Goal: Task Accomplishment & Management: Complete application form

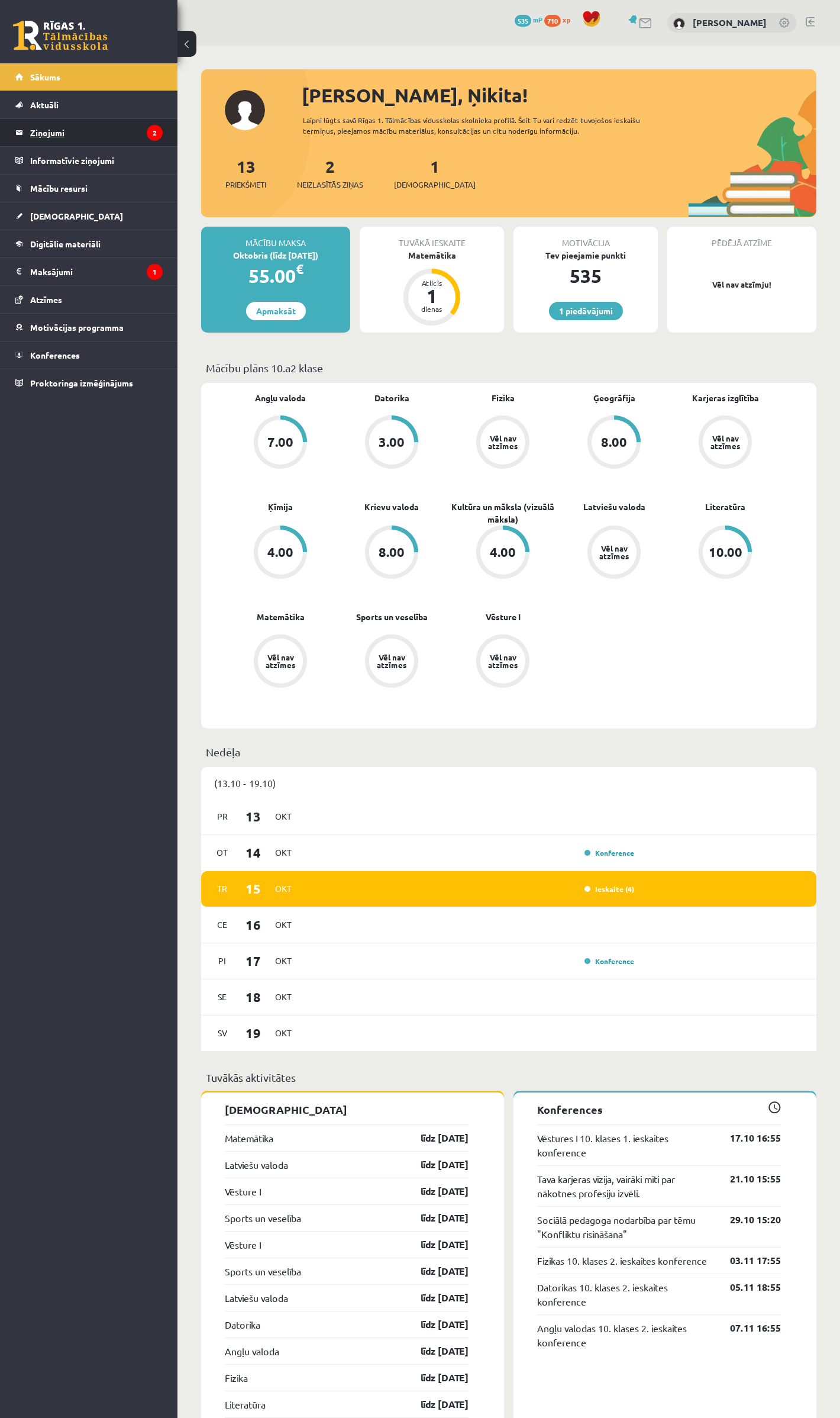
click at [46, 135] on legend "Ziņojumi 2" at bounding box center [97, 132] width 132 height 27
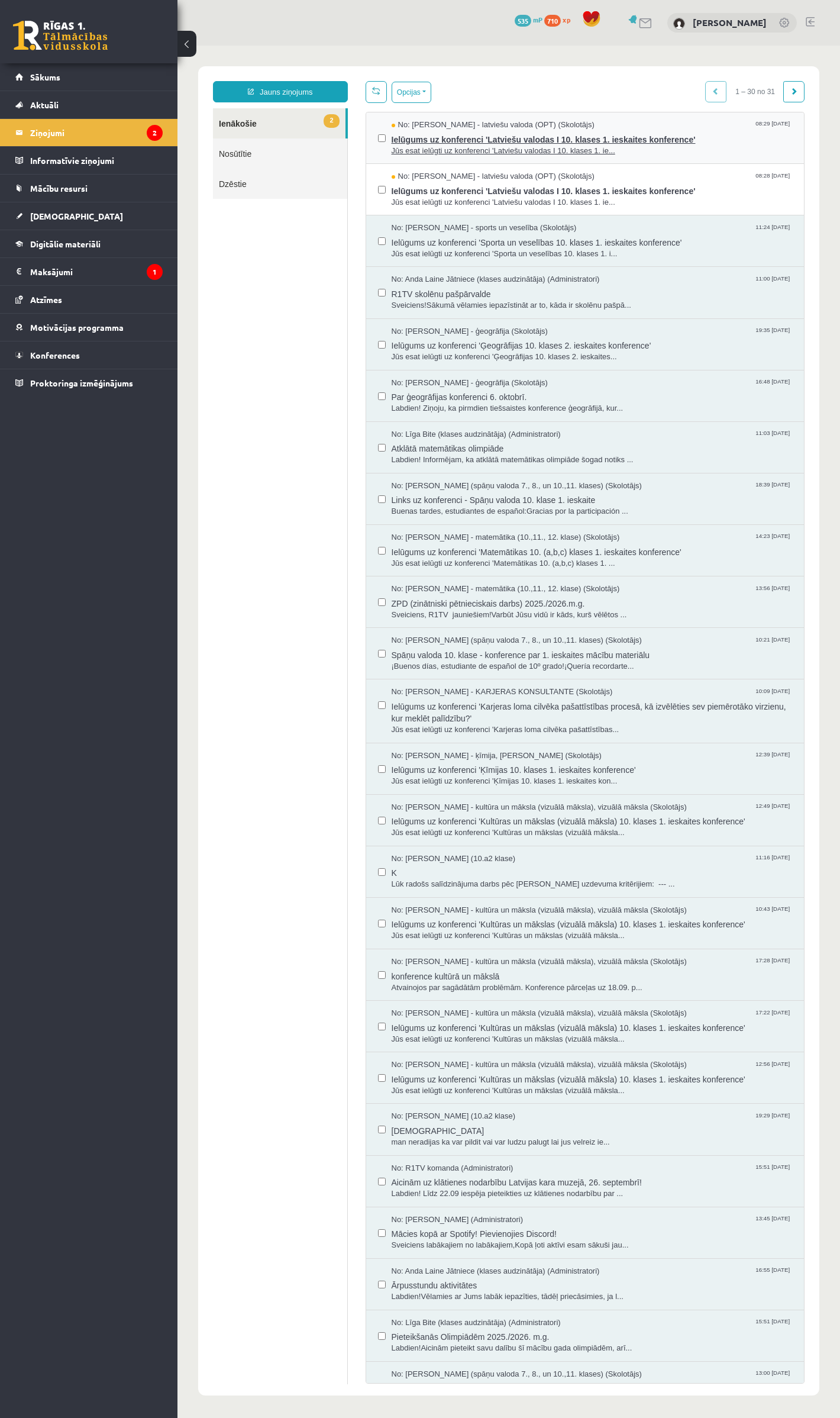
click at [459, 148] on span "Jūs esat ielūgti uz konferenci 'Latviešu valodas I 10. klases 1. ie..." at bounding box center [592, 151] width 401 height 11
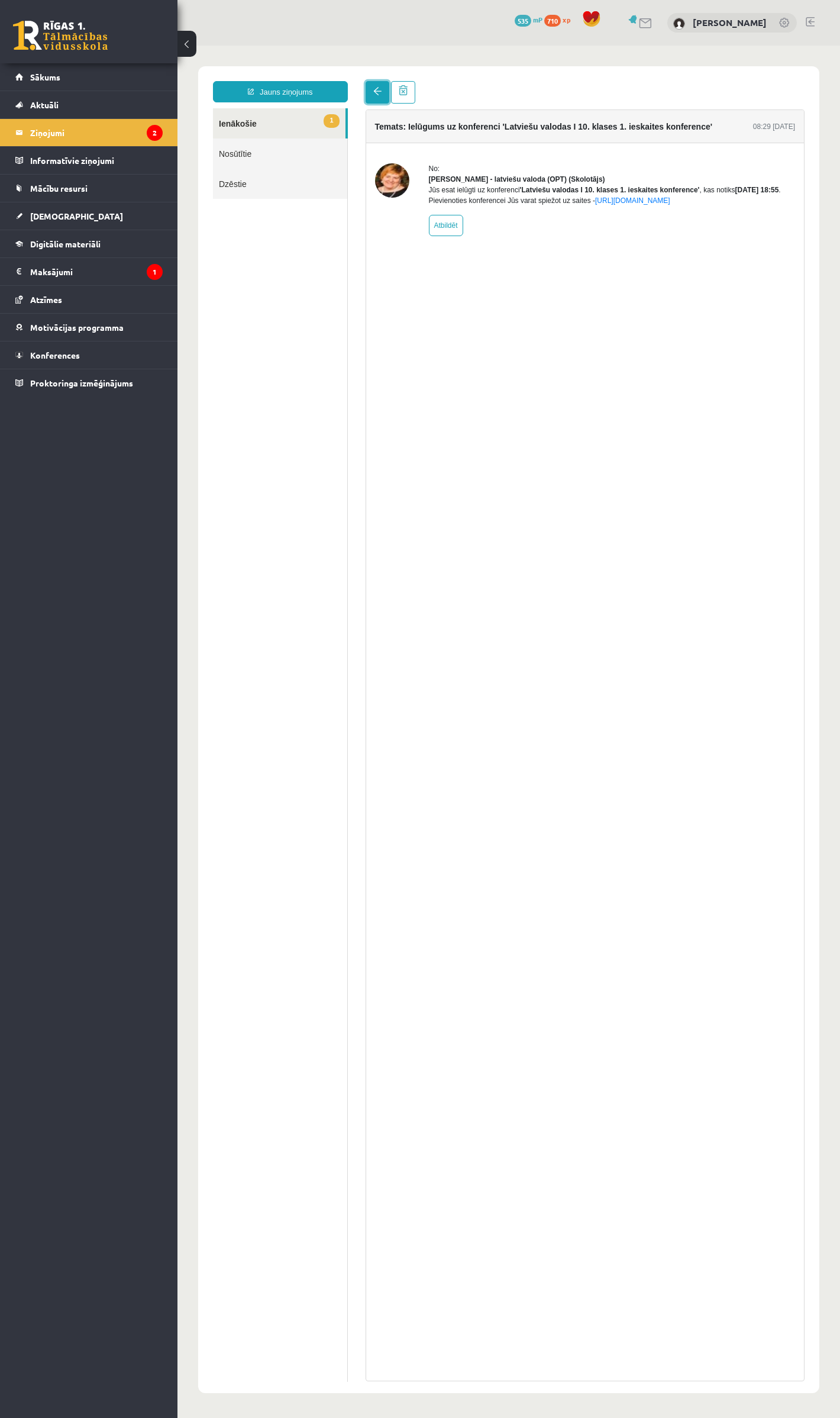
click at [381, 97] on link at bounding box center [377, 92] width 24 height 23
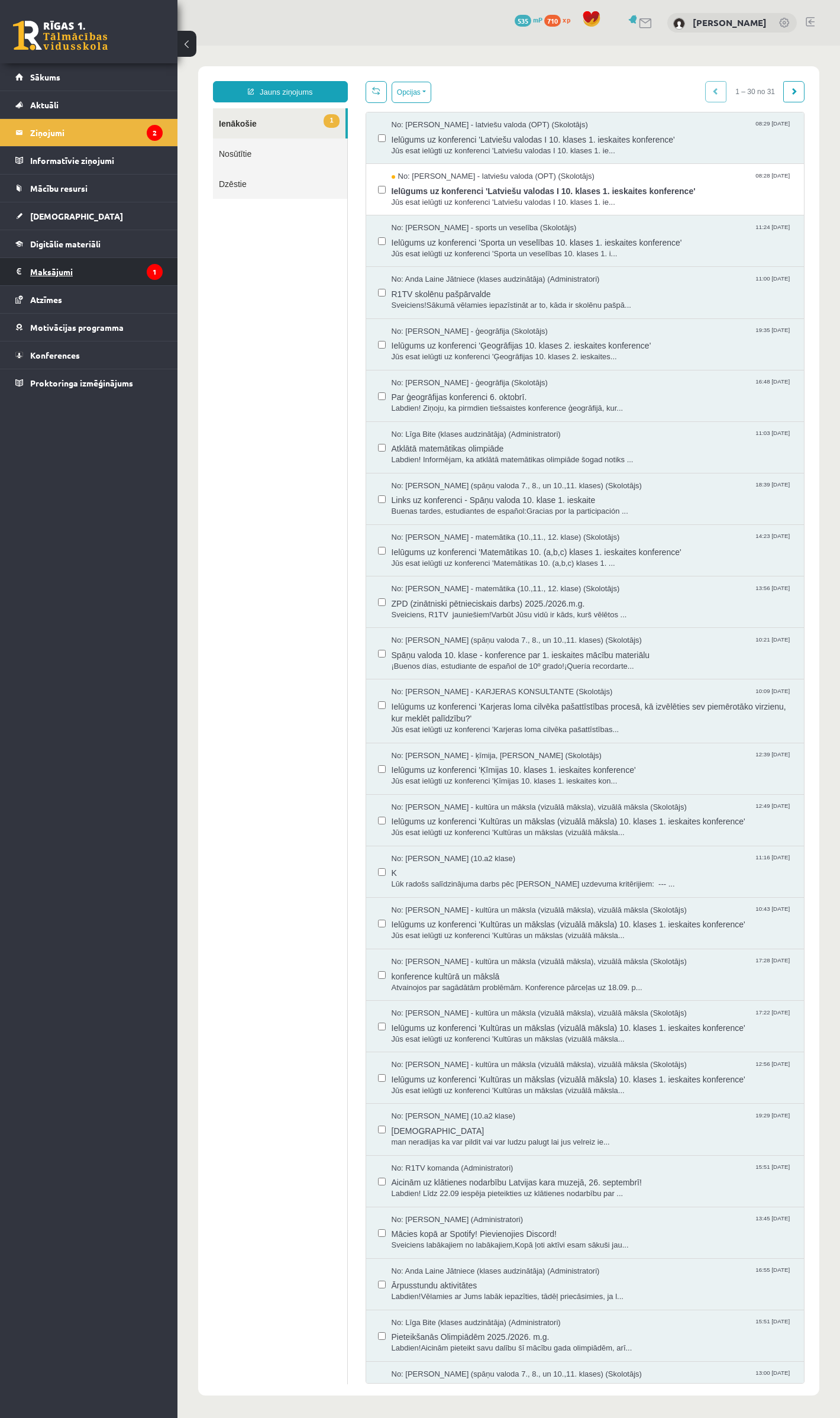
click at [57, 276] on legend "Maksājumi 1" at bounding box center [97, 271] width 132 height 27
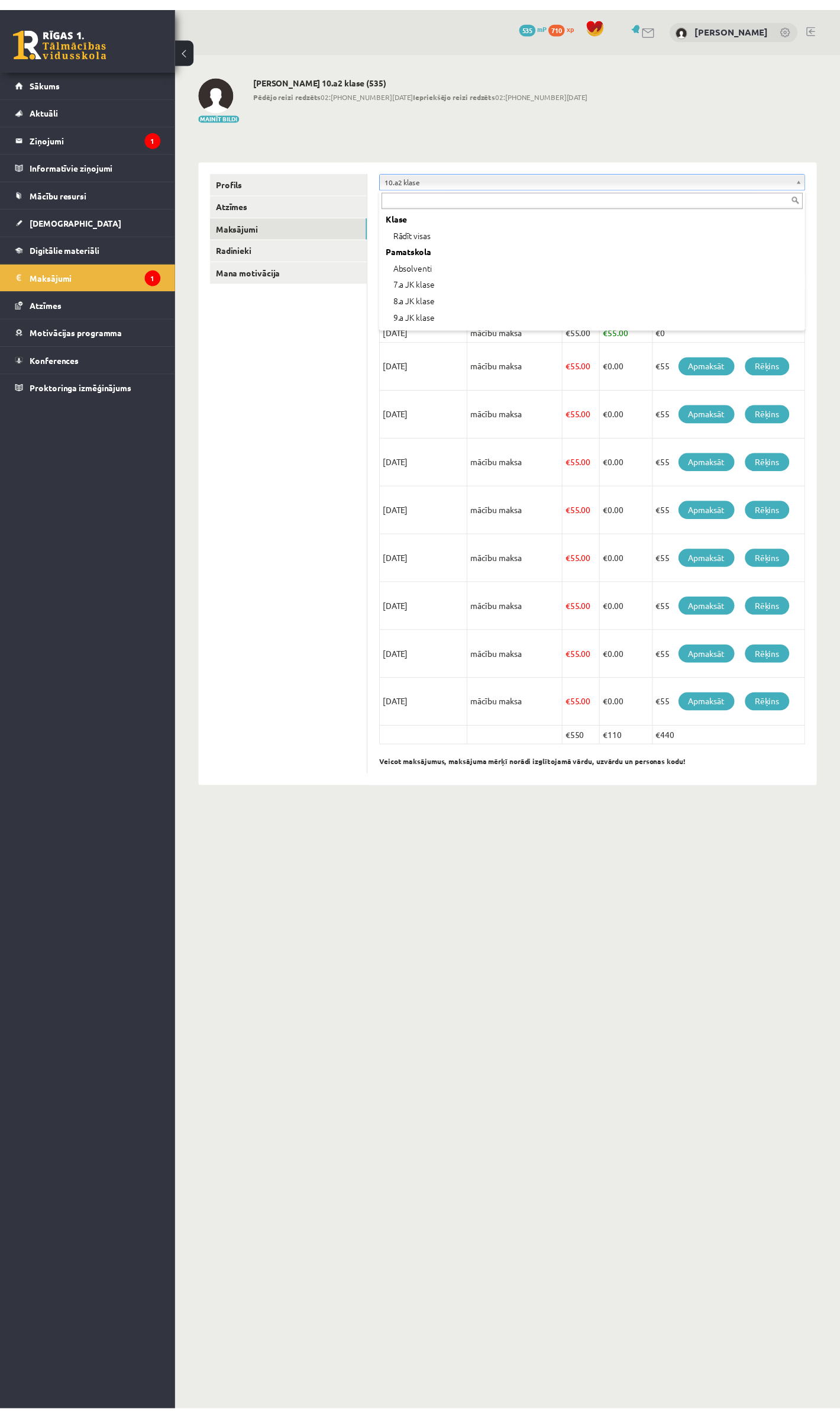
scroll to position [97, 0]
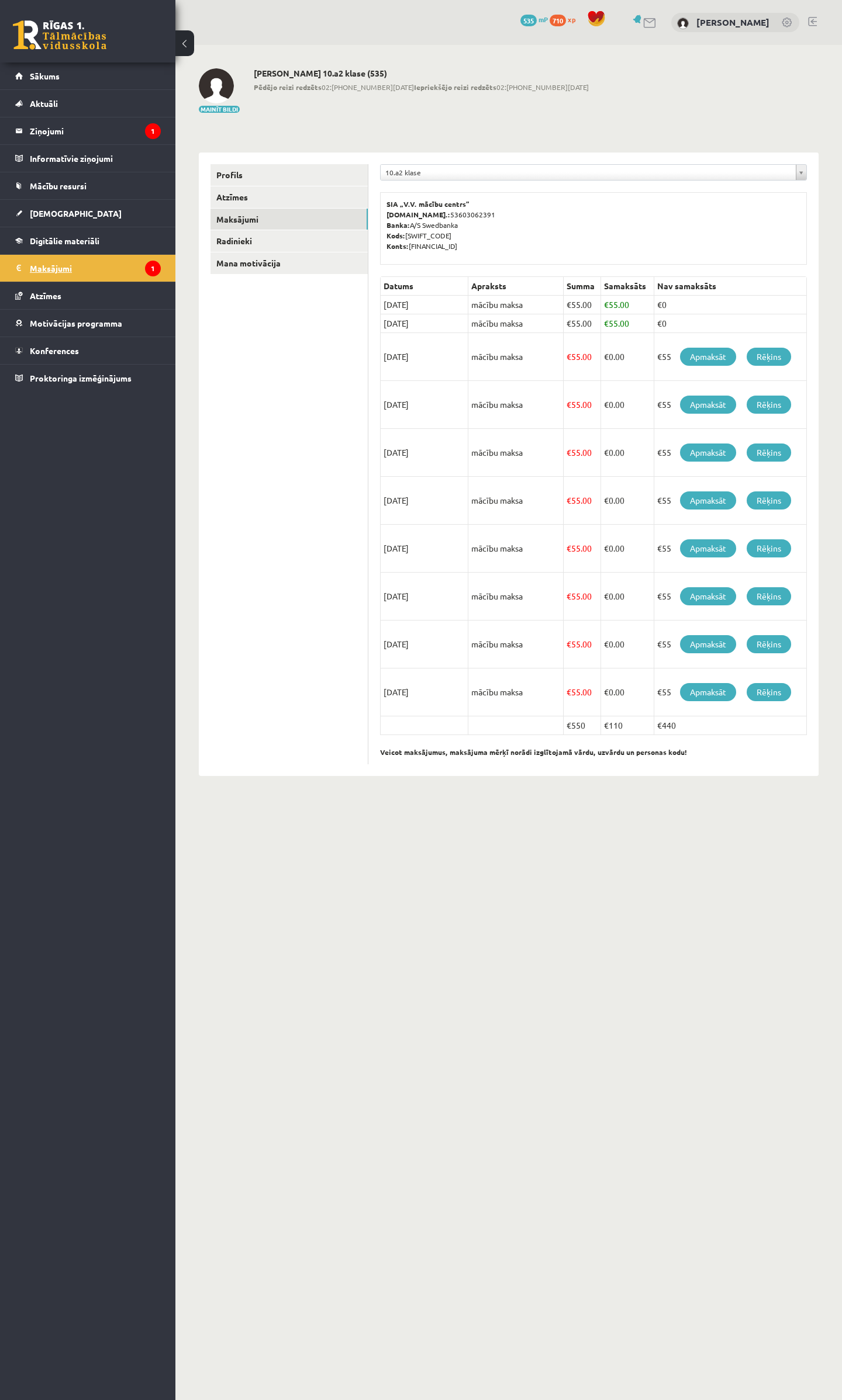
click at [47, 267] on legend "Maksājumi 1" at bounding box center [96, 268] width 131 height 27
click at [232, 185] on link "Profils" at bounding box center [289, 175] width 158 height 22
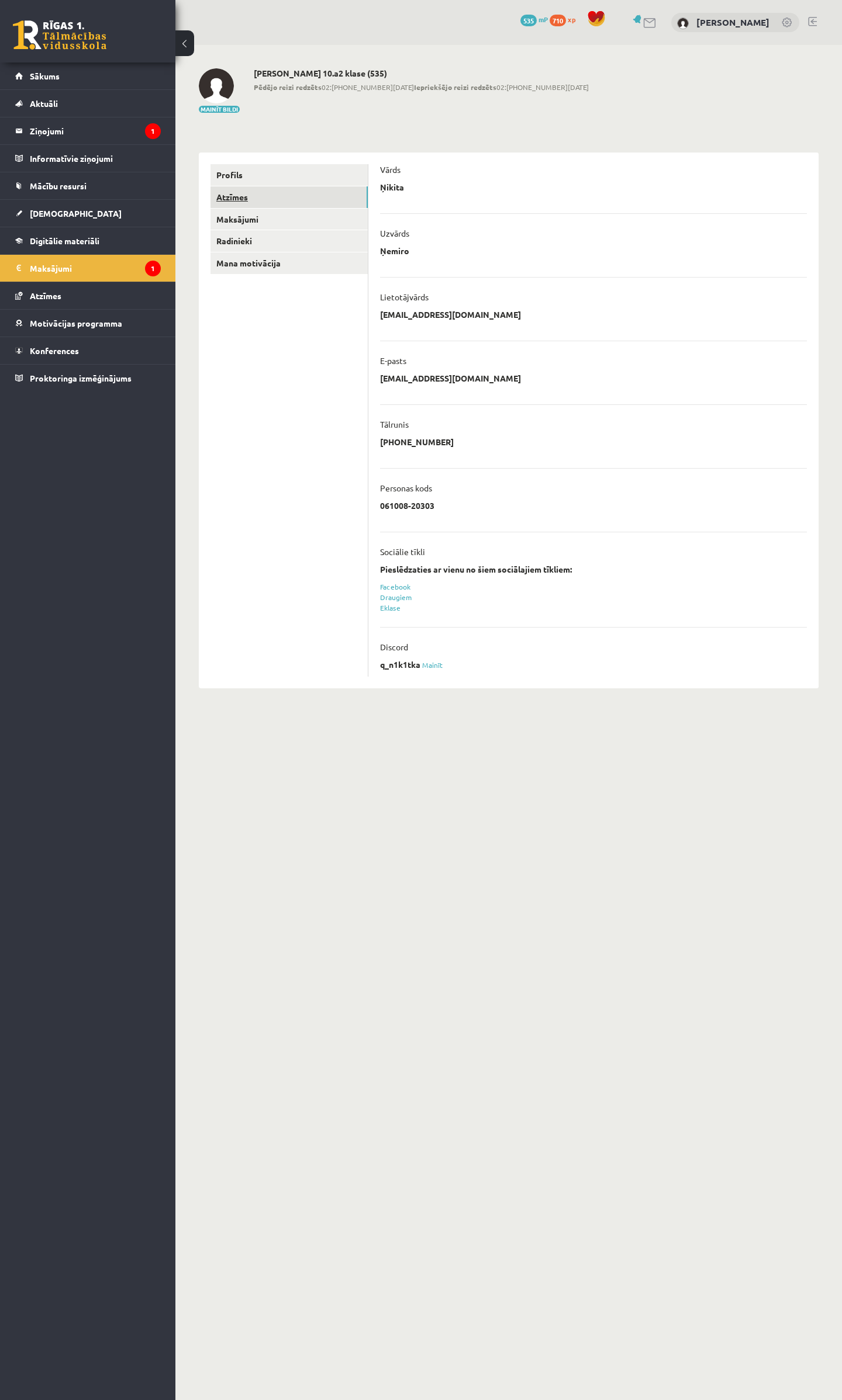
click at [230, 197] on link "Atzīmes" at bounding box center [289, 198] width 158 height 22
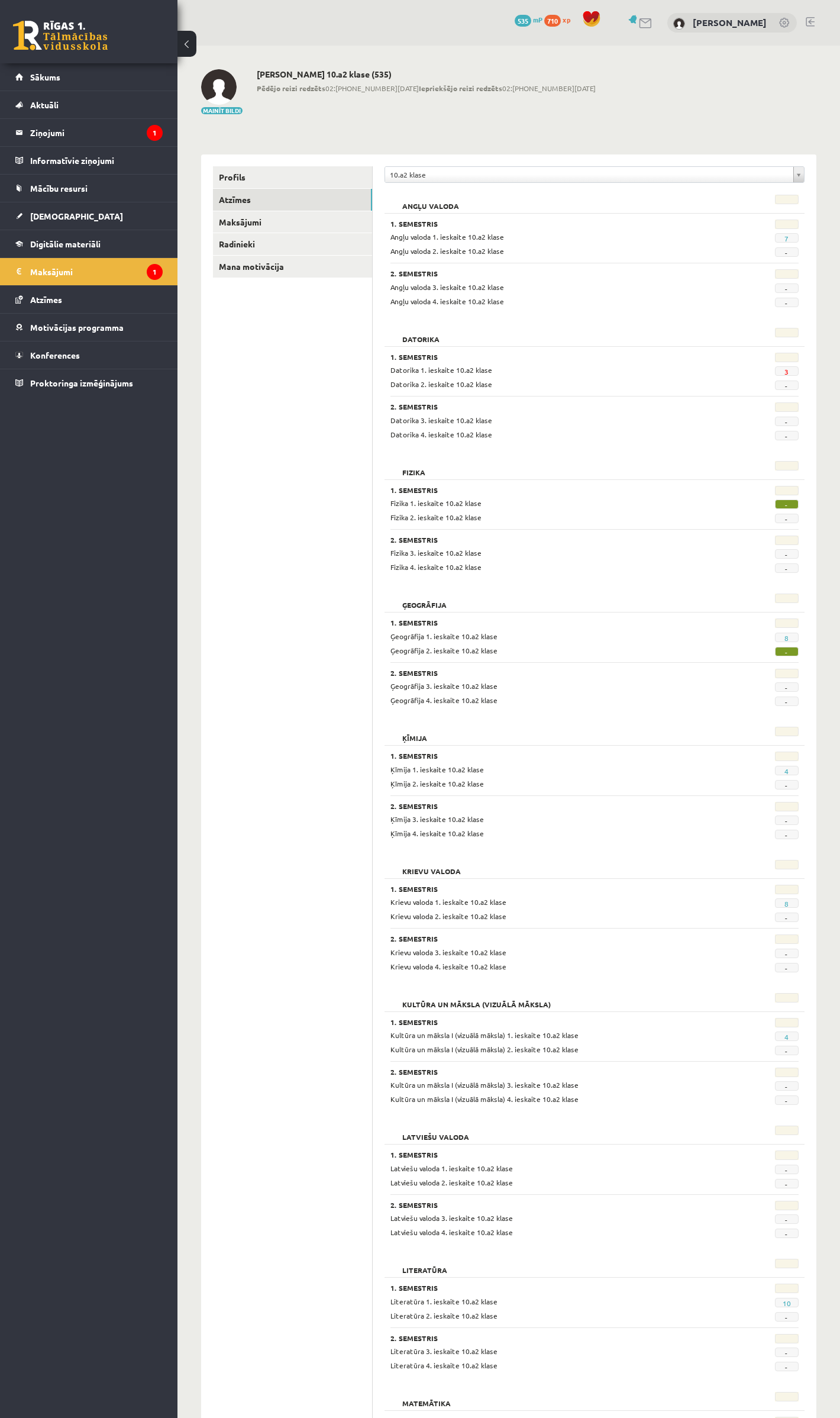
click at [792, 379] on div "Datorika 1. ieskaite 10.a2 klase 3 Datorika 2. ieskaite 10.a2 klase -" at bounding box center [595, 377] width 409 height 25
click at [236, 173] on link "Profils" at bounding box center [292, 177] width 159 height 22
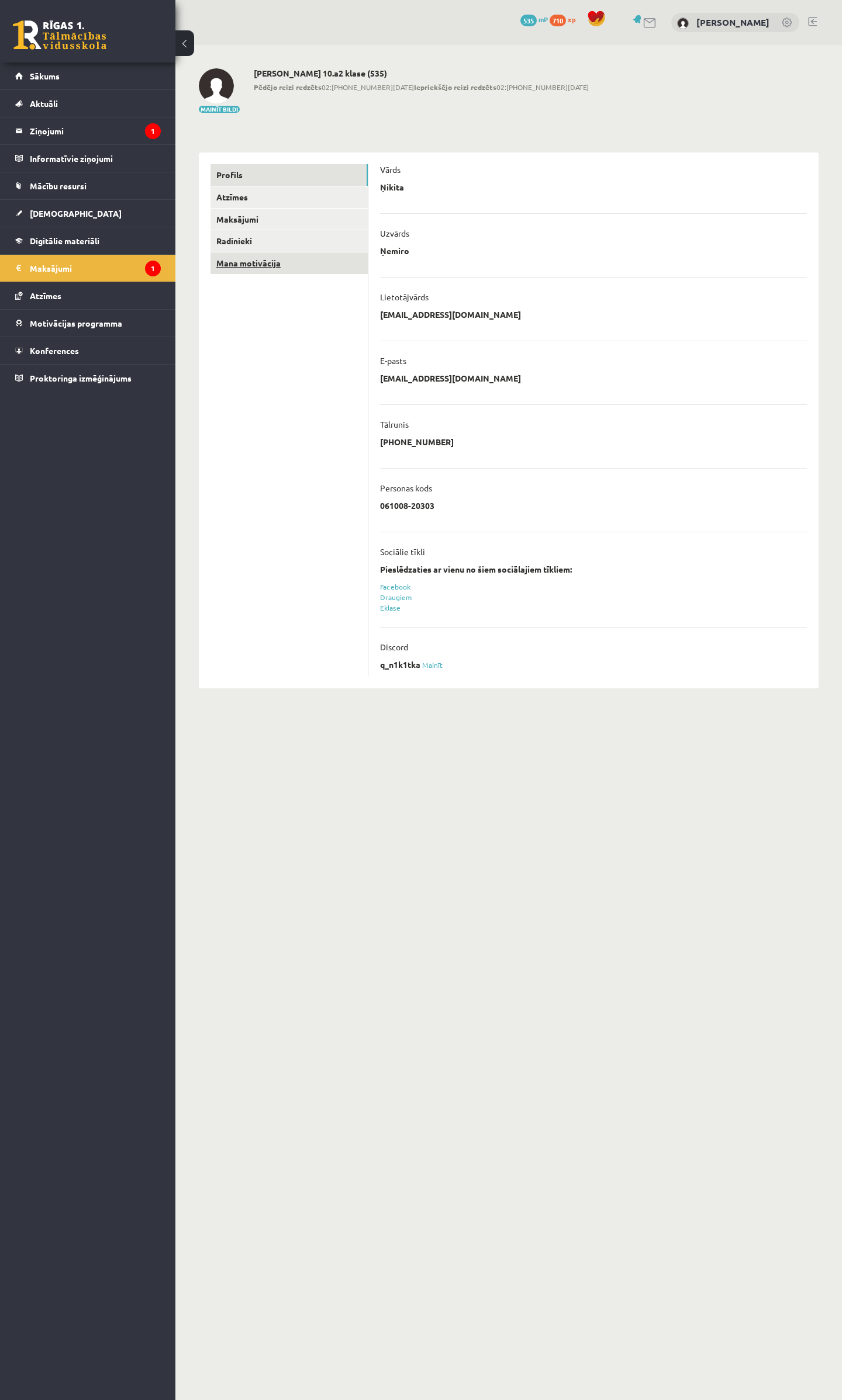
click at [231, 264] on link "Mana motivācija" at bounding box center [289, 264] width 158 height 22
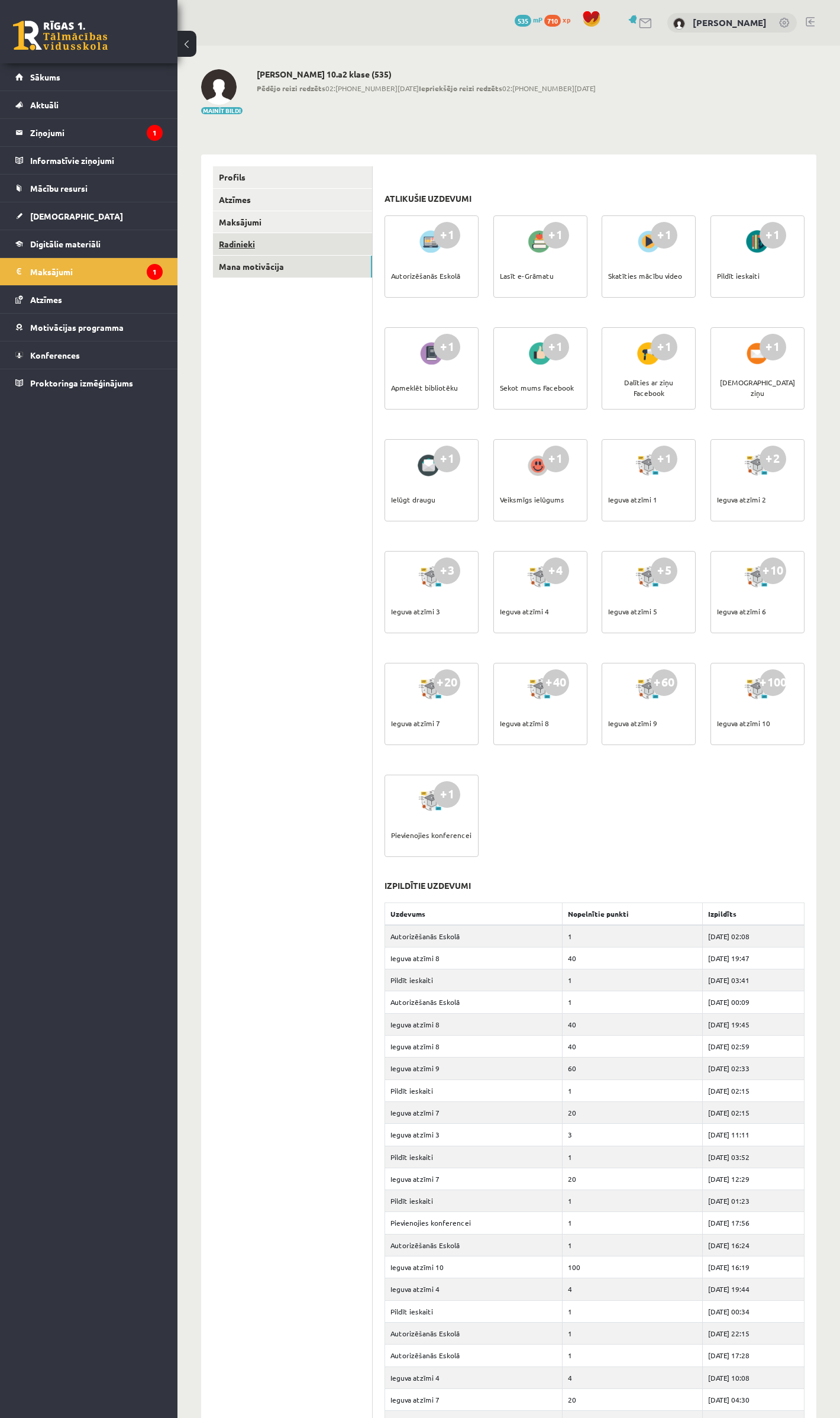
click at [253, 244] on link "Radinieki" at bounding box center [292, 244] width 159 height 22
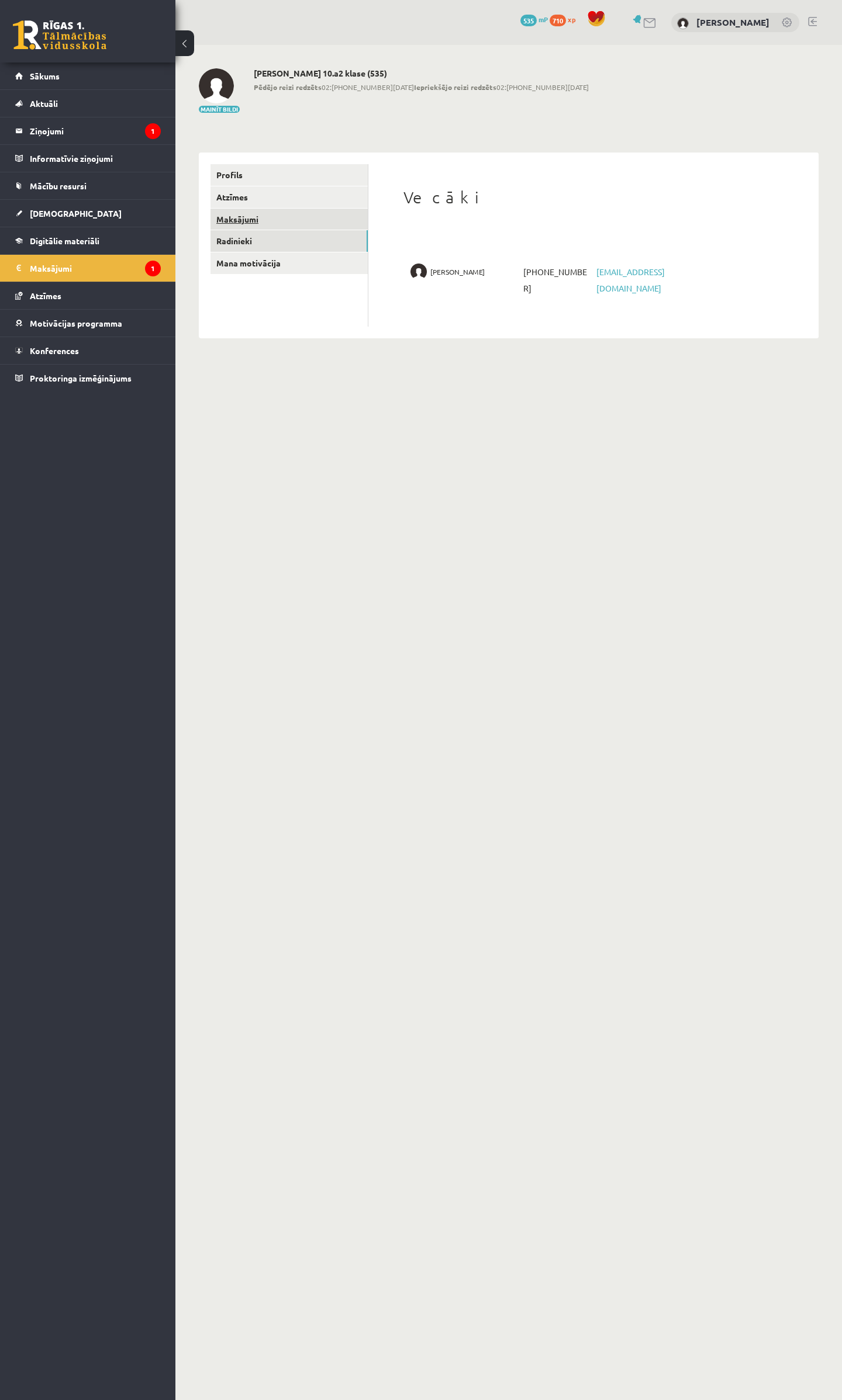
click at [245, 209] on link "Maksājumi" at bounding box center [289, 219] width 158 height 22
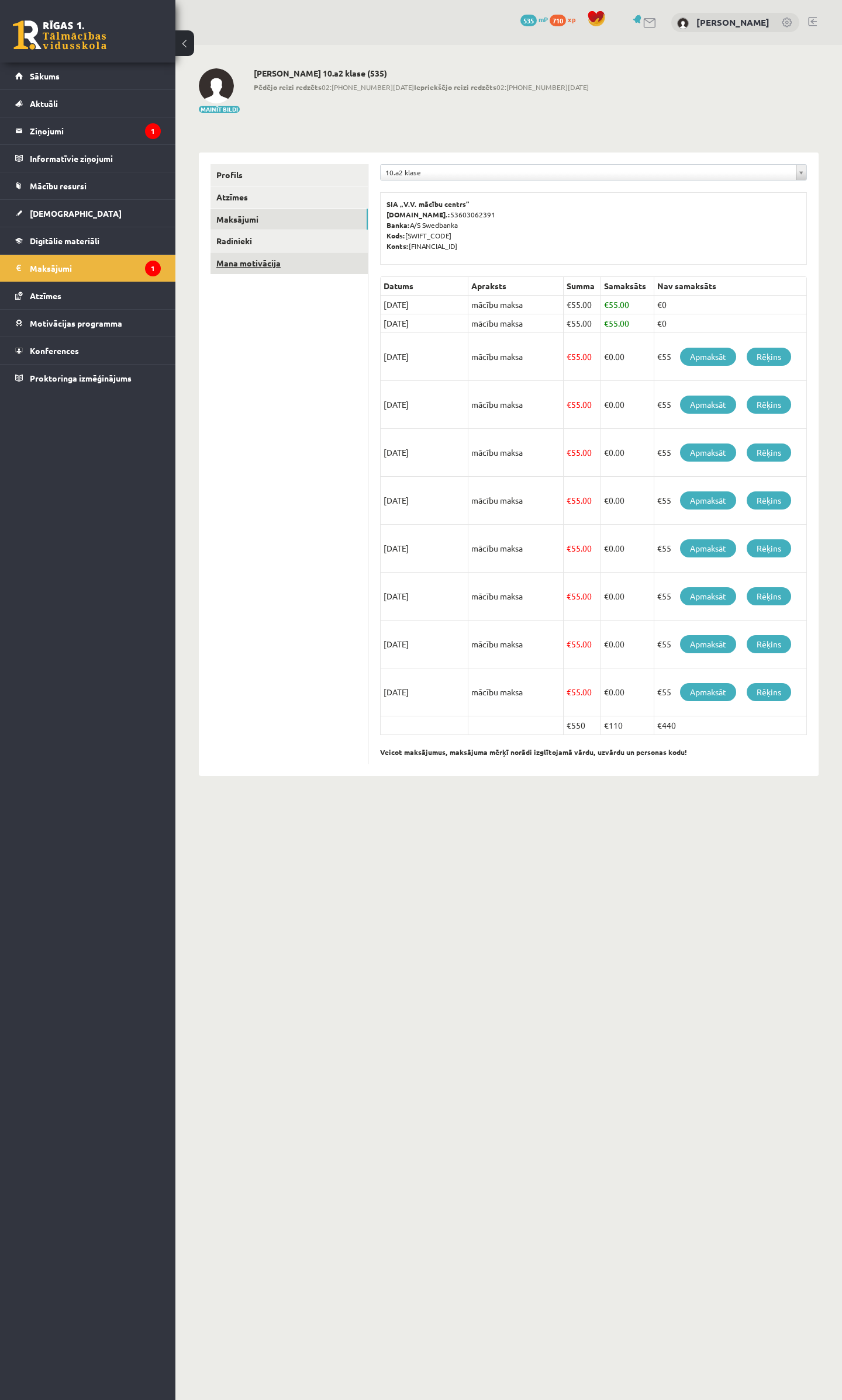
click at [221, 257] on link "Mana motivācija" at bounding box center [289, 264] width 158 height 22
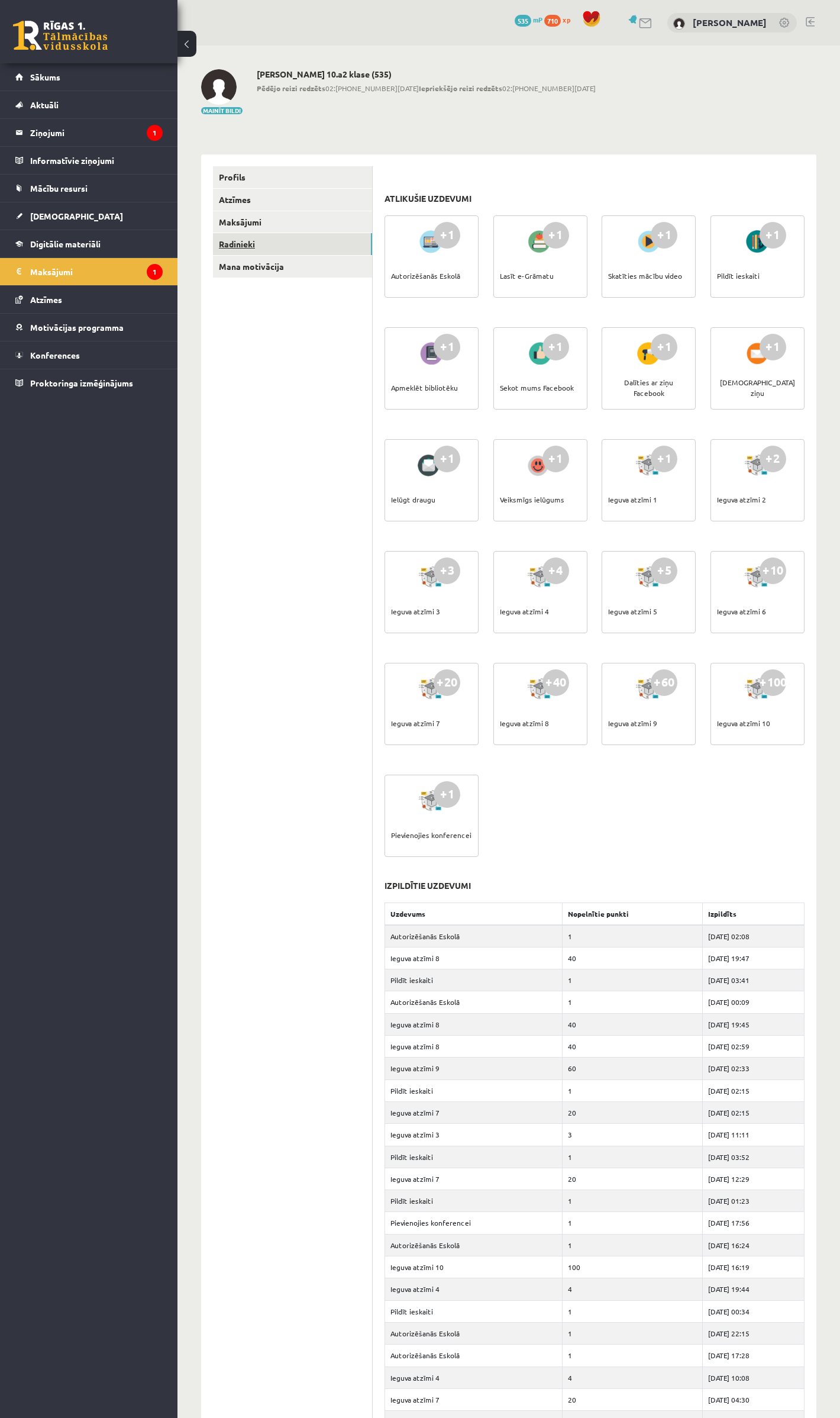
click at [252, 243] on link "Radinieki" at bounding box center [292, 244] width 159 height 22
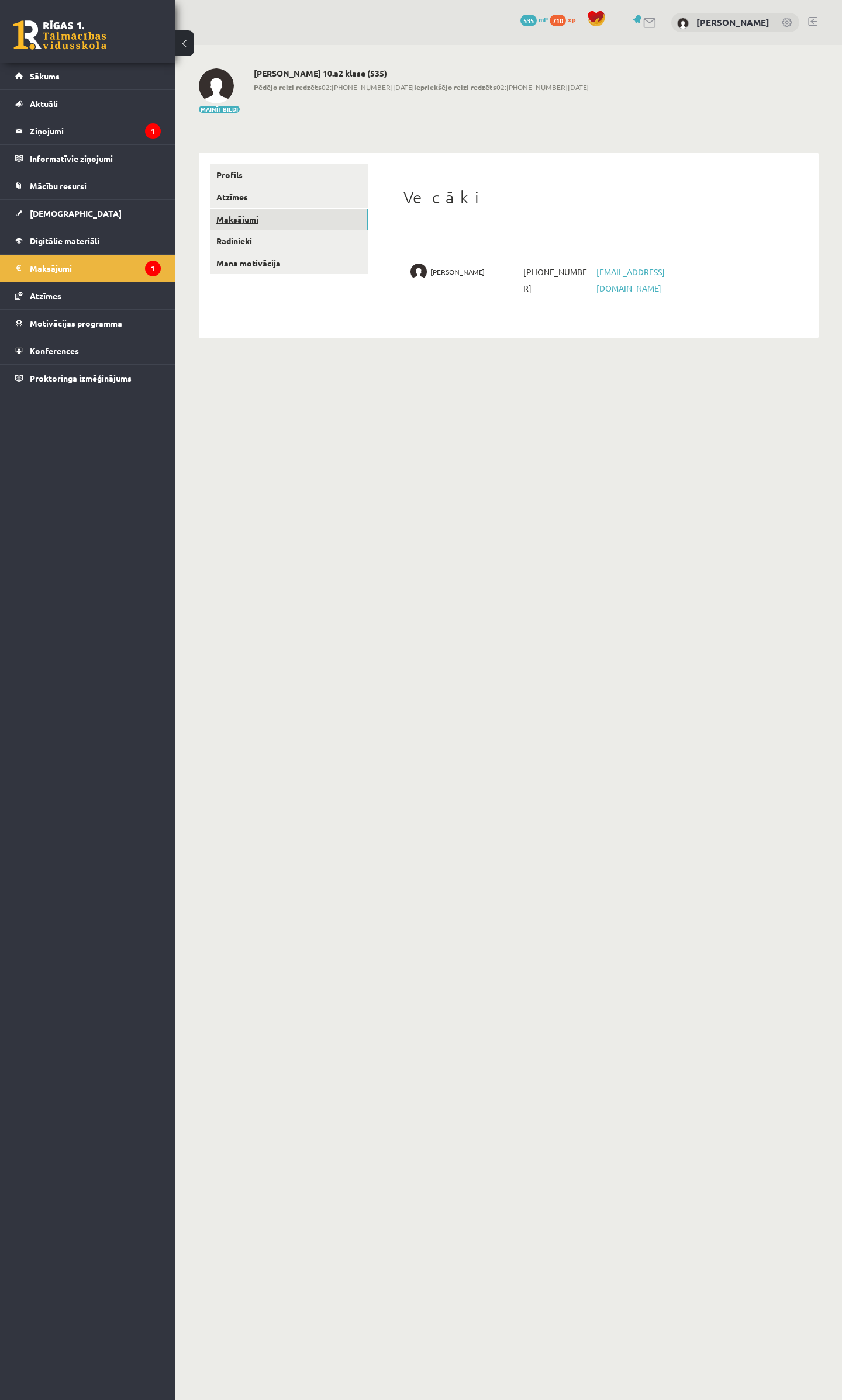
click at [237, 219] on link "Maksājumi" at bounding box center [289, 219] width 158 height 22
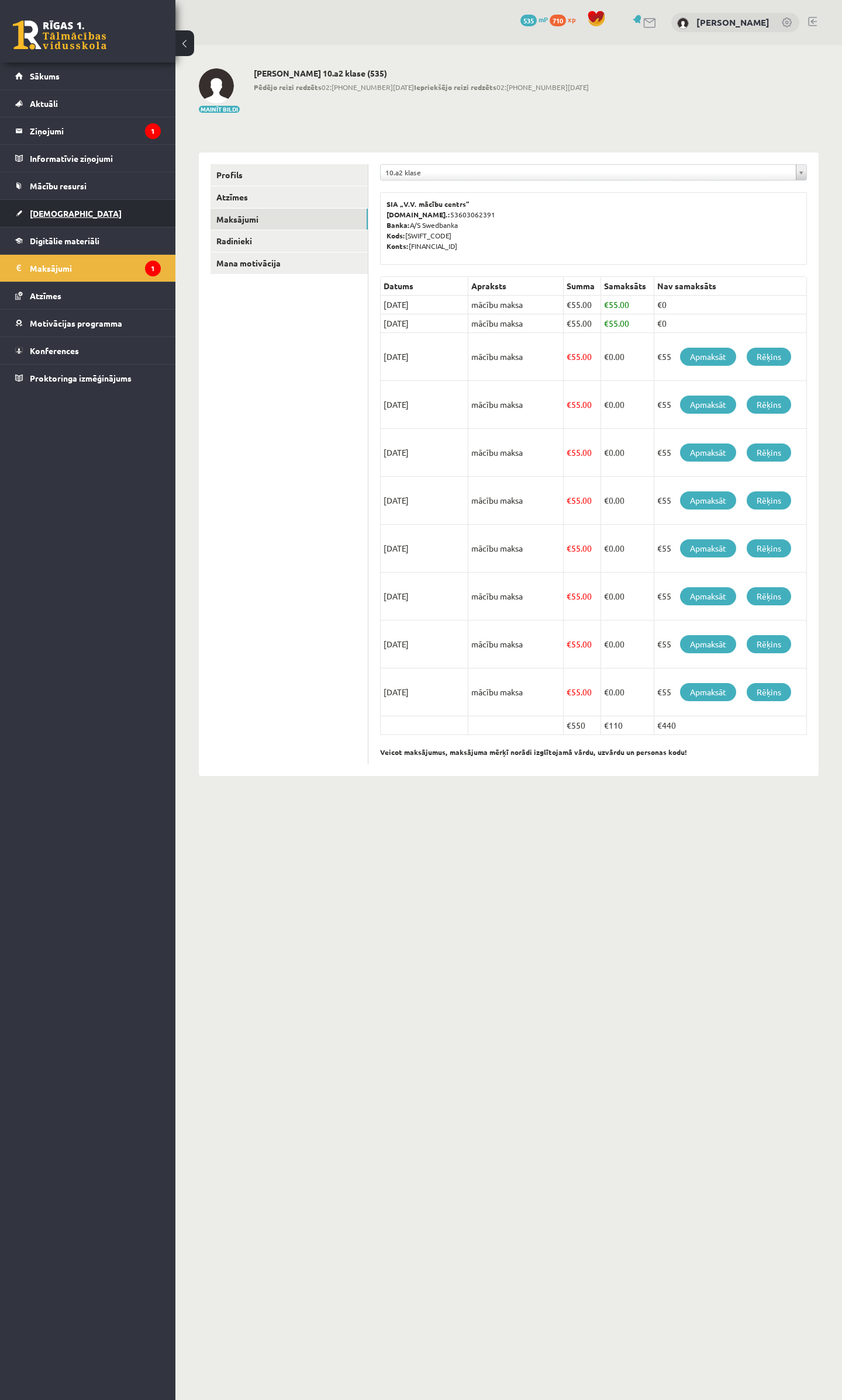
click at [30, 219] on link "[DEMOGRAPHIC_DATA]" at bounding box center [88, 214] width 146 height 27
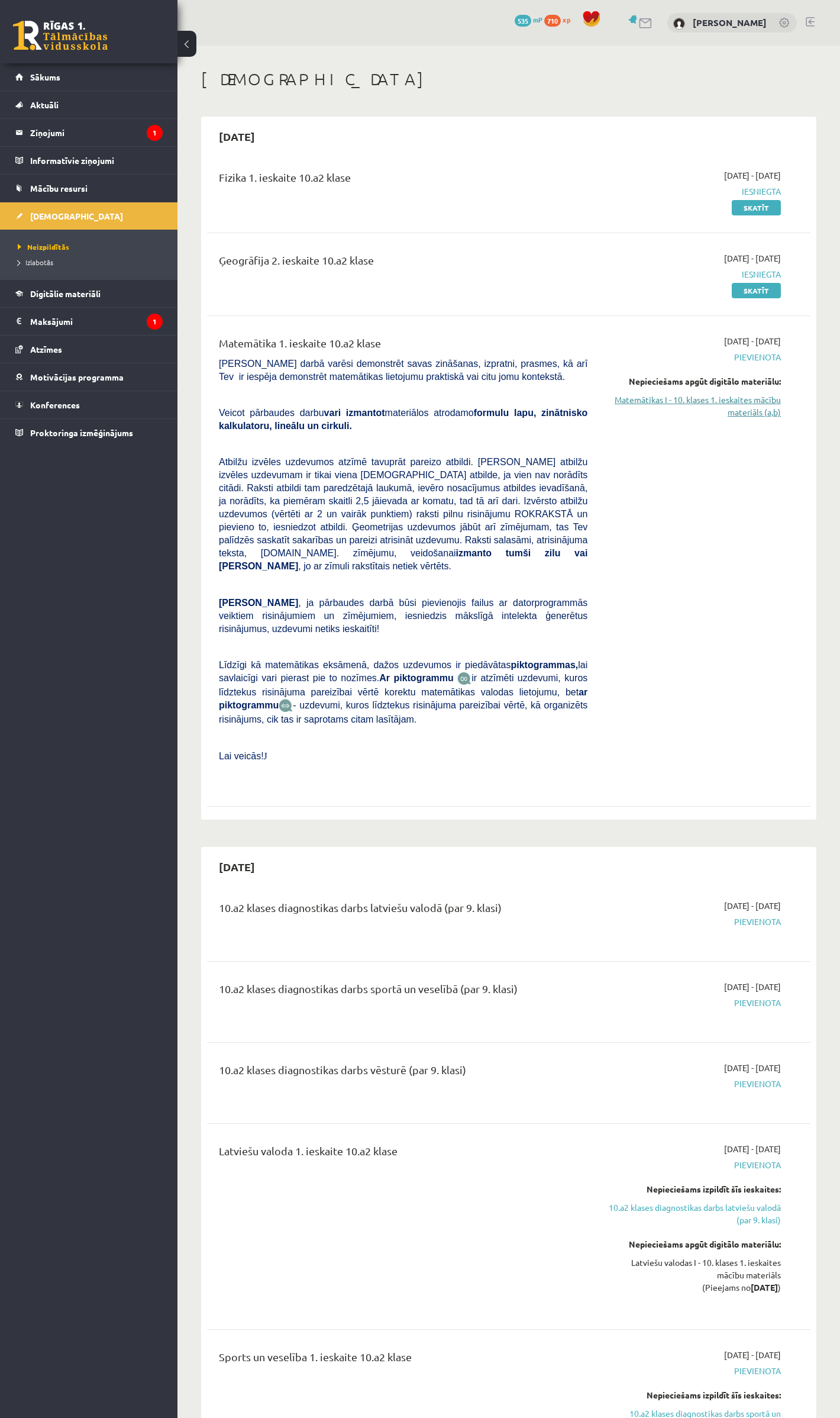
click at [720, 401] on link "Matemātikas I - 10. klases 1. ieskaites mācību materiāls (a,b)" at bounding box center [693, 405] width 175 height 25
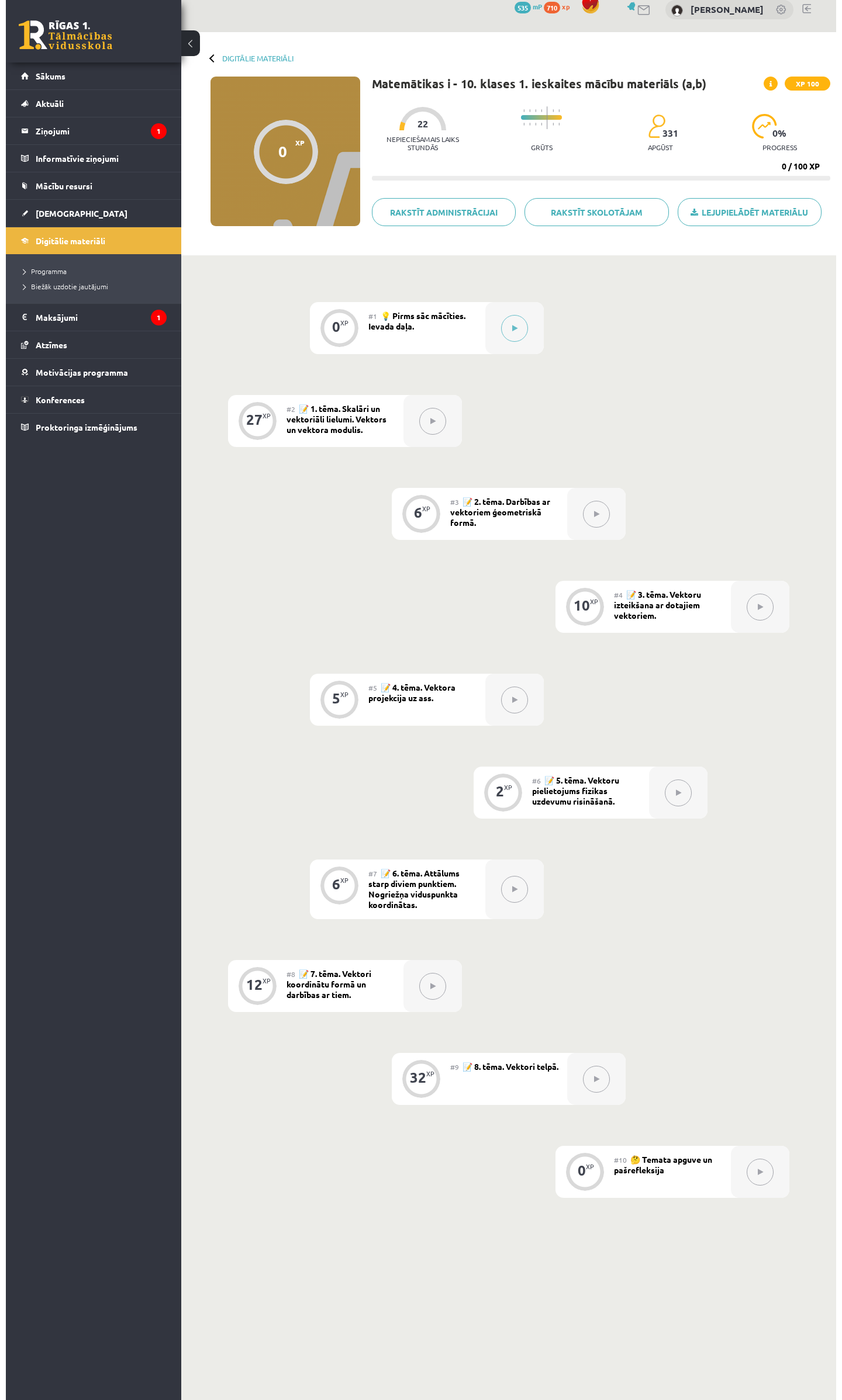
scroll to position [18, 0]
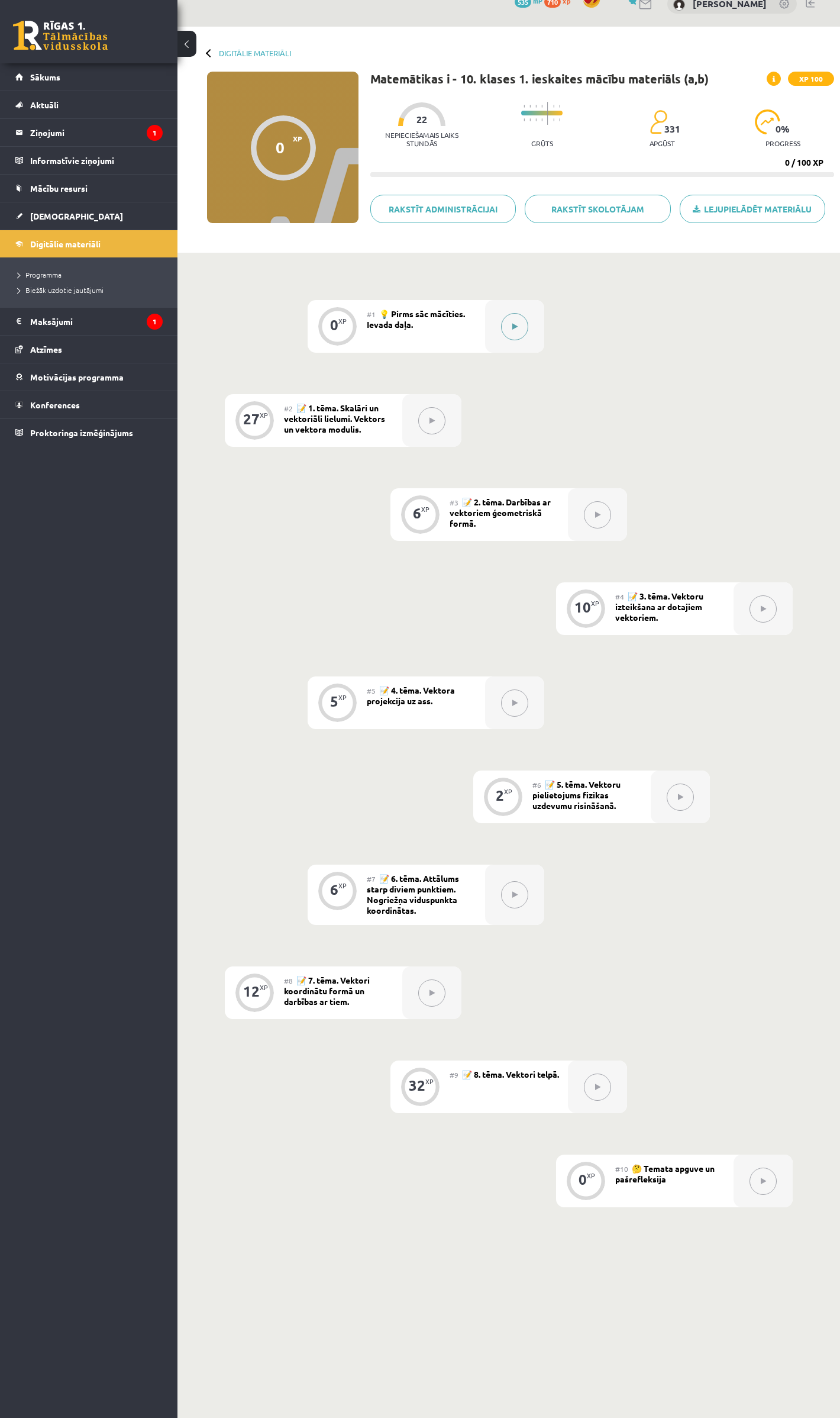
click at [526, 330] on button at bounding box center [515, 327] width 27 height 27
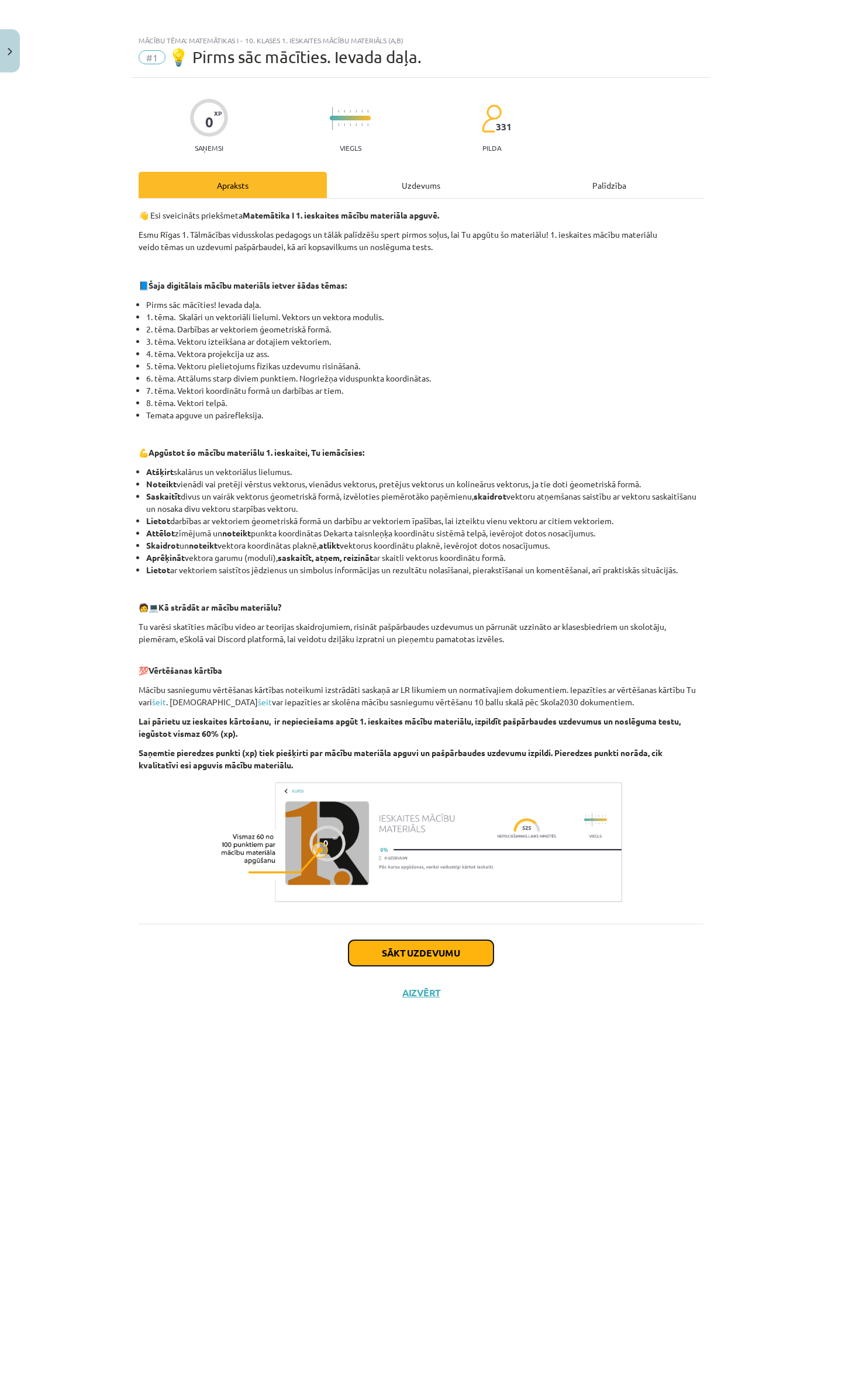
click at [410, 959] on button "Sākt uzdevumu" at bounding box center [421, 953] width 145 height 26
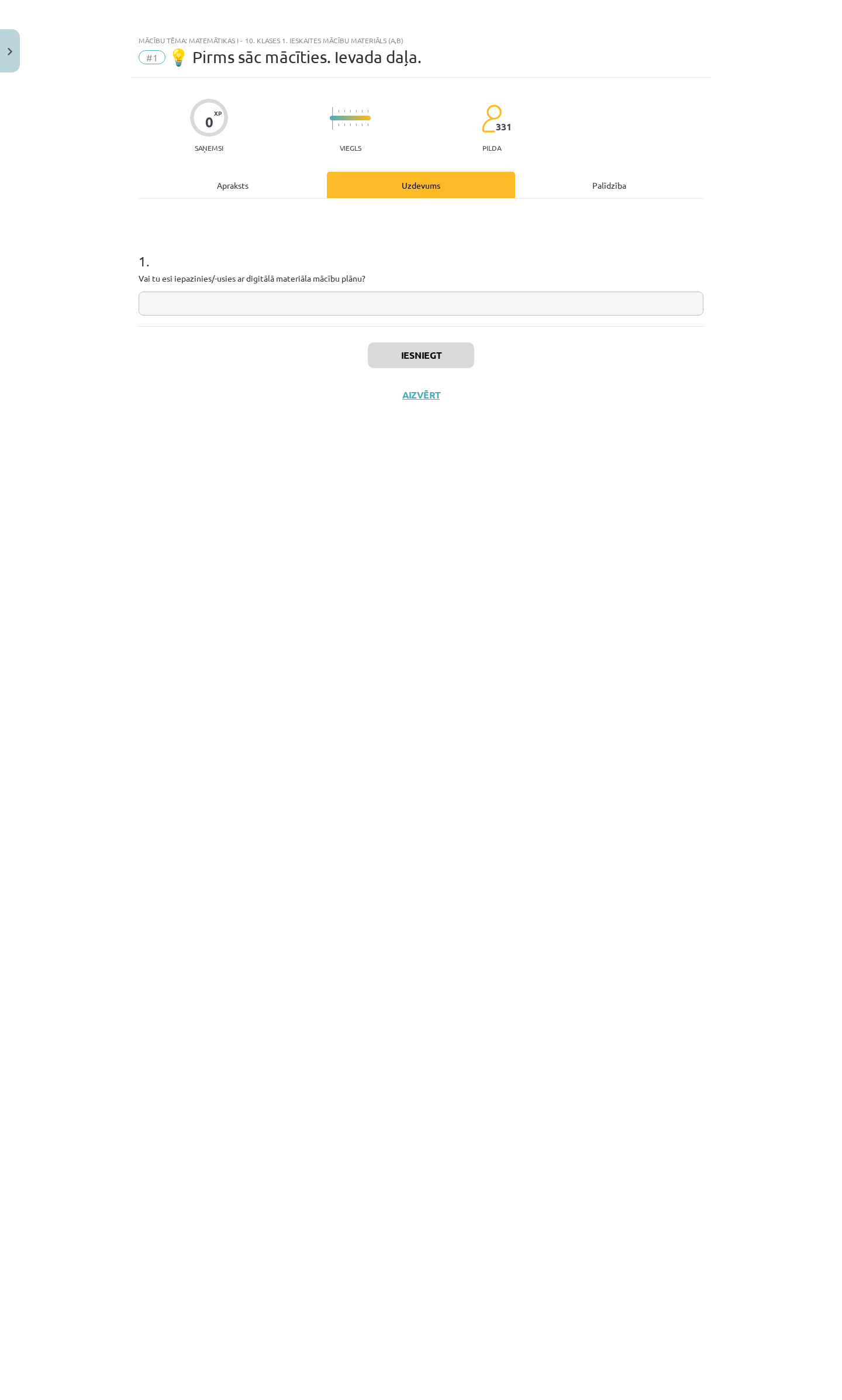
click at [307, 311] on input "text" at bounding box center [421, 303] width 565 height 24
type input "**"
click at [441, 354] on button "Iesniegt" at bounding box center [421, 355] width 106 height 26
click at [424, 403] on button "Nākamā nodarbība" at bounding box center [421, 403] width 115 height 27
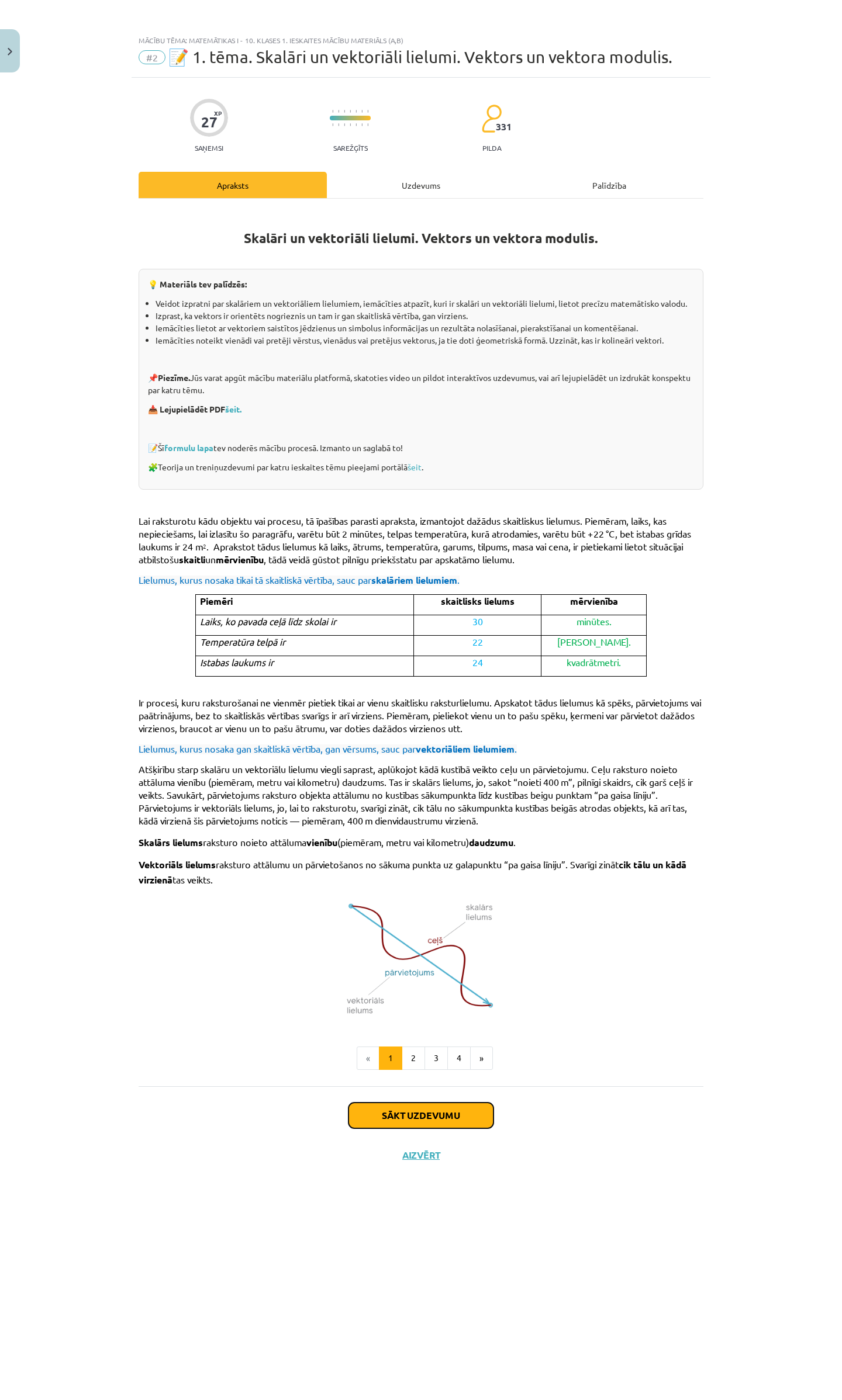
click at [406, 1119] on button "Sākt uzdevumu" at bounding box center [421, 1115] width 145 height 26
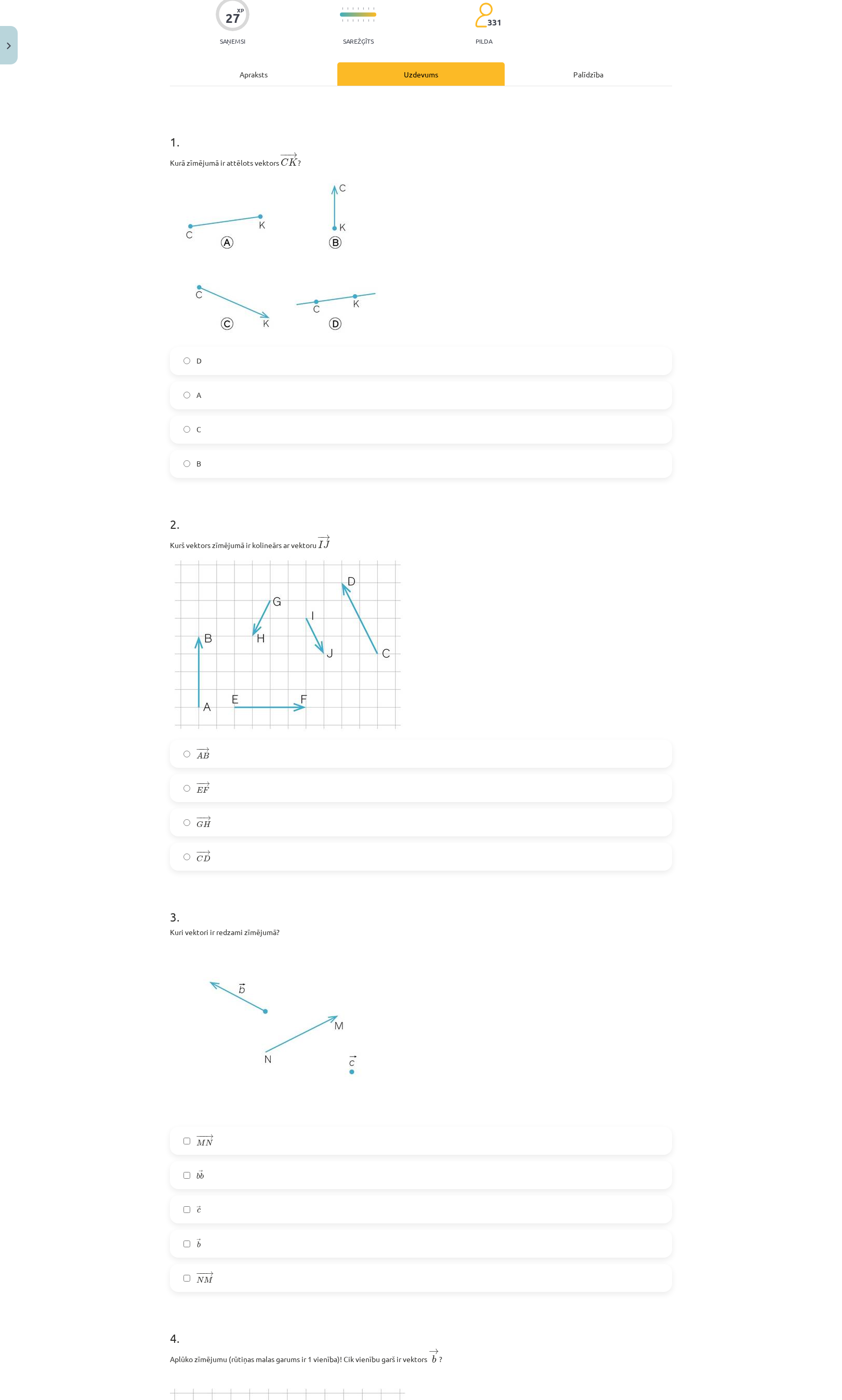
scroll to position [0, 0]
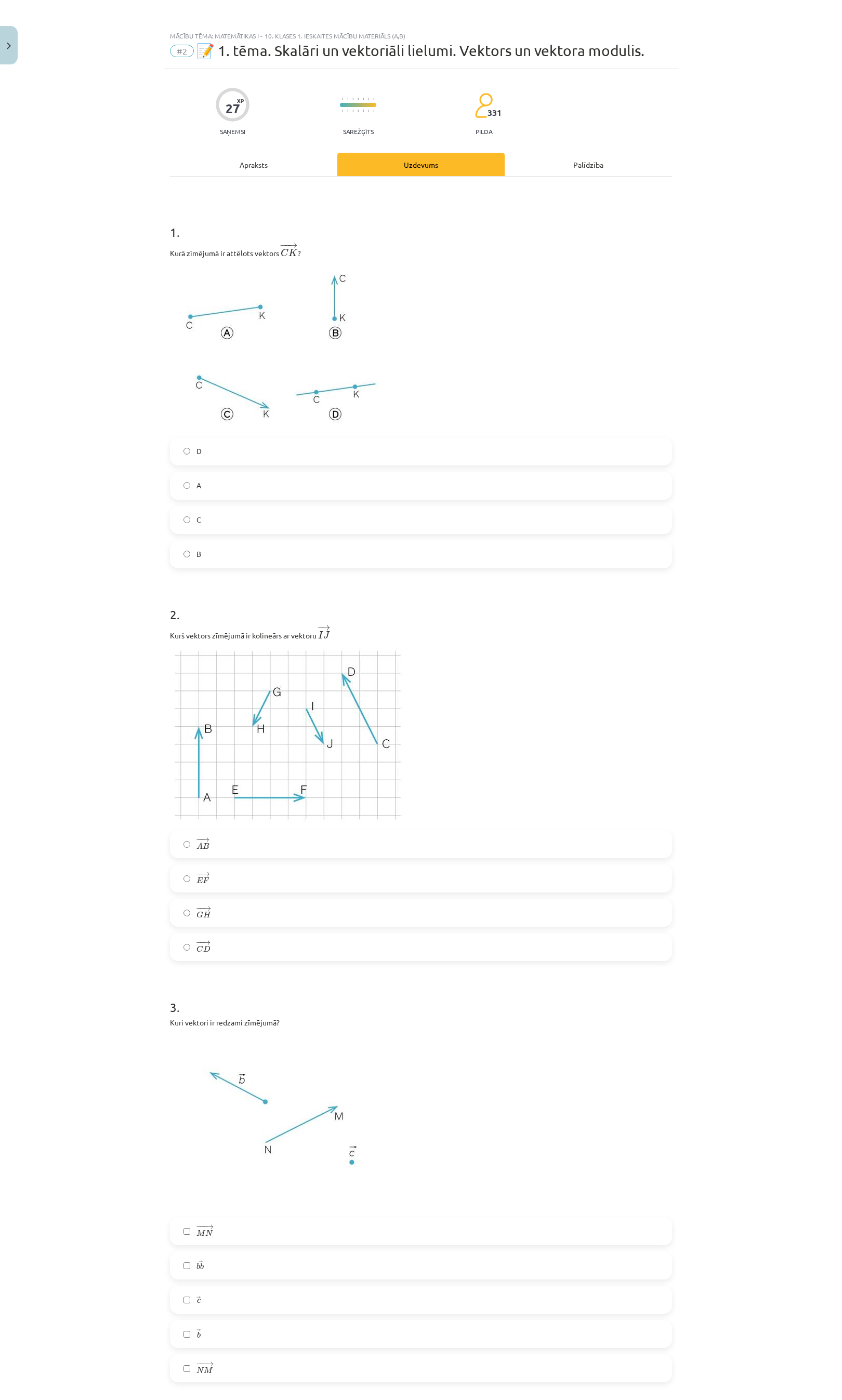
click at [188, 485] on label "A" at bounding box center [421, 485] width 500 height 26
drag, startPoint x: 207, startPoint y: 910, endPoint x: 209, endPoint y: 918, distance: 8.2
click at [209, 911] on label "− − → G H G H →" at bounding box center [421, 912] width 500 height 26
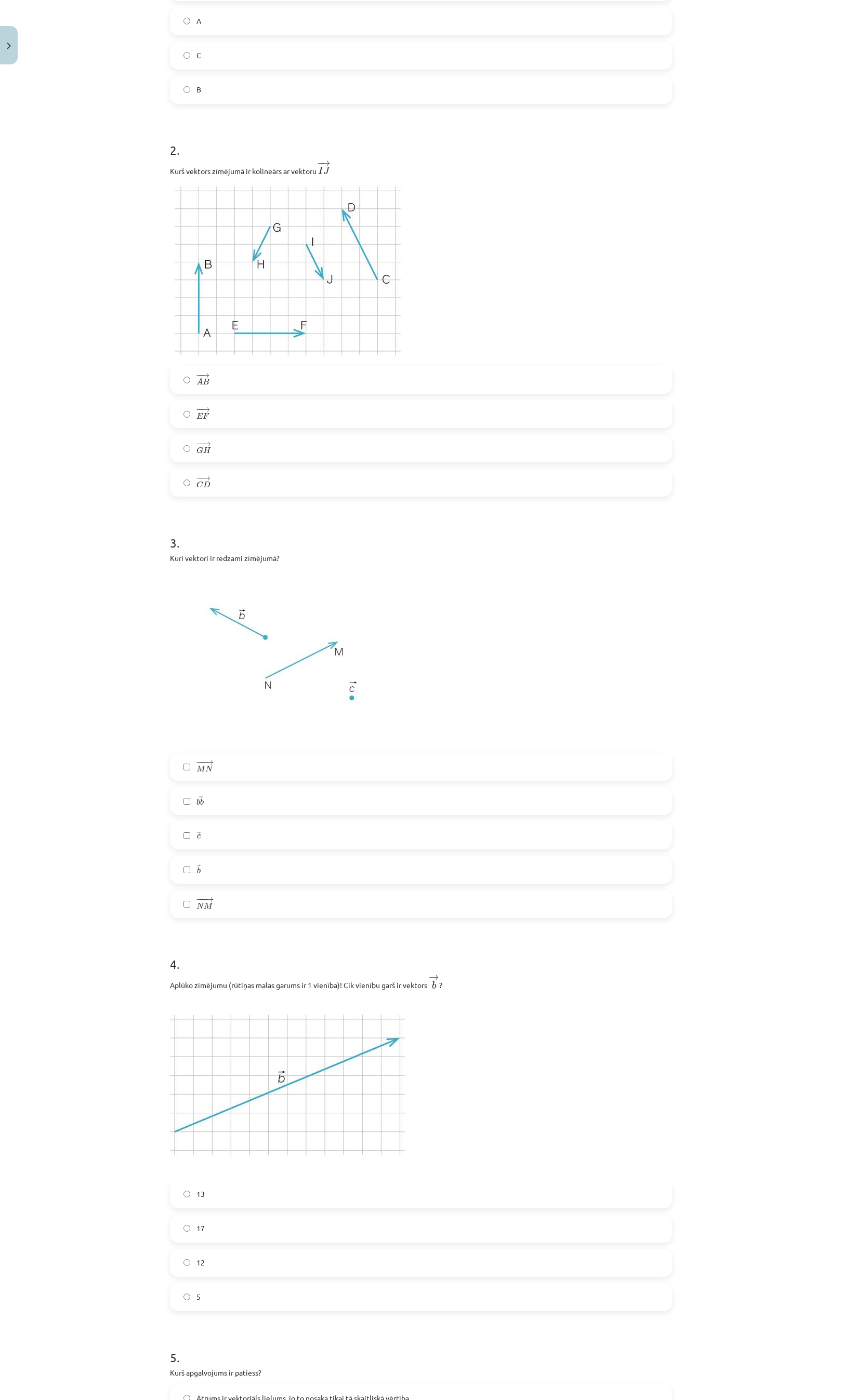
scroll to position [467, 0]
click at [202, 908] on span "− −− → N M N M →" at bounding box center [205, 901] width 16 height 15
click at [194, 876] on label "→ b b →" at bounding box center [421, 866] width 500 height 26
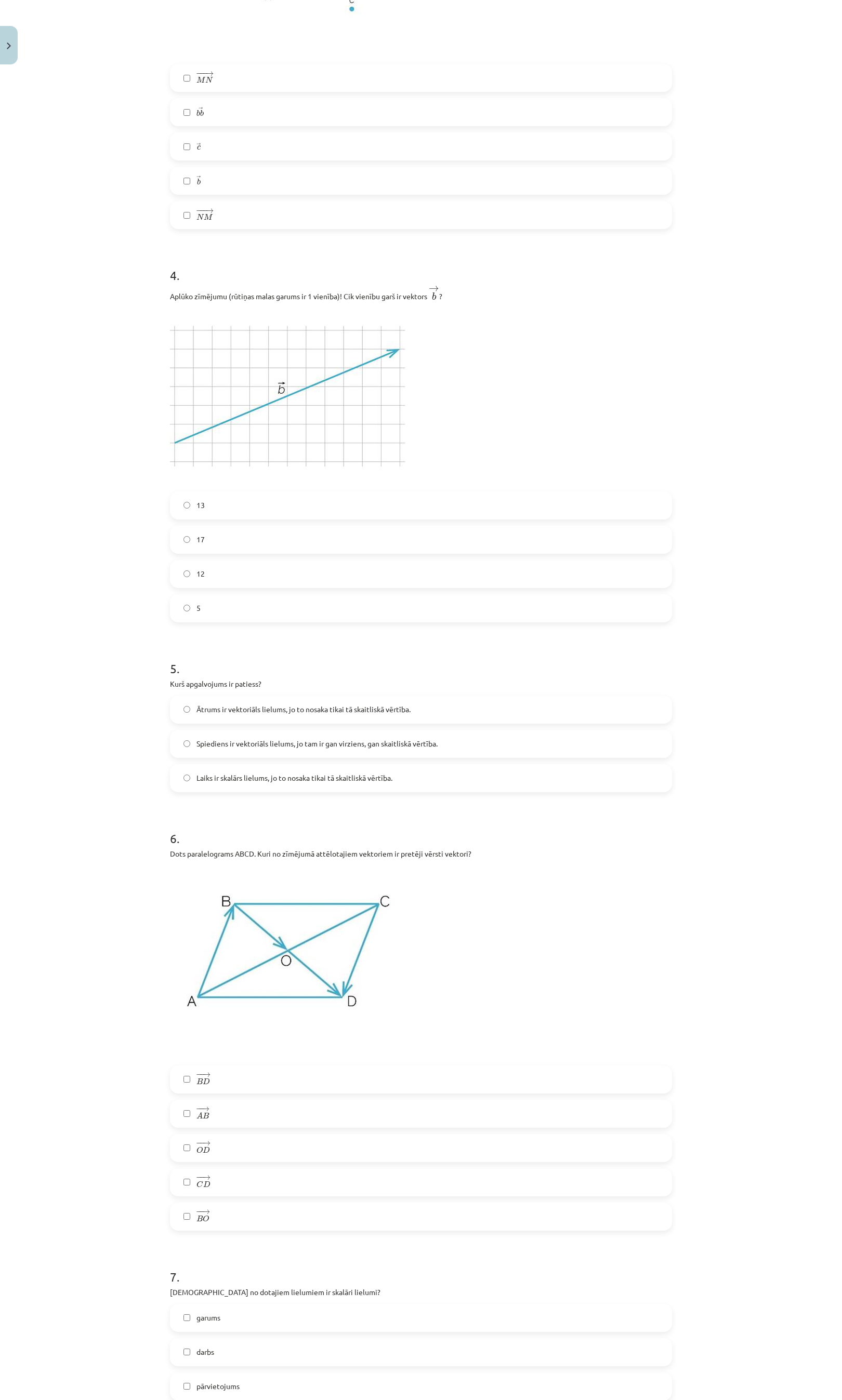
scroll to position [1169, 0]
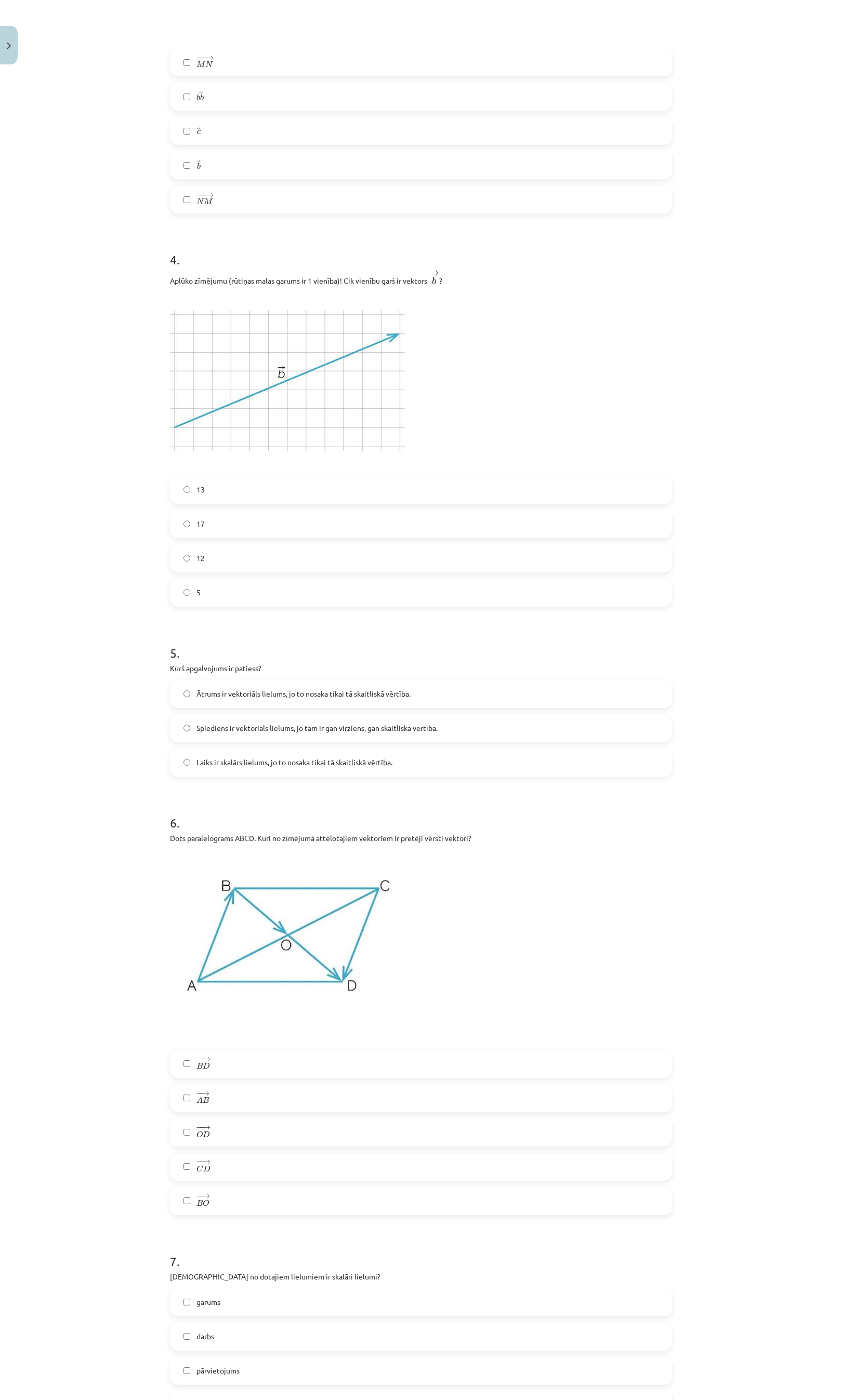
click at [197, 491] on span "13" at bounding box center [200, 490] width 8 height 11
click at [209, 771] on label "Laiks ir skalārs lielums, jo to nosaka tikai tā skaitliskā vērtība." at bounding box center [421, 762] width 500 height 26
click at [211, 1204] on label "− − → B O B O →" at bounding box center [421, 1201] width 500 height 26
click at [209, 1138] on label "− − → O D O D →" at bounding box center [421, 1132] width 500 height 26
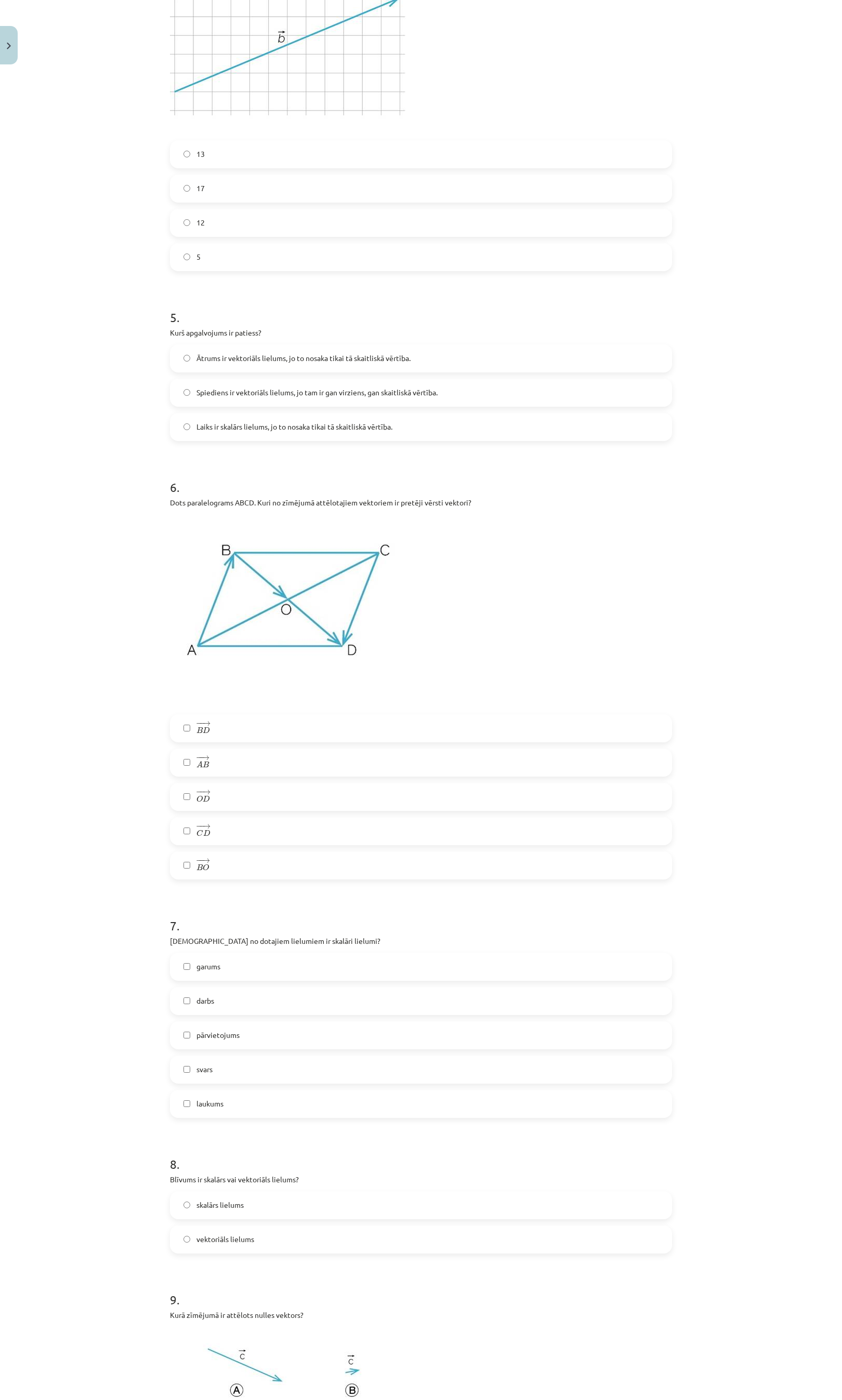
scroll to position [1559, 0]
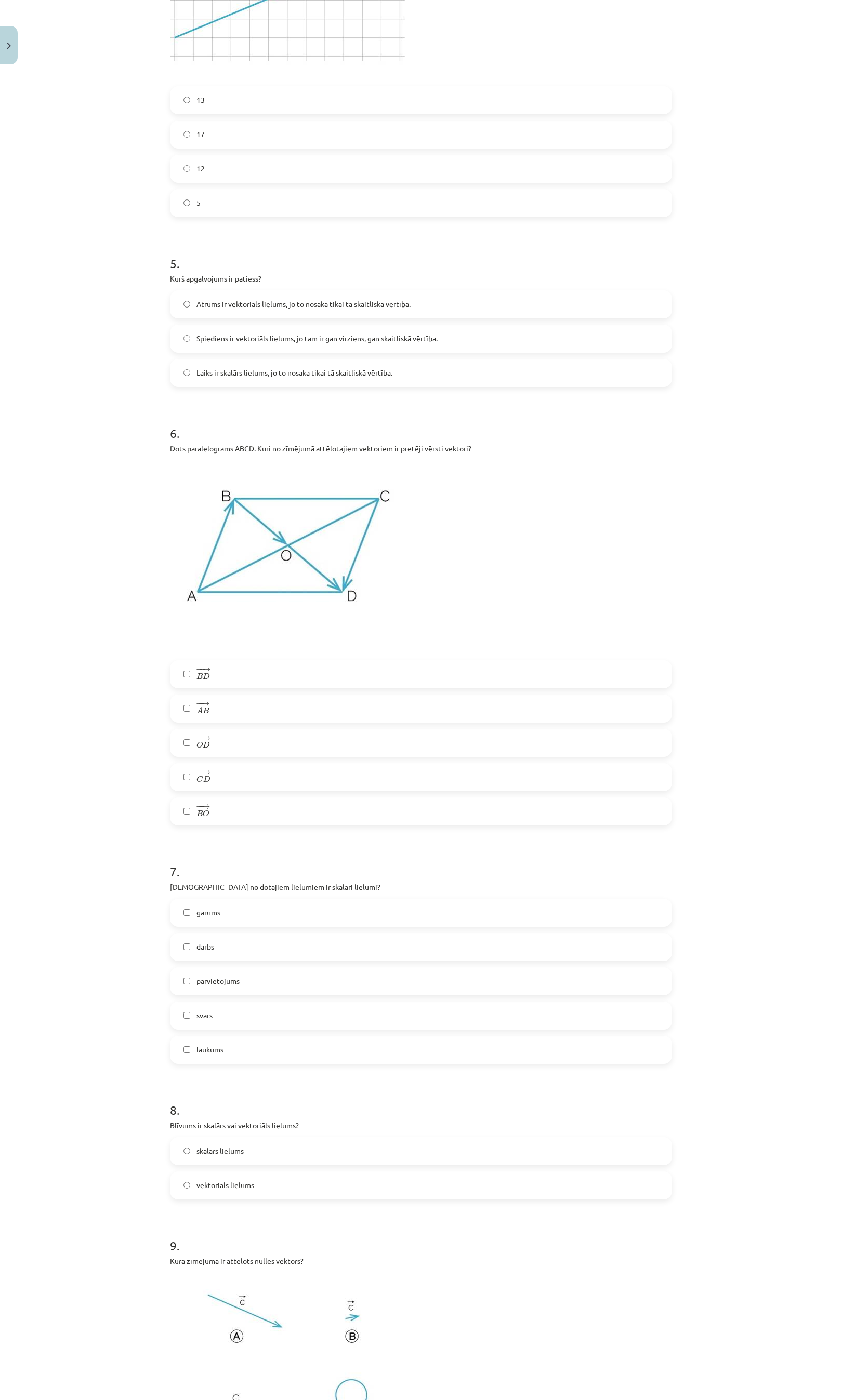
click at [214, 923] on label "garums" at bounding box center [421, 912] width 500 height 26
click at [211, 949] on label "darbs" at bounding box center [421, 947] width 500 height 26
click at [226, 1054] on label "laukums" at bounding box center [421, 1049] width 500 height 26
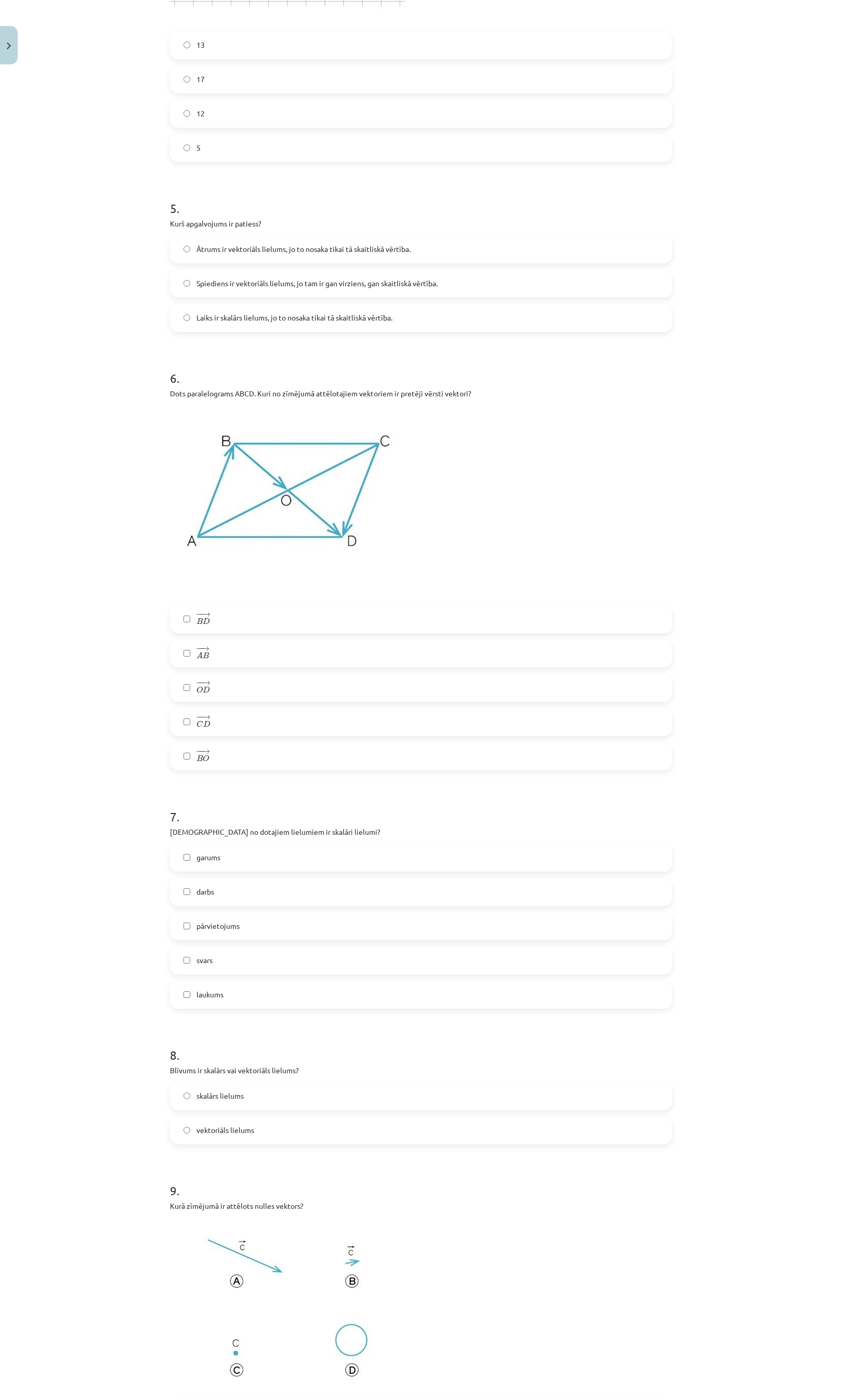
scroll to position [1792, 0]
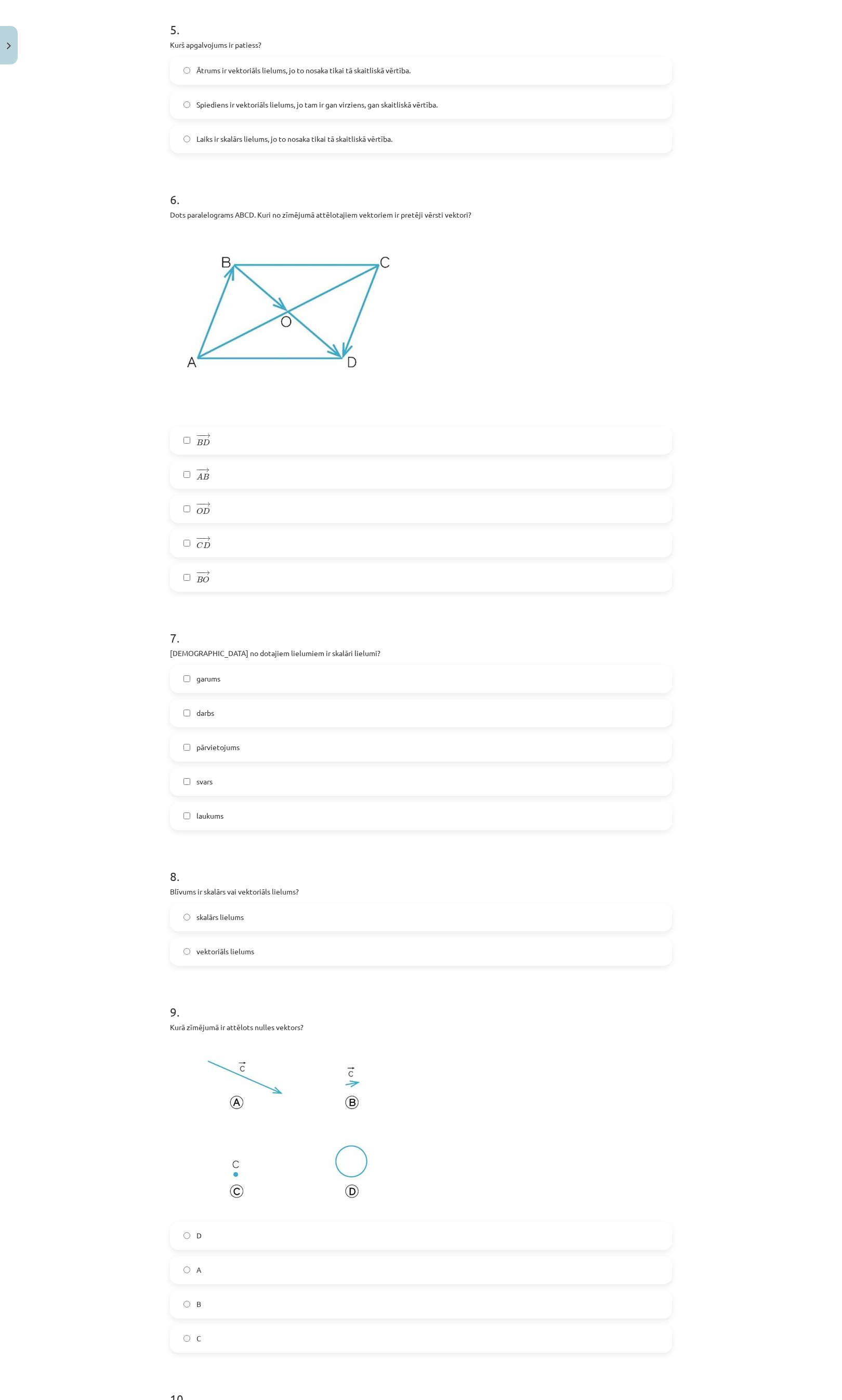
click at [218, 911] on label "skalārs lielums" at bounding box center [421, 917] width 500 height 26
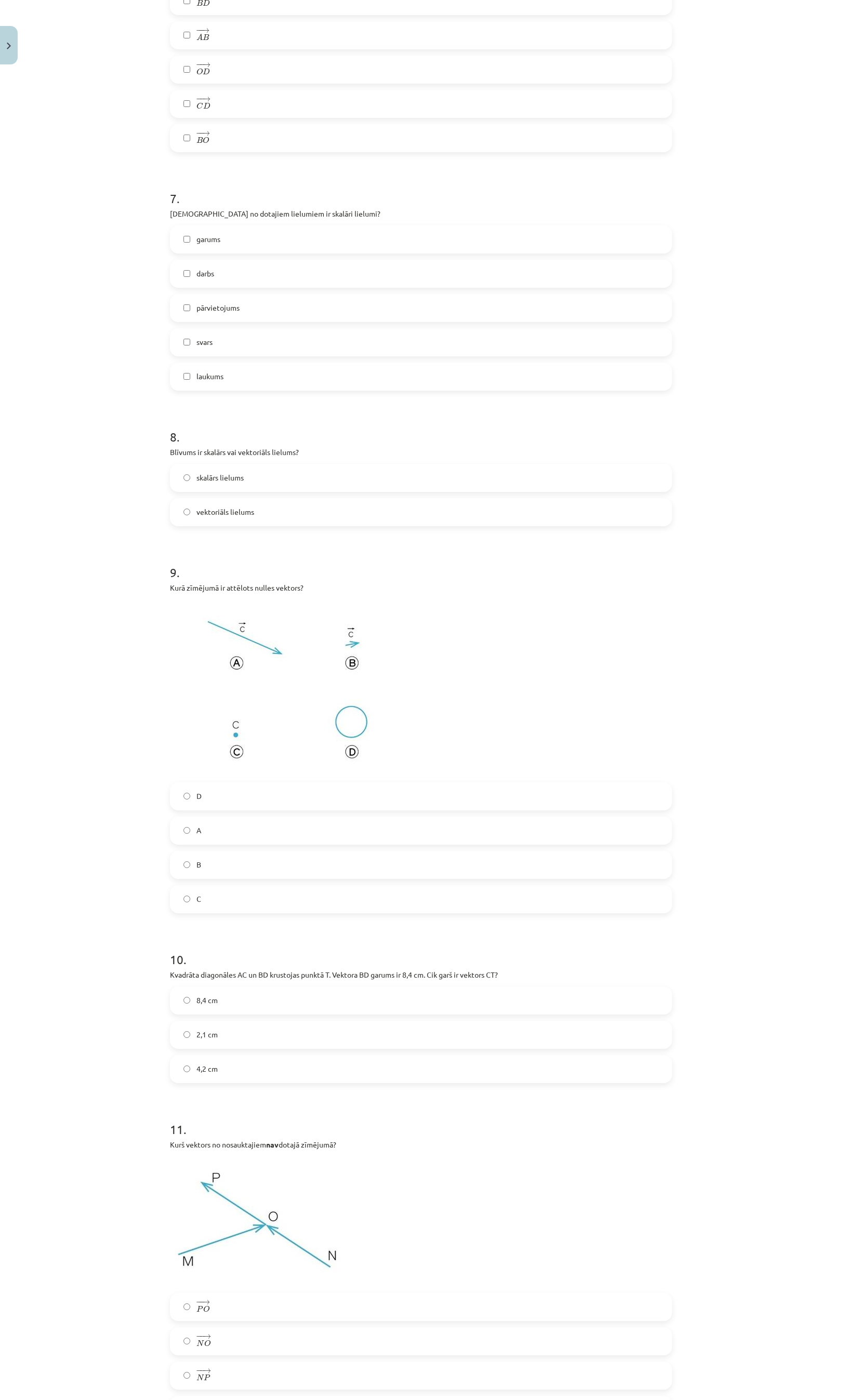
scroll to position [2260, 0]
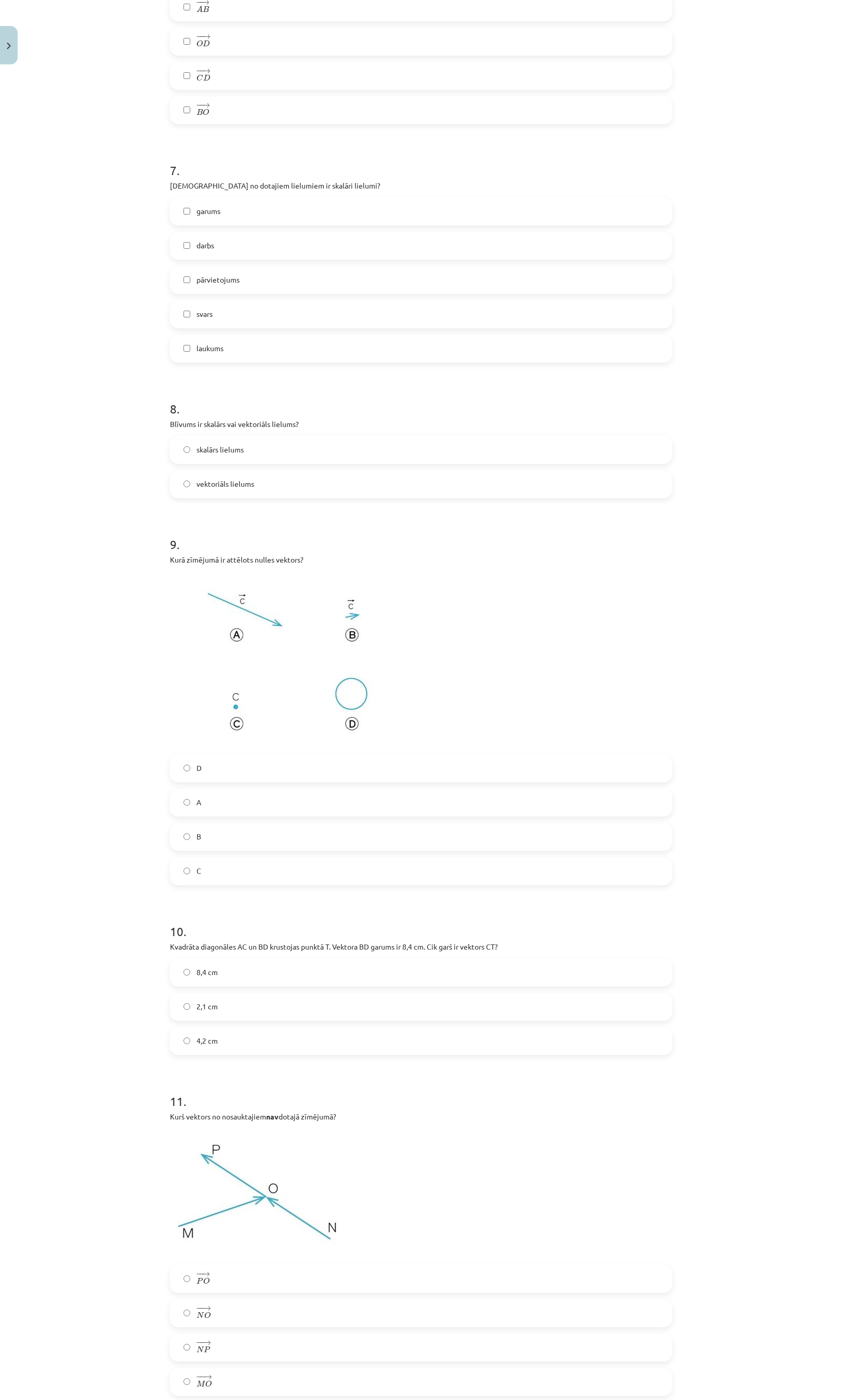
click at [190, 880] on label "C" at bounding box center [421, 871] width 500 height 26
click at [211, 1032] on label "4,2 cm" at bounding box center [421, 1041] width 500 height 26
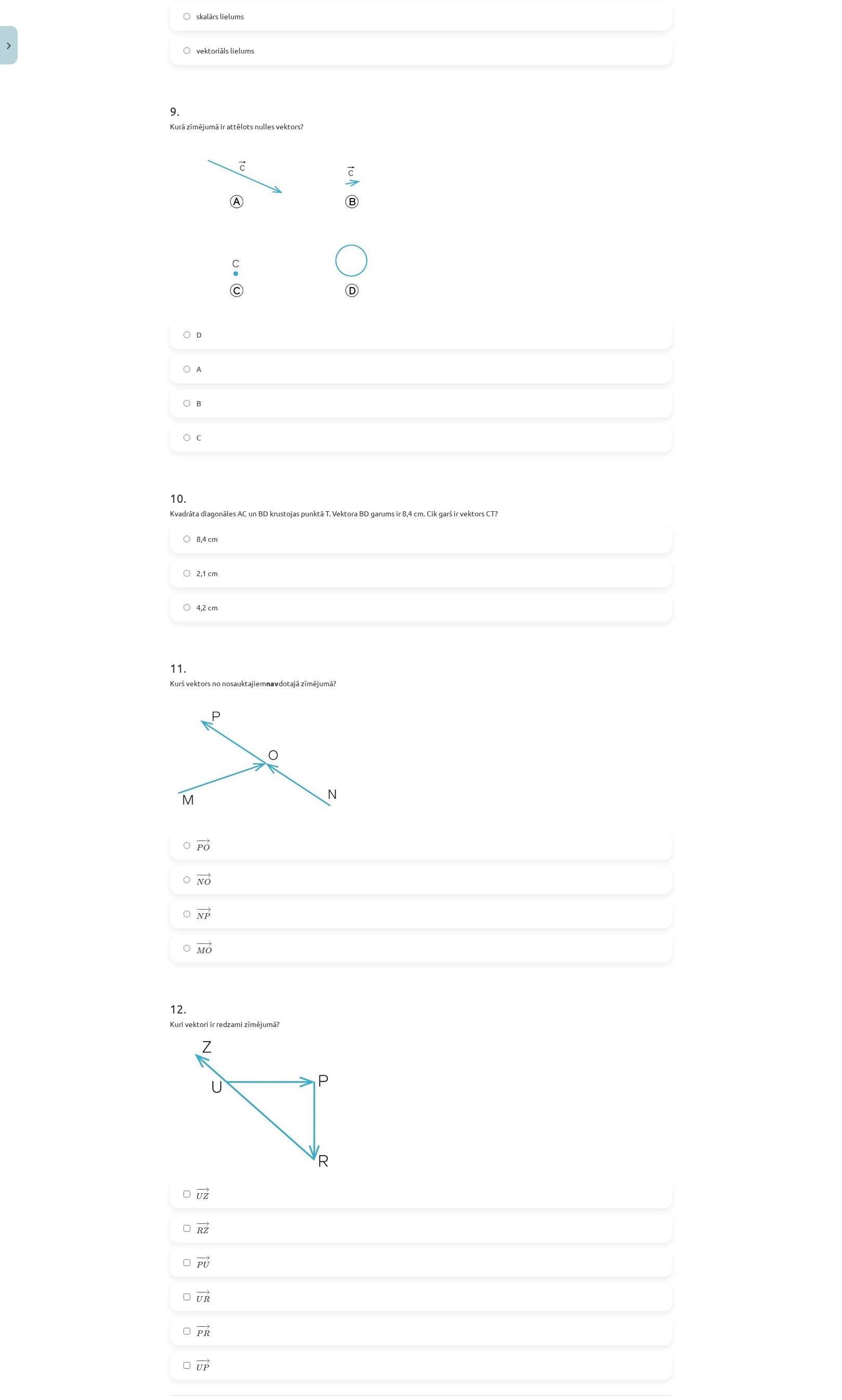
scroll to position [2727, 0]
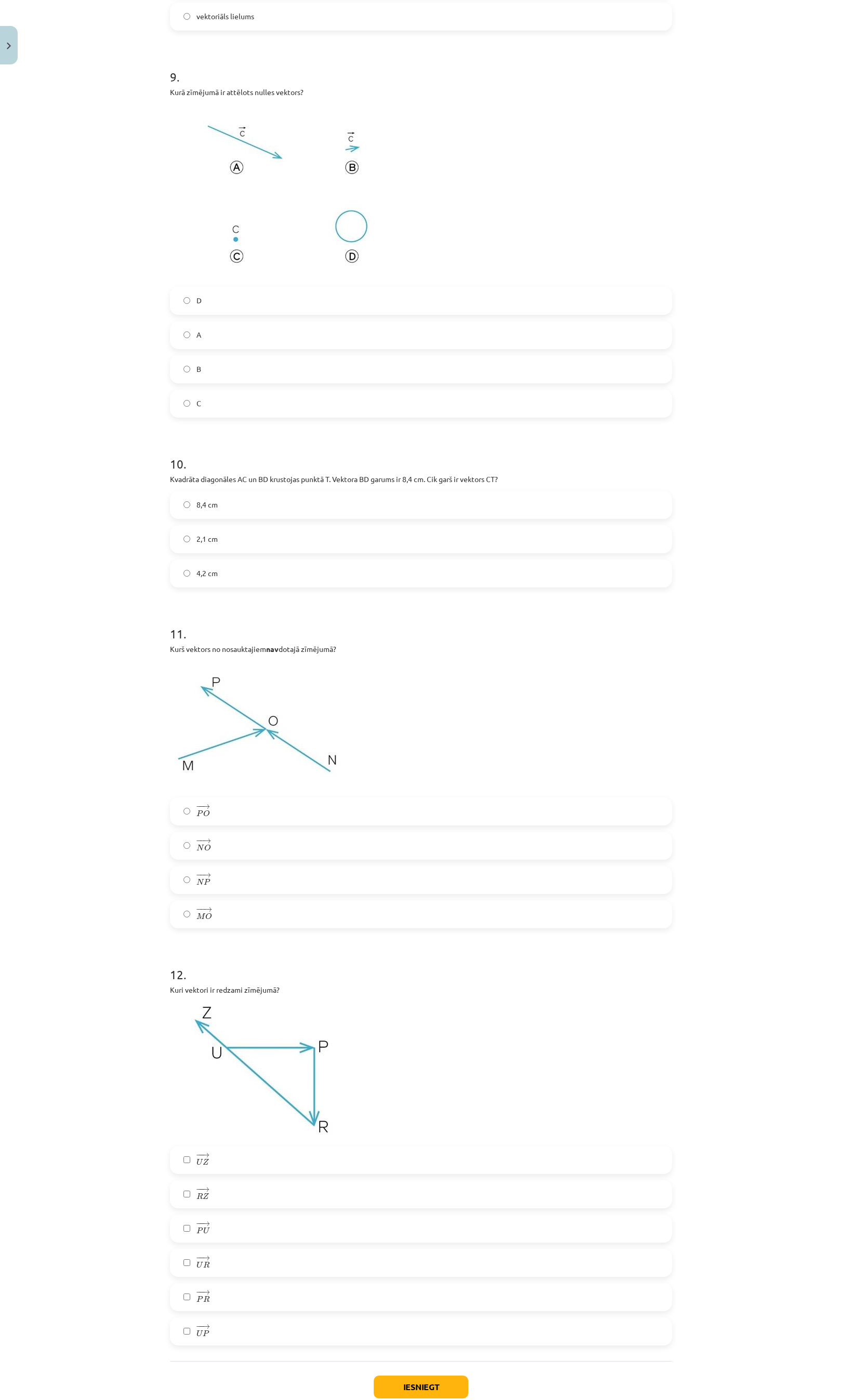
click at [205, 880] on label "− − → N P N P →" at bounding box center [421, 880] width 500 height 26
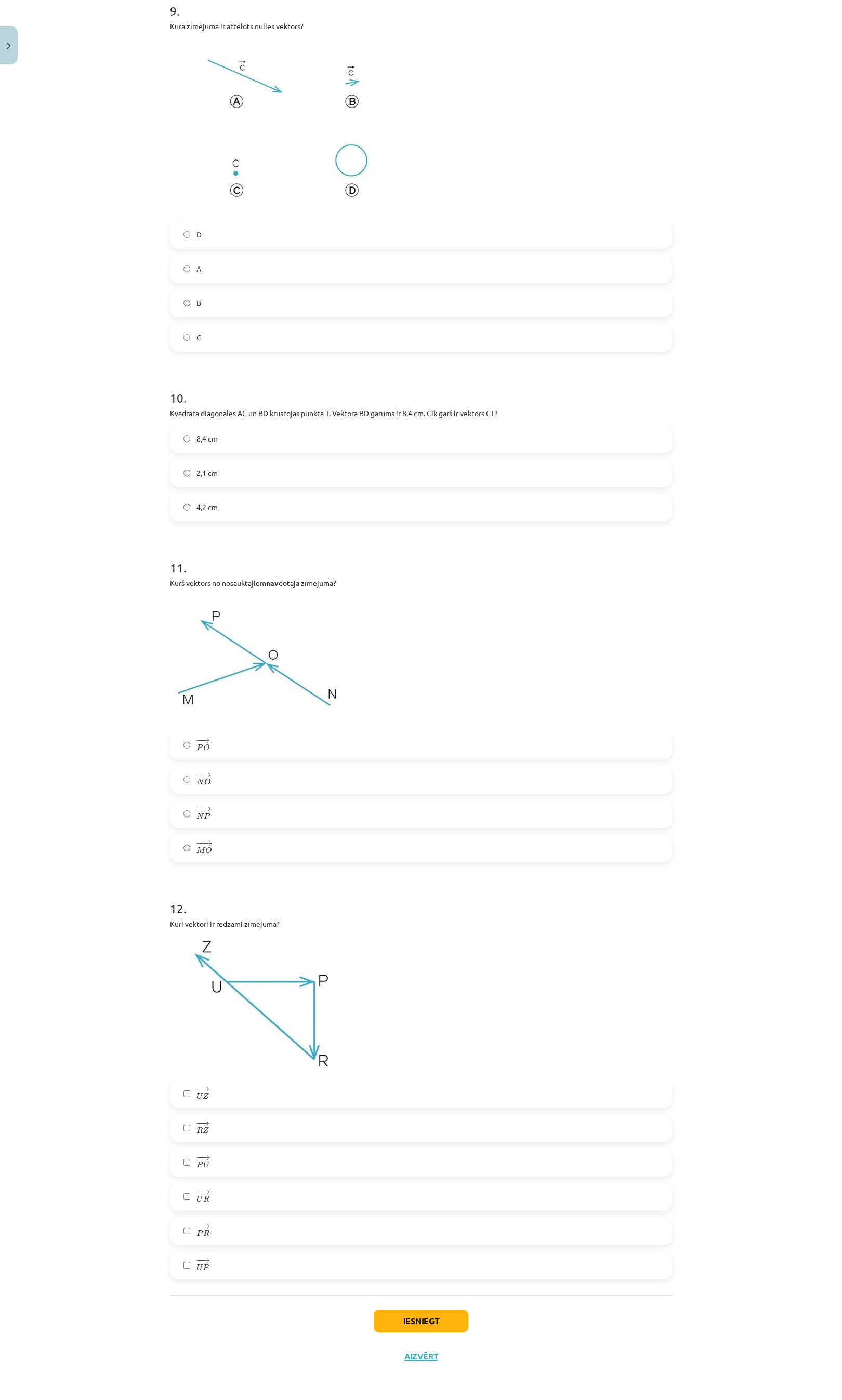
click at [206, 1195] on label "− − → U R U R →" at bounding box center [421, 1197] width 500 height 26
click at [202, 1225] on span "→" at bounding box center [205, 1227] width 8 height 4
click at [207, 1244] on label "− − → U P U P →" at bounding box center [421, 1265] width 500 height 26
click at [396, 1244] on button "Iesniegt" at bounding box center [421, 1321] width 95 height 23
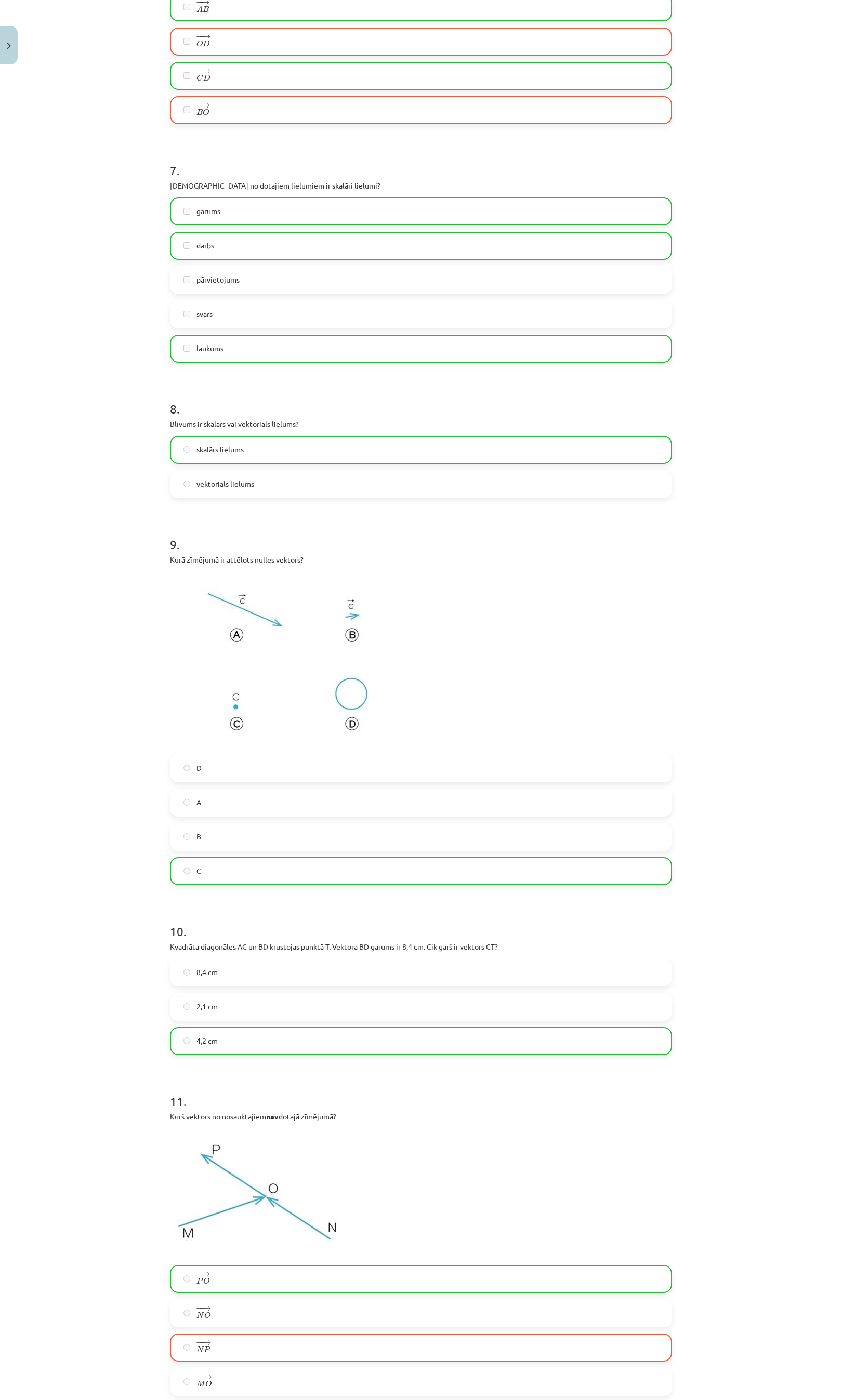
scroll to position [2829, 0]
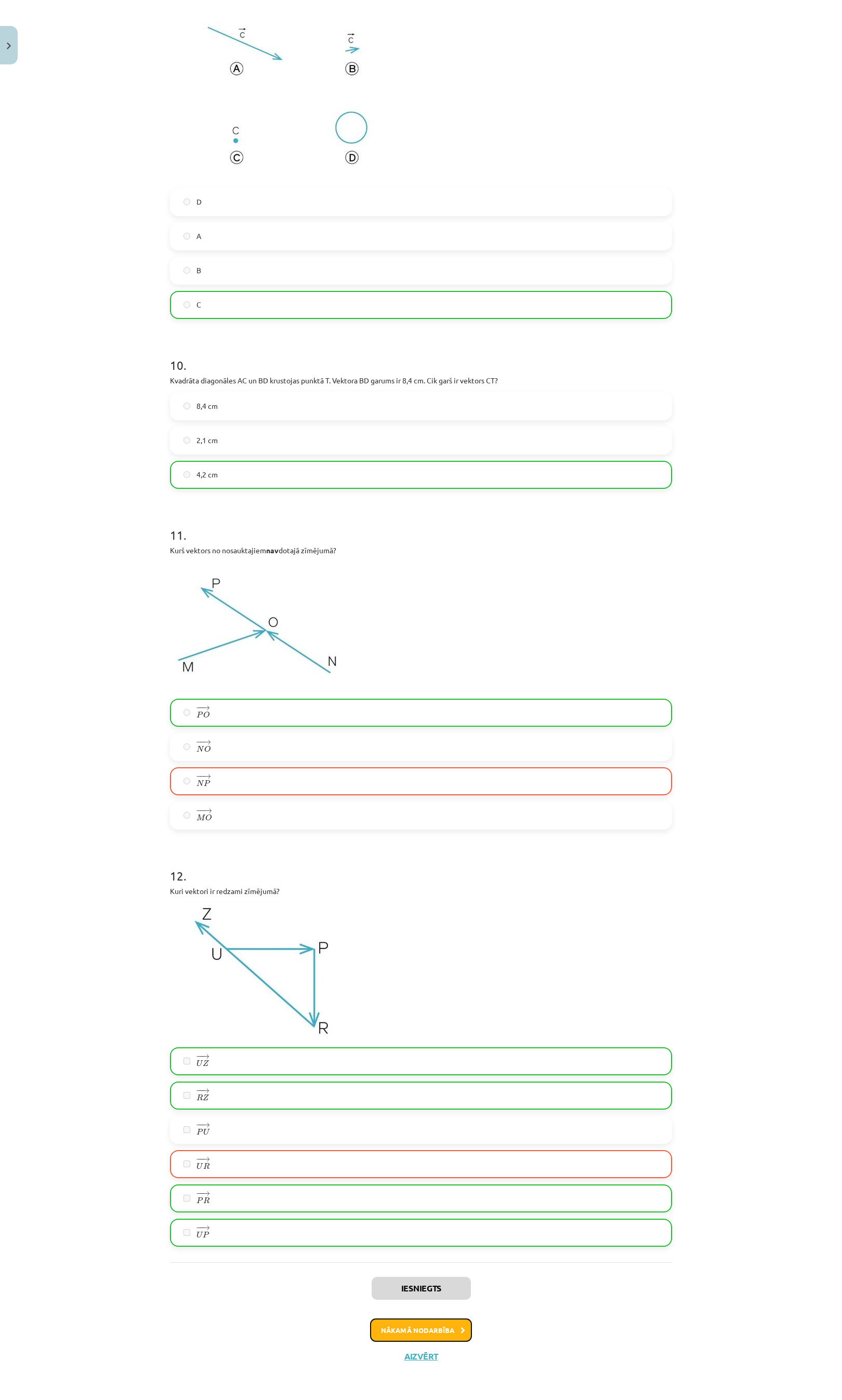
click at [393, 1244] on button "Nākamā nodarbība" at bounding box center [421, 1330] width 102 height 24
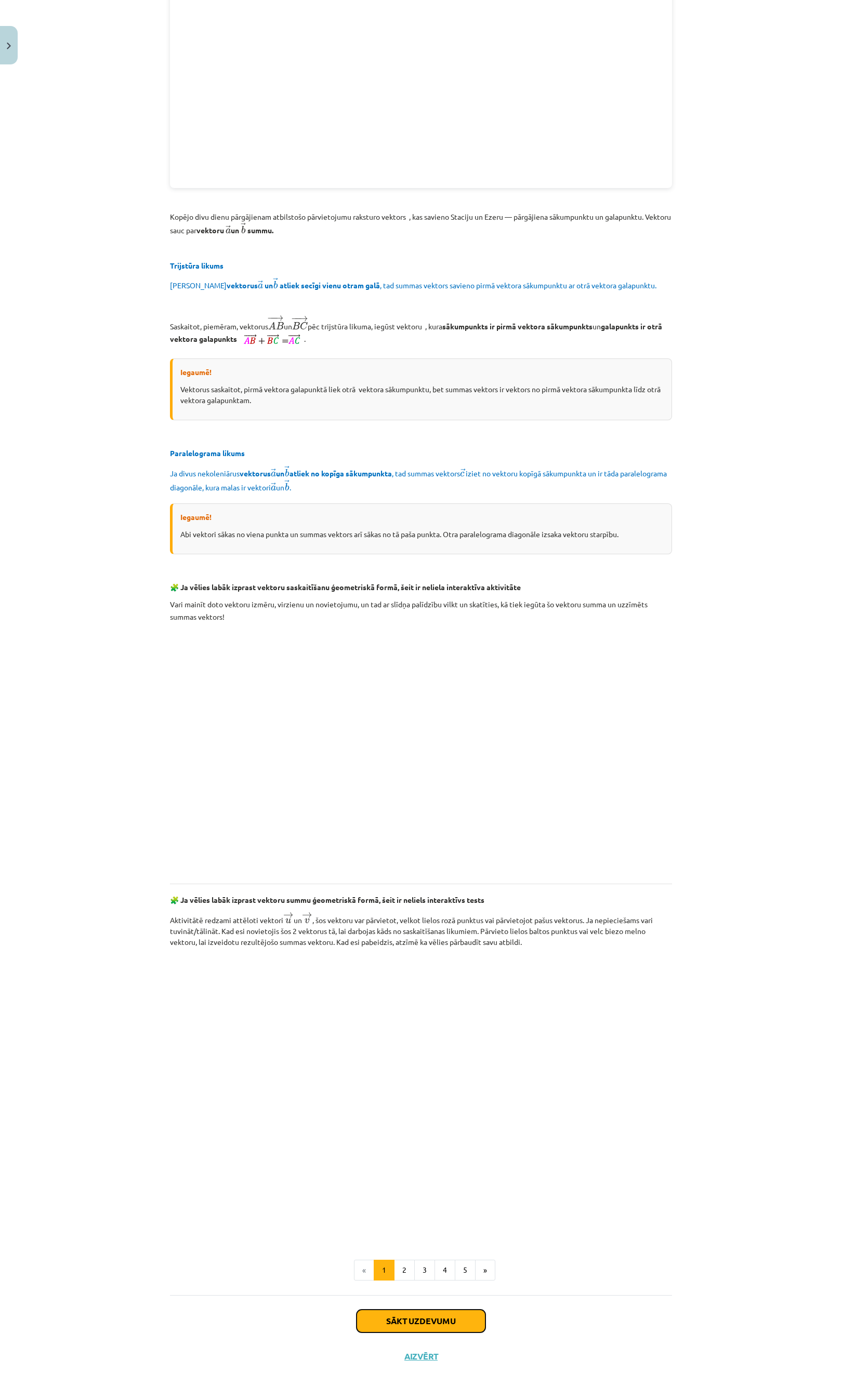
click at [415, 1244] on button "Sākt uzdevumu" at bounding box center [421, 1321] width 129 height 23
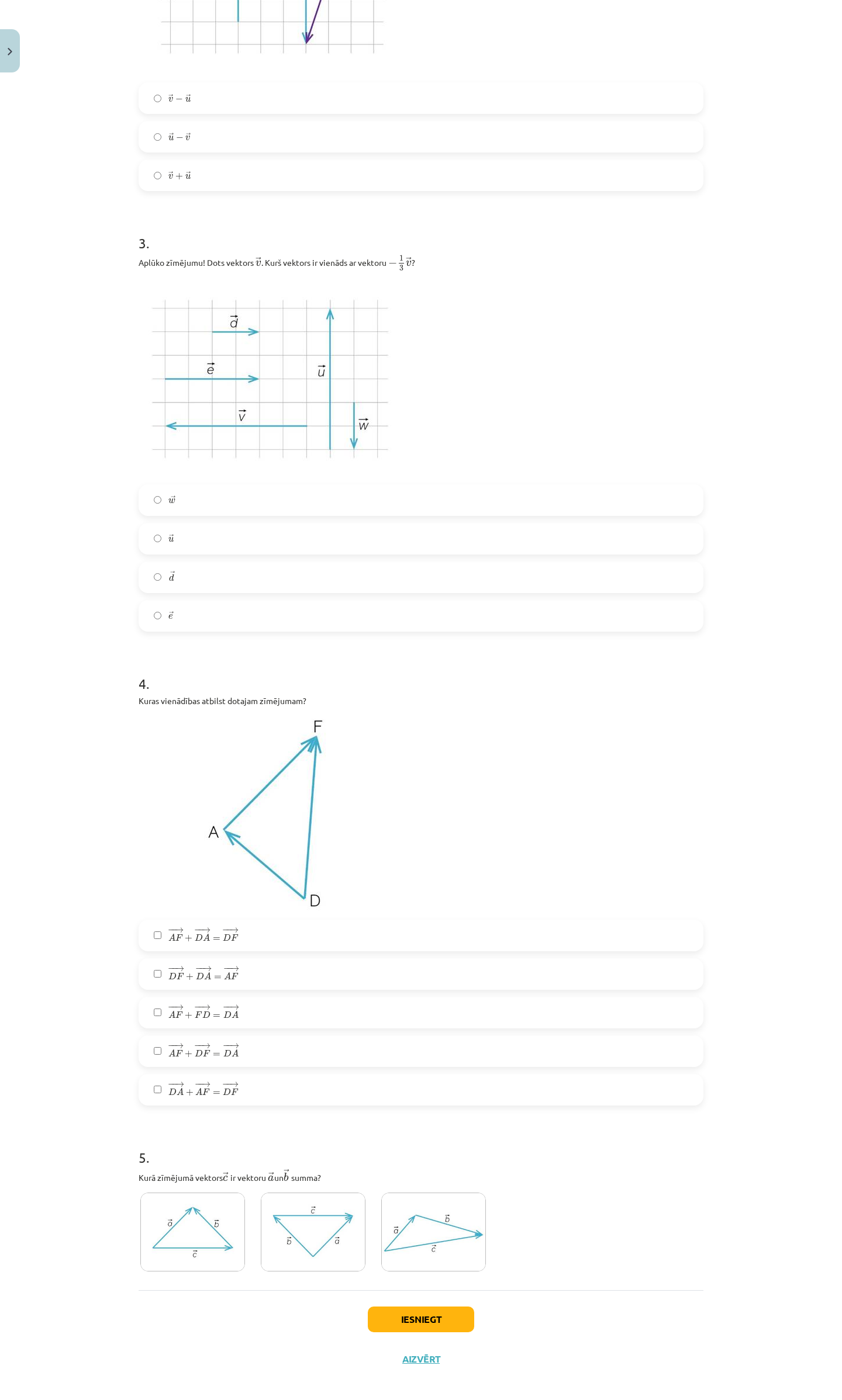
scroll to position [740, 0]
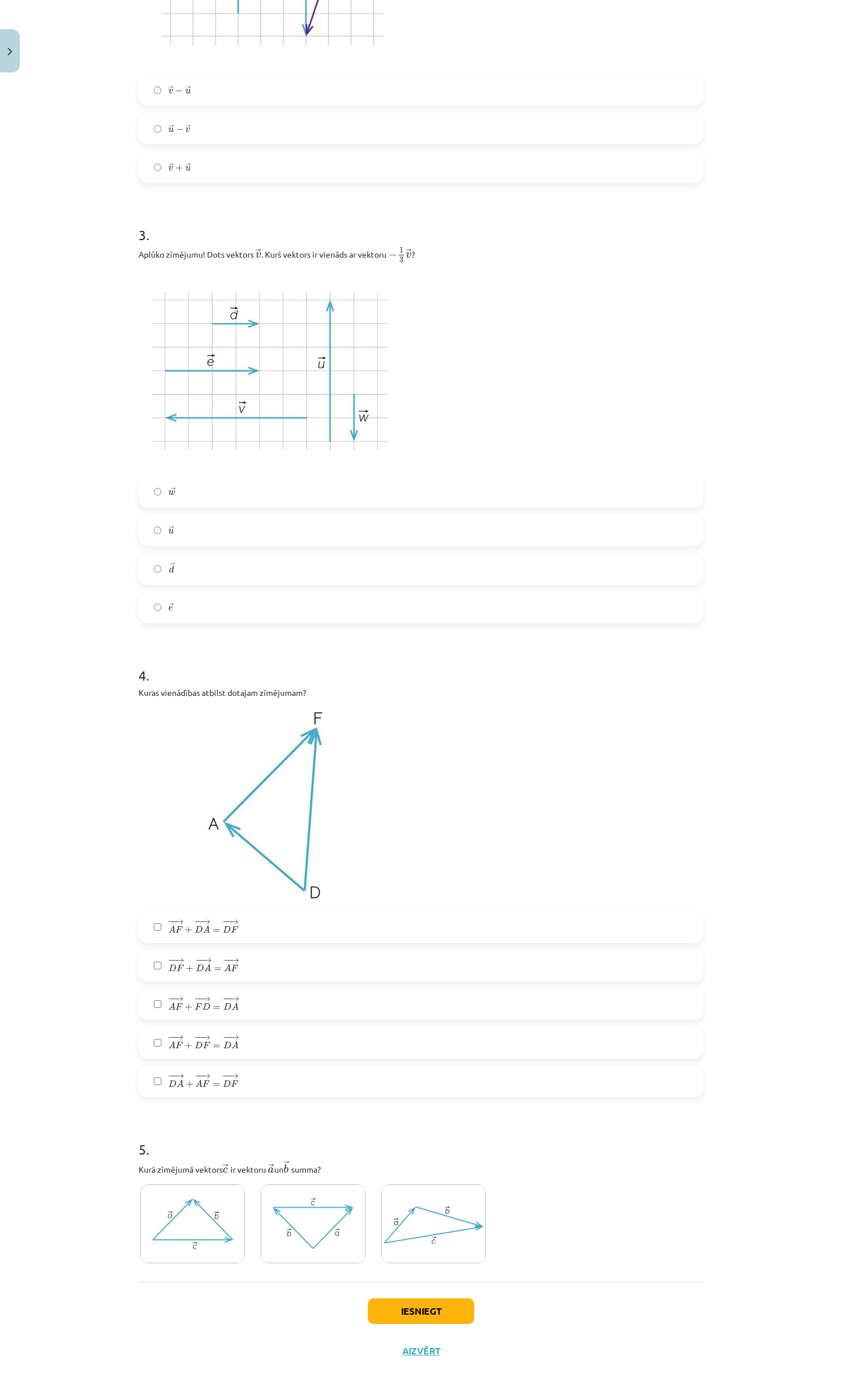
click at [150, 1028] on label "− − → A F + − − → D F = − − → D A A F → + D F → = D A →" at bounding box center [421, 1042] width 562 height 29
click at [150, 1053] on label "− − → A F + − − → D F = − − → D A A F → + D F → = D A →" at bounding box center [421, 1042] width 562 height 29
click at [145, 1071] on label "− − → D A + − − → A F = − − → D F D A → + A F → = D F →" at bounding box center [421, 1081] width 562 height 29
click at [157, 1046] on label "− − → A F + − − → D F = − − → D A A F → + D F → = D A →" at bounding box center [421, 1042] width 562 height 29
drag, startPoint x: 155, startPoint y: 976, endPoint x: 155, endPoint y: 954, distance: 22.0
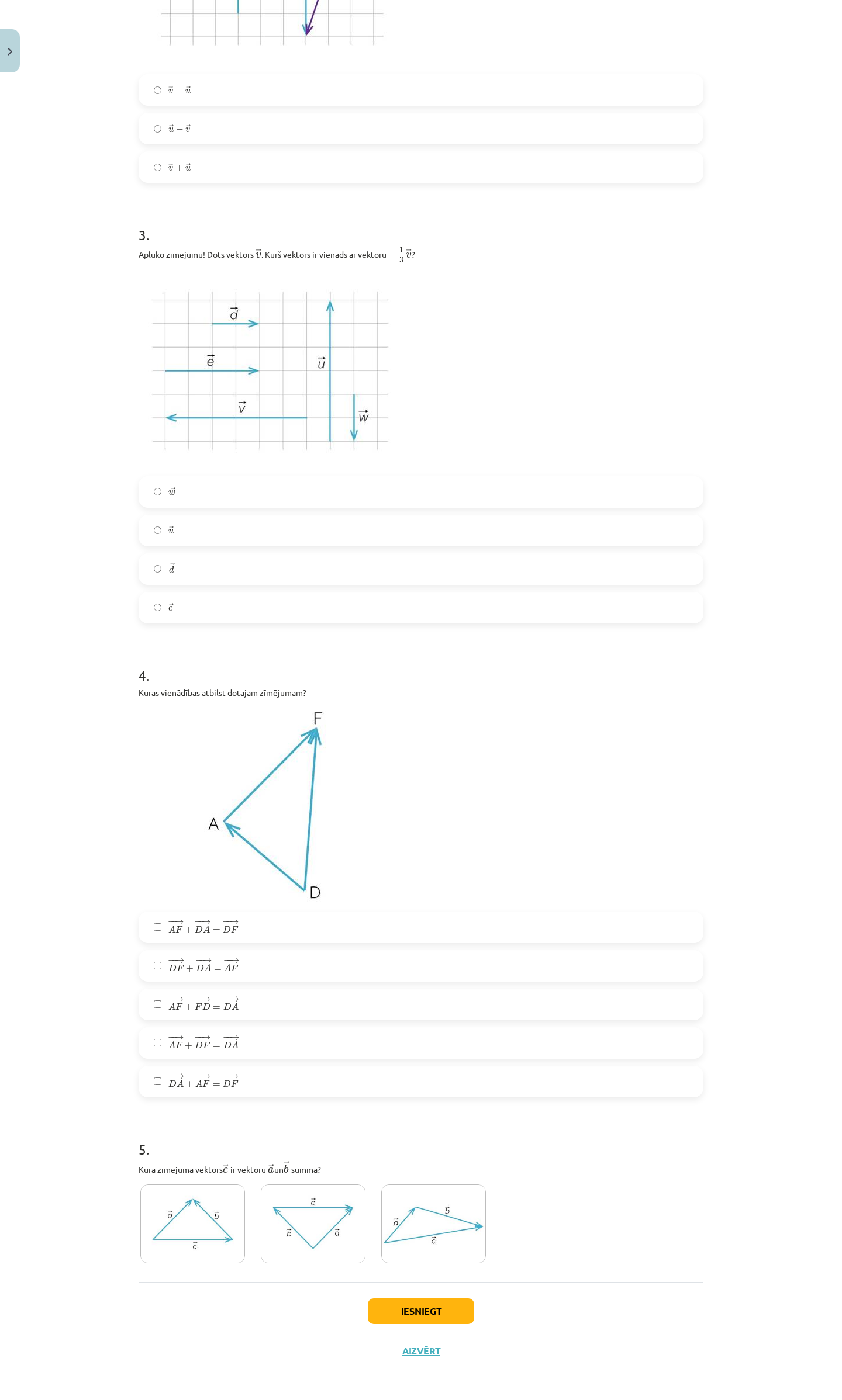
click at [155, 975] on label "− − → D F + − − → D A = − − → A F D F → + D A → = A F →" at bounding box center [421, 965] width 562 height 29
click at [159, 933] on label "− − → A F + − − → D A = − − → D F A F → + D A → = D F →" at bounding box center [421, 927] width 562 height 29
click at [154, 950] on div "− − → D F + − − → D A = − − → A F D F → + D A → = A F →" at bounding box center [421, 966] width 565 height 32
click at [204, 1202] on img at bounding box center [193, 1224] width 105 height 79
drag, startPoint x: 286, startPoint y: 1207, endPoint x: 307, endPoint y: 1210, distance: 21.2
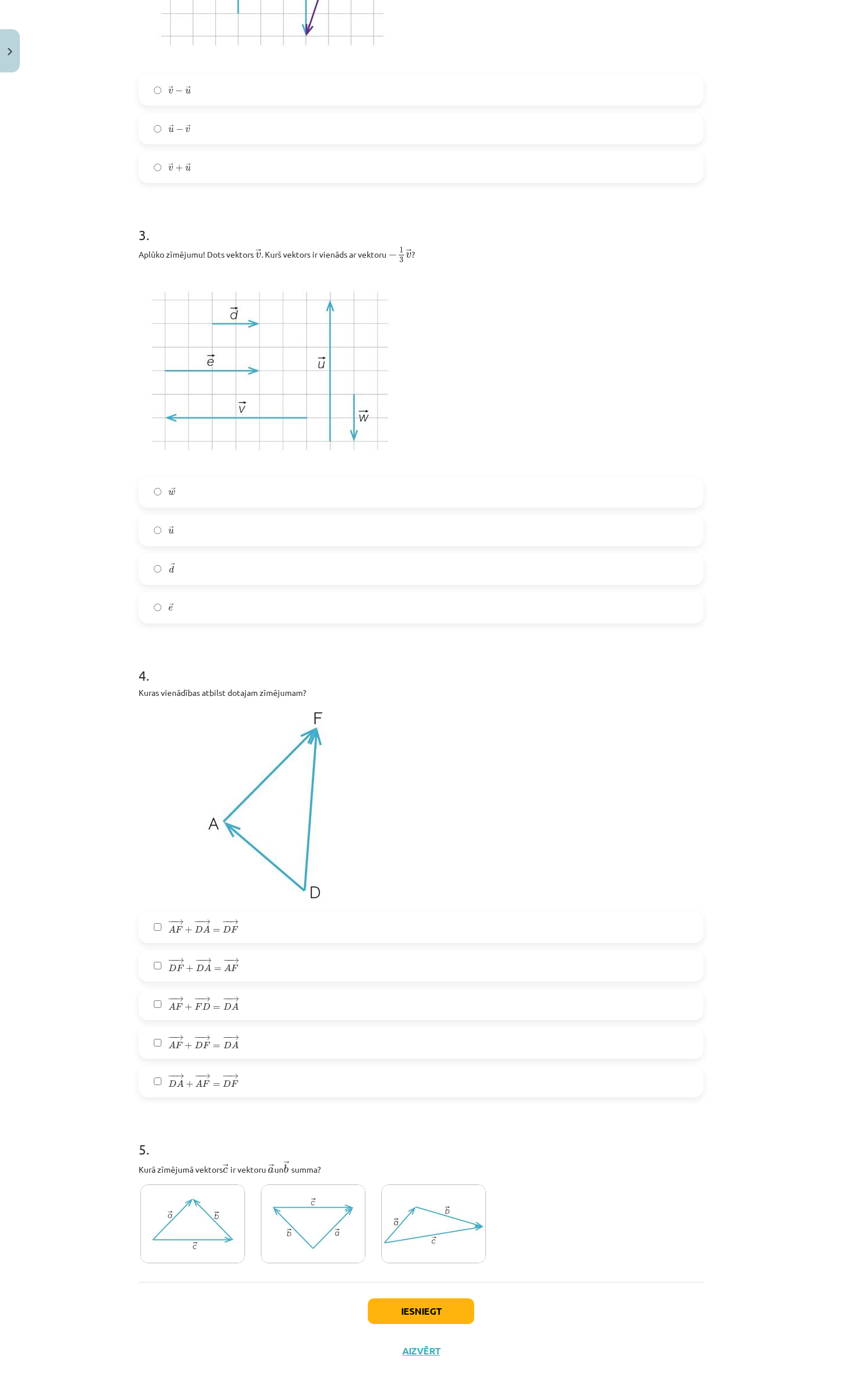
click at [286, 1207] on img at bounding box center [313, 1224] width 105 height 79
click at [390, 1212] on img at bounding box center [433, 1224] width 105 height 79
click at [340, 1218] on img at bounding box center [313, 1224] width 105 height 79
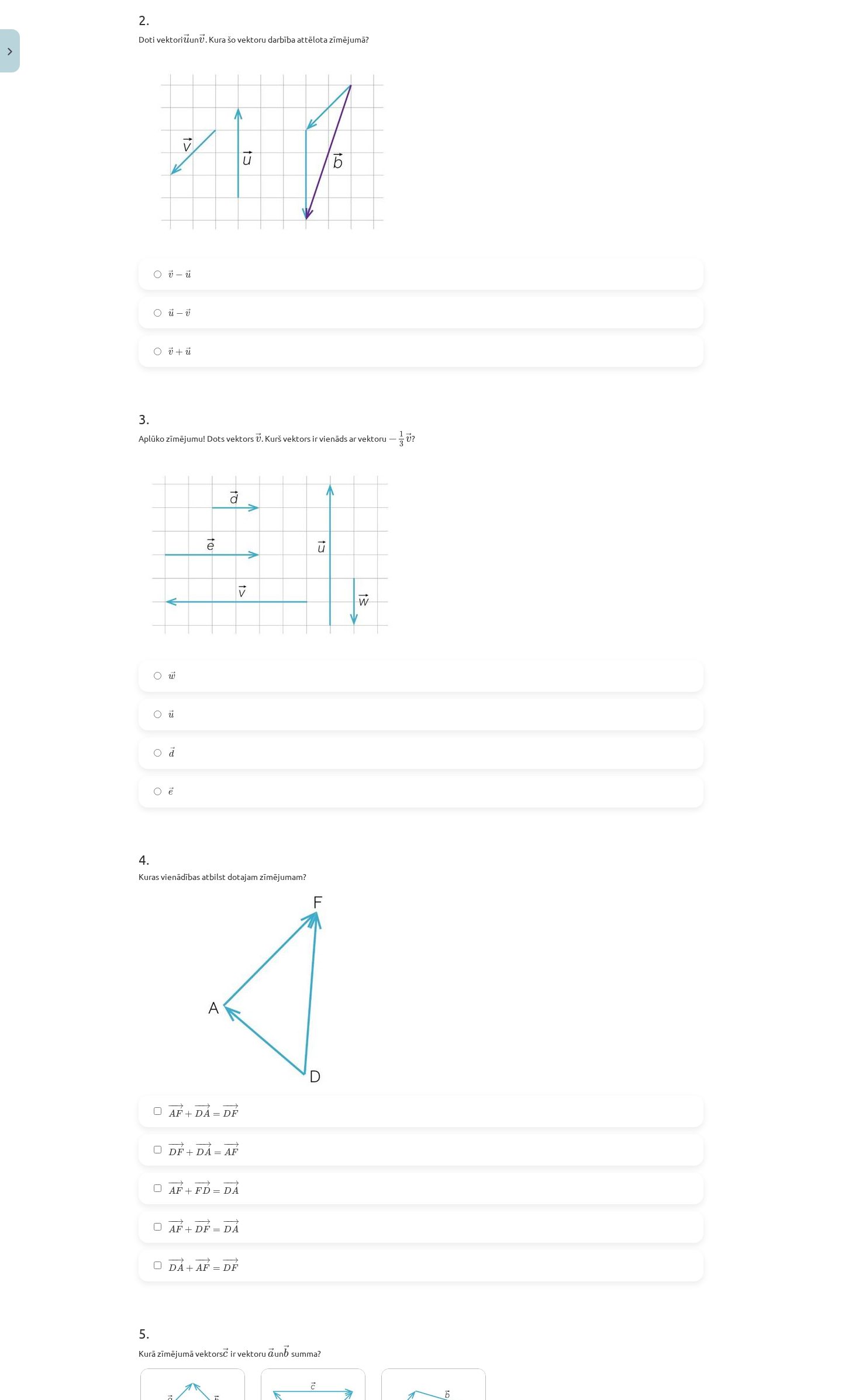
scroll to position [506, 0]
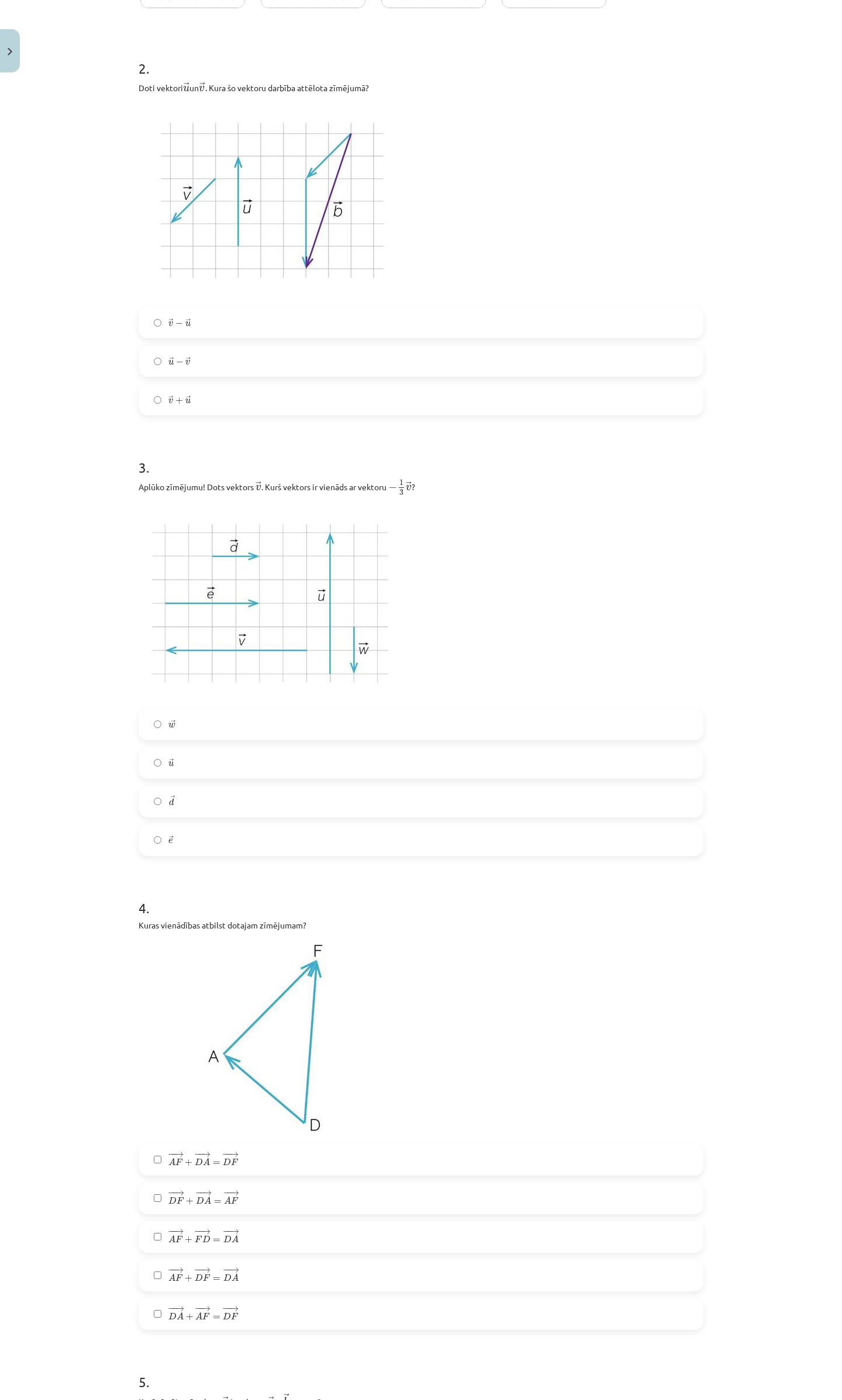
click at [146, 792] on label "→ d d →" at bounding box center [421, 801] width 562 height 29
click at [151, 744] on div "→ w w → → u u → → d d → → e e →" at bounding box center [421, 783] width 565 height 147
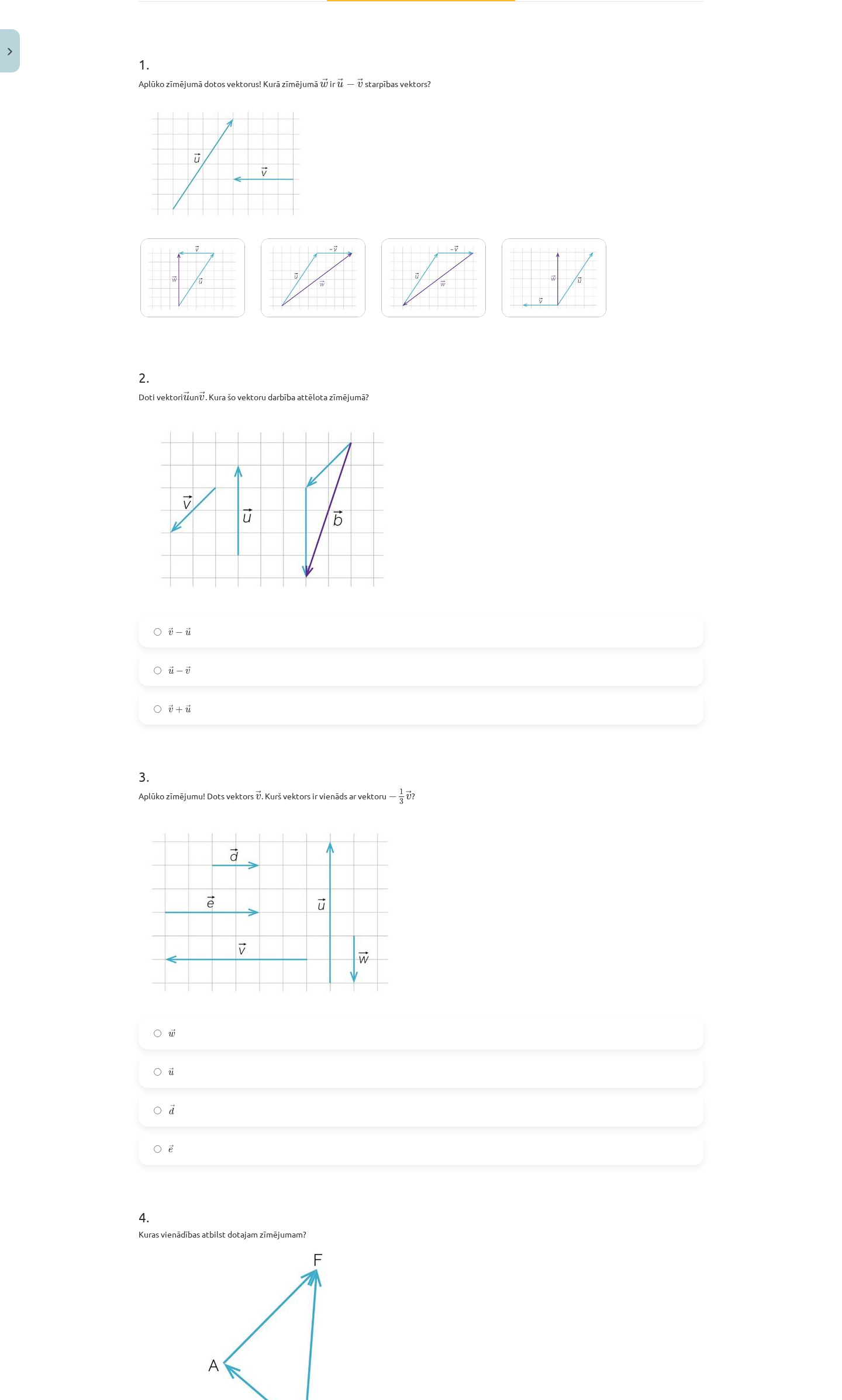
scroll to position [194, 0]
click at [146, 699] on label "→ v + → u v → + u →" at bounding box center [421, 711] width 562 height 29
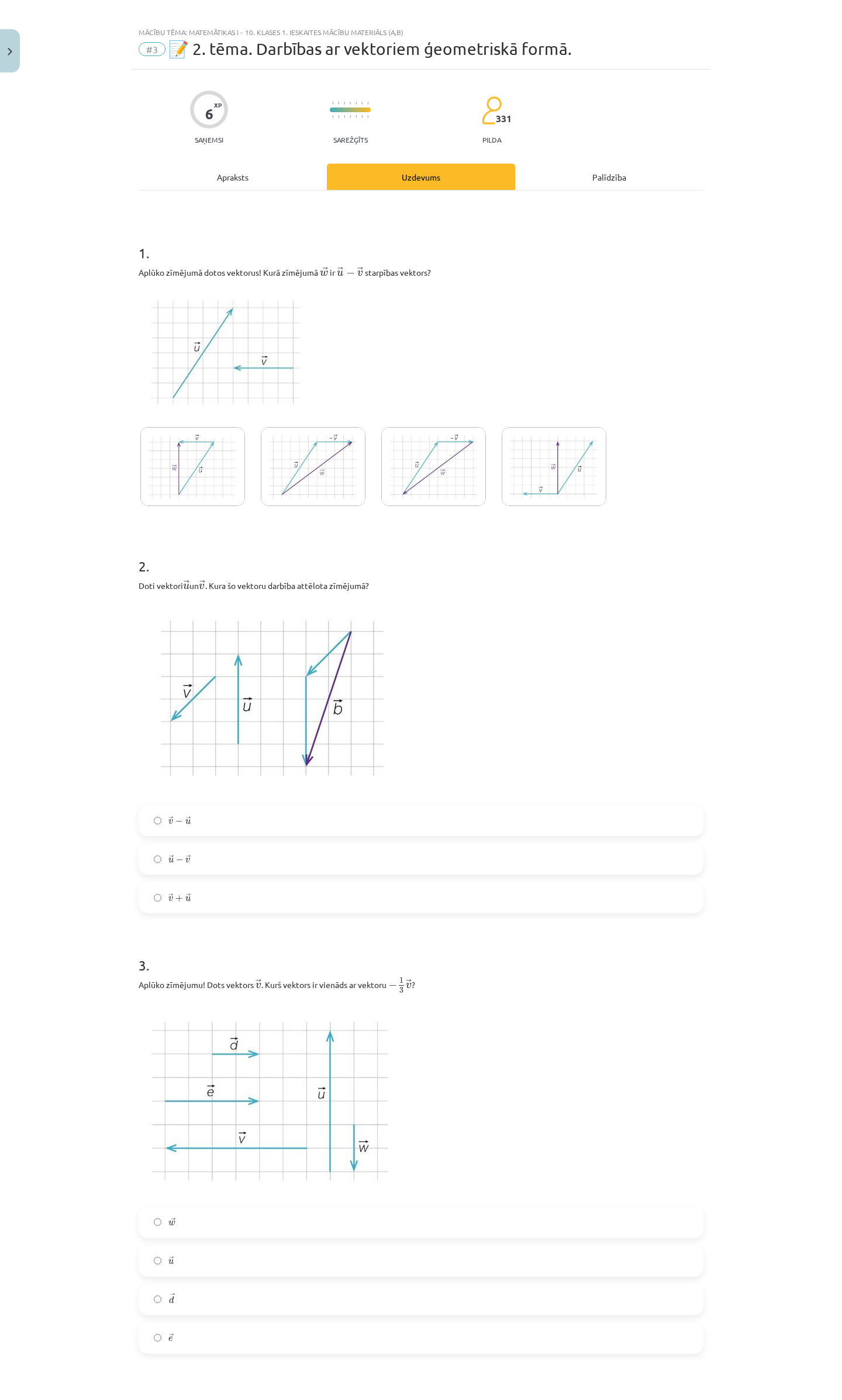
scroll to position [0, 0]
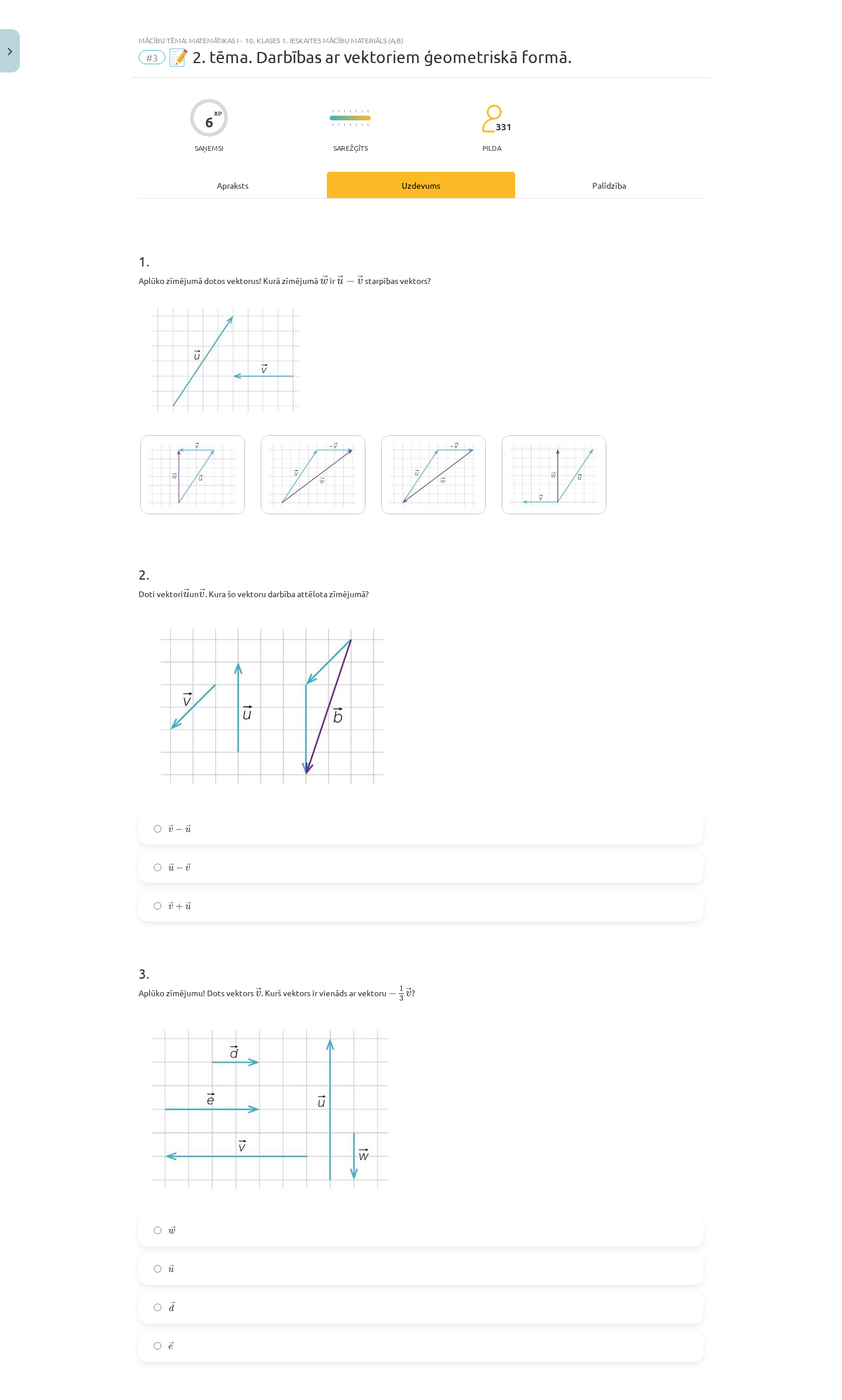
click at [286, 500] on img at bounding box center [313, 475] width 105 height 79
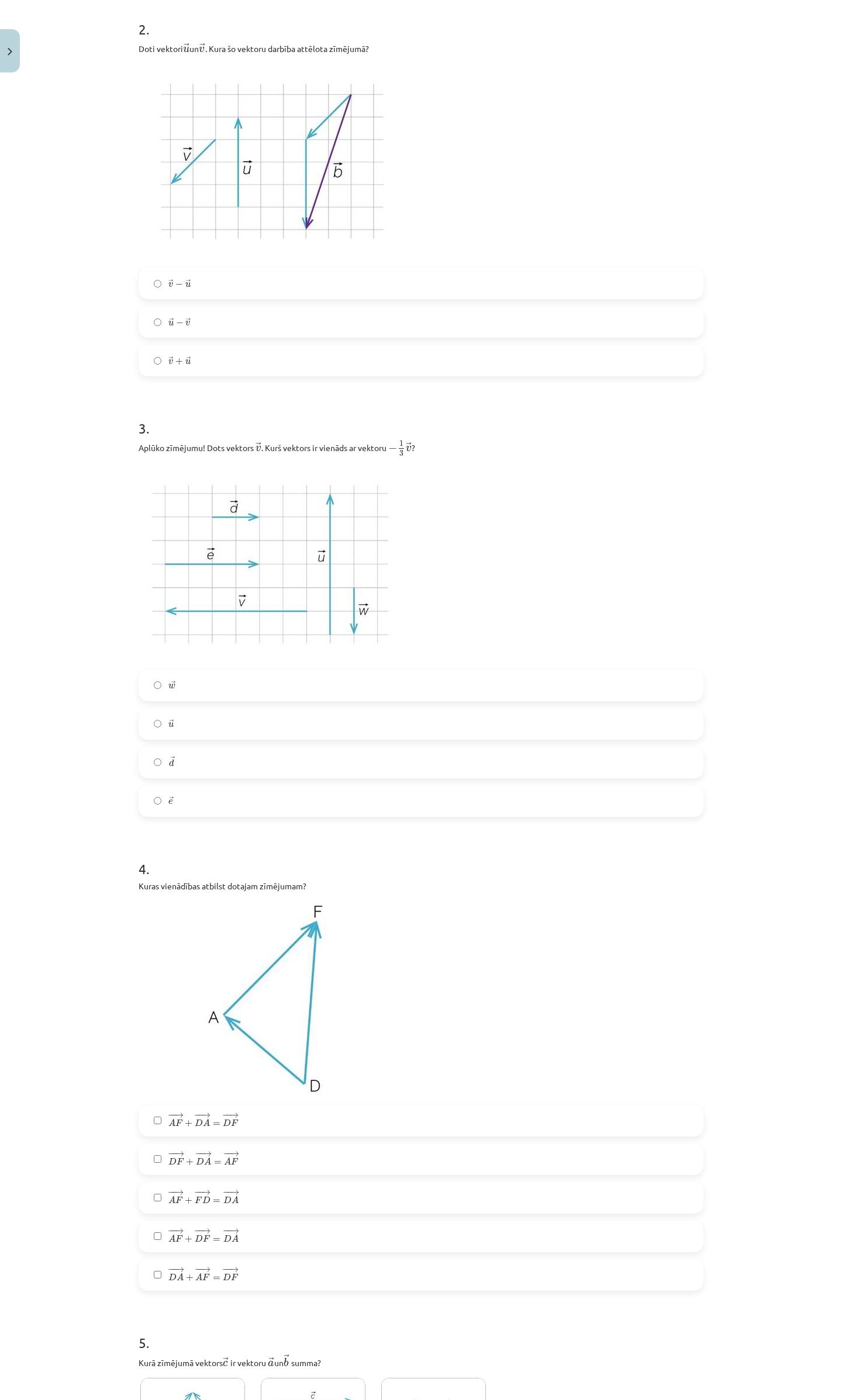
scroll to position [740, 0]
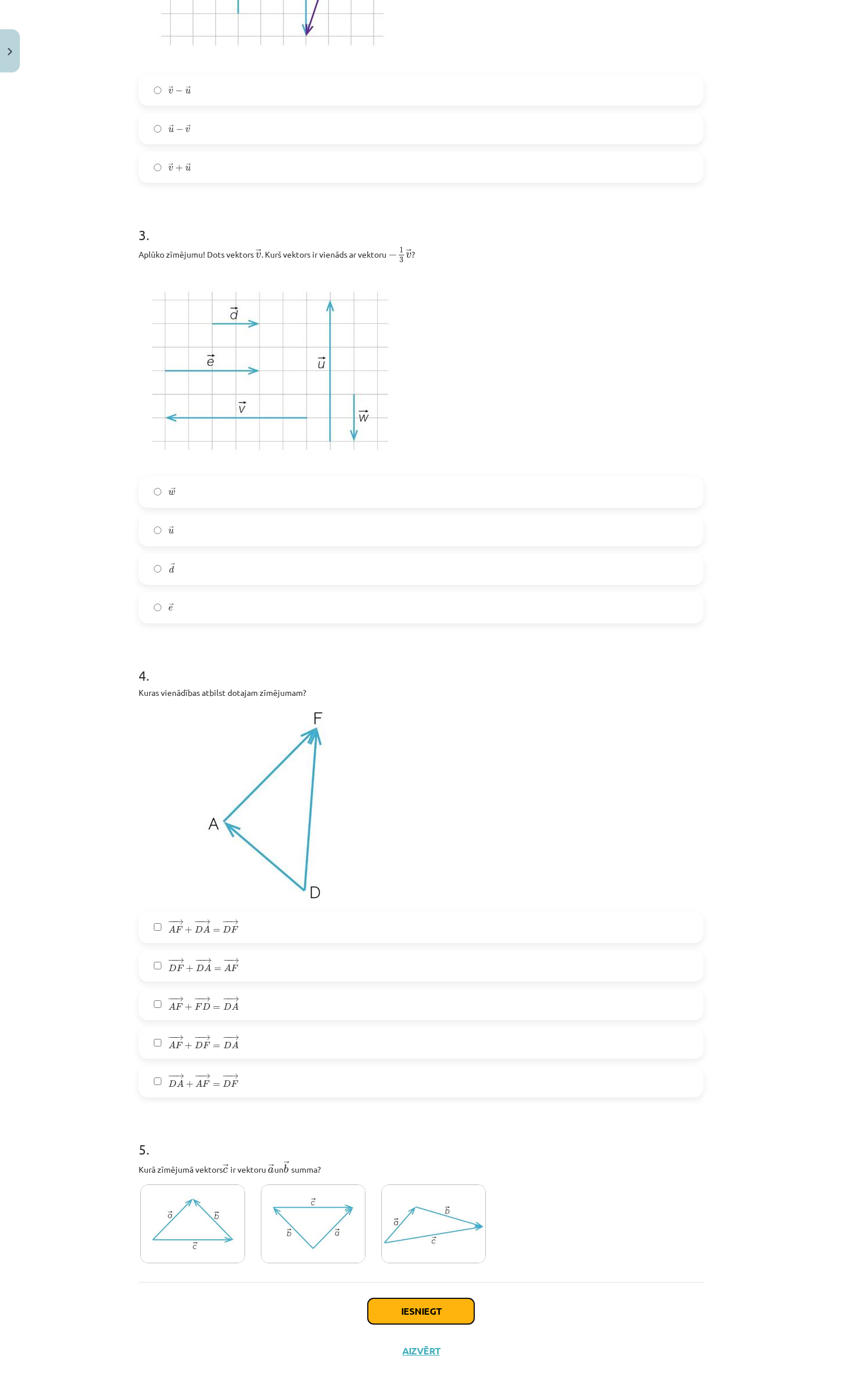
click at [406, 1314] on button "Iesniegt" at bounding box center [421, 1311] width 106 height 26
click at [155, 963] on label "− − → D F + − − → D A = − − → A F D F → + D A → = A F →" at bounding box center [421, 965] width 562 height 29
click at [443, 1317] on button "Iesniegt" at bounding box center [421, 1311] width 106 height 26
click at [443, 1325] on div "Iesniegt Aizvērt" at bounding box center [421, 1323] width 565 height 82
click at [441, 1315] on button "Iesniegt" at bounding box center [421, 1311] width 106 height 26
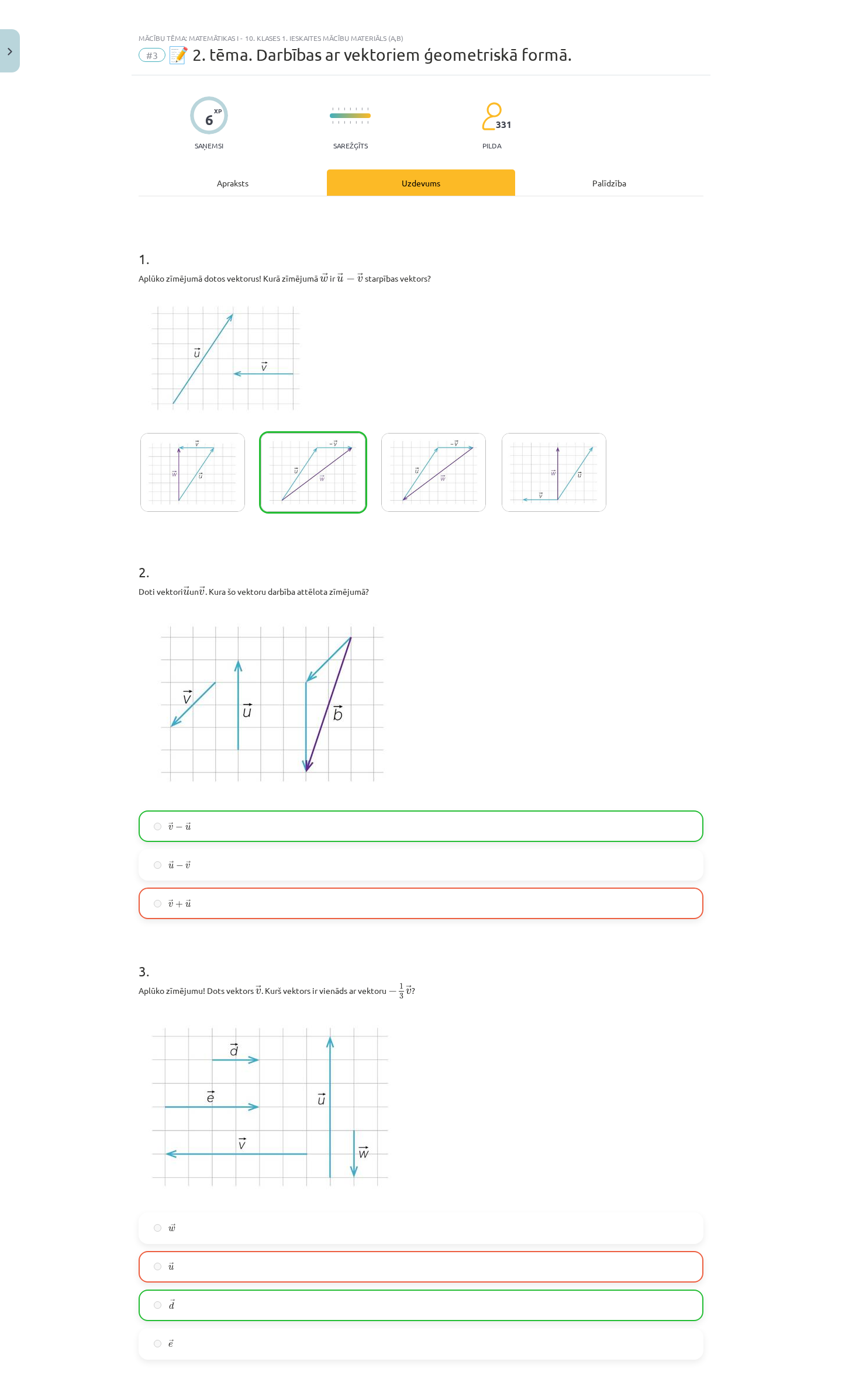
scroll to position [0, 0]
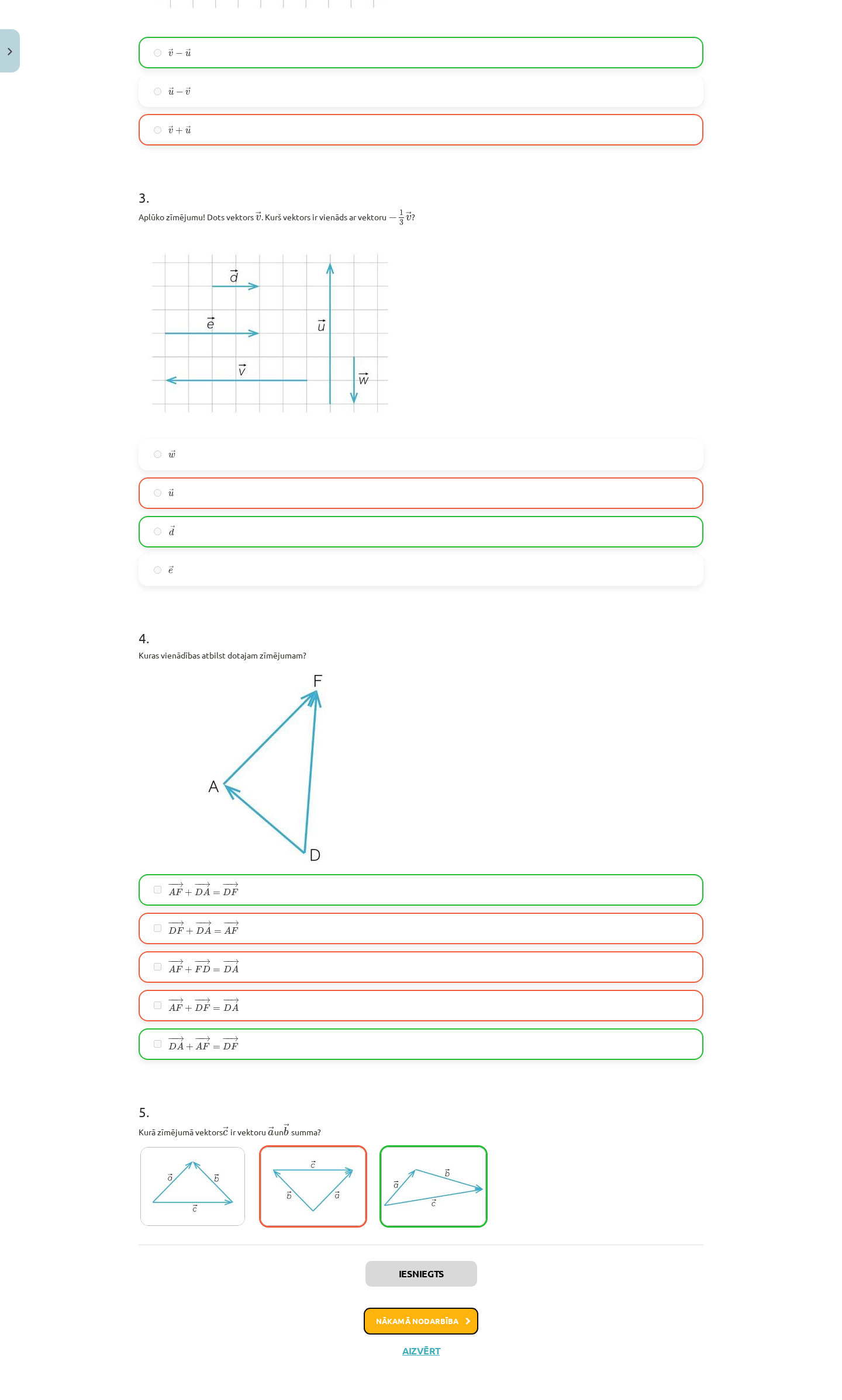
click at [417, 1328] on button "Nākamā nodarbība" at bounding box center [421, 1321] width 115 height 27
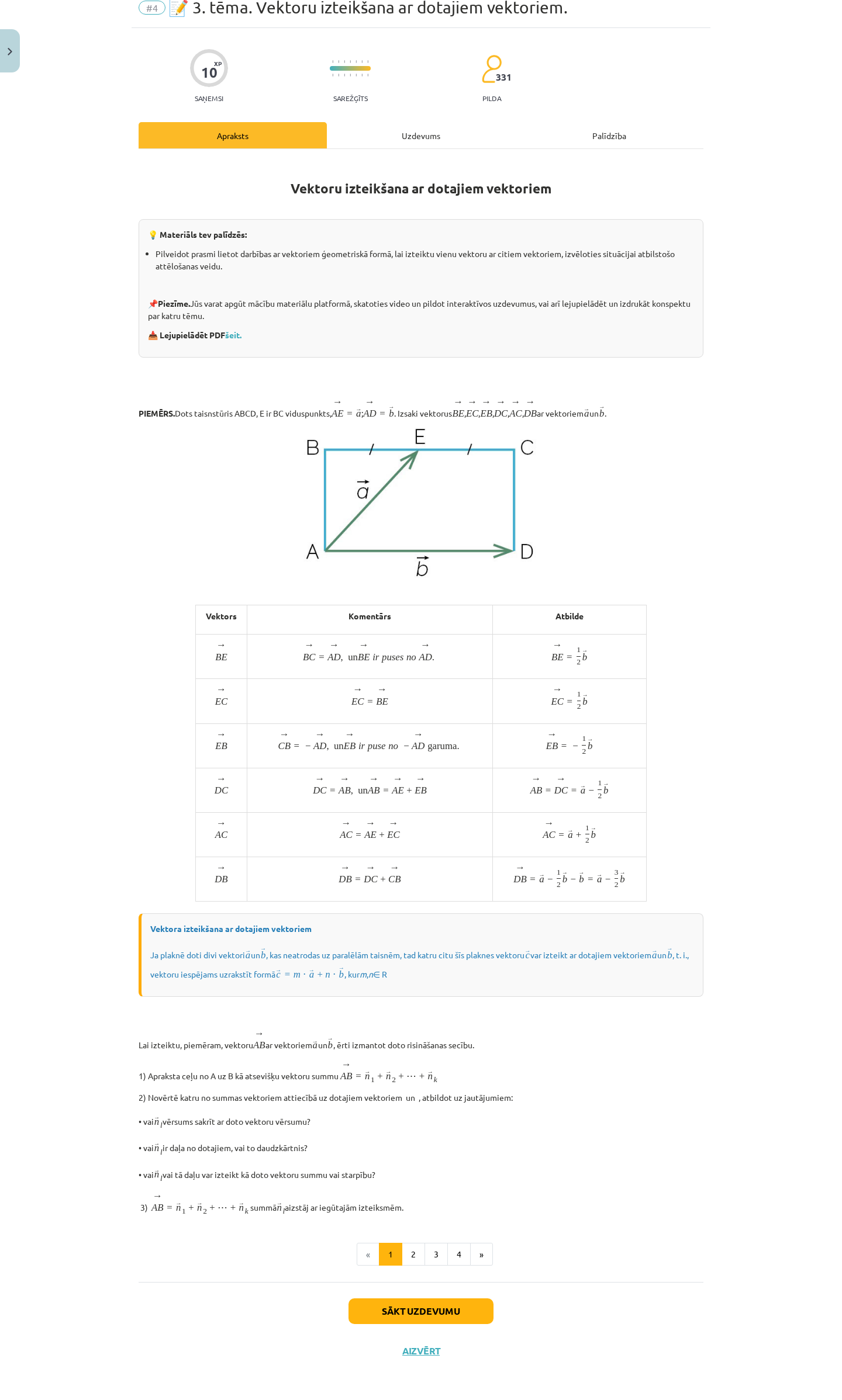
scroll to position [8, 0]
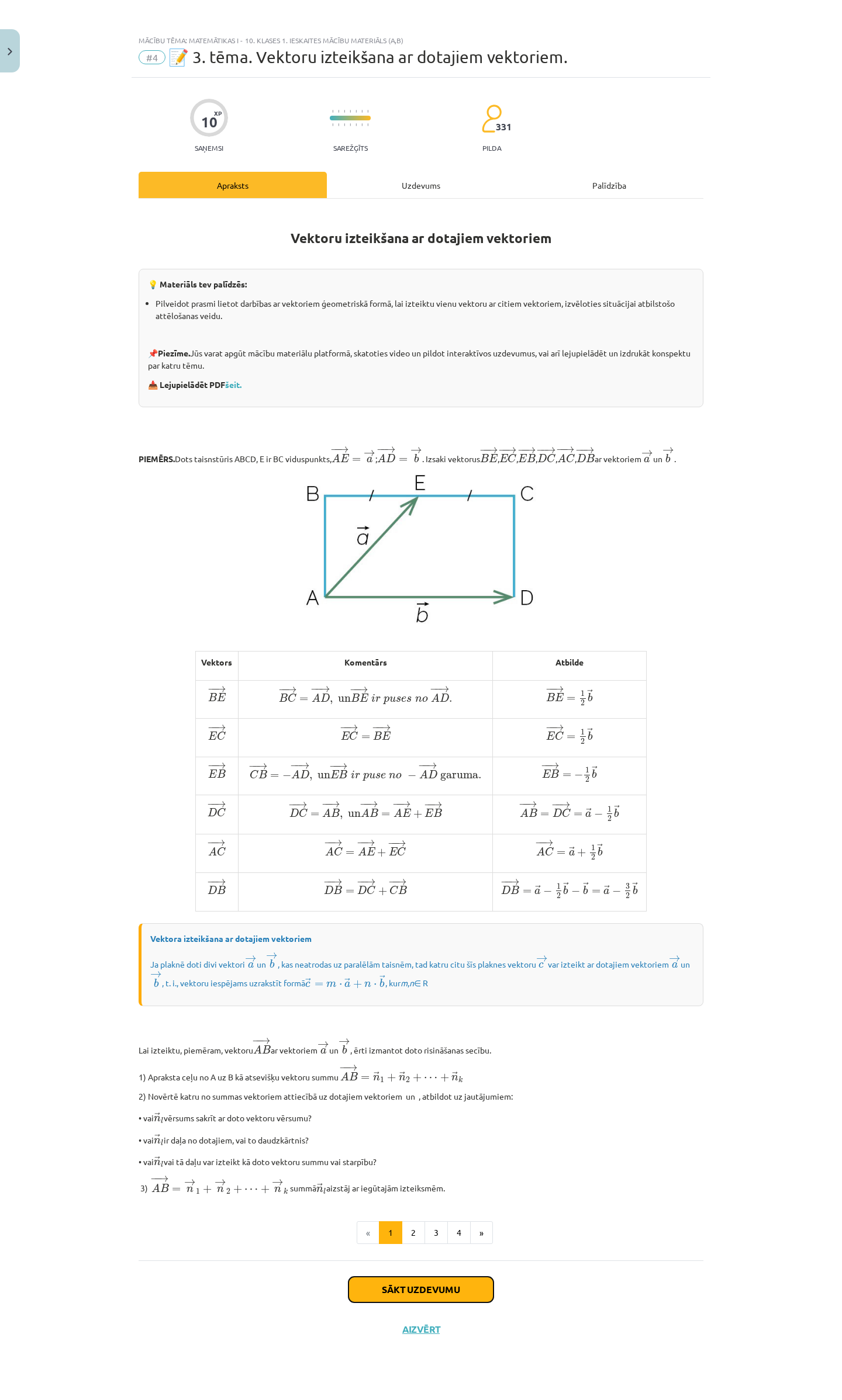
click at [414, 1303] on button "Sākt uzdevumu" at bounding box center [421, 1289] width 145 height 26
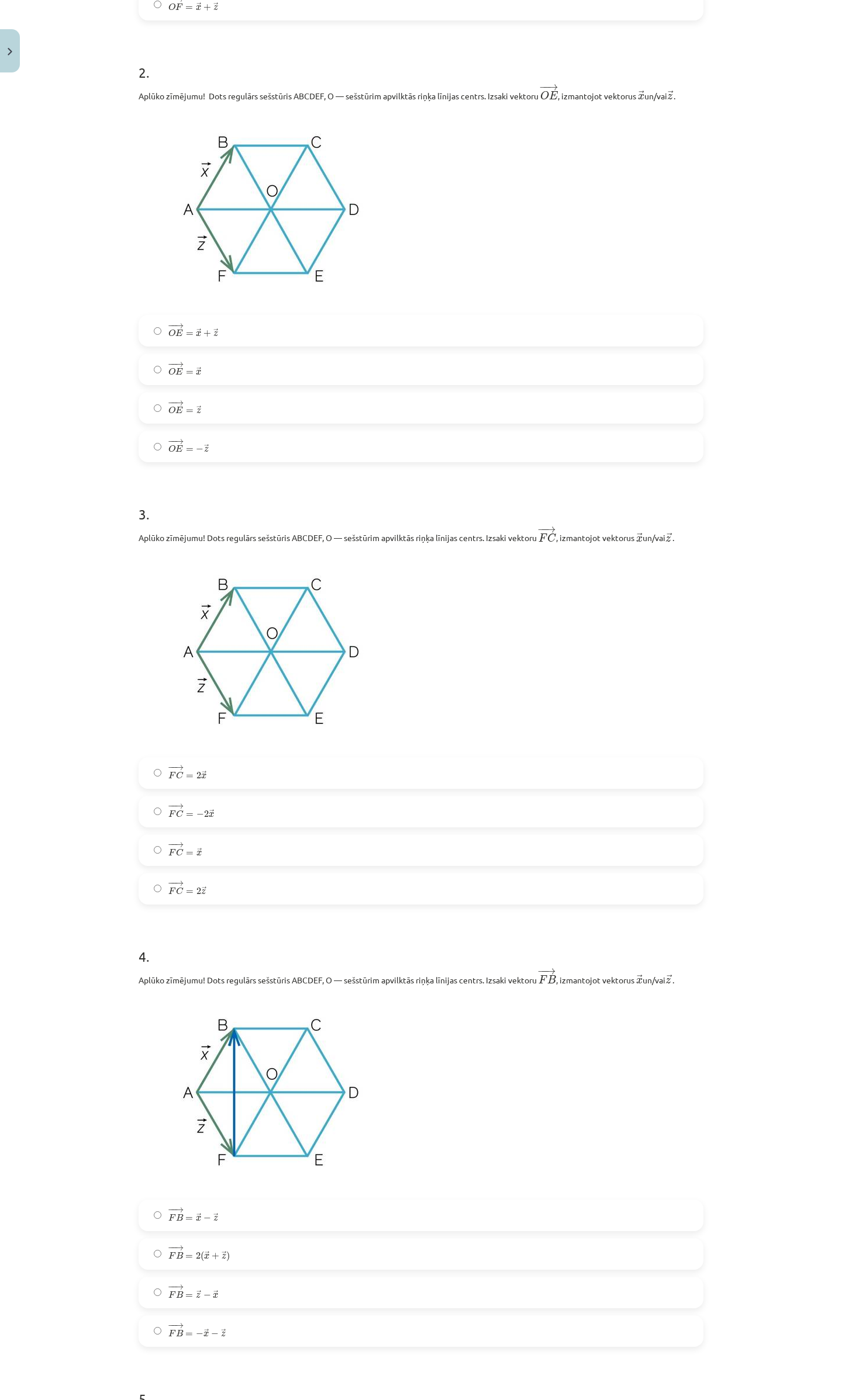
scroll to position [85, 0]
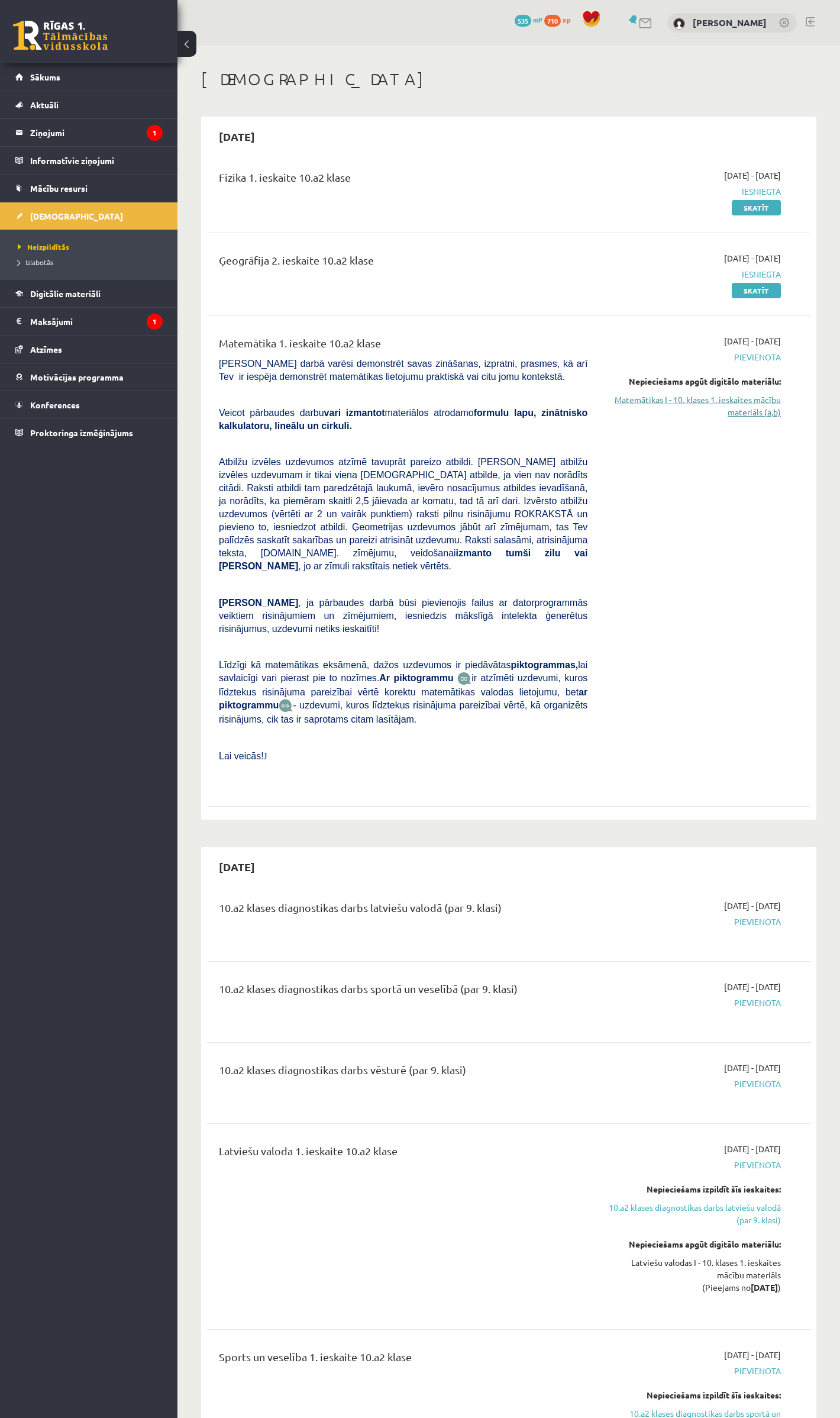
click at [746, 412] on link "Matemātikas I - 10. klases 1. ieskaites mācību materiāls (a,b)" at bounding box center [693, 405] width 175 height 25
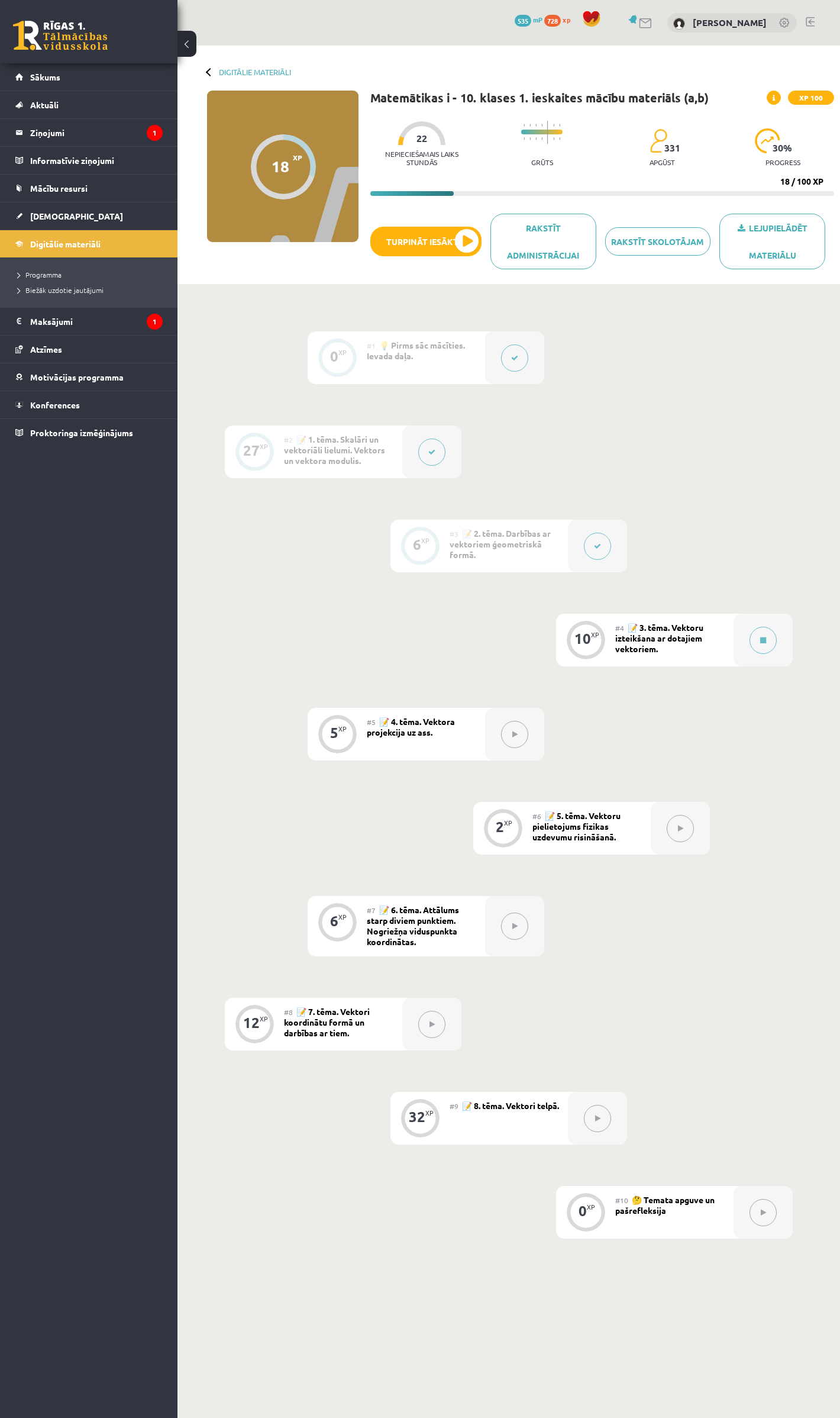
click at [597, 544] on icon at bounding box center [598, 546] width 7 height 7
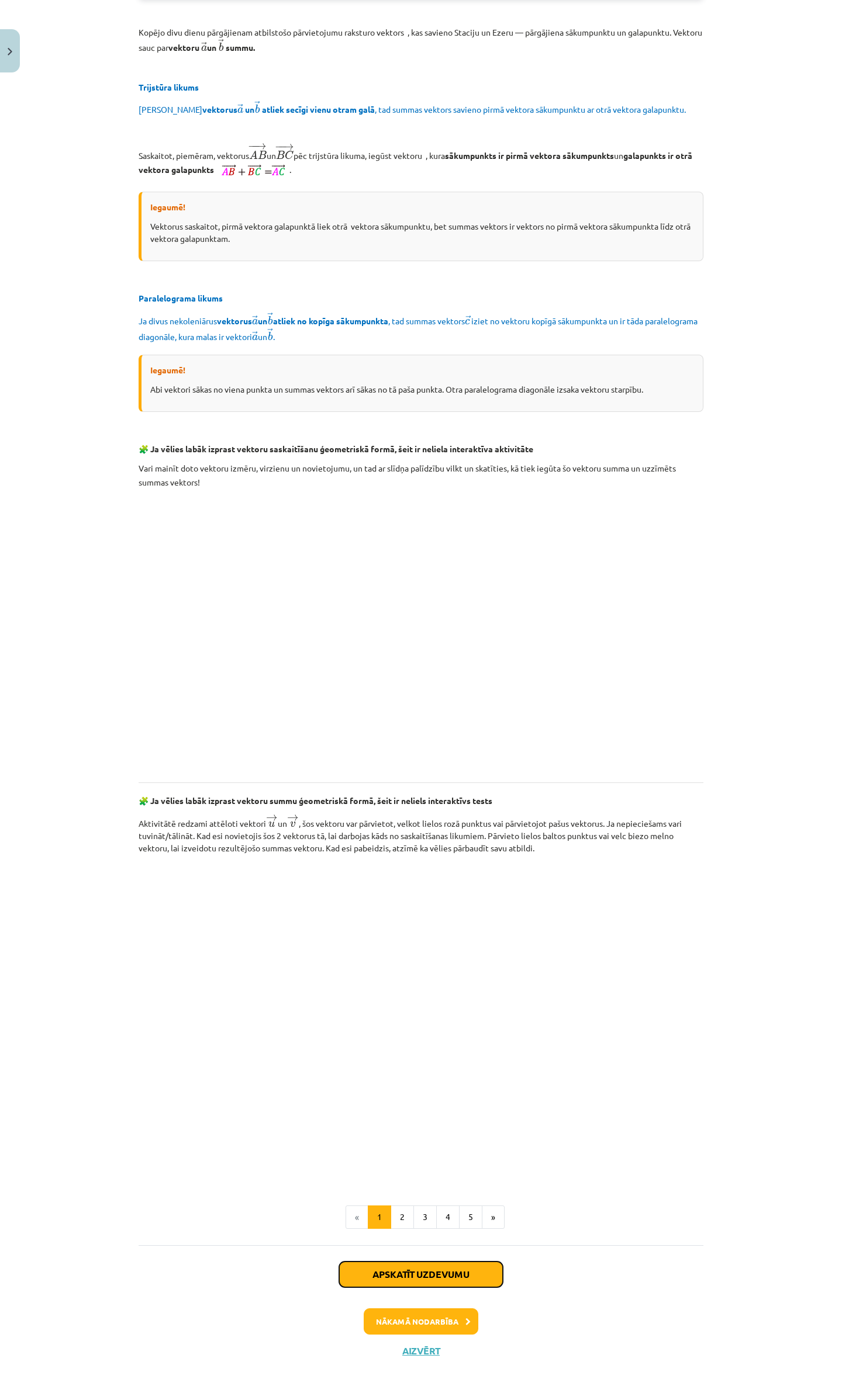
click at [399, 1269] on button "Apskatīt uzdevumu" at bounding box center [421, 1274] width 163 height 26
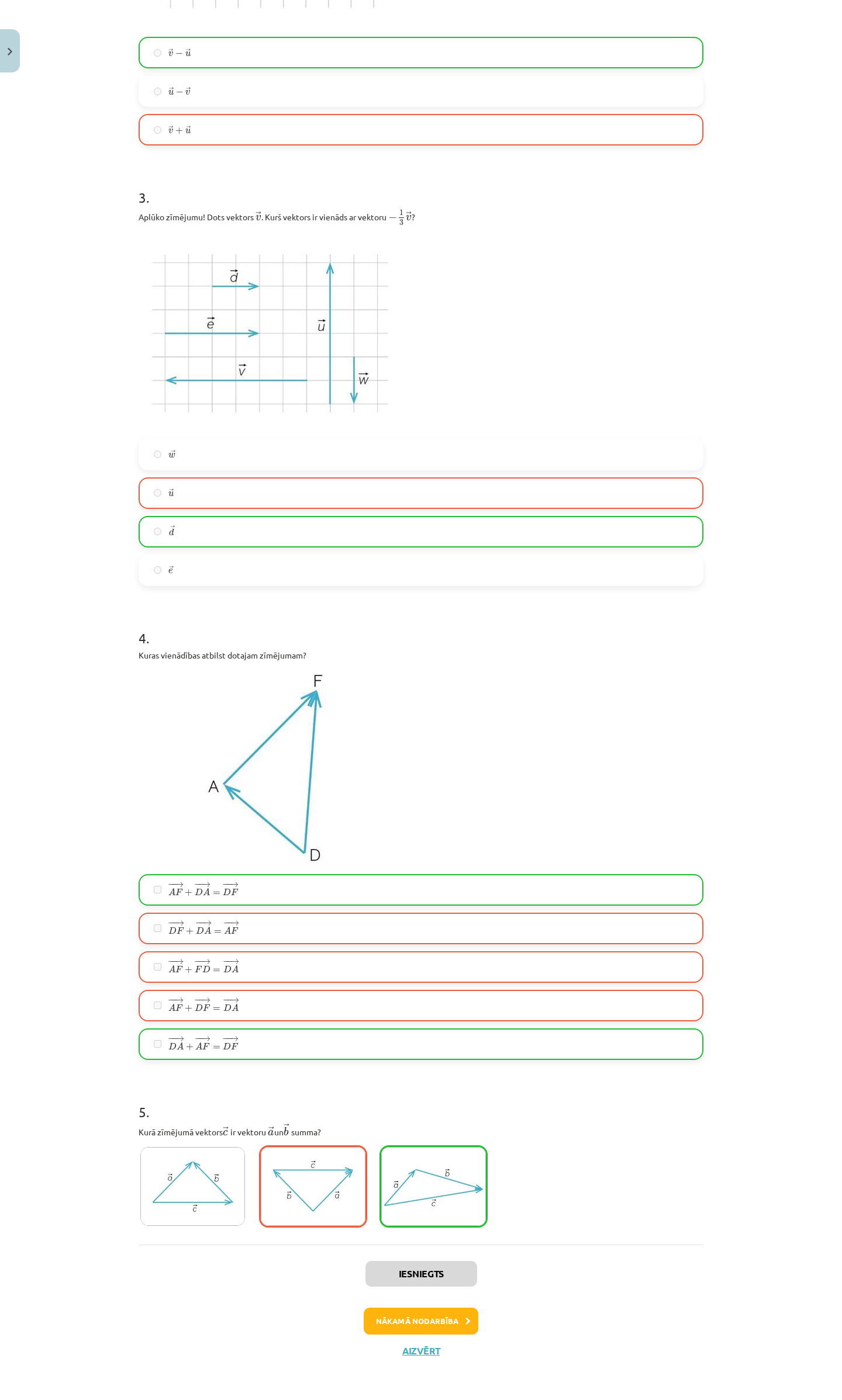
scroll to position [777, 0]
click at [416, 1351] on button "Aizvērt" at bounding box center [421, 1351] width 44 height 12
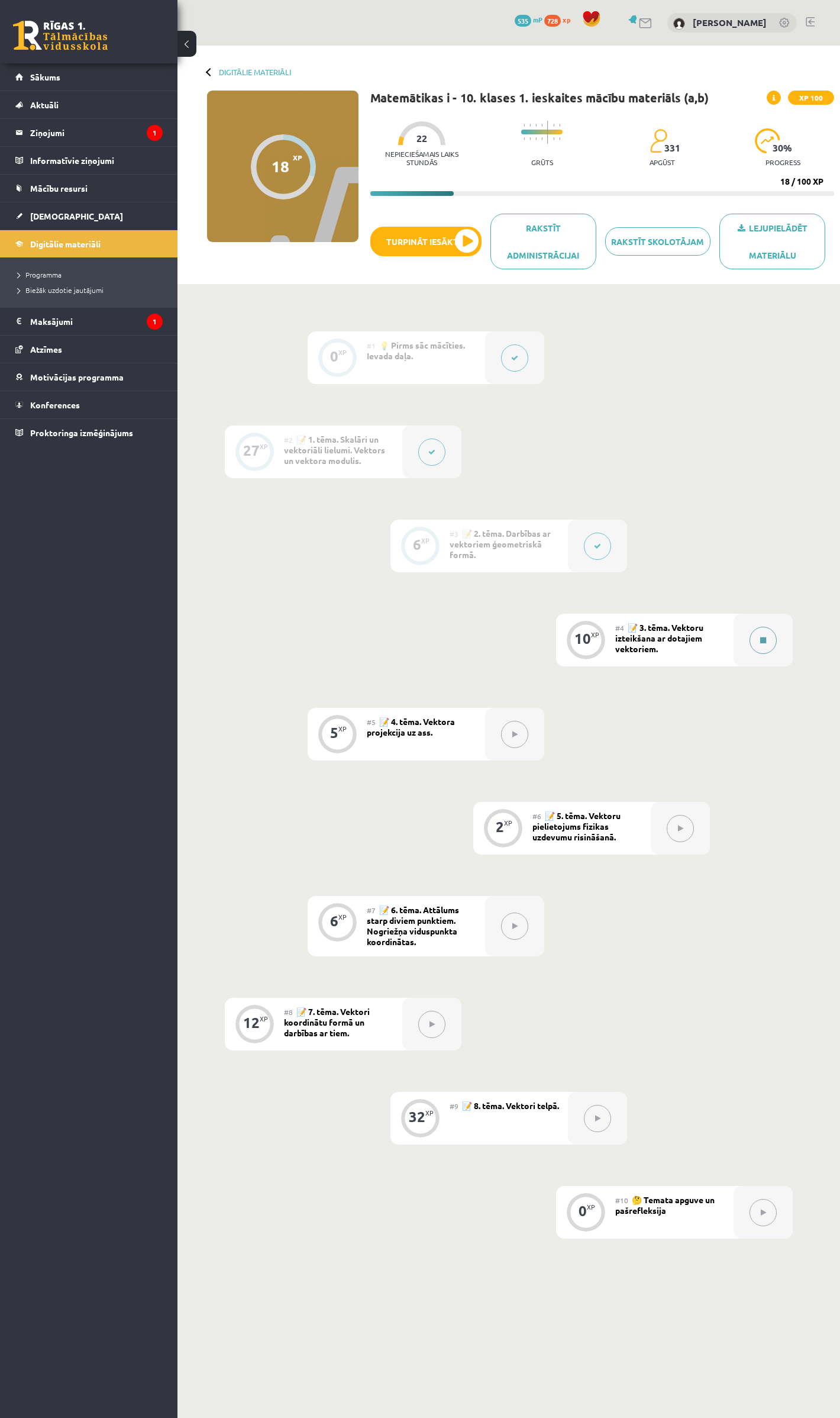
click at [770, 642] on button at bounding box center [763, 640] width 27 height 27
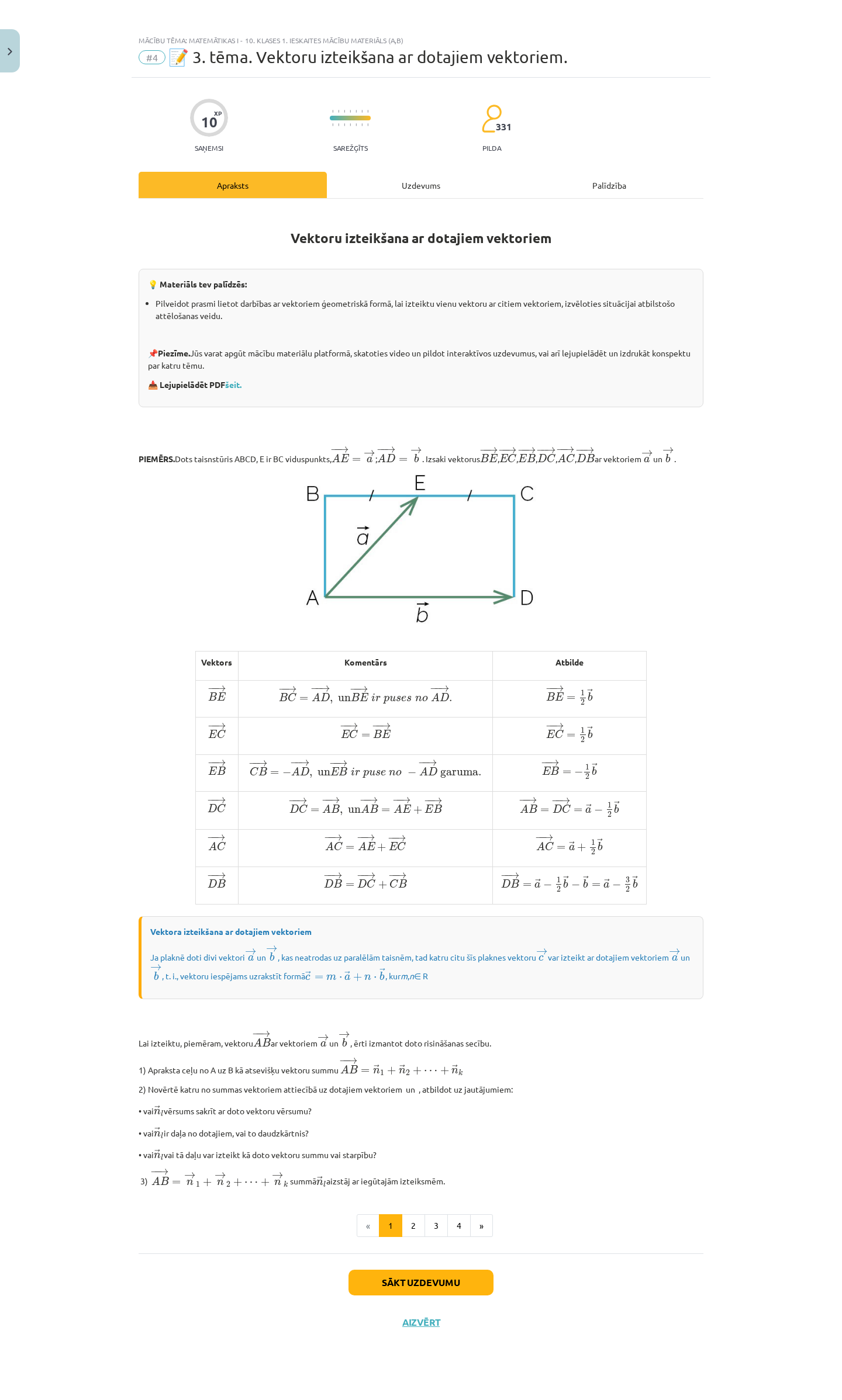
click at [413, 1328] on div "Sākt uzdevumu Aizvērt" at bounding box center [421, 1294] width 565 height 82
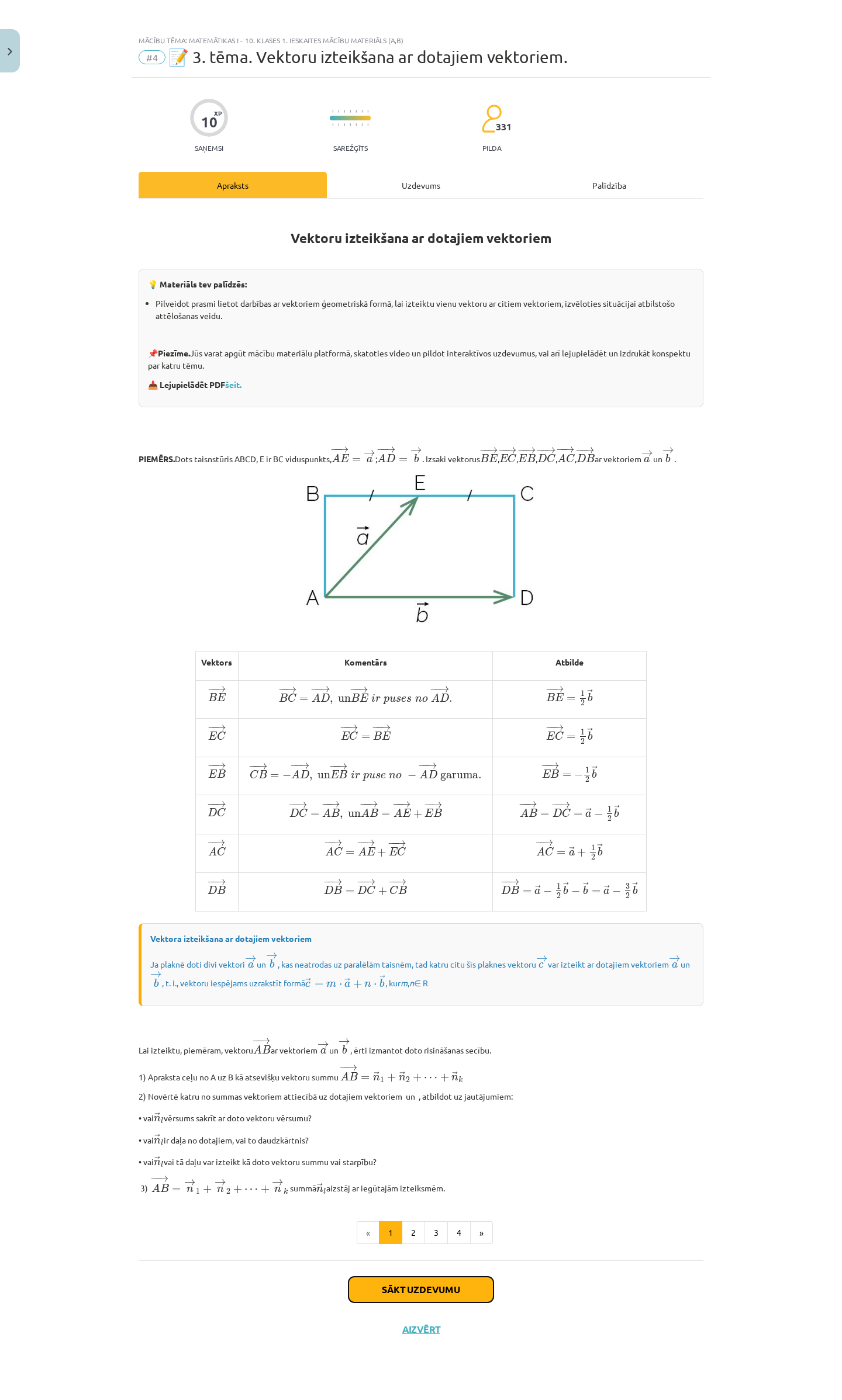
click at [416, 1303] on button "Sākt uzdevumu" at bounding box center [421, 1289] width 145 height 26
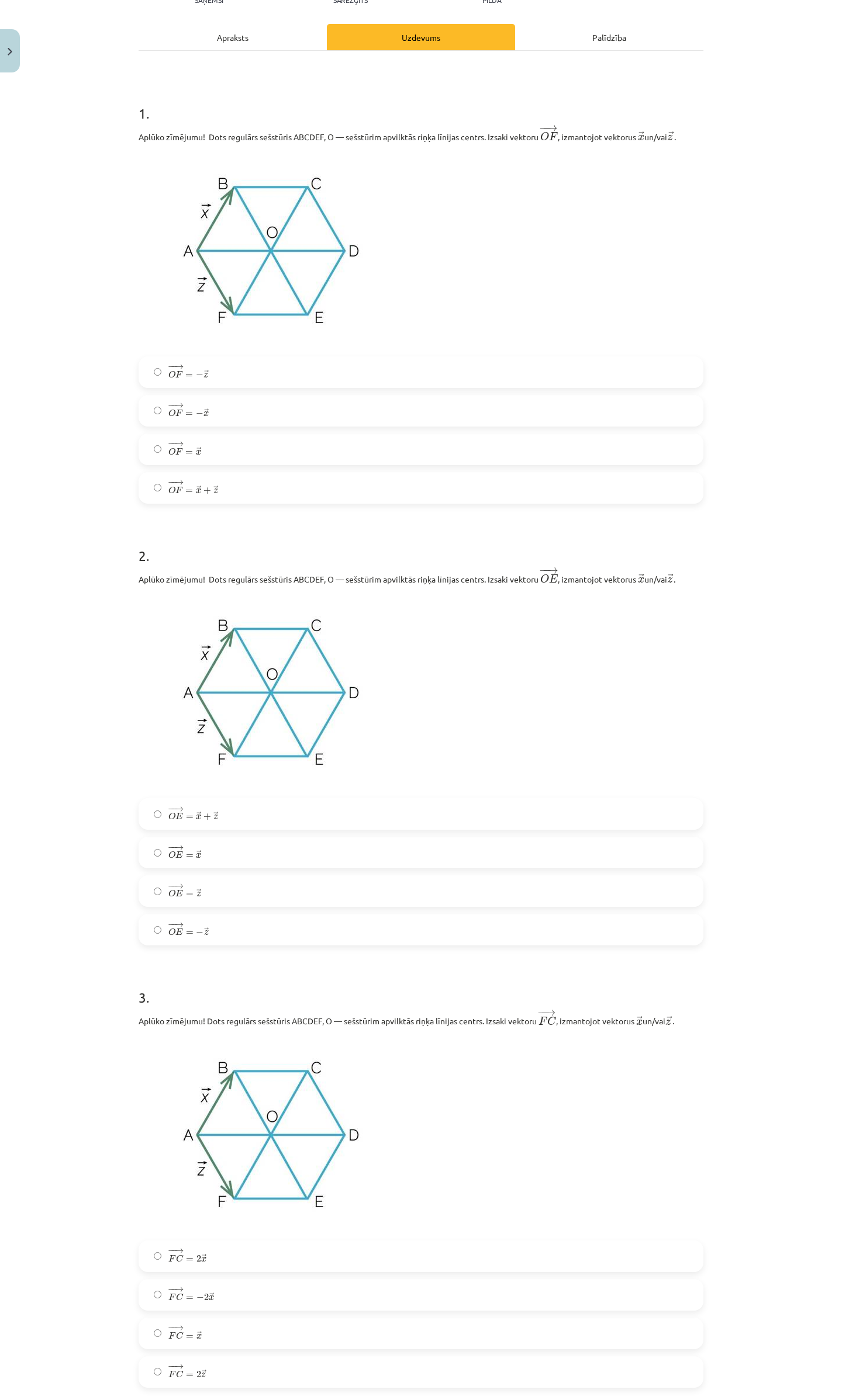
scroll to position [0, 0]
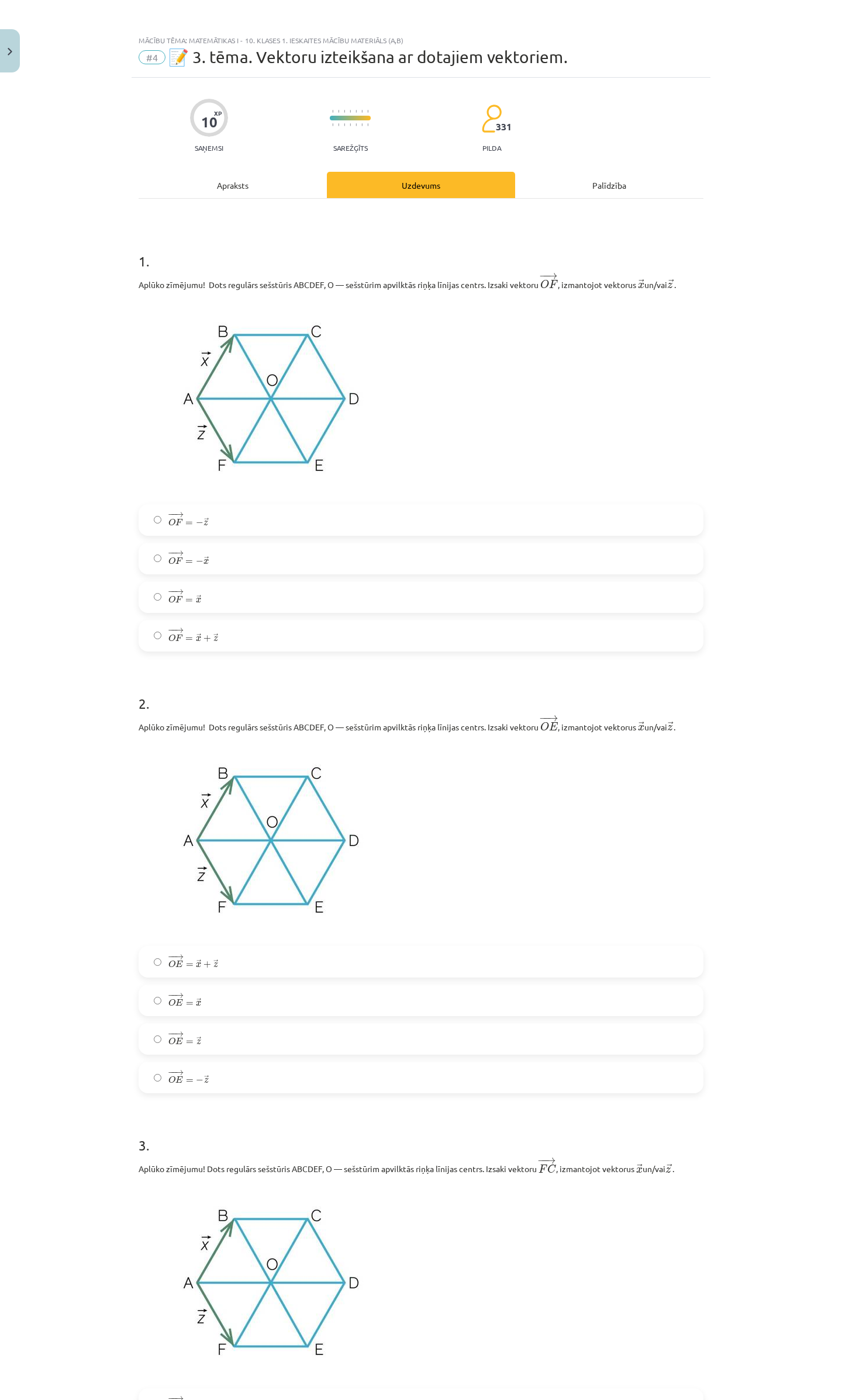
click at [215, 552] on label "− − → O F = − → x O F → = − x →" at bounding box center [421, 558] width 562 height 29
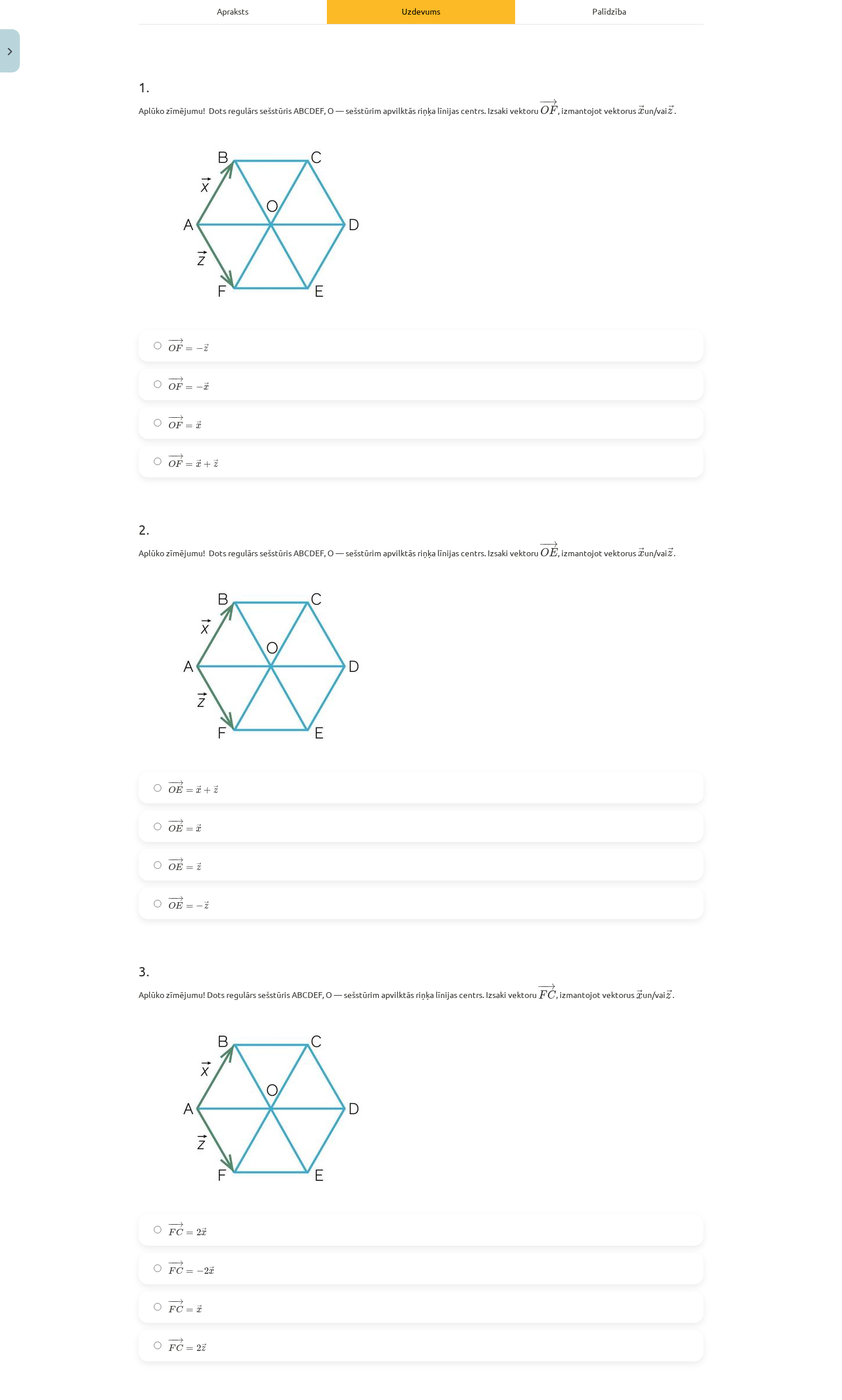
scroll to position [156, 0]
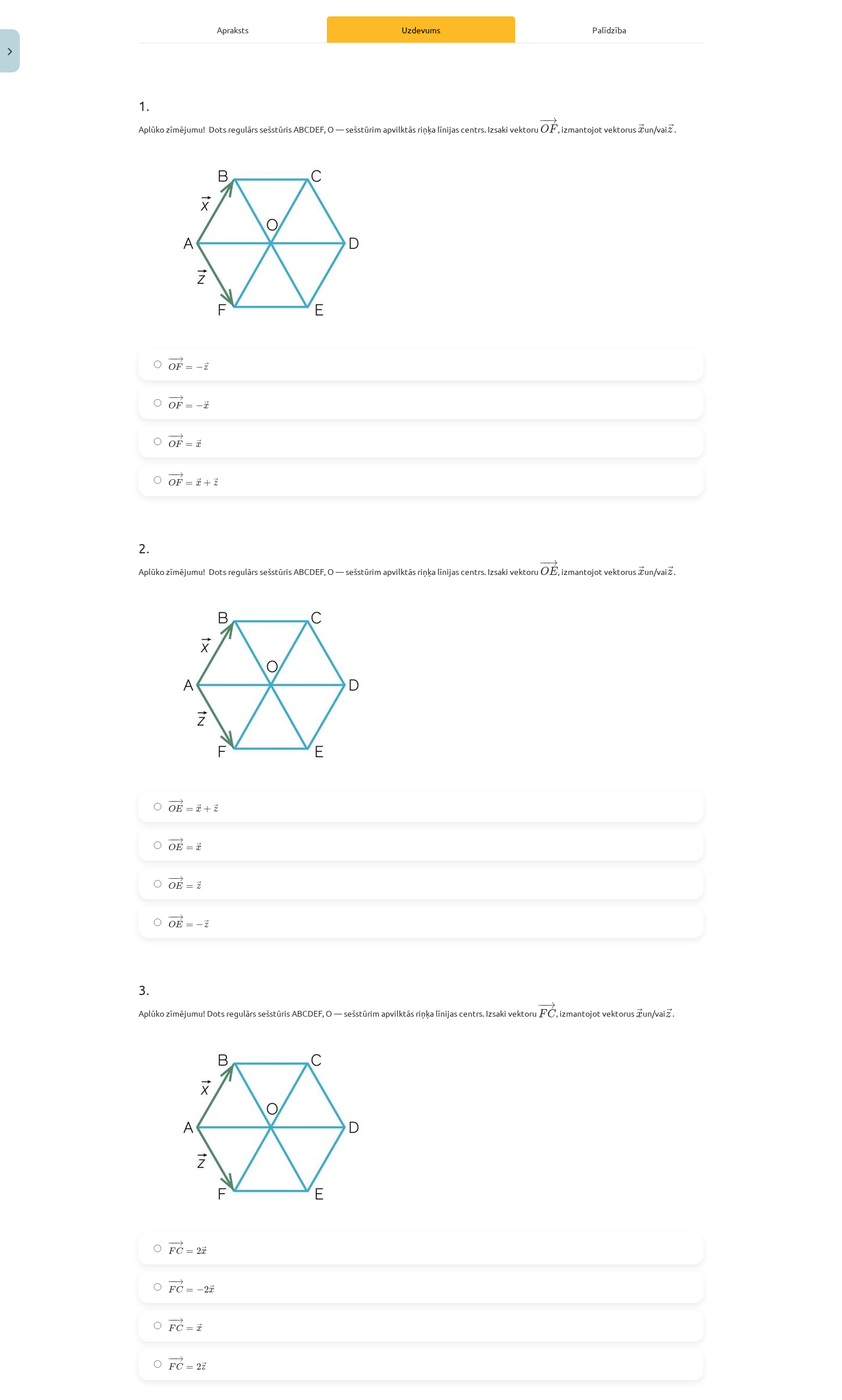
click at [225, 882] on label "− − → O E = → z O E → = z →" at bounding box center [421, 883] width 562 height 29
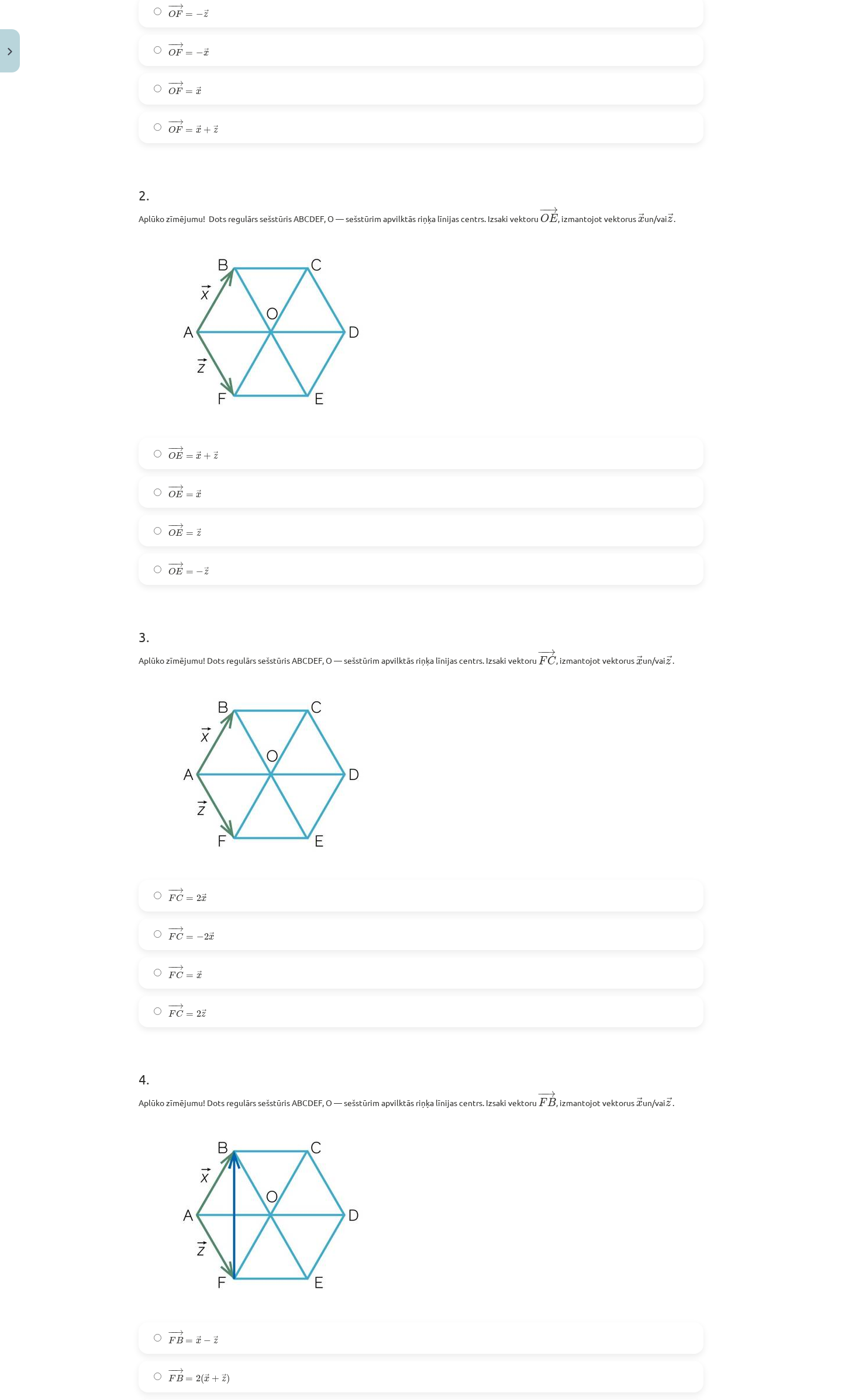
scroll to position [545, 0]
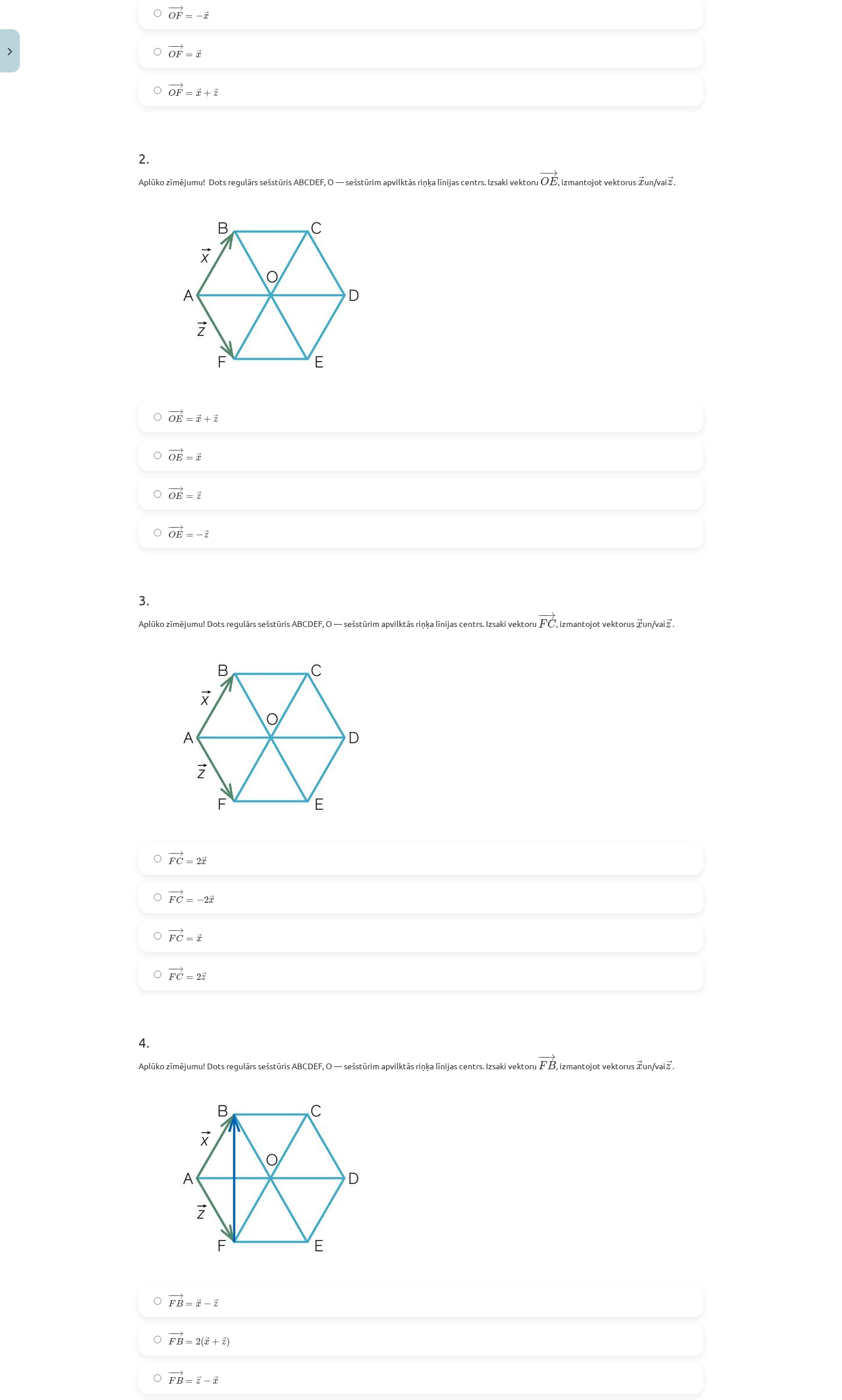
click at [222, 860] on label "− − → F C = 2 → x F C → = 2 x →" at bounding box center [421, 859] width 562 height 29
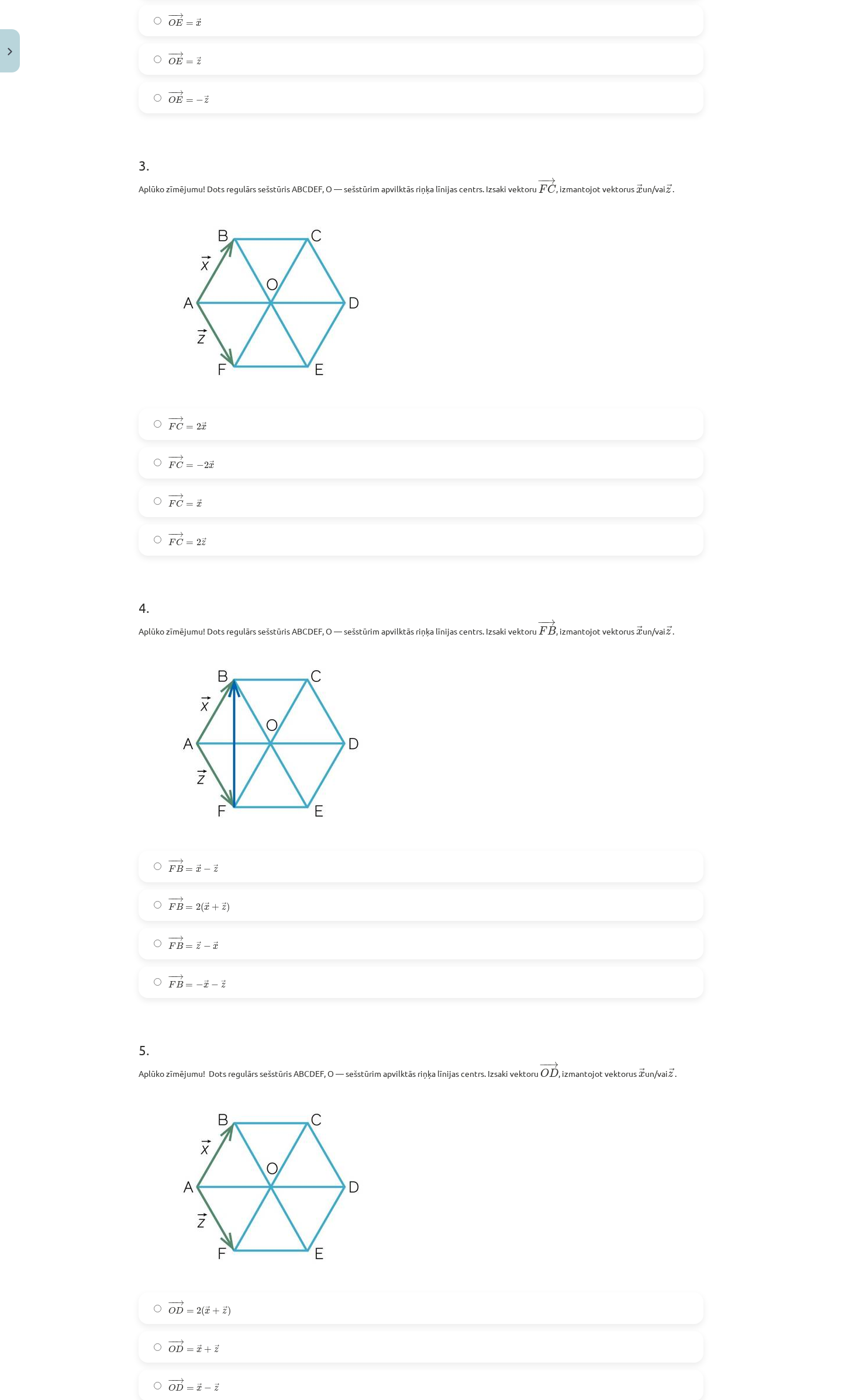
scroll to position [1161, 0]
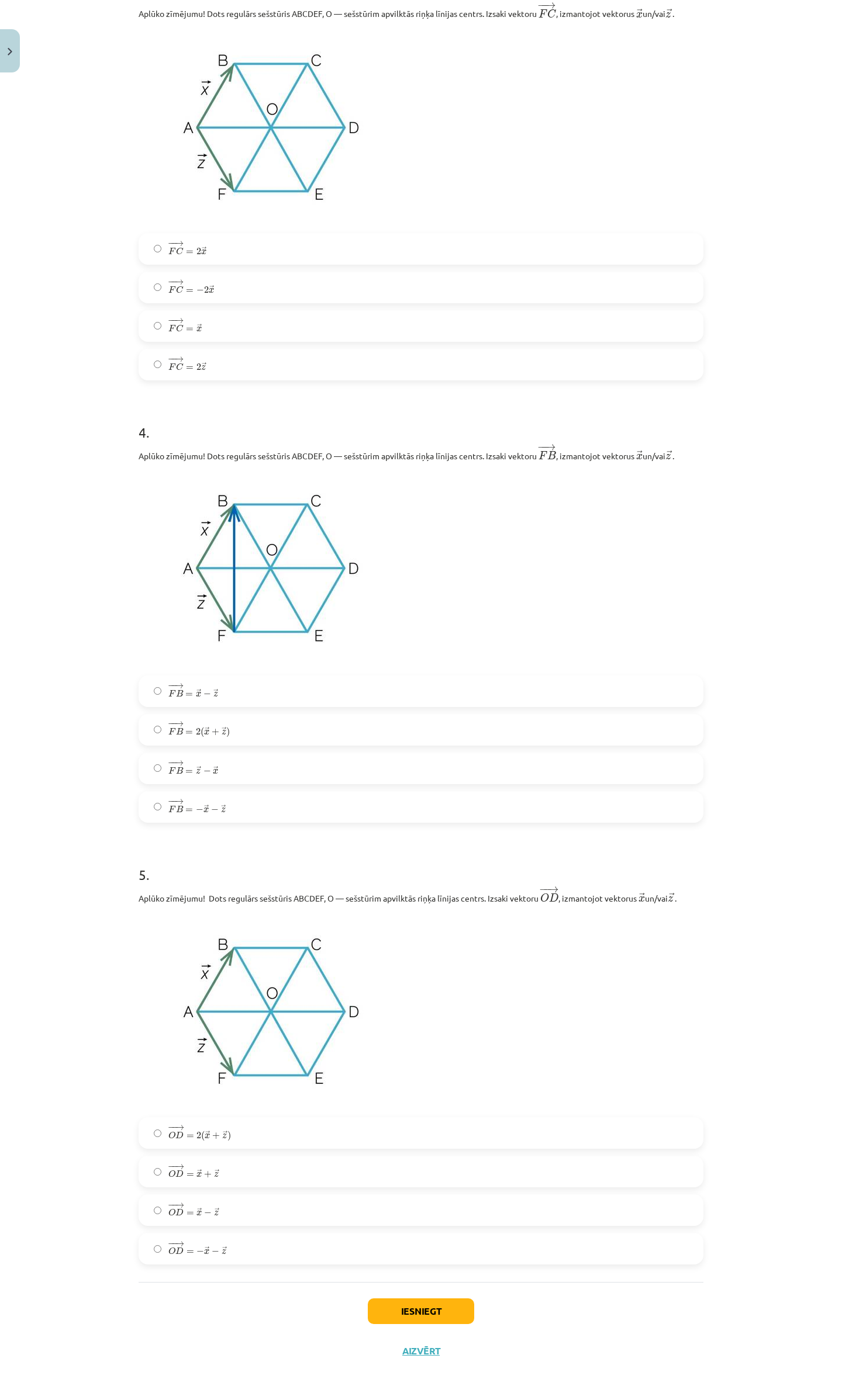
click at [199, 686] on span "− − → F B = → x − → z" at bounding box center [193, 690] width 49 height 14
click at [214, 1172] on label "− − → O D = → x + → z O D → = x → + z →" at bounding box center [421, 1171] width 562 height 29
click at [384, 1314] on button "Iesniegt" at bounding box center [421, 1311] width 106 height 26
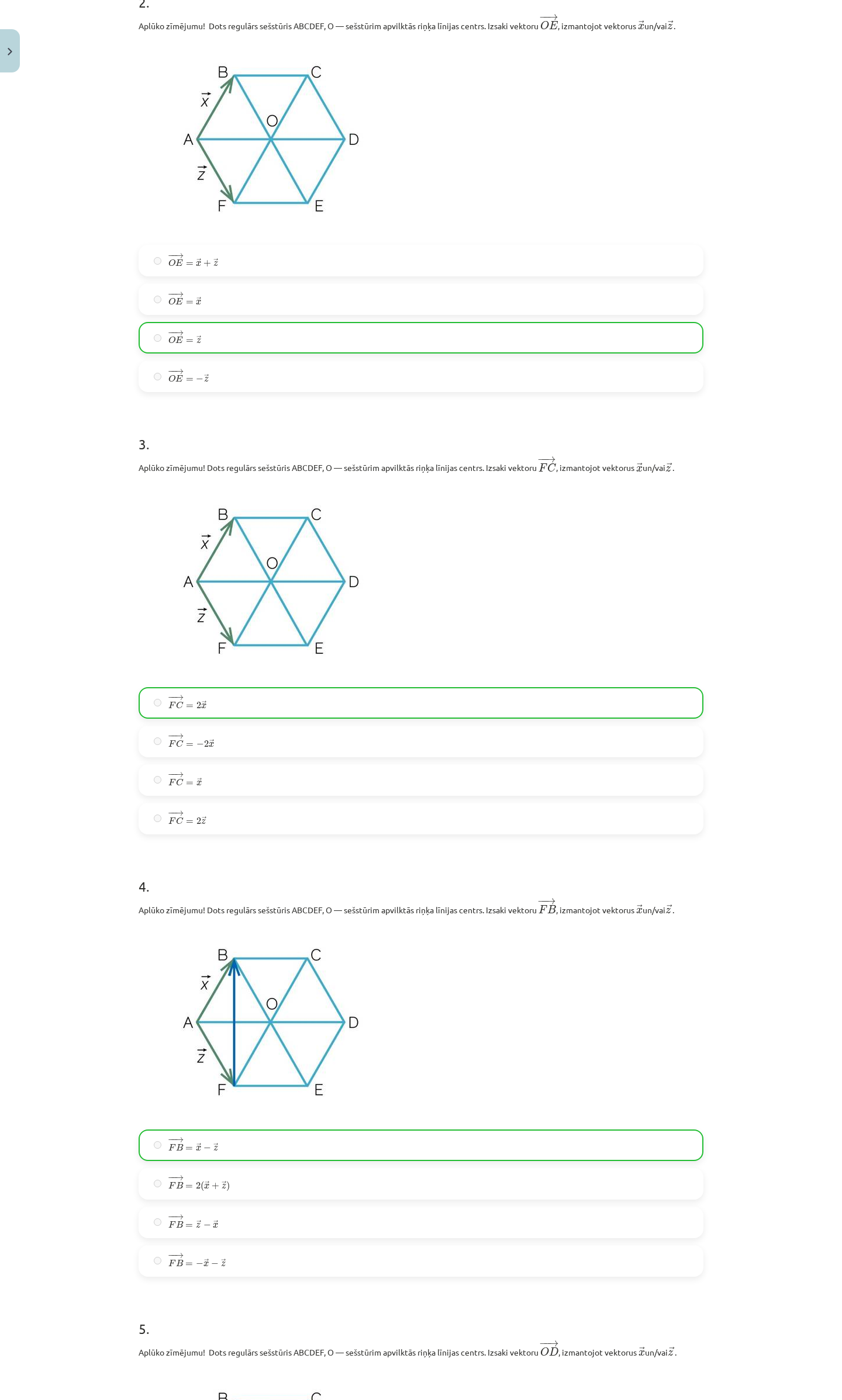
scroll to position [1198, 0]
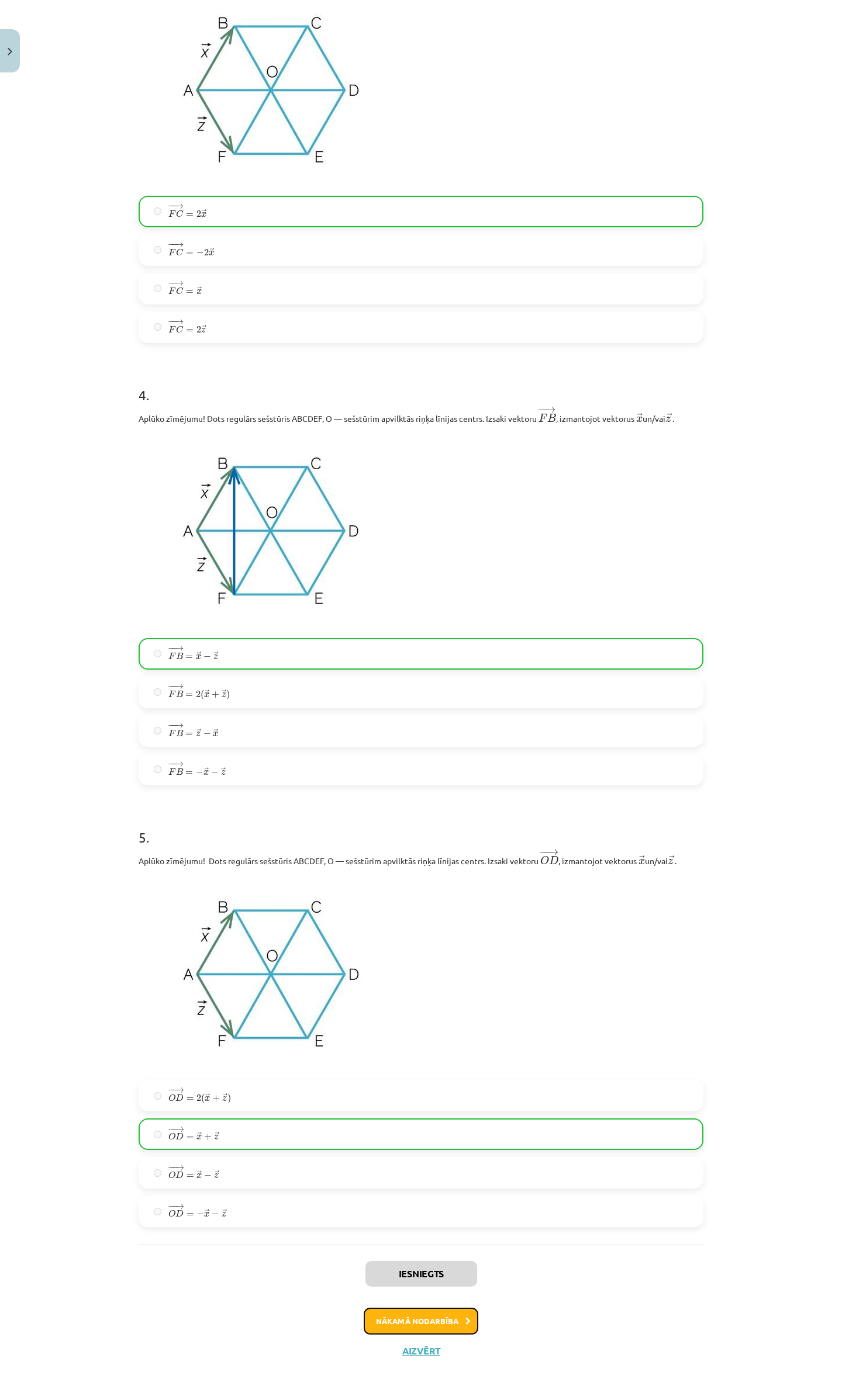
click at [414, 1319] on button "Nākamā nodarbība" at bounding box center [421, 1321] width 115 height 27
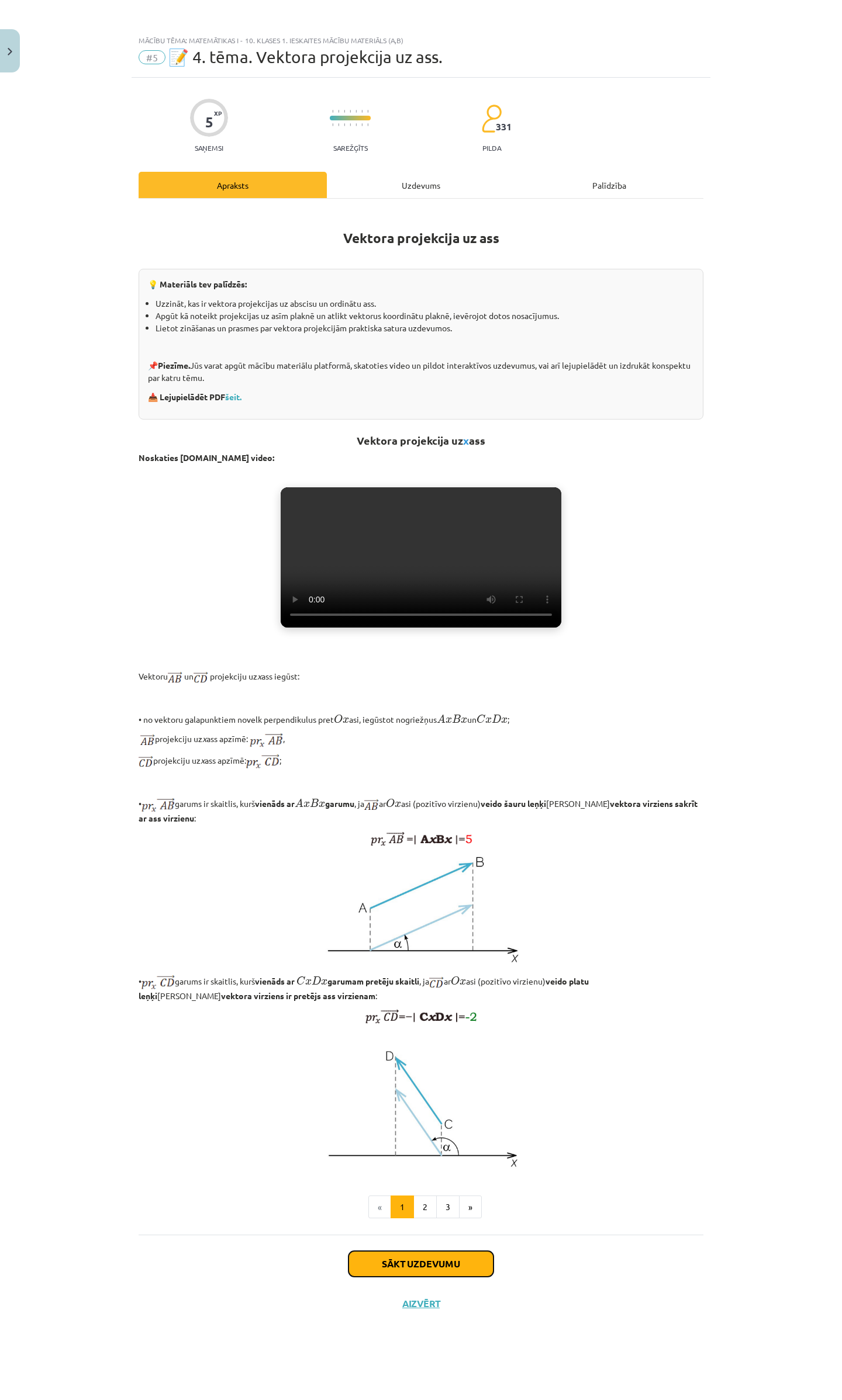
click at [431, 1251] on button "Sākt uzdevumu" at bounding box center [421, 1264] width 145 height 26
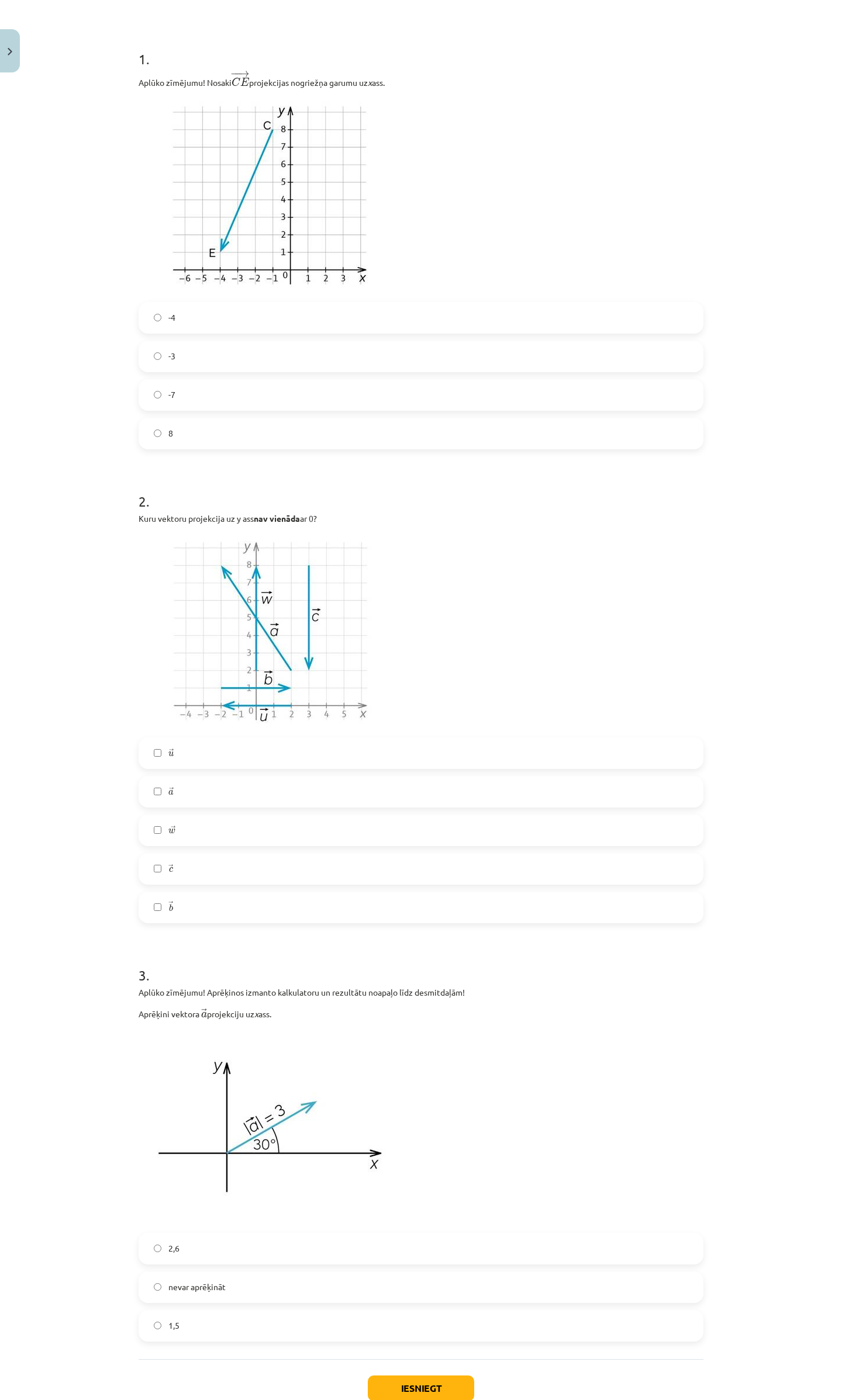
scroll to position [281, 0]
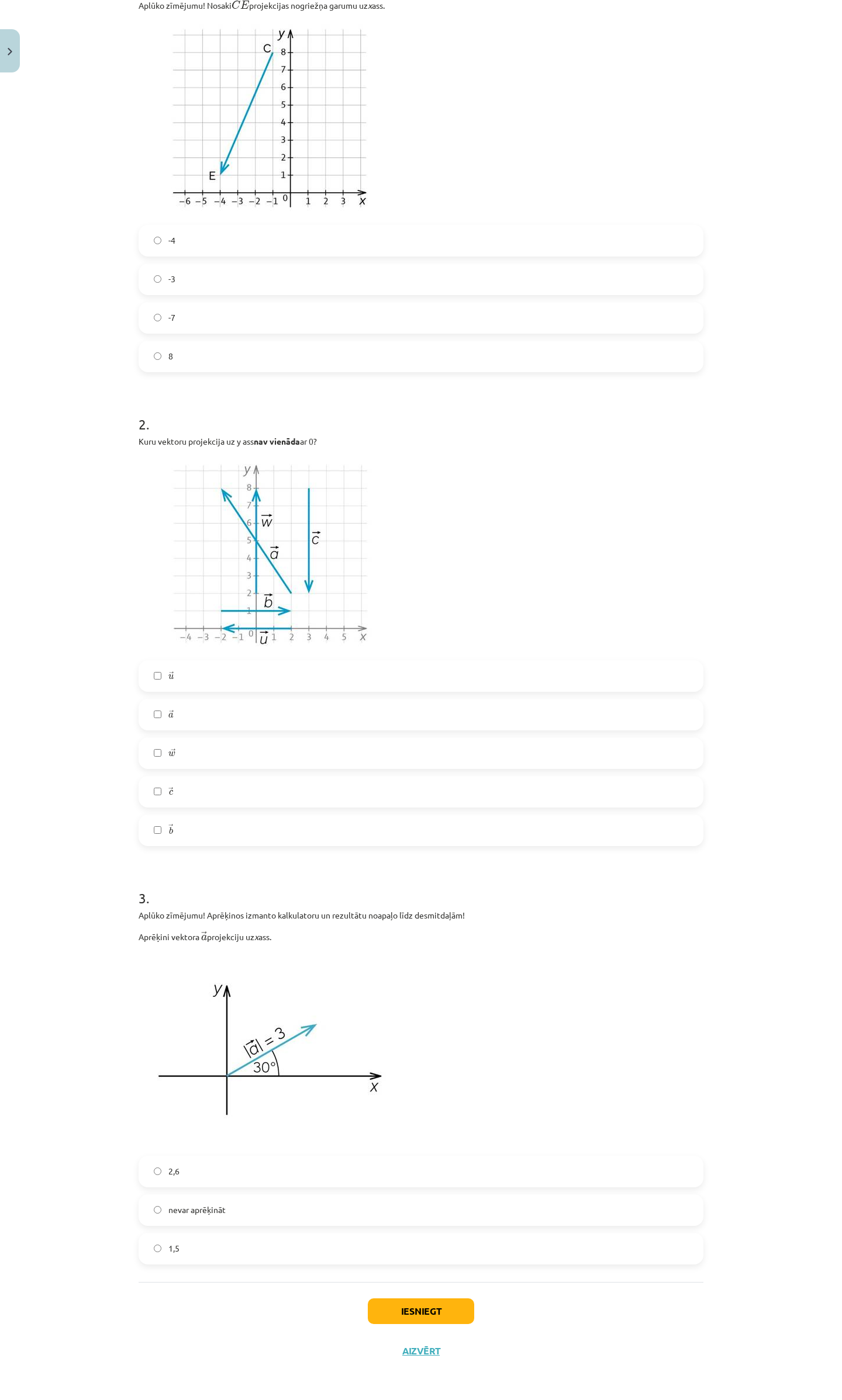
click at [168, 281] on span "-3" at bounding box center [172, 279] width 7 height 13
click at [183, 712] on label "→ a a →" at bounding box center [421, 714] width 562 height 29
click at [174, 748] on label "→ w w →" at bounding box center [421, 753] width 562 height 29
click at [172, 802] on label "→ c c →" at bounding box center [421, 791] width 562 height 29
click at [190, 1171] on label "2,6" at bounding box center [421, 1171] width 562 height 29
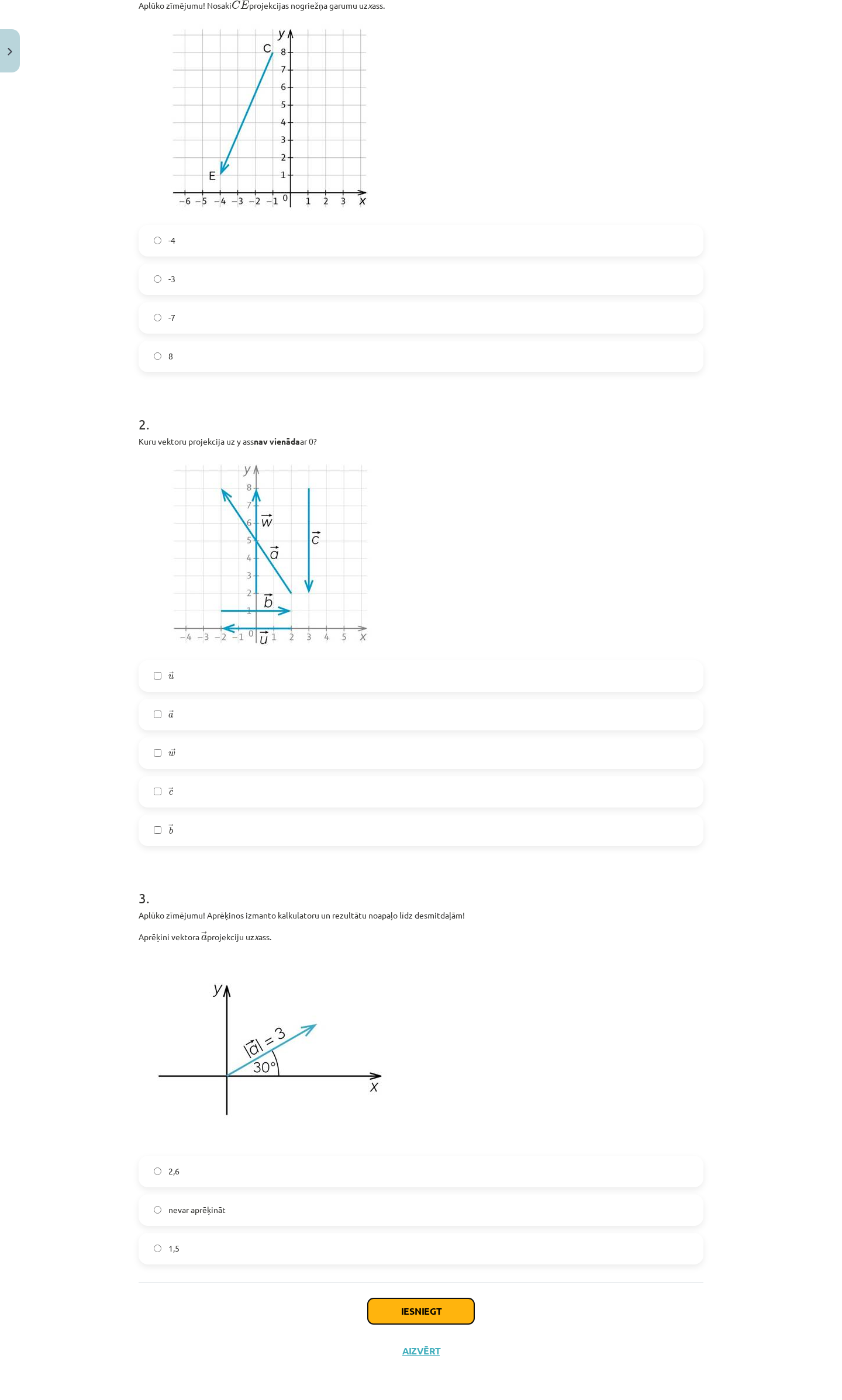
click at [424, 1312] on button "Iesniegt" at bounding box center [421, 1311] width 106 height 26
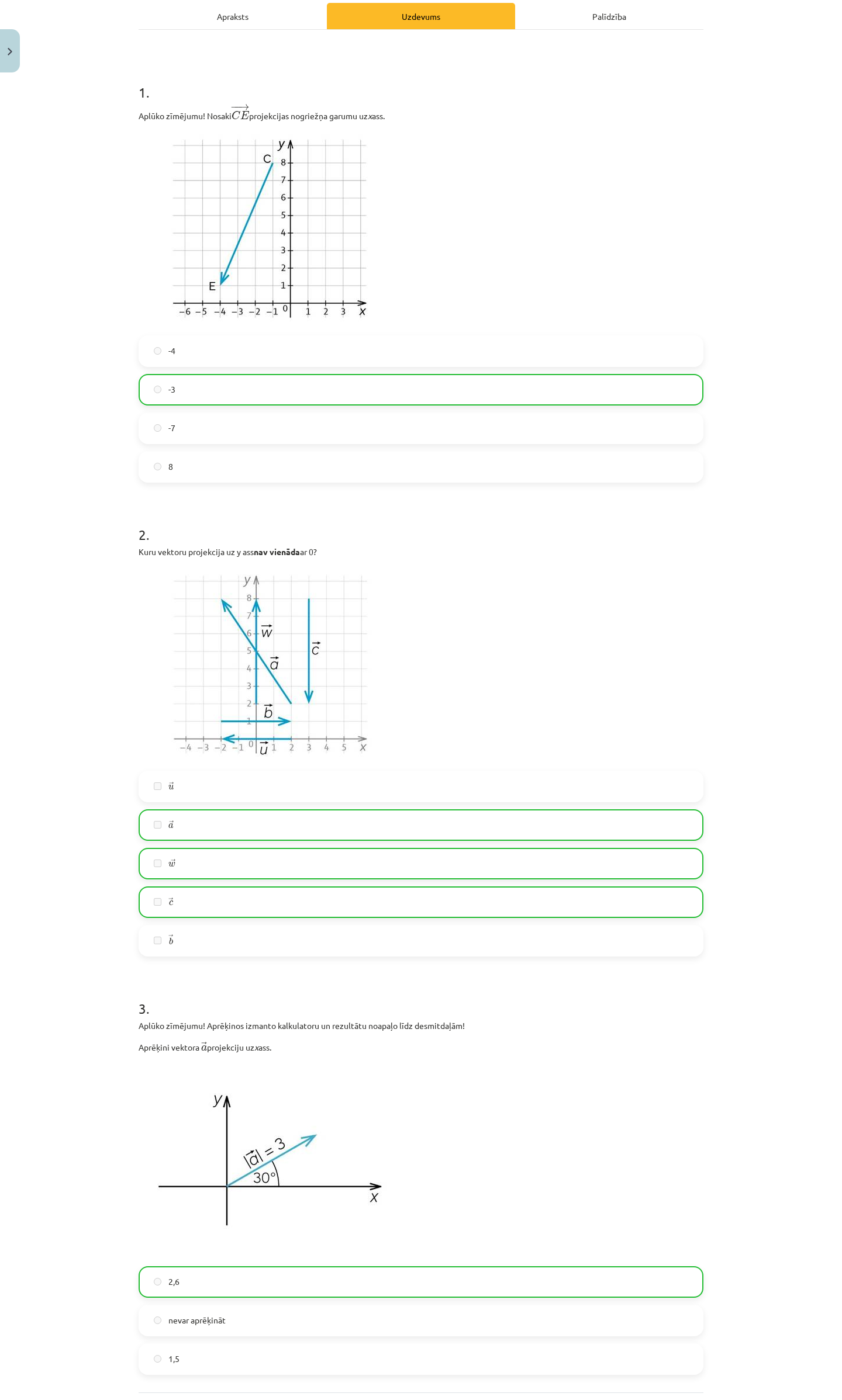
scroll to position [318, 0]
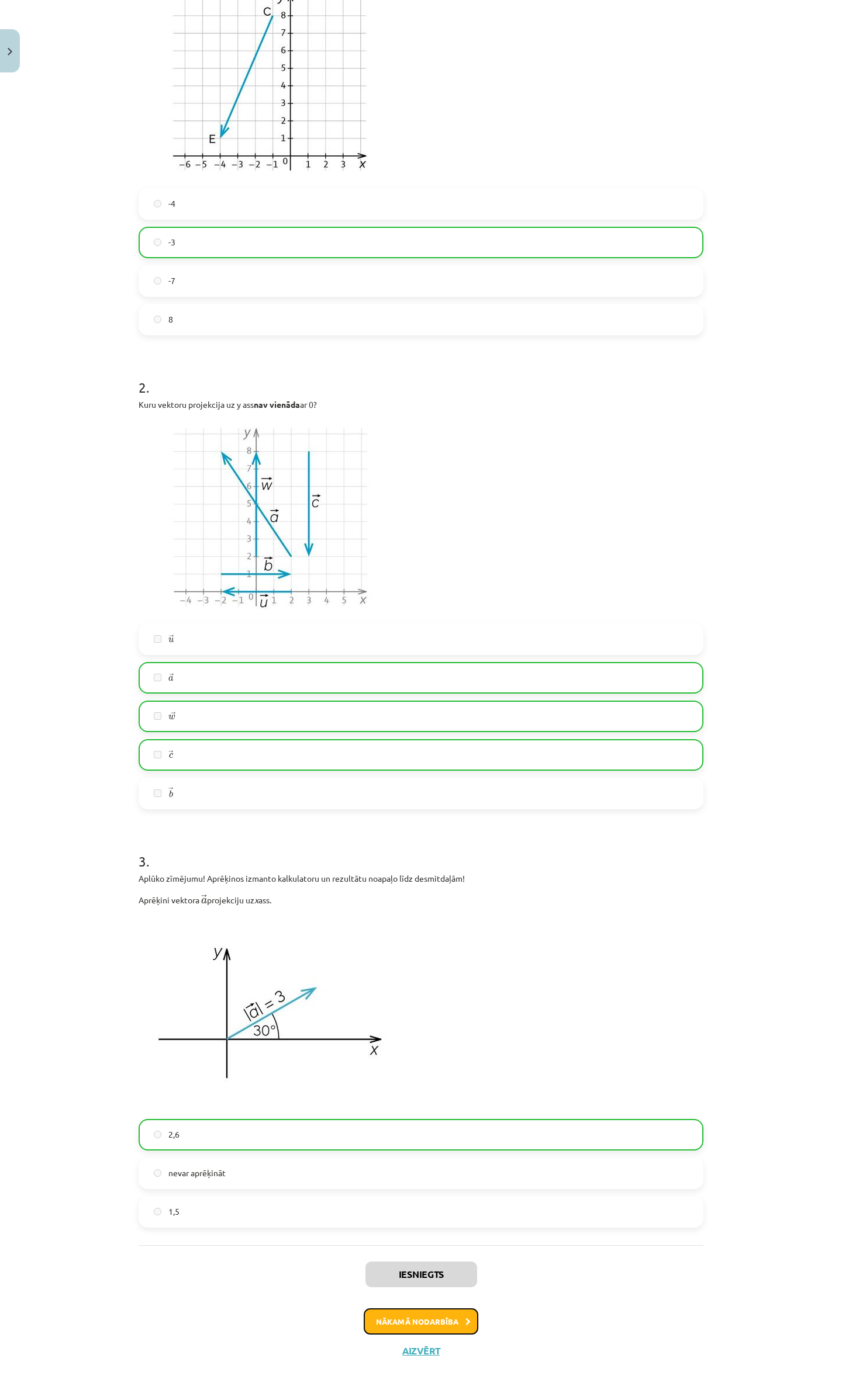
click at [416, 1321] on button "Nākamā nodarbība" at bounding box center [421, 1322] width 115 height 27
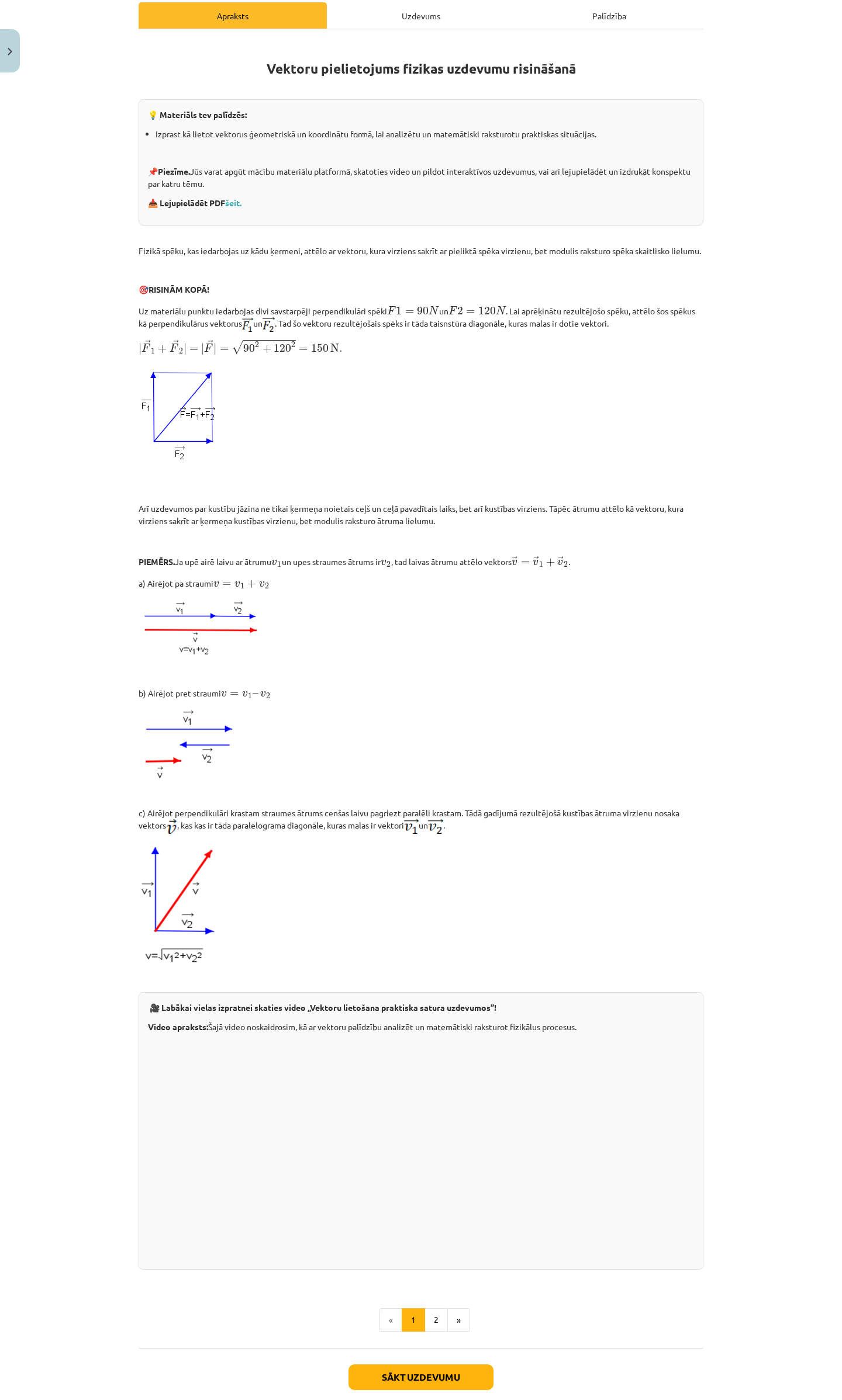
scroll to position [250, 0]
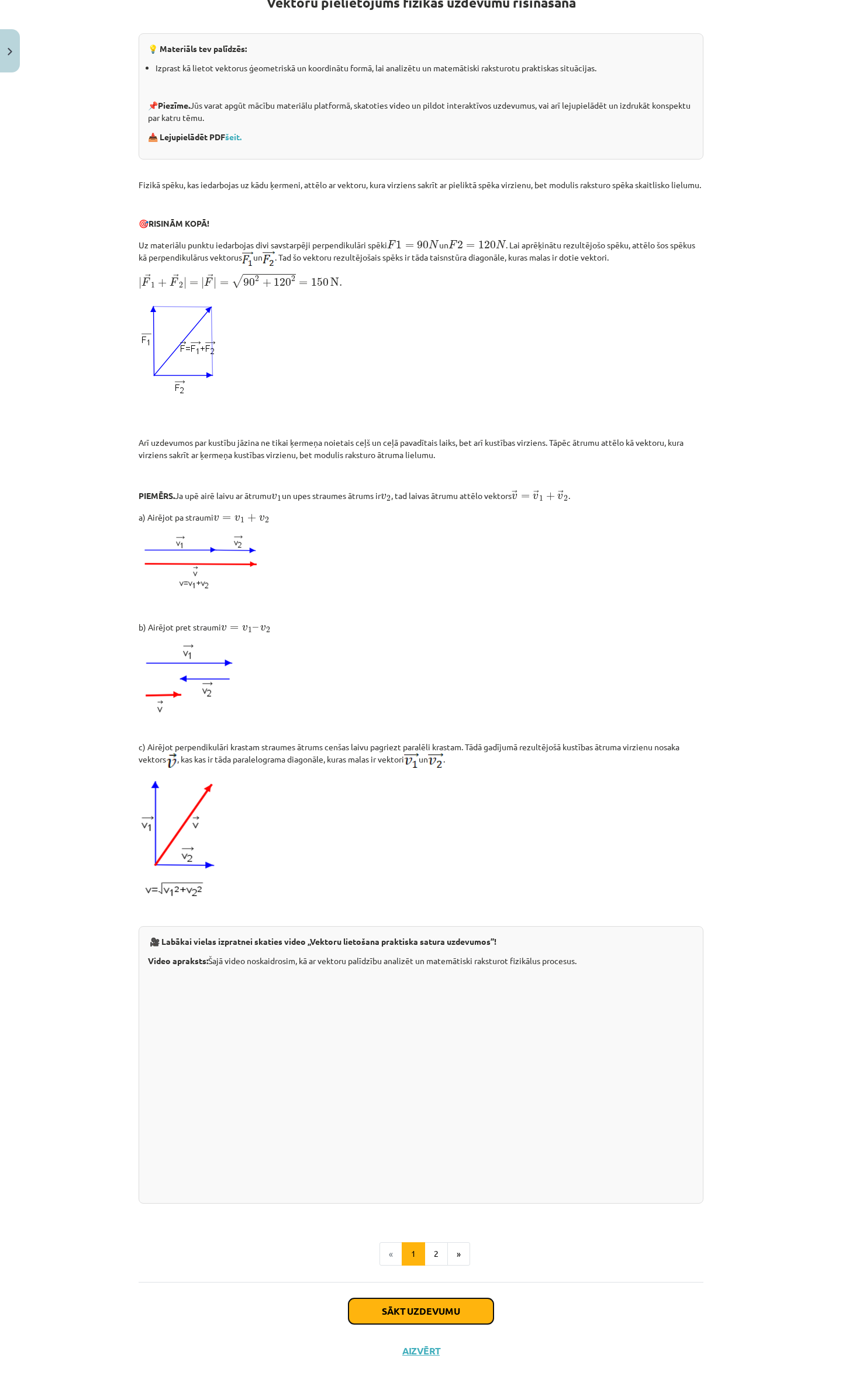
click at [392, 1305] on button "Sākt uzdevumu" at bounding box center [421, 1311] width 145 height 26
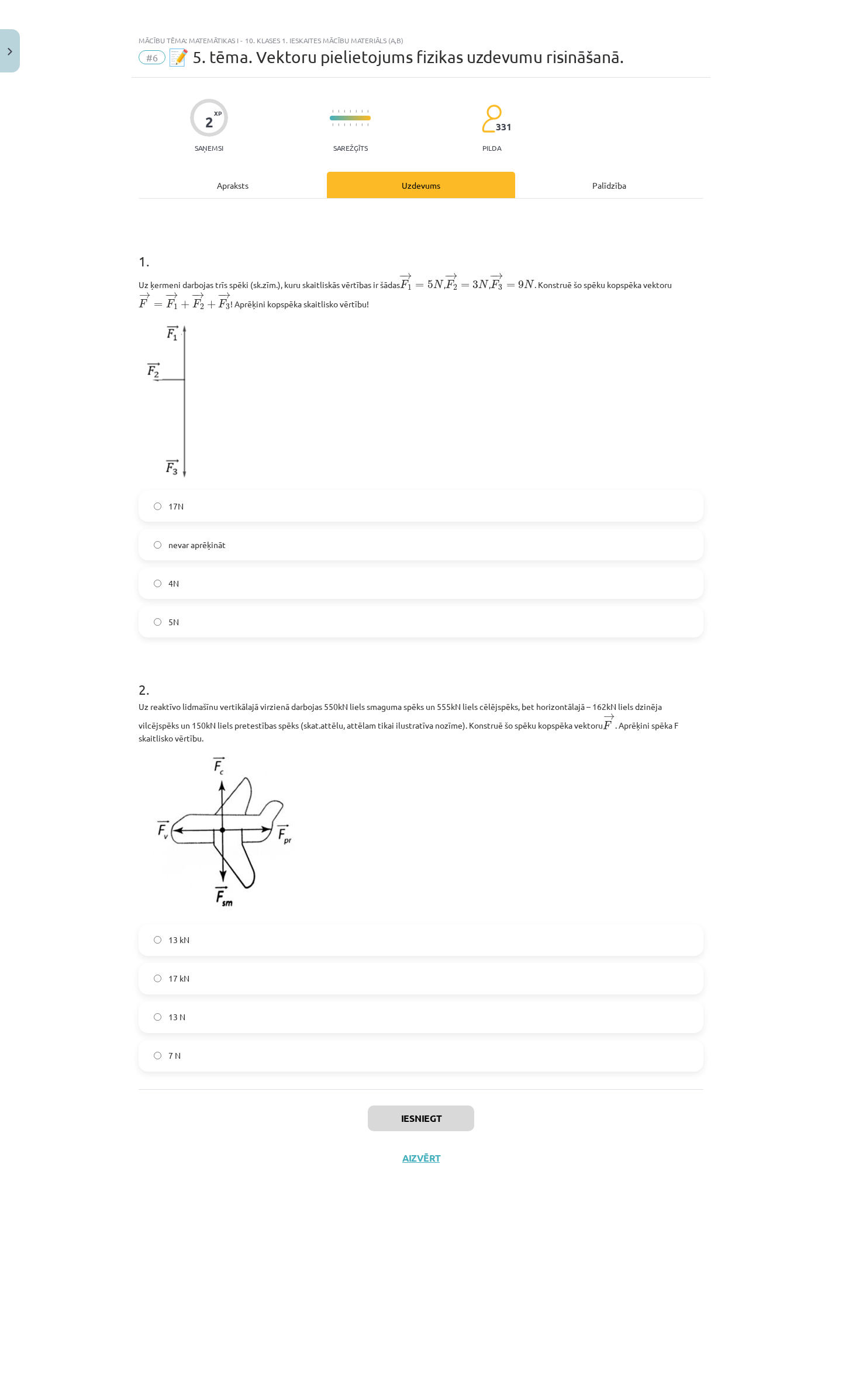
click at [162, 616] on label "5N" at bounding box center [421, 621] width 562 height 29
click at [207, 944] on label "13 kN" at bounding box center [421, 940] width 562 height 29
click at [402, 1114] on button "Iesniegt" at bounding box center [421, 1119] width 106 height 26
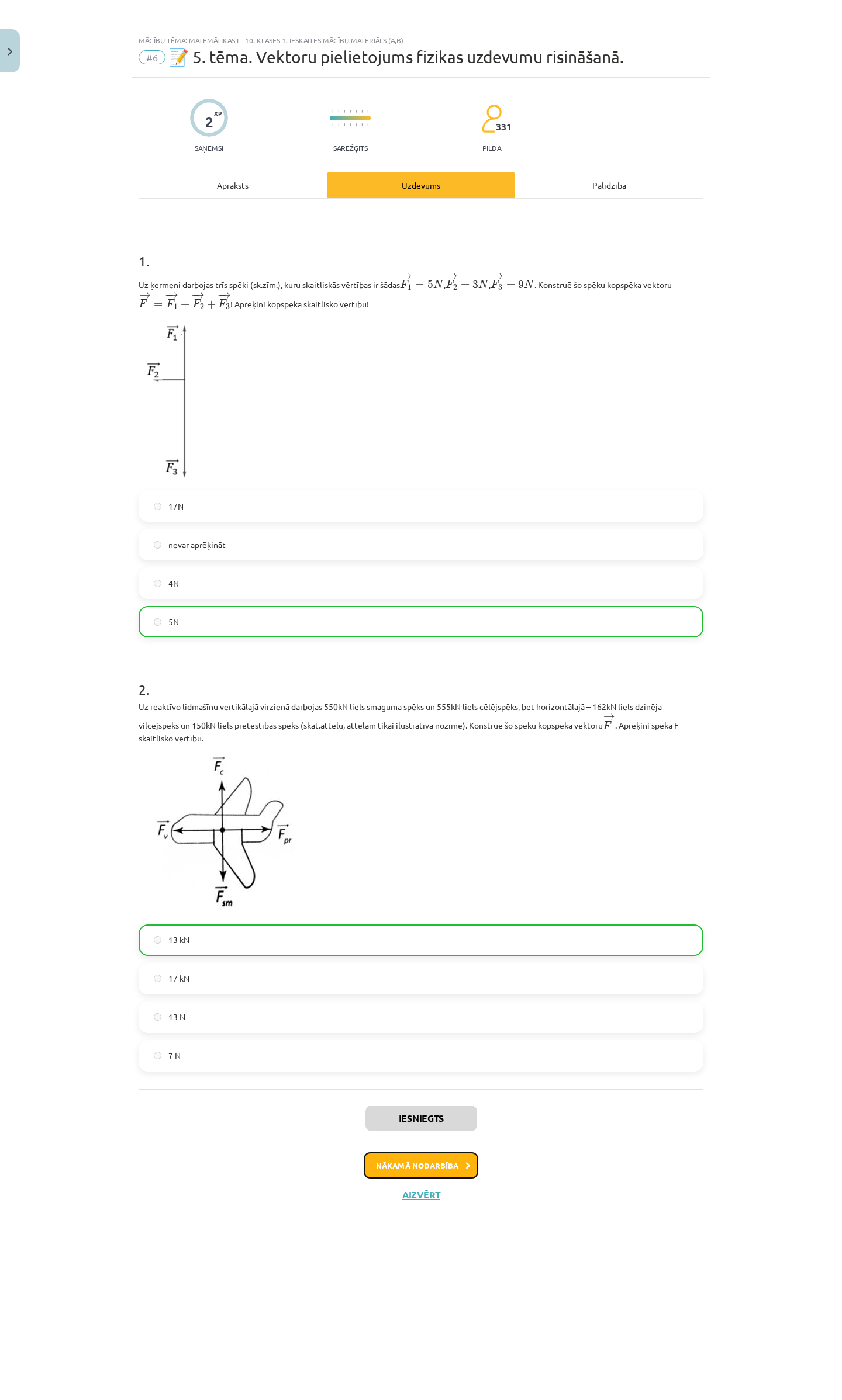
click at [450, 1168] on button "Nākamā nodarbība" at bounding box center [421, 1166] width 115 height 27
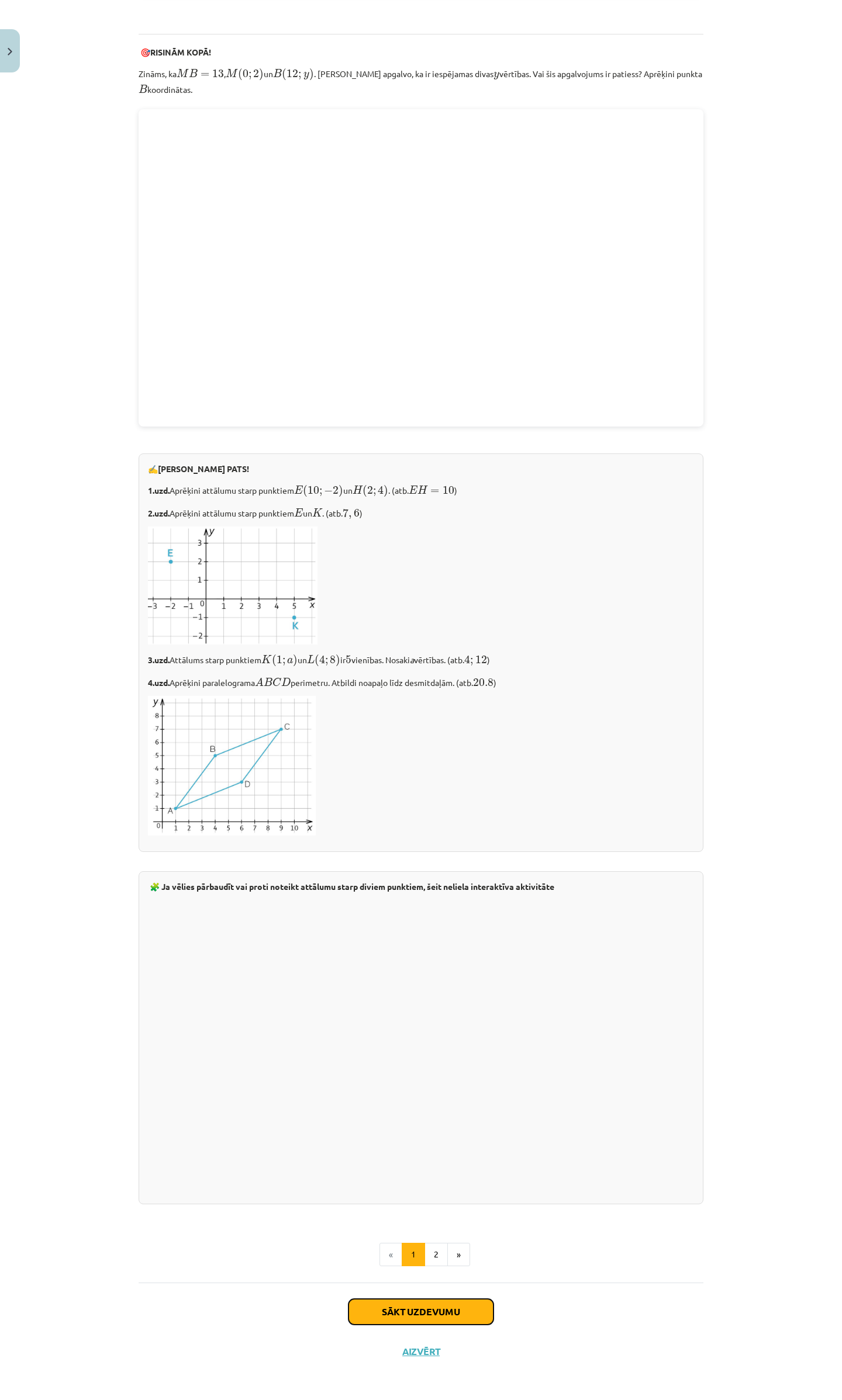
click at [431, 1305] on button "Sākt uzdevumu" at bounding box center [421, 1312] width 145 height 26
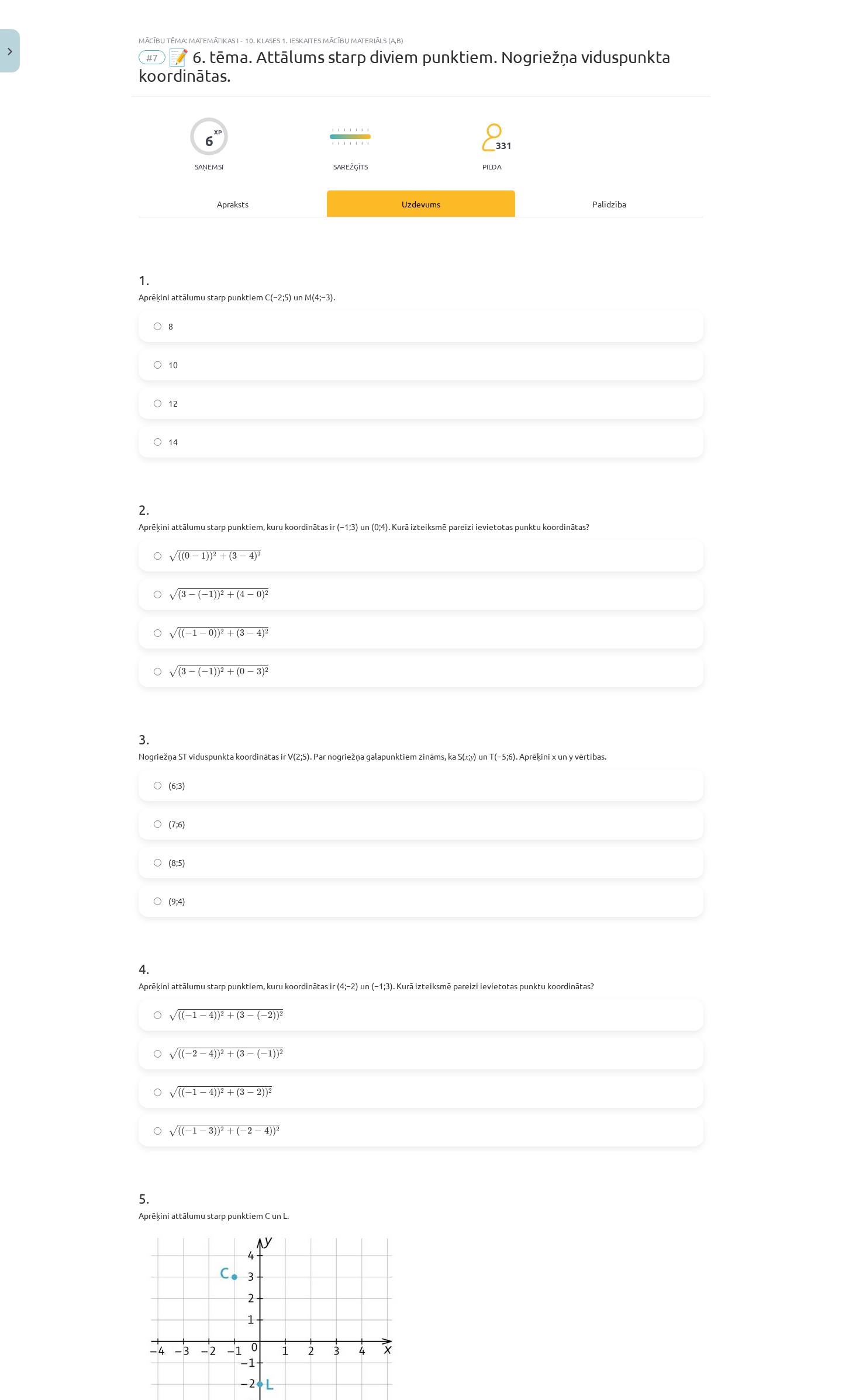
drag, startPoint x: 160, startPoint y: 368, endPoint x: 157, endPoint y: 382, distance: 14.3
click at [160, 368] on label "10" at bounding box center [421, 364] width 562 height 29
click at [256, 635] on span "4" at bounding box center [259, 633] width 5 height 7
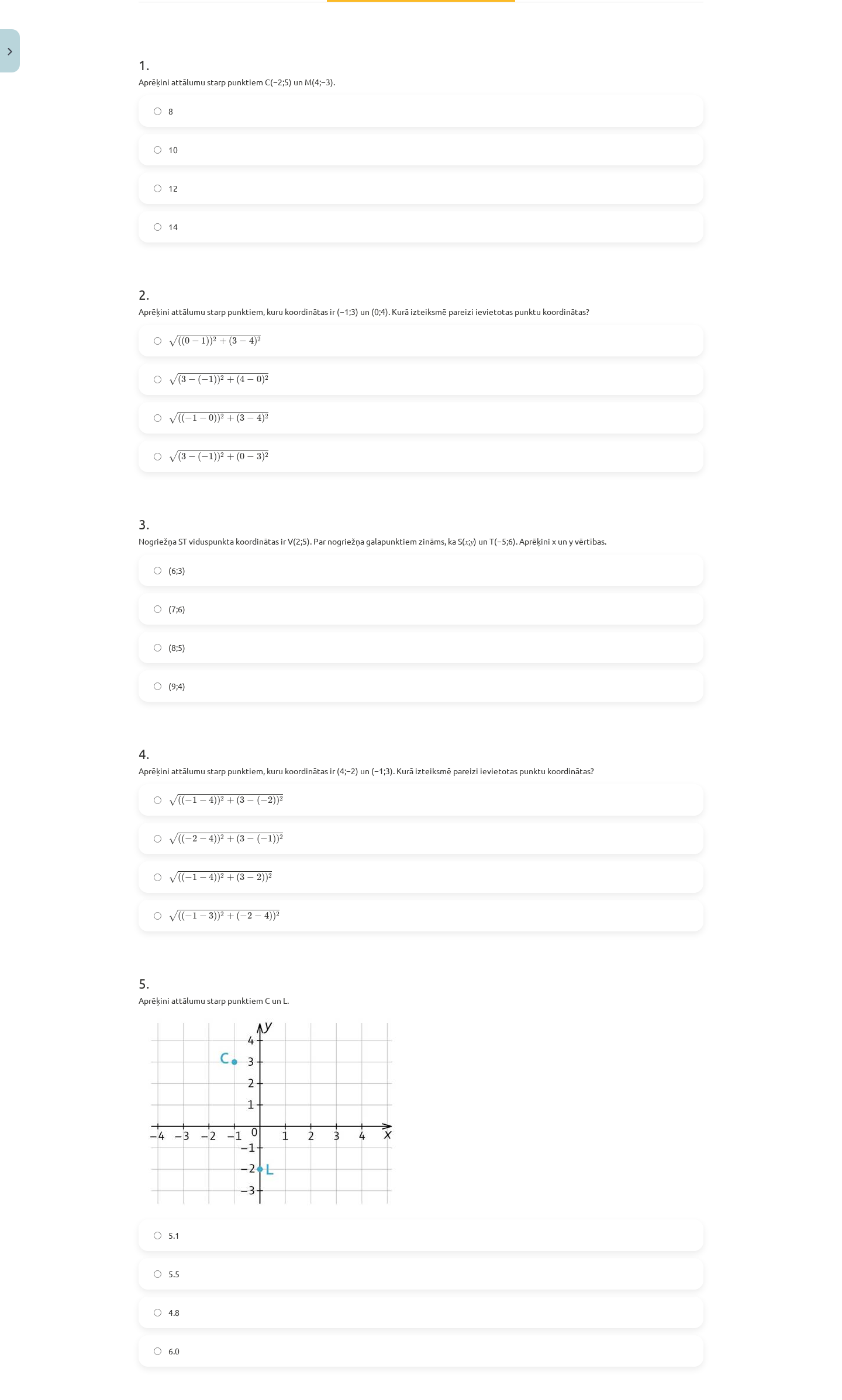
scroll to position [311, 0]
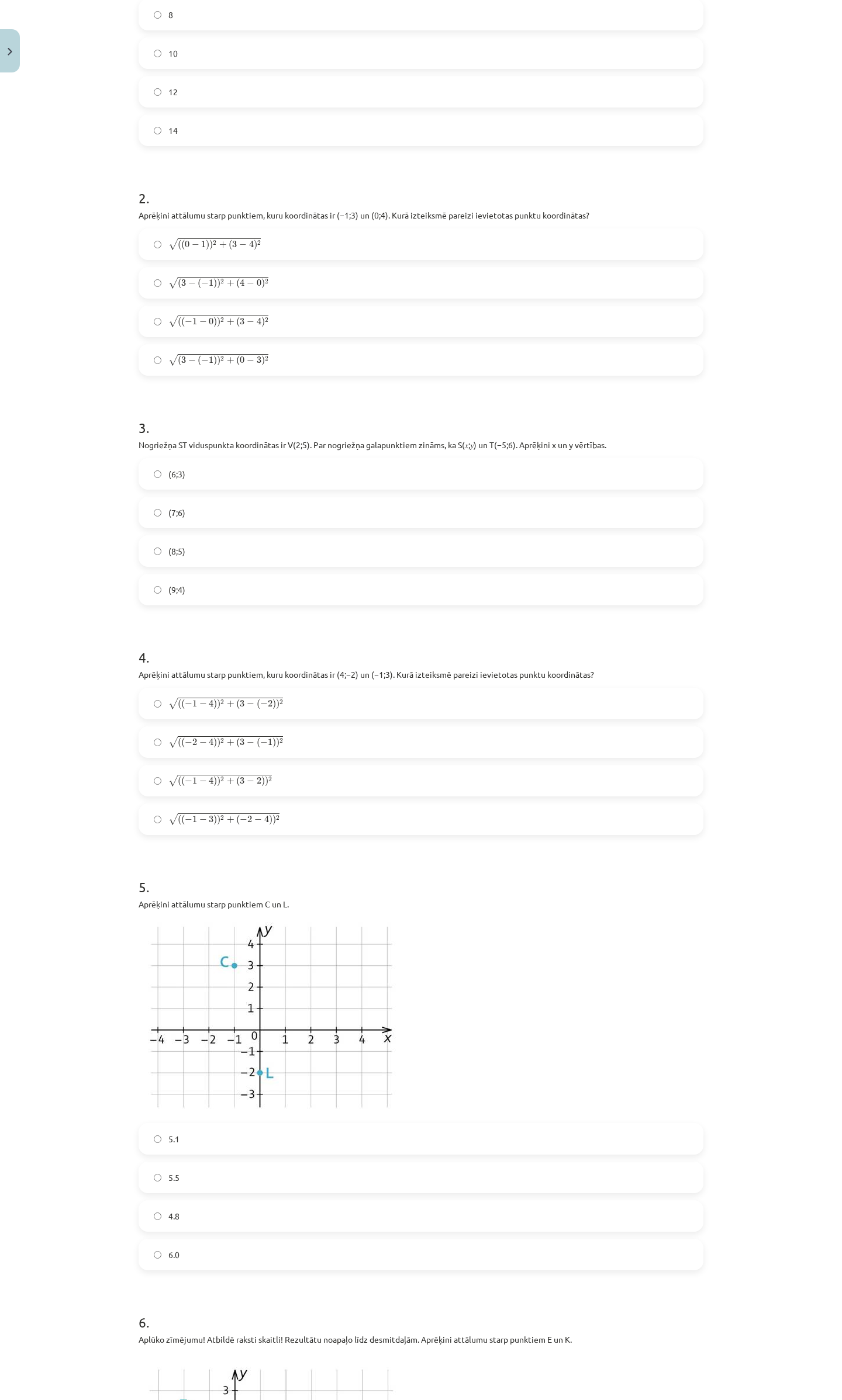
click at [179, 597] on label "(9;4)" at bounding box center [421, 589] width 562 height 29
click at [236, 699] on span "(" at bounding box center [238, 704] width 3 height 11
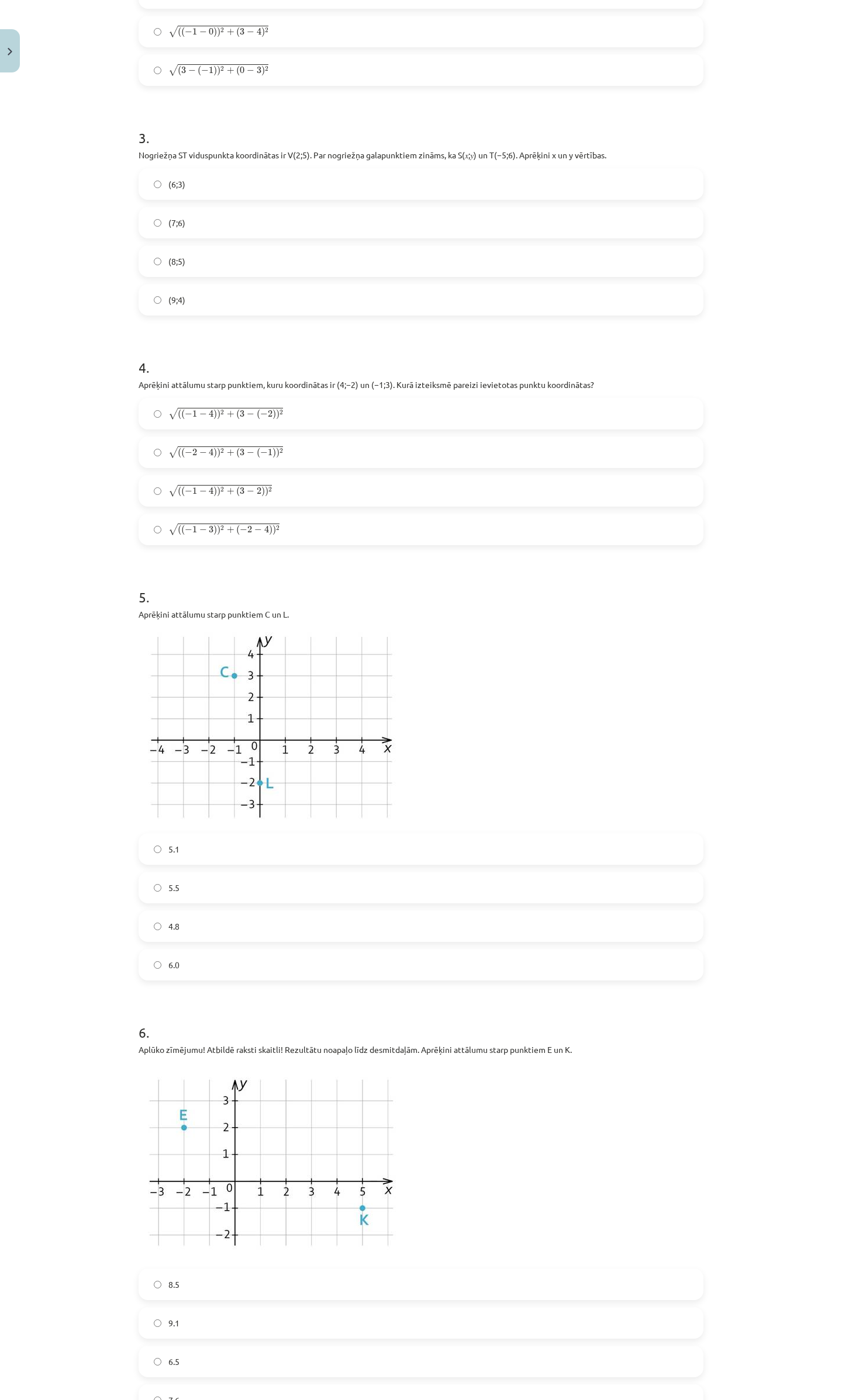
scroll to position [623, 0]
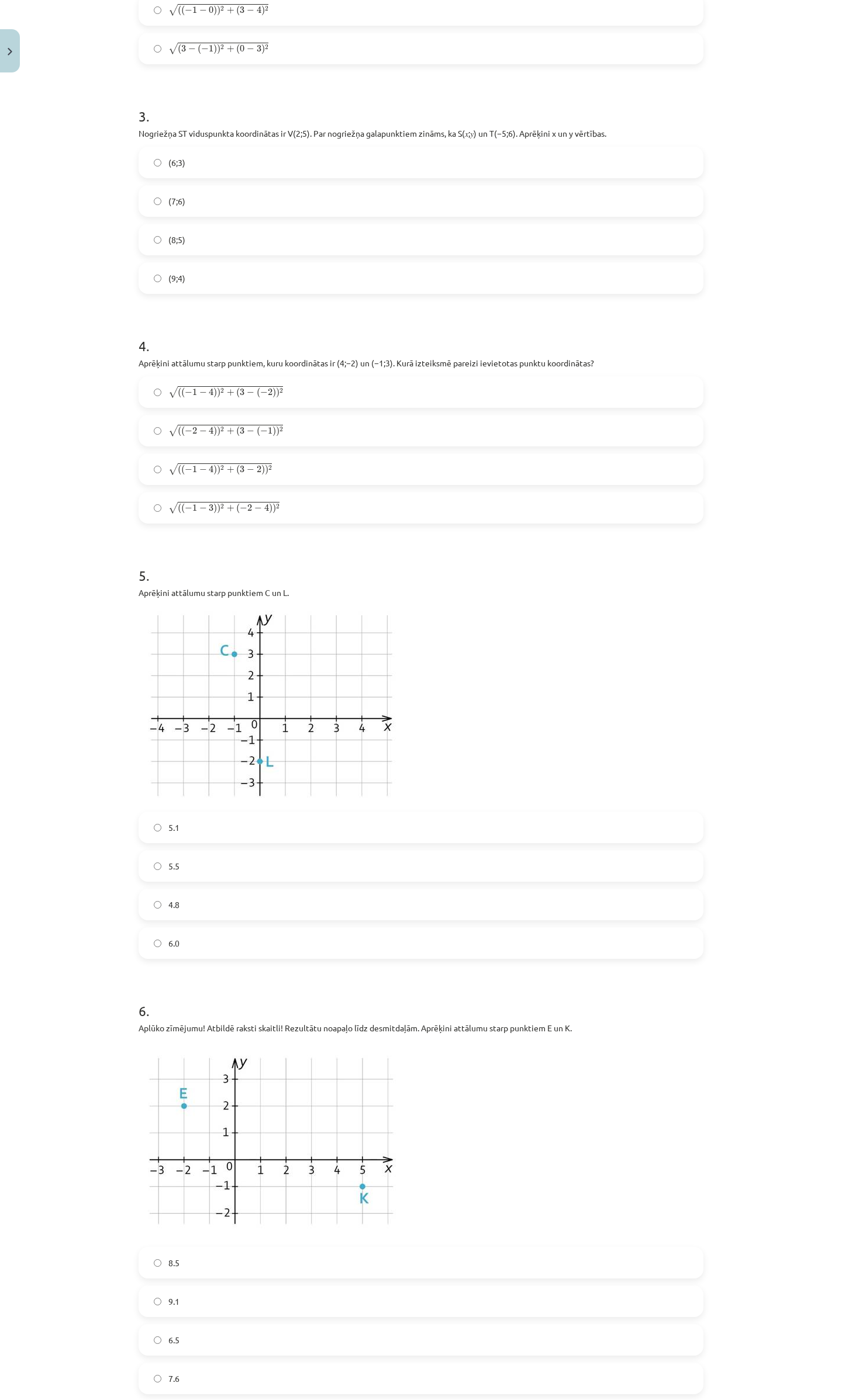
click at [174, 870] on label "5.5" at bounding box center [421, 866] width 562 height 29
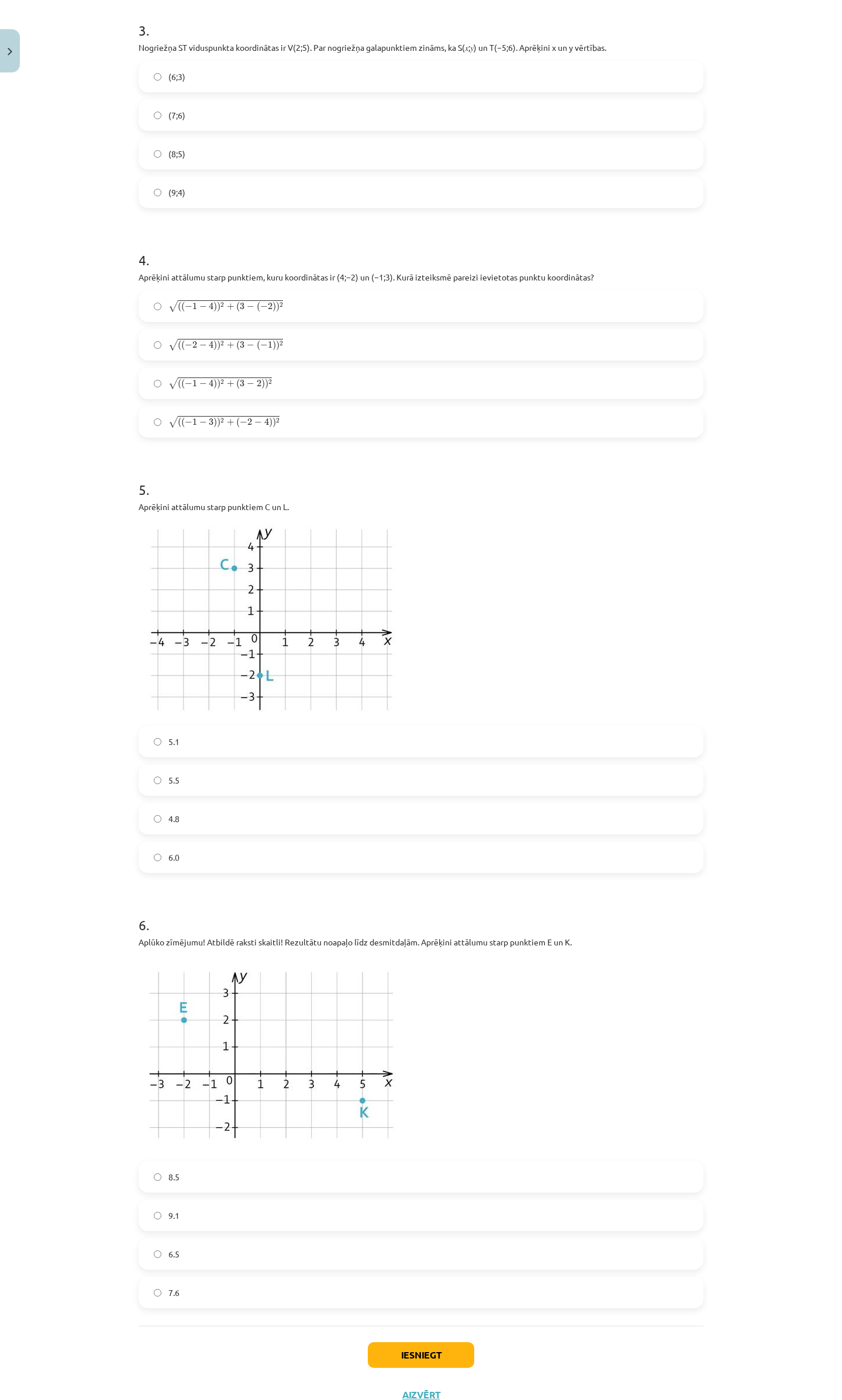
scroll to position [754, 0]
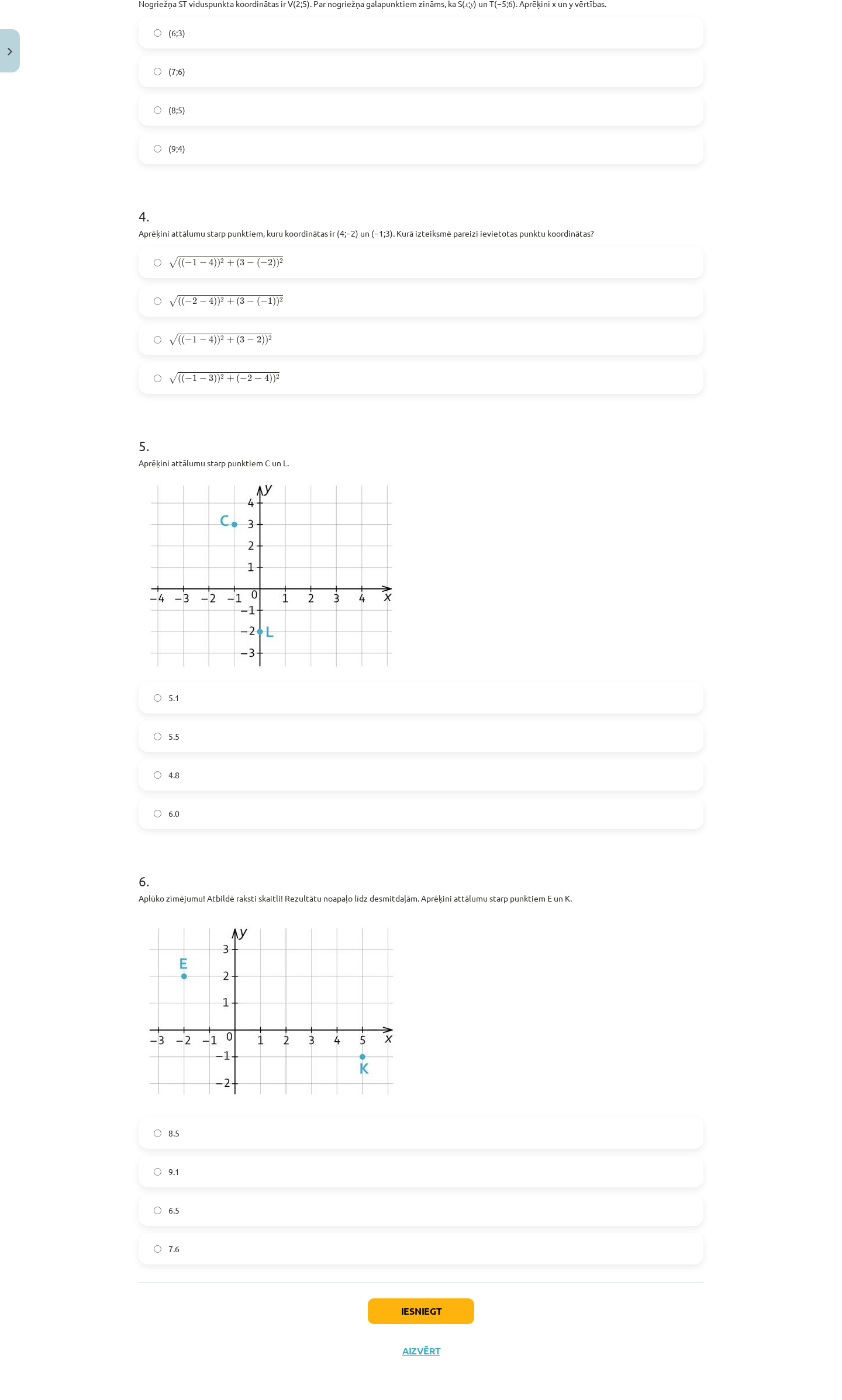
click at [178, 1239] on label "7.6" at bounding box center [421, 1248] width 562 height 29
click at [390, 1305] on button "Iesniegt" at bounding box center [421, 1311] width 106 height 26
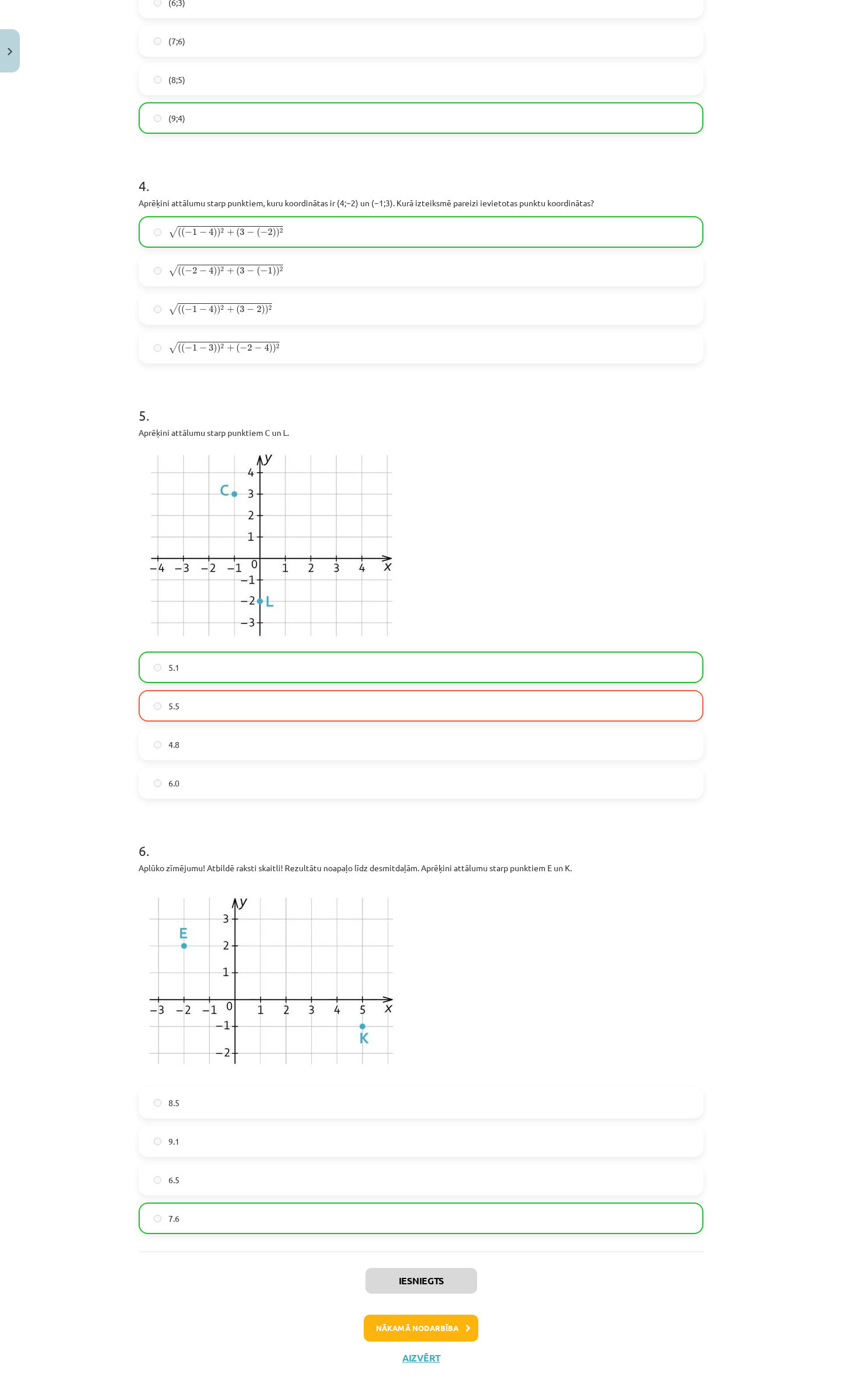
scroll to position [790, 0]
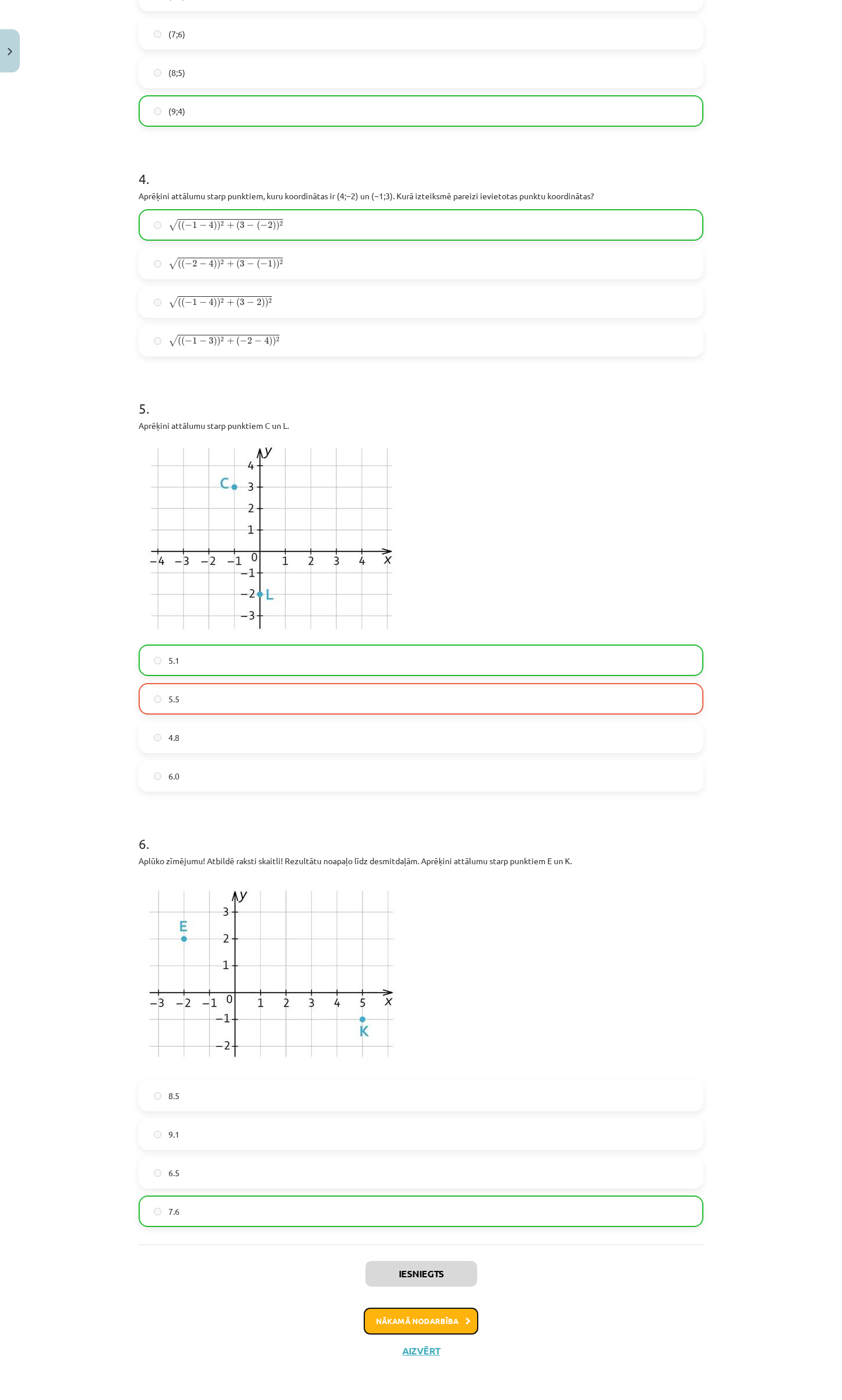
click at [391, 1316] on button "Nākamā nodarbība" at bounding box center [421, 1321] width 115 height 27
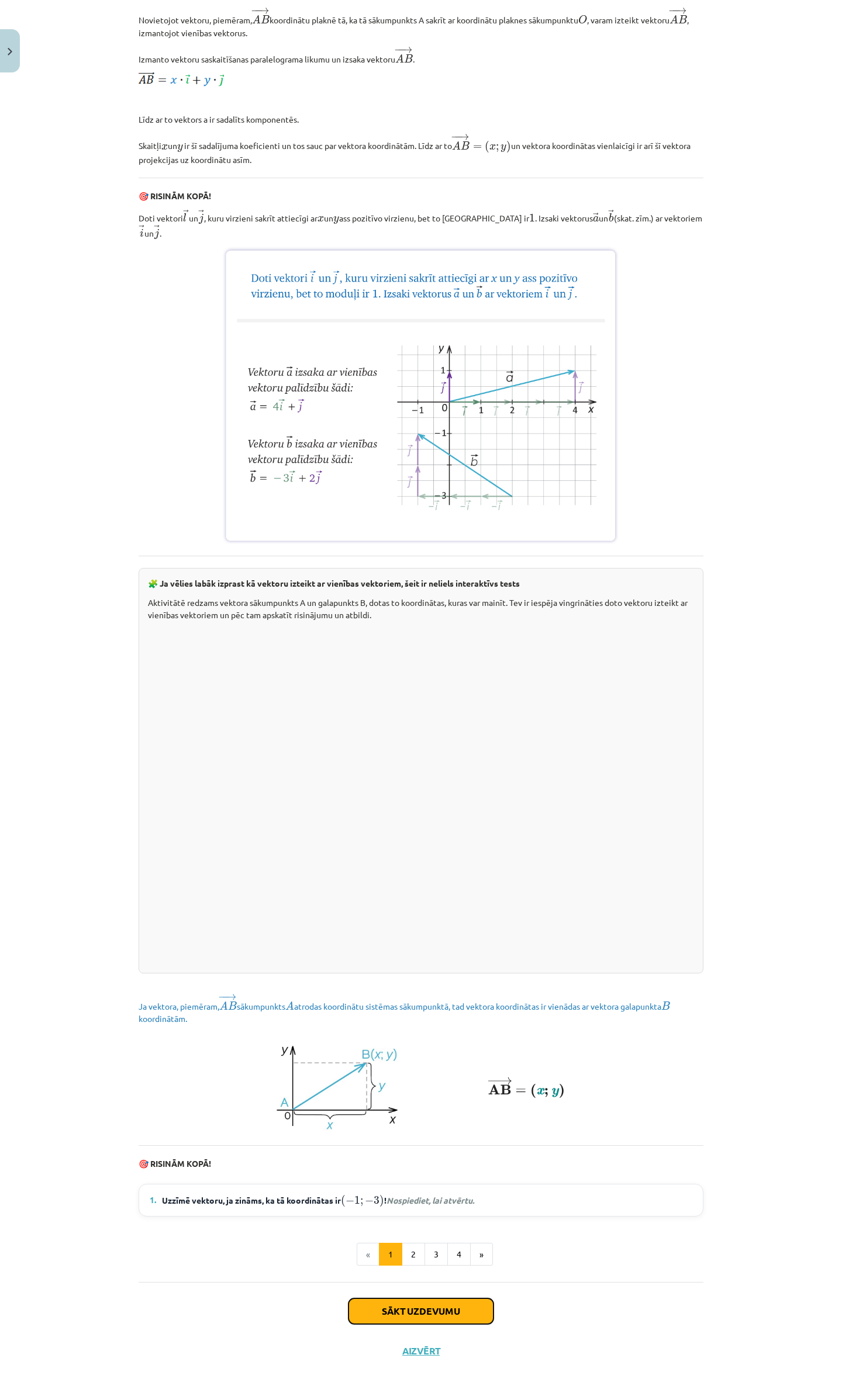
click at [378, 1303] on button "Sākt uzdevumu" at bounding box center [421, 1311] width 145 height 26
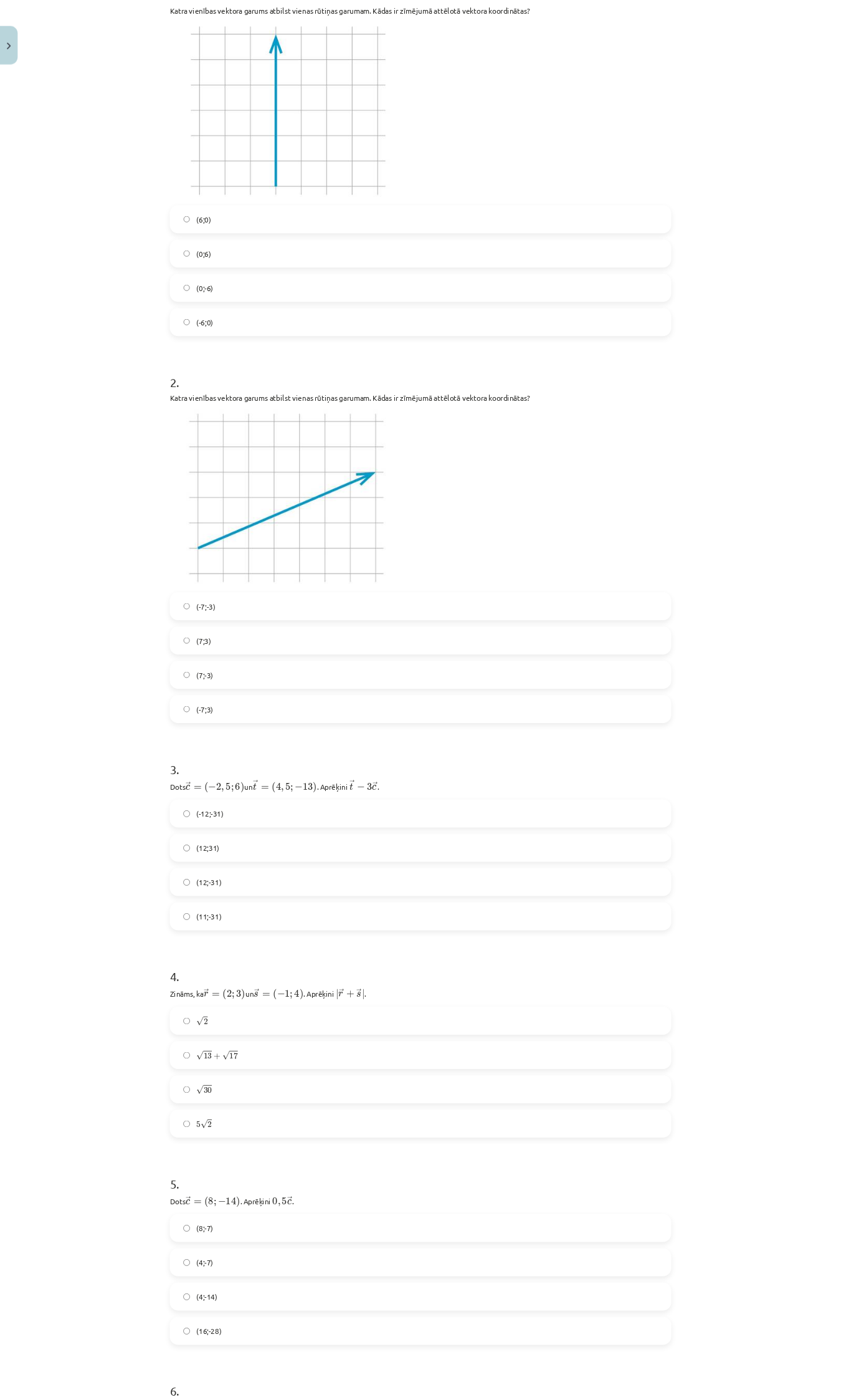
scroll to position [0, 0]
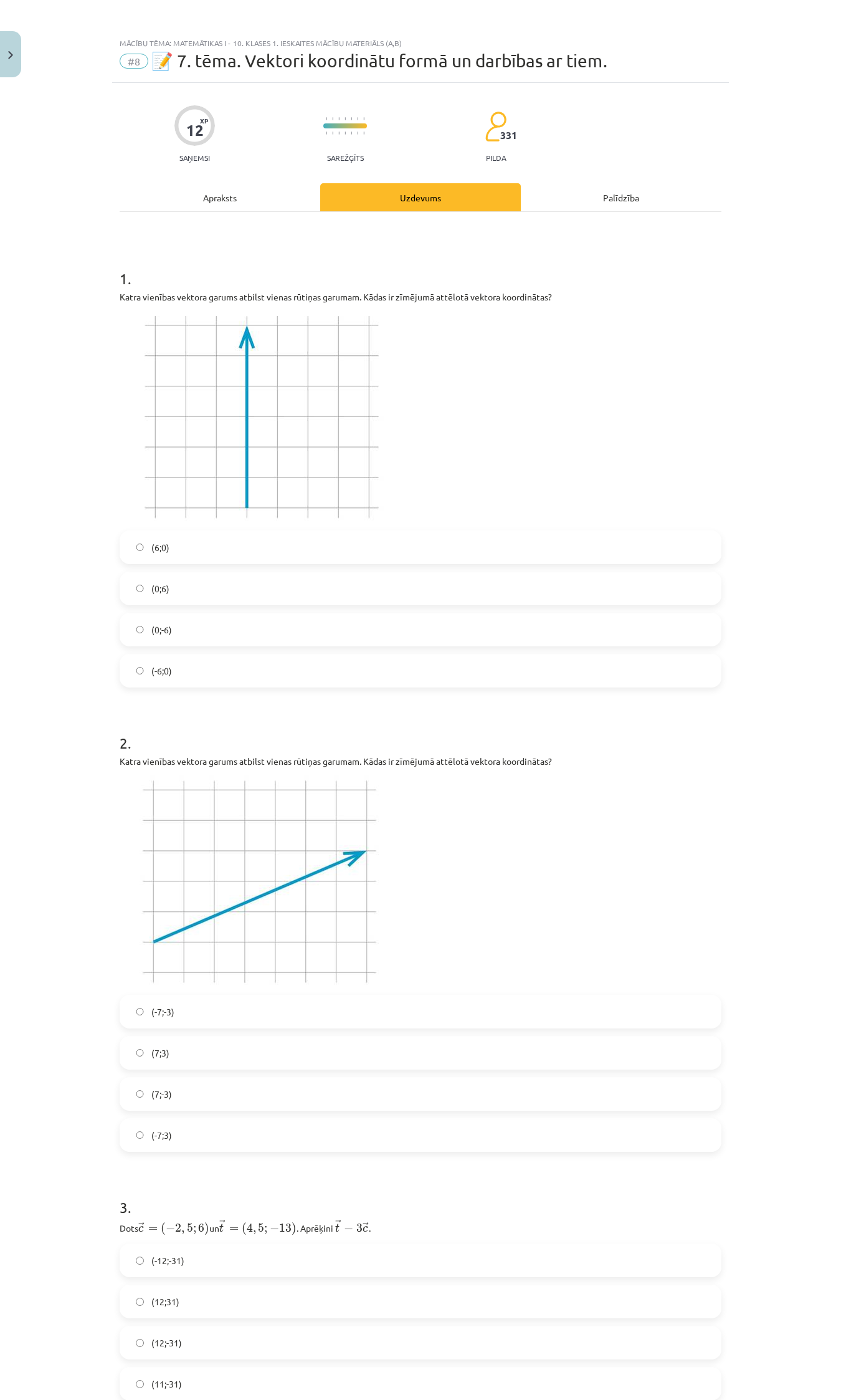
click at [200, 583] on label "(0;6)" at bounding box center [420, 588] width 599 height 31
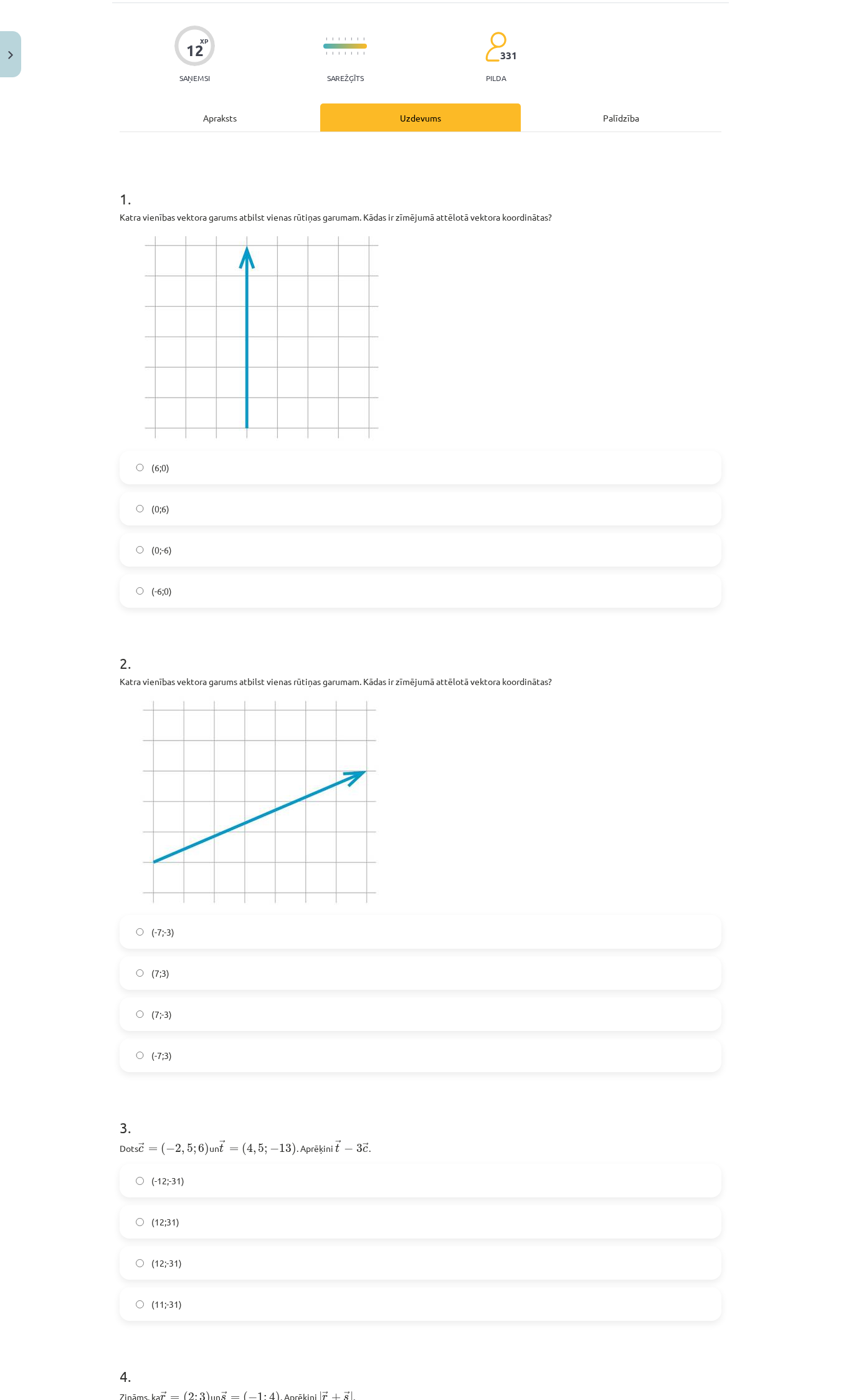
scroll to position [155, 0]
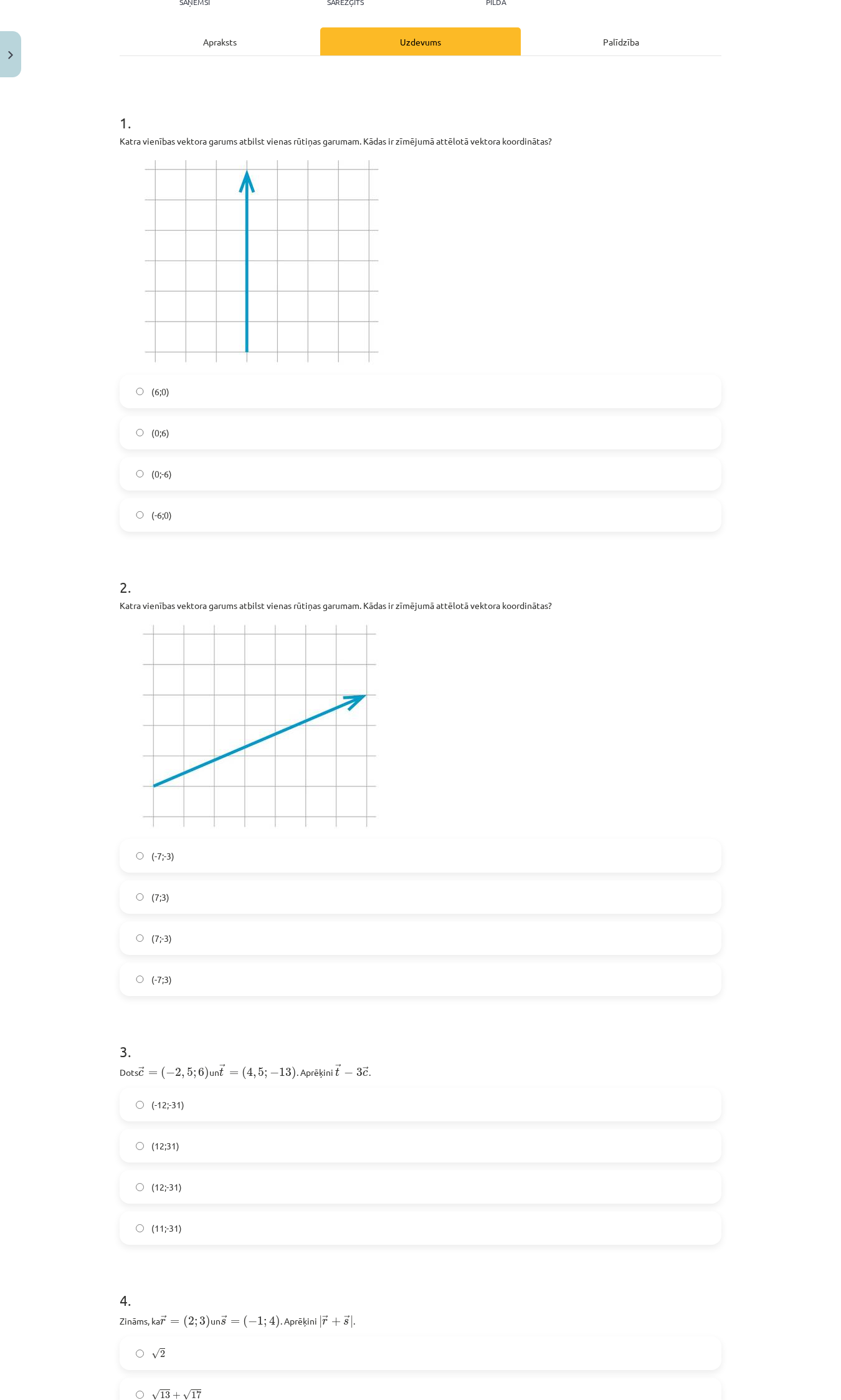
click at [188, 895] on label "(7;3)" at bounding box center [420, 896] width 599 height 31
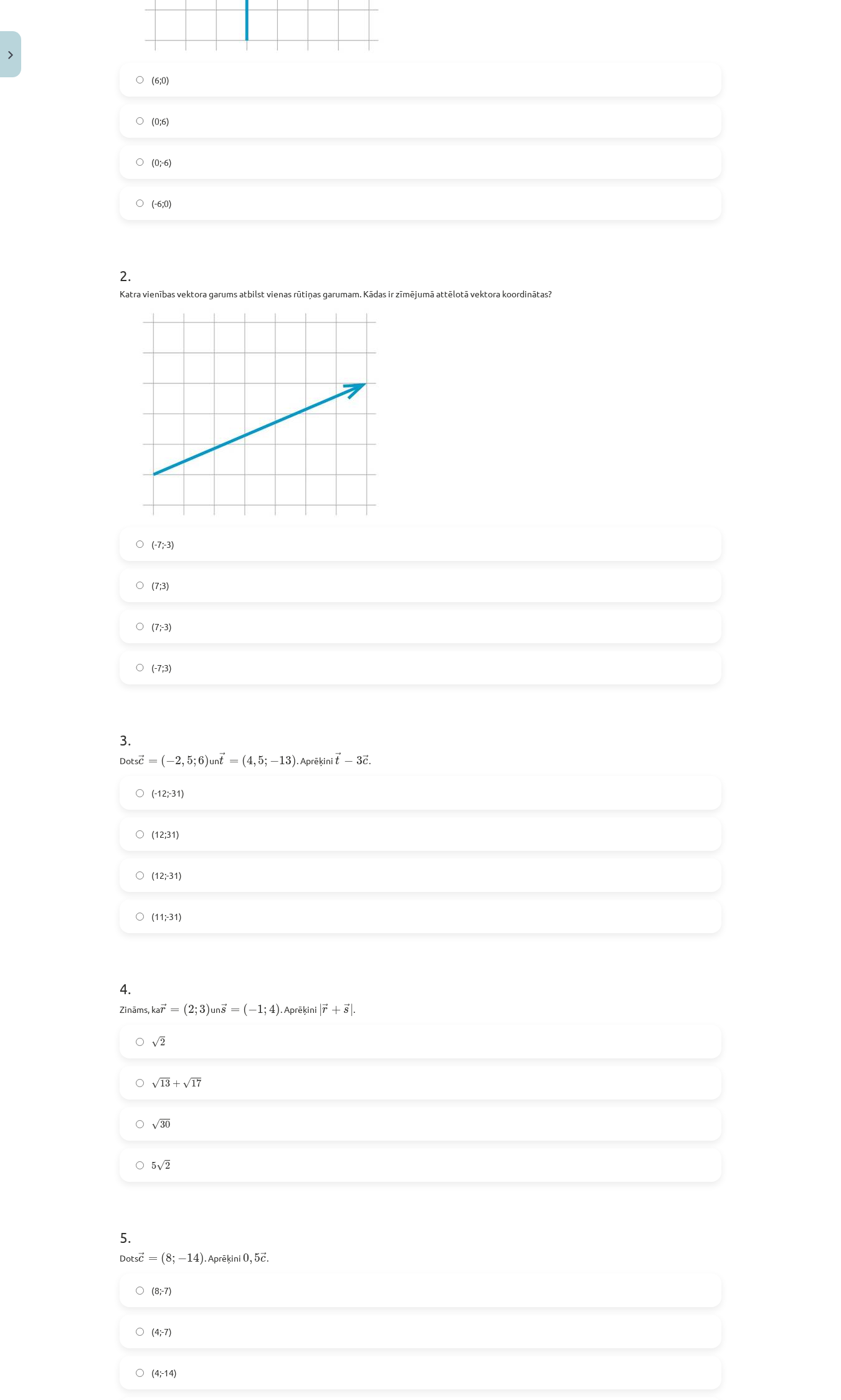
scroll to position [546, 0]
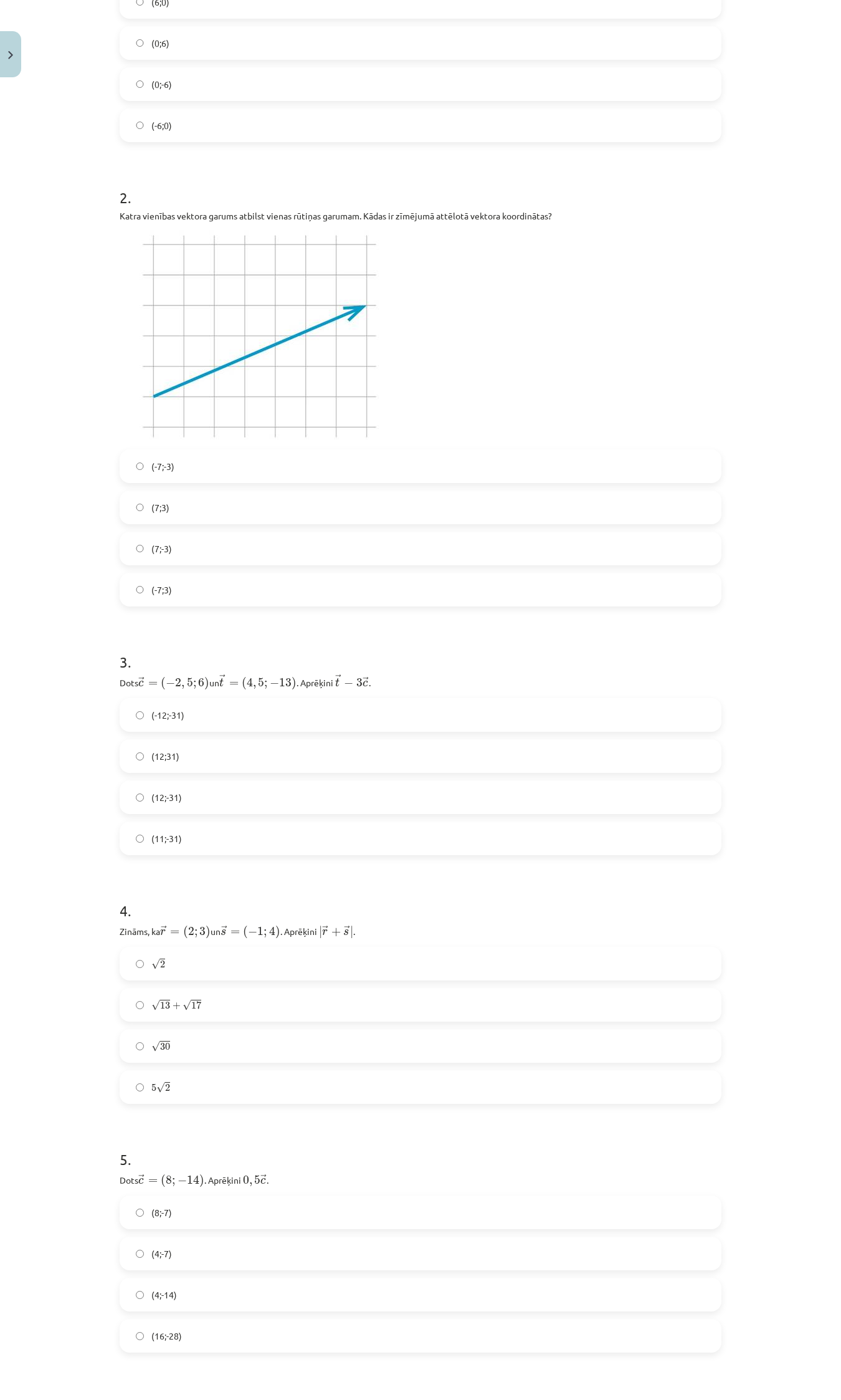
click at [204, 711] on label "(-12;-31)" at bounding box center [420, 714] width 599 height 31
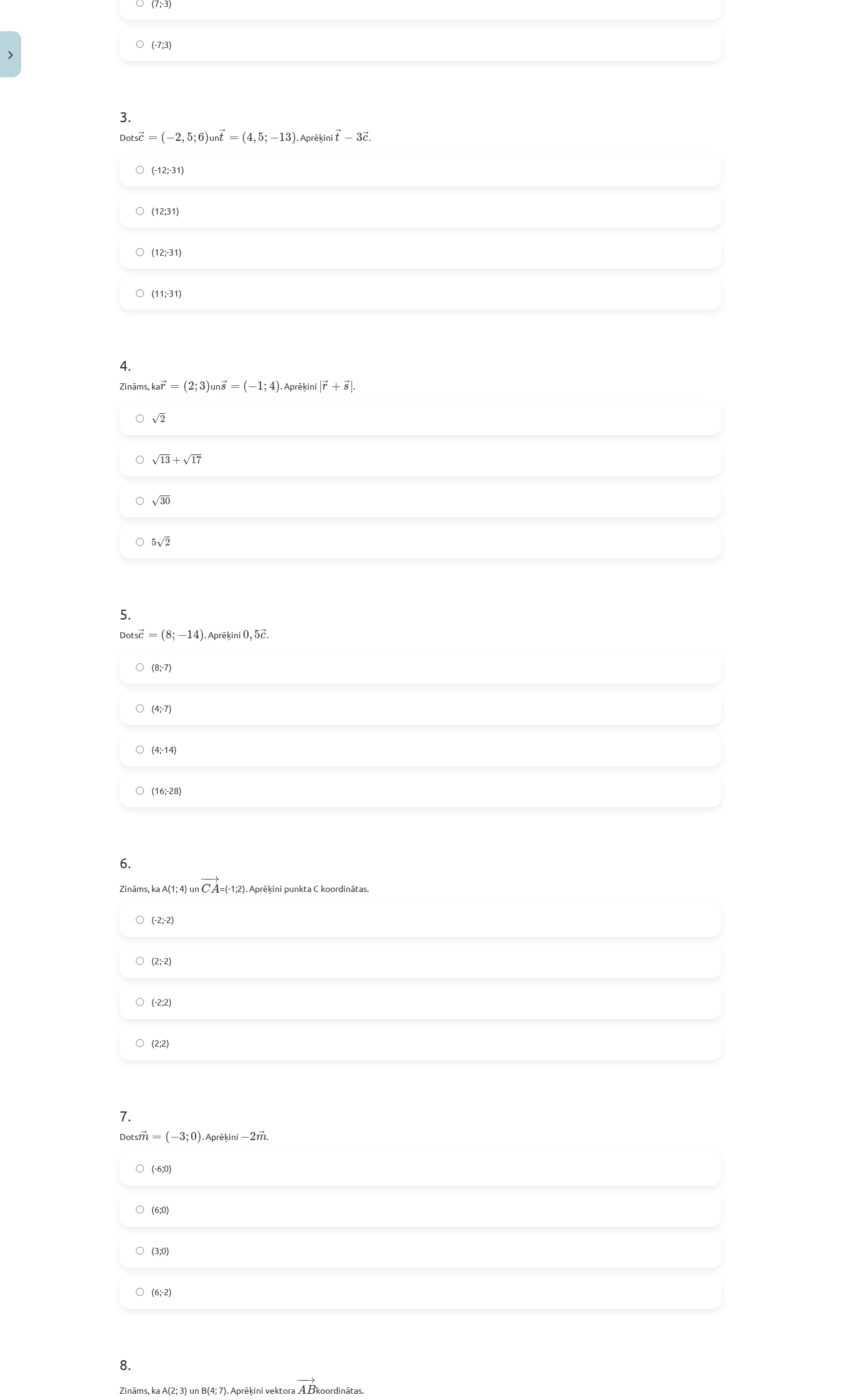
scroll to position [1012, 0]
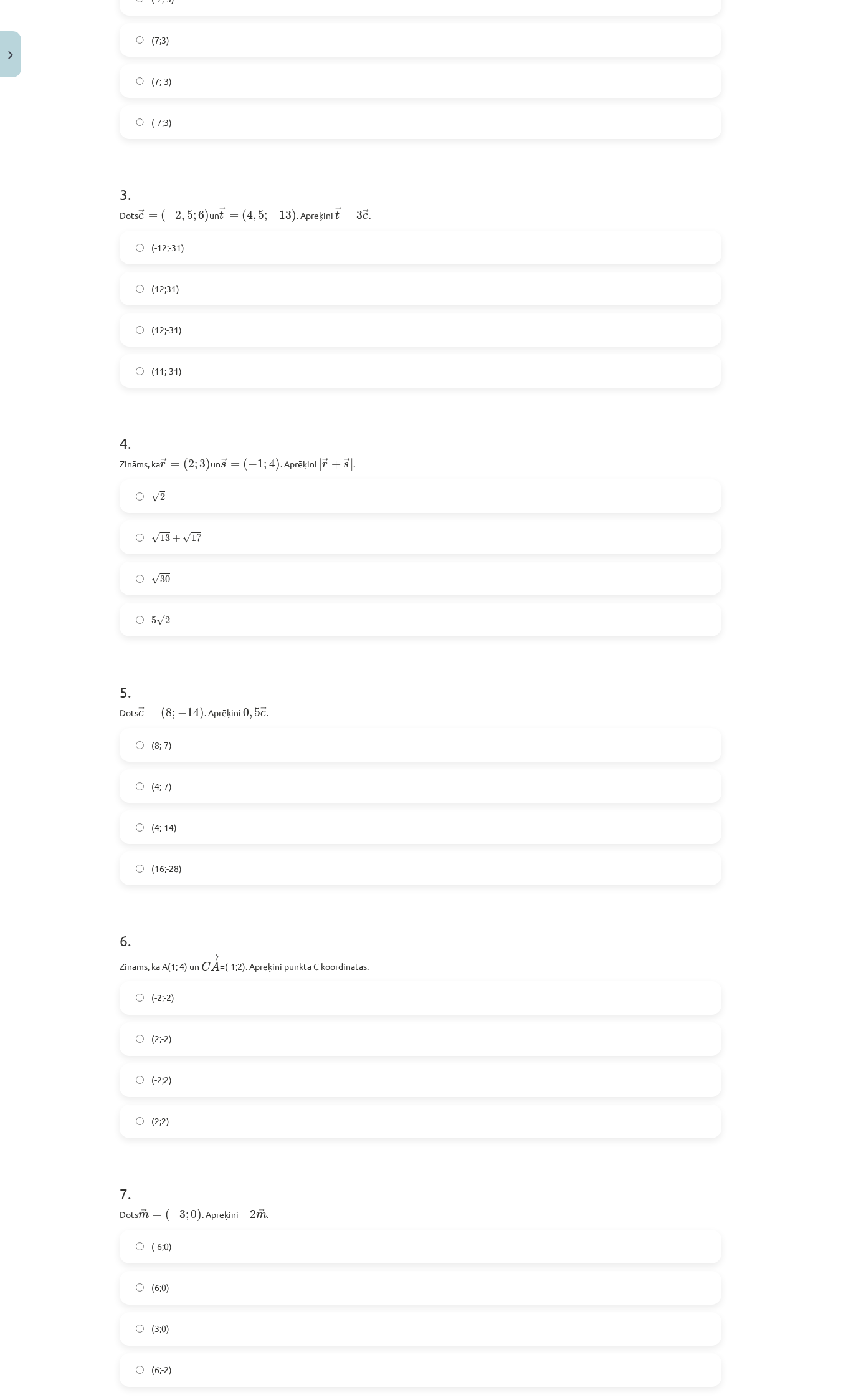
click at [156, 619] on span "√" at bounding box center [161, 620] width 9 height 11
click at [201, 777] on label "(4;-7)" at bounding box center [420, 786] width 599 height 31
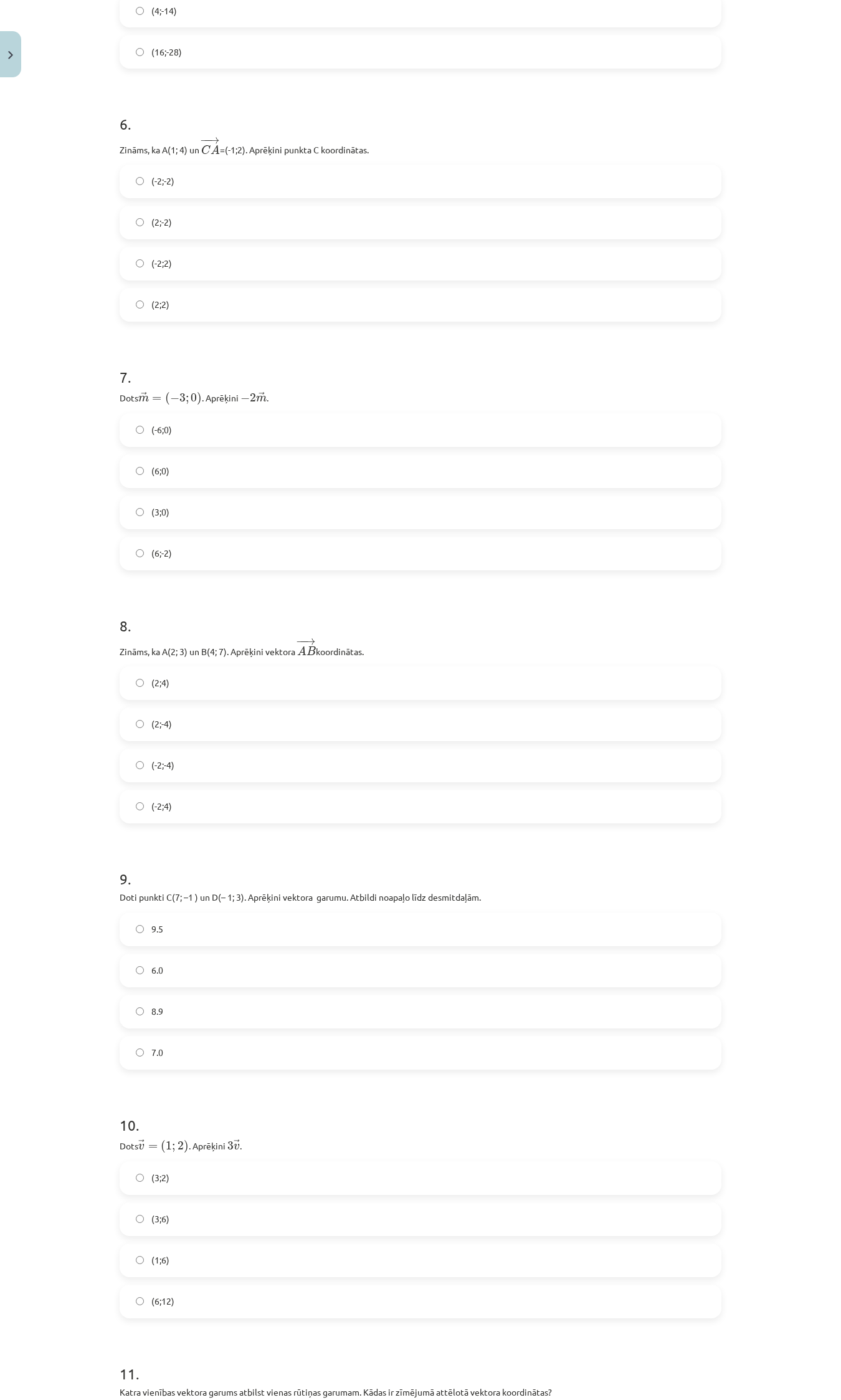
scroll to position [1821, 0]
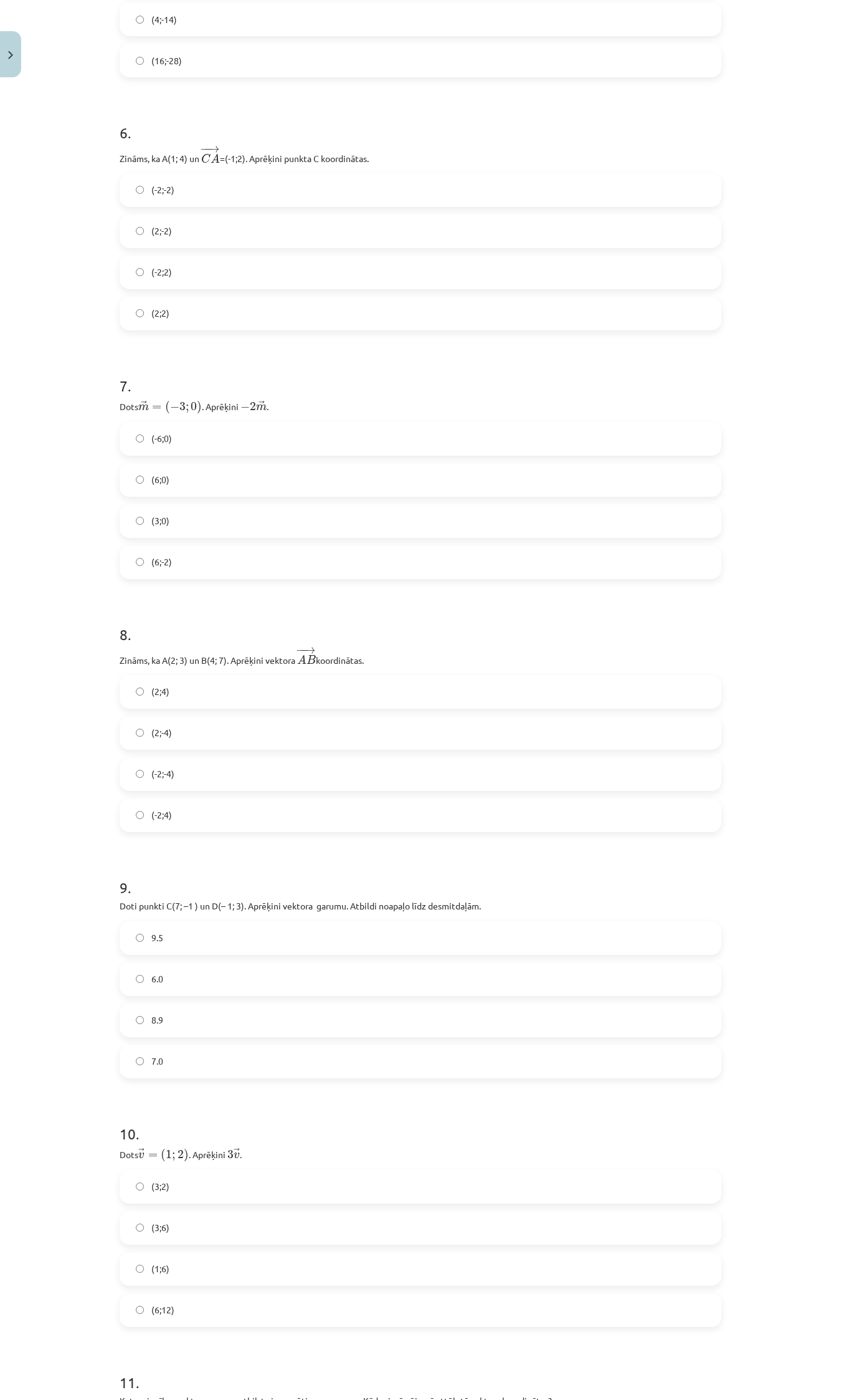
click at [177, 311] on label "(2;2)" at bounding box center [420, 313] width 599 height 31
click at [177, 477] on label "(6;0)" at bounding box center [420, 479] width 599 height 31
click at [204, 692] on label "(2;4)" at bounding box center [420, 691] width 599 height 31
click at [165, 1014] on label "8.9" at bounding box center [420, 1020] width 599 height 31
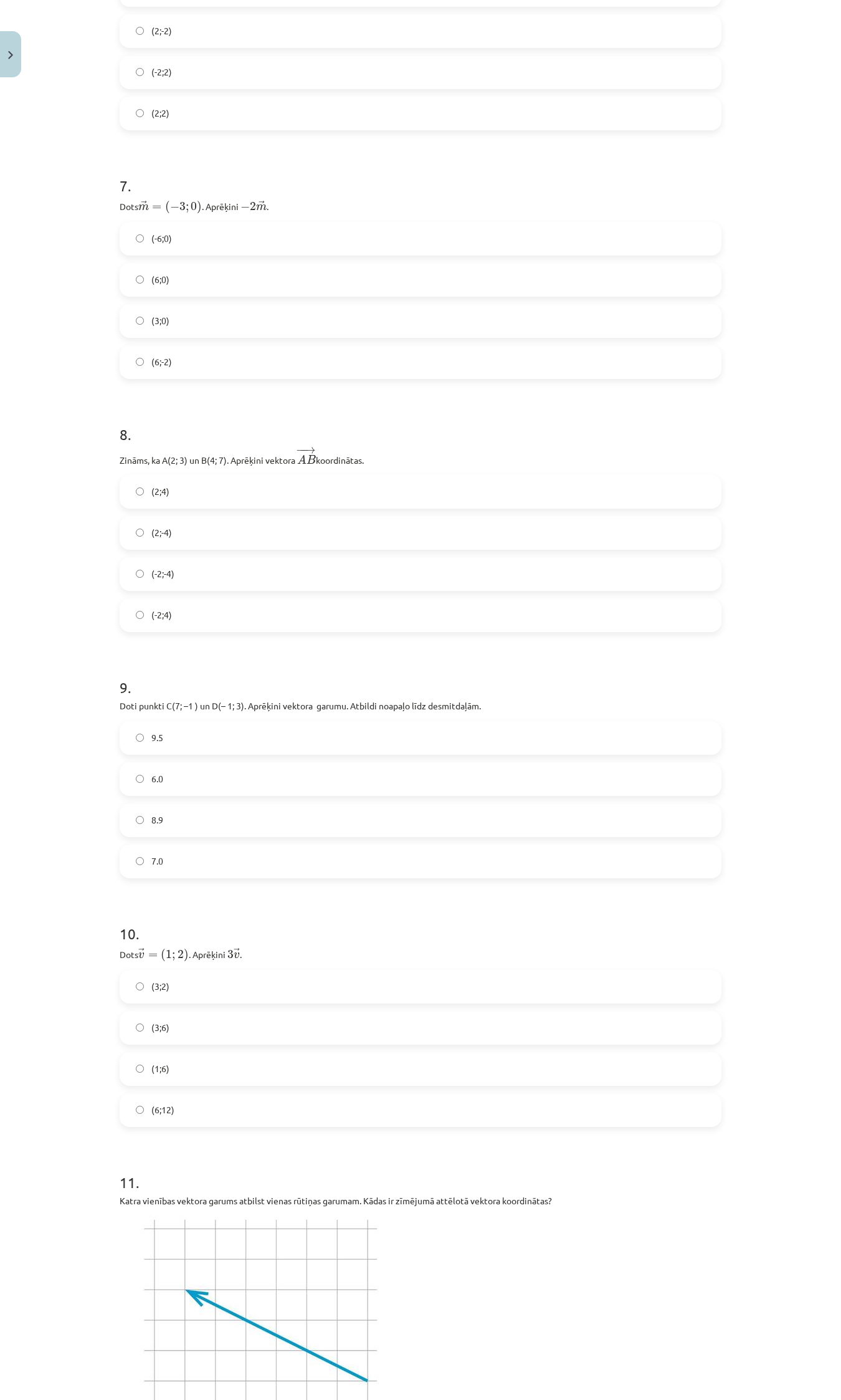
scroll to position [2054, 0]
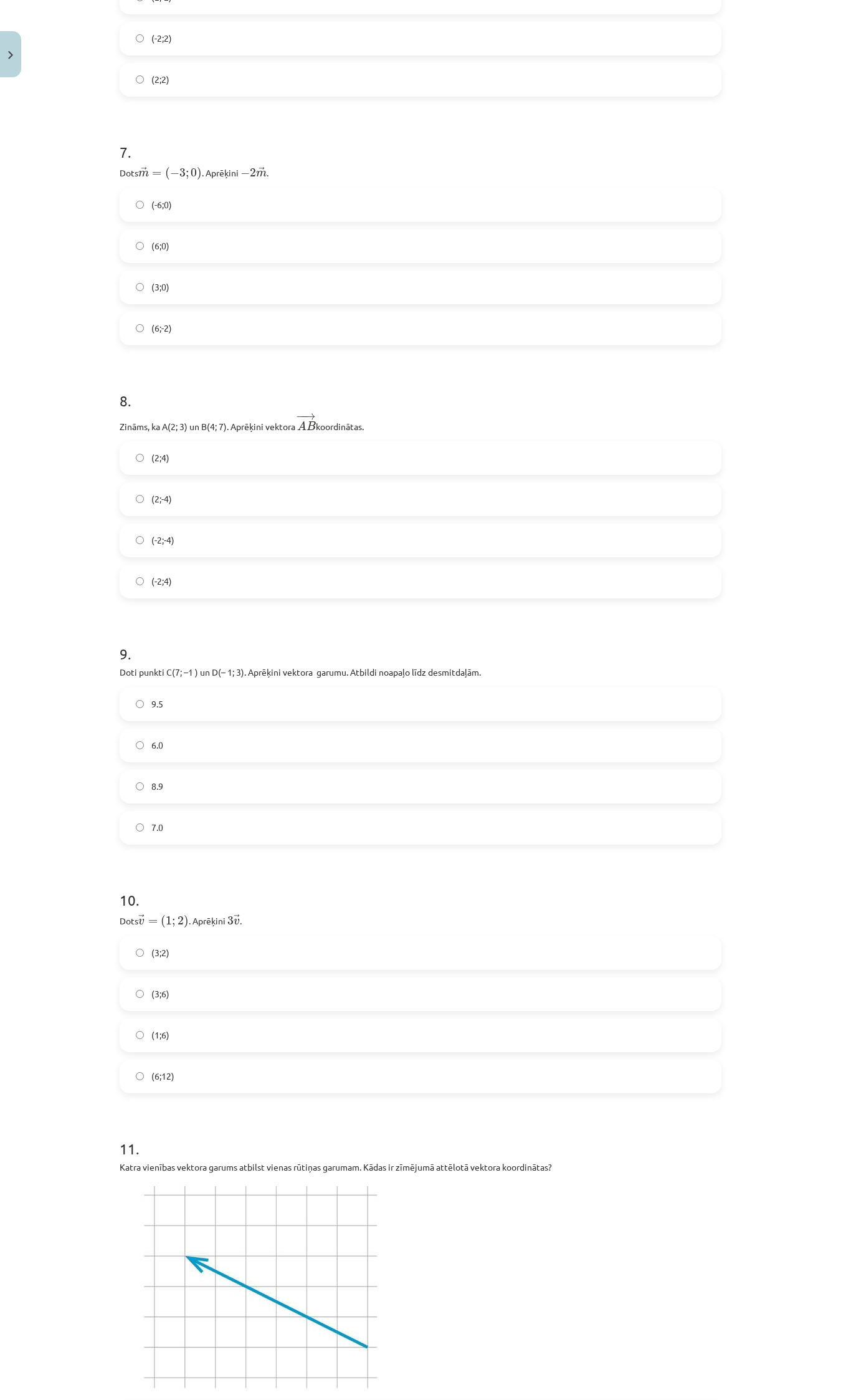
click at [174, 994] on label "(3;6)" at bounding box center [420, 994] width 599 height 31
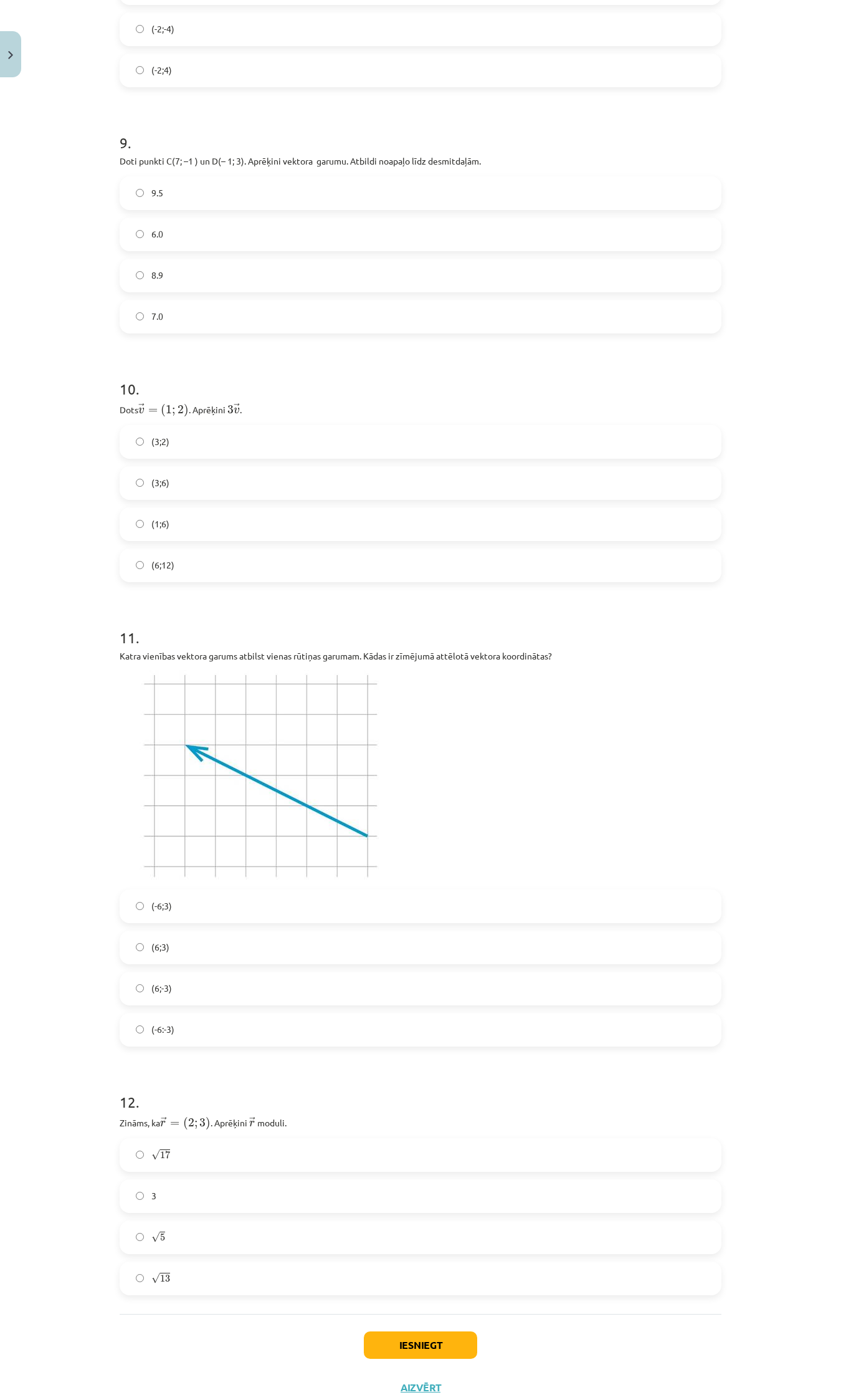
scroll to position [2599, 0]
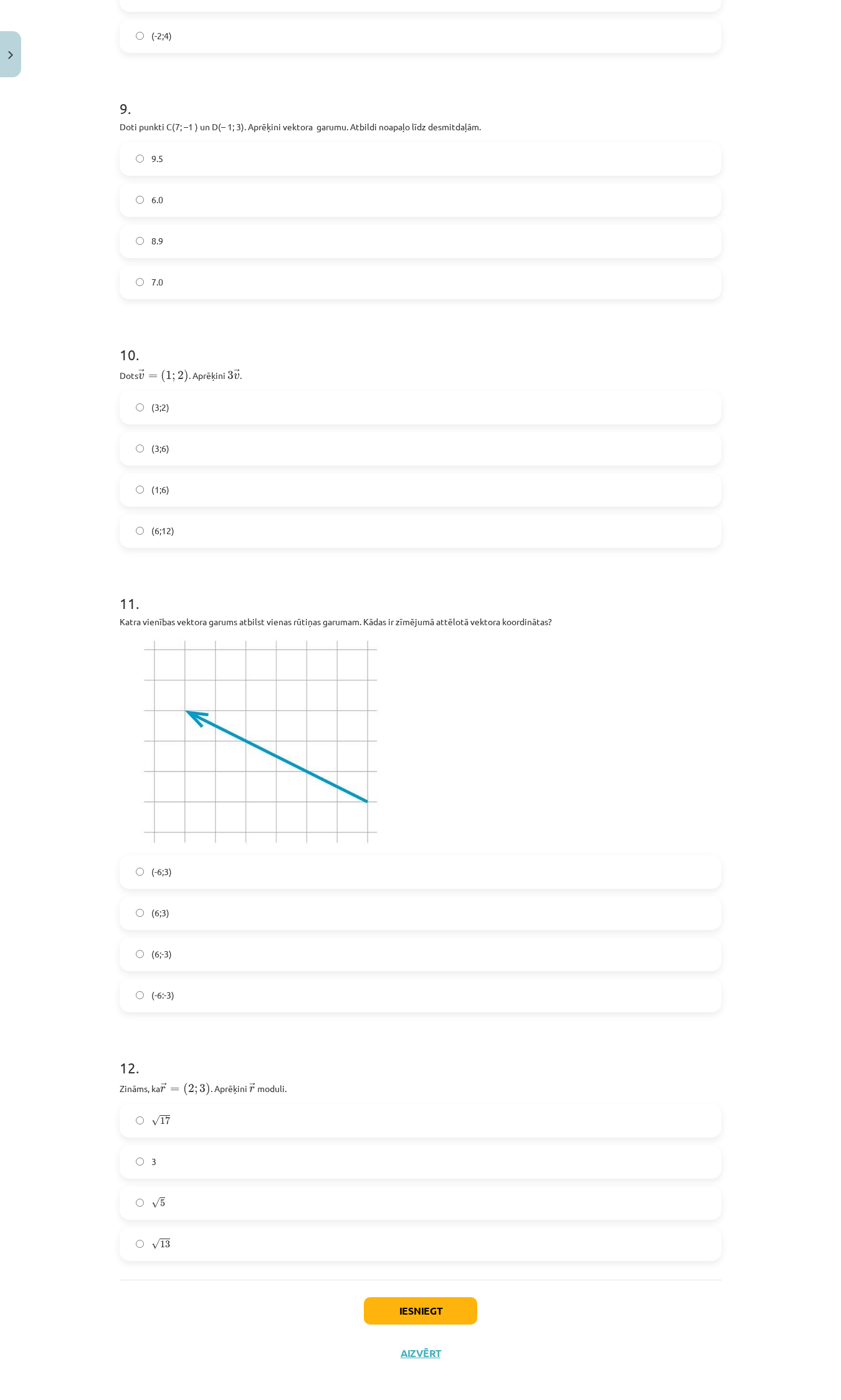
click at [175, 864] on label "(-6;3)" at bounding box center [420, 871] width 599 height 31
click at [178, 1237] on label "√ 13 13" at bounding box center [420, 1244] width 599 height 31
click at [434, 1306] on button "Iesniegt" at bounding box center [420, 1310] width 113 height 28
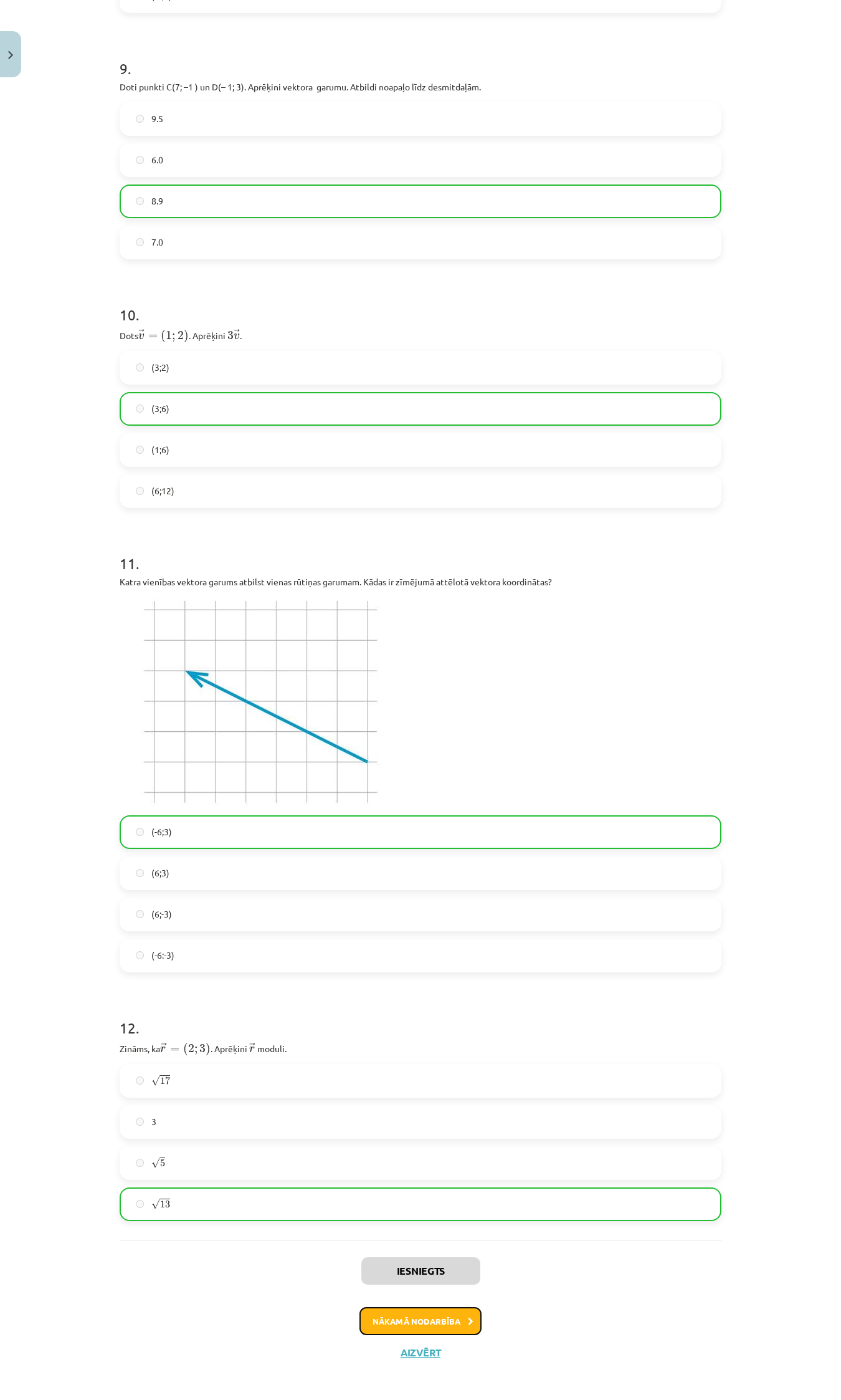
click at [421, 1315] on button "Nākamā nodarbība" at bounding box center [420, 1321] width 122 height 29
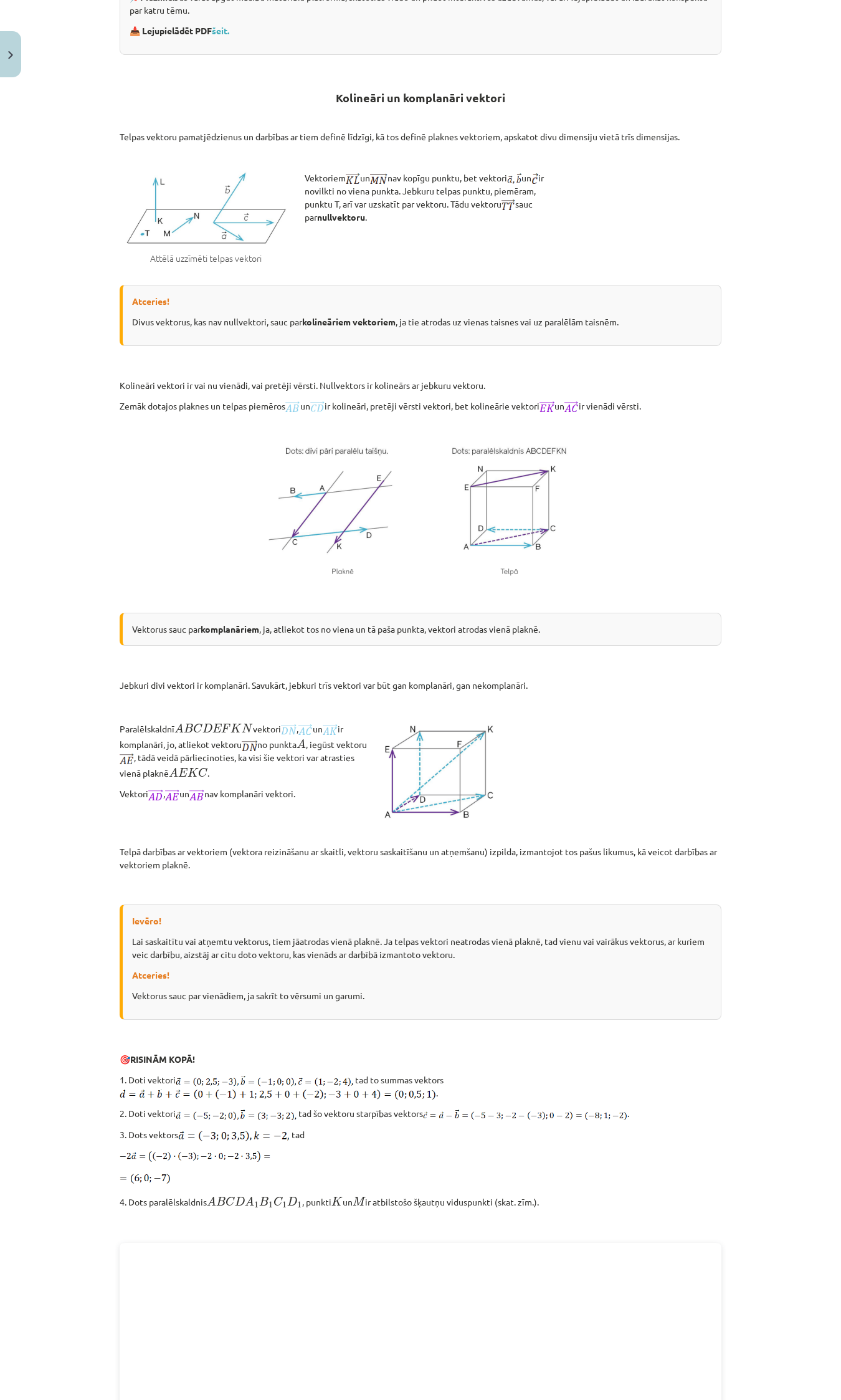
scroll to position [785, 0]
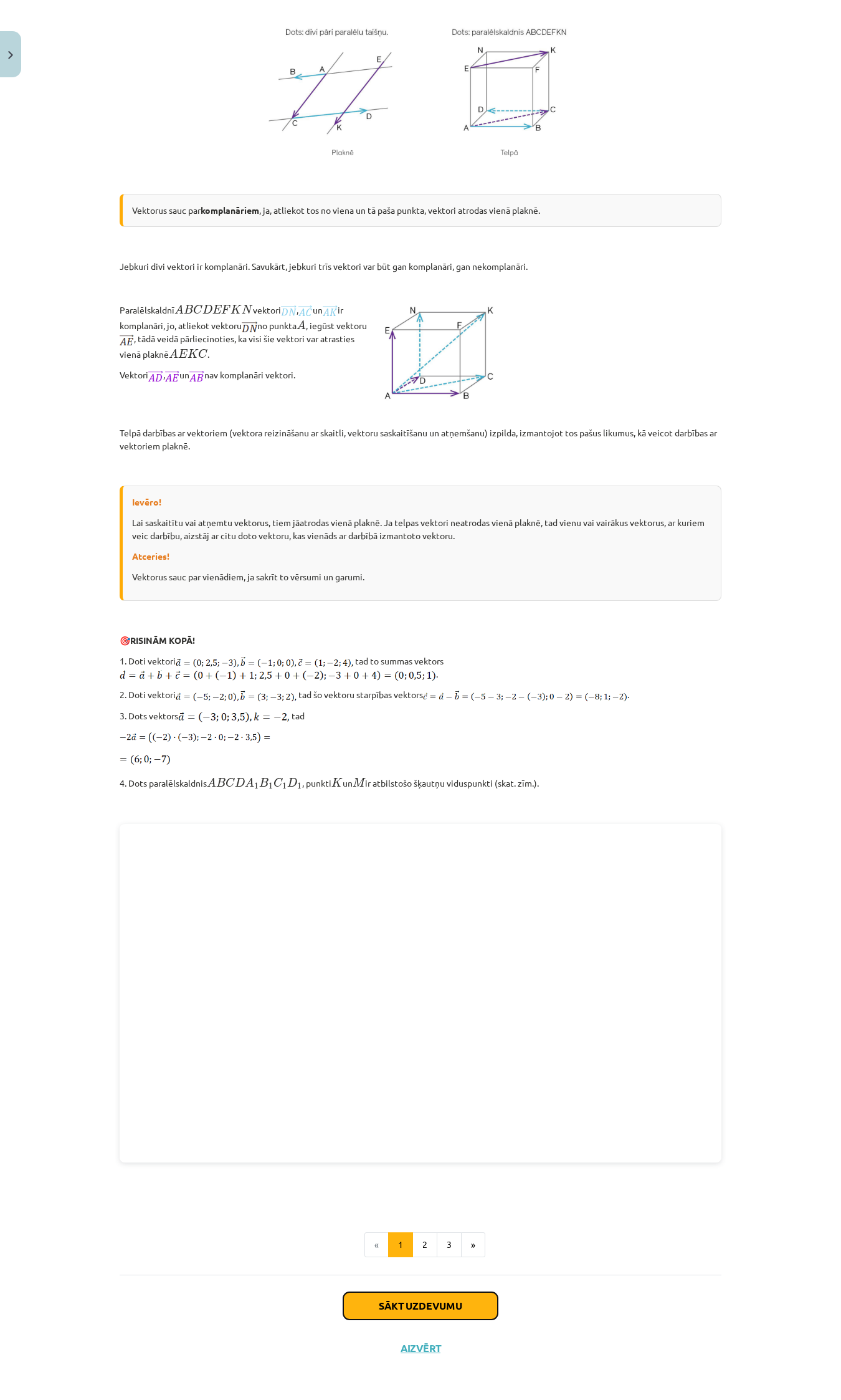
click at [394, 1294] on button "Sākt uzdevumu" at bounding box center [420, 1305] width 154 height 28
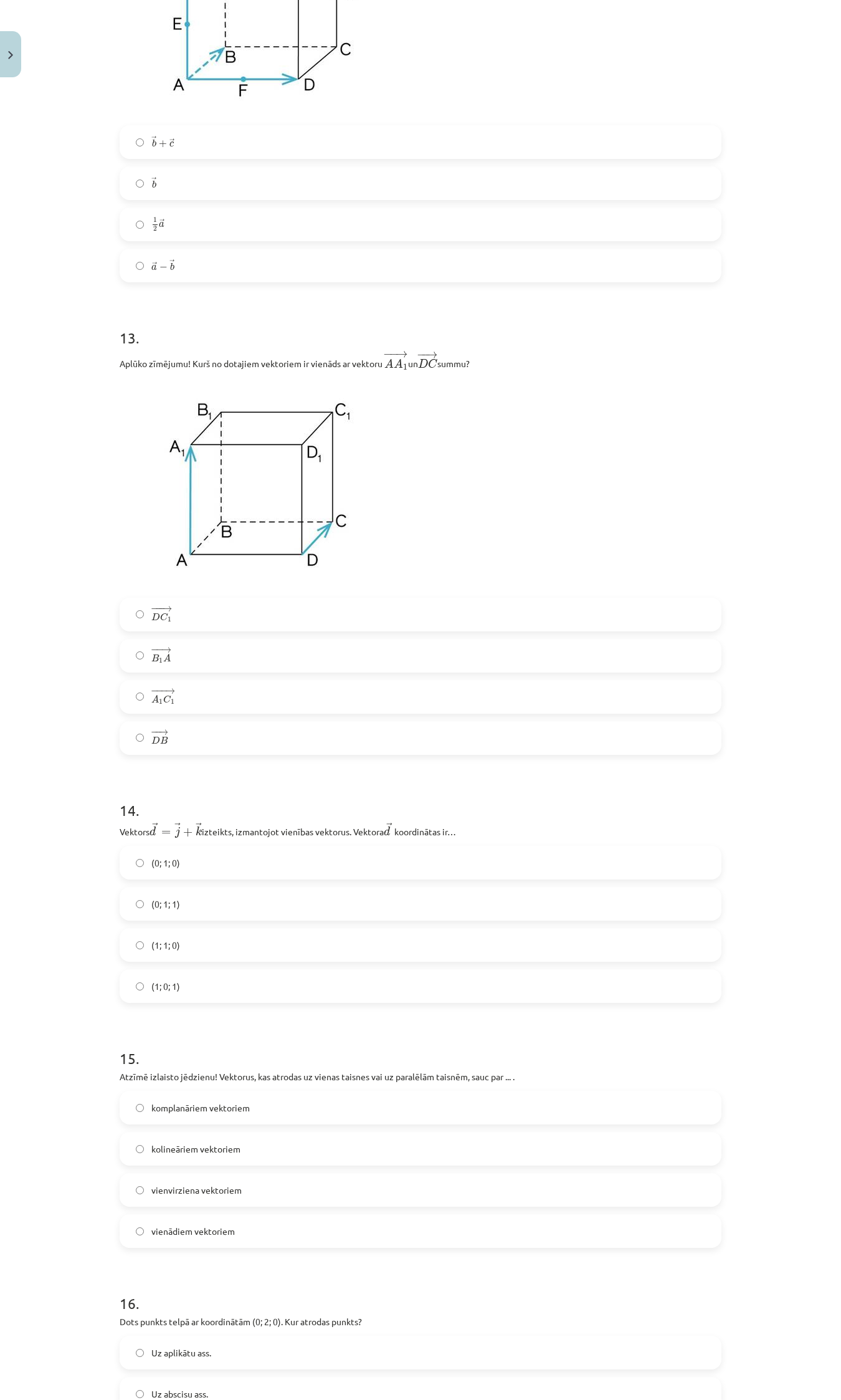
scroll to position [4516, 0]
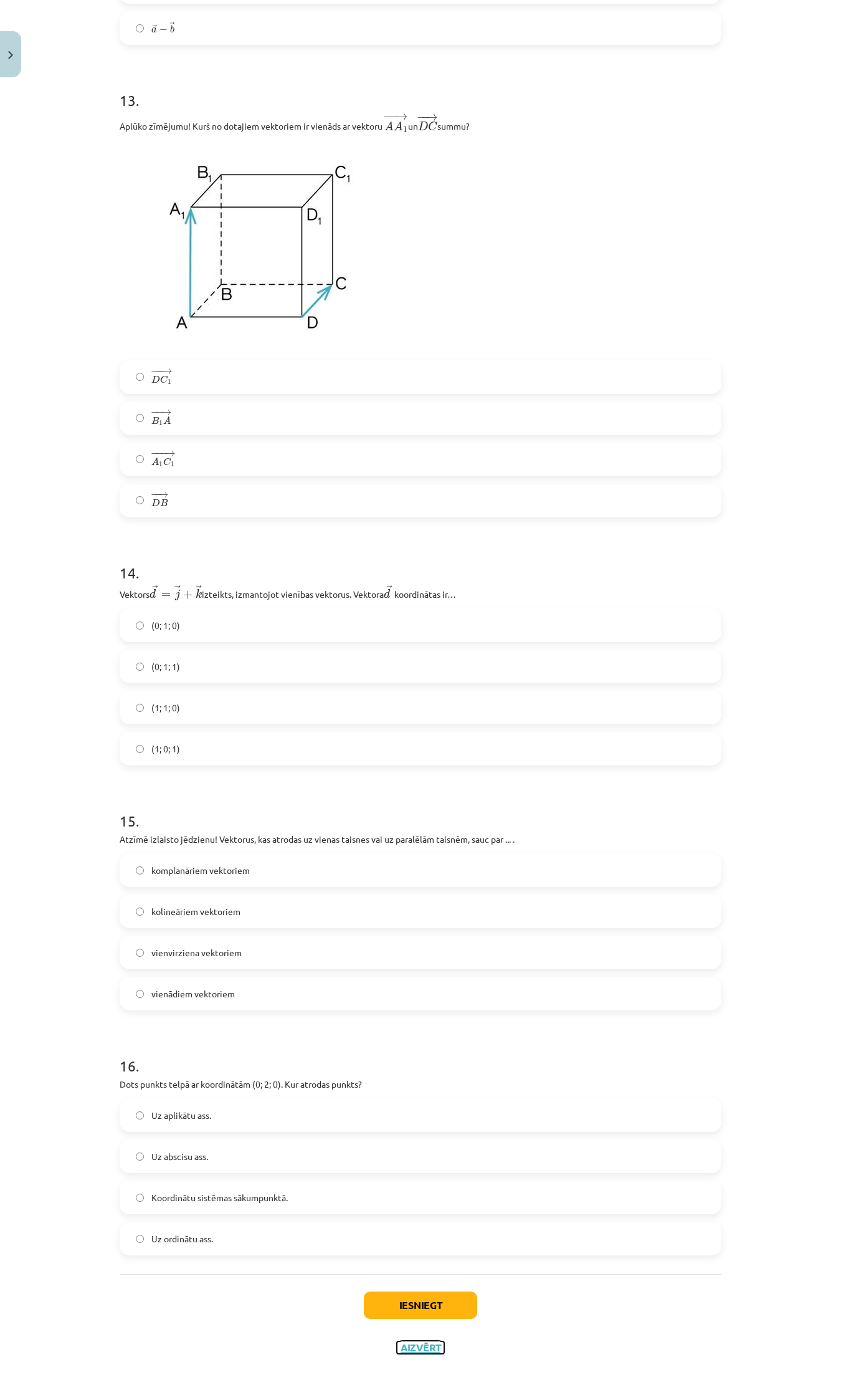
click at [407, 1348] on button "Aizvērt" at bounding box center [420, 1347] width 47 height 12
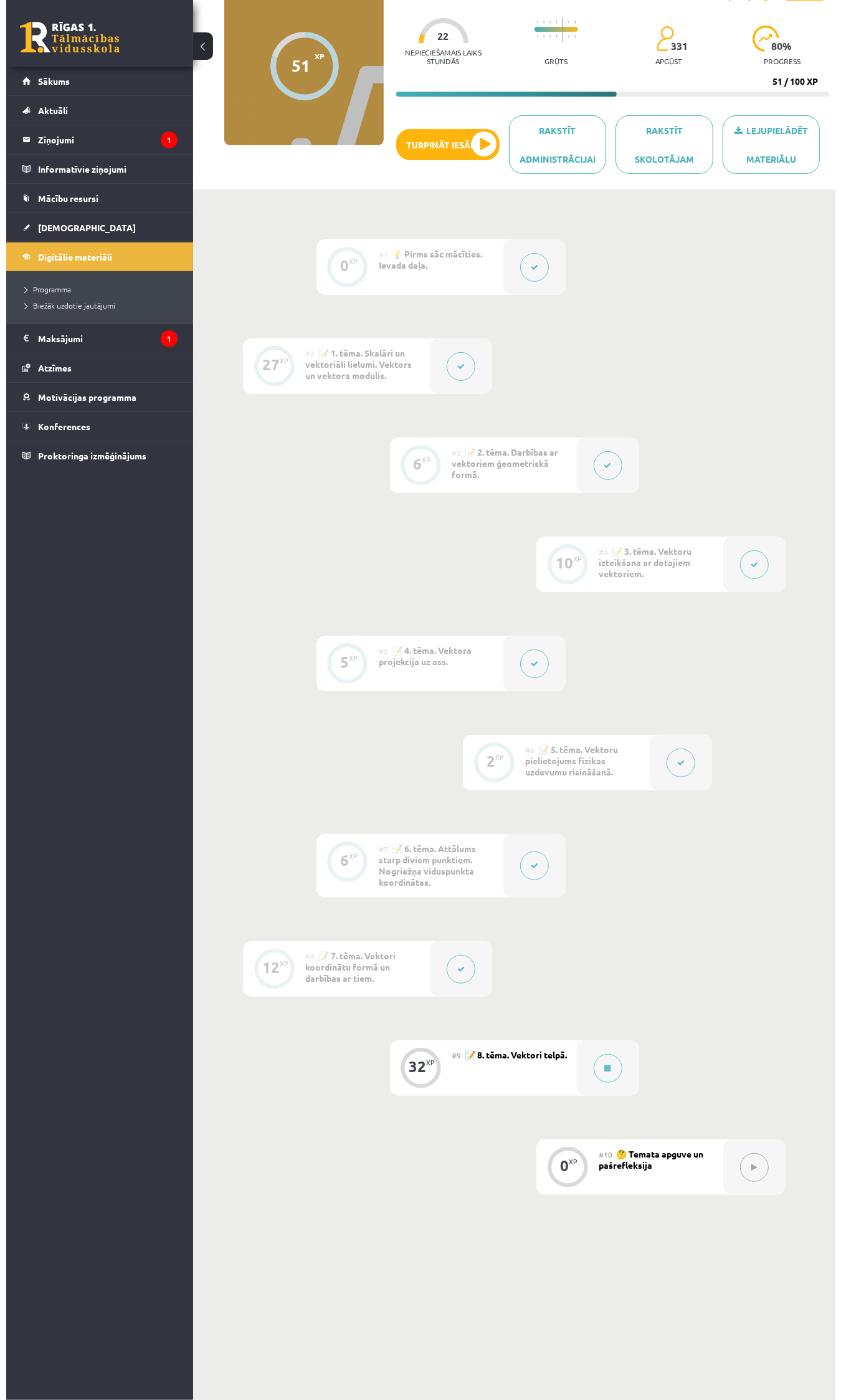
scroll to position [122, 0]
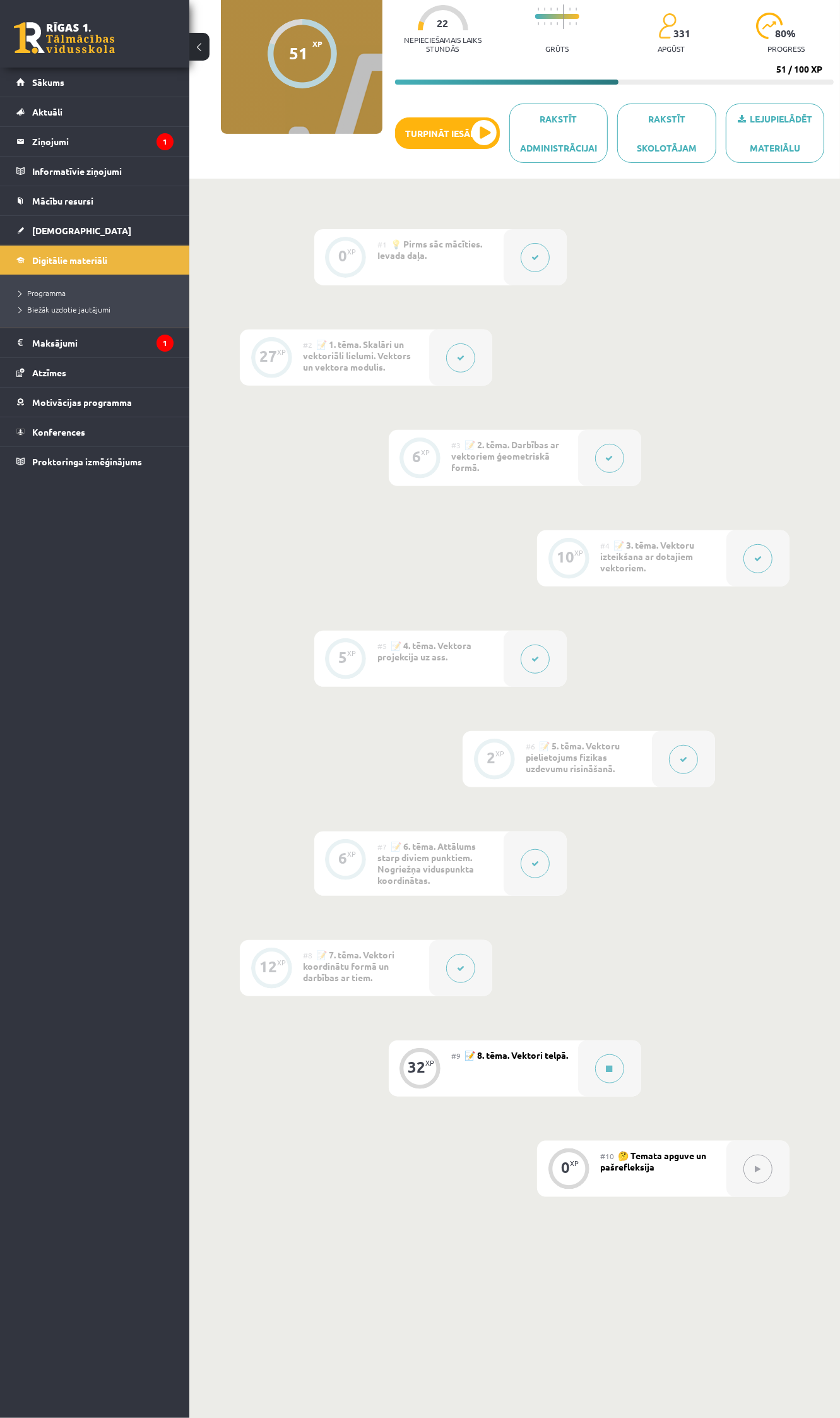
click at [548, 1073] on div "#9 📝 8. tēma. Vektori telpā." at bounding box center [515, 1068] width 127 height 56
click at [607, 1071] on icon at bounding box center [609, 1068] width 6 height 7
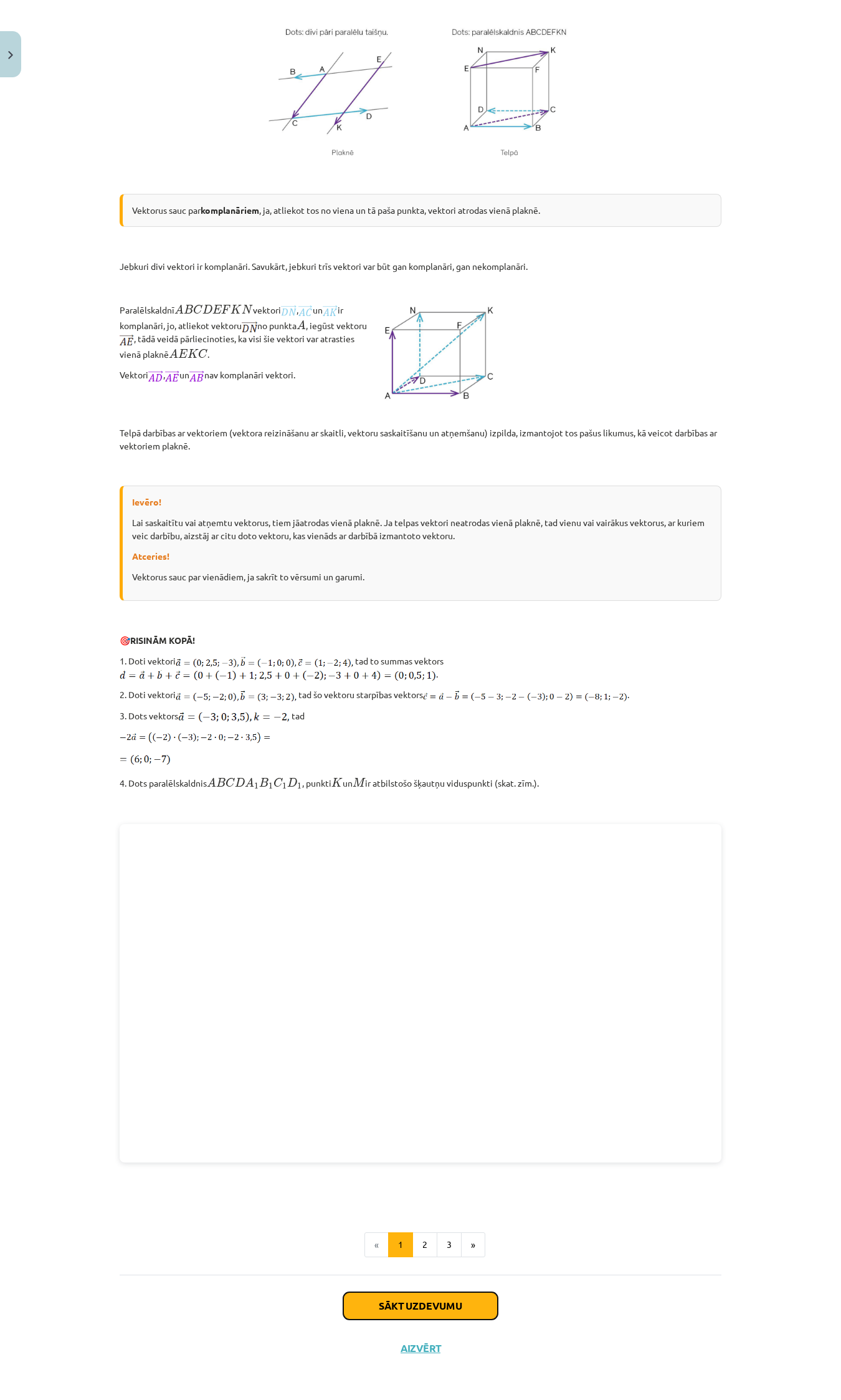
click at [397, 1294] on button "Sākt uzdevumu" at bounding box center [420, 1305] width 154 height 28
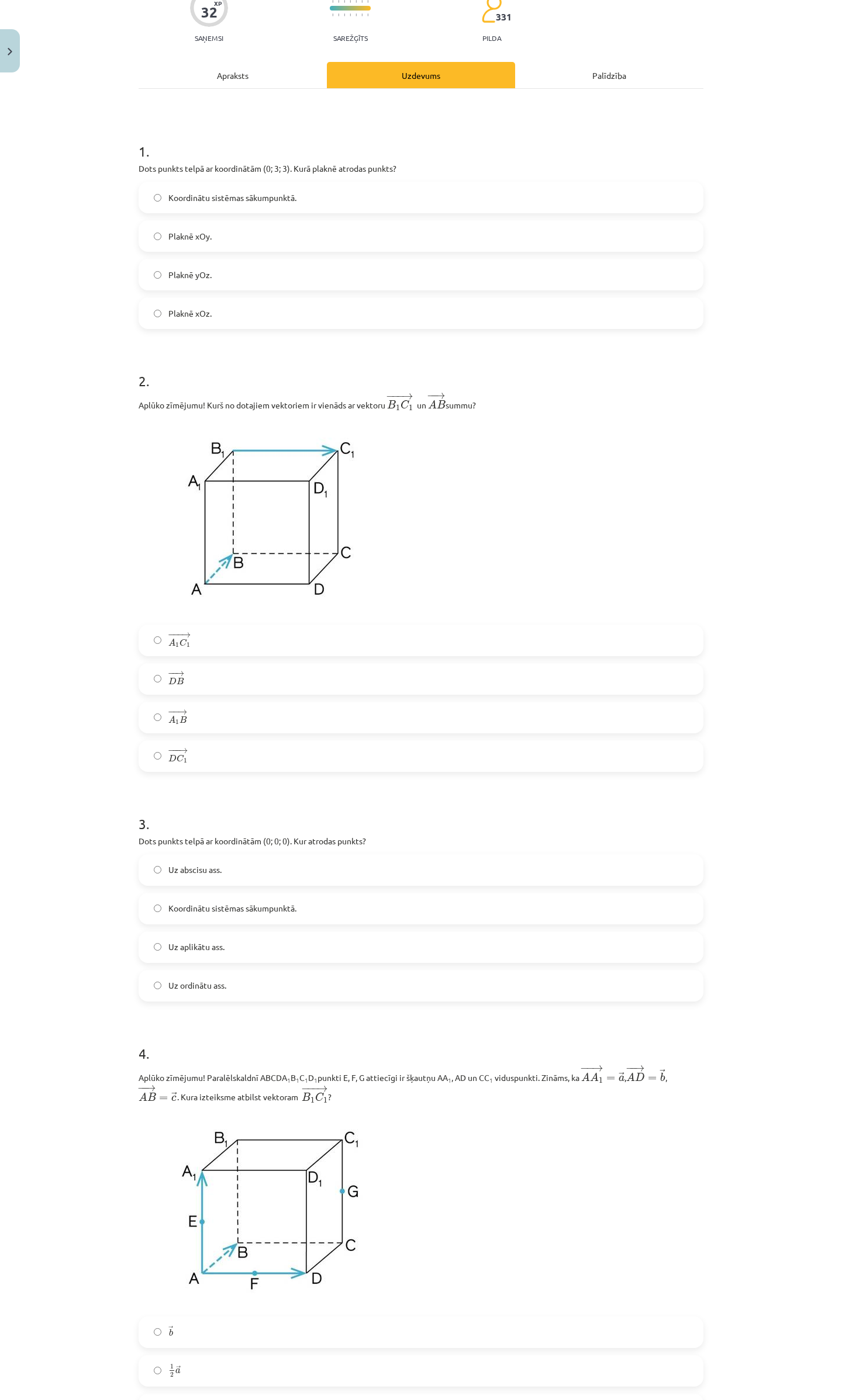
scroll to position [0, 0]
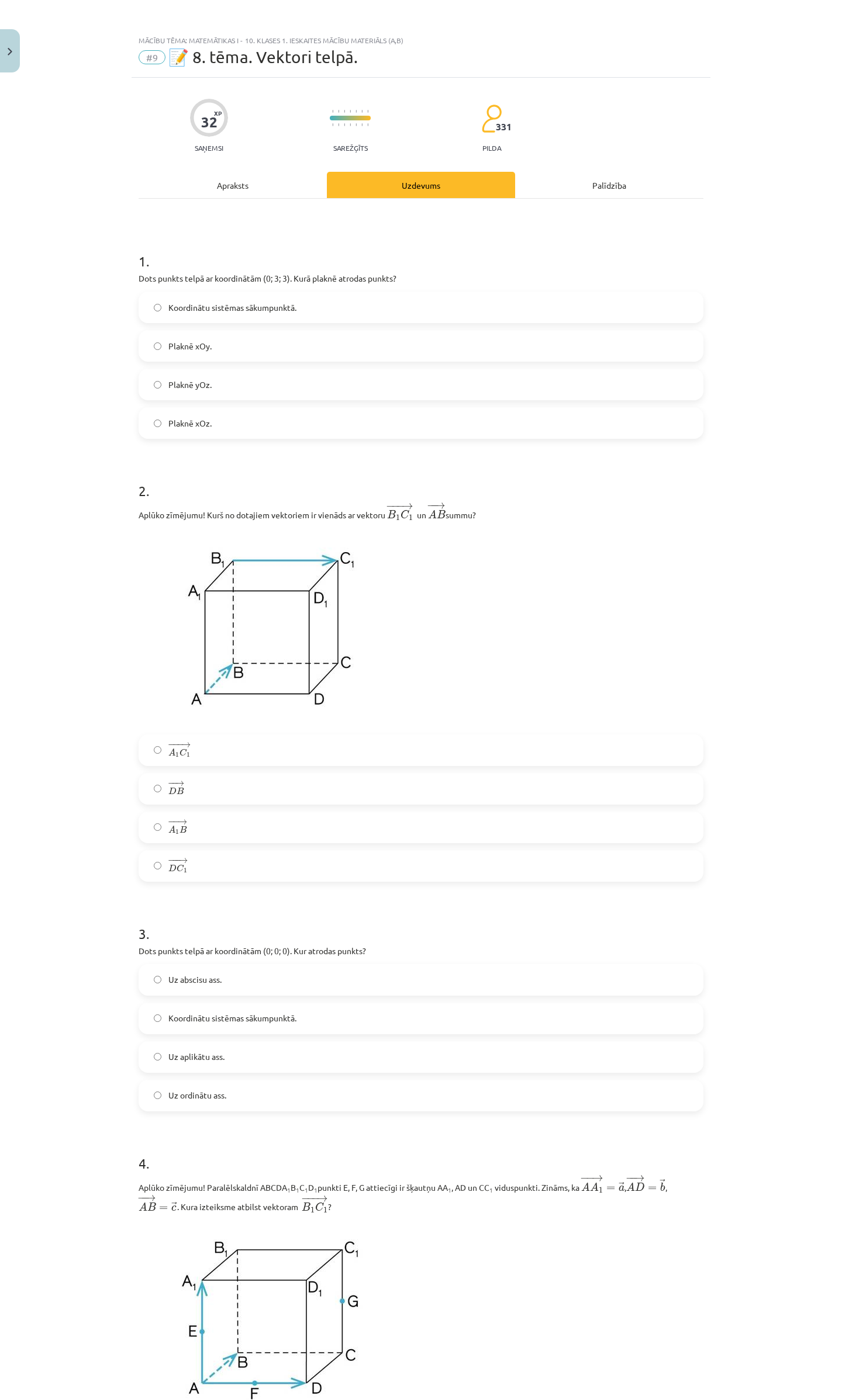
click at [223, 382] on label "Plaknē yOz." at bounding box center [421, 384] width 562 height 29
click at [199, 748] on label "− −− → A 1 C 1 A 1 C 1 →" at bounding box center [421, 750] width 562 height 29
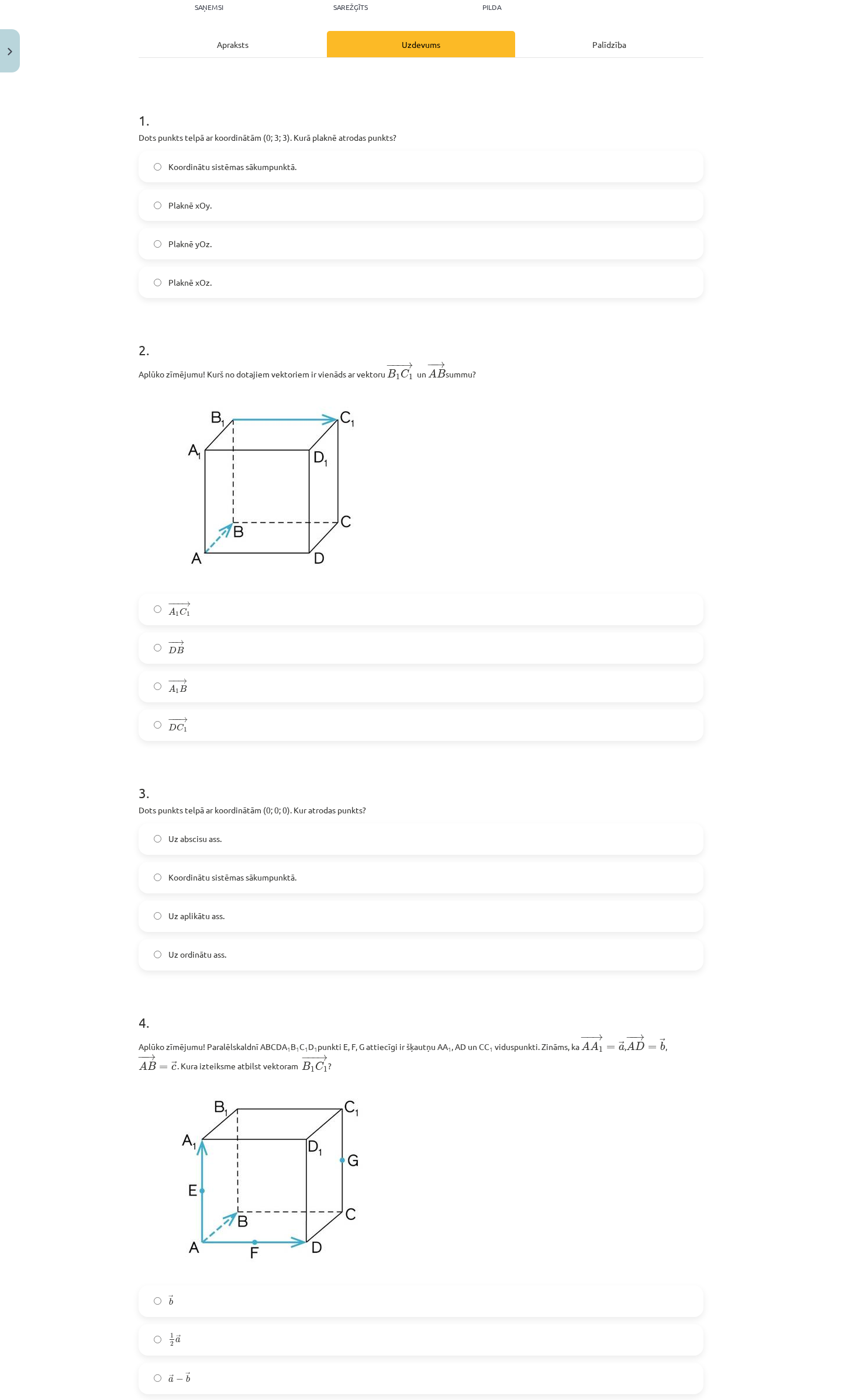
scroll to position [156, 0]
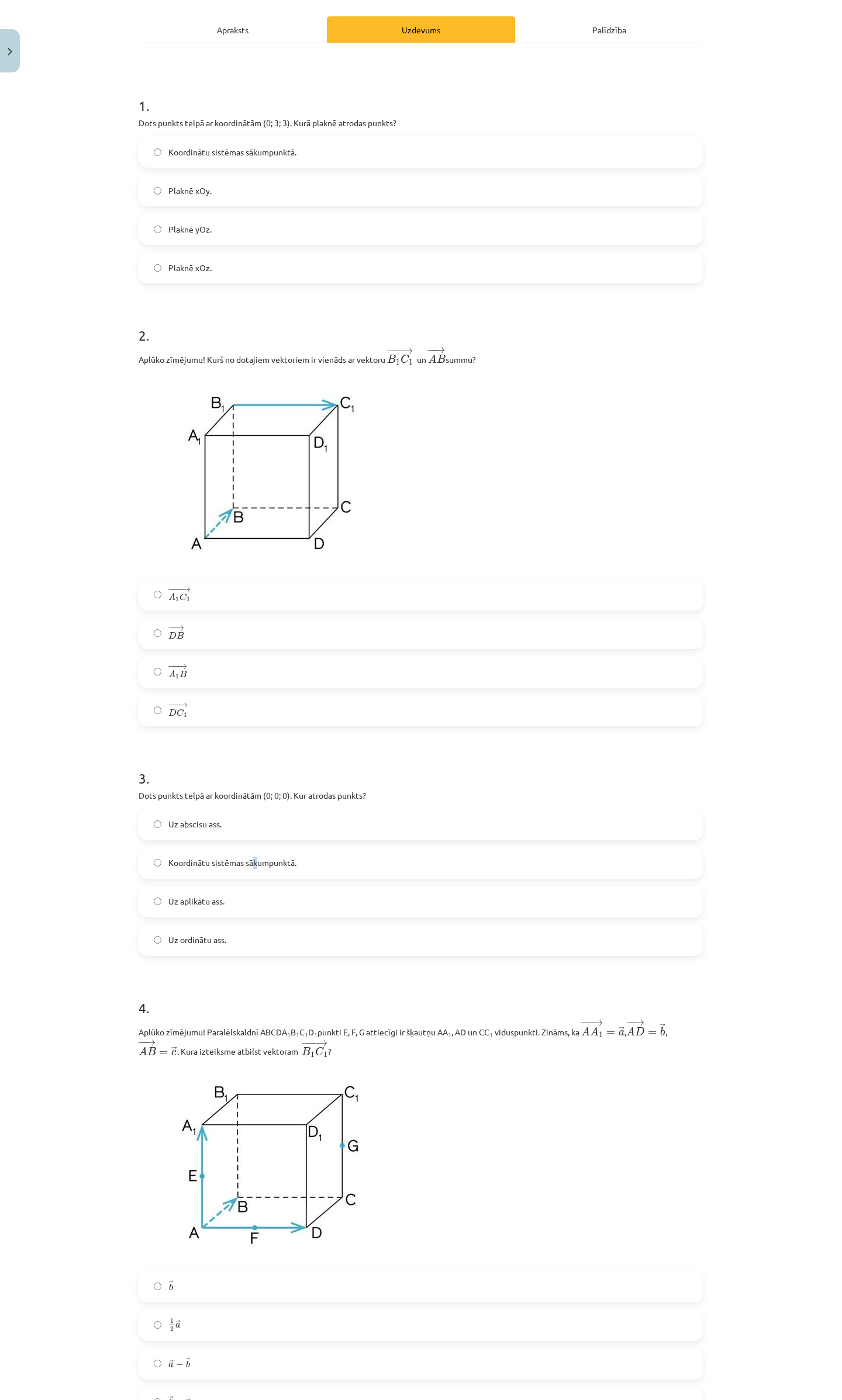
click at [251, 862] on span "Koordinātu sistēmas sākumpunktā." at bounding box center [232, 862] width 128 height 13
click at [220, 863] on span "Koordinātu sistēmas sākumpunktā." at bounding box center [232, 862] width 128 height 13
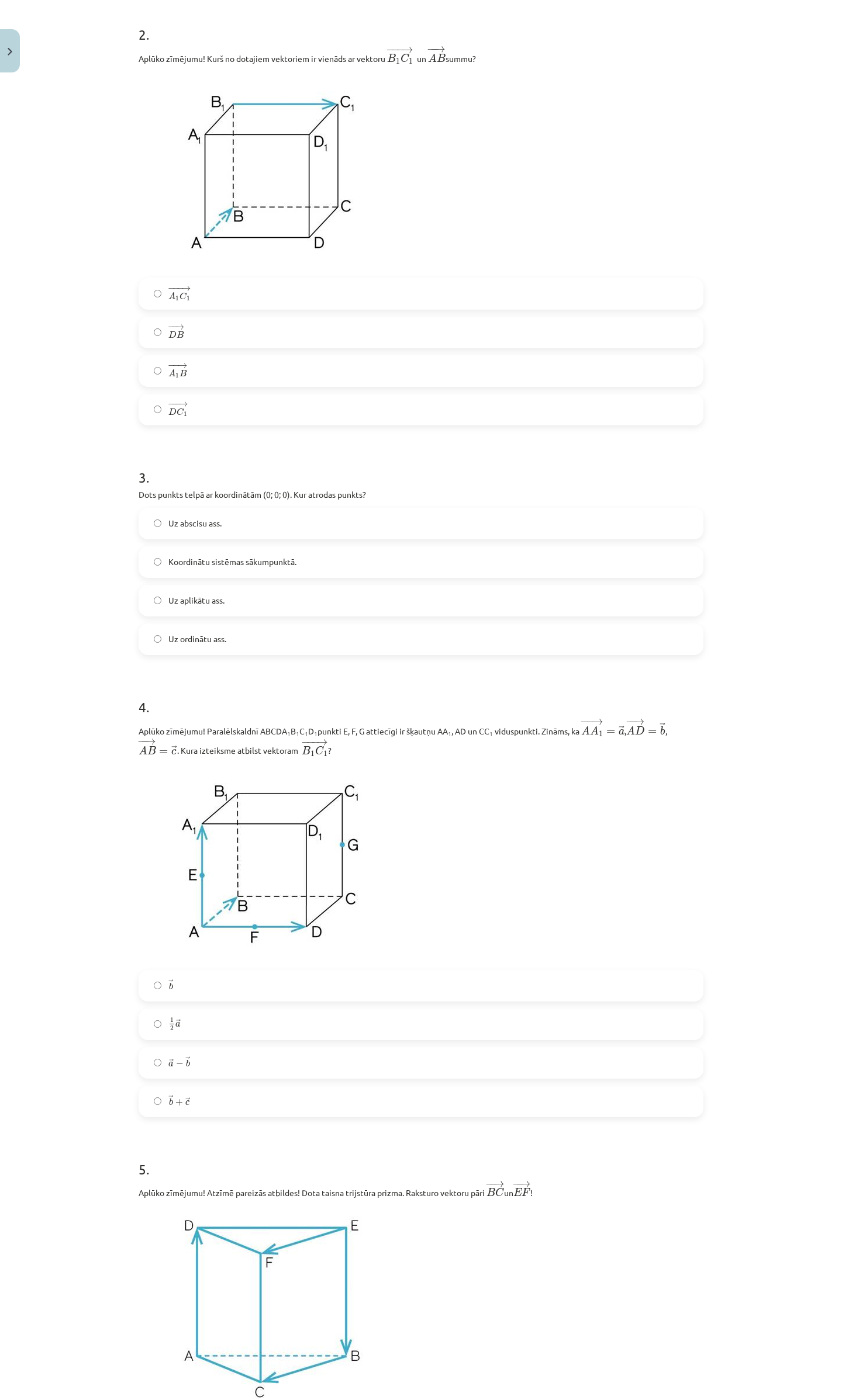
scroll to position [467, 0]
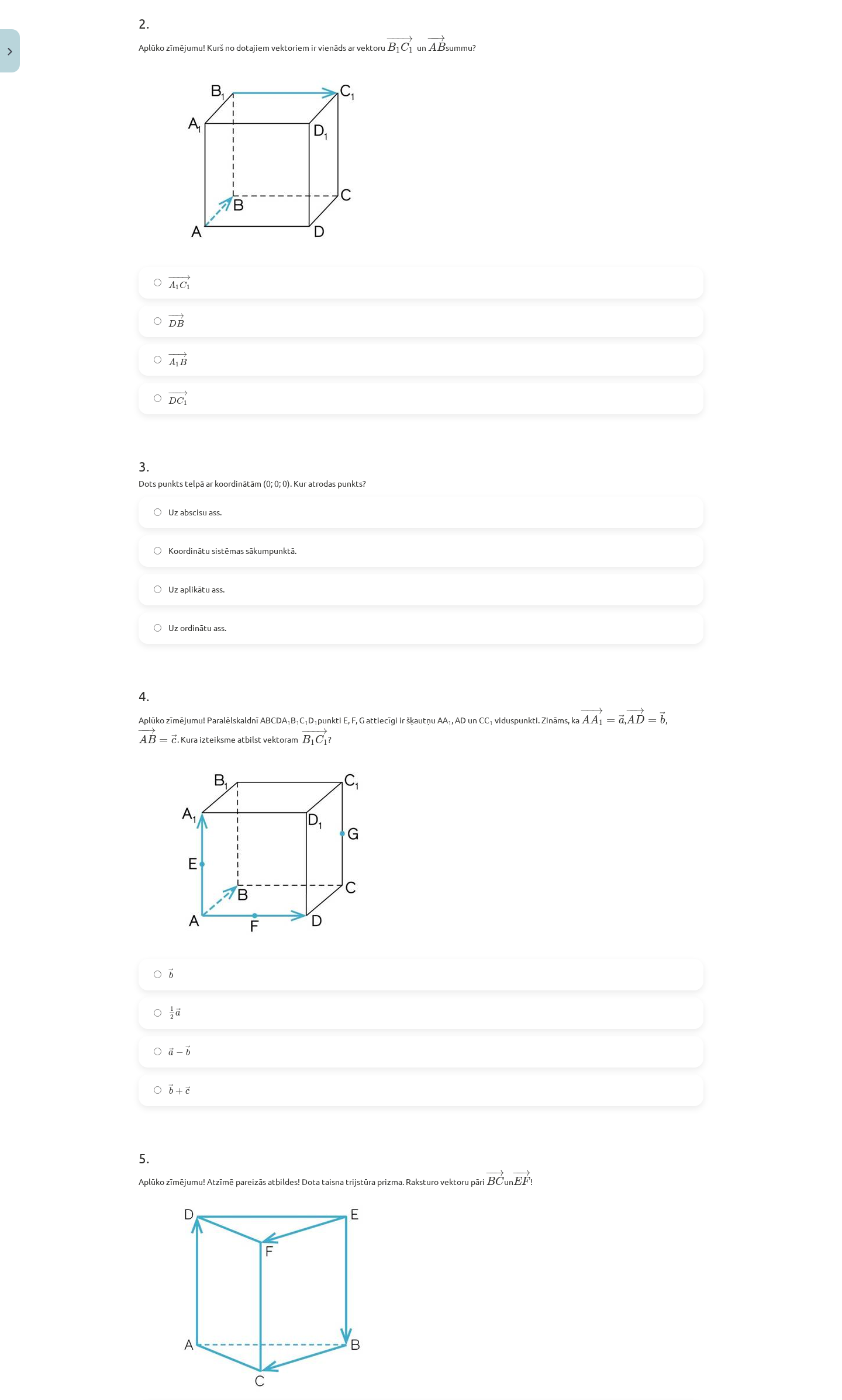
click at [190, 972] on label "→ b b →" at bounding box center [421, 975] width 562 height 29
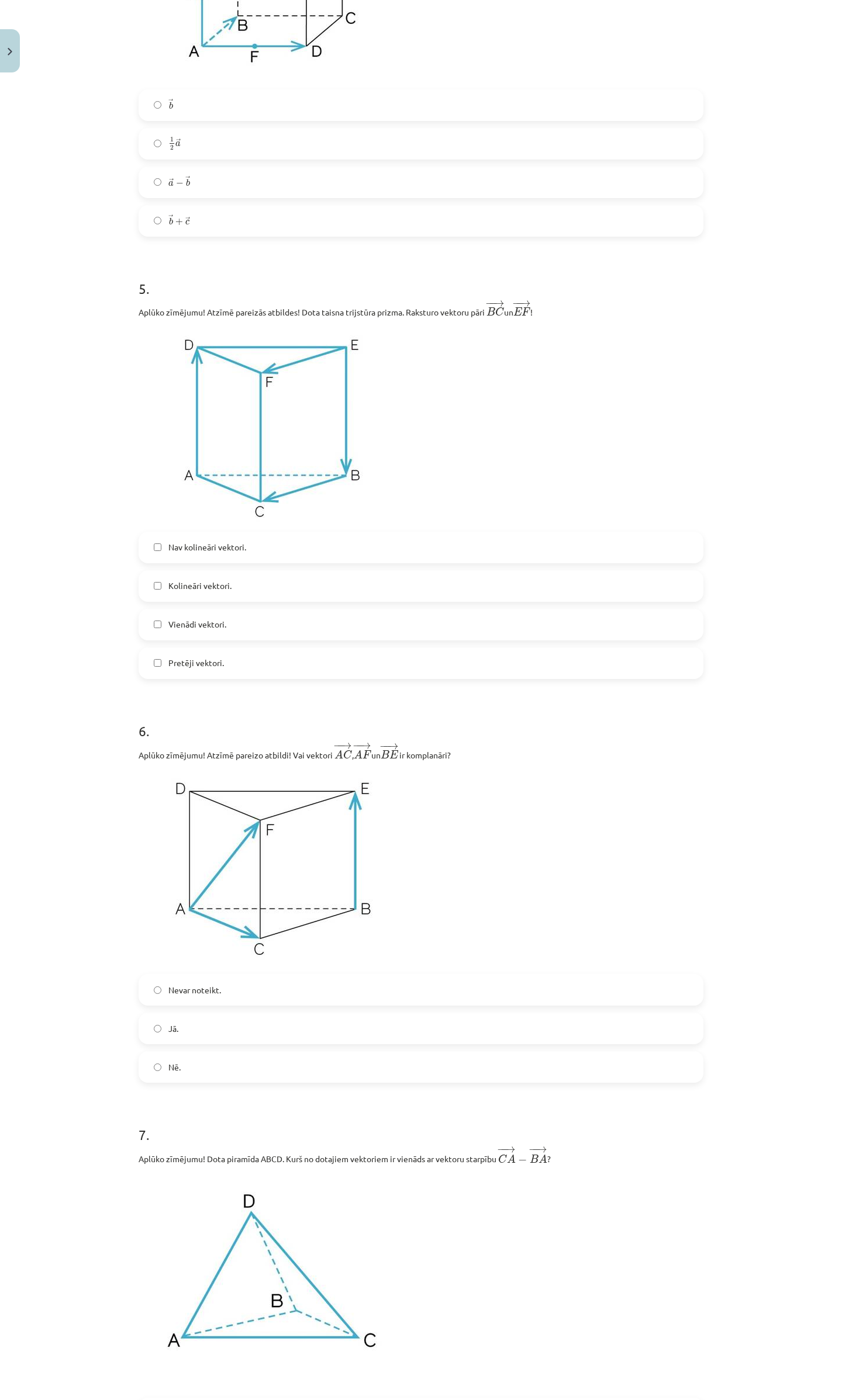
scroll to position [1348, 0]
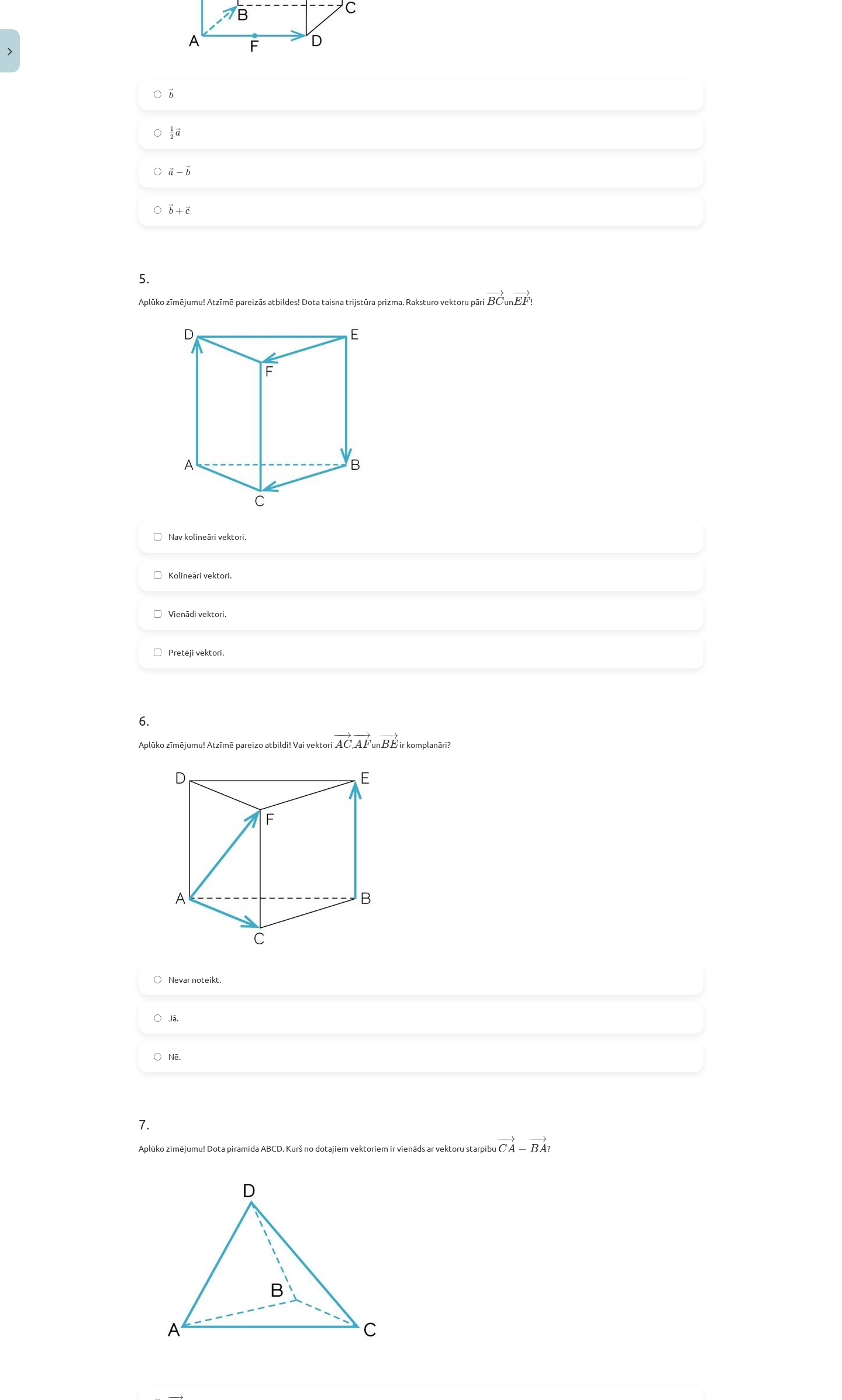
click at [237, 614] on label "Vienādi vektori." at bounding box center [421, 614] width 562 height 29
click at [179, 1007] on label "Jā." at bounding box center [421, 1017] width 562 height 29
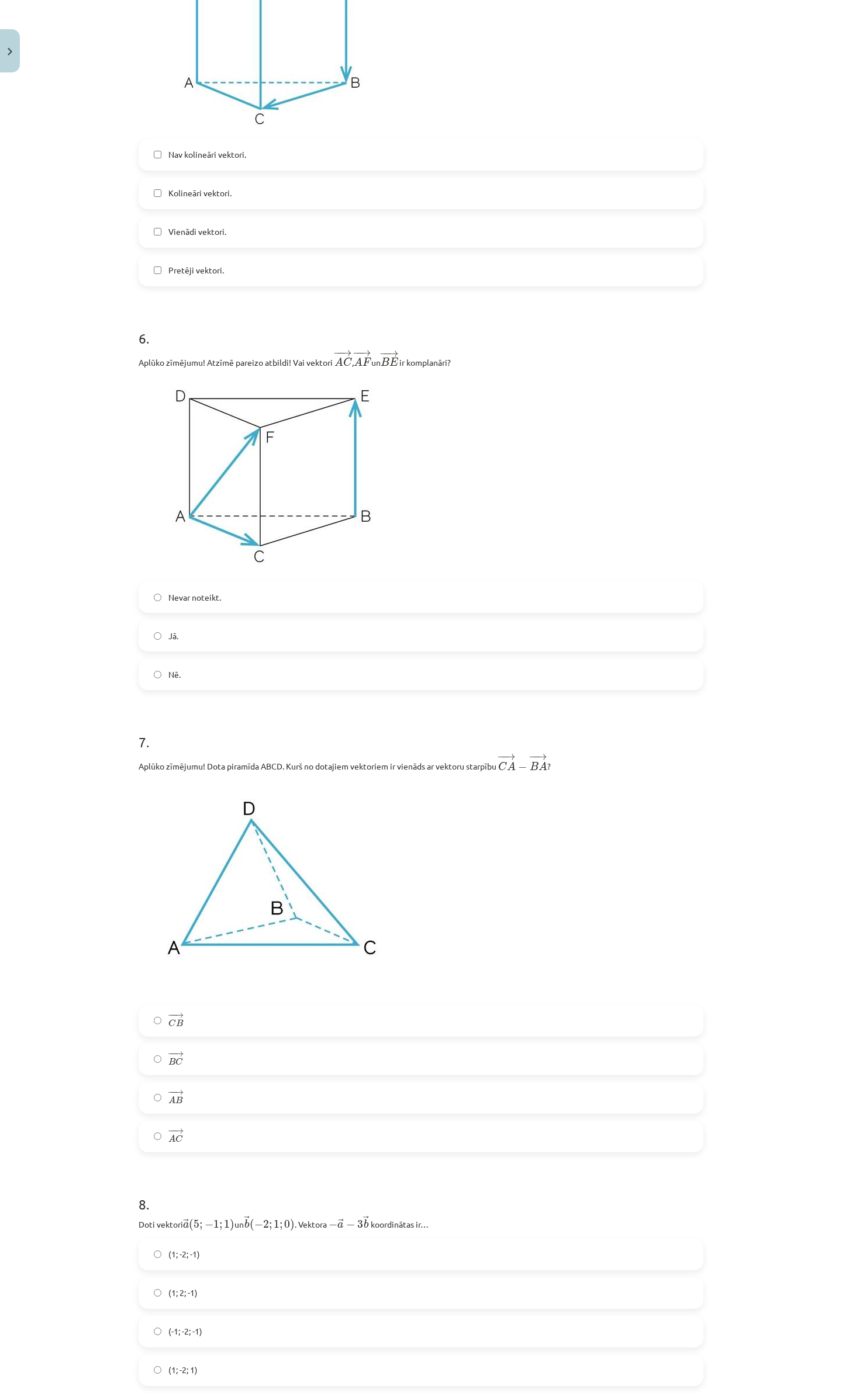
scroll to position [1737, 0]
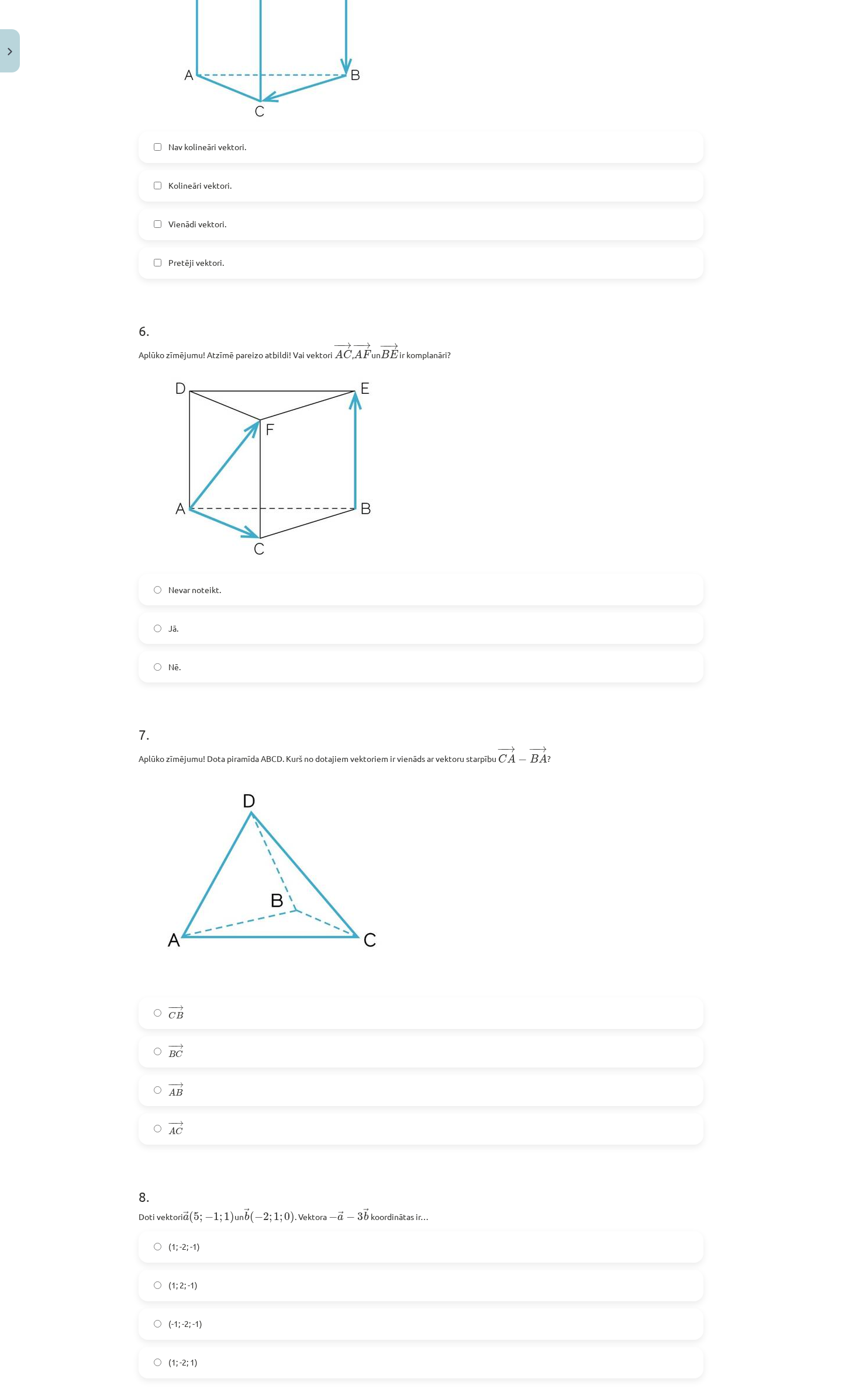
click at [181, 1006] on label "− − → C B C B →" at bounding box center [421, 1013] width 562 height 29
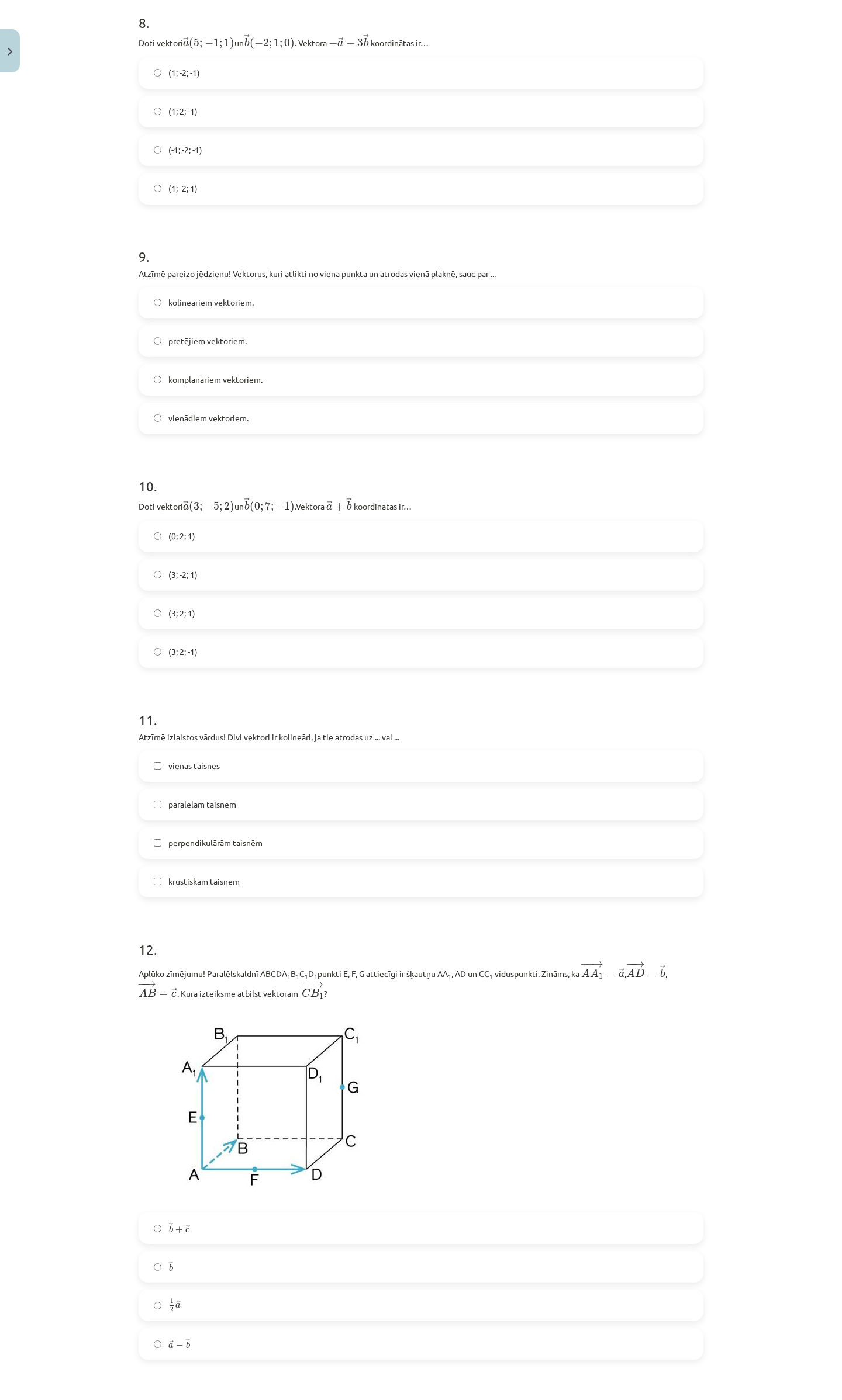
scroll to position [2828, 0]
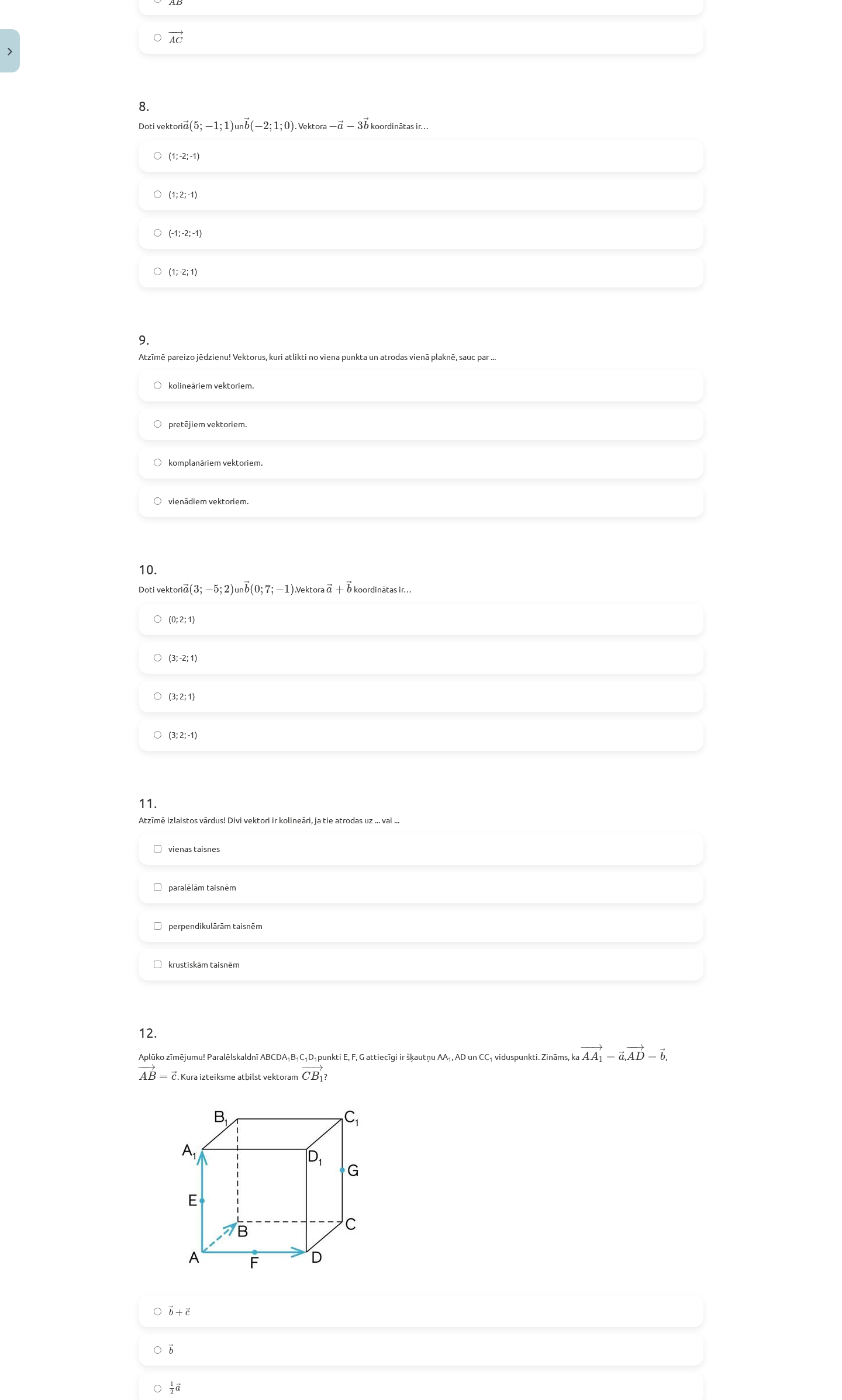
click at [204, 162] on label "(1; -2; -1)" at bounding box center [421, 156] width 562 height 29
click at [221, 468] on span "komplanāriem vektoriem." at bounding box center [215, 462] width 94 height 13
click at [206, 702] on label "(3; 2; 1)" at bounding box center [421, 697] width 562 height 29
click at [232, 864] on label "vienas taisnes" at bounding box center [421, 849] width 562 height 29
click at [245, 897] on label "paralēlām taisnēm" at bounding box center [421, 888] width 562 height 29
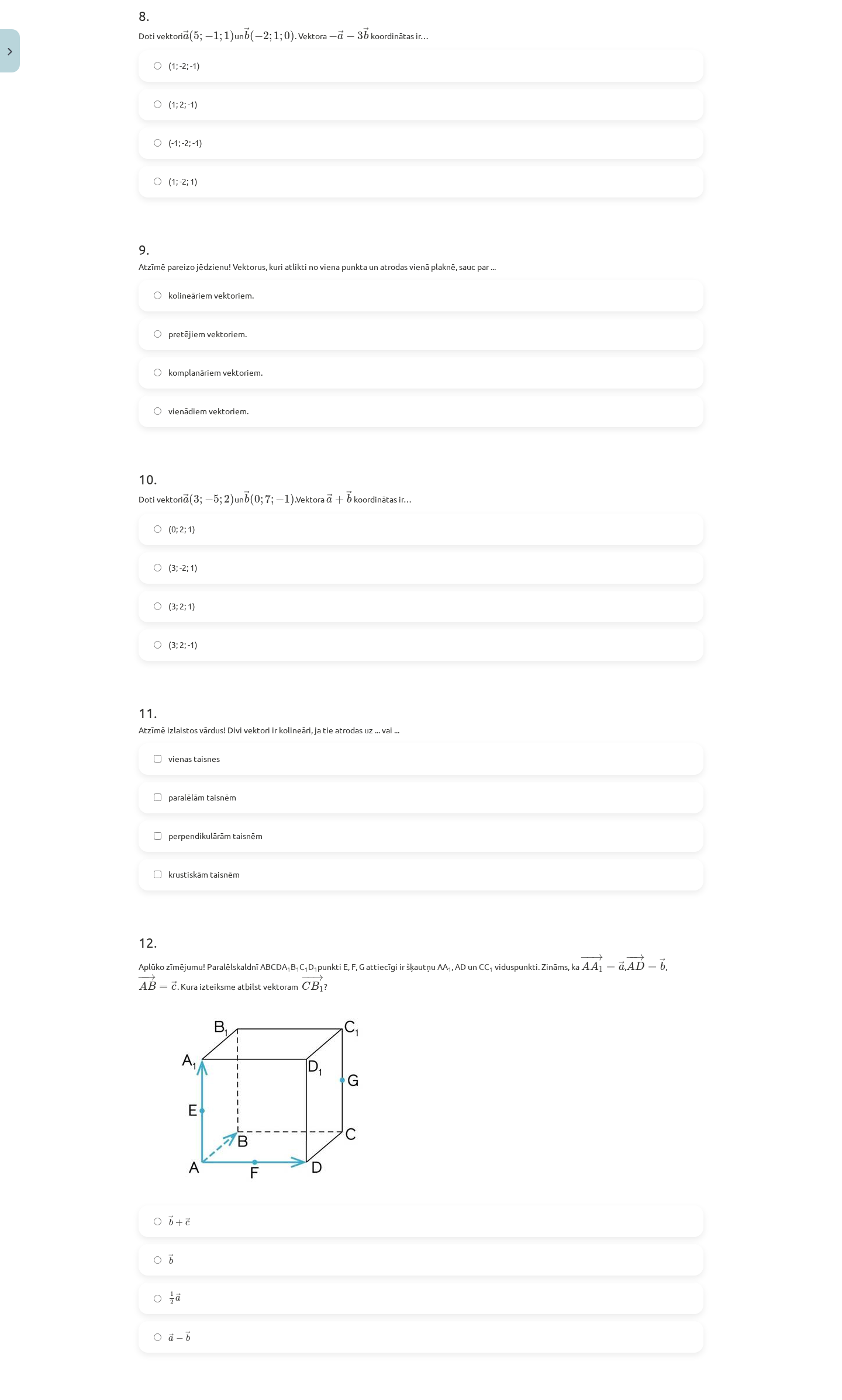
scroll to position [3140, 0]
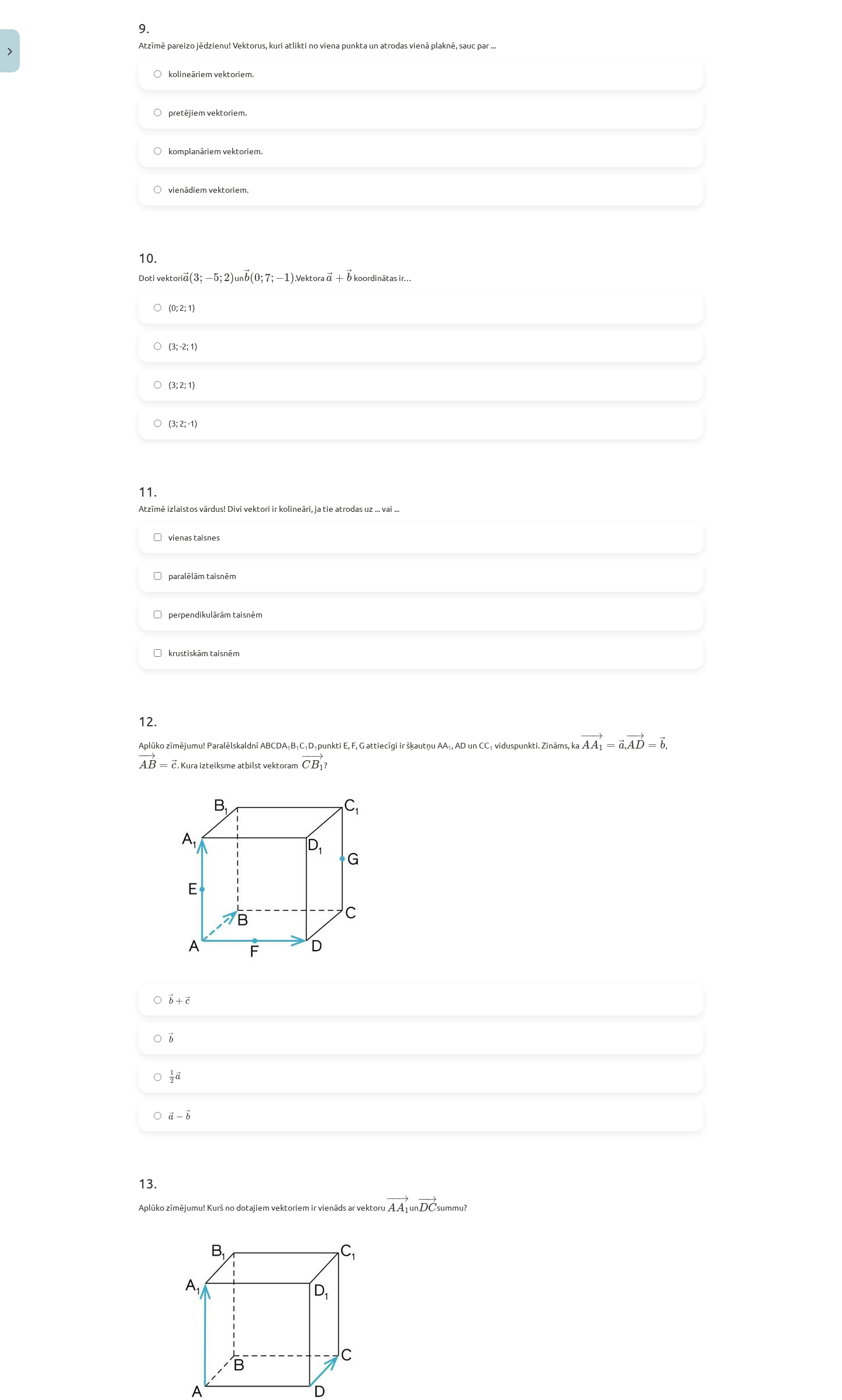
click at [198, 1128] on label "→ a − → b a → − b →" at bounding box center [421, 1115] width 562 height 29
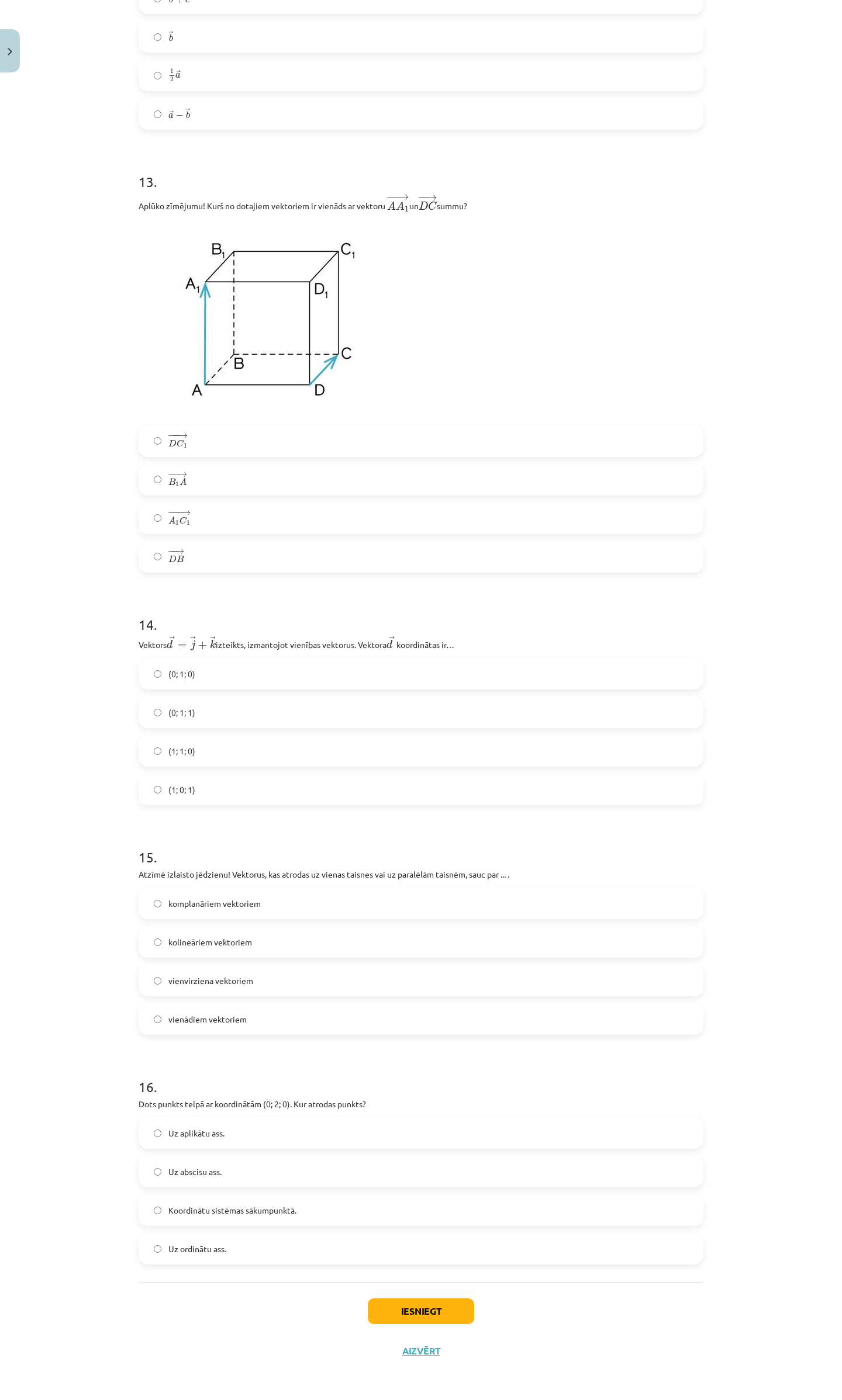
scroll to position [4153, 0]
click at [201, 435] on label "− −− → D C 1 D C 1 →" at bounding box center [421, 441] width 562 height 29
click at [200, 707] on label "(0; 1; 1)" at bounding box center [421, 712] width 562 height 29
click at [256, 942] on label "kolineāriem vektoriem" at bounding box center [421, 942] width 562 height 29
drag, startPoint x: 219, startPoint y: 1248, endPoint x: 231, endPoint y: 1247, distance: 12.0
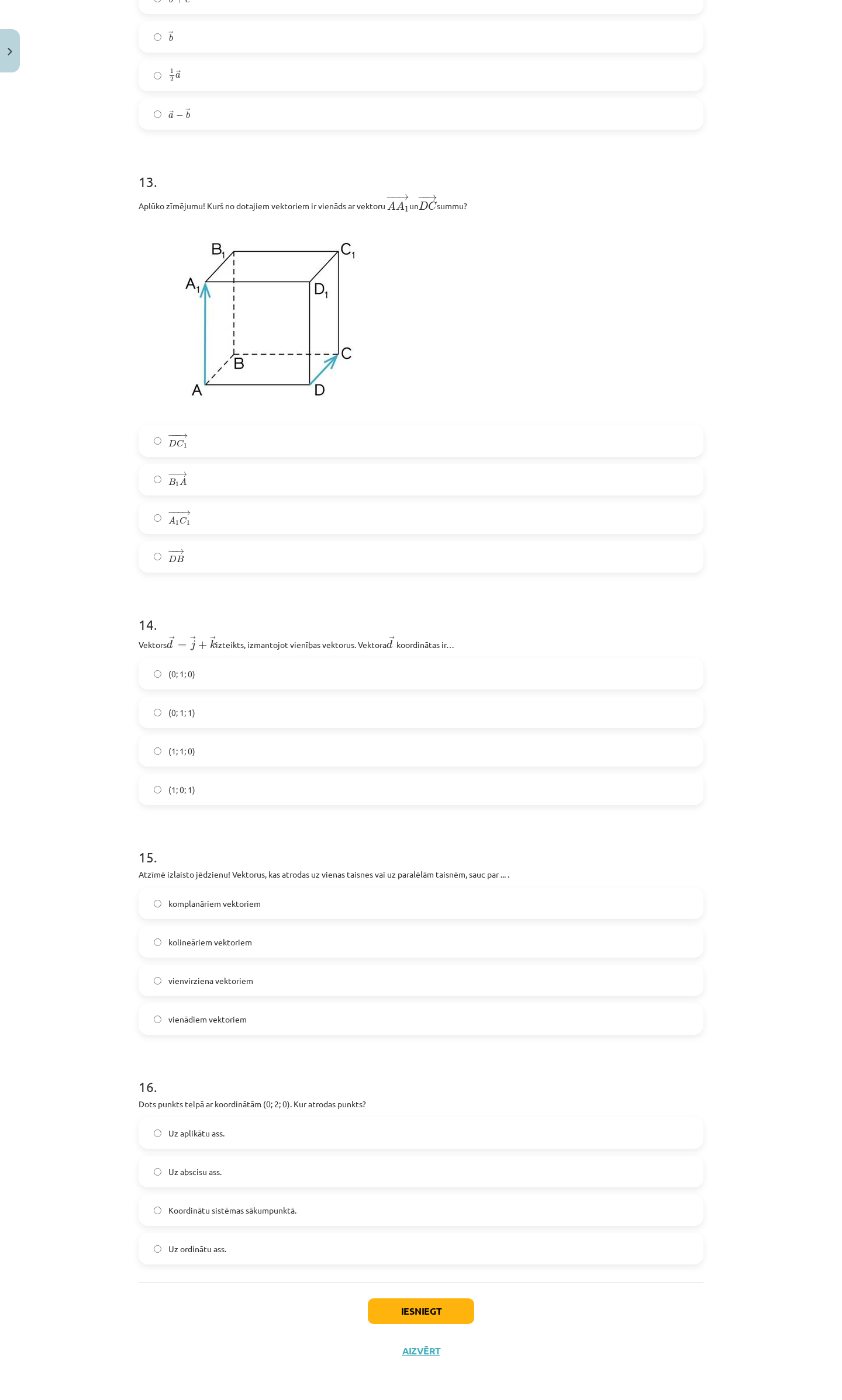
click at [219, 1249] on span "Uz ordinātu ass." at bounding box center [197, 1249] width 58 height 13
click at [376, 1314] on button "Iesniegt" at bounding box center [421, 1311] width 106 height 26
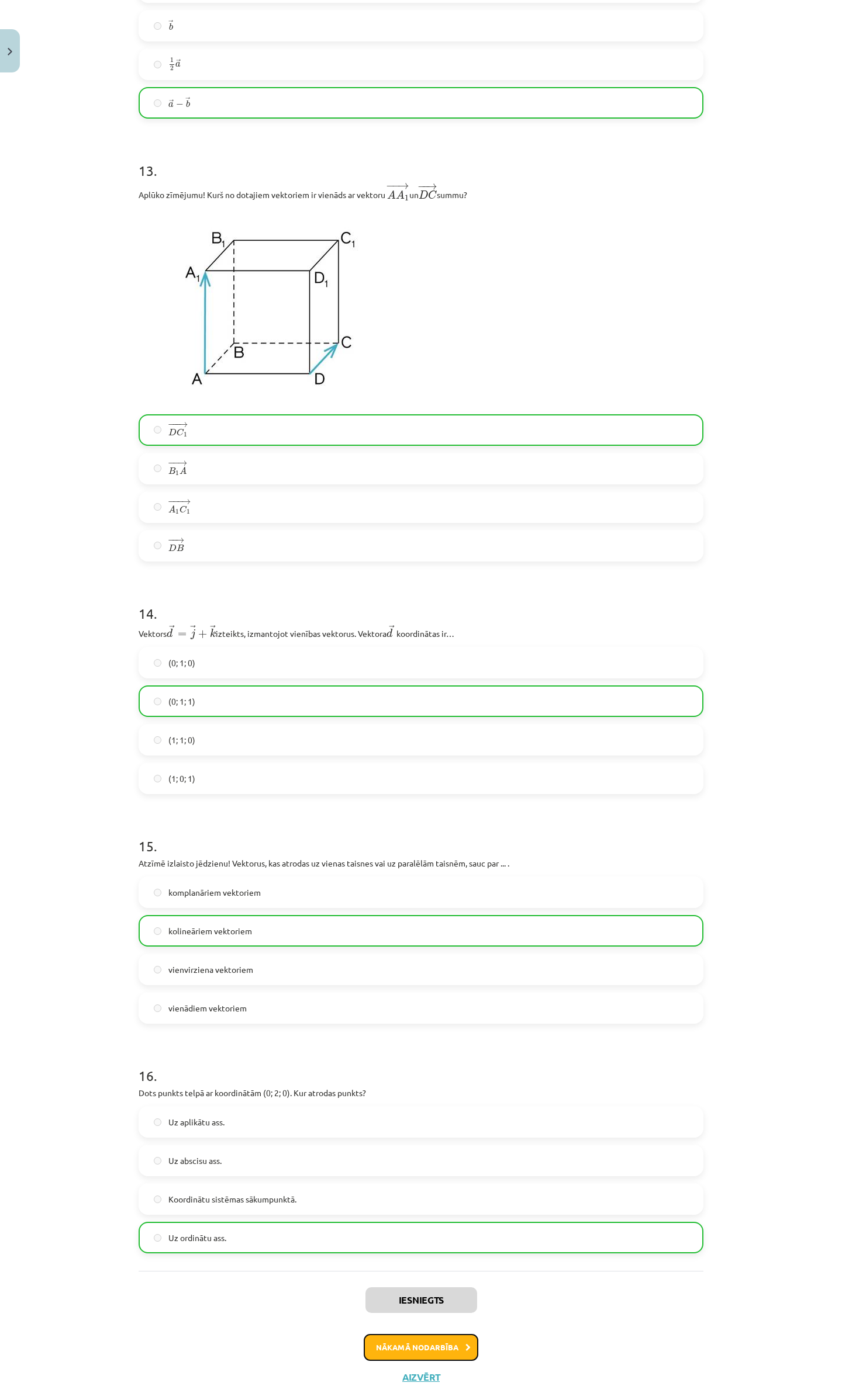
click at [443, 1353] on button "Nākamā nodarbība" at bounding box center [421, 1347] width 115 height 27
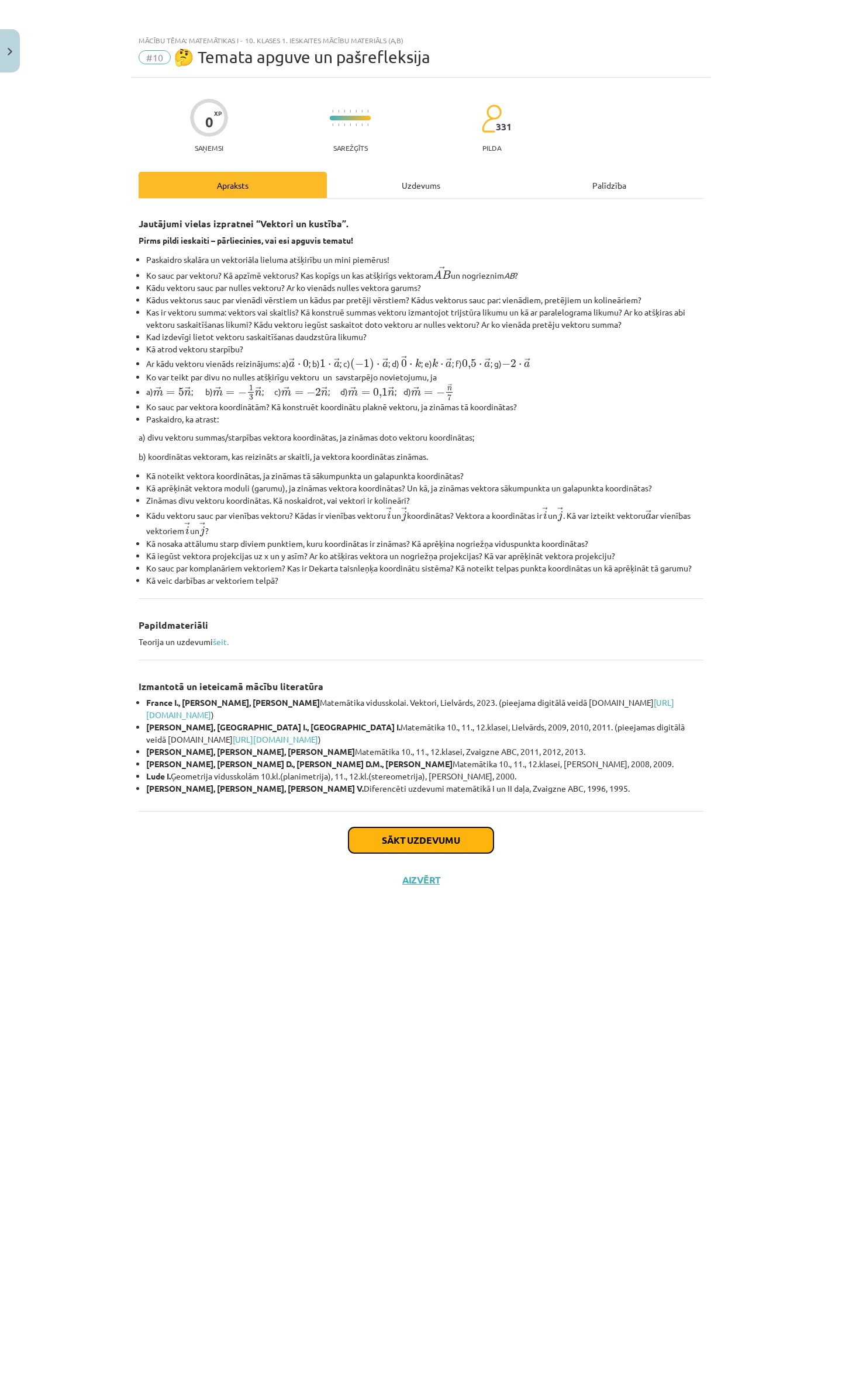
click at [366, 848] on button "Sākt uzdevumu" at bounding box center [421, 840] width 145 height 26
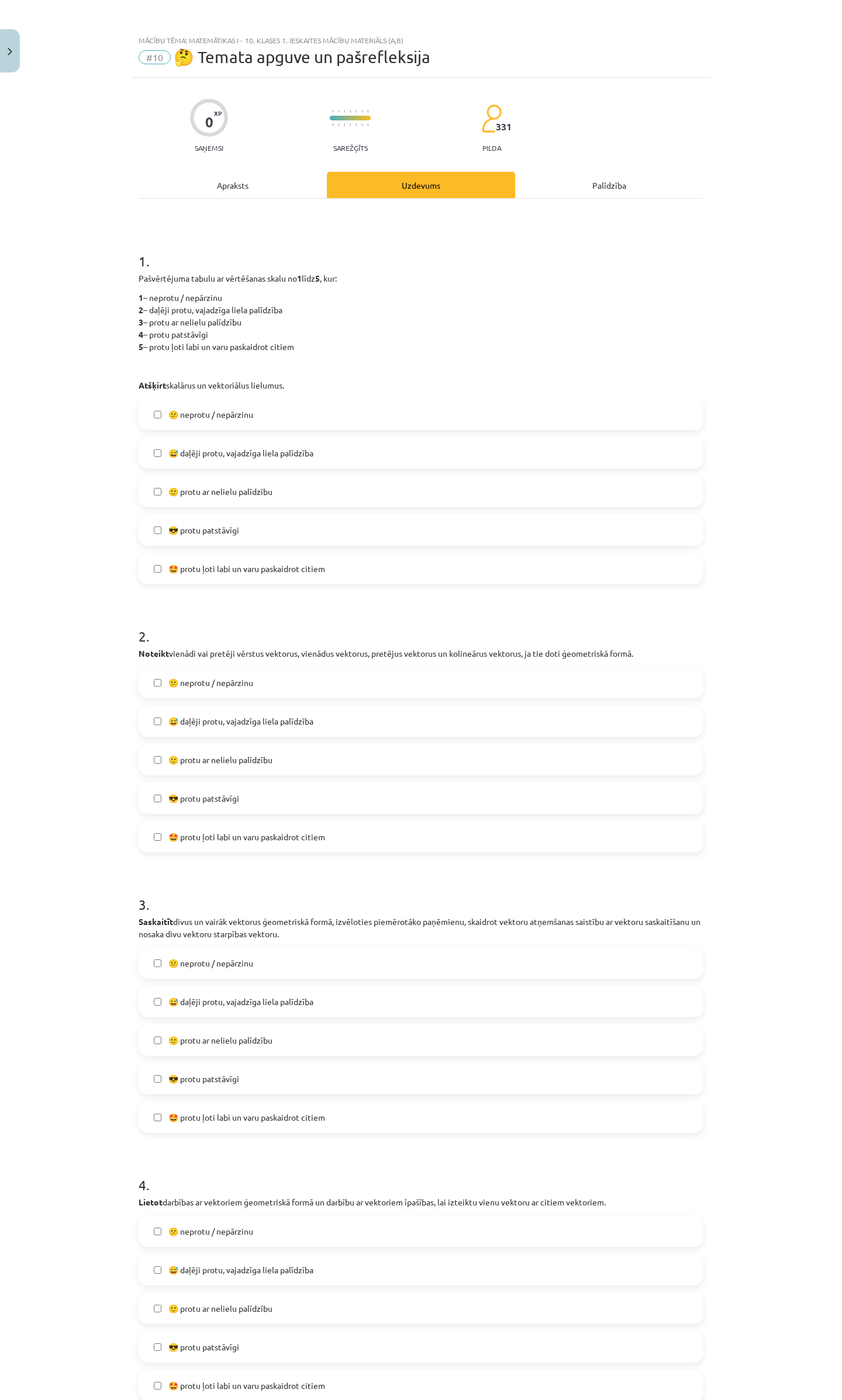
click at [207, 448] on span "😅 daļēji protu, vajadzīga liela palīdzība" at bounding box center [240, 453] width 145 height 13
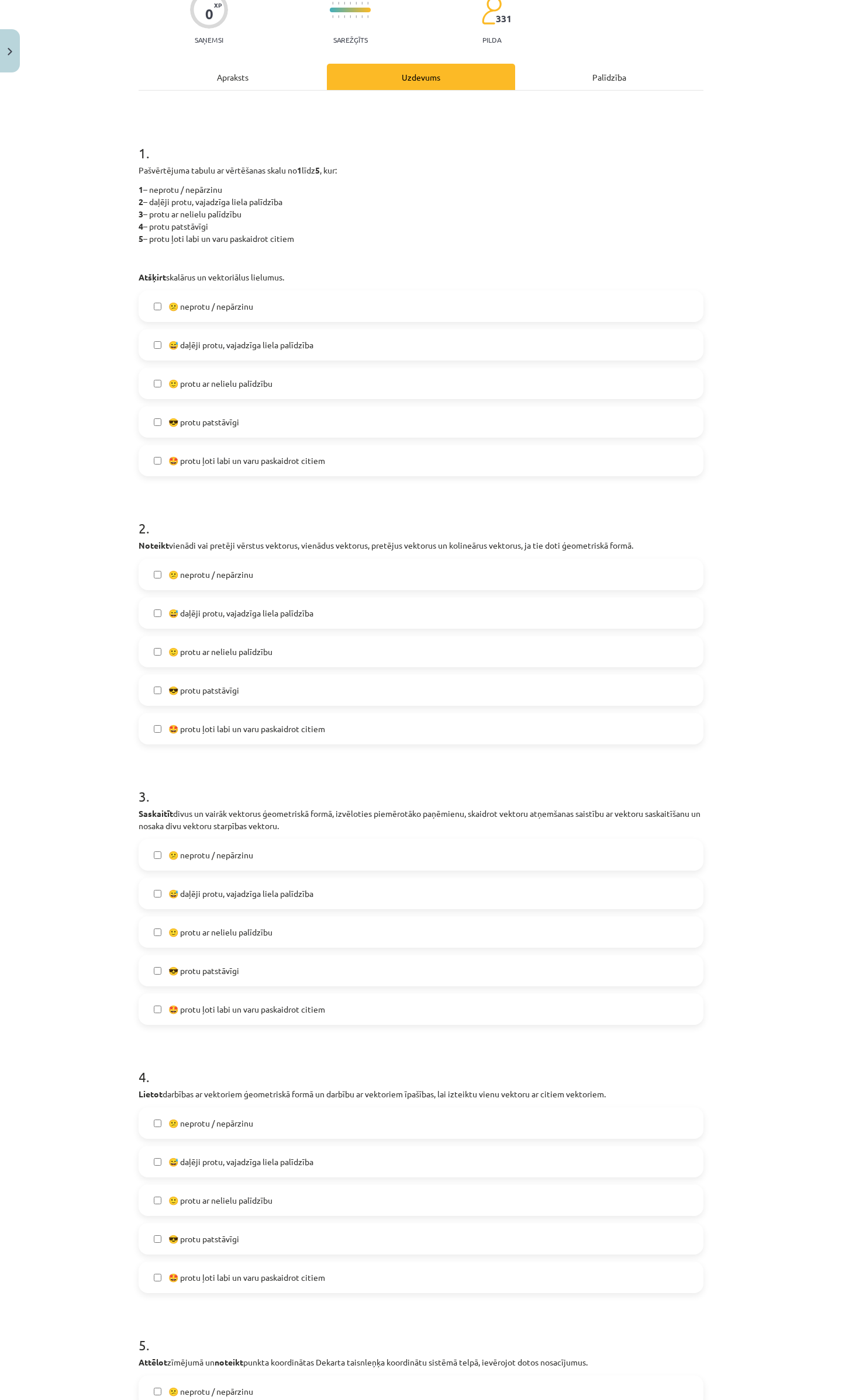
scroll to position [234, 0]
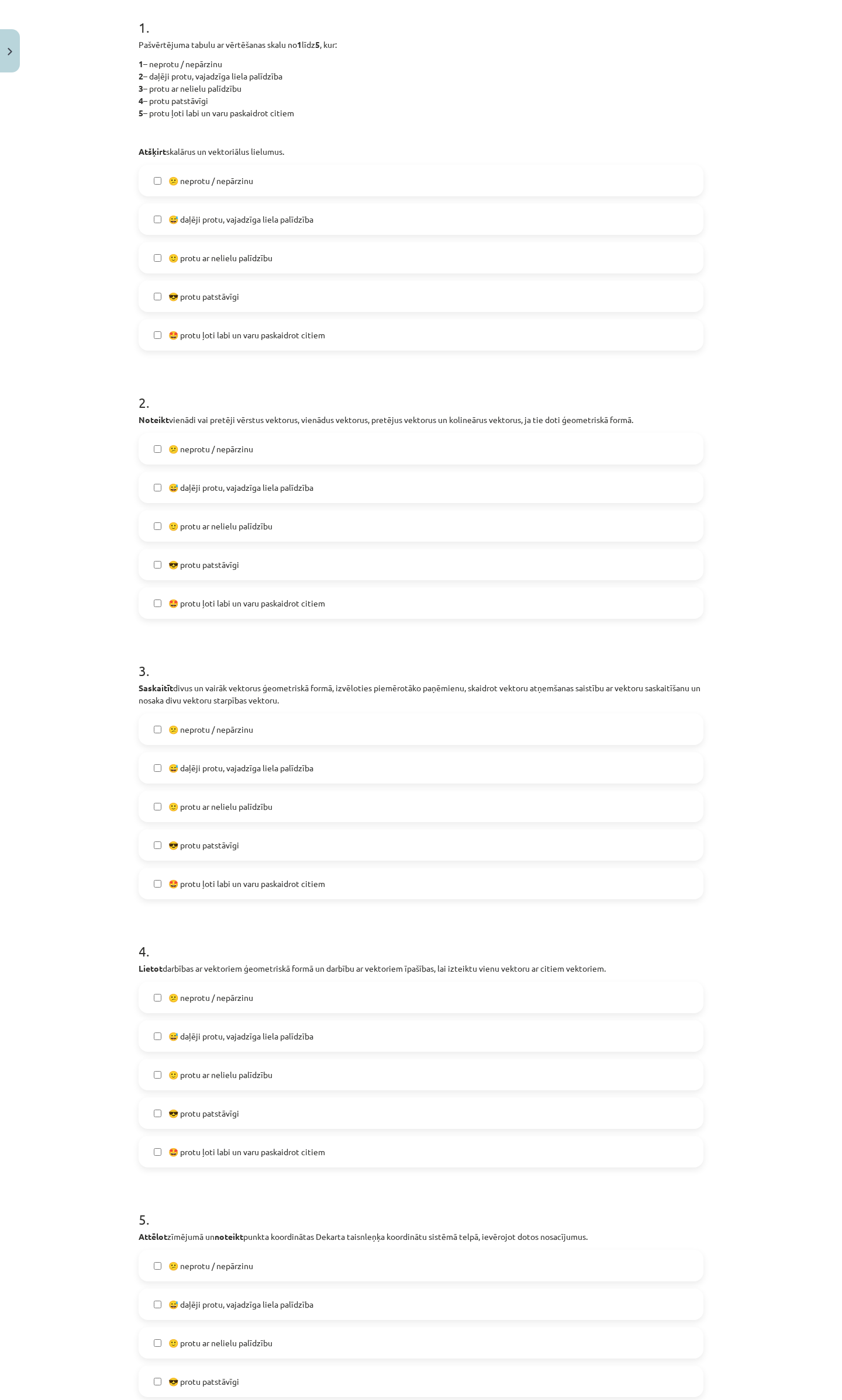
click at [209, 571] on label "😎 protu patstāvīgi" at bounding box center [421, 564] width 562 height 29
click at [211, 795] on label "🙂 protu ar nelielu palīdzību" at bounding box center [421, 806] width 562 height 29
click at [194, 877] on label "🤩 protu ļoti labi un varu paskaidrot citiem" at bounding box center [421, 883] width 562 height 29
click at [206, 735] on label "😕 neprotu / nepārzinu" at bounding box center [421, 729] width 562 height 29
click at [188, 768] on span "😅 daļēji protu, vajadzīga liela palīdzība" at bounding box center [240, 768] width 145 height 13
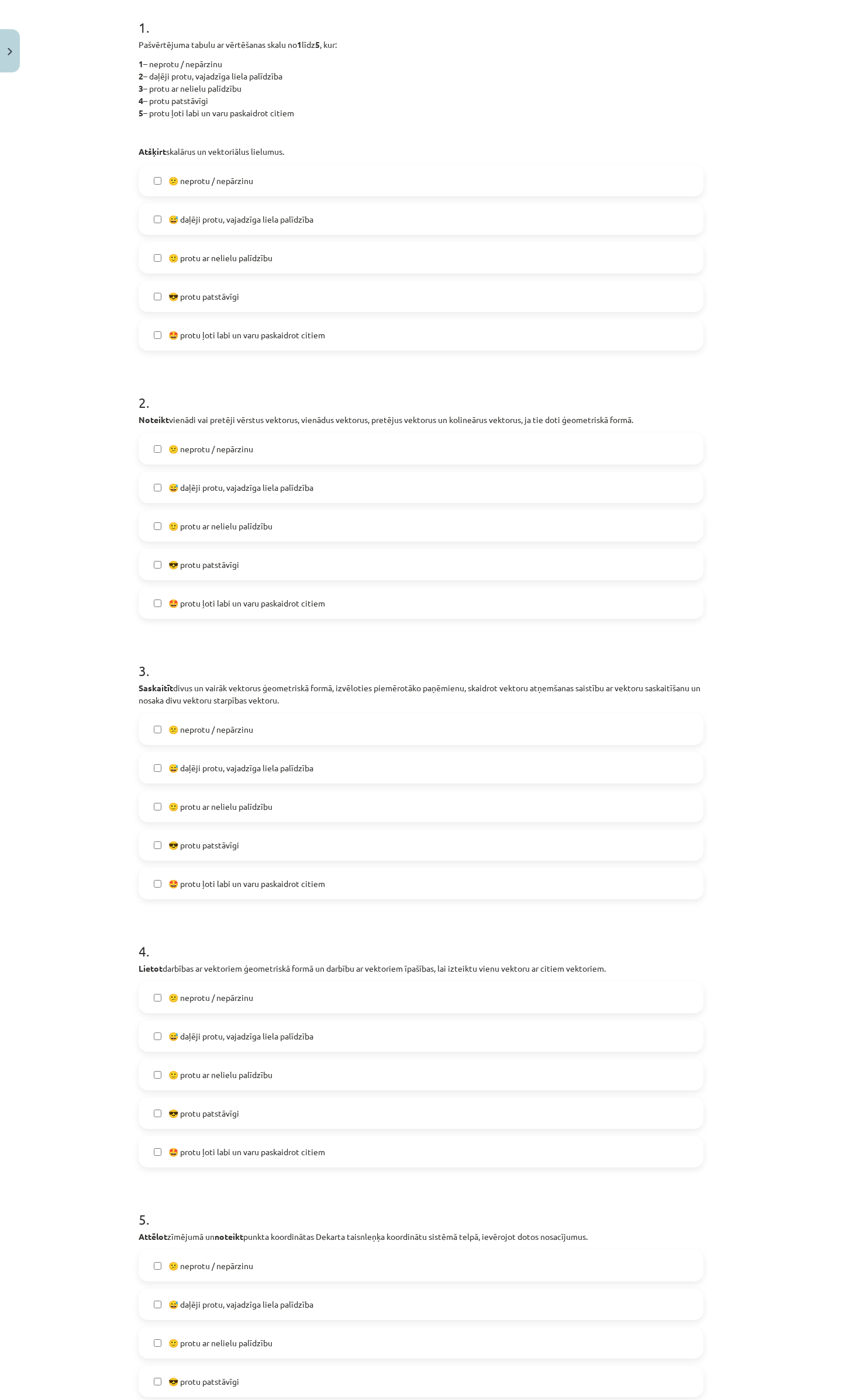
click at [188, 719] on label "😕 neprotu / nepārzinu" at bounding box center [421, 729] width 562 height 29
click at [174, 837] on label "😎 protu patstāvīgi" at bounding box center [421, 845] width 562 height 29
click at [168, 593] on label "🤩 protu ļoti labi un varu paskaidrot citiem" at bounding box center [421, 603] width 562 height 29
click at [178, 520] on span "🙂 protu ar nelielu palīdzību" at bounding box center [220, 526] width 104 height 13
click at [185, 477] on label "😅 daļēji protu, vajadzīga liela palīdzība" at bounding box center [421, 487] width 562 height 29
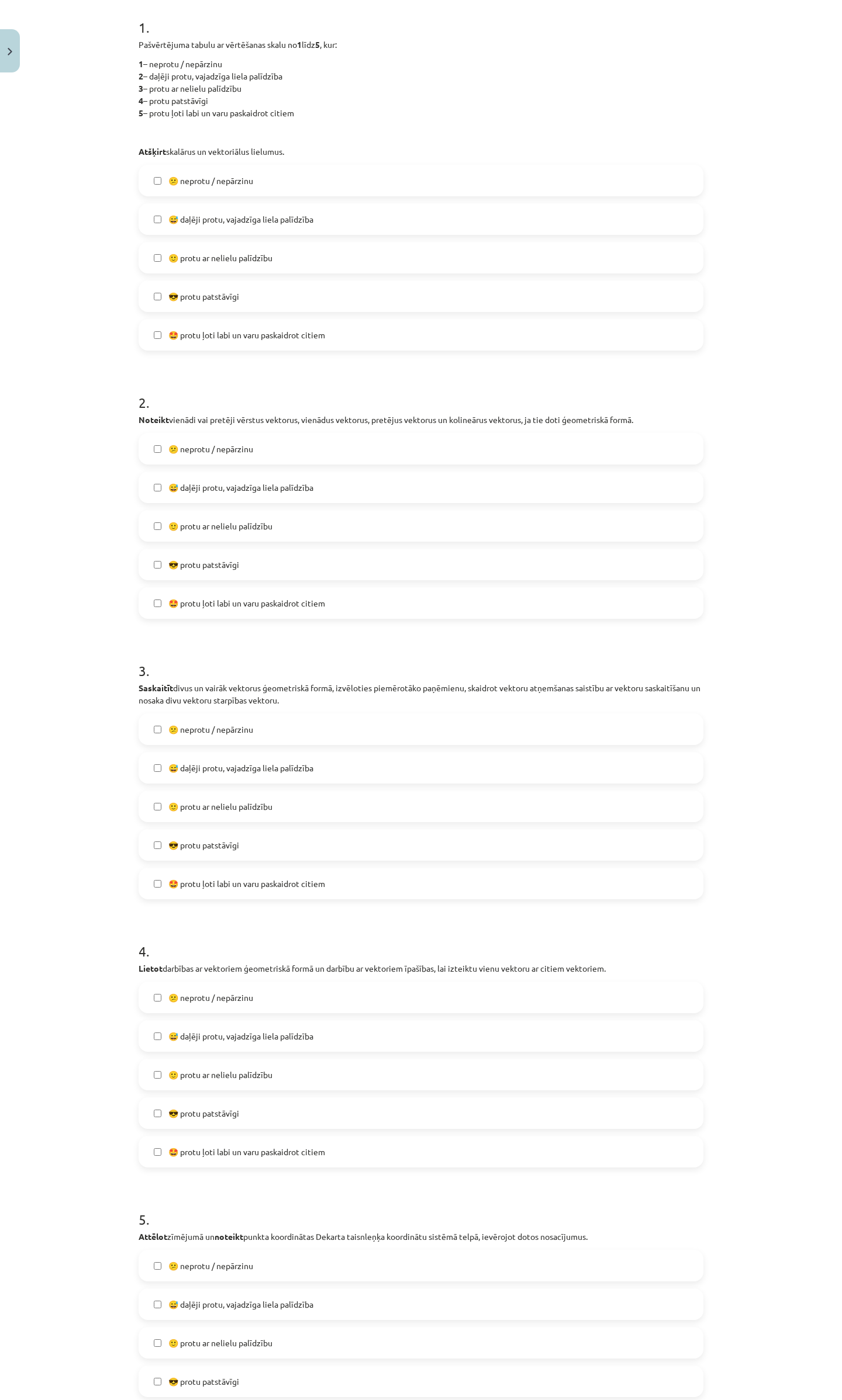
click at [188, 456] on label "😕 neprotu / nepārzinu" at bounding box center [421, 449] width 562 height 29
click at [192, 337] on span "🤩 protu ļoti labi un varu paskaidrot citiem" at bounding box center [246, 335] width 157 height 13
click at [189, 303] on label "😎 protu patstāvīgi" at bounding box center [421, 296] width 562 height 29
click at [189, 246] on label "🙂 protu ar nelielu palīdzību" at bounding box center [421, 257] width 562 height 29
click at [180, 166] on label "😕 neprotu / nepārzinu" at bounding box center [421, 180] width 562 height 29
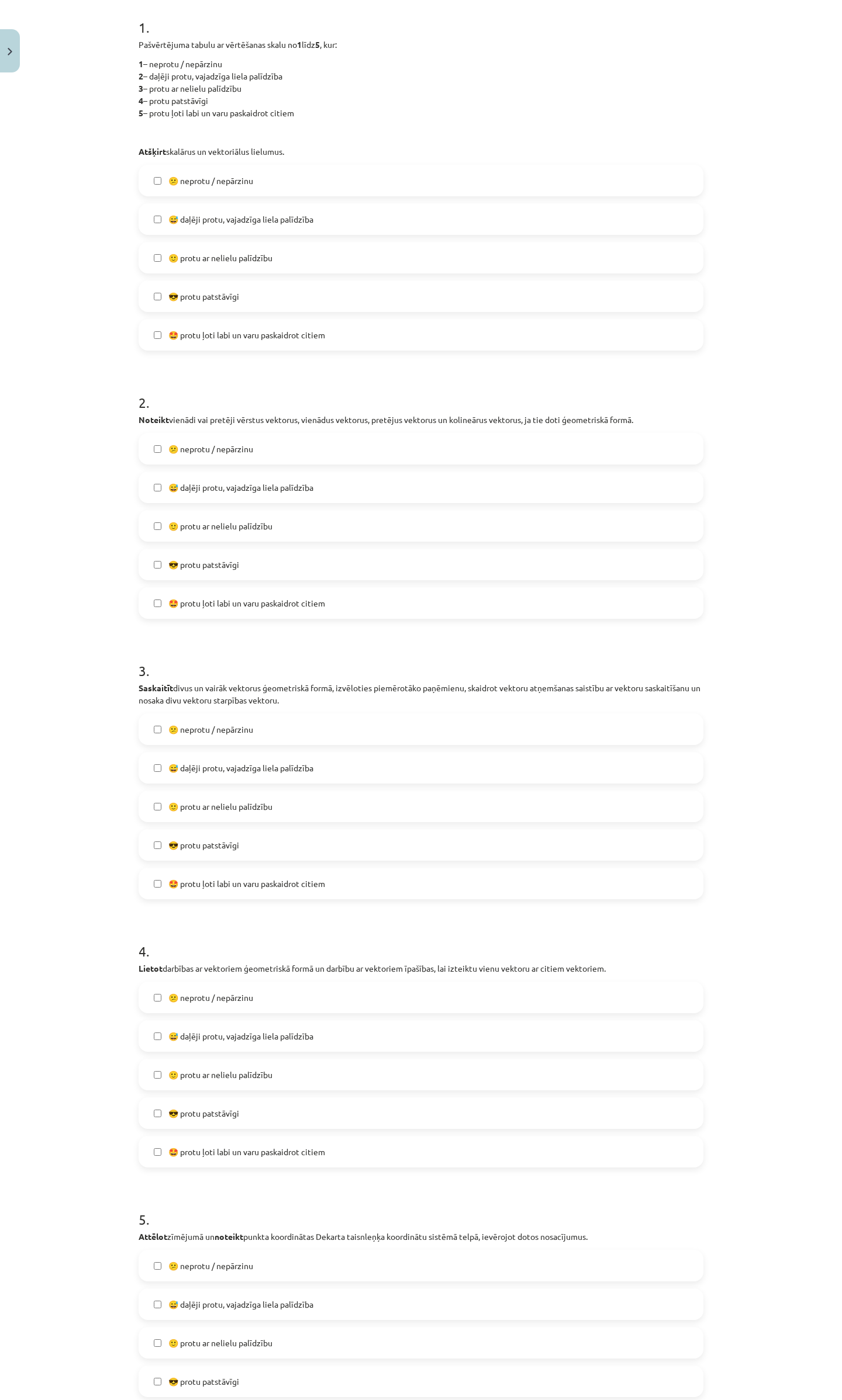
drag, startPoint x: 181, startPoint y: 997, endPoint x: 181, endPoint y: 1025, distance: 28.0
click at [181, 998] on span "😕 neprotu / nepārzinu" at bounding box center [210, 997] width 85 height 13
click at [181, 1032] on span "😅 daļēji protu, vajadzīga liela palīdzība" at bounding box center [240, 1037] width 145 height 13
click at [183, 1073] on span "🙂 protu ar nelielu palīdzību" at bounding box center [220, 1075] width 104 height 13
drag, startPoint x: 183, startPoint y: 1102, endPoint x: 180, endPoint y: 1142, distance: 40.1
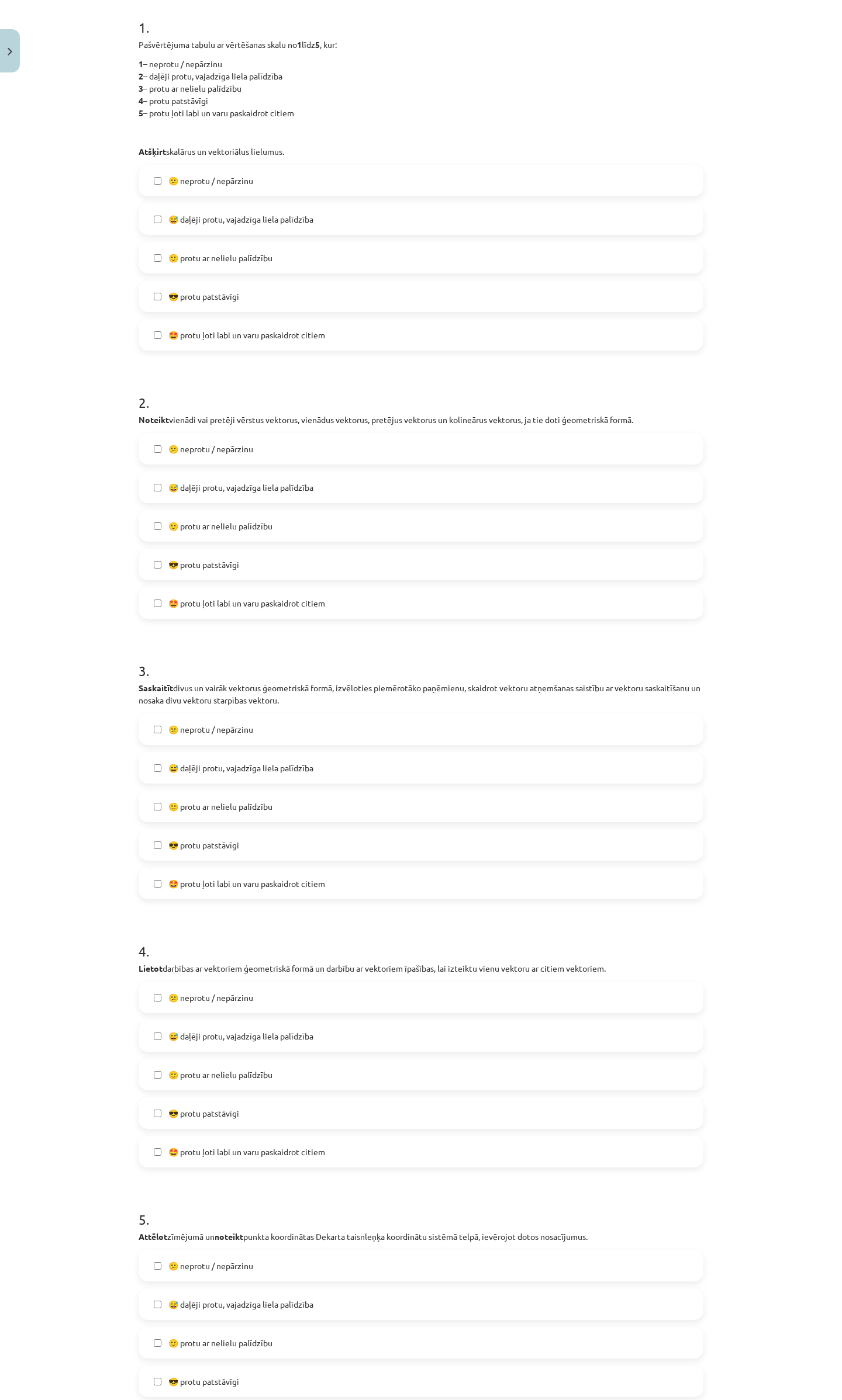
click at [183, 1104] on label "😎 protu patstāvīgi" at bounding box center [421, 1113] width 562 height 29
click at [178, 1158] on span "🤩 protu ļoti labi un varu paskaidrot citiem" at bounding box center [246, 1152] width 157 height 13
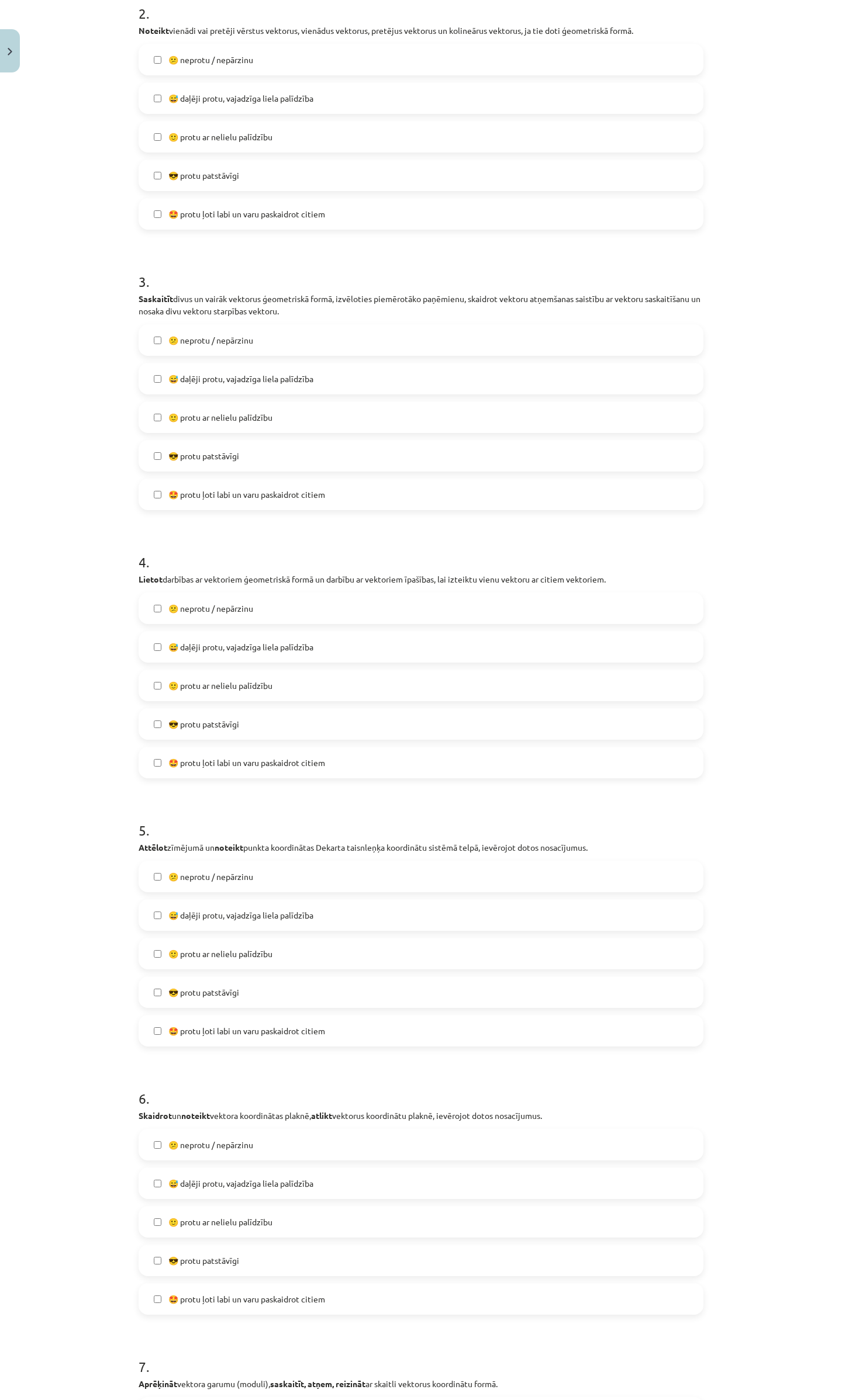
click at [188, 877] on span "😕 neprotu / nepārzinu" at bounding box center [210, 877] width 85 height 13
click at [183, 909] on span "😅 daļēji protu, vajadzīga liela palīdzība" at bounding box center [240, 915] width 145 height 13
click at [179, 944] on label "🙂 protu ar nelielu palīdzību" at bounding box center [421, 954] width 562 height 29
click at [177, 974] on div "😕 neprotu / nepārzinu  😅 daļēji protu, vajadzīga liela palīdzība  🙂 protu ar ne…" at bounding box center [421, 954] width 565 height 186
drag, startPoint x: 174, startPoint y: 1003, endPoint x: 174, endPoint y: 1011, distance: 8.0
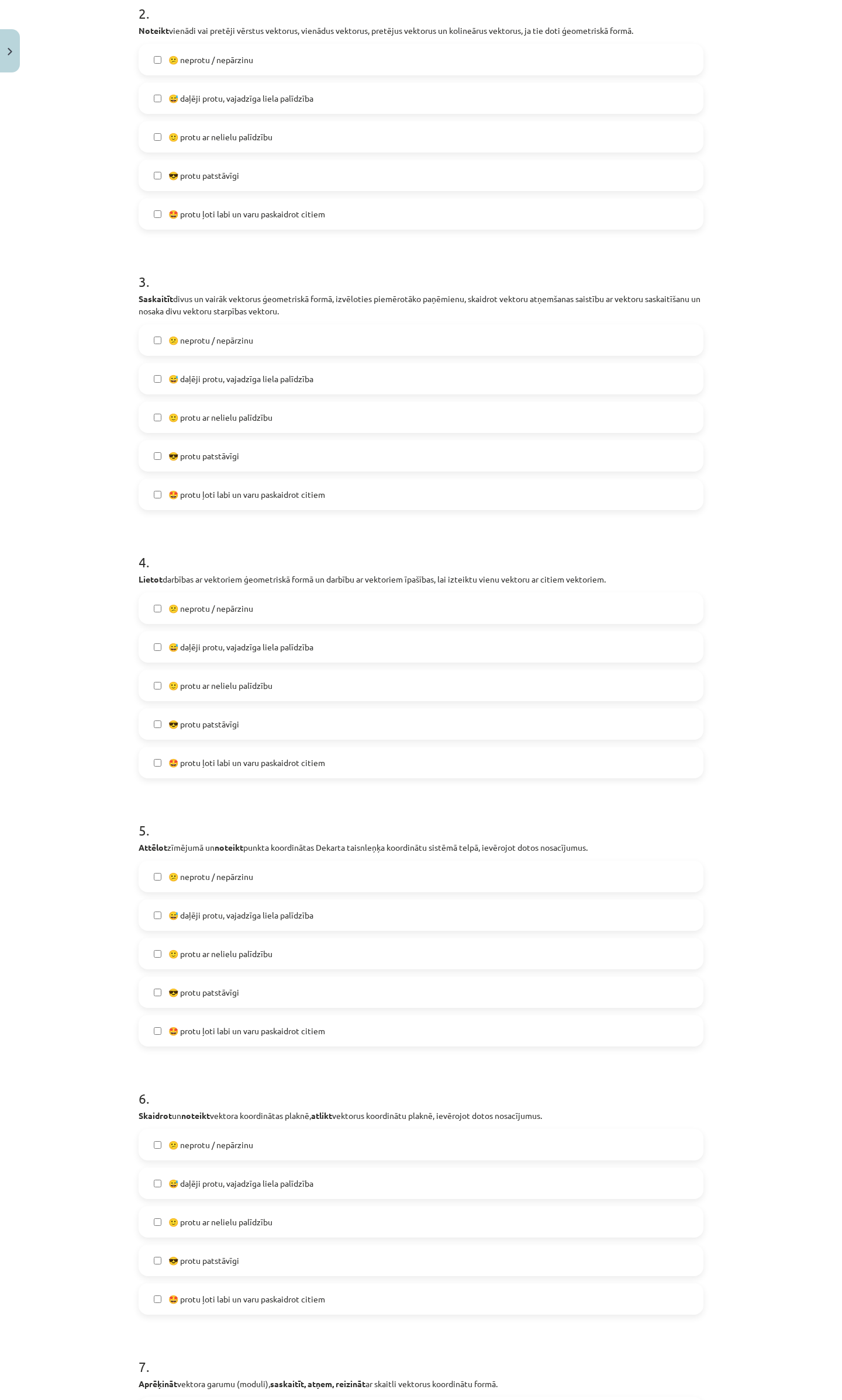
click at [174, 1006] on label "😎 protu patstāvīgi" at bounding box center [421, 992] width 562 height 29
click at [172, 1028] on span "🤩 protu ļoti labi un varu paskaidrot citiem" at bounding box center [246, 1031] width 157 height 13
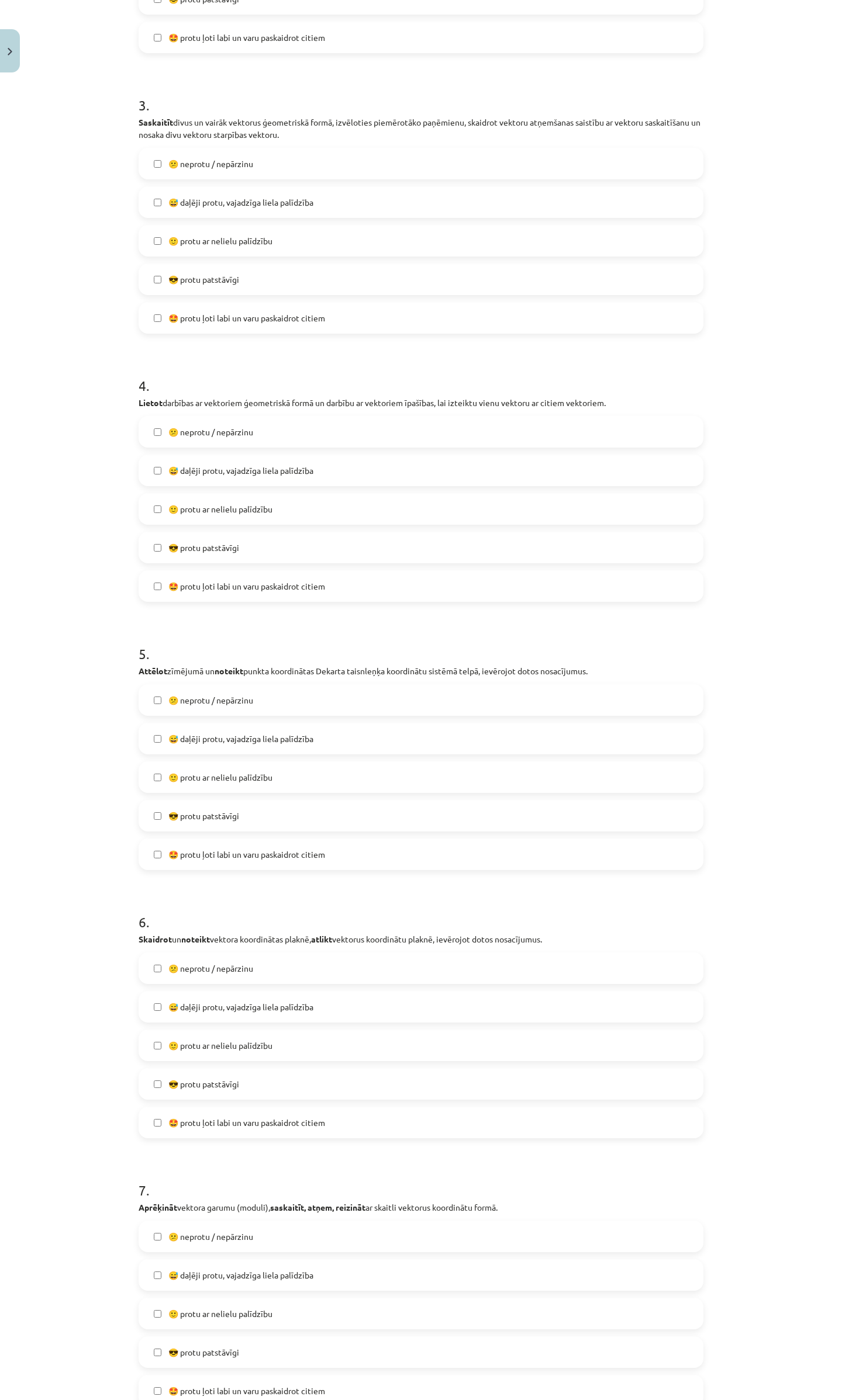
scroll to position [1013, 0]
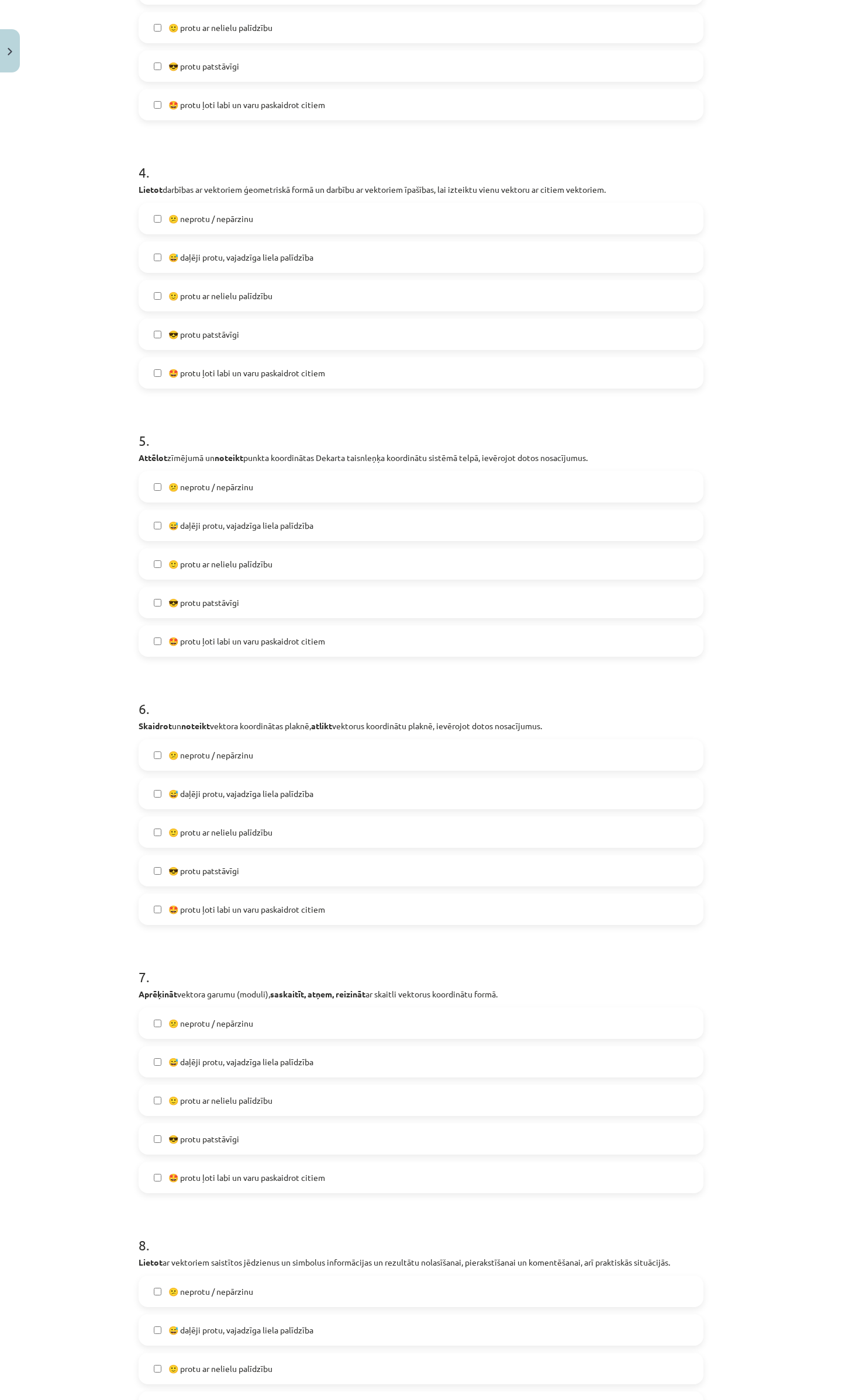
click at [189, 758] on span "😕 neprotu / nepārzinu" at bounding box center [210, 755] width 85 height 13
click at [183, 789] on span "😅 daļēji protu, vajadzīga liela palīdzība" at bounding box center [240, 794] width 145 height 13
click at [175, 842] on label "🙂 protu ar nelielu palīdzību" at bounding box center [421, 831] width 562 height 29
click at [175, 867] on span "😎 protu patstāvīgi" at bounding box center [204, 871] width 70 height 13
click at [172, 919] on label "🤩 protu ļoti labi un varu paskaidrot citiem" at bounding box center [421, 909] width 562 height 29
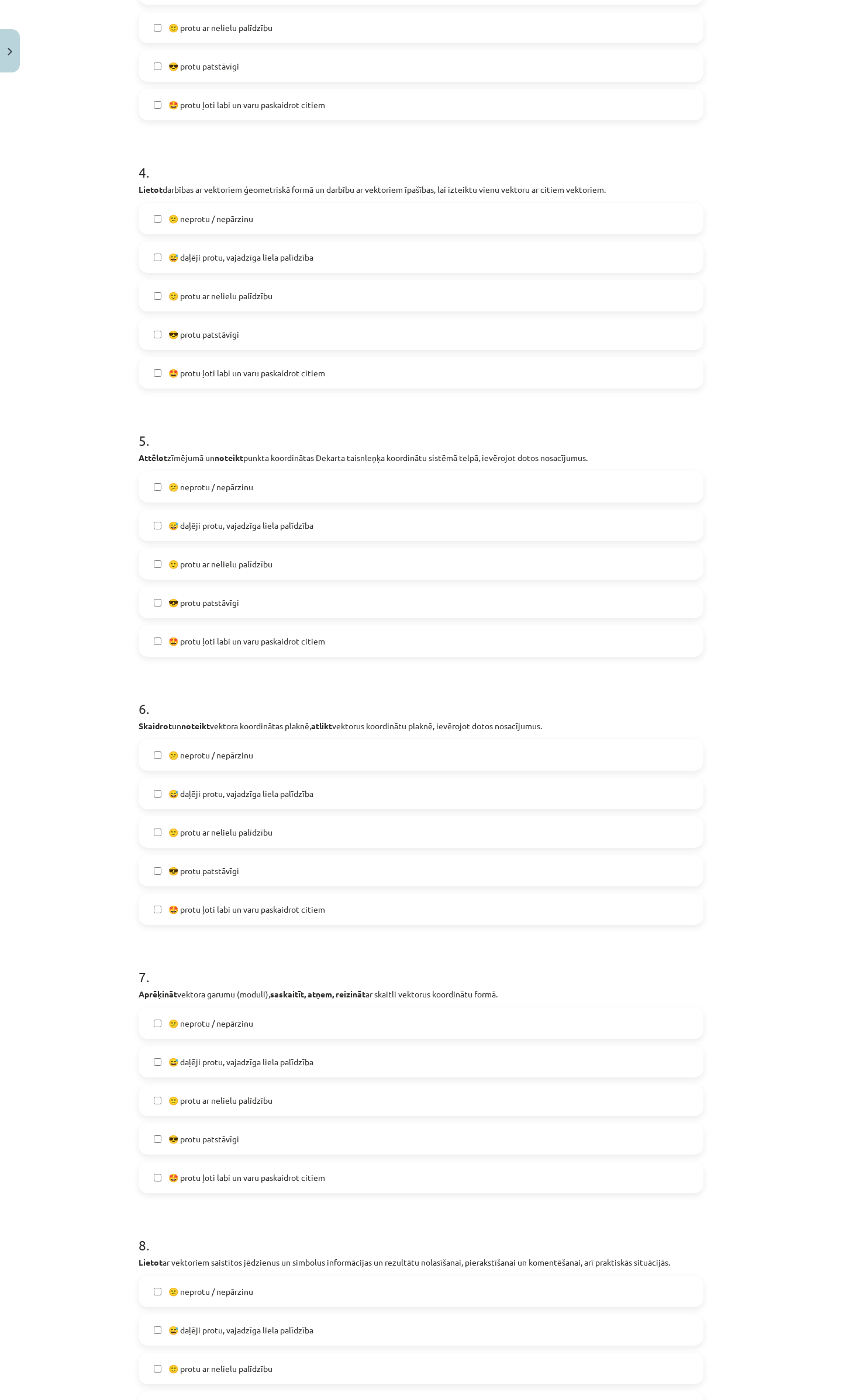
click at [180, 1027] on span "😕 neprotu / nepārzinu" at bounding box center [210, 1023] width 85 height 13
drag, startPoint x: 181, startPoint y: 1053, endPoint x: 185, endPoint y: 1084, distance: 31.3
click at [181, 1053] on label "😅 daļēji protu, vajadzīga liela palīdzība" at bounding box center [421, 1062] width 562 height 29
click at [185, 1086] on label "🙂 protu ar nelielu palīdzību" at bounding box center [421, 1100] width 562 height 29
click at [185, 1135] on span "😎 protu patstāvīgi" at bounding box center [204, 1139] width 70 height 13
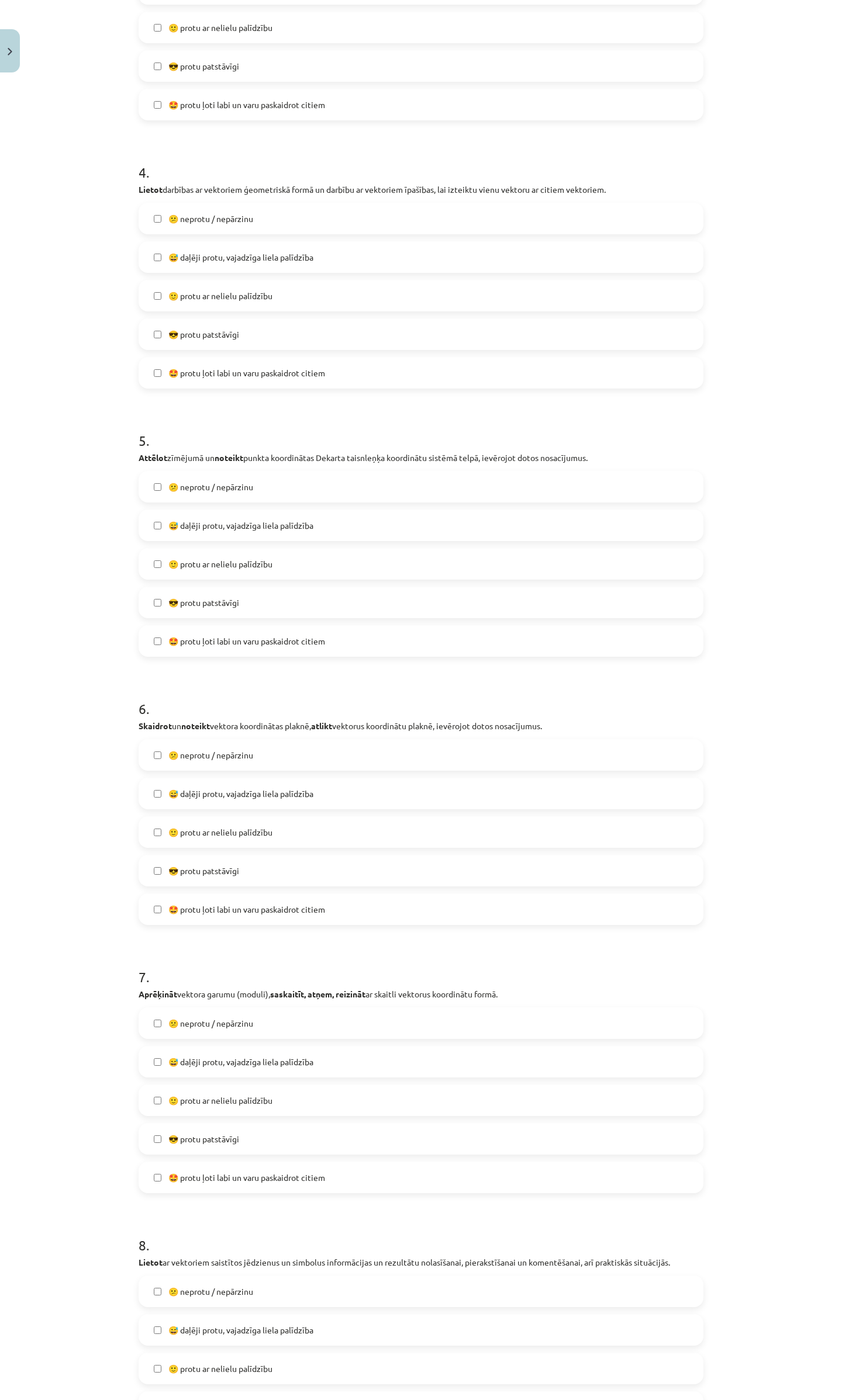
click at [178, 1171] on span "🤩 protu ļoti labi un varu paskaidrot citiem" at bounding box center [246, 1177] width 157 height 13
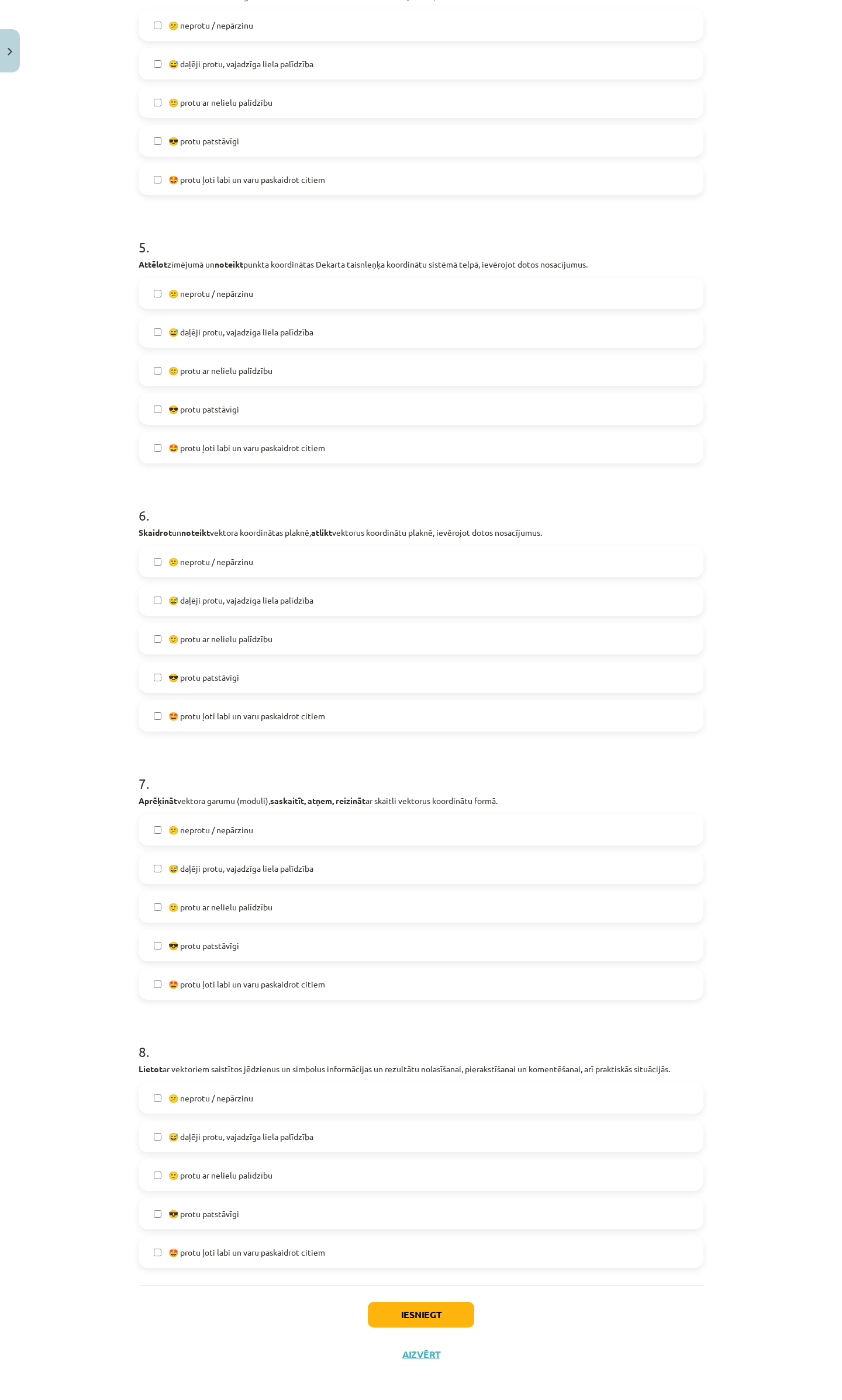
scroll to position [1210, 0]
click at [201, 1093] on span "😕 neprotu / nepārzinu" at bounding box center [210, 1094] width 85 height 13
click at [194, 1121] on label "😅 daļēji protu, vajadzīga liela palīdzība" at bounding box center [421, 1133] width 562 height 29
click at [189, 1166] on span "🙂 protu ar nelielu palīdzību" at bounding box center [220, 1171] width 104 height 13
click at [187, 1208] on span "😎 protu patstāvīgi" at bounding box center [204, 1211] width 70 height 13
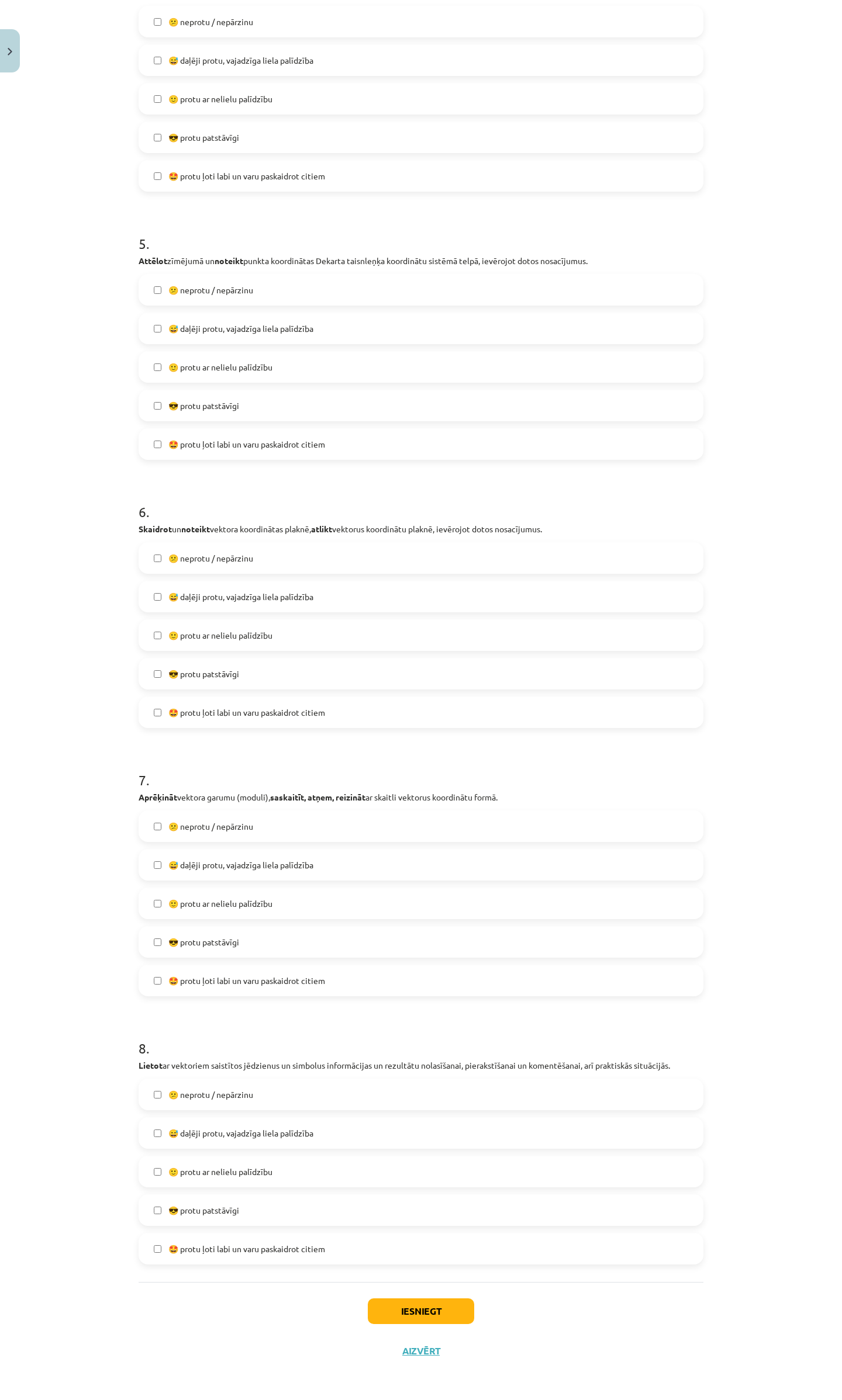
click at [187, 1239] on label "🤩 protu ļoti labi un varu paskaidrot citiem" at bounding box center [421, 1248] width 562 height 29
click at [372, 1315] on button "Iesniegt" at bounding box center [421, 1311] width 106 height 26
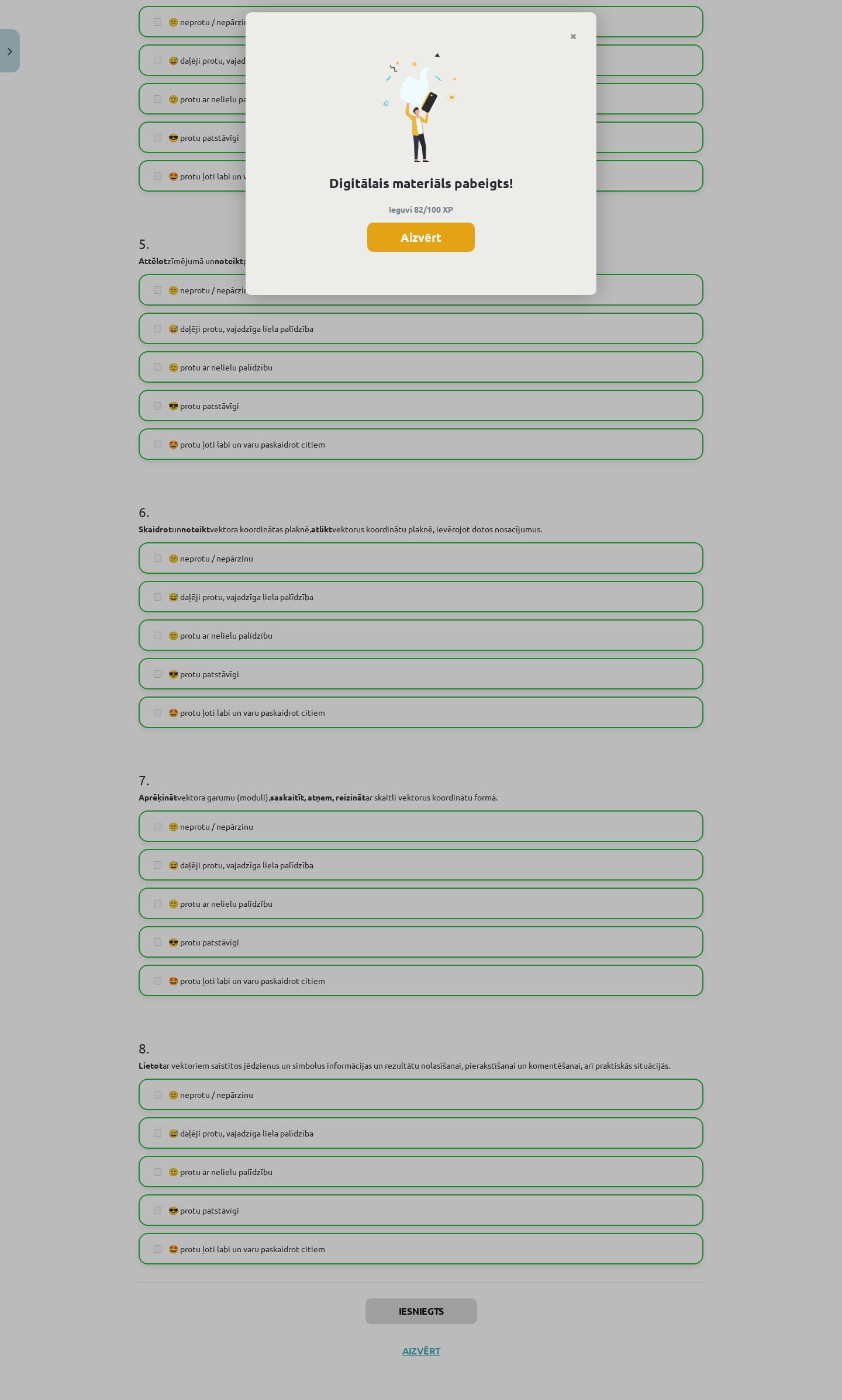
click at [417, 245] on button "Aizvērt" at bounding box center [421, 237] width 107 height 29
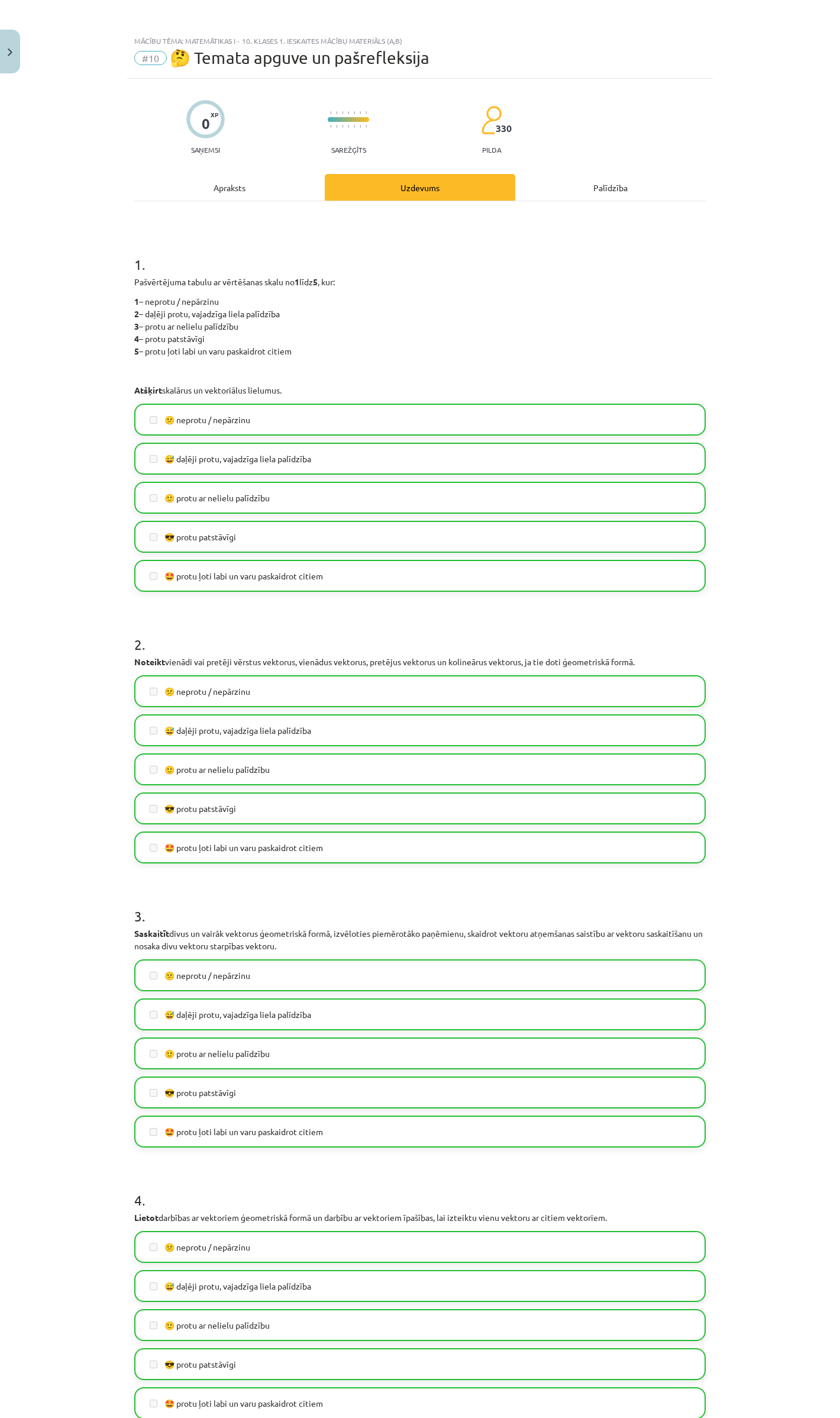
scroll to position [0, 0]
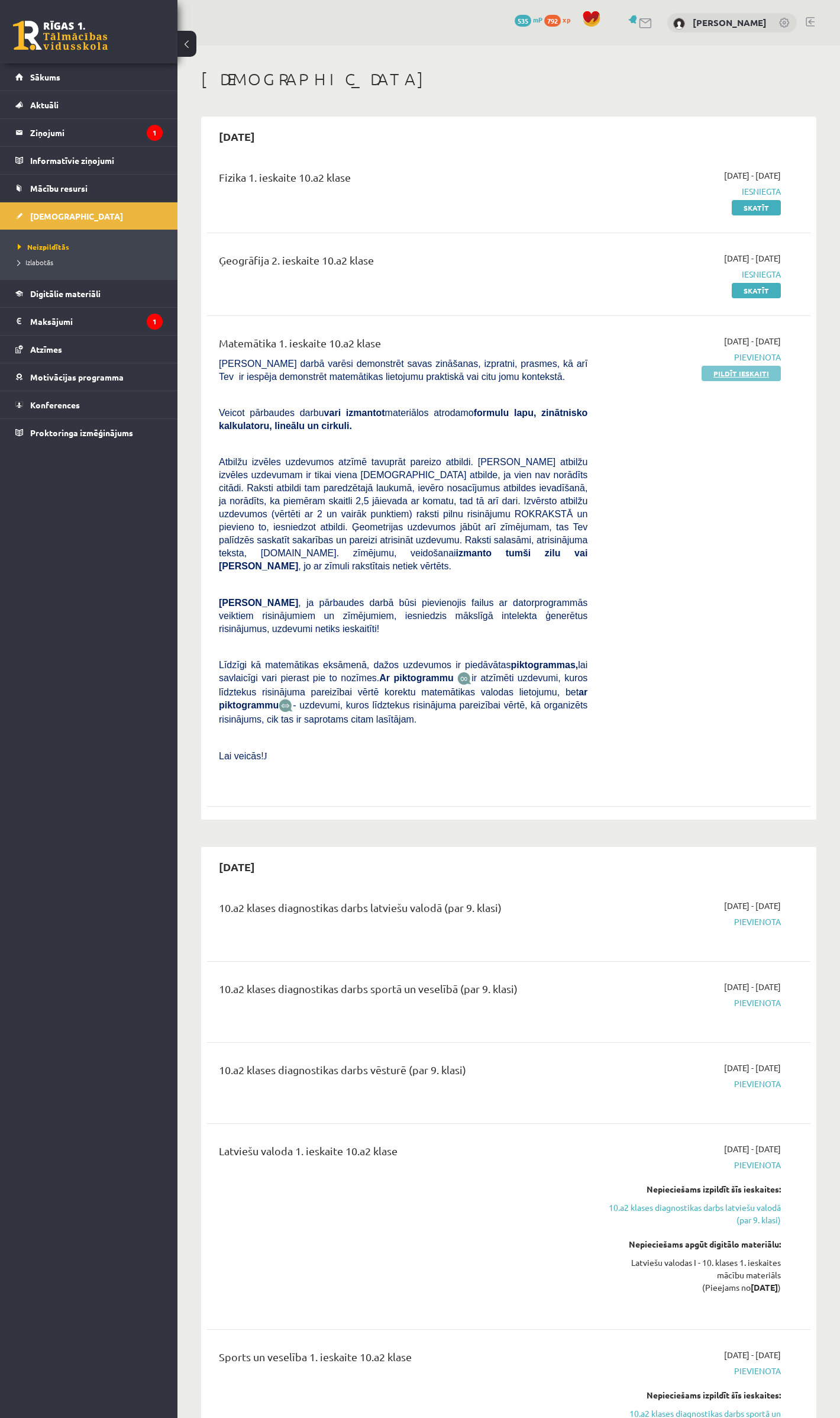
click at [745, 372] on link "Pildīt ieskaiti" at bounding box center [742, 373] width 80 height 15
click at [749, 372] on link "Pildīt ieskaiti" at bounding box center [742, 373] width 80 height 15
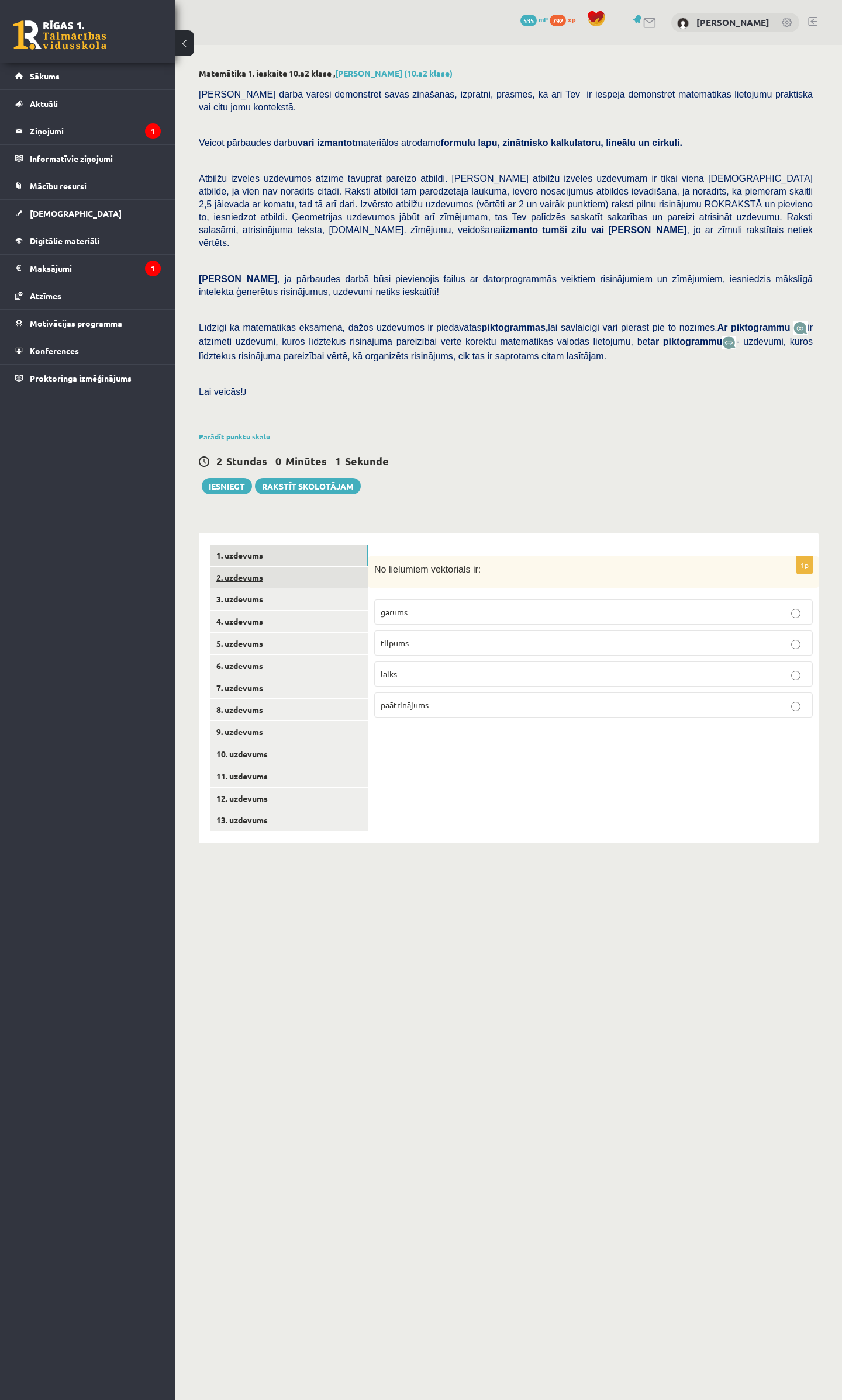
click at [239, 567] on link "2. uzdevums" at bounding box center [289, 578] width 158 height 22
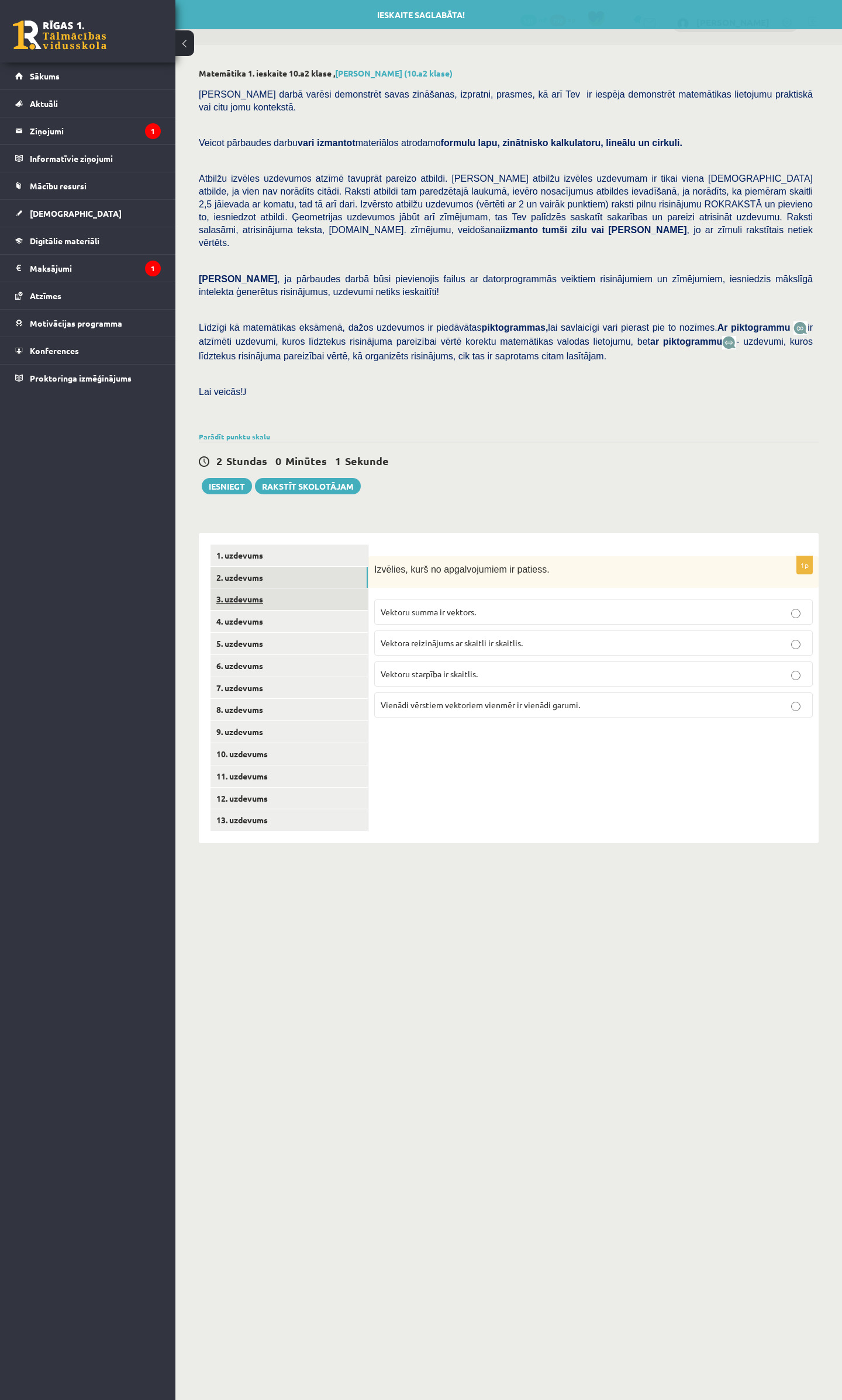
click at [236, 589] on link "3. uzdevums" at bounding box center [289, 600] width 158 height 22
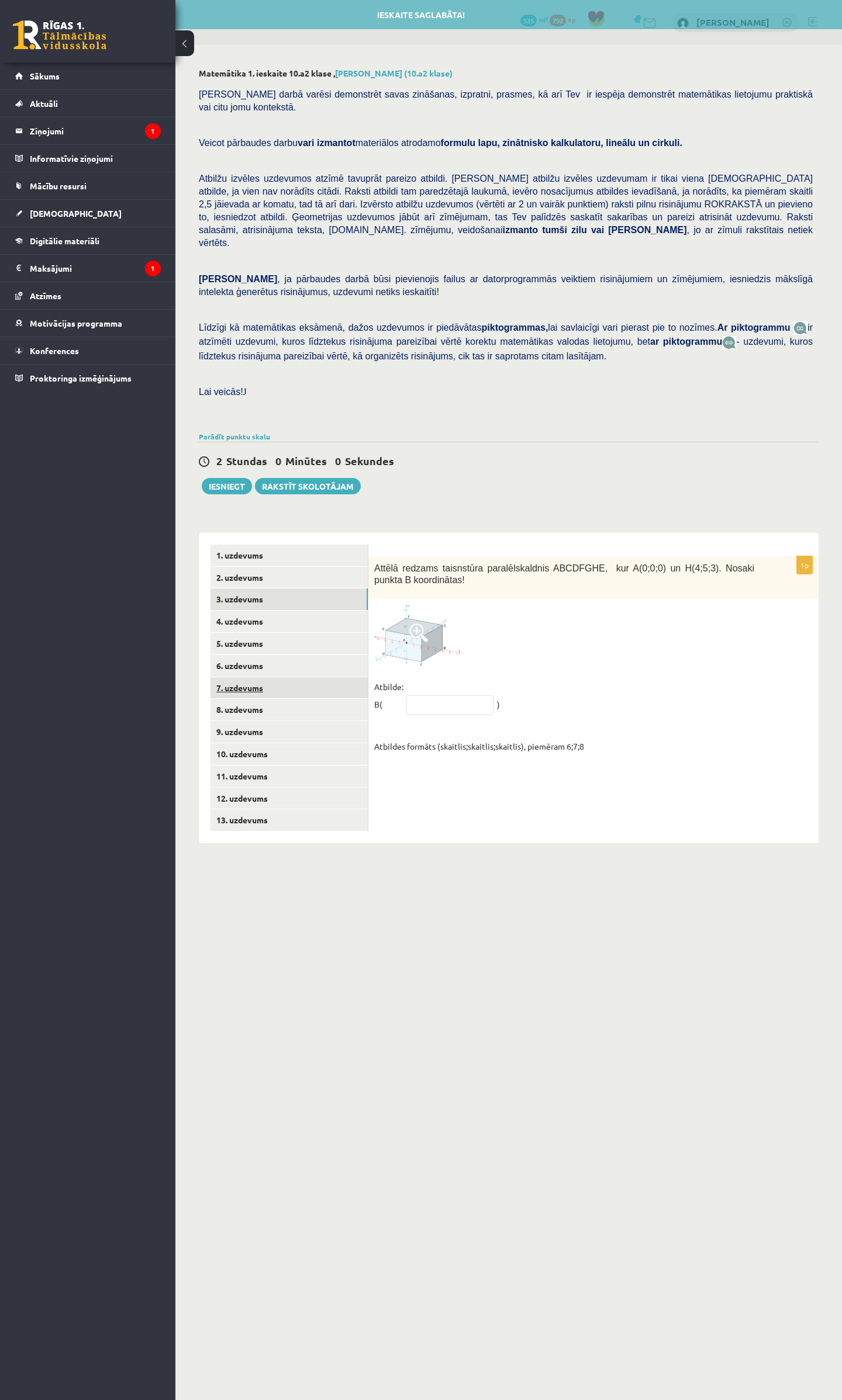
click at [227, 677] on link "7. uzdevums" at bounding box center [289, 688] width 158 height 22
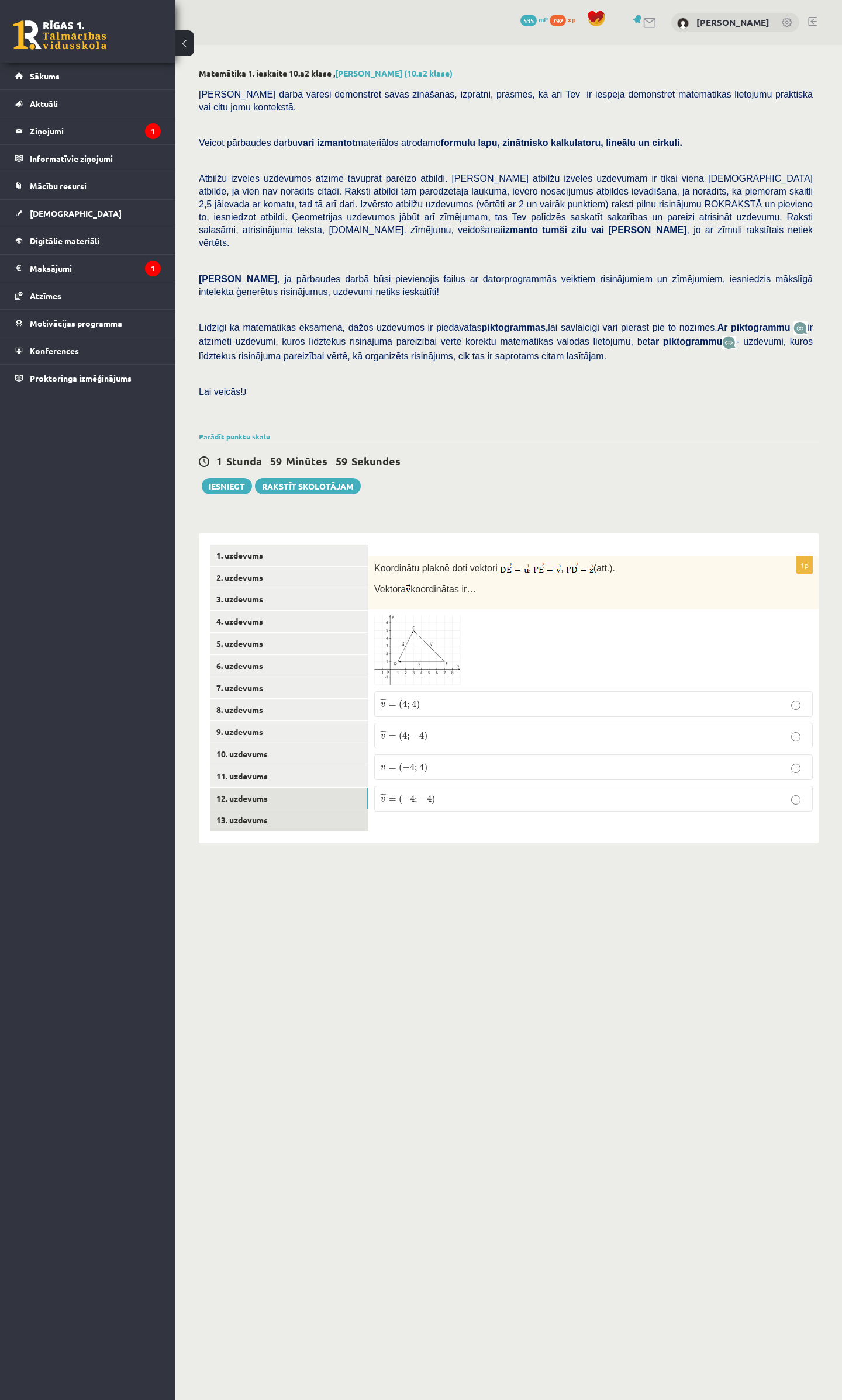
click at [225, 810] on link "13. uzdevums" at bounding box center [289, 821] width 158 height 22
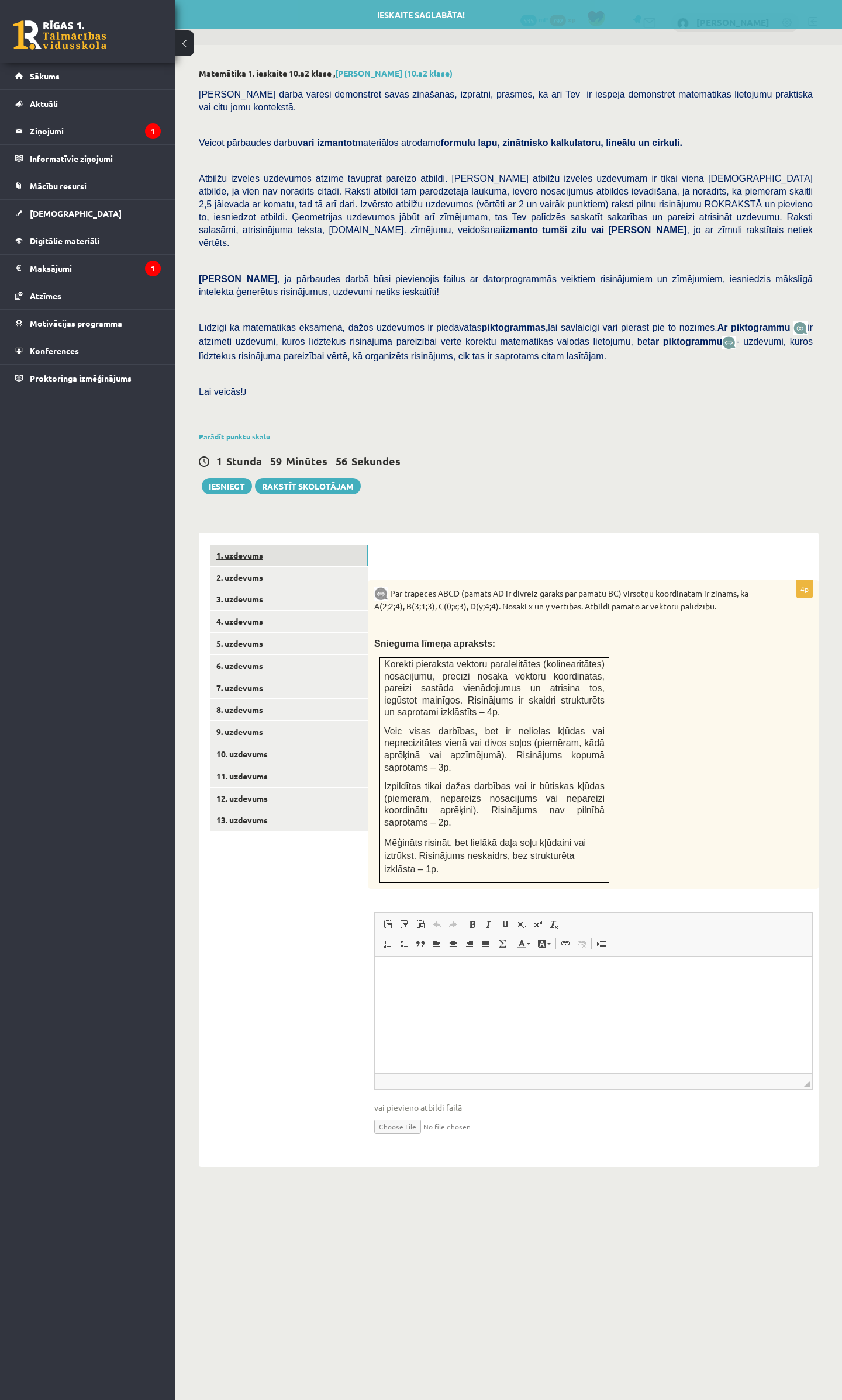
click at [240, 545] on link "1. uzdevums" at bounding box center [289, 556] width 158 height 22
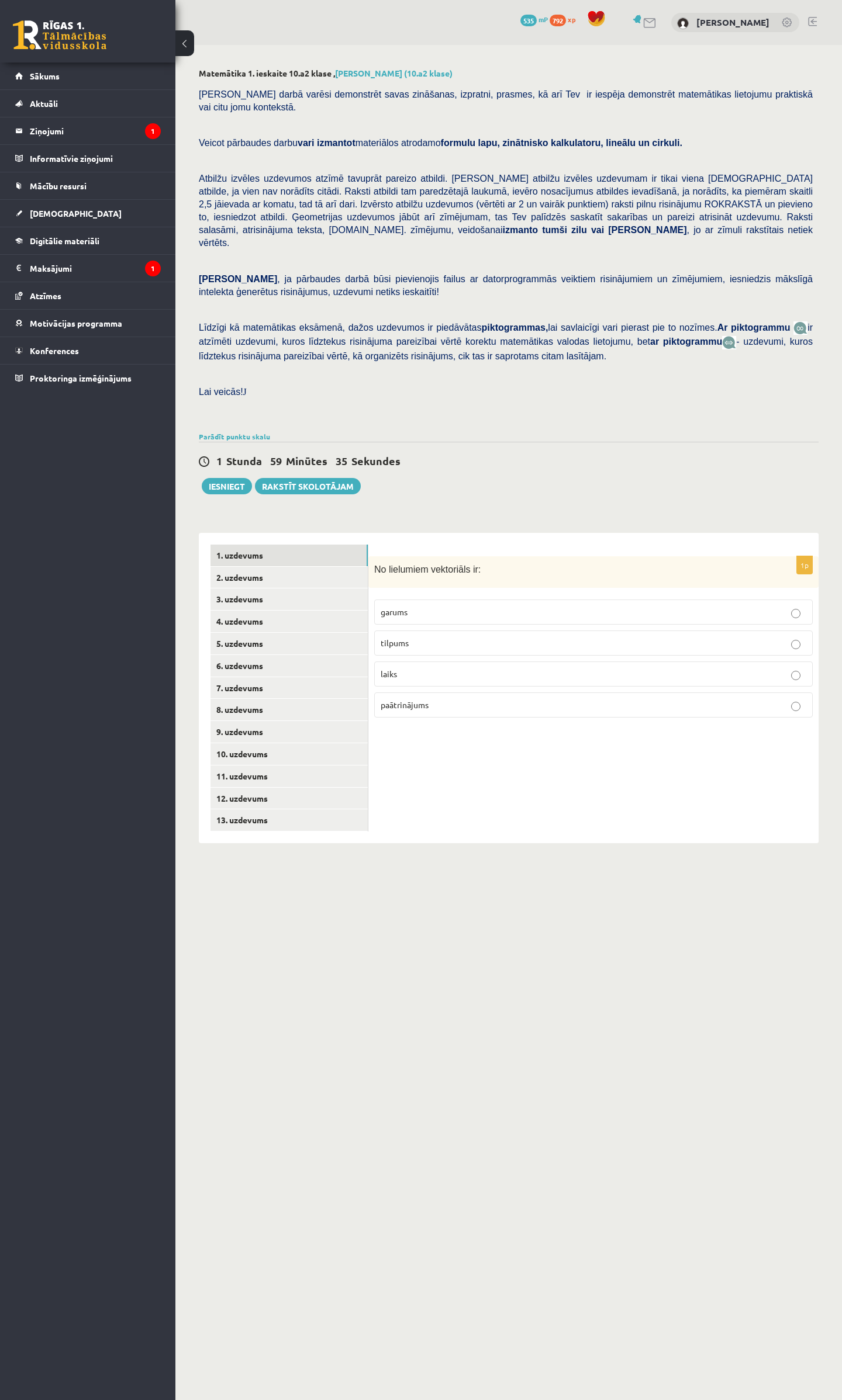
click at [509, 699] on p "paātrinājums" at bounding box center [593, 705] width 426 height 13
click at [264, 567] on link "2. uzdevums" at bounding box center [289, 578] width 158 height 22
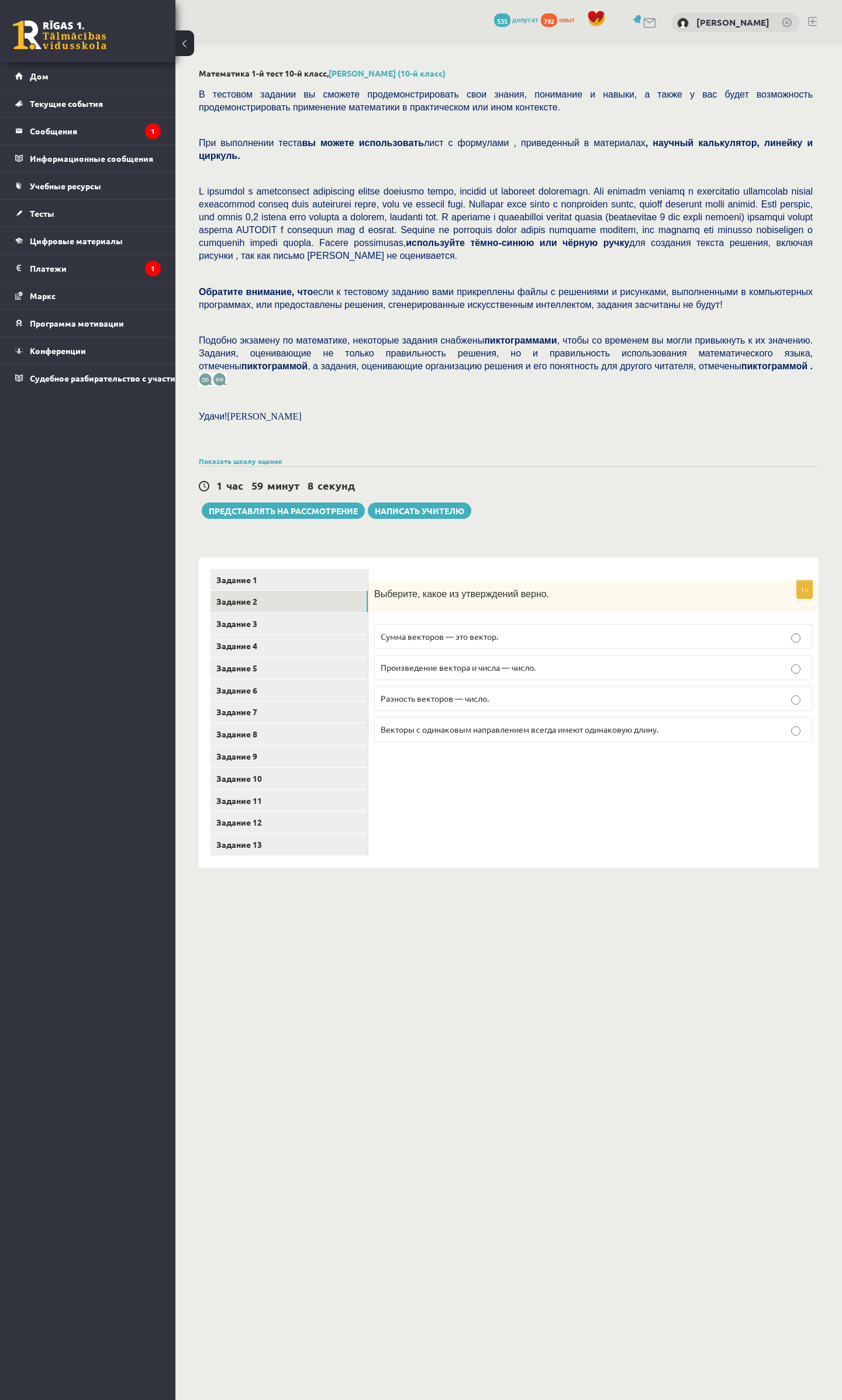
click at [537, 624] on label "Сумма векторов — это вектор." at bounding box center [593, 636] width 438 height 25
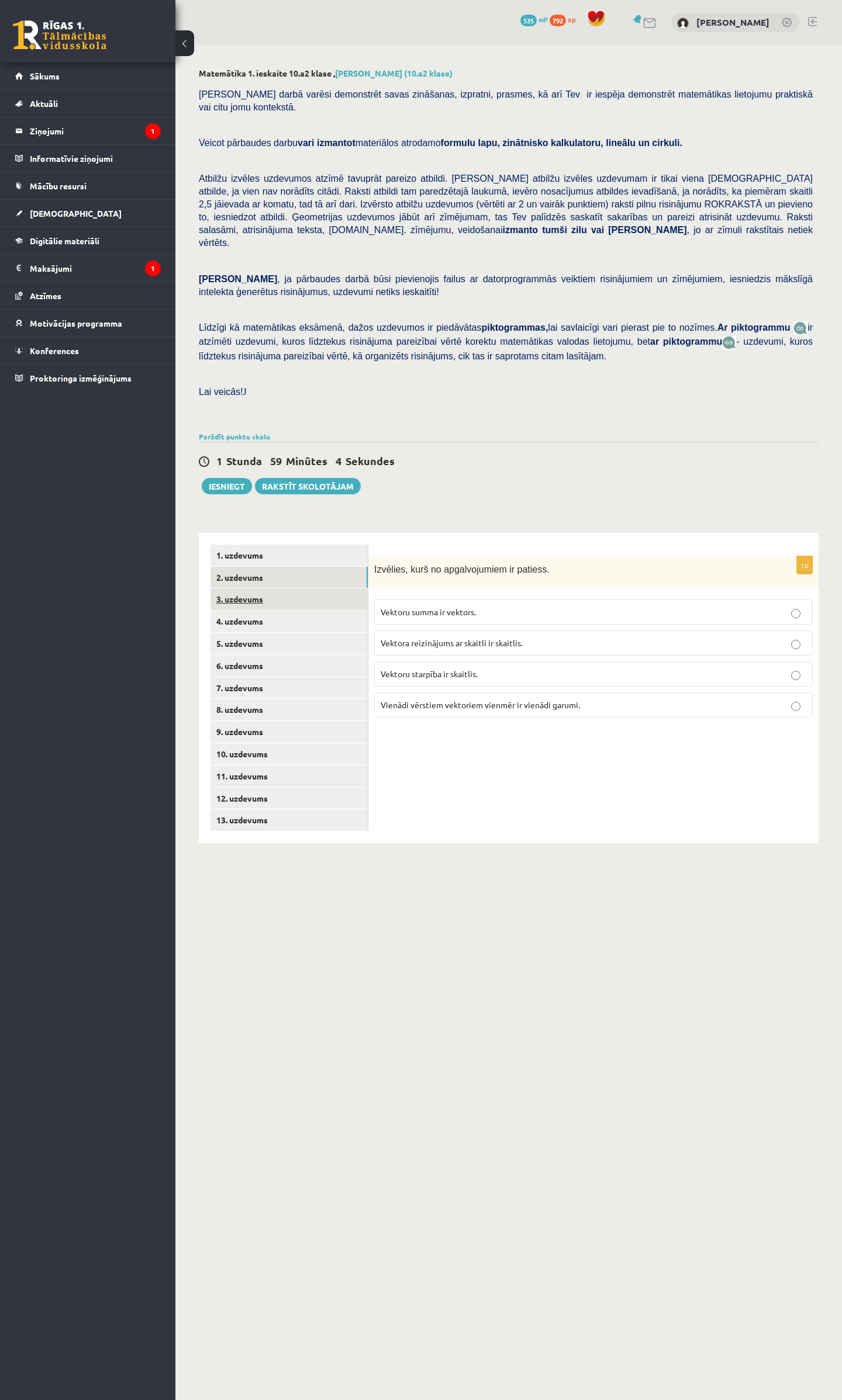
click at [220, 589] on link "3. uzdevums" at bounding box center [289, 600] width 158 height 22
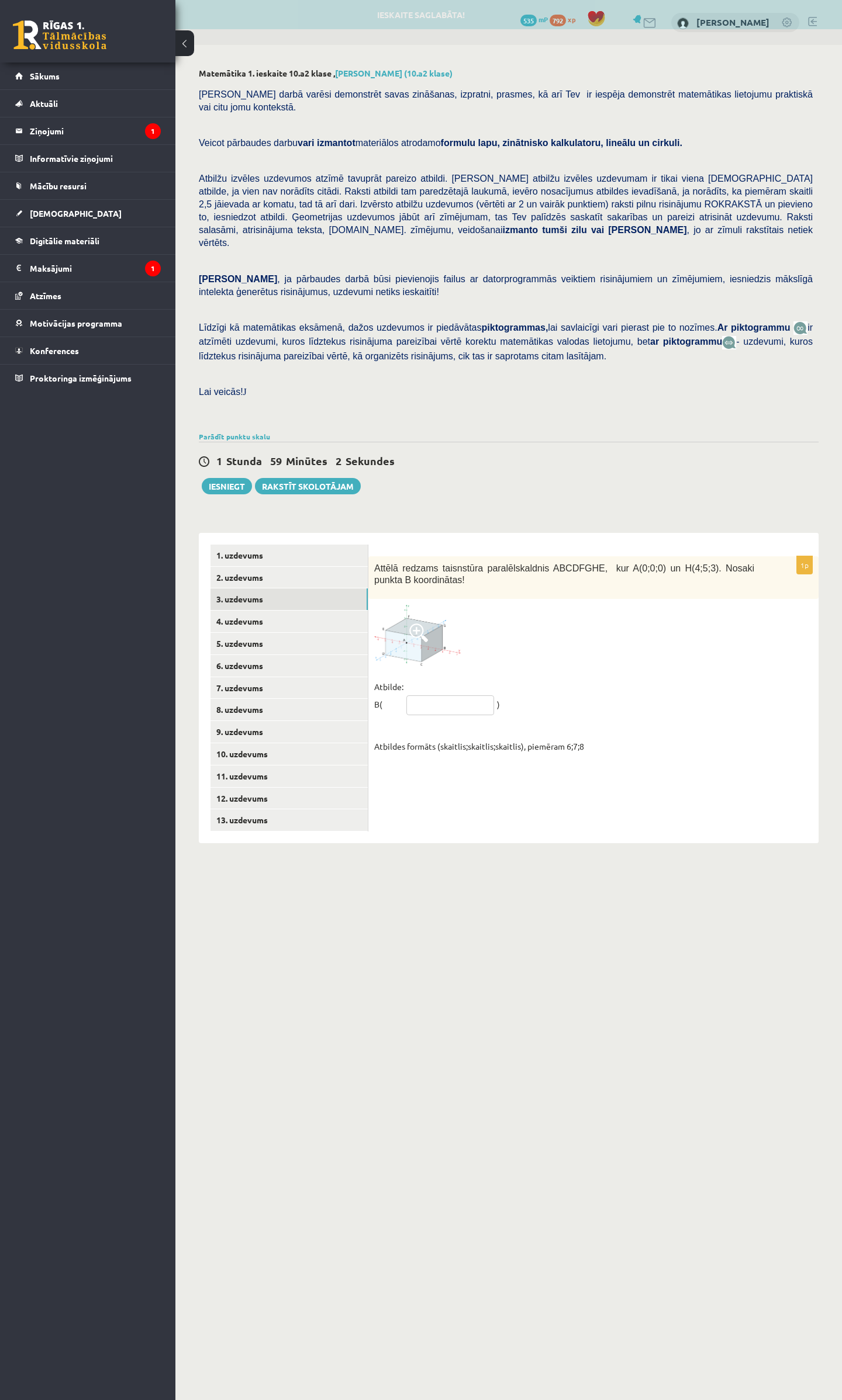
click at [455, 696] on input "text" at bounding box center [450, 706] width 88 height 20
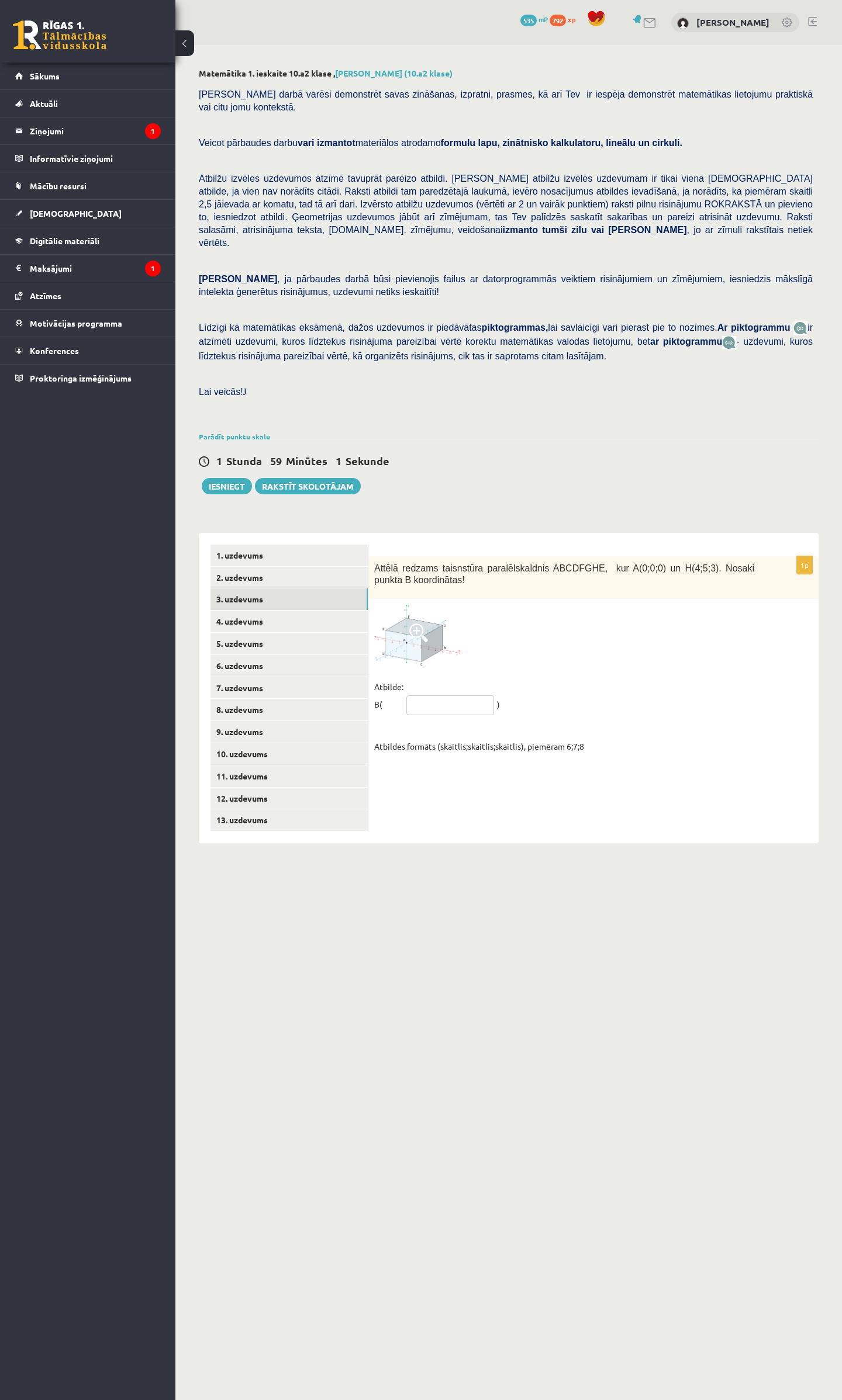
type input "**********"
click at [396, 678] on p "Atbilde: B(" at bounding box center [389, 696] width 29 height 35
click at [389, 682] on p "Atbilde: B(" at bounding box center [389, 696] width 29 height 35
click at [470, 696] on input "**********" at bounding box center [450, 706] width 88 height 20
click at [555, 723] on fieldset "**********" at bounding box center [593, 717] width 438 height 77
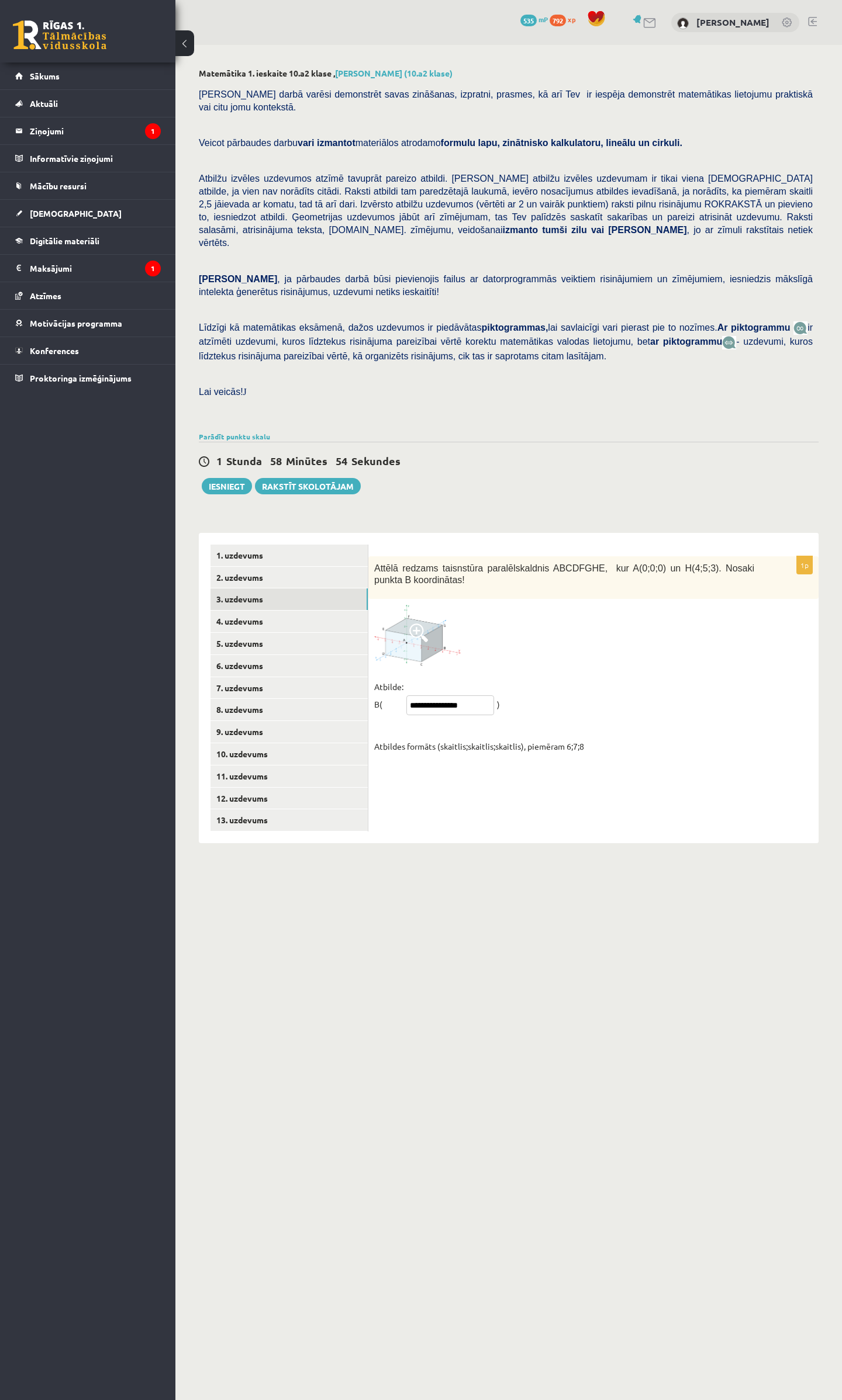
drag, startPoint x: 475, startPoint y: 676, endPoint x: 402, endPoint y: 705, distance: 78.5
click at [402, 705] on fieldset "**********" at bounding box center [593, 717] width 438 height 77
click at [241, 610] on link "4. uzdevums" at bounding box center [289, 621] width 158 height 22
click at [247, 589] on link "3. uzdevums" at bounding box center [289, 600] width 158 height 22
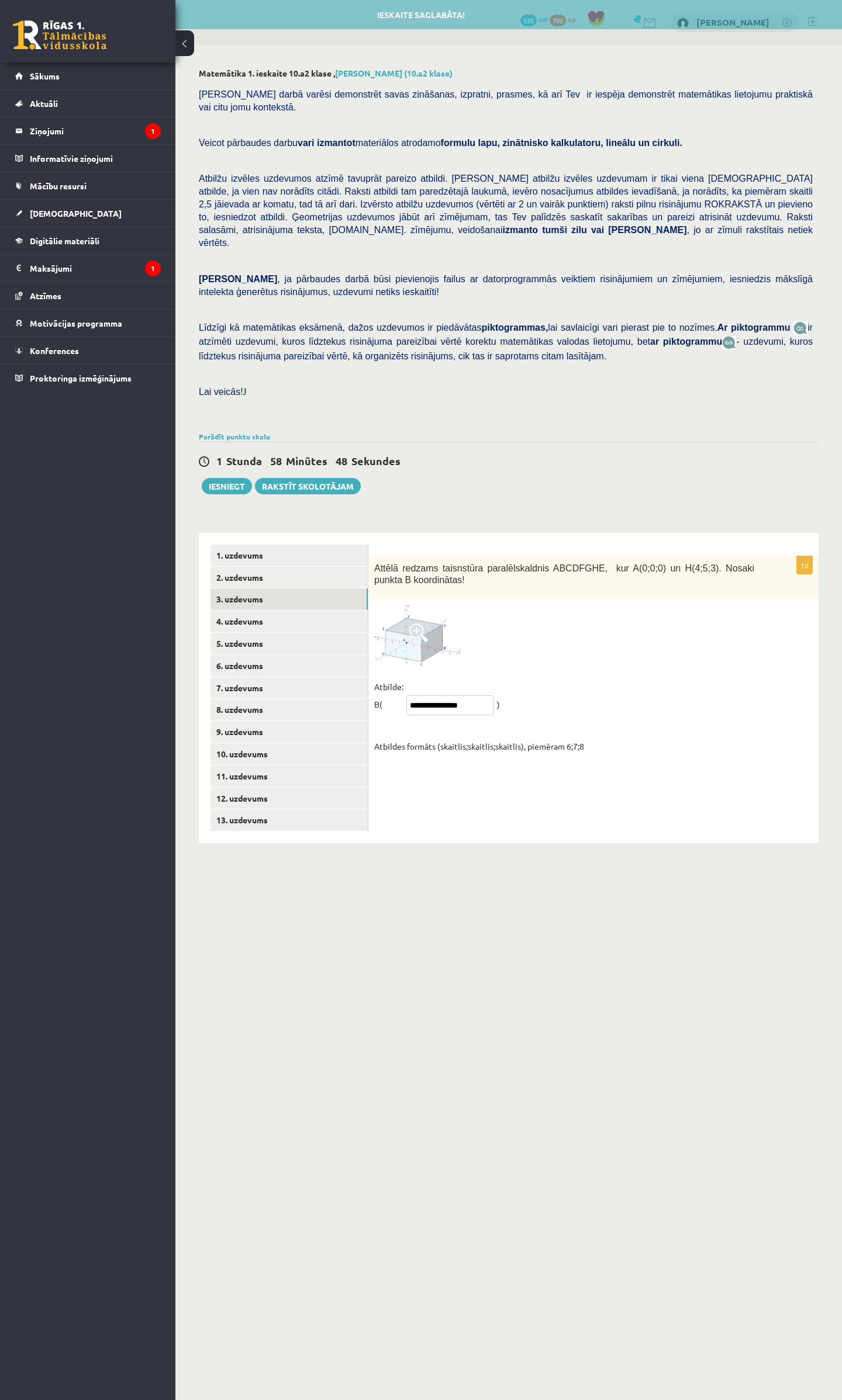
click at [466, 696] on input "**********" at bounding box center [450, 706] width 88 height 20
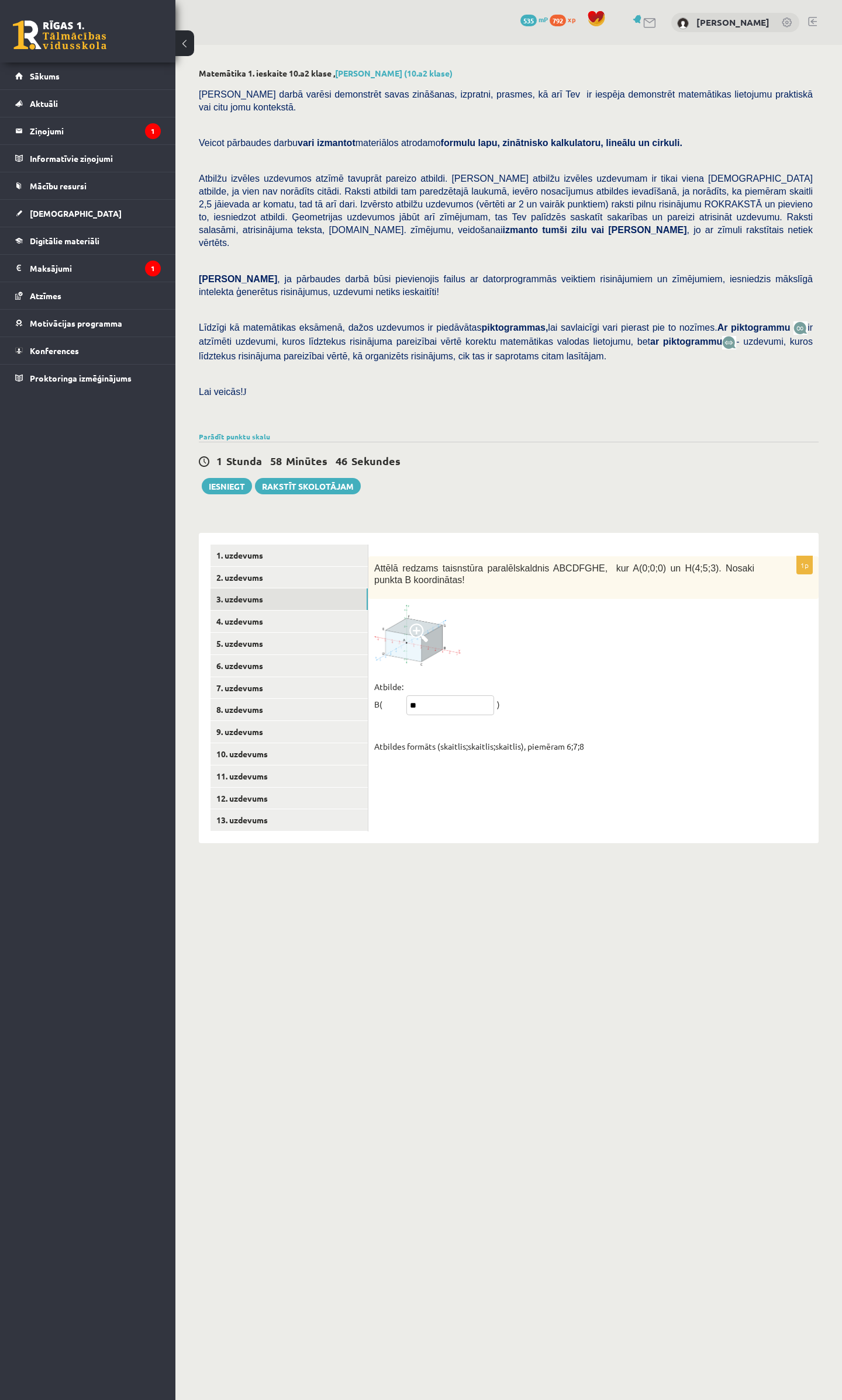
type input "*"
click at [522, 859] on body "0 Dāvanas 535 mP 792 xp Ņikita Ņemiro Sākums Aktuāli Kā mācīties eSKOLĀ Kontakt…" at bounding box center [421, 700] width 842 height 1400
click at [396, 678] on p "Atbilde: B(" at bounding box center [389, 696] width 29 height 35
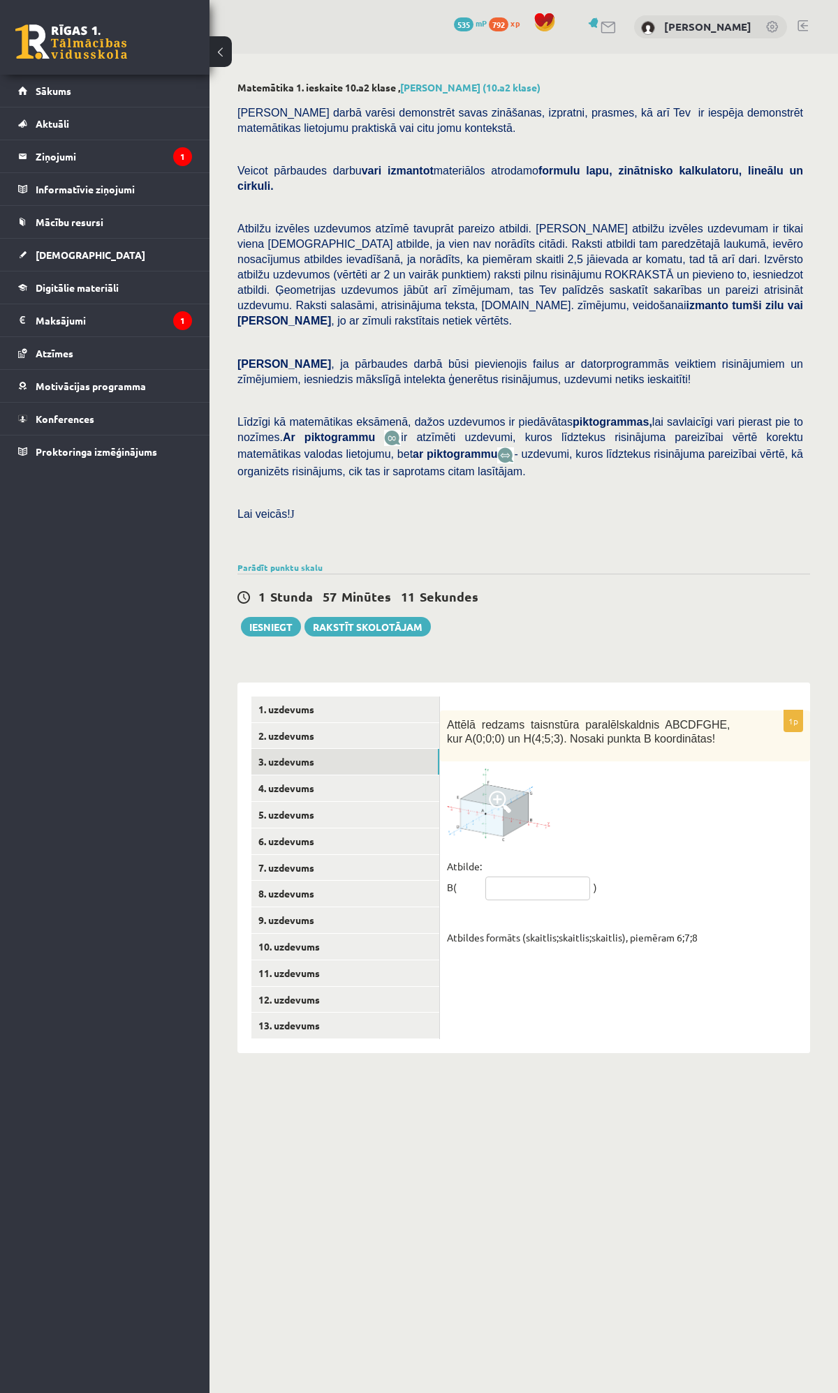
click at [496, 877] on input "text" at bounding box center [537, 889] width 105 height 24
click at [522, 969] on div "1p Attēlā redzams taisnstūra paralēlskaldnis ABCDFGHE, kur A(0;0;0) un H(4;5;3)…" at bounding box center [625, 868] width 370 height 371
click at [549, 877] on input "text" at bounding box center [537, 889] width 105 height 24
type input "*****"
click at [295, 775] on link "4. uzdevums" at bounding box center [345, 788] width 188 height 26
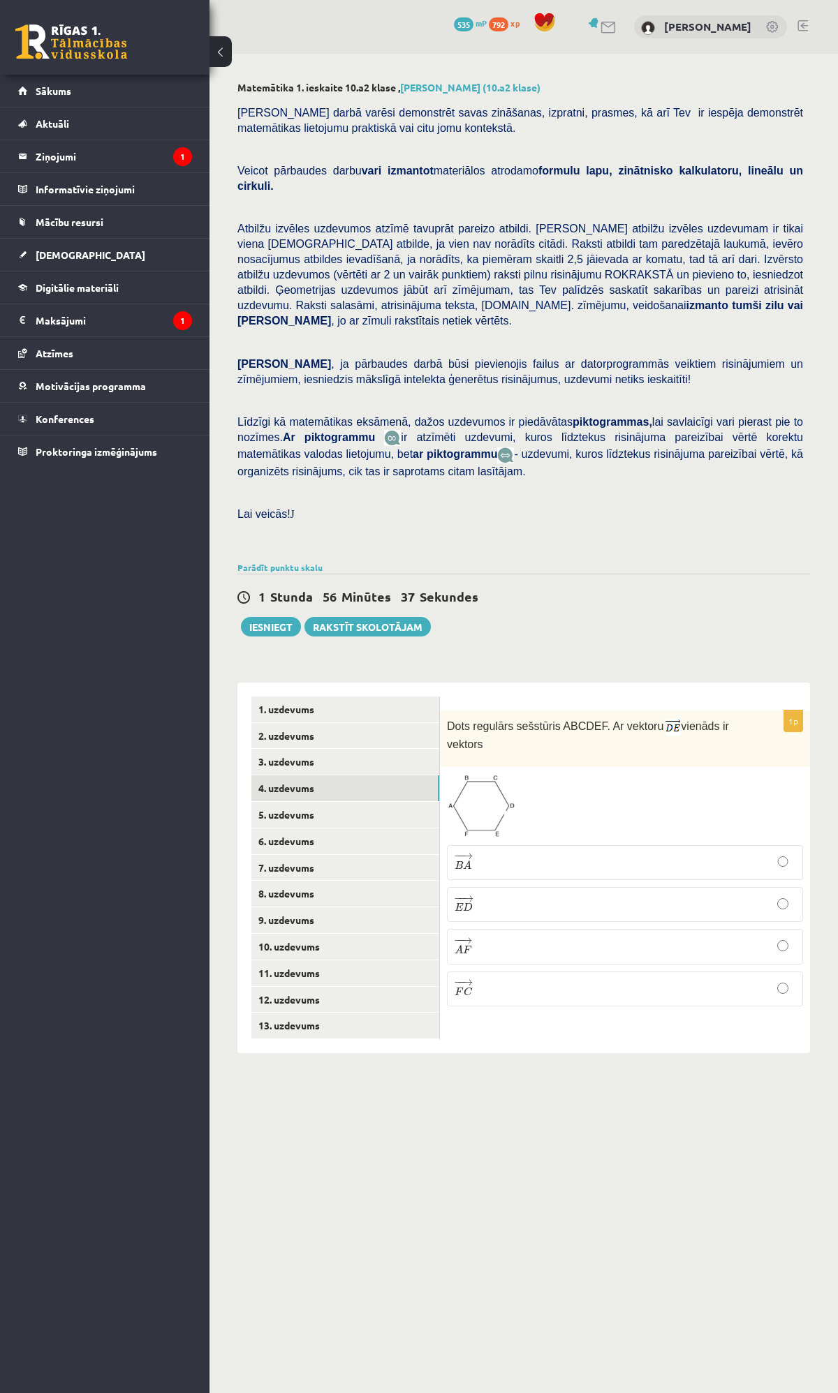
click at [513, 853] on p "− − → B A B A →" at bounding box center [624, 863] width 341 height 20
click at [273, 802] on link "5. uzdevums" at bounding box center [345, 815] width 188 height 26
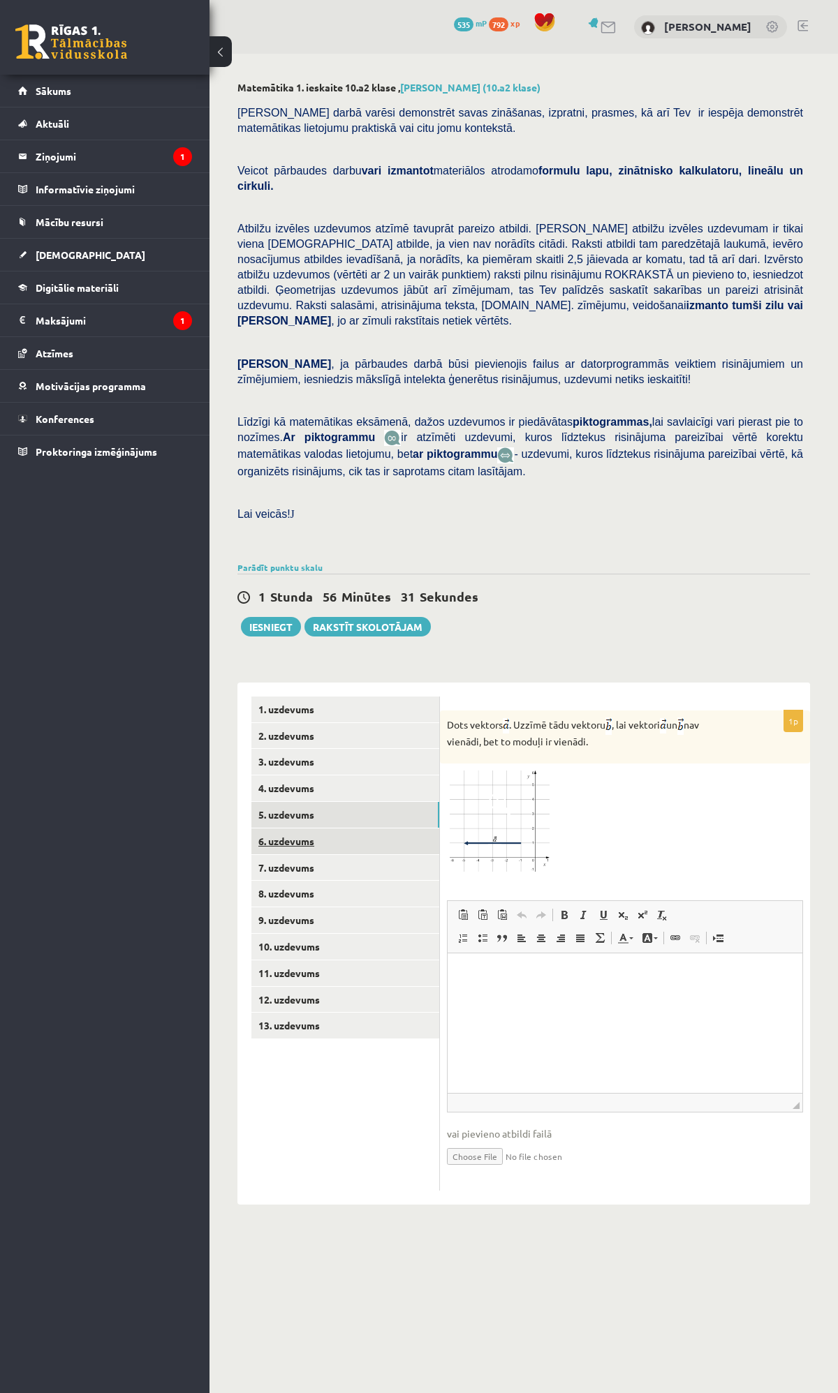
click at [283, 828] on link "6. uzdevums" at bounding box center [345, 841] width 188 height 26
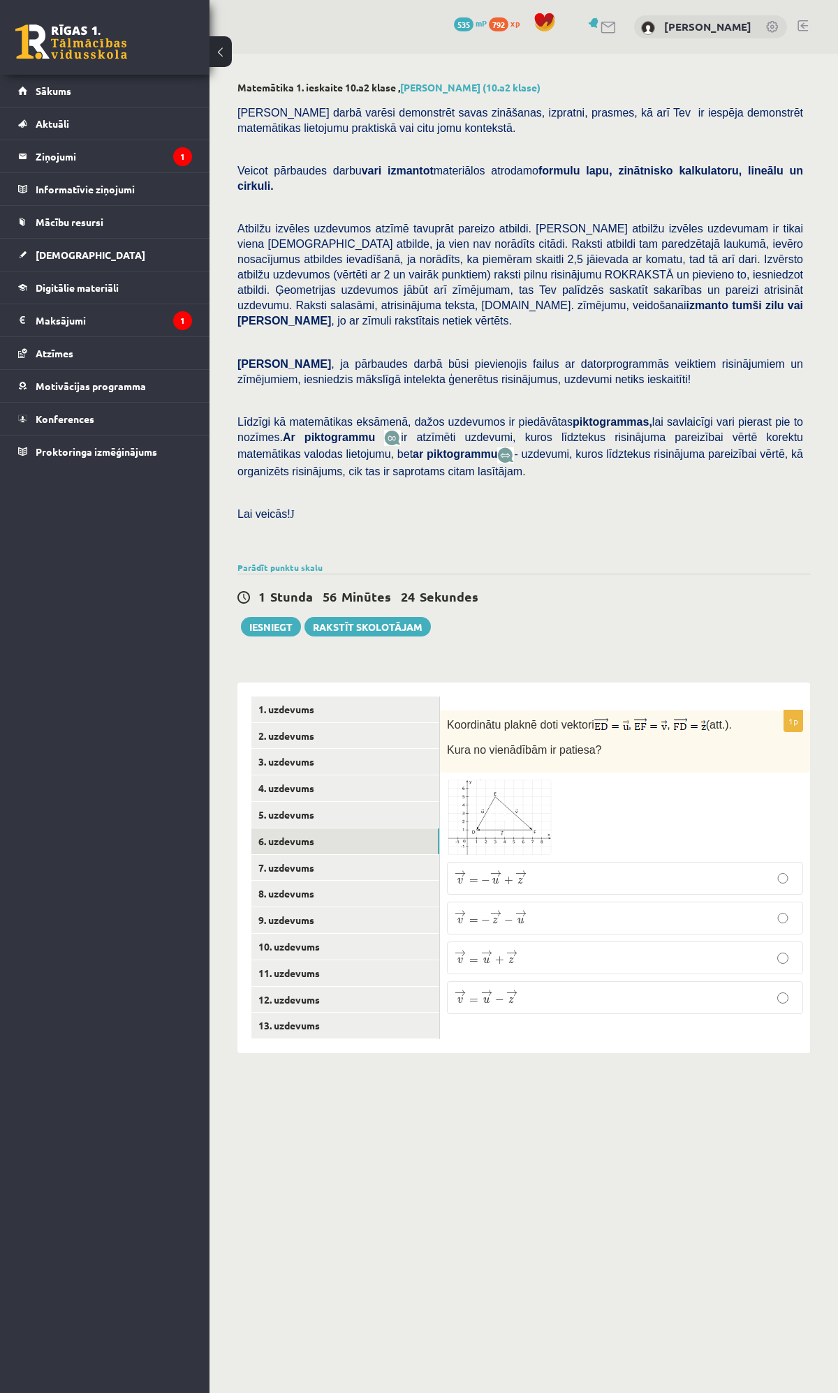
click at [514, 789] on img at bounding box center [499, 817] width 105 height 75
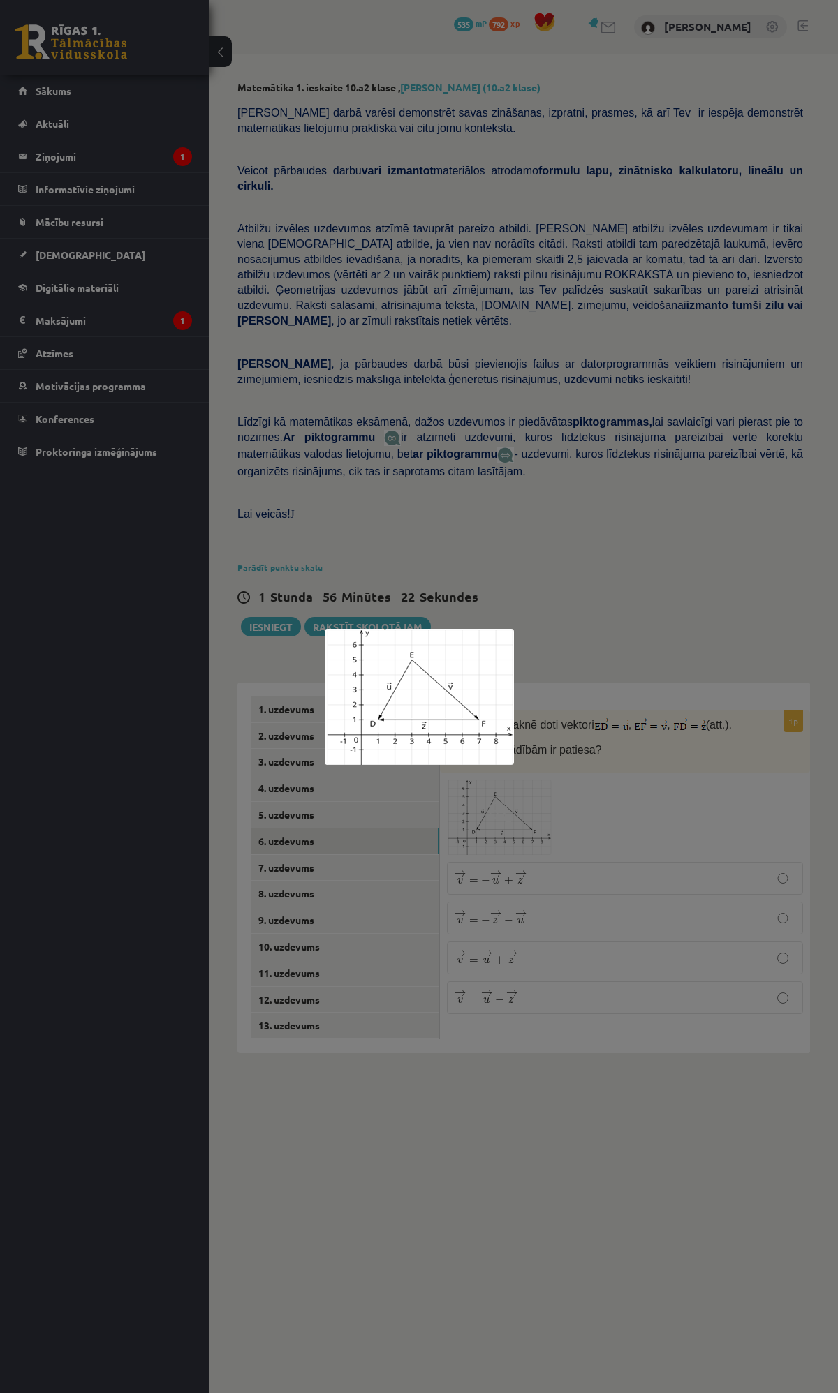
click at [472, 1146] on div at bounding box center [419, 696] width 838 height 1393
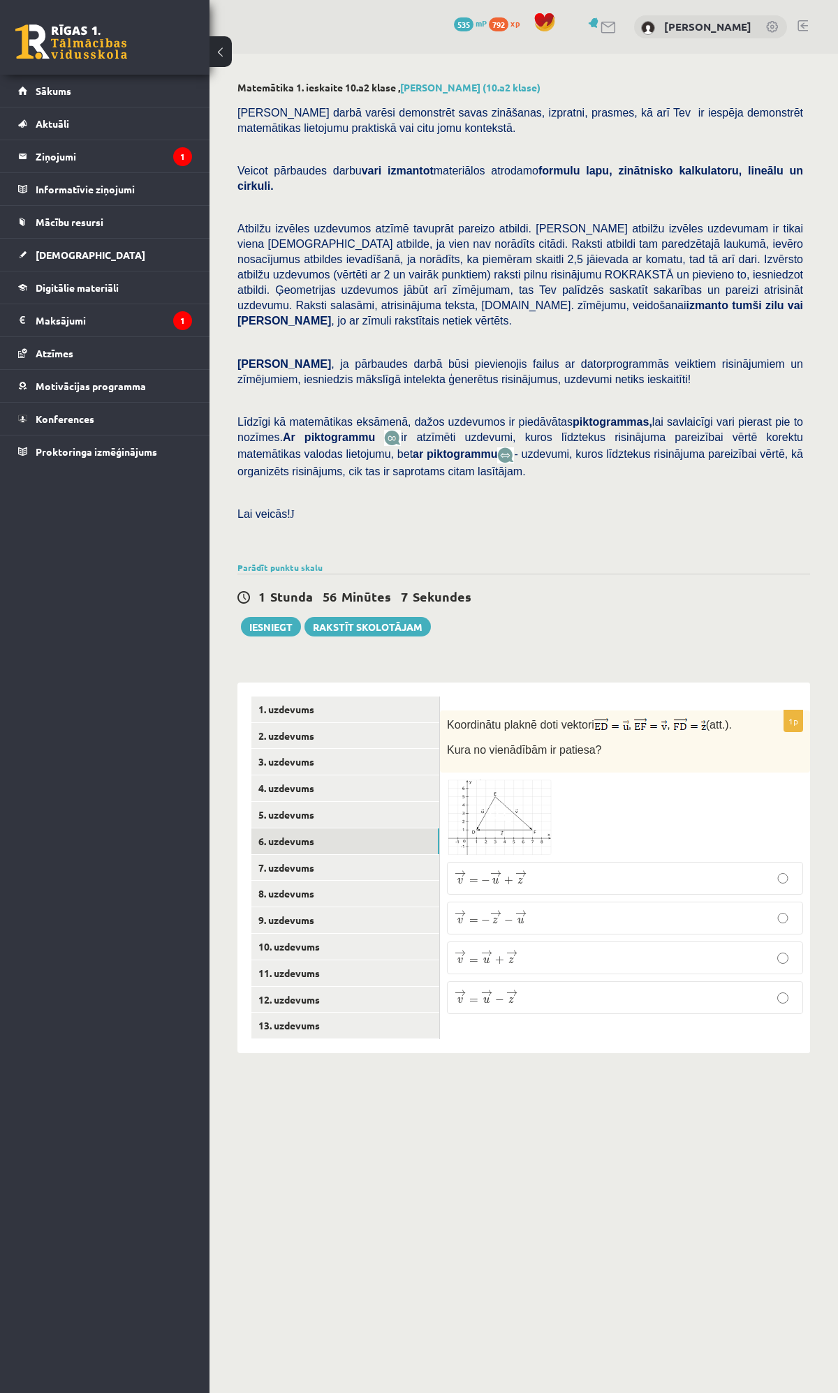
click at [530, 989] on p "→ v = → u − → z v → = u → − z →" at bounding box center [624, 997] width 341 height 17
click at [292, 802] on link "5. uzdevums" at bounding box center [345, 815] width 188 height 26
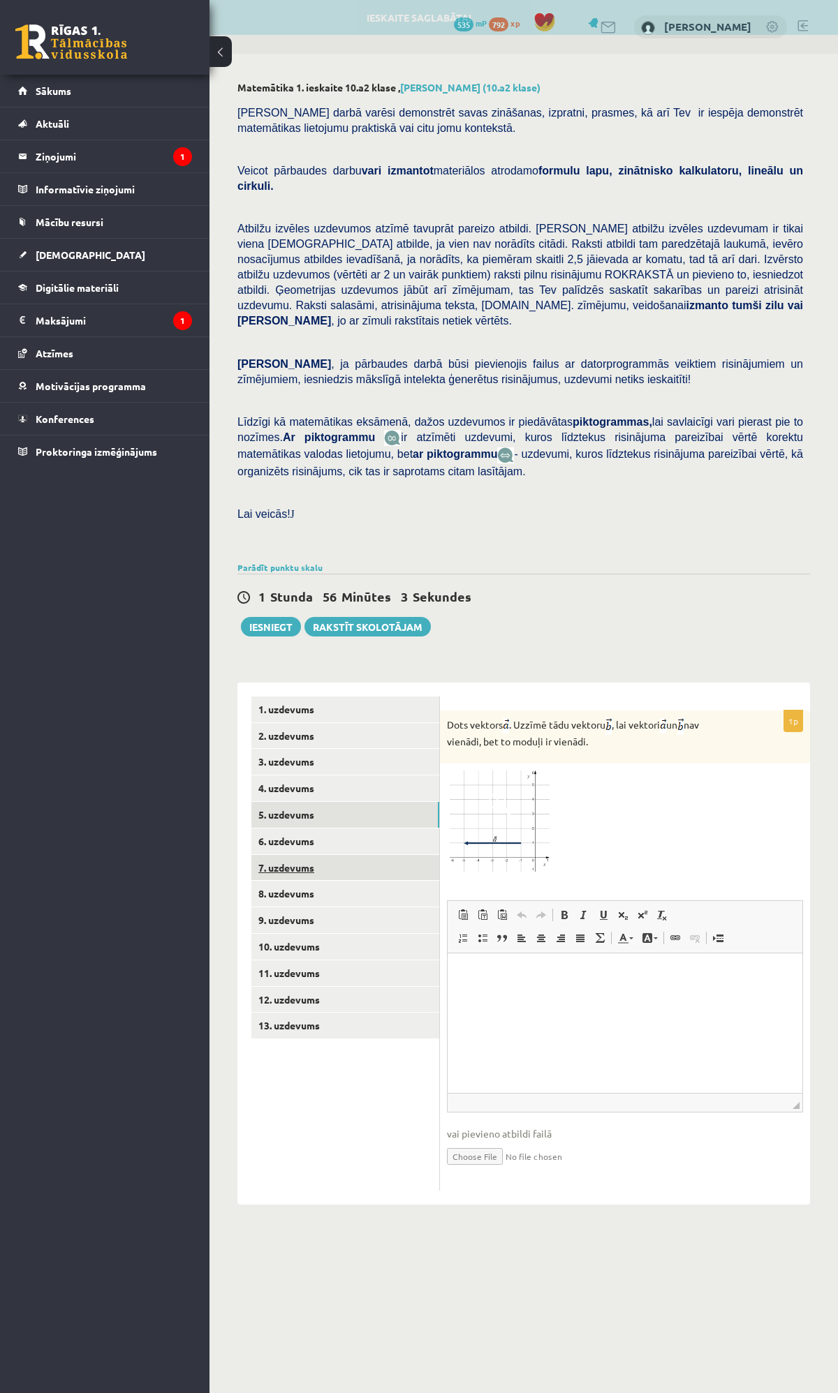
click at [306, 855] on link "7. uzdevums" at bounding box center [345, 868] width 188 height 26
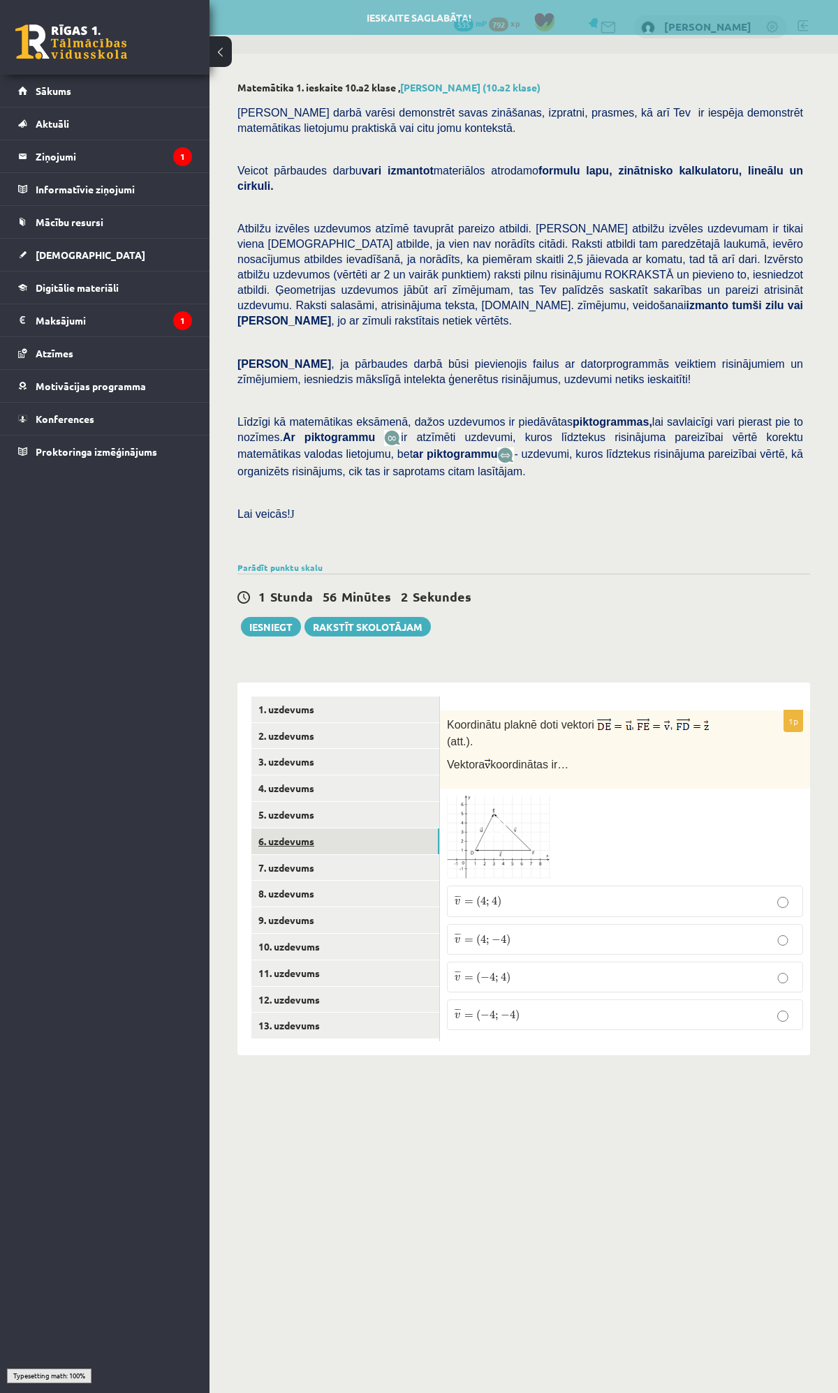
click at [301, 828] on link "6. uzdevums" at bounding box center [345, 841] width 188 height 26
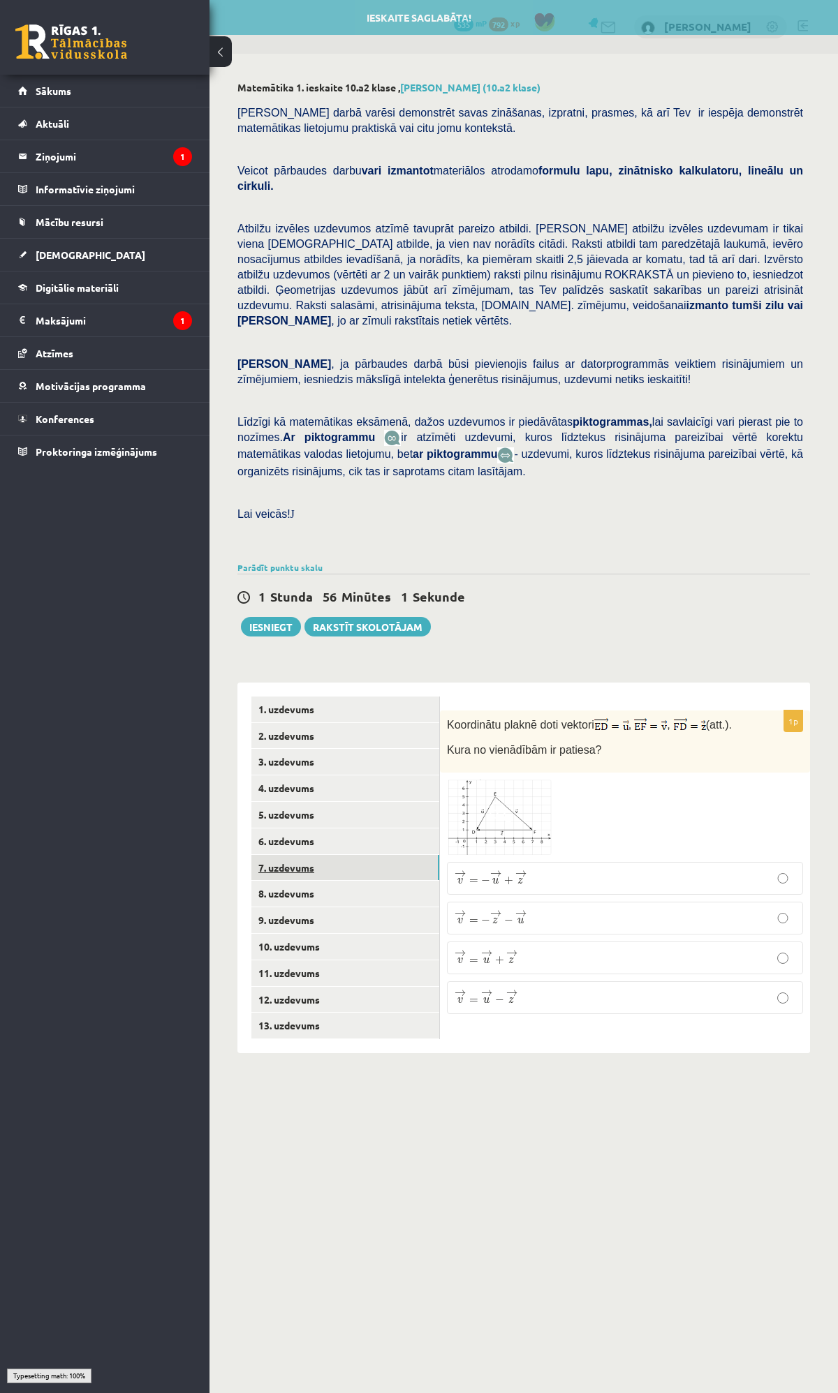
click at [292, 855] on link "7. uzdevums" at bounding box center [345, 868] width 188 height 26
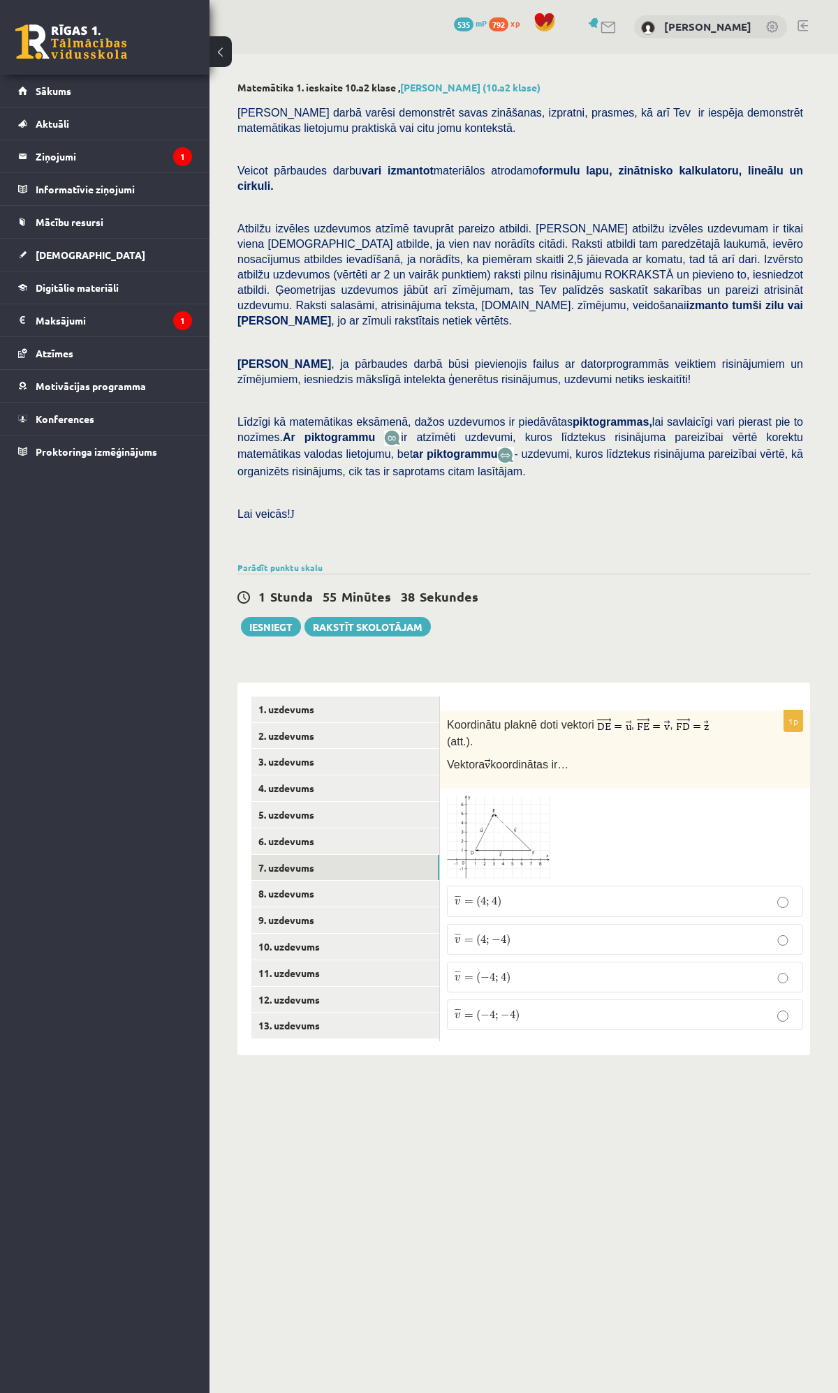
click at [544, 893] on p "¯ ¯ ¯ v = ( 4 ; 4 ) v ¯ = ( 4 ; 4 )" at bounding box center [624, 900] width 341 height 15
click at [533, 932] on p "¯ ¯ ¯ v = ( 4 ; − 4 ) v ¯ = ( 4 ; − 4 )" at bounding box center [624, 939] width 341 height 15
click at [505, 893] on p "¯ ¯ ¯ v = ( 4 ; 4 ) v ¯ = ( 4 ; 4 )" at bounding box center [624, 900] width 341 height 15
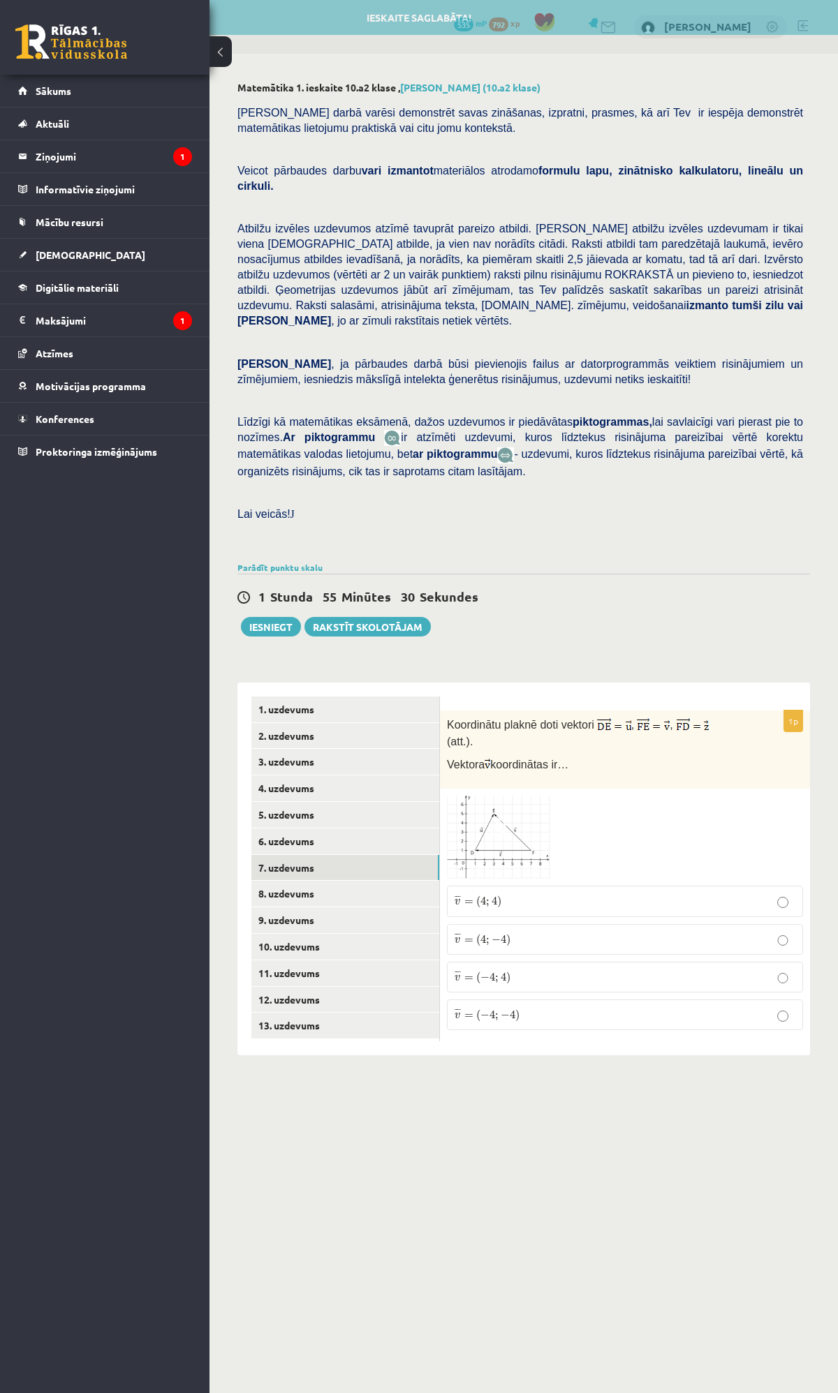
click at [505, 932] on span "¯ ¯ ¯ v = ( 4 ; − 4 )" at bounding box center [482, 938] width 56 height 13
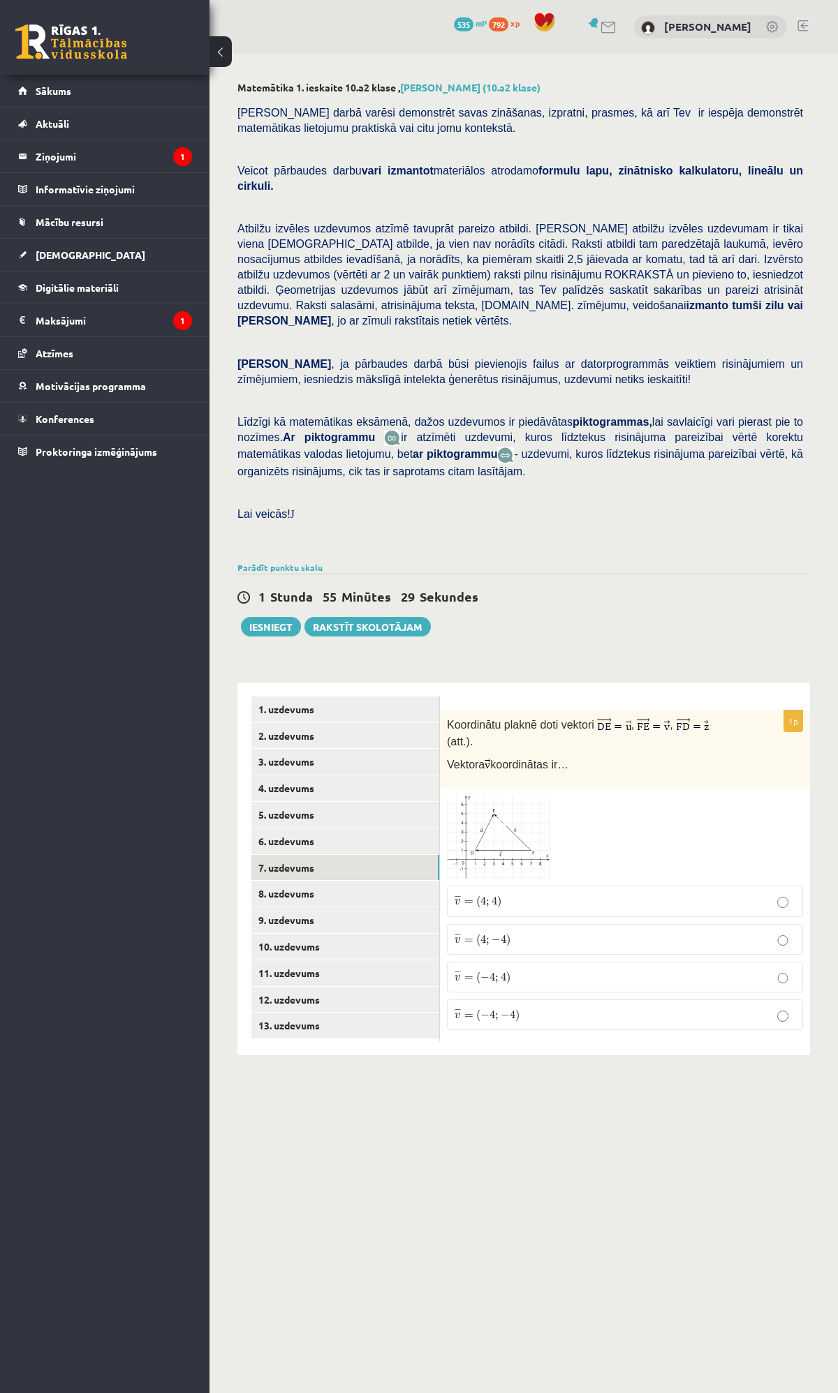
click at [470, 924] on label "¯ ¯ ¯ v = ( 4 ; − 4 ) v ¯ = ( 4 ; − 4 )" at bounding box center [625, 939] width 356 height 31
click at [287, 881] on link "8. uzdevums" at bounding box center [345, 894] width 188 height 26
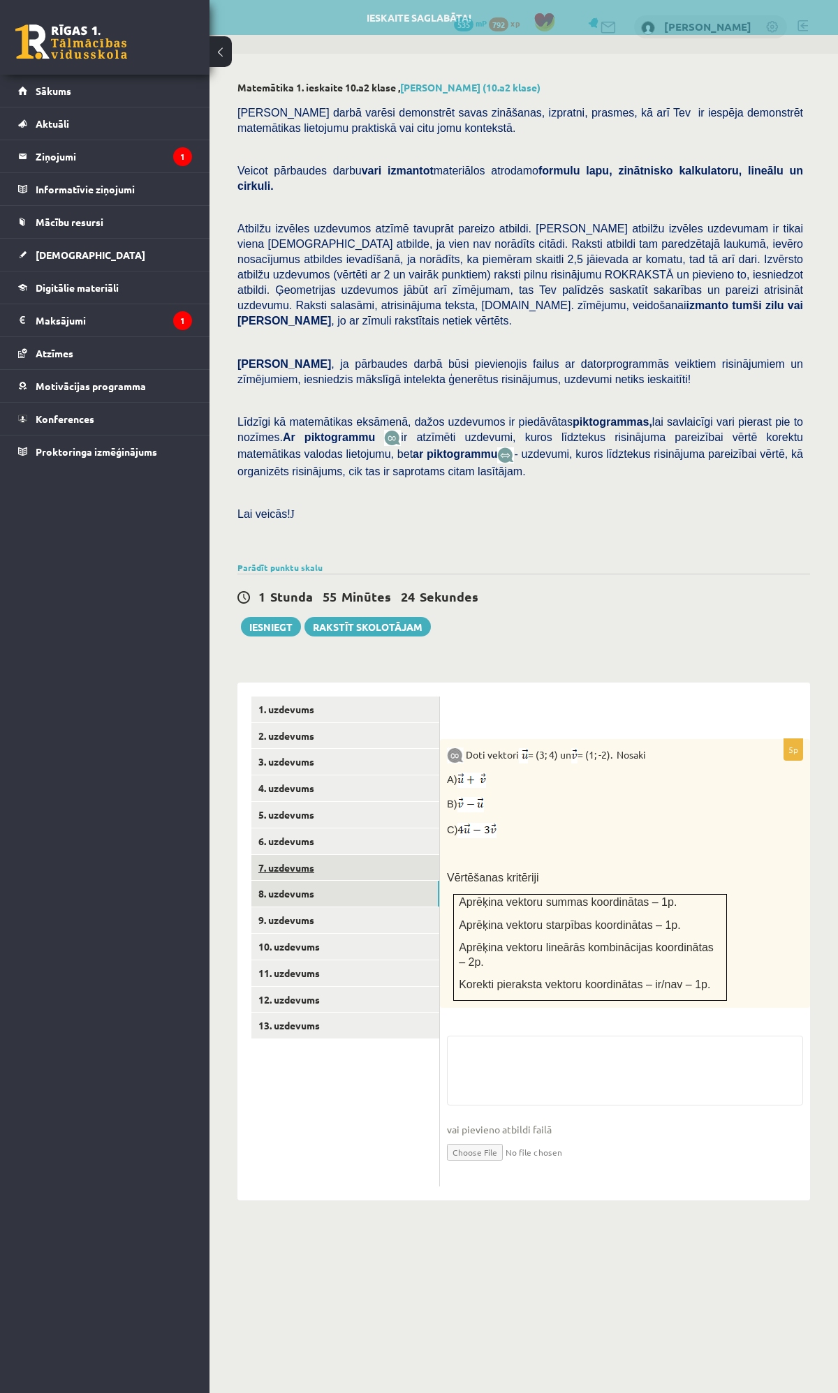
click at [304, 855] on link "7. uzdevums" at bounding box center [345, 868] width 188 height 26
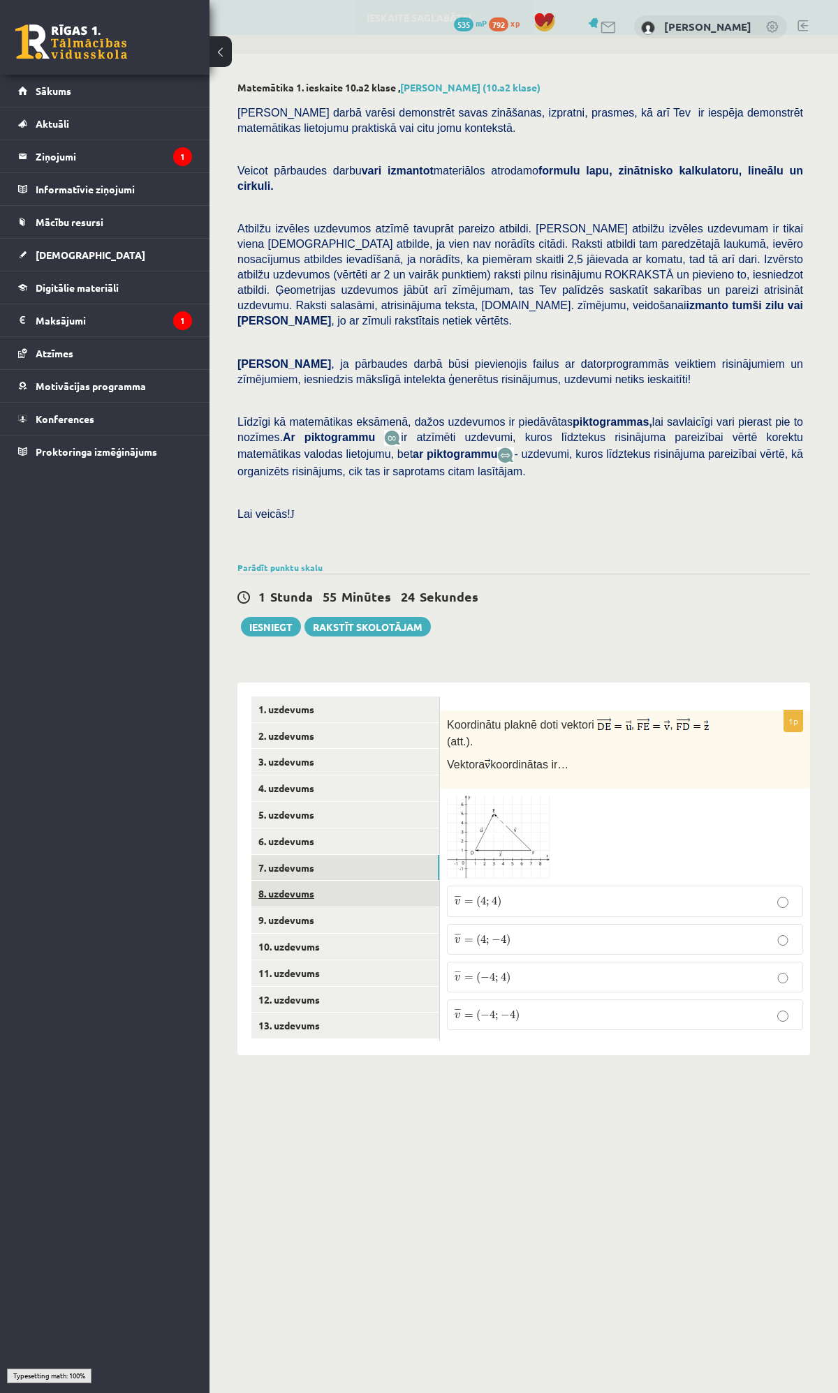
click at [296, 881] on link "8. uzdevums" at bounding box center [345, 894] width 188 height 26
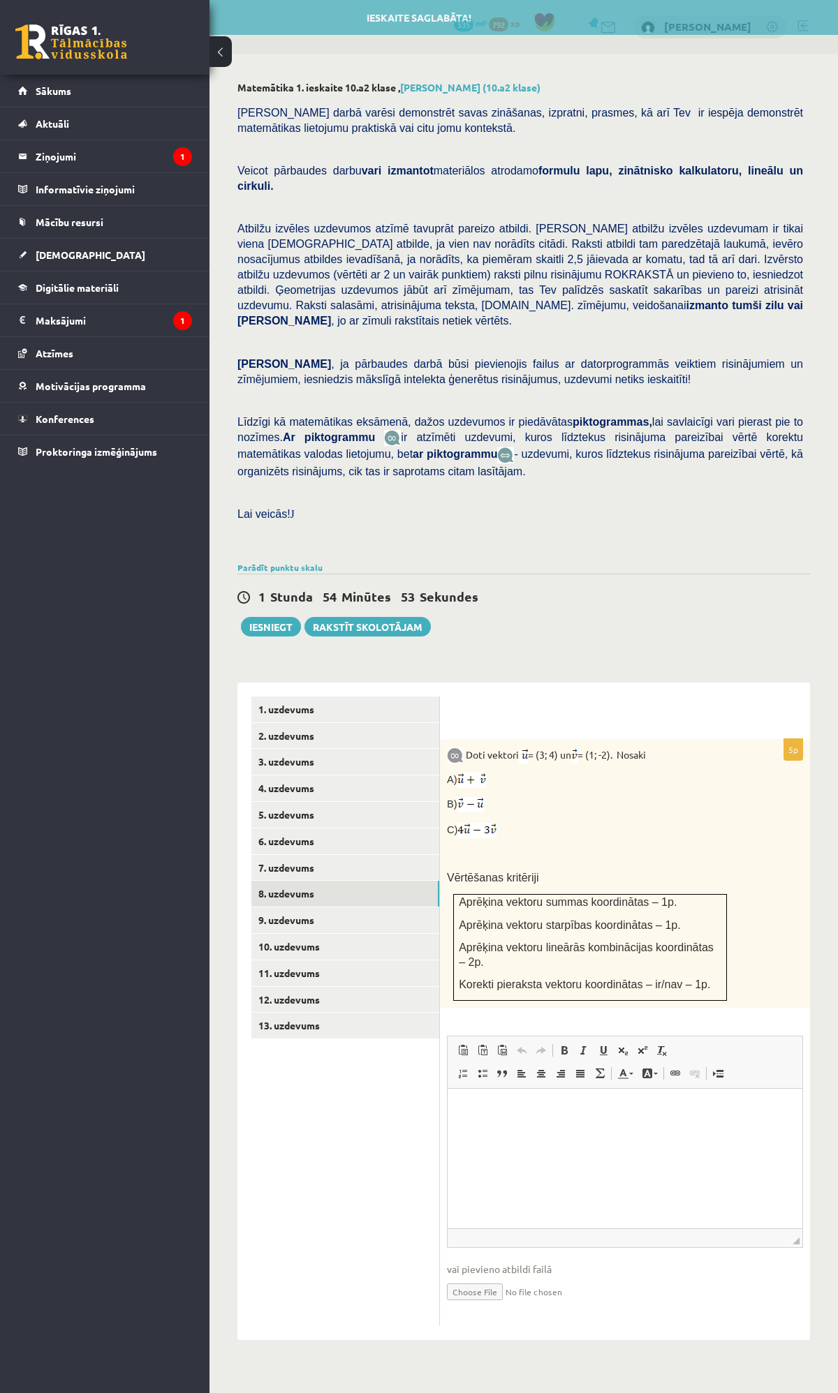
click at [791, 59] on div "Matemātika 1. ieskaite 10.a2 klase , Ņikita Ņemiro (10.a2 klase) Pārbaudes darb…" at bounding box center [523, 711] width 628 height 1314
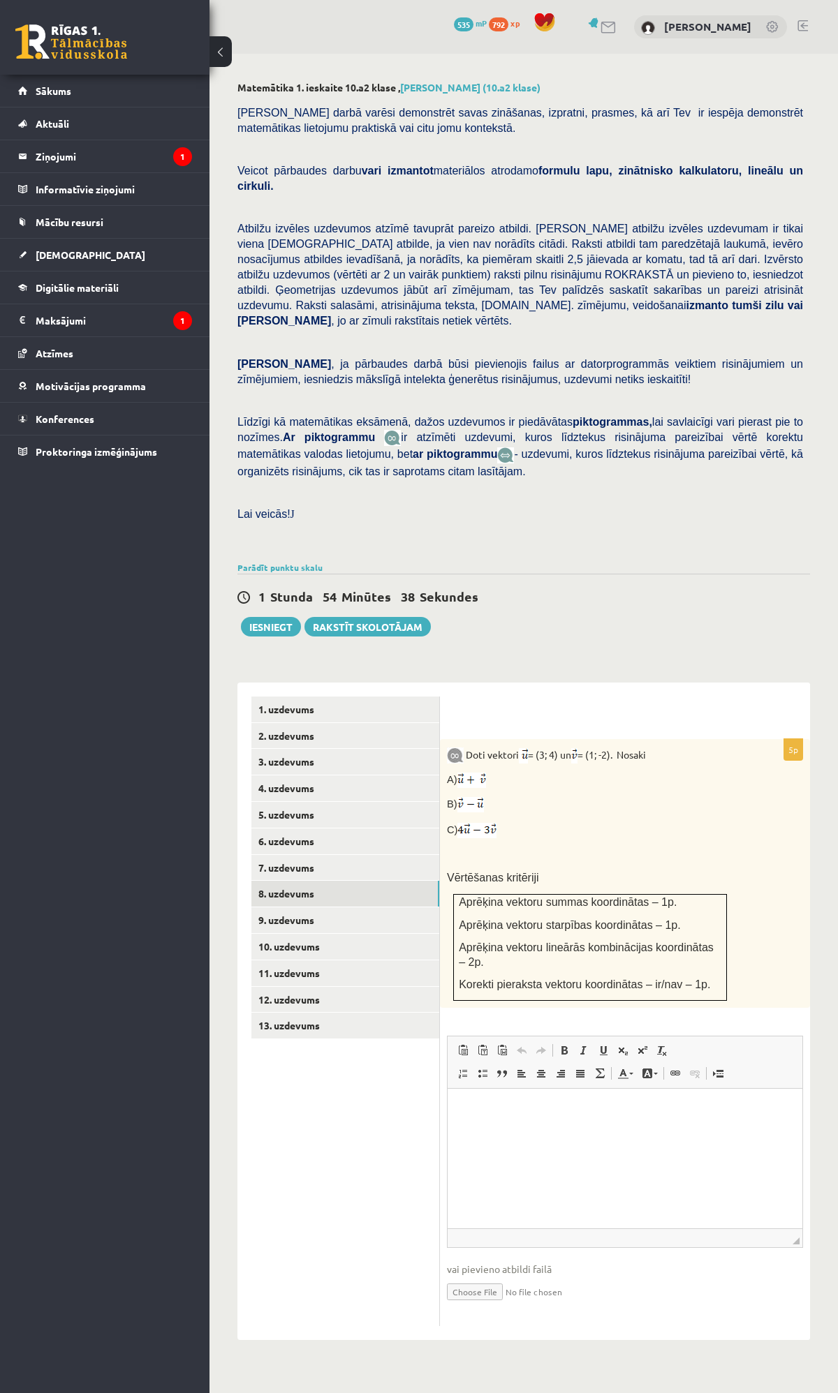
click at [495, 1131] on html at bounding box center [624, 1110] width 355 height 43
click at [493, 1113] on p "Bagātinātā teksta redaktors, wiswyg-editor-user-answer-47433803931220" at bounding box center [624, 1110] width 327 height 15
click at [288, 907] on link "9. uzdevums" at bounding box center [345, 920] width 188 height 26
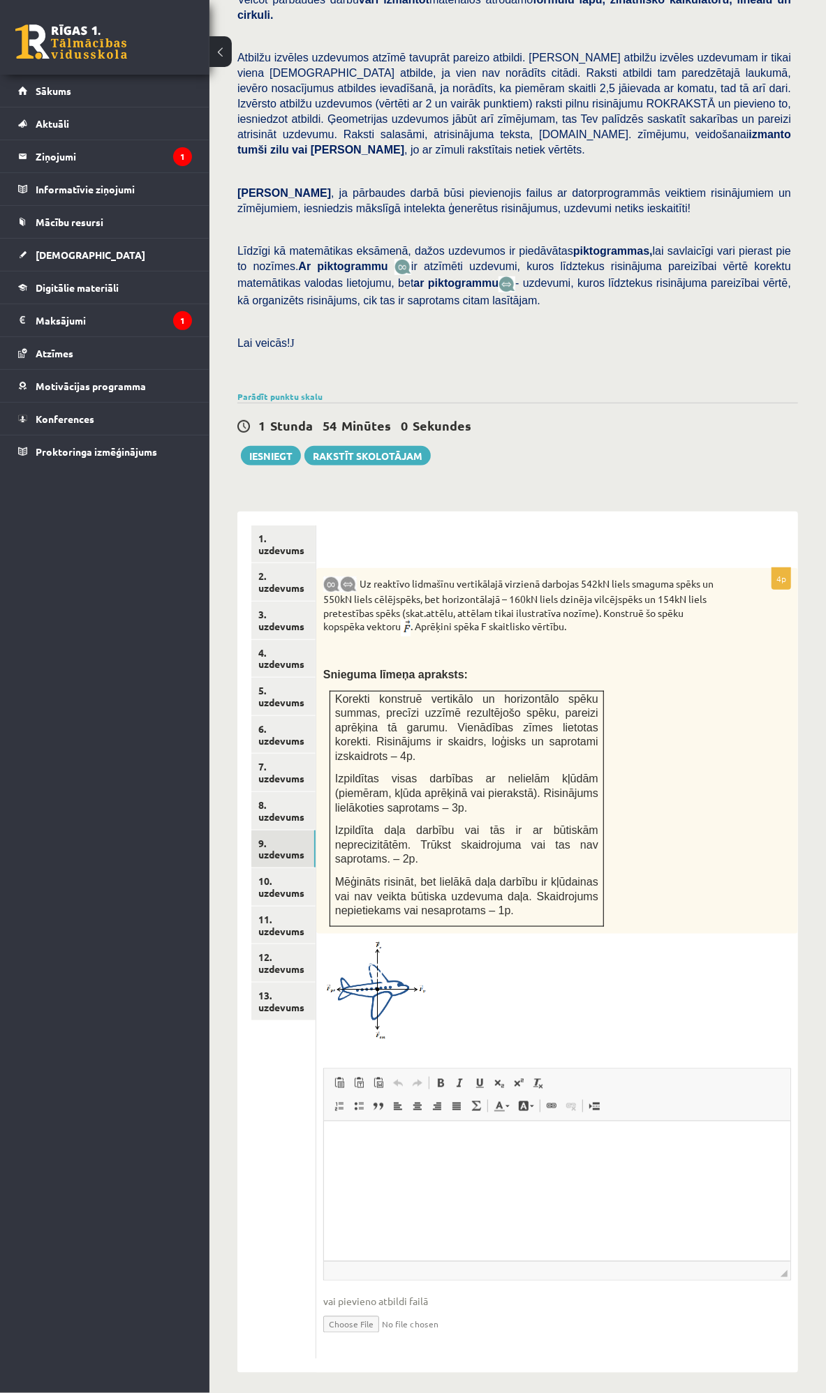
scroll to position [174, 0]
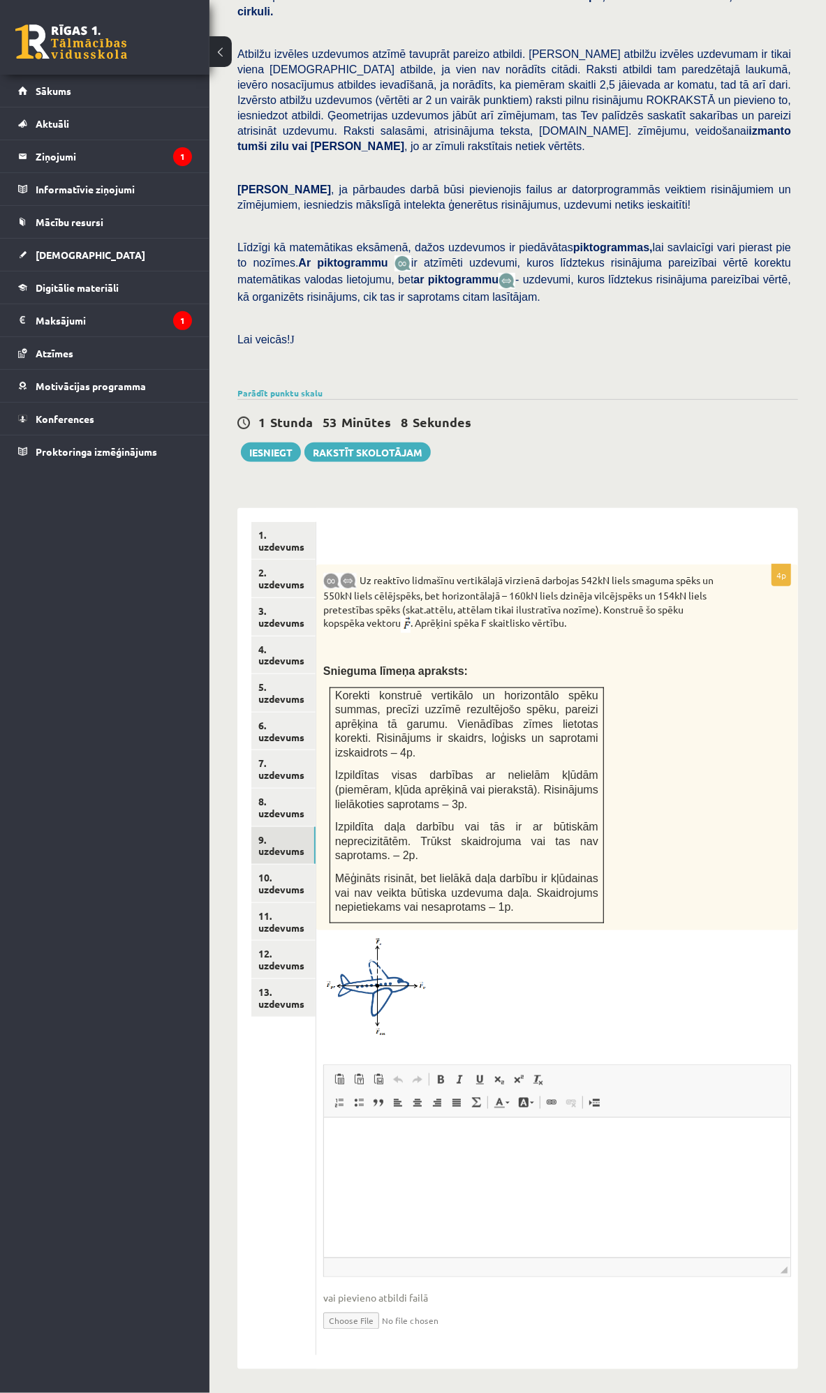
click at [425, 1160] on html at bounding box center [556, 1138] width 466 height 43
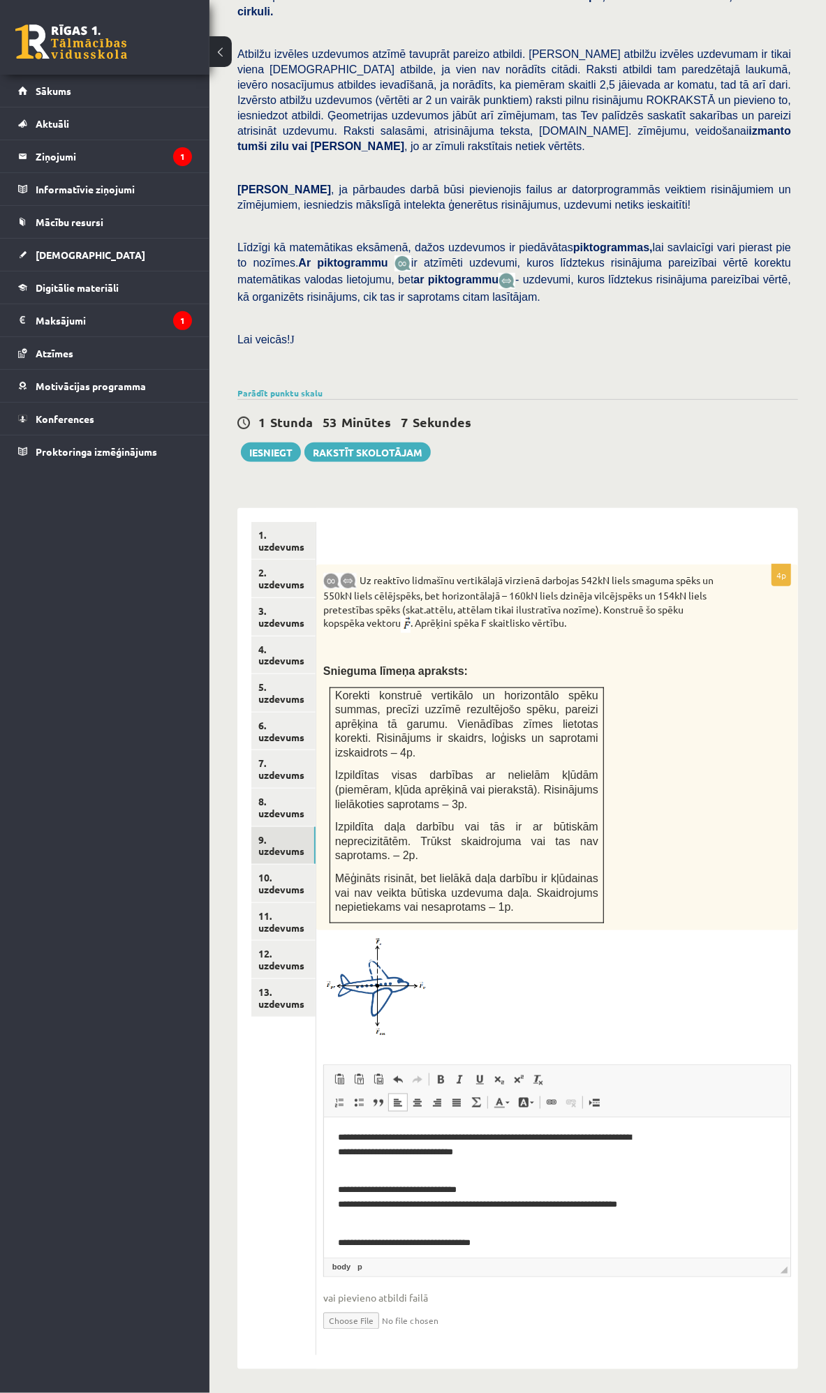
scroll to position [161, 0]
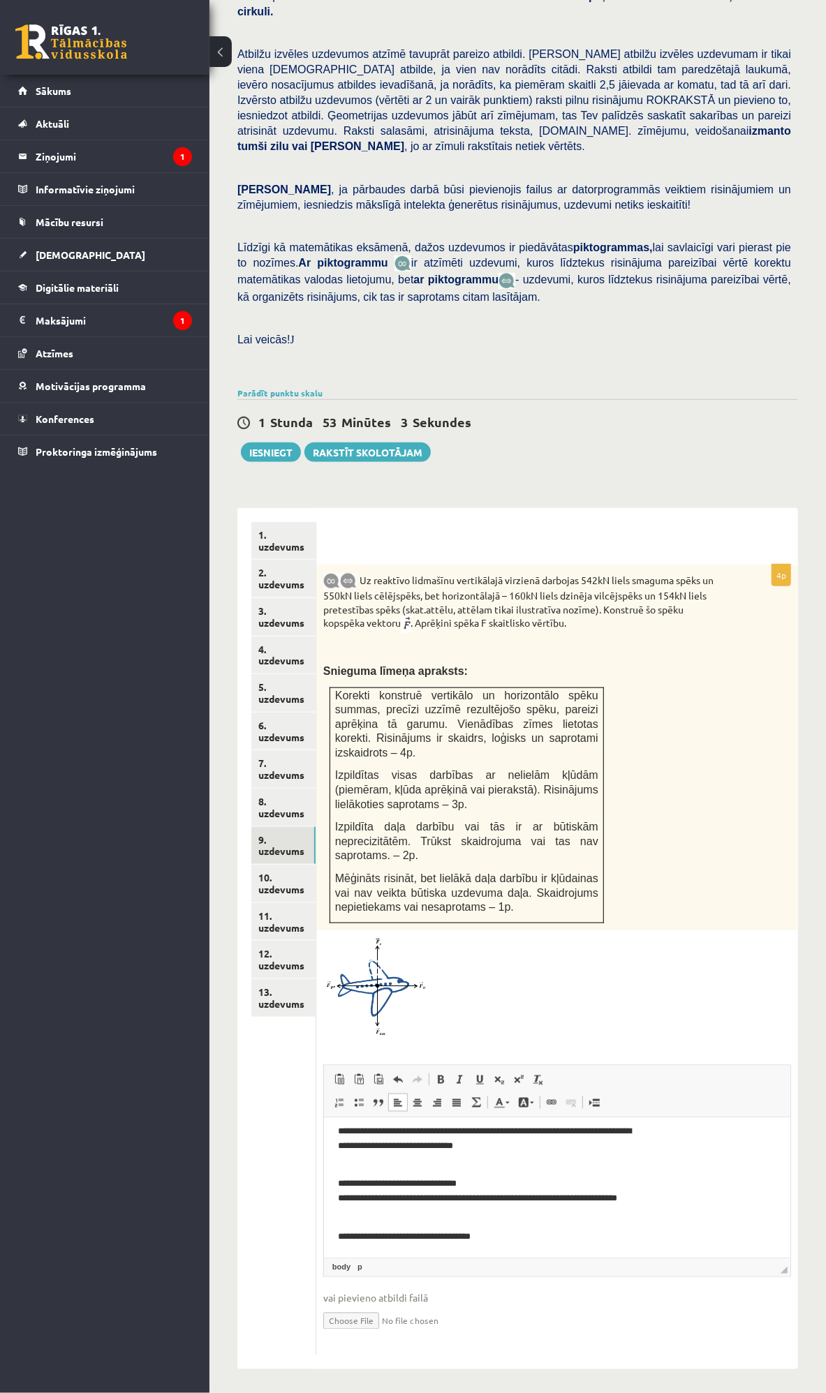
click at [535, 1235] on p "**********" at bounding box center [488, 1236] width 303 height 15
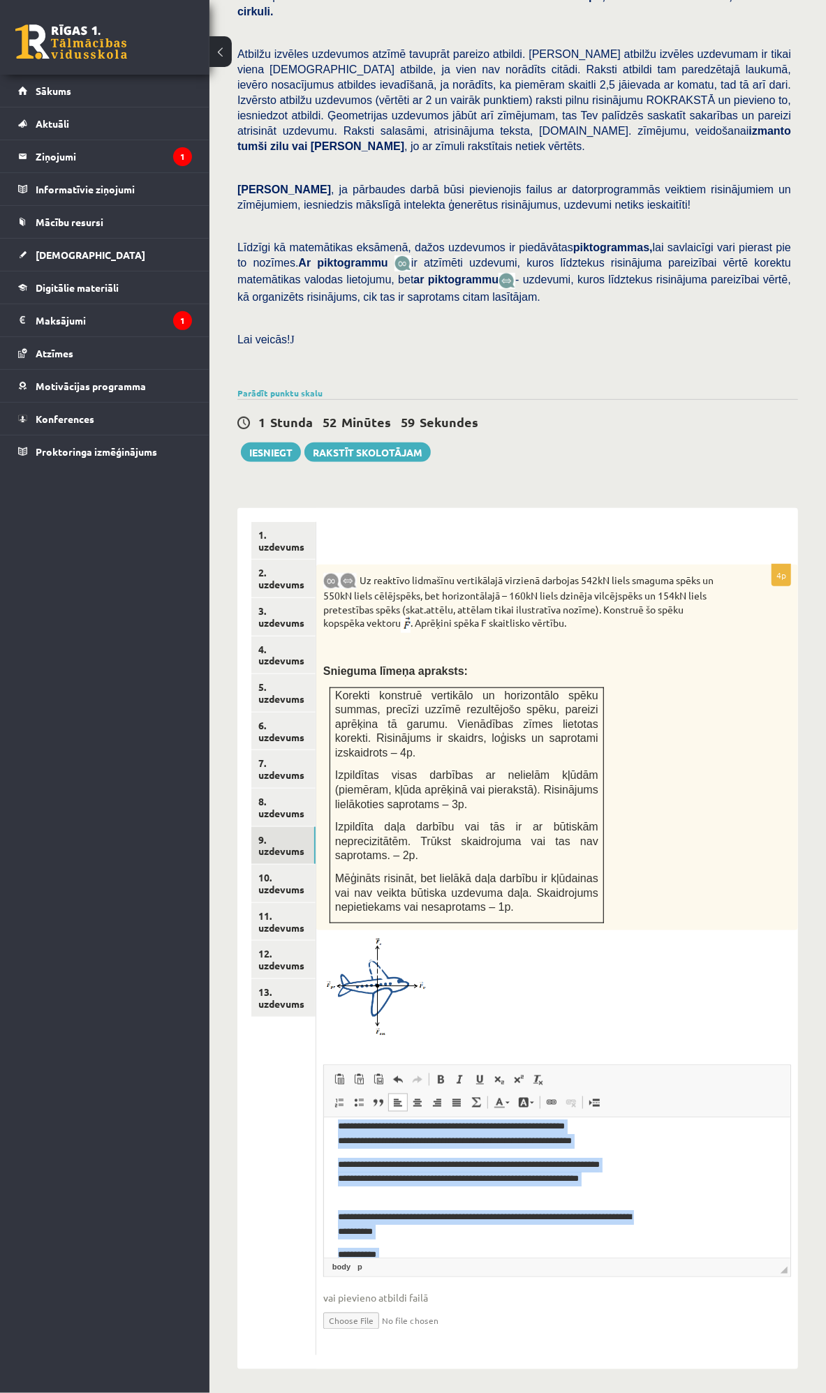
scroll to position [0, 0]
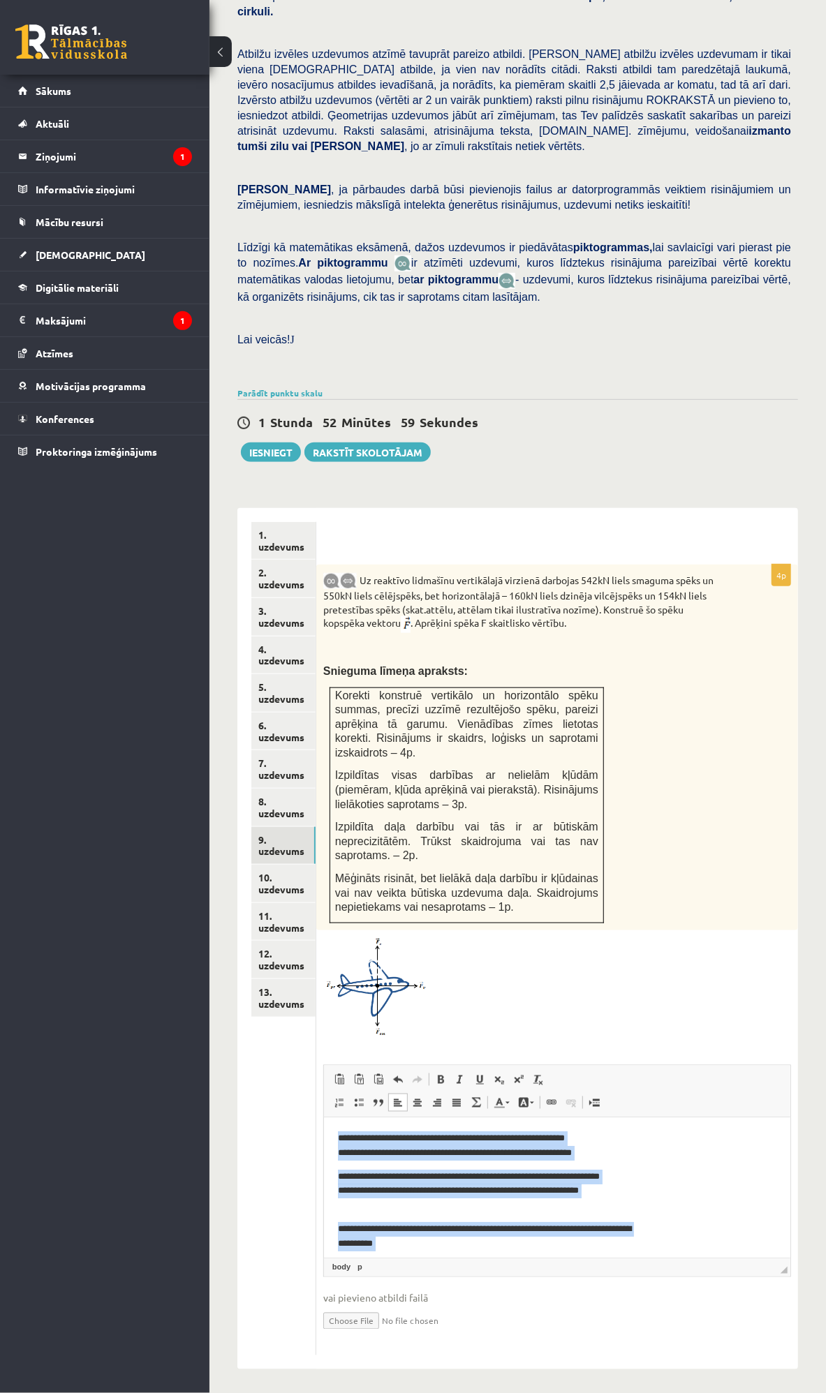
drag, startPoint x: 530, startPoint y: 1237, endPoint x: 724, endPoint y: 2121, distance: 905.4
click at [323, 1117] on html "**********" at bounding box center [556, 1266] width 466 height 299
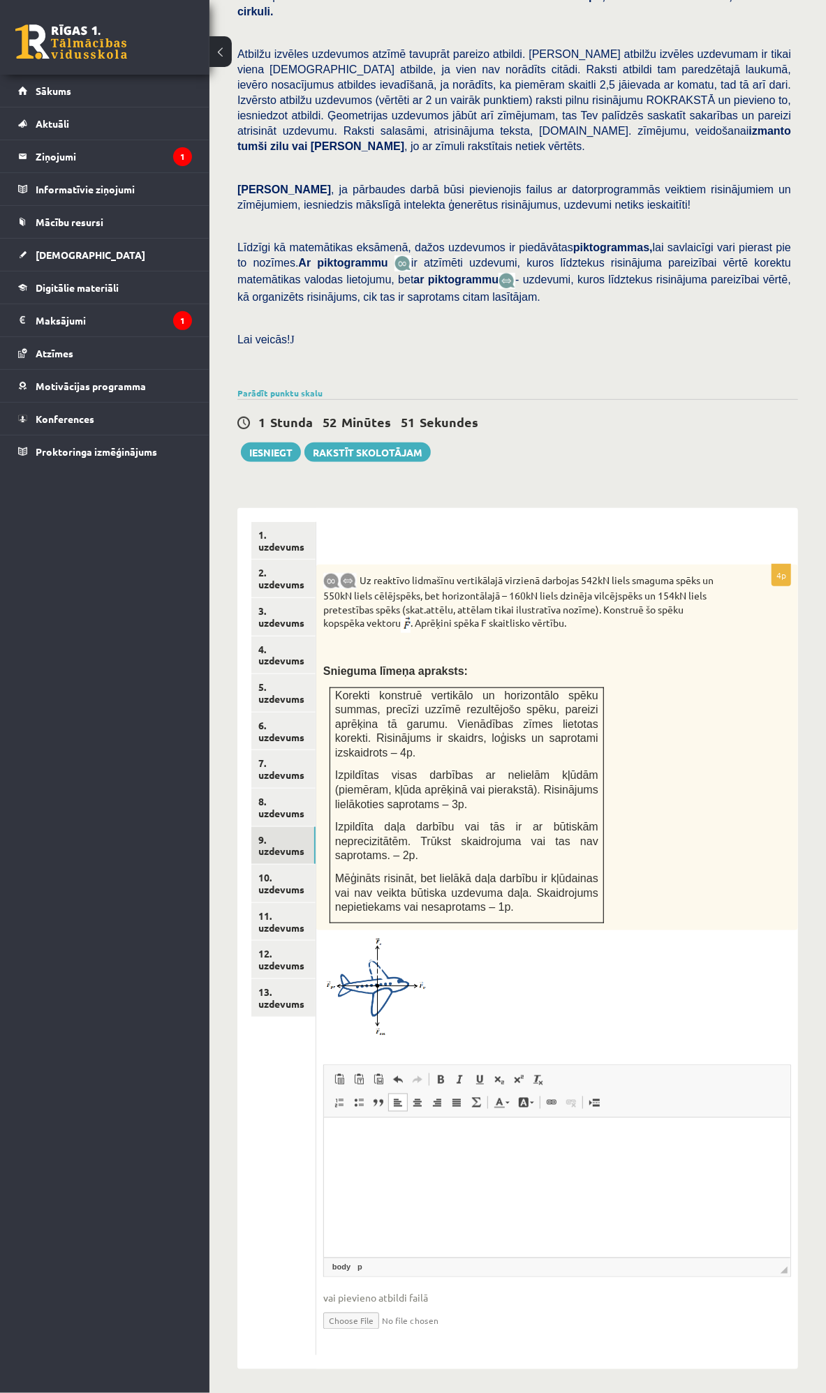
click at [389, 1143] on html at bounding box center [556, 1138] width 466 height 43
click at [376, 1179] on html "**********" at bounding box center [556, 1150] width 466 height 66
click at [527, 1175] on html "**********" at bounding box center [556, 1150] width 466 height 66
click at [359, 1207] on html "**********" at bounding box center [556, 1161] width 466 height 89
click at [646, 1186] on p "**********" at bounding box center [494, 1185] width 315 height 15
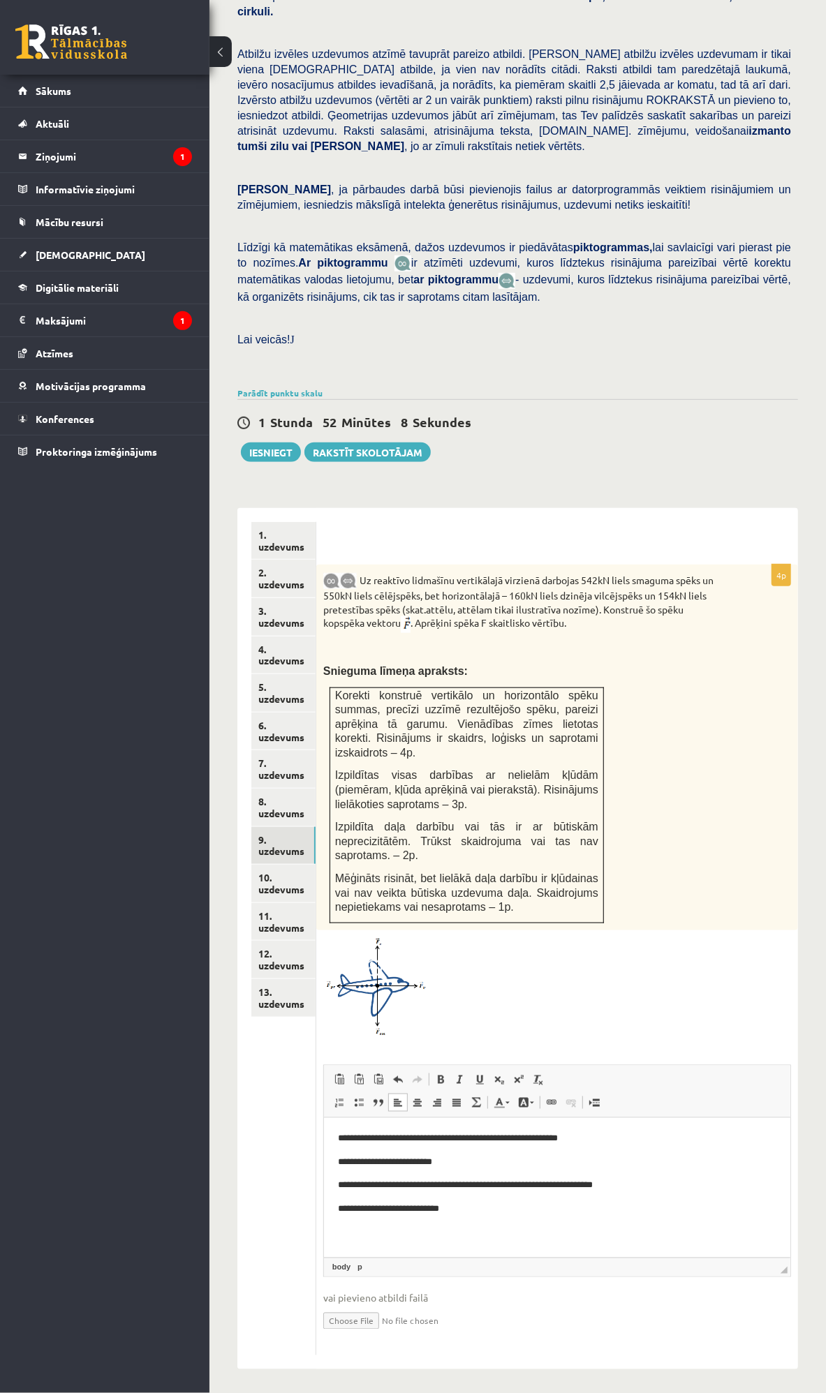
click at [503, 1231] on html "**********" at bounding box center [556, 1173] width 466 height 113
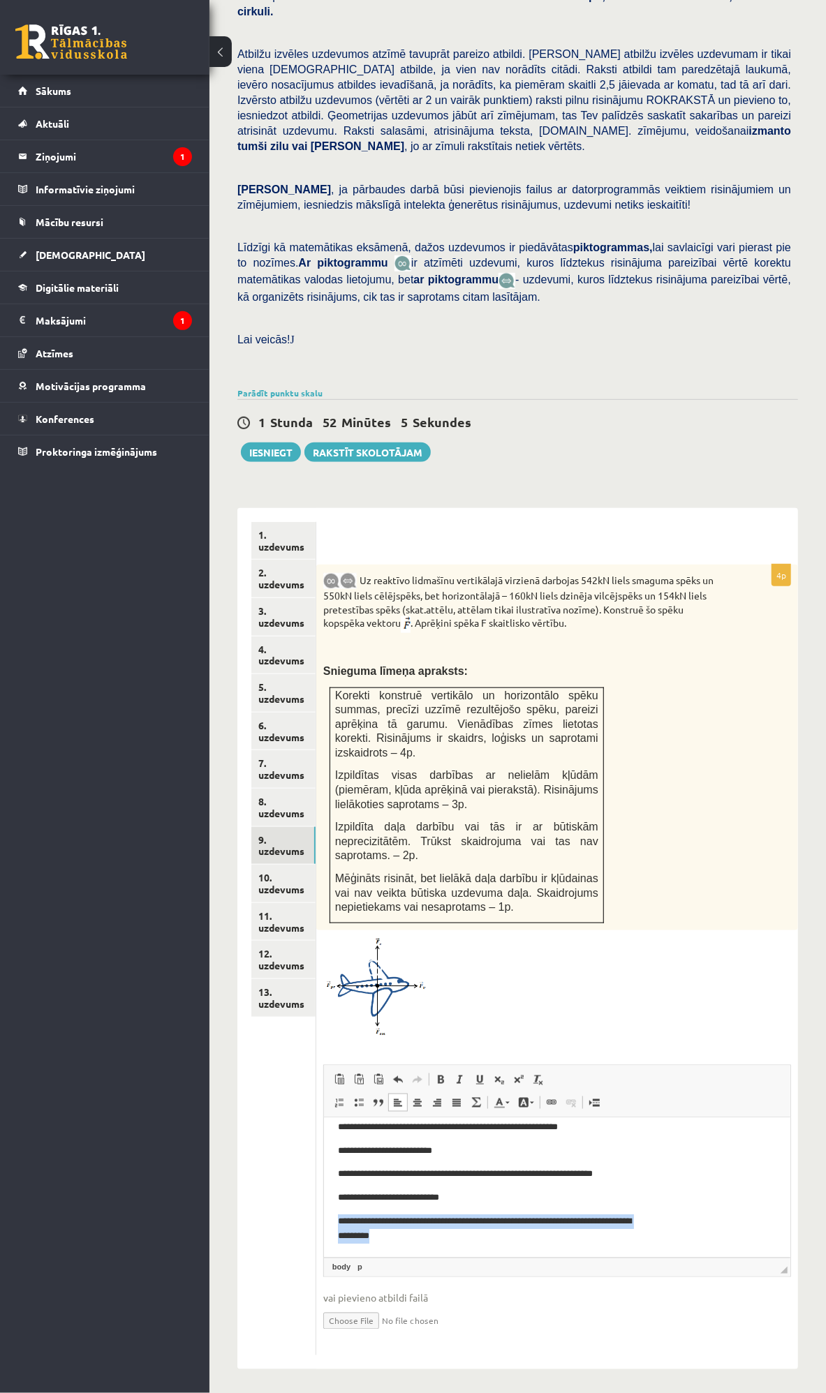
drag, startPoint x: 435, startPoint y: 1249, endPoint x: 335, endPoint y: 1226, distance: 102.3
click at [335, 1226] on html "**********" at bounding box center [556, 1181] width 466 height 151
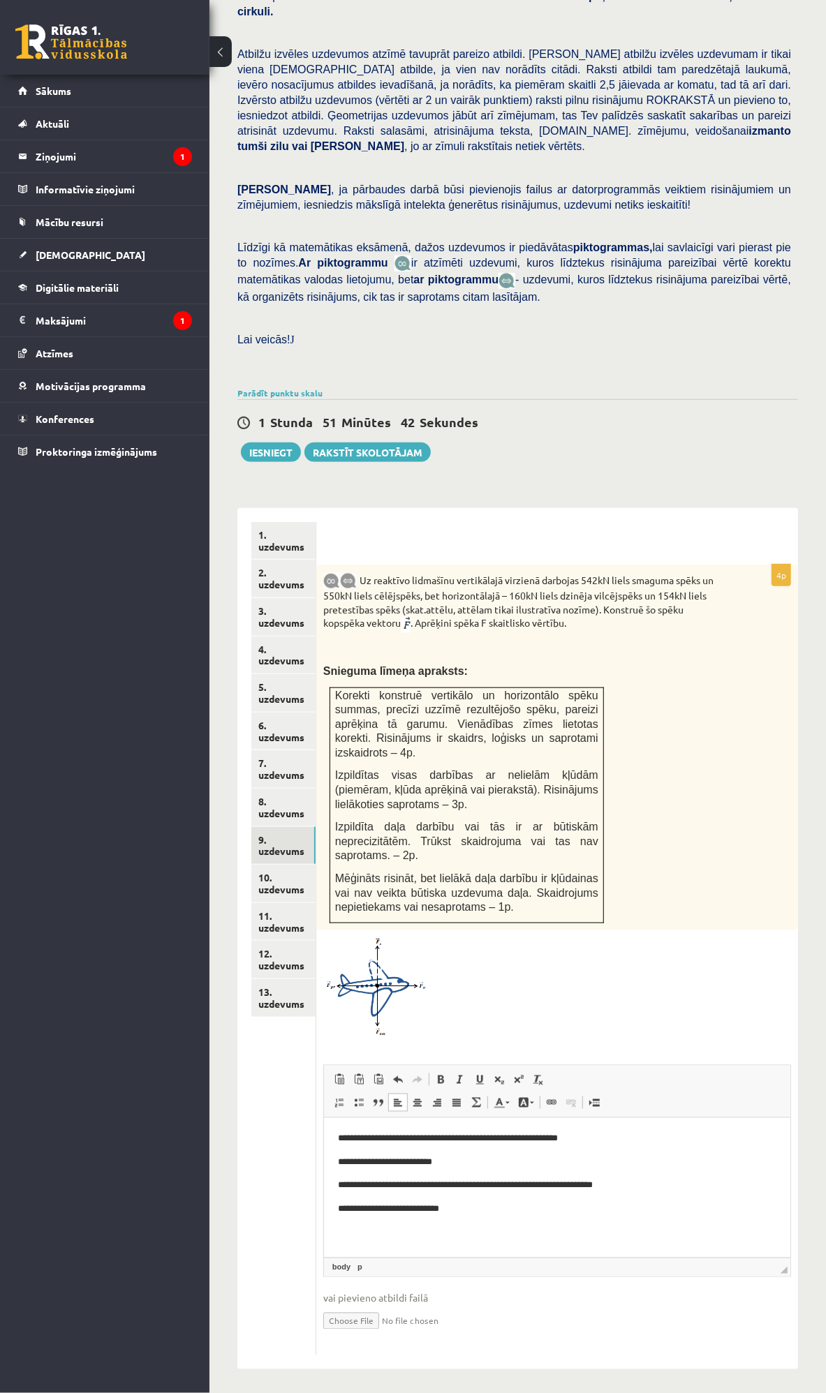
click at [343, 1235] on p "Bagātinātā teksta redaktors, wiswyg-editor-user-answer-47433752674580" at bounding box center [494, 1233] width 315 height 15
click at [514, 1232] on p "**********" at bounding box center [488, 1236] width 303 height 21
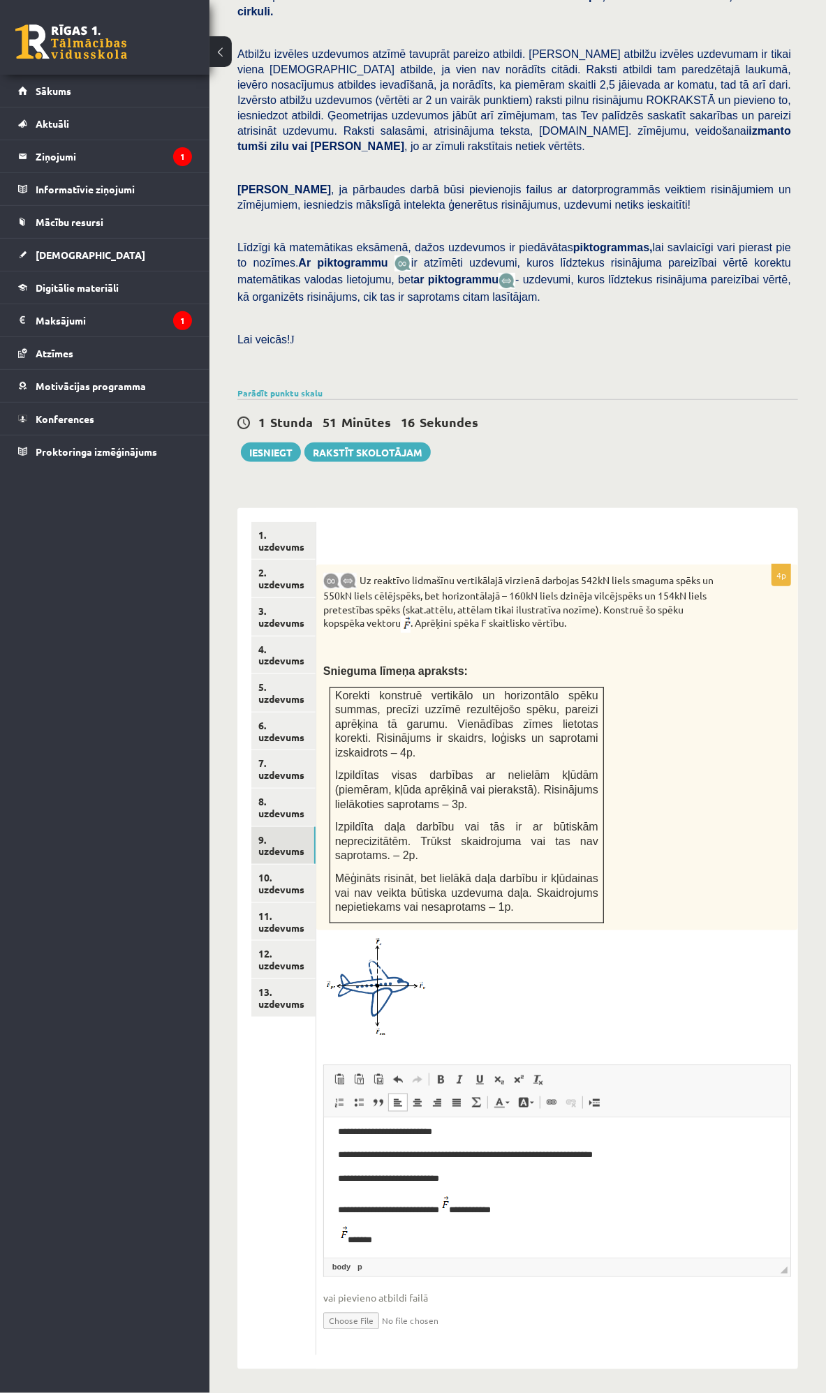
scroll to position [34, 0]
click at [406, 1234] on p "*******" at bounding box center [488, 1232] width 303 height 21
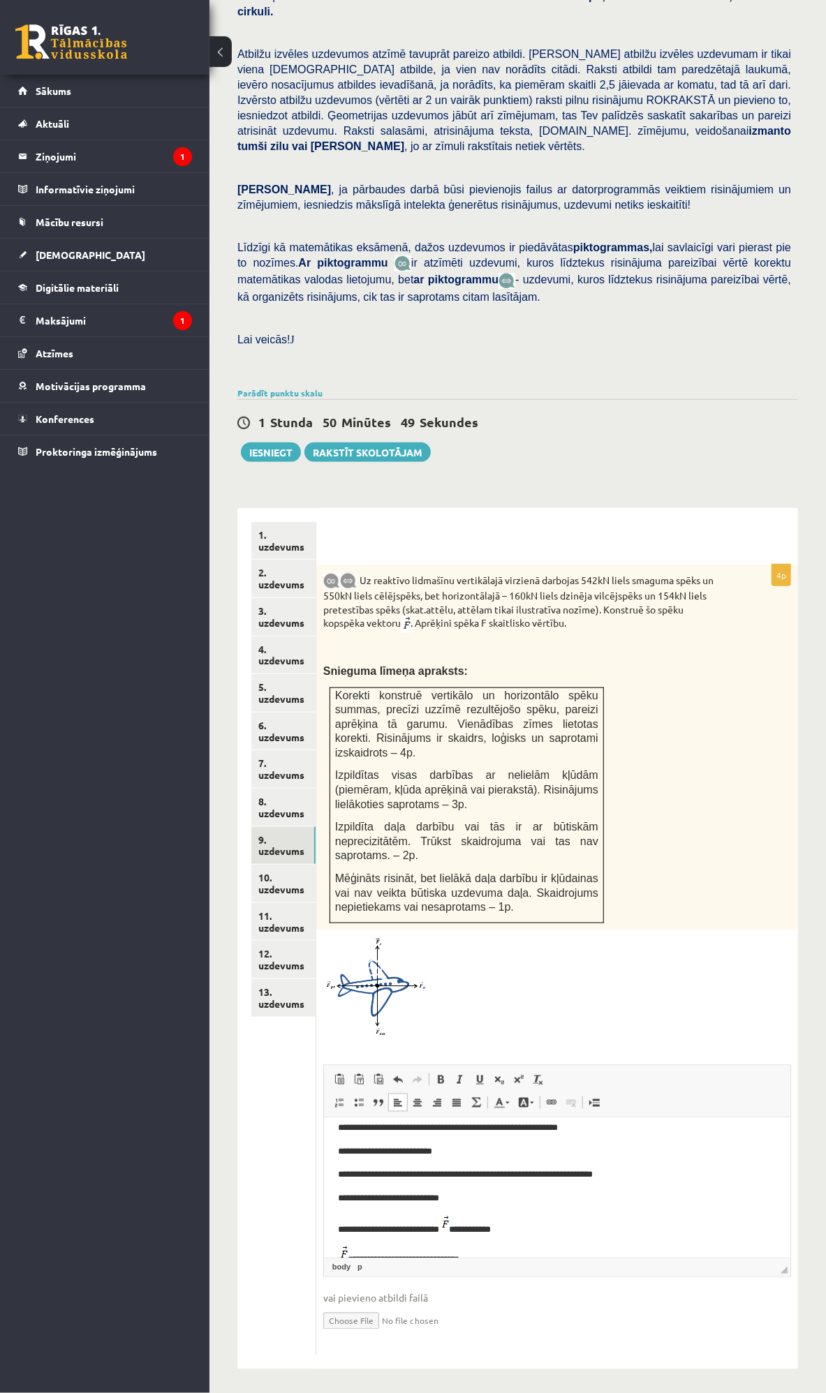
scroll to position [0, 0]
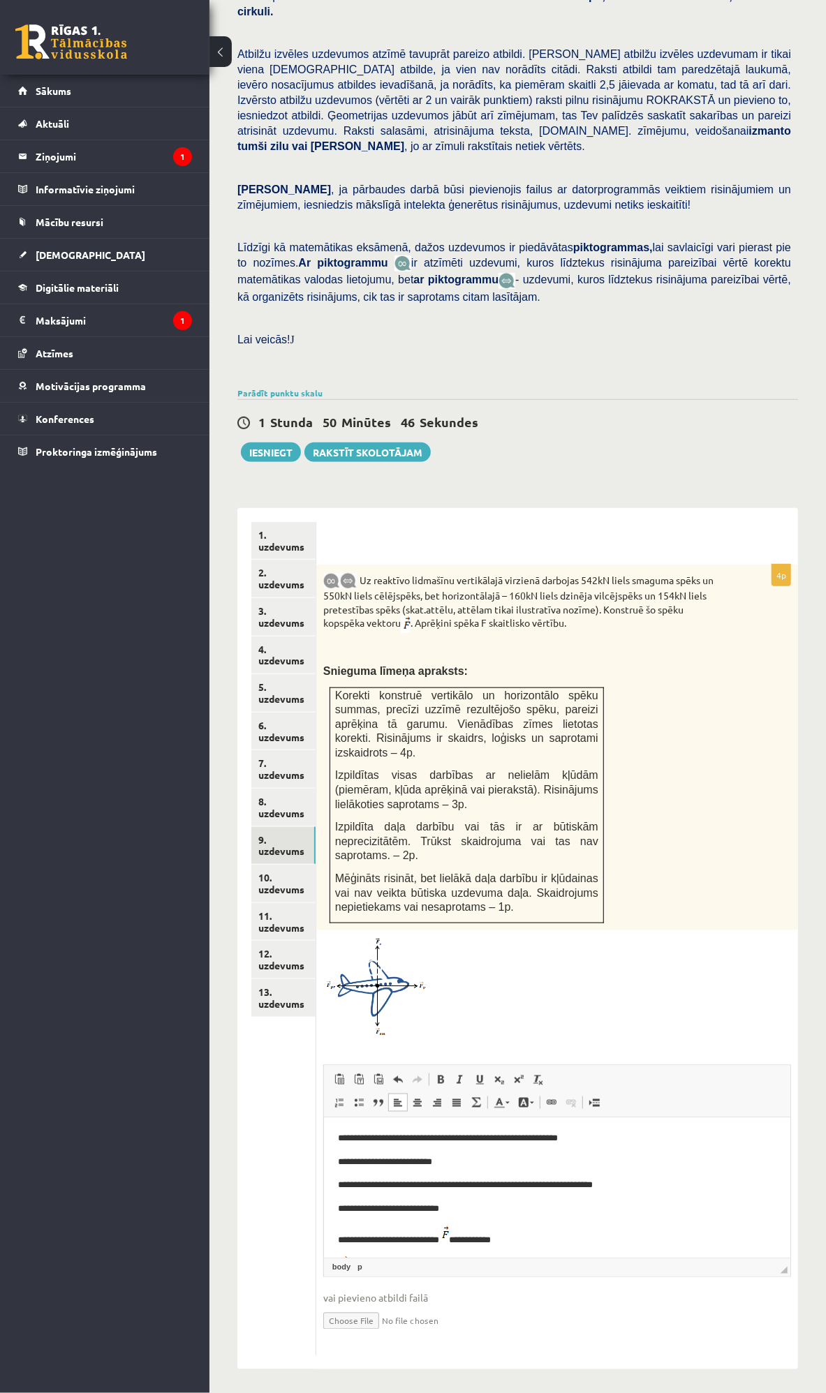
click at [345, 1165] on p "**********" at bounding box center [488, 1162] width 303 height 15
click at [348, 1168] on p "**********" at bounding box center [488, 1162] width 303 height 15
click at [505, 1074] on span at bounding box center [498, 1079] width 11 height 11
click at [505, 1079] on span at bounding box center [498, 1079] width 11 height 11
click at [346, 1214] on p "**********" at bounding box center [488, 1211] width 303 height 15
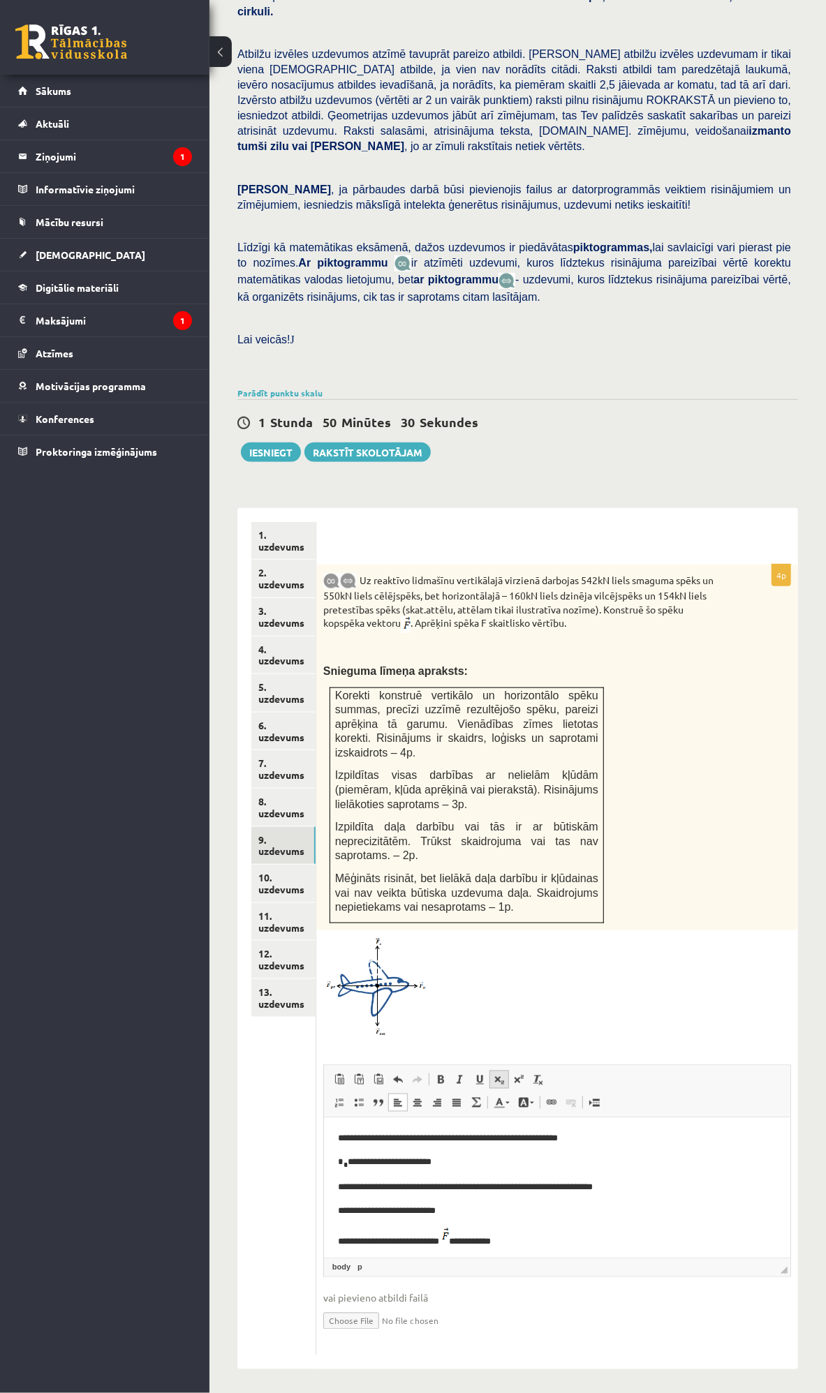
click at [509, 1082] on link "Apakšraksts" at bounding box center [499, 1080] width 20 height 18
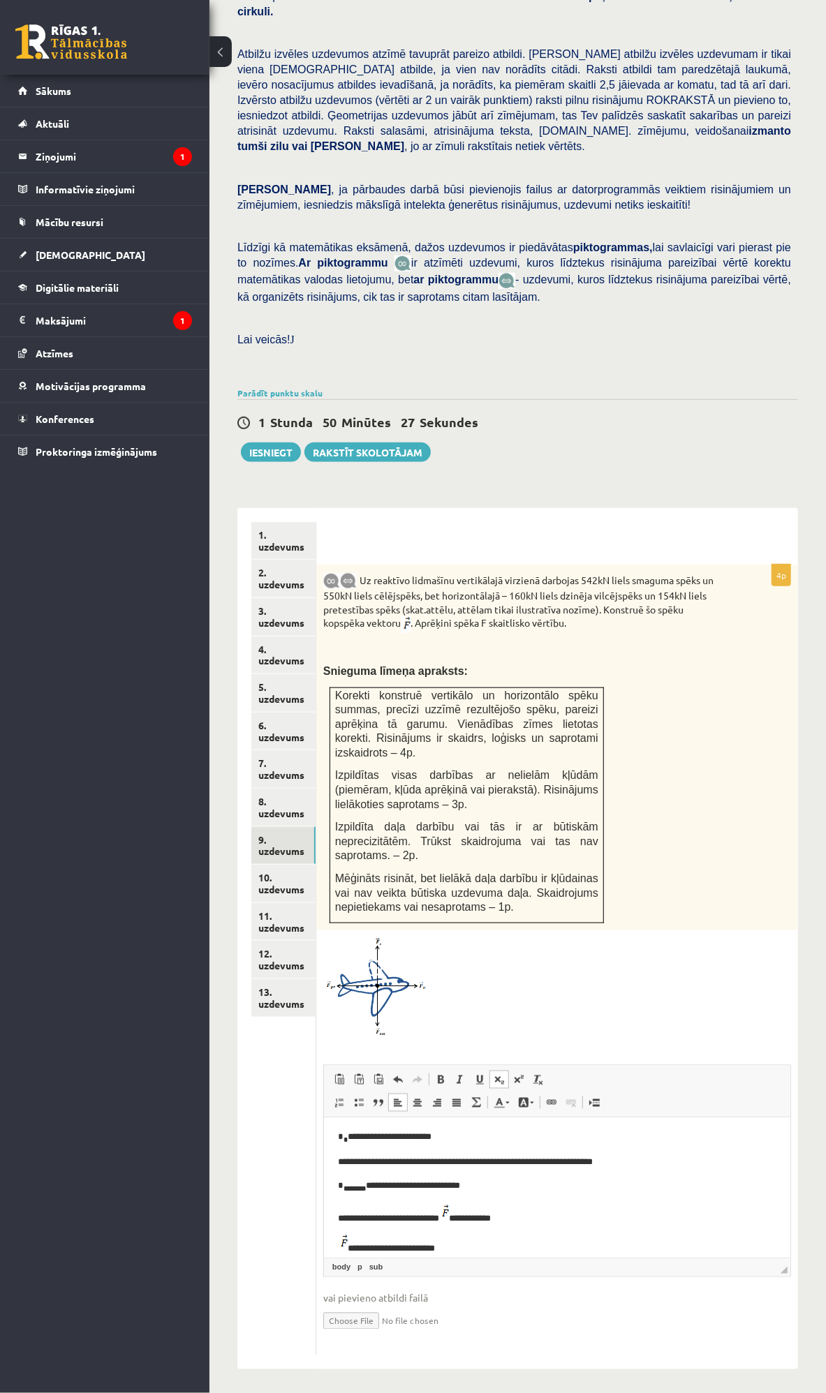
scroll to position [37, 0]
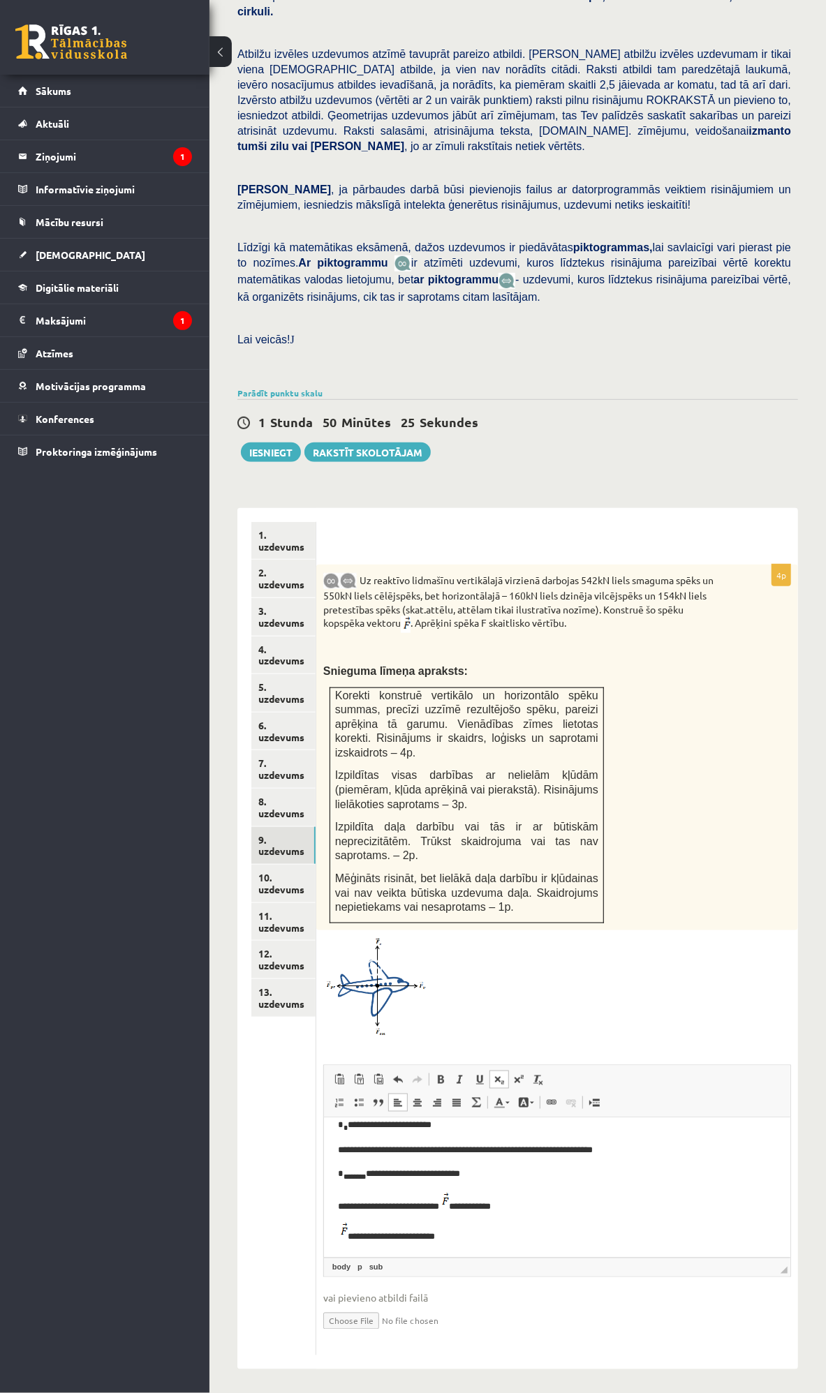
click at [475, 1230] on p "**********" at bounding box center [488, 1232] width 303 height 21
drag, startPoint x: 361, startPoint y: 1240, endPoint x: 802, endPoint y: 2374, distance: 1217.0
click at [361, 1240] on p "**********" at bounding box center [488, 1232] width 303 height 21
click at [524, 1077] on span at bounding box center [518, 1079] width 11 height 11
click at [375, 1241] on p "**********" at bounding box center [488, 1232] width 303 height 21
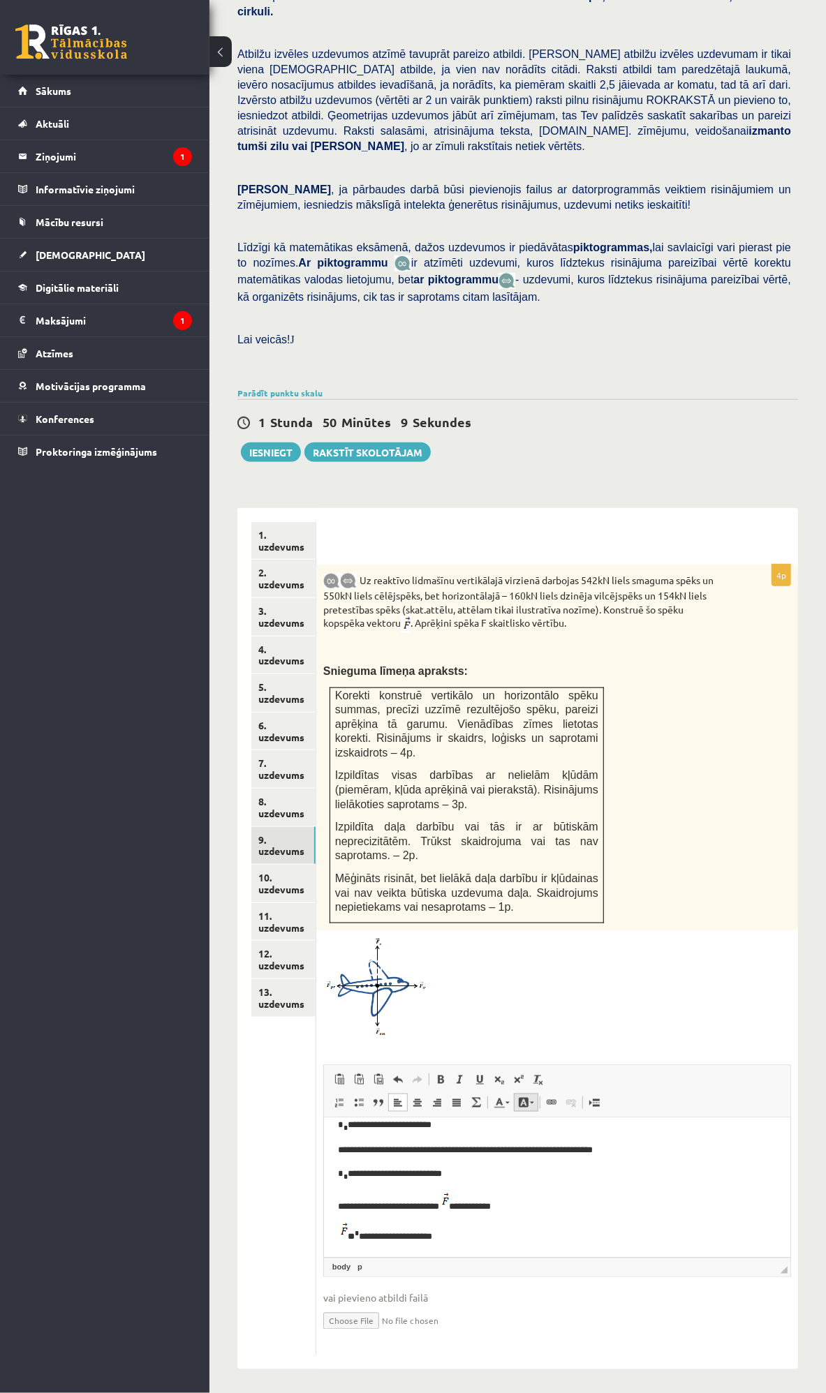
click at [538, 1094] on link "Fona krāsa" at bounding box center [526, 1103] width 24 height 18
click at [524, 1080] on span at bounding box center [518, 1079] width 11 height 11
click at [530, 1223] on p "**********" at bounding box center [488, 1232] width 303 height 21
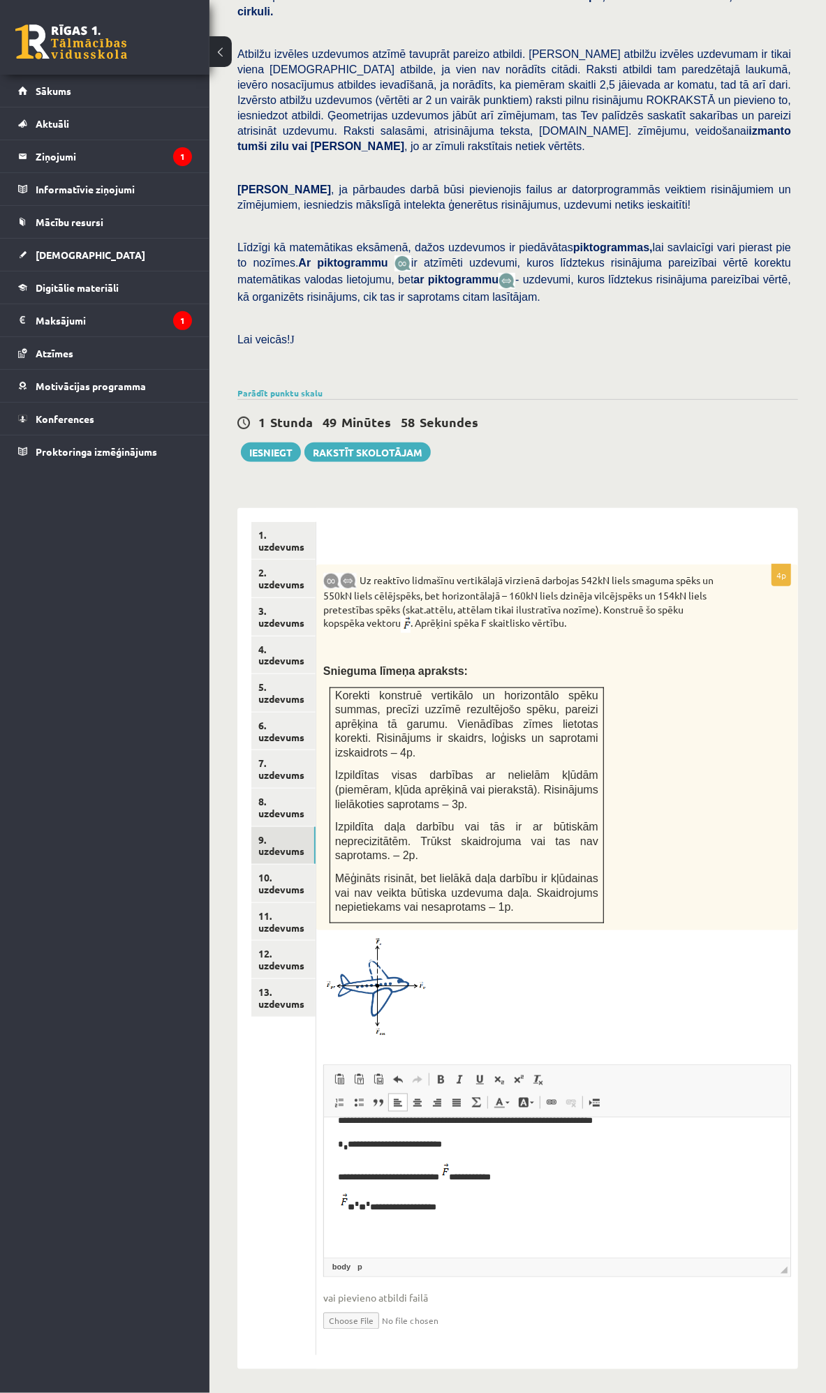
scroll to position [61, 0]
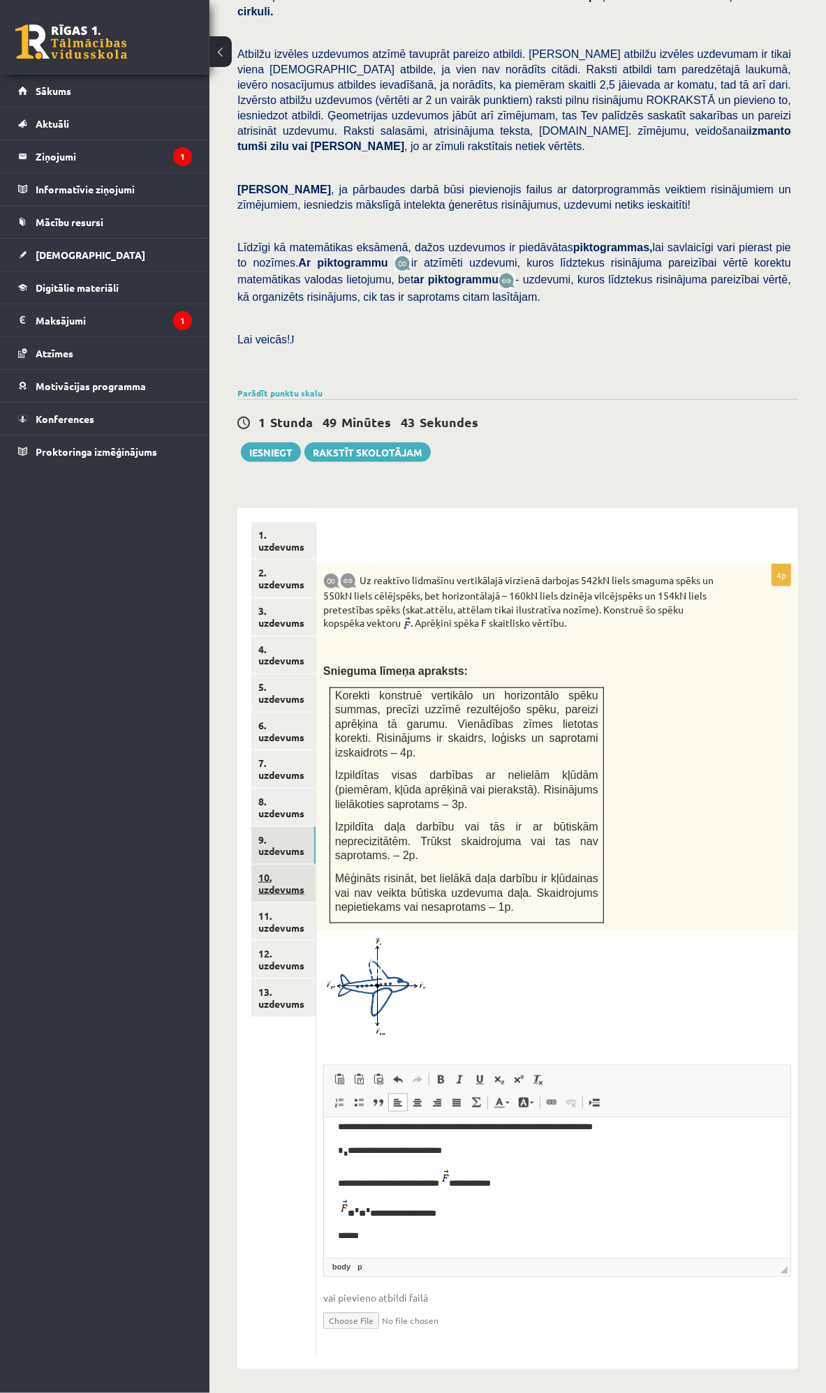
click at [301, 865] on link "10. uzdevums" at bounding box center [283, 884] width 64 height 38
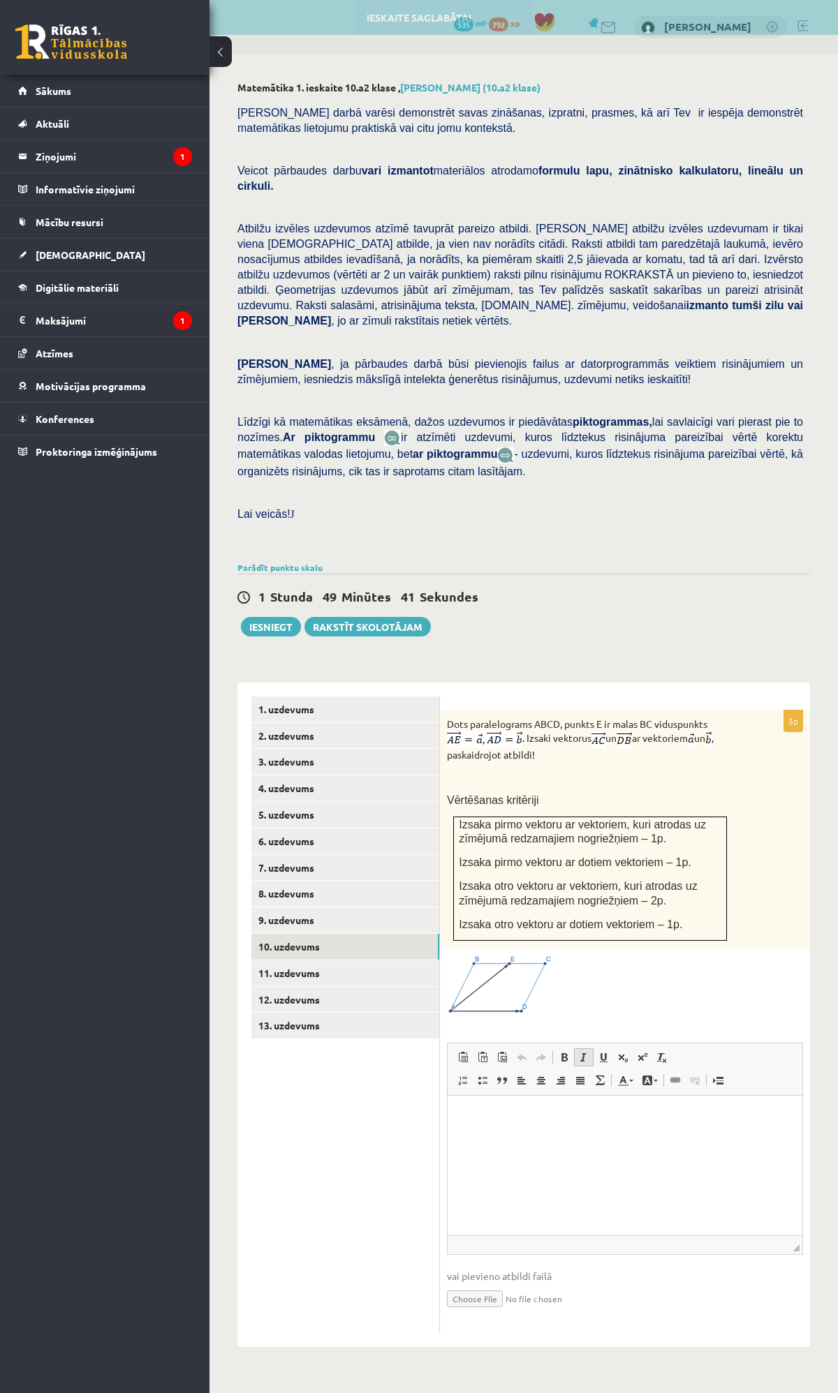
scroll to position [0, 0]
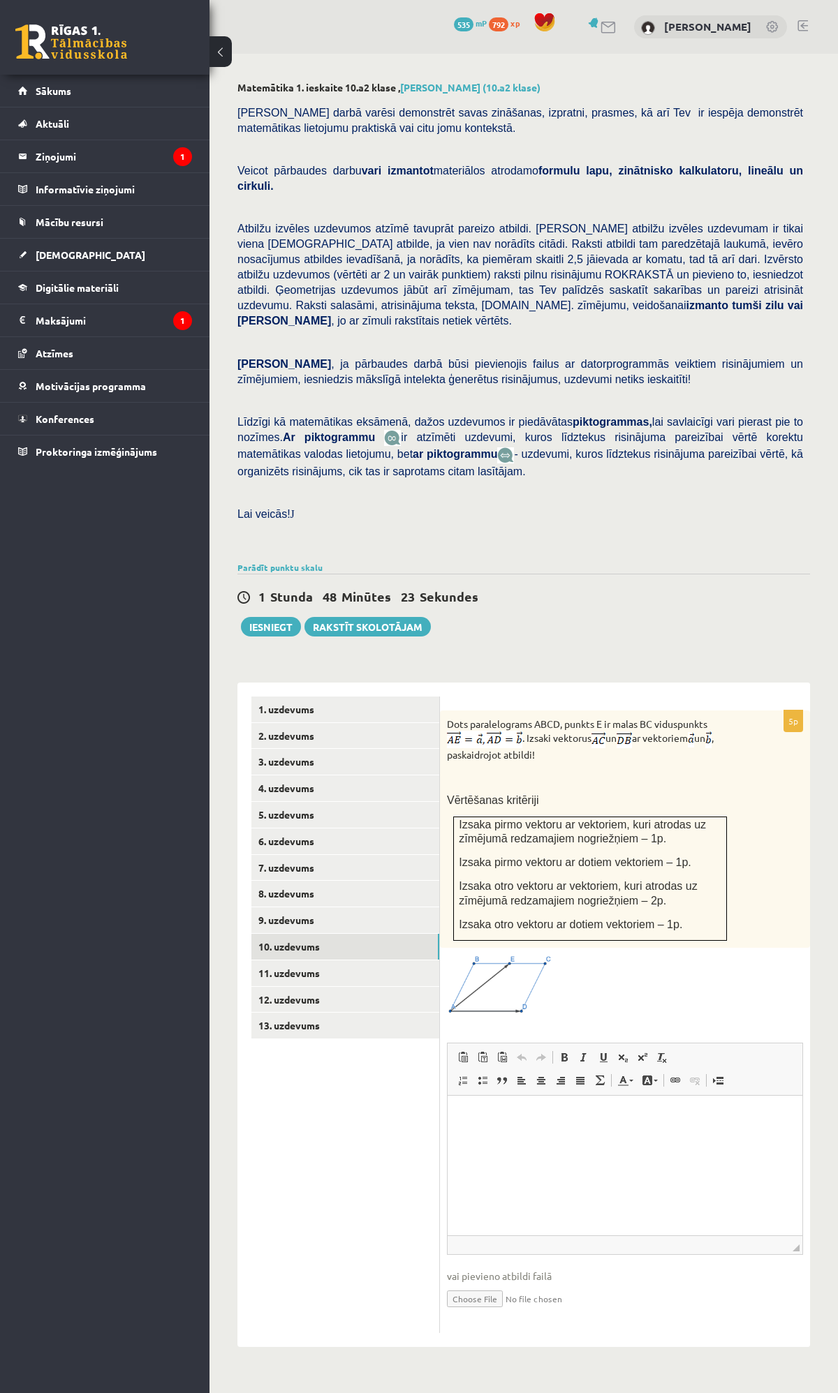
click at [521, 1138] on html at bounding box center [624, 1116] width 355 height 43
drag, startPoint x: 520, startPoint y: 1131, endPoint x: 784, endPoint y: 1143, distance: 264.1
click at [784, 1143] on html "**********" at bounding box center [624, 1123] width 355 height 57
click at [500, 1138] on p "Bagātinātā teksta redaktors, wiswyg-editor-user-answer-47433979839920" at bounding box center [624, 1140] width 327 height 15
click at [518, 1141] on p "**********" at bounding box center [624, 1147] width 327 height 29
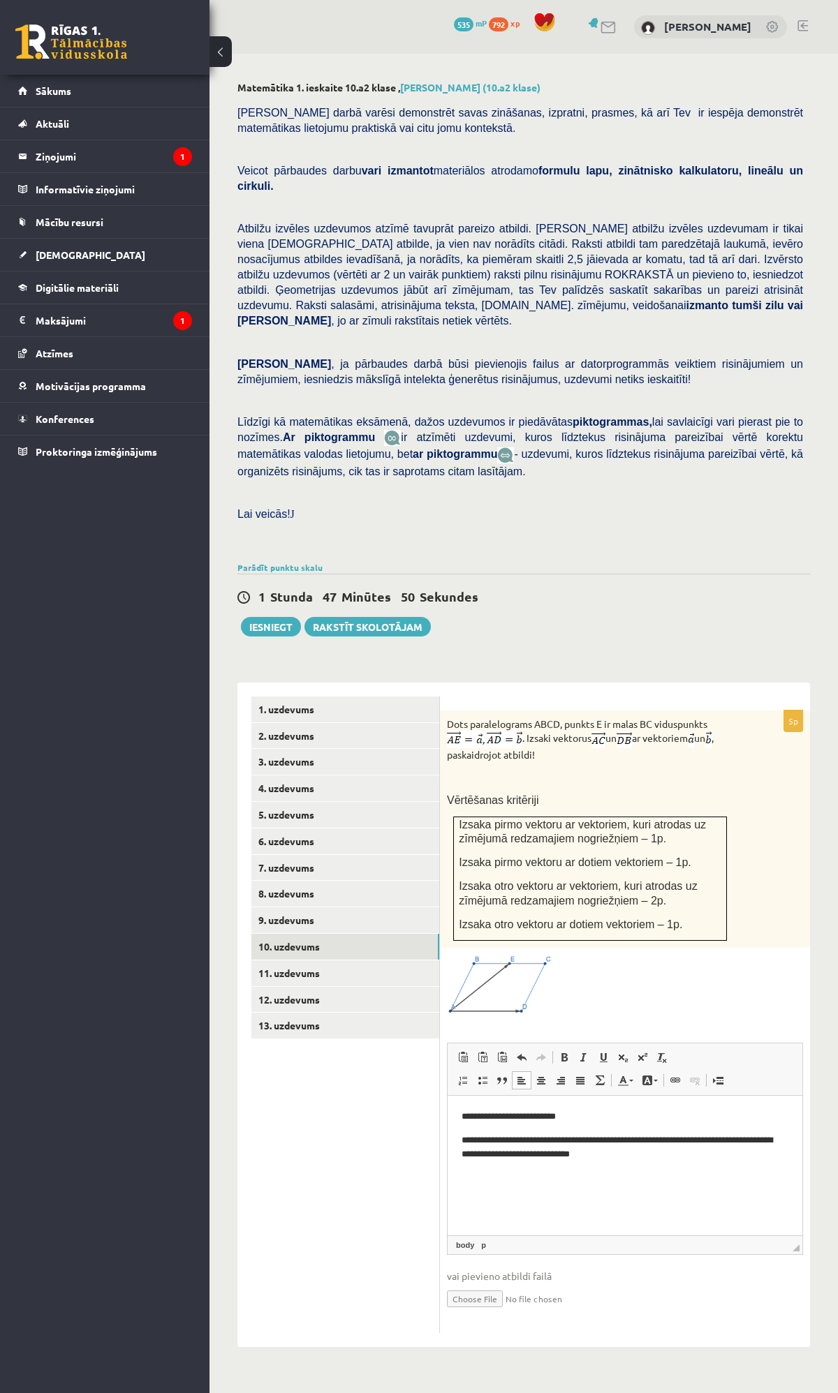
click at [584, 1175] on html "**********" at bounding box center [624, 1135] width 355 height 80
click at [578, 1143] on p "**********" at bounding box center [624, 1147] width 327 height 29
click at [715, 1075] on span at bounding box center [717, 1080] width 11 height 11
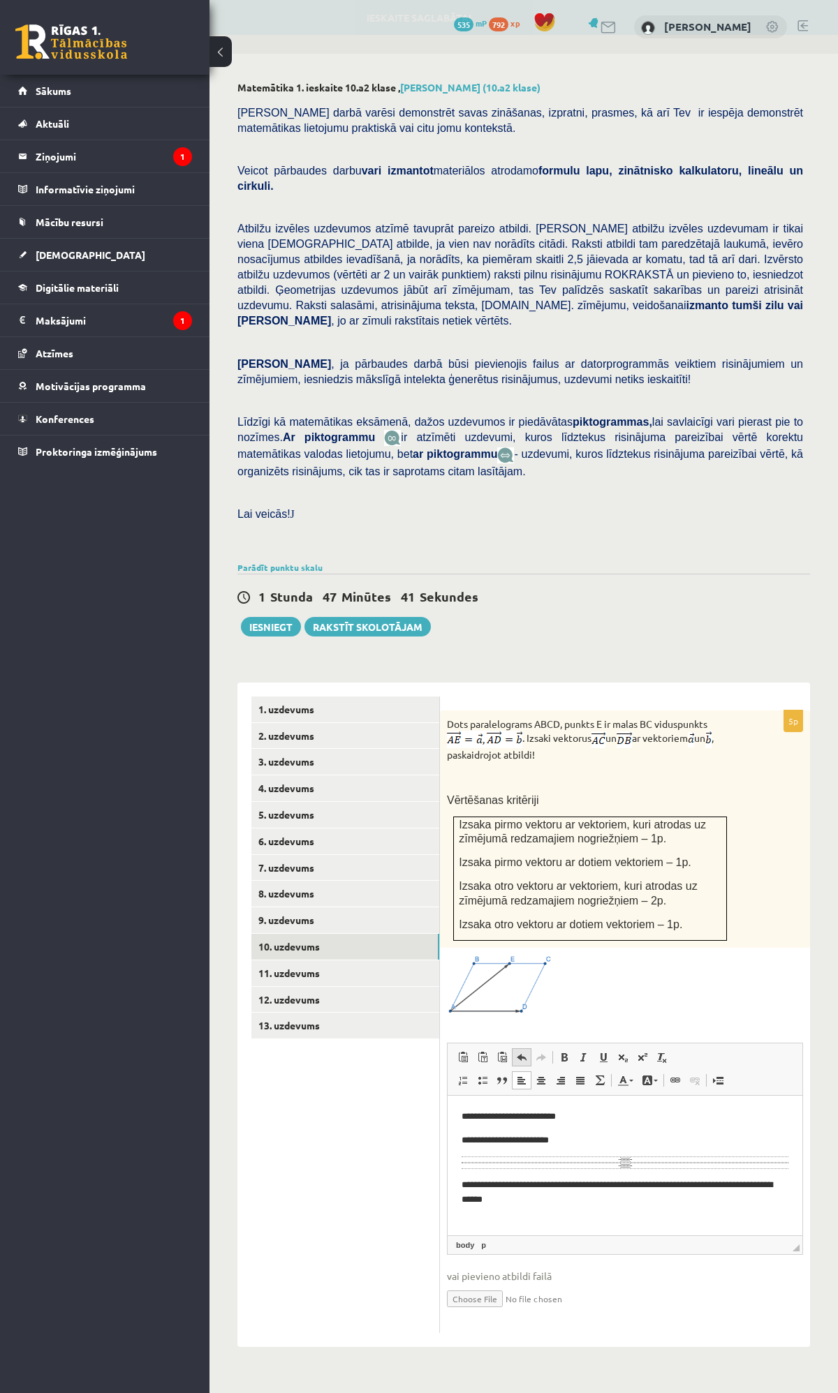
click at [521, 1052] on span at bounding box center [521, 1057] width 11 height 11
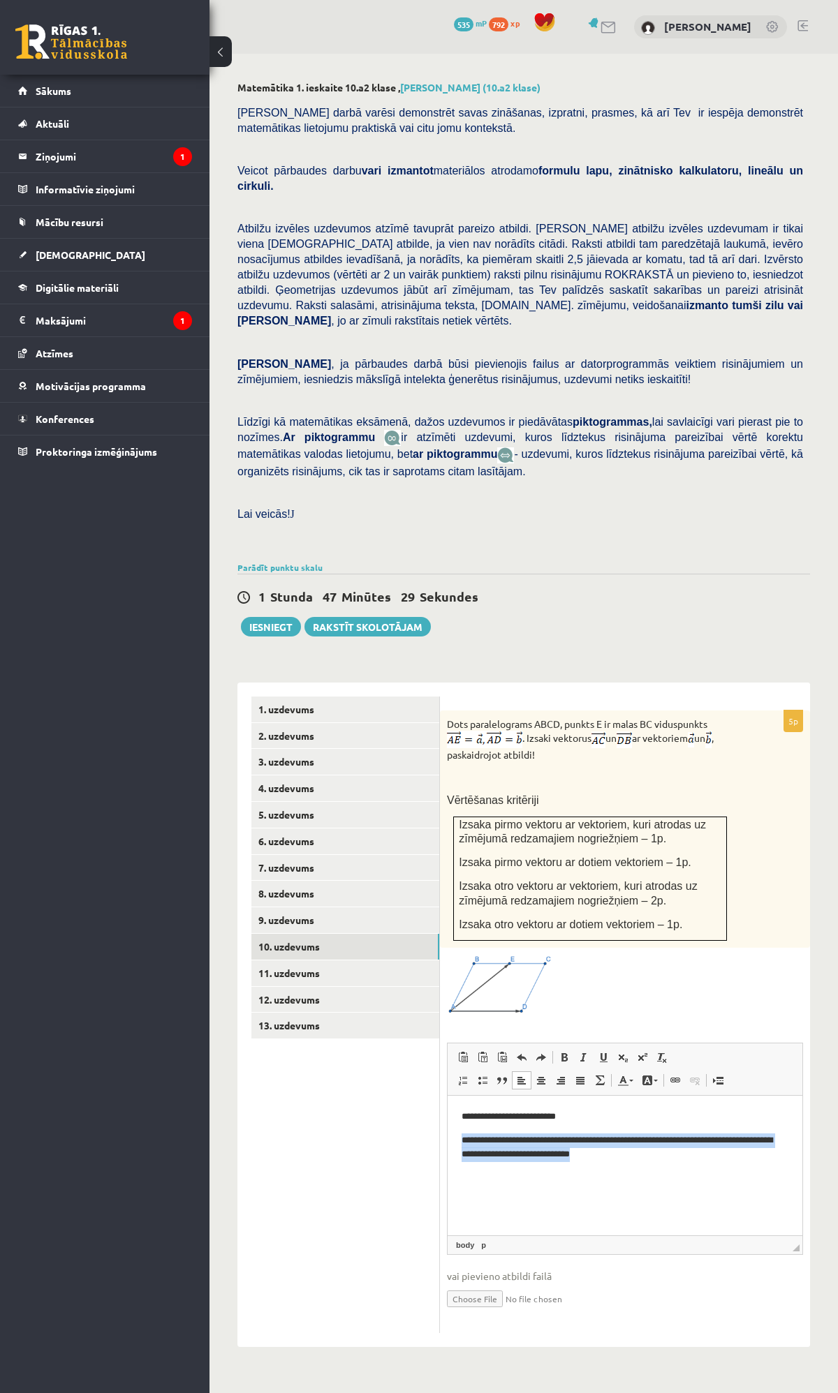
drag, startPoint x: 695, startPoint y: 1162, endPoint x: 889, endPoint y: 2203, distance: 1058.5
click at [447, 1134] on html "**********" at bounding box center [624, 1135] width 355 height 80
drag, startPoint x: 591, startPoint y: 1152, endPoint x: 609, endPoint y: 1158, distance: 18.5
click at [591, 1152] on p "**********" at bounding box center [624, 1147] width 327 height 29
click at [697, 1169] on html "**********" at bounding box center [624, 1135] width 355 height 80
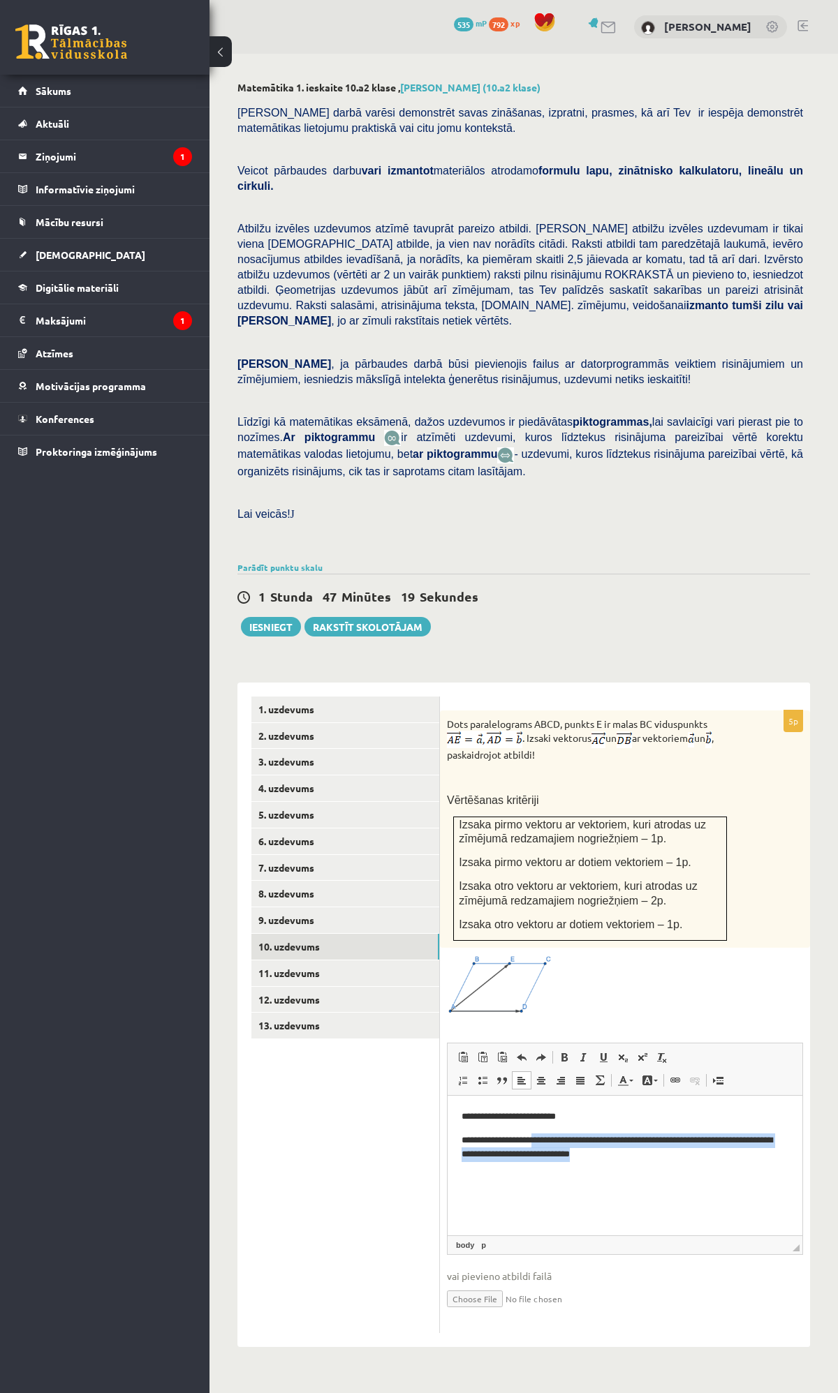
drag, startPoint x: 697, startPoint y: 1169, endPoint x: 553, endPoint y: 1136, distance: 147.5
click at [553, 1136] on html "**********" at bounding box center [624, 1135] width 355 height 80
click at [629, 1080] on span at bounding box center [631, 1081] width 4 height 2
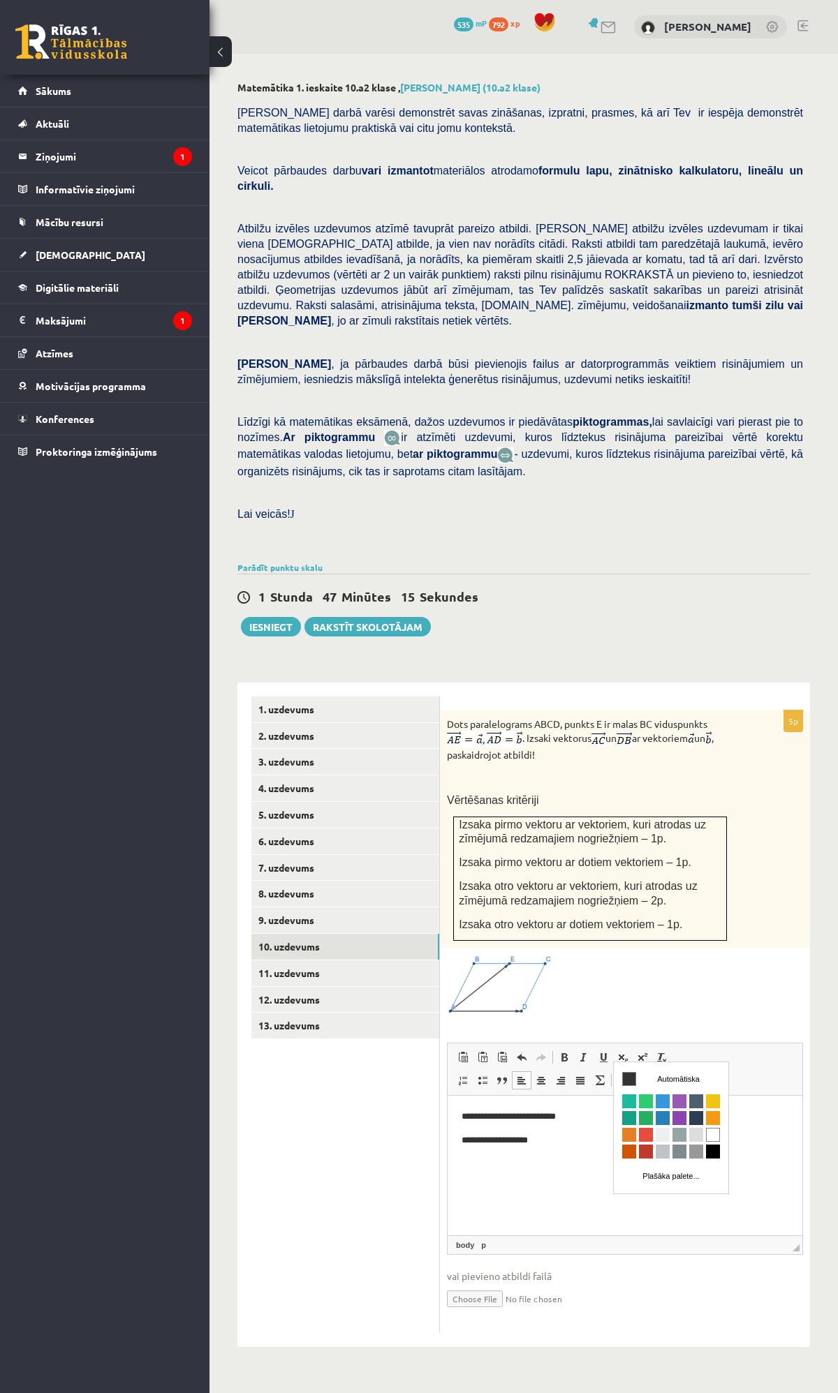
click at [629, 1080] on span at bounding box center [631, 1081] width 4 height 2
click at [654, 1071] on link "Fona krāsa" at bounding box center [649, 1080] width 24 height 18
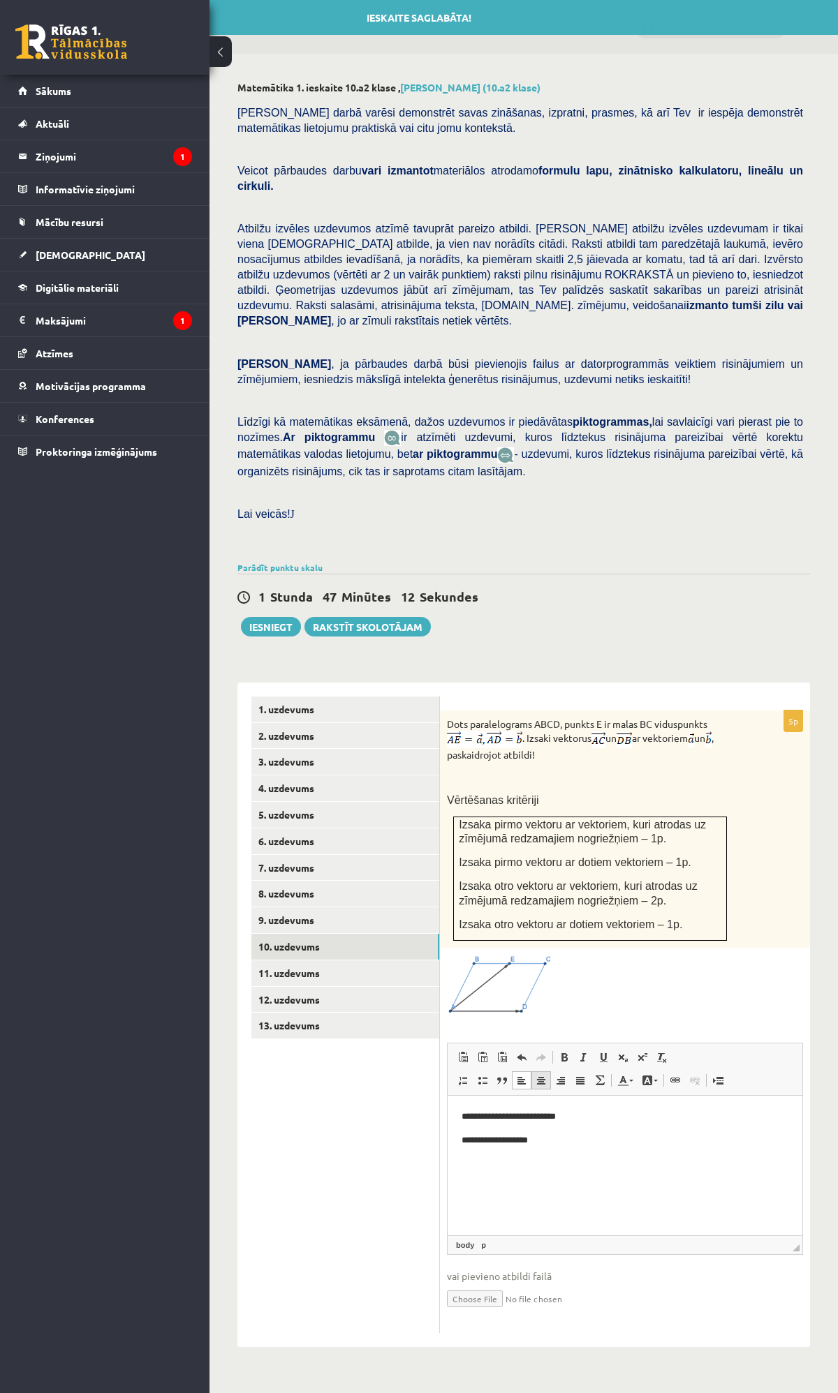
click at [541, 1075] on span at bounding box center [540, 1080] width 11 height 11
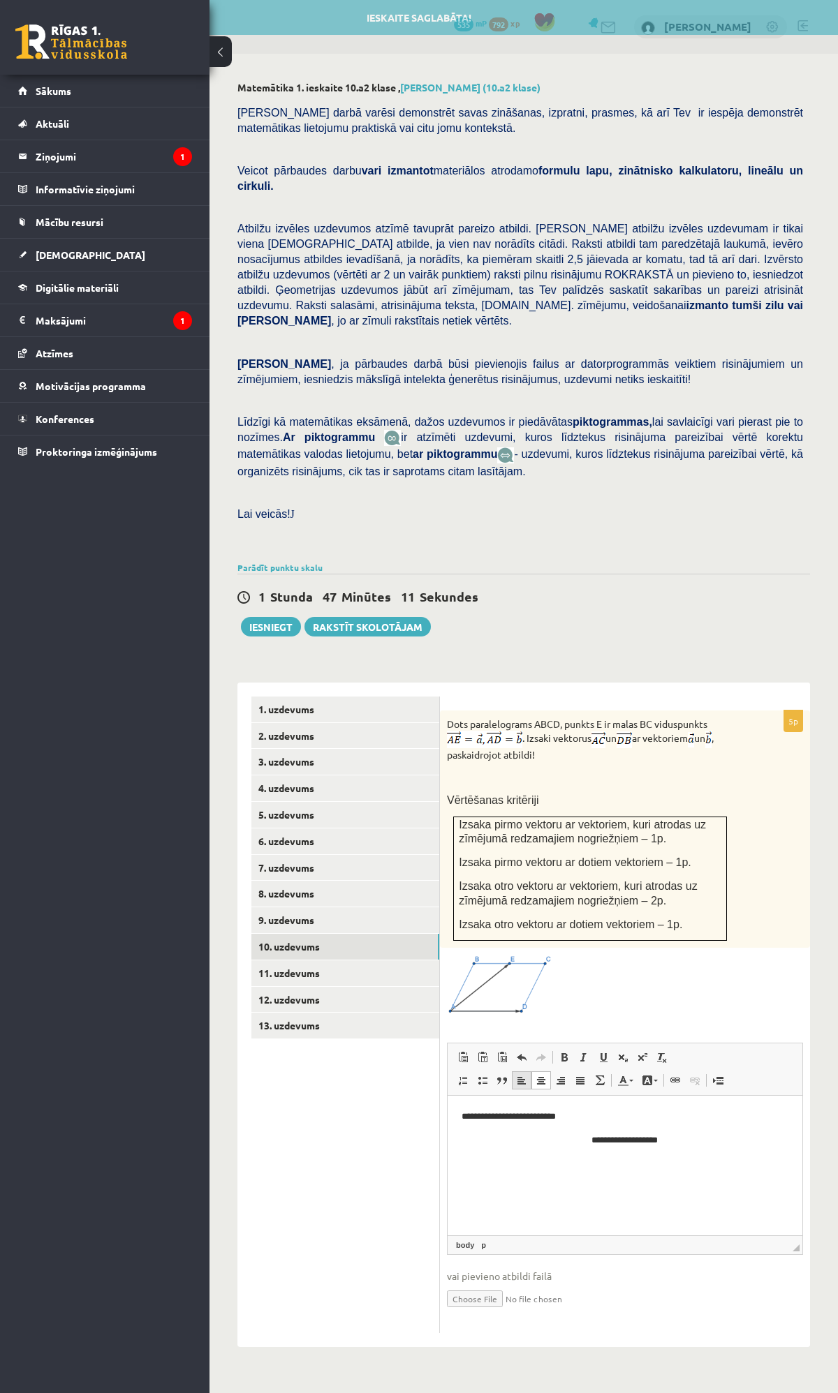
click at [523, 1075] on span at bounding box center [521, 1080] width 11 height 11
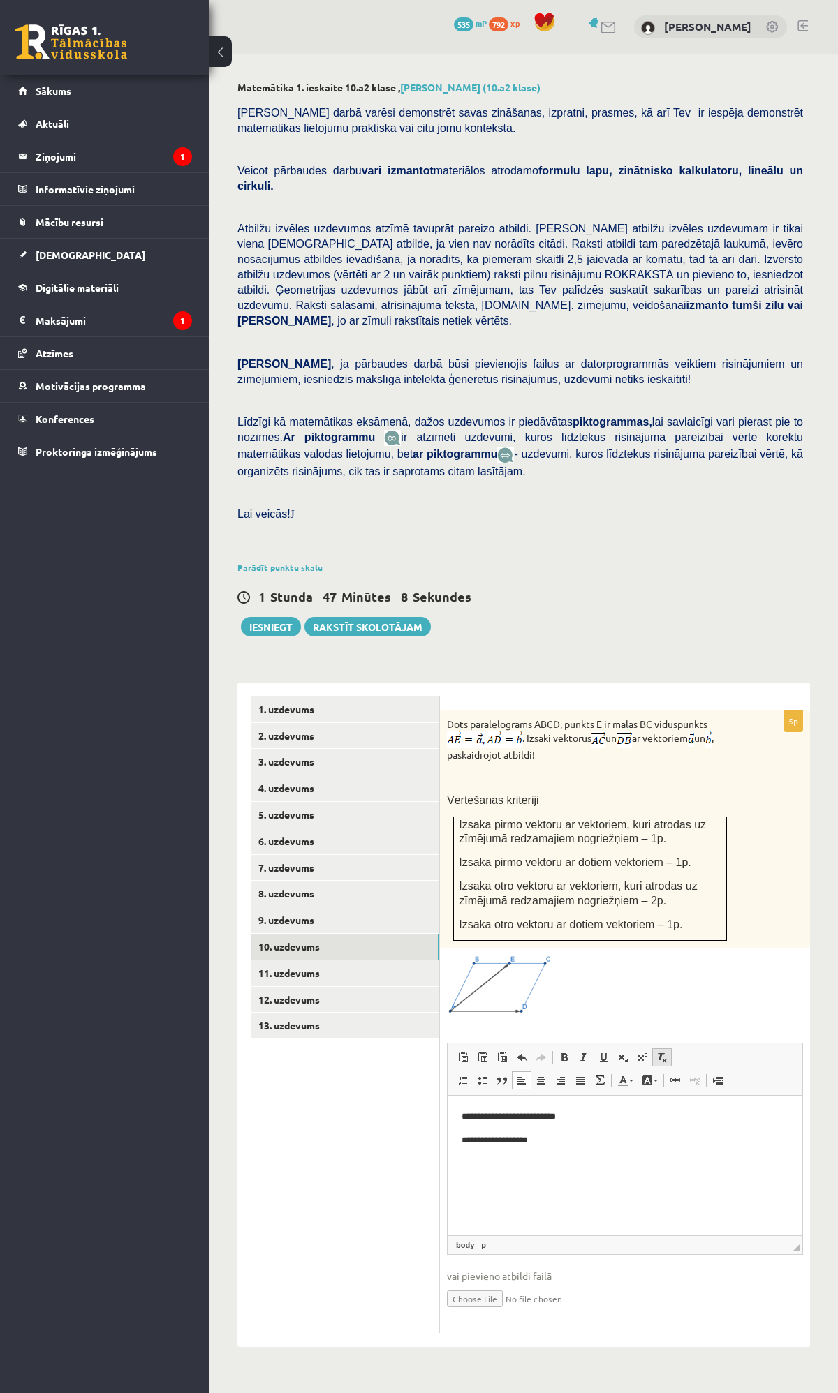
click at [657, 1052] on span at bounding box center [661, 1057] width 11 height 11
click at [627, 1052] on span at bounding box center [622, 1057] width 11 height 11
click at [623, 1052] on span at bounding box center [622, 1057] width 11 height 11
click at [638, 1052] on span at bounding box center [642, 1057] width 11 height 11
click at [622, 1052] on span at bounding box center [622, 1057] width 11 height 11
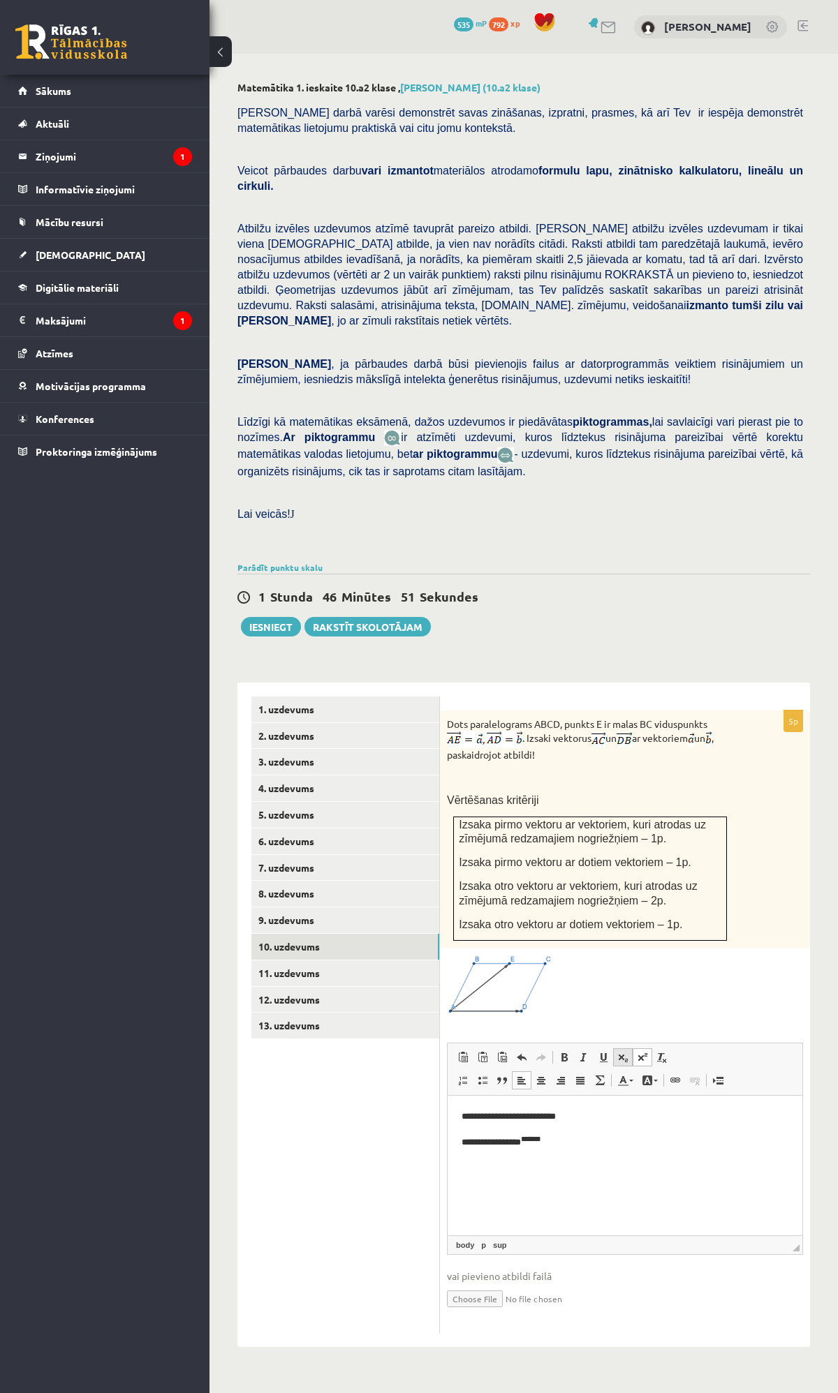
click at [625, 1052] on span at bounding box center [622, 1057] width 11 height 11
click at [637, 1052] on span at bounding box center [642, 1057] width 11 height 11
click at [627, 1052] on span at bounding box center [622, 1057] width 11 height 11
drag, startPoint x: 542, startPoint y: 1173, endPoint x: 453, endPoint y: 1117, distance: 105.1
click at [456, 1116] on html "**********" at bounding box center [624, 1128] width 355 height 66
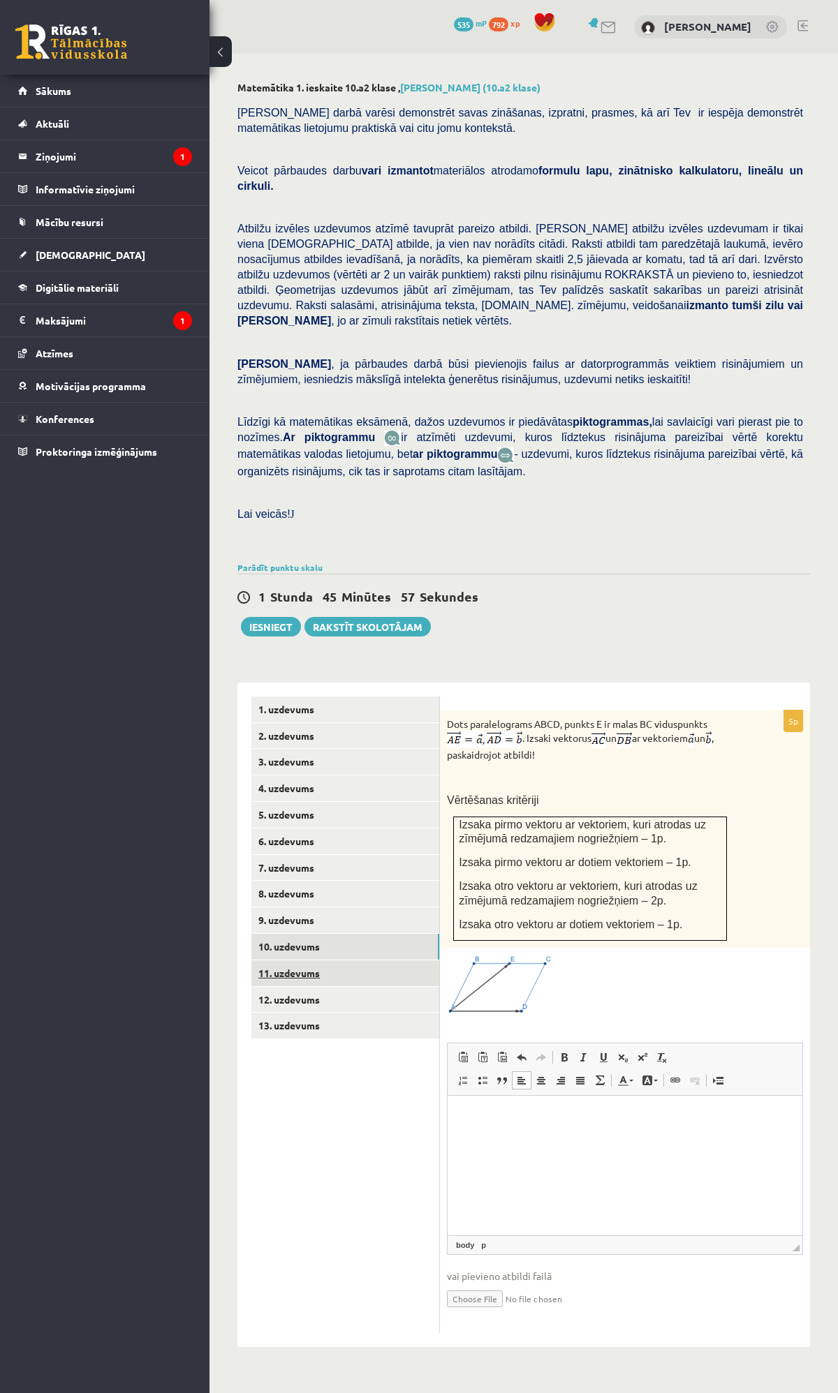
click at [293, 960] on link "11. uzdevums" at bounding box center [345, 973] width 188 height 26
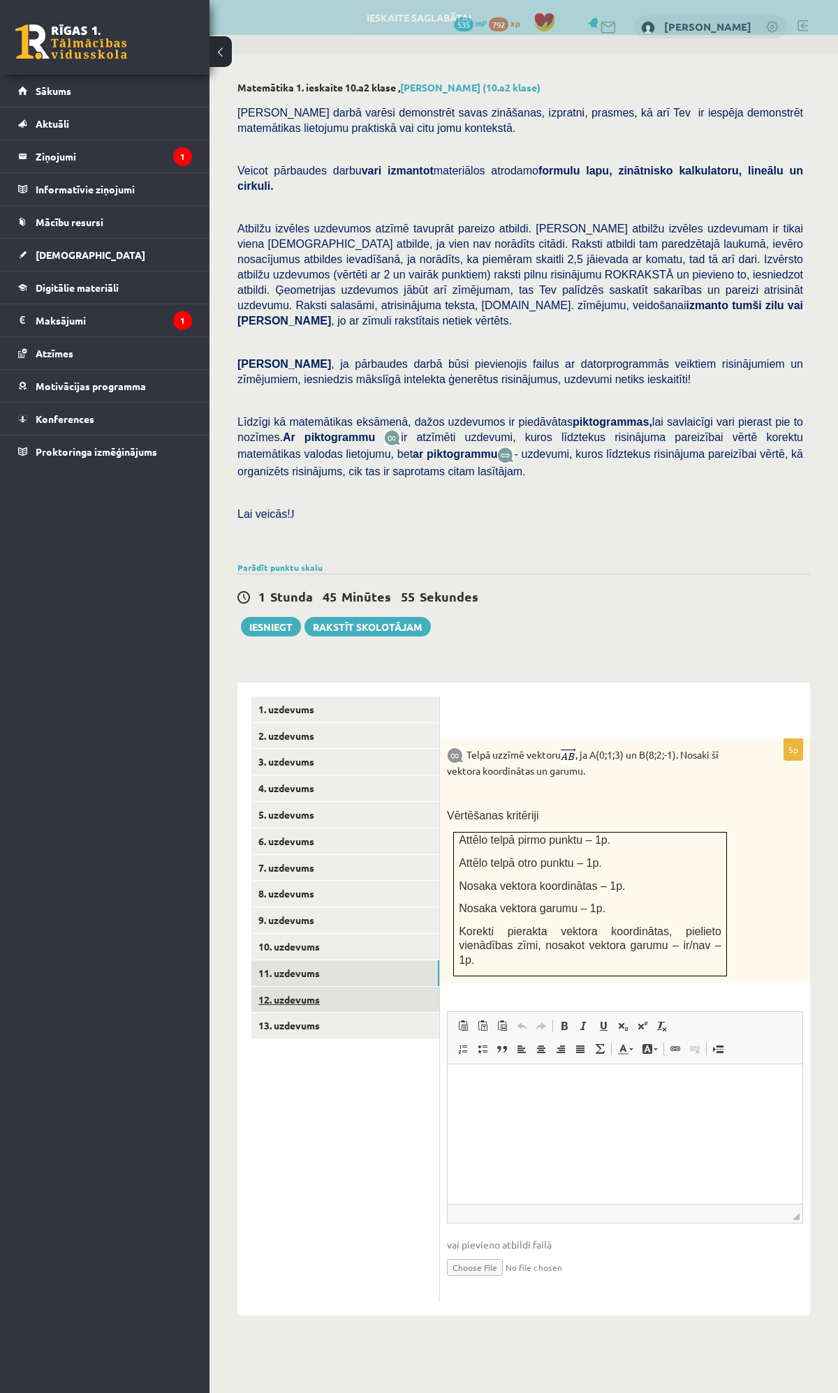
click at [282, 987] on link "12. uzdevums" at bounding box center [345, 1000] width 188 height 26
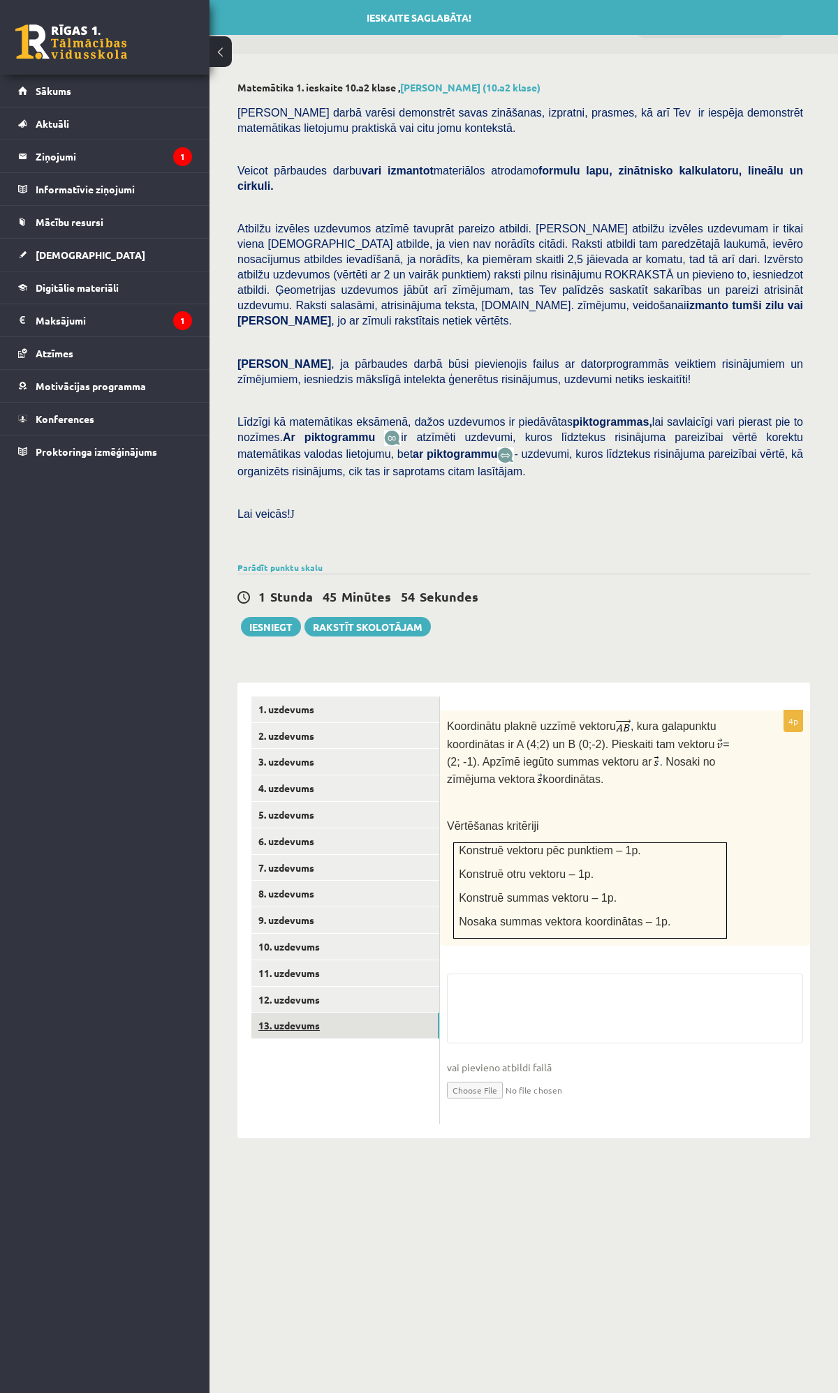
click at [282, 1013] on link "13. uzdevums" at bounding box center [345, 1026] width 188 height 26
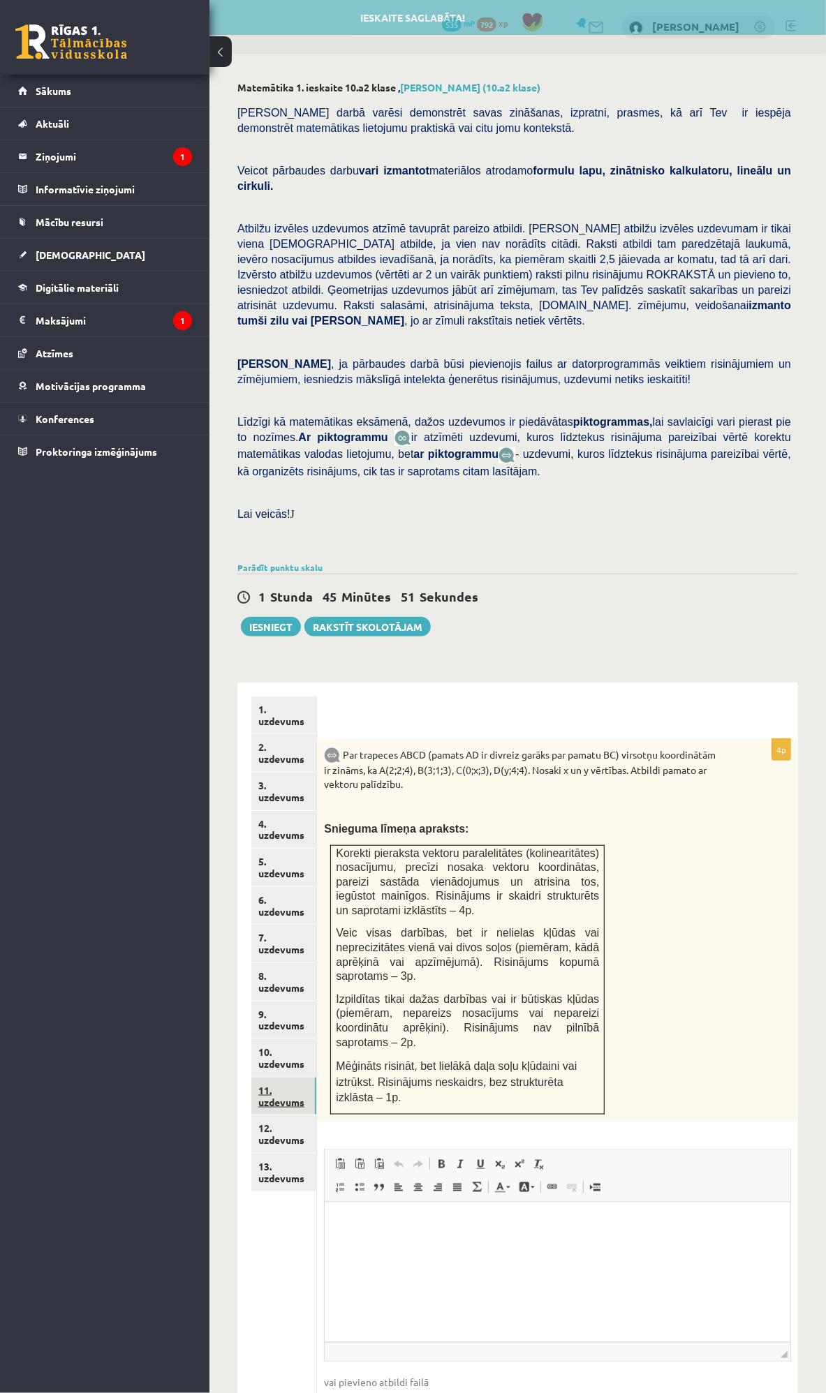
click at [282, 1078] on link "11. uzdevums" at bounding box center [283, 1097] width 65 height 38
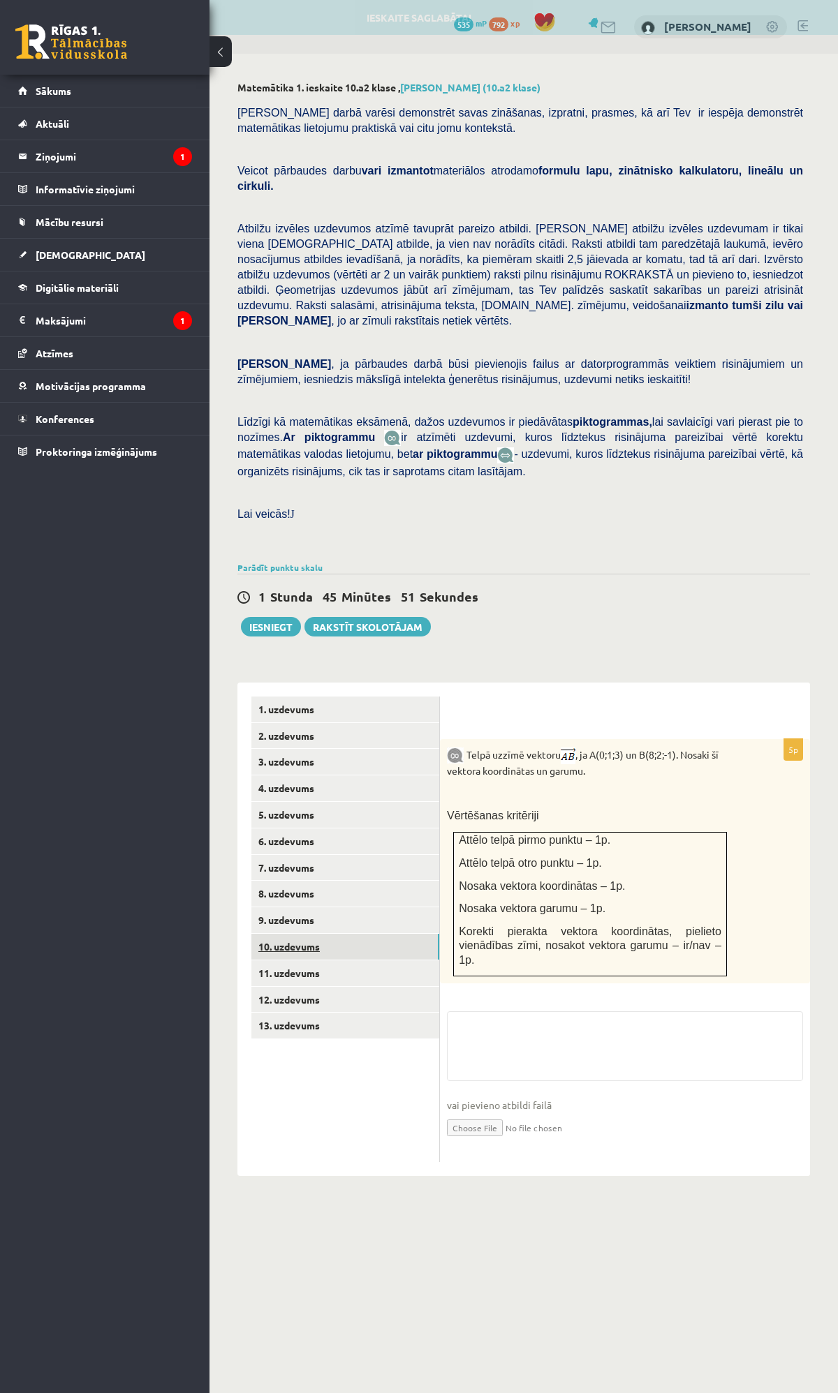
click at [288, 934] on link "10. uzdevums" at bounding box center [345, 947] width 188 height 26
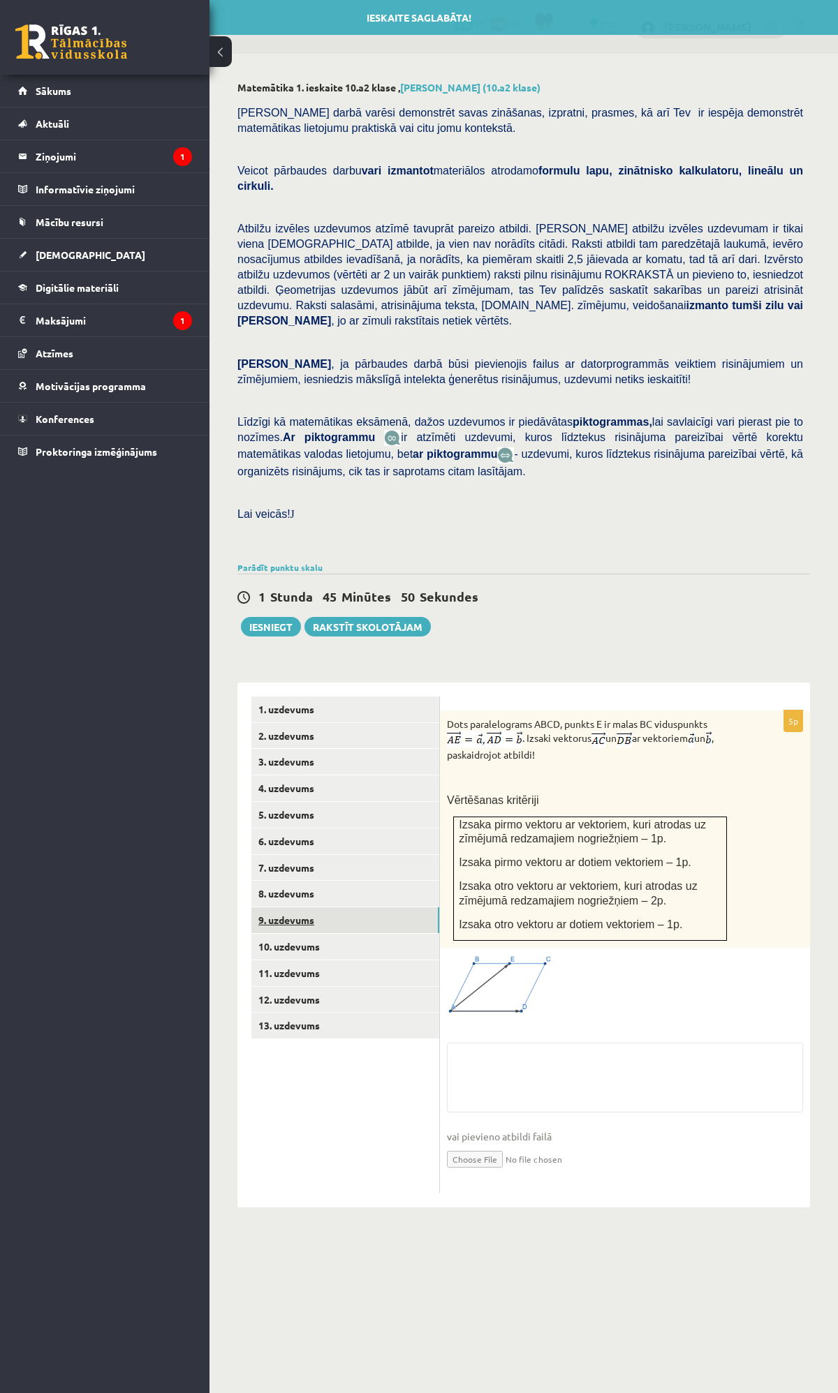
click at [297, 907] on link "9. uzdevums" at bounding box center [345, 920] width 188 height 26
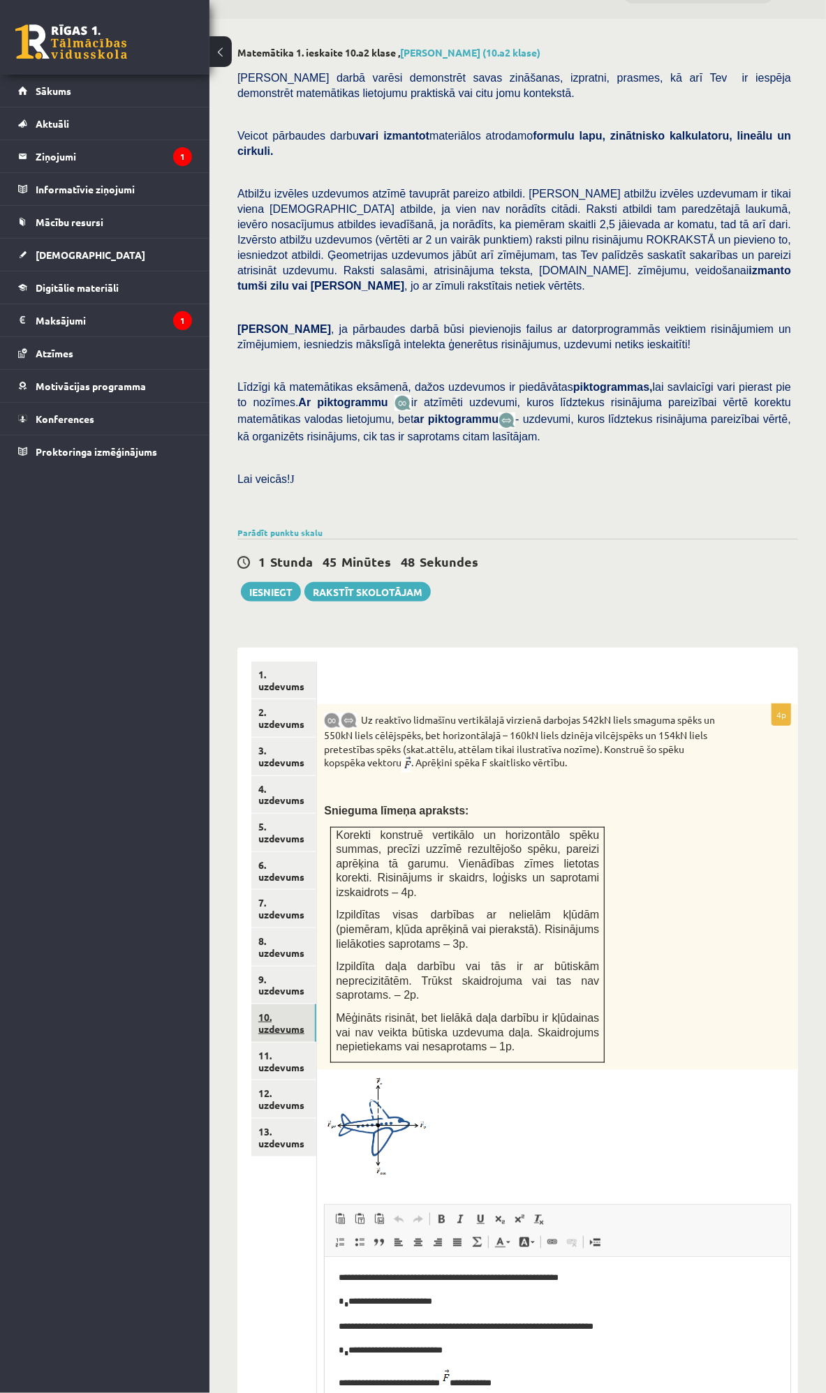
click at [287, 1004] on link "10. uzdevums" at bounding box center [283, 1023] width 65 height 38
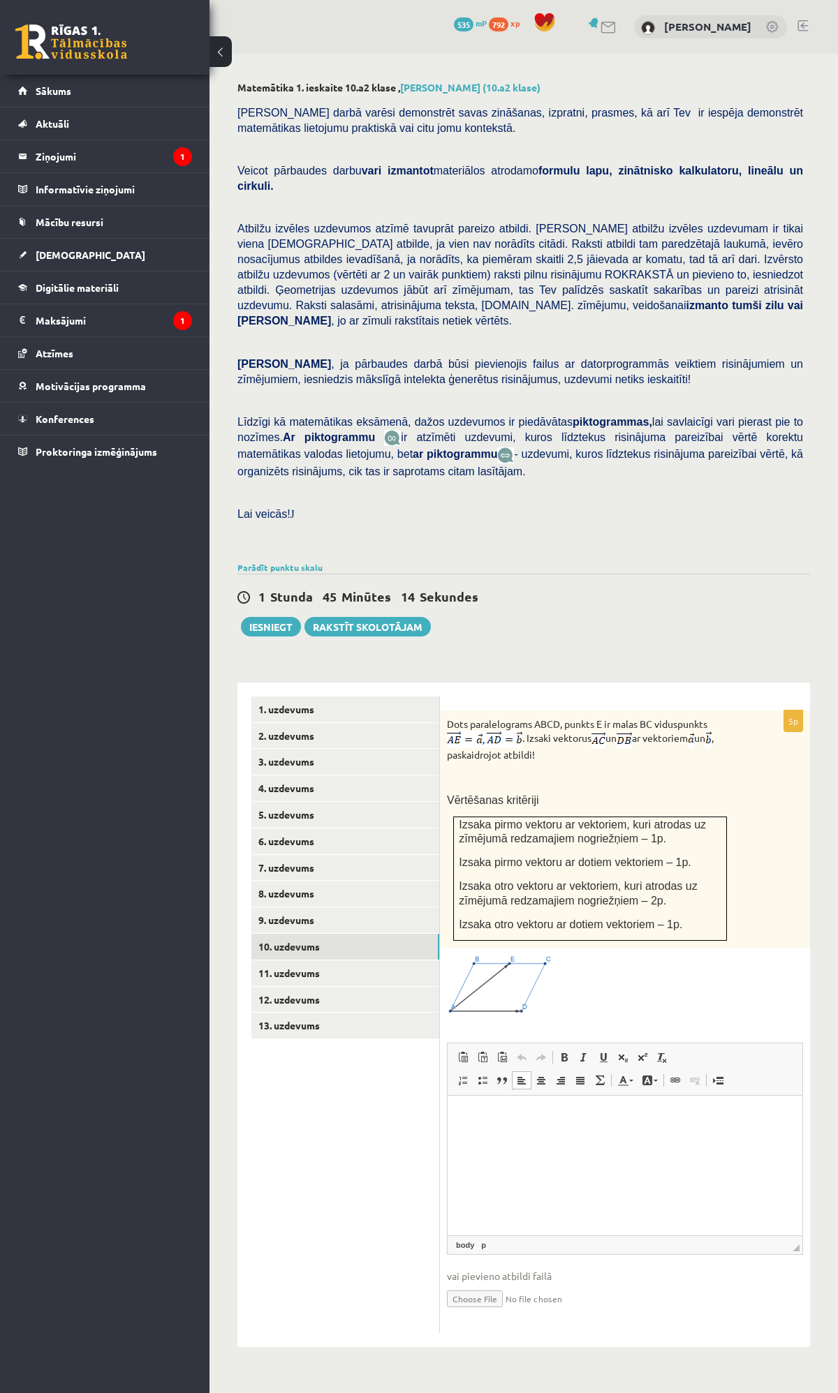
click at [469, 1138] on html at bounding box center [624, 1116] width 355 height 43
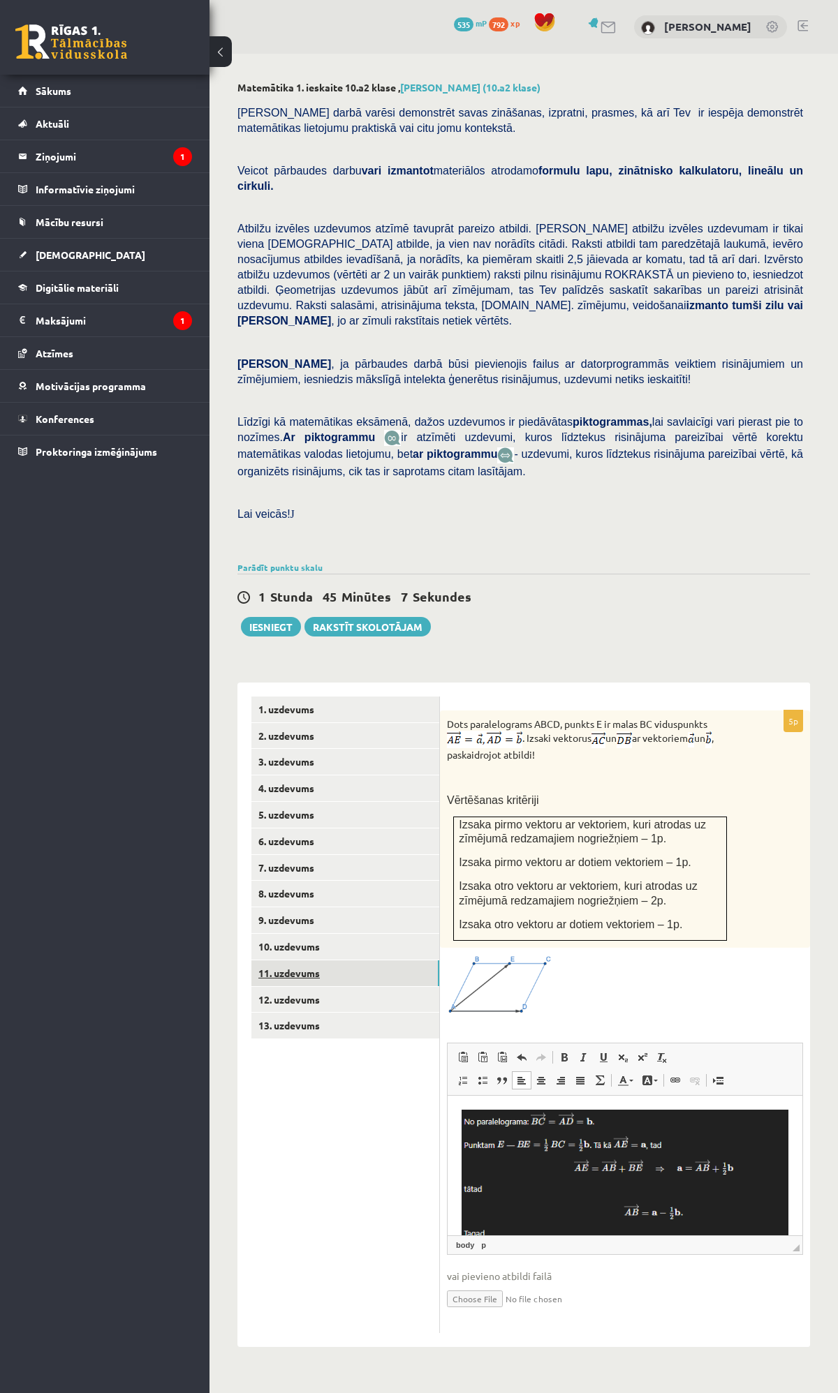
click at [304, 960] on link "11. uzdevums" at bounding box center [345, 973] width 188 height 26
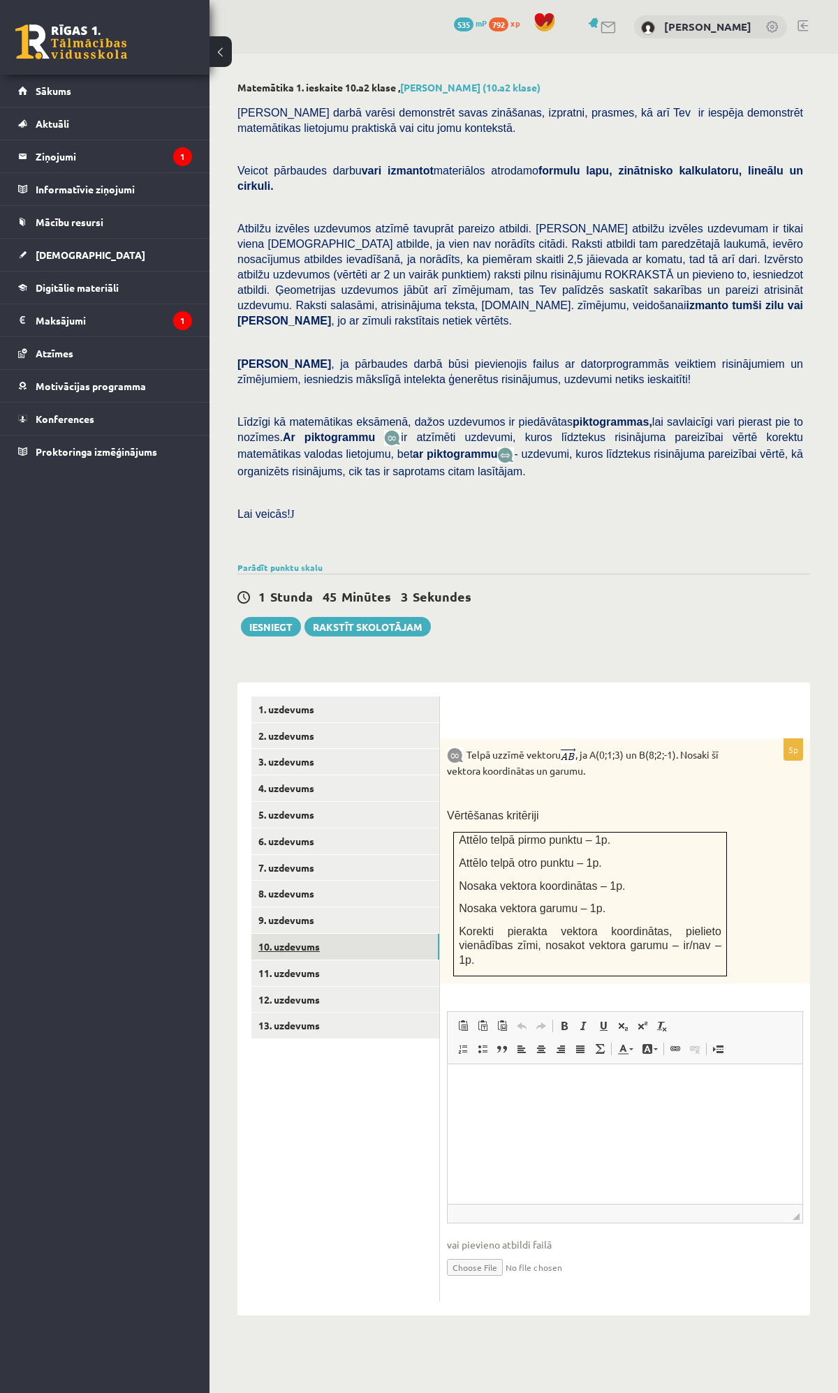
click at [290, 934] on link "10. uzdevums" at bounding box center [345, 947] width 188 height 26
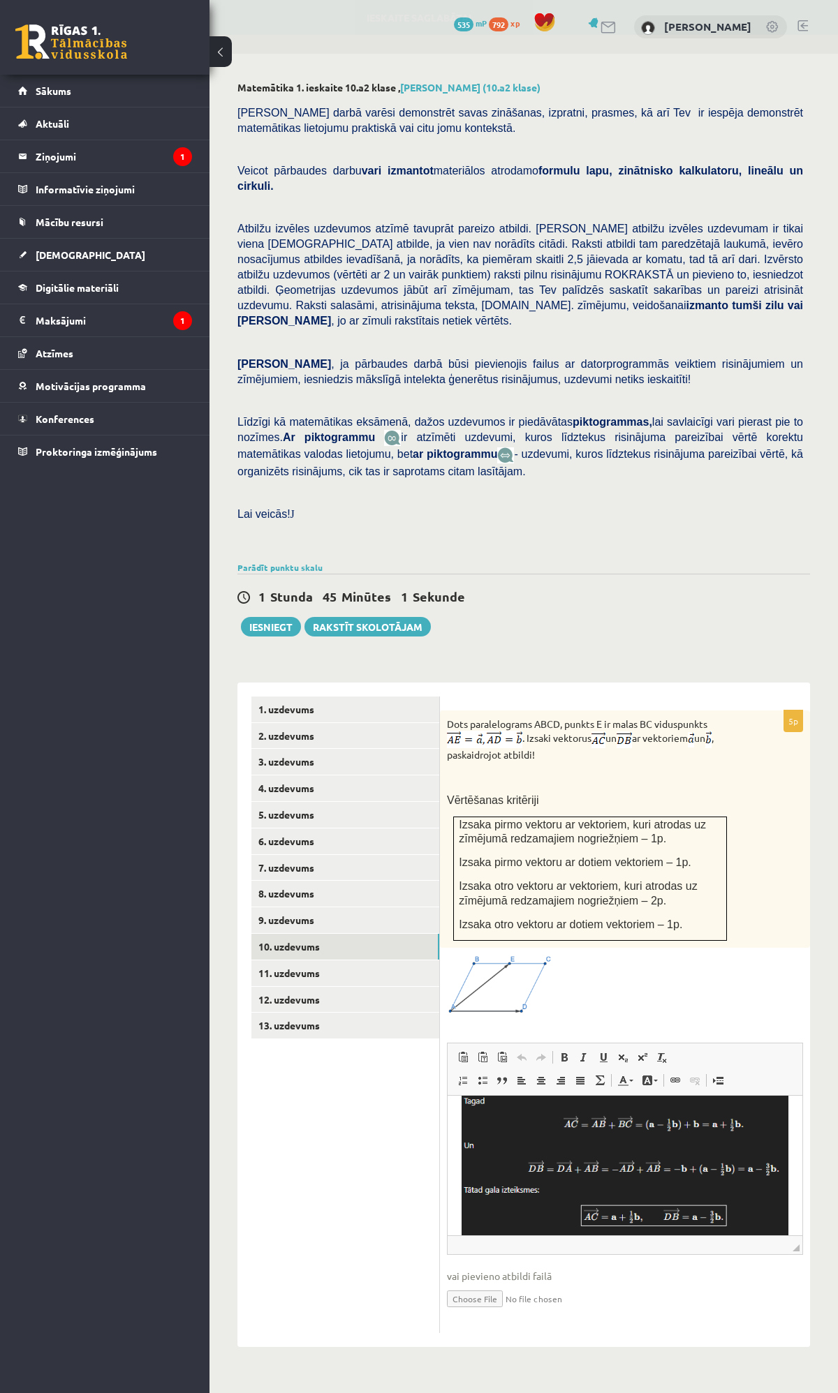
scroll to position [142, 0]
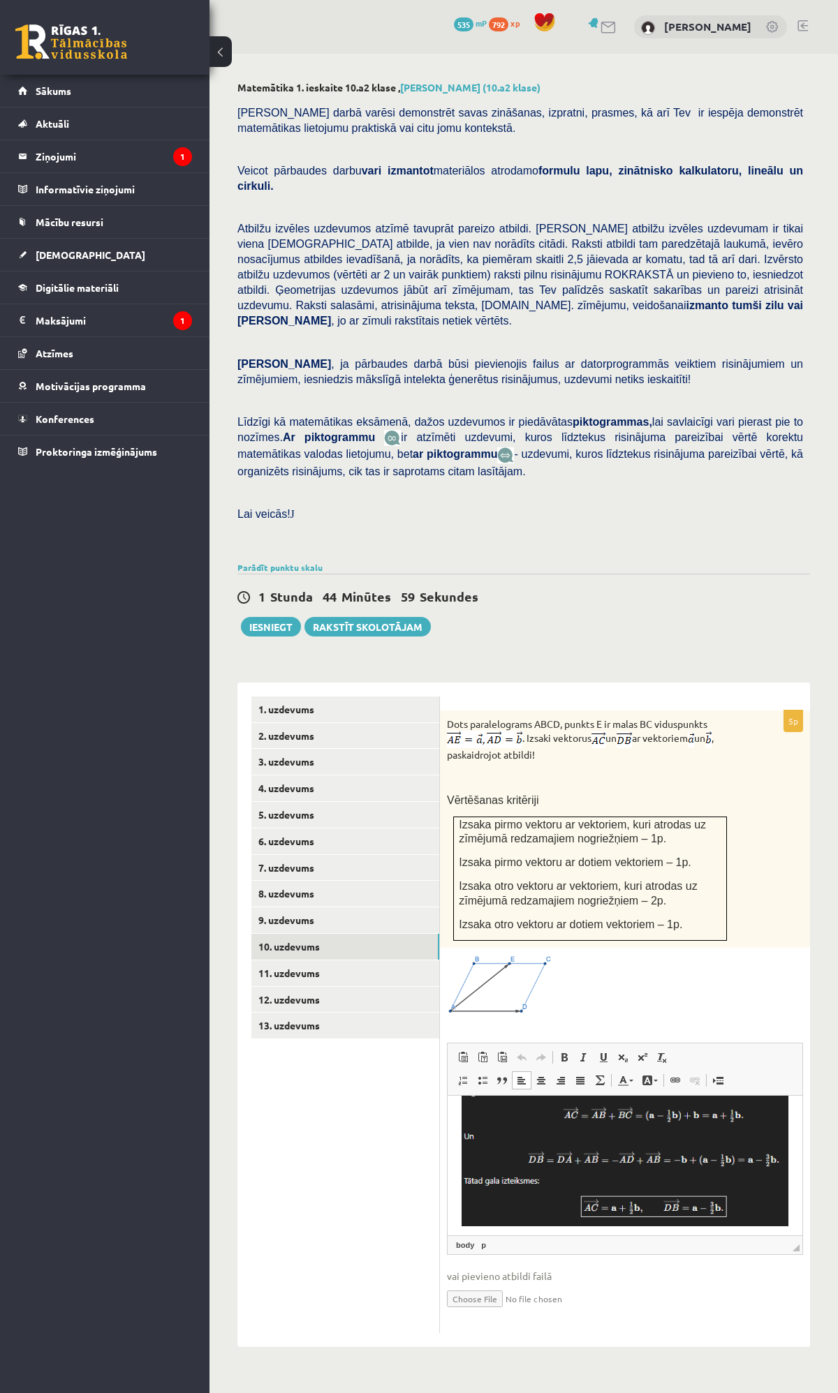
drag, startPoint x: 776, startPoint y: 1214, endPoint x: 607, endPoint y: 1143, distance: 184.2
click at [607, 1143] on html at bounding box center [624, 1099] width 355 height 292
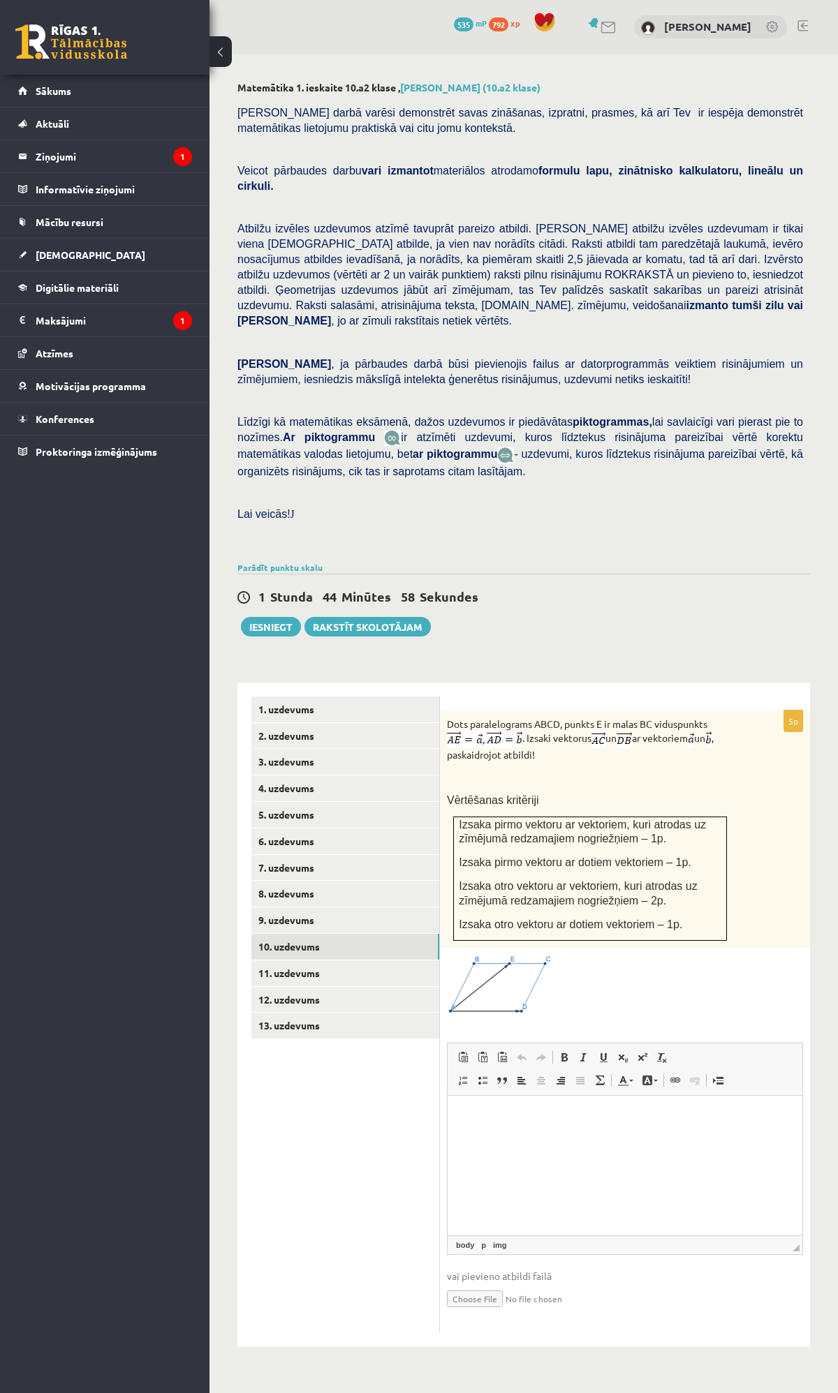
scroll to position [0, 0]
click at [581, 1122] on p "Bagātinātā teksta redaktors, wiswyg-editor-user-answer-47433839055480" at bounding box center [624, 1116] width 327 height 15
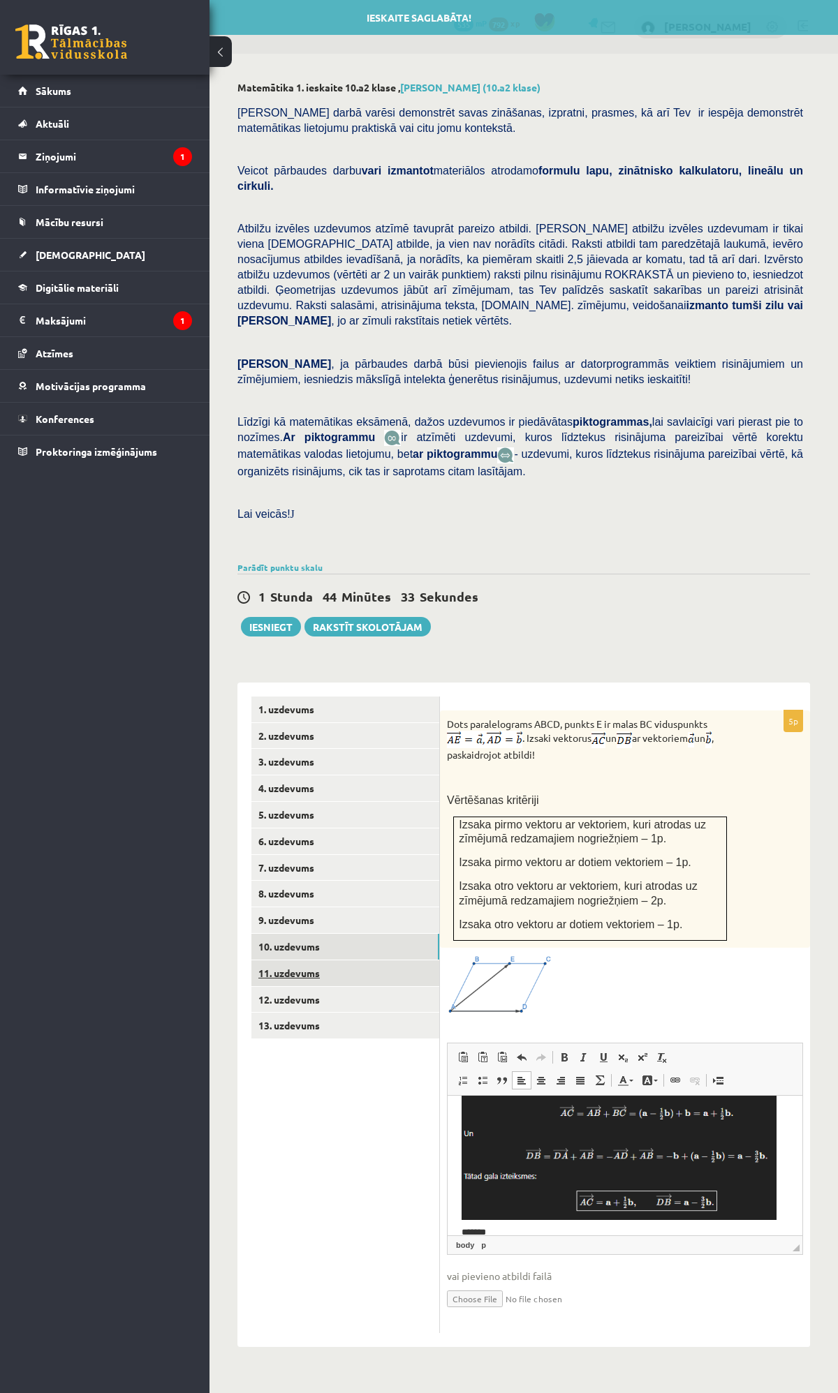
click at [302, 960] on link "11. uzdevums" at bounding box center [345, 973] width 188 height 26
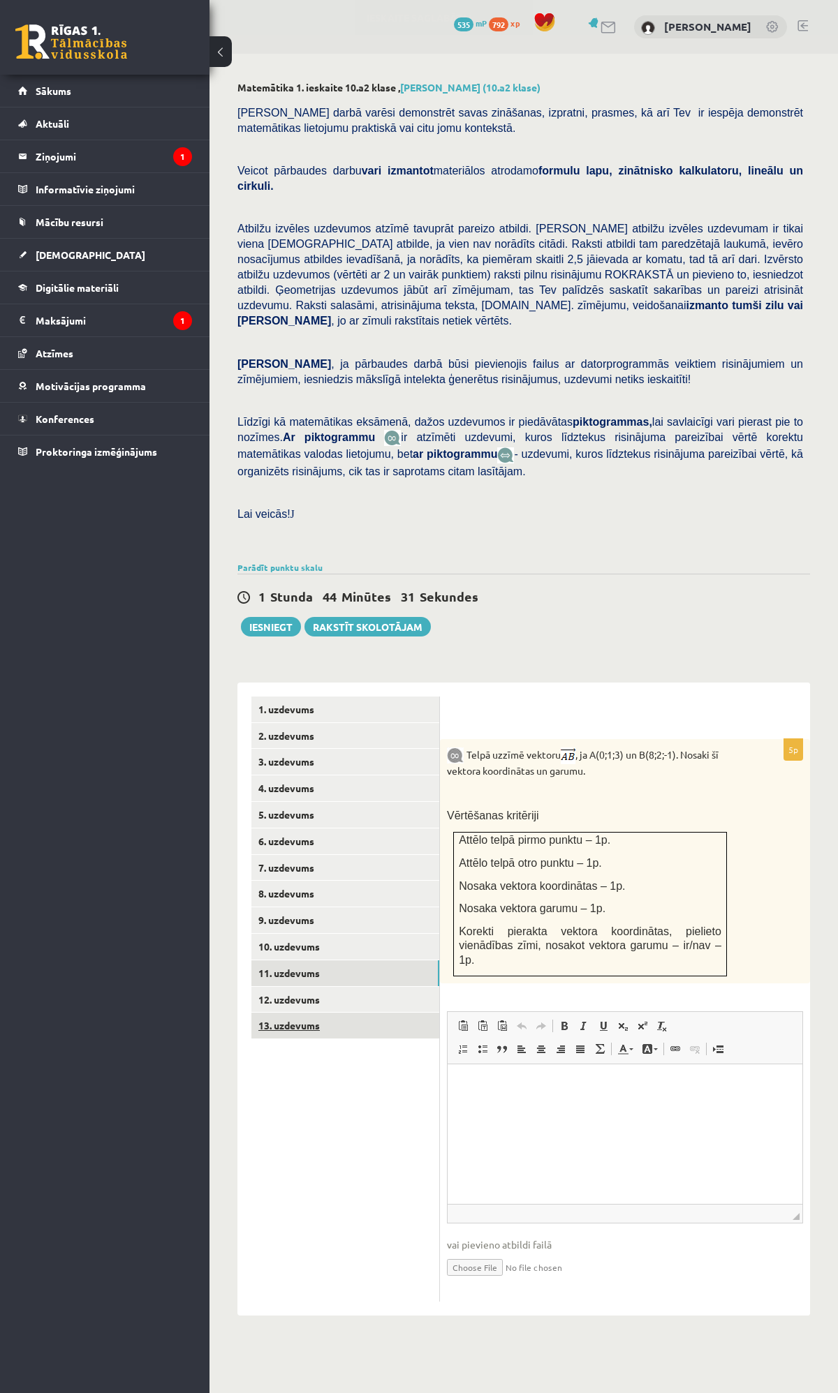
scroll to position [0, 0]
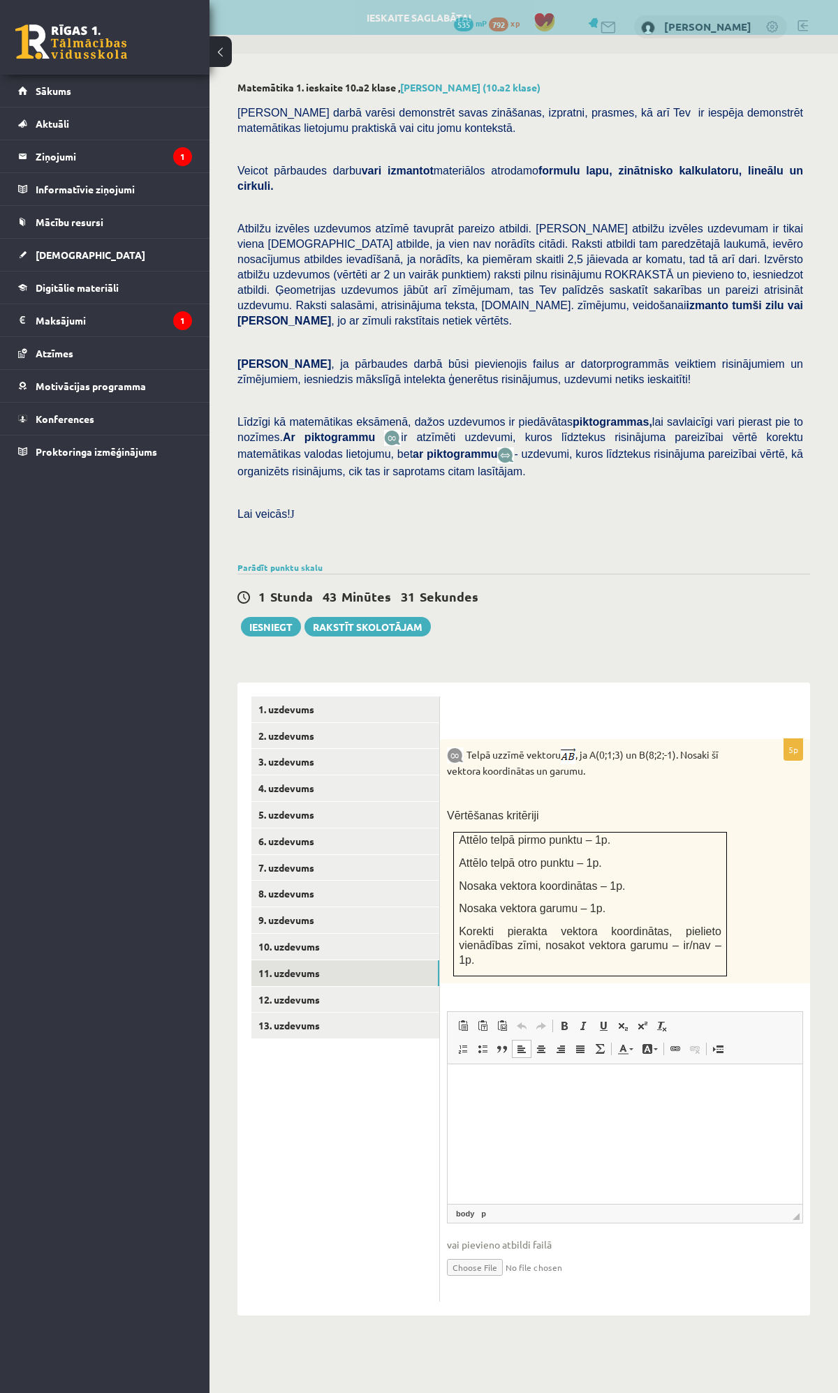
click at [590, 1106] on html at bounding box center [624, 1085] width 355 height 43
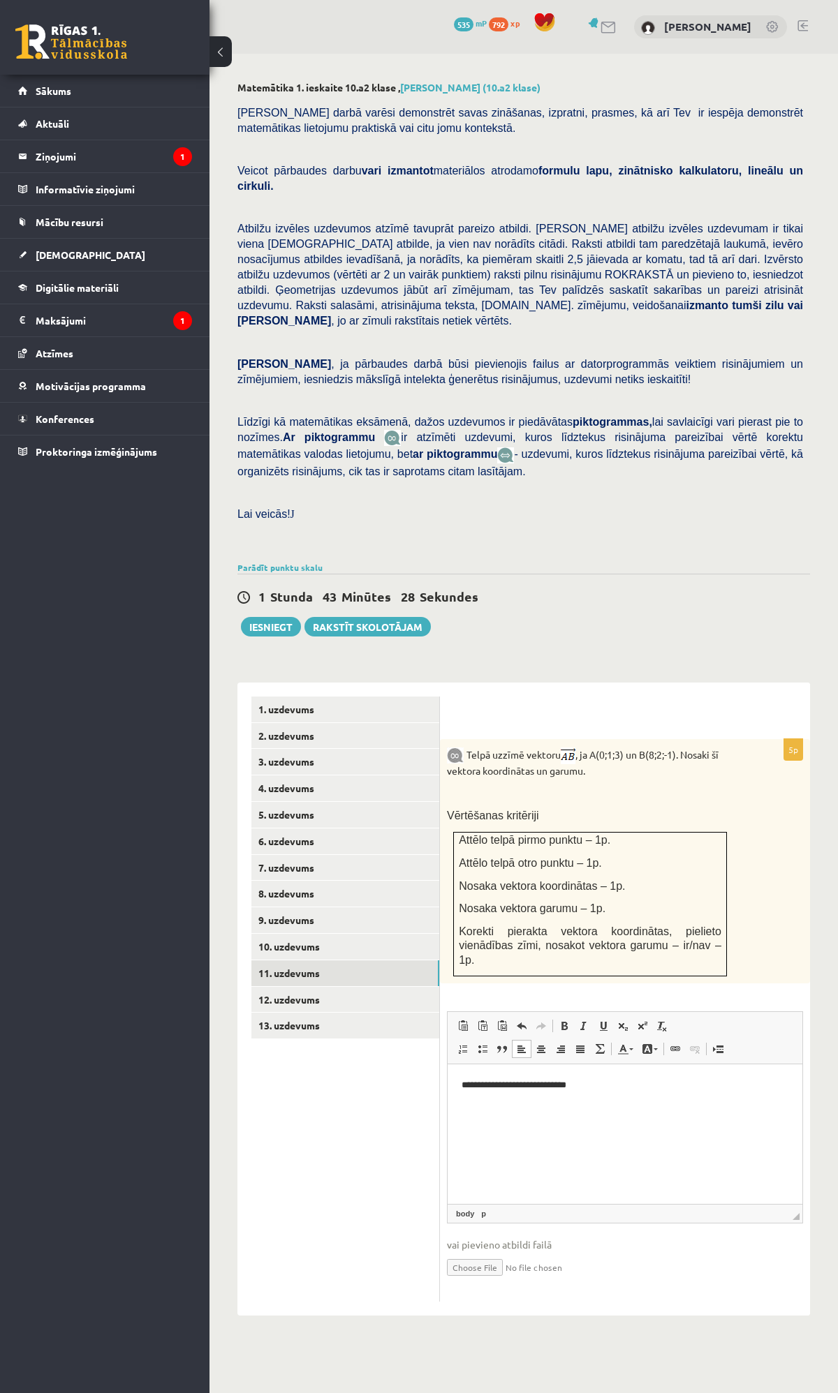
click at [470, 1088] on p "**********" at bounding box center [624, 1085] width 327 height 15
click at [627, 1096] on p "**********" at bounding box center [624, 1088] width 327 height 21
click at [512, 1120] on p "*******" at bounding box center [624, 1118] width 327 height 21
click at [490, 1126] on p "**********" at bounding box center [624, 1118] width 327 height 21
click at [639, 1020] on span at bounding box center [642, 1025] width 11 height 11
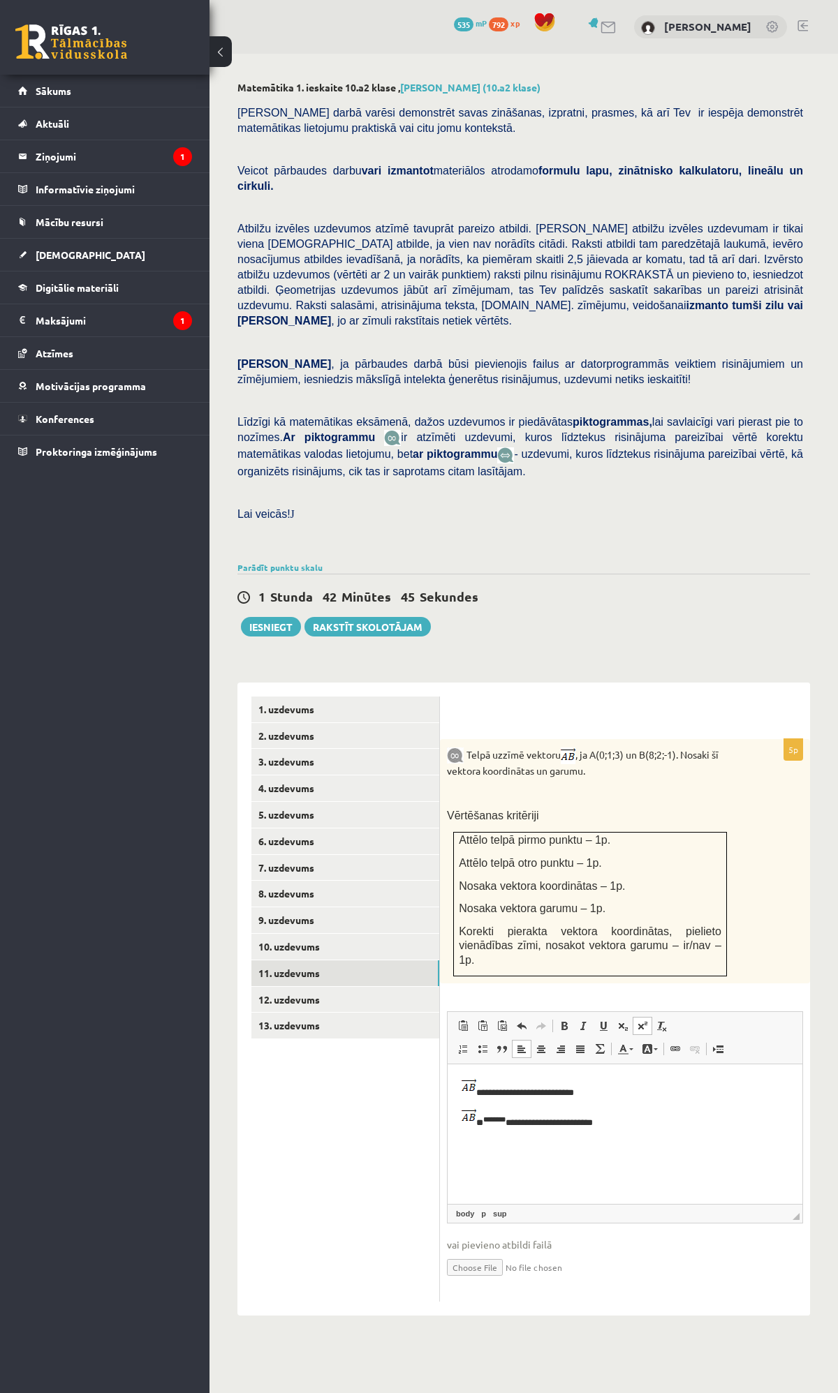
click at [506, 1121] on p "**********" at bounding box center [624, 1118] width 327 height 21
click at [644, 1020] on span at bounding box center [642, 1025] width 11 height 11
click at [530, 1125] on p "**********" at bounding box center [624, 1118] width 327 height 21
click at [644, 1020] on span at bounding box center [642, 1025] width 11 height 11
click at [653, 1122] on p "**********" at bounding box center [624, 1118] width 327 height 21
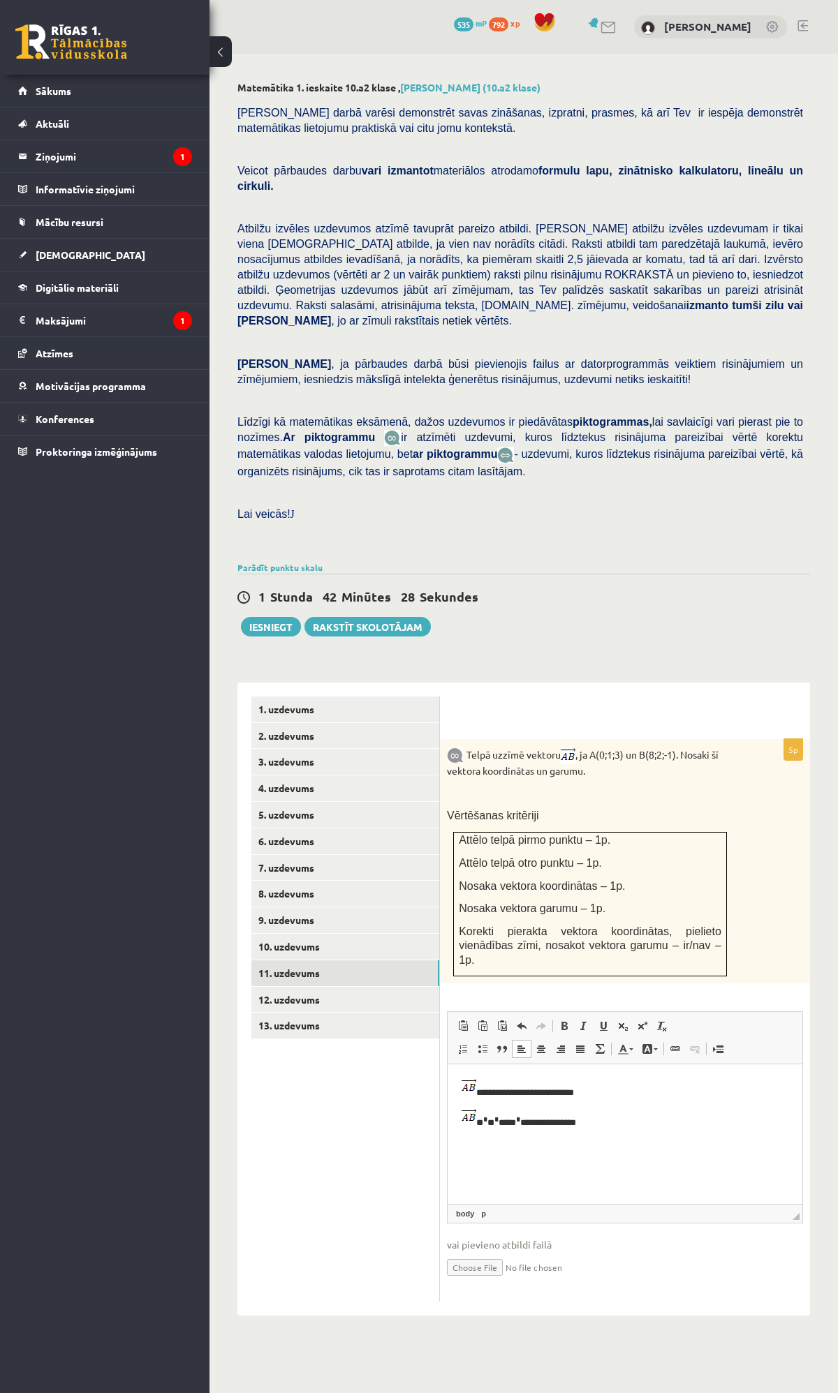
click at [532, 1122] on p "**********" at bounding box center [624, 1118] width 327 height 21
click at [526, 1143] on html "**********" at bounding box center [624, 1104] width 355 height 80
click at [639, 1140] on html "**********" at bounding box center [624, 1104] width 355 height 80
click at [531, 1145] on p "********* *******" at bounding box center [624, 1148] width 327 height 21
click at [311, 987] on link "12. uzdevums" at bounding box center [345, 1000] width 188 height 26
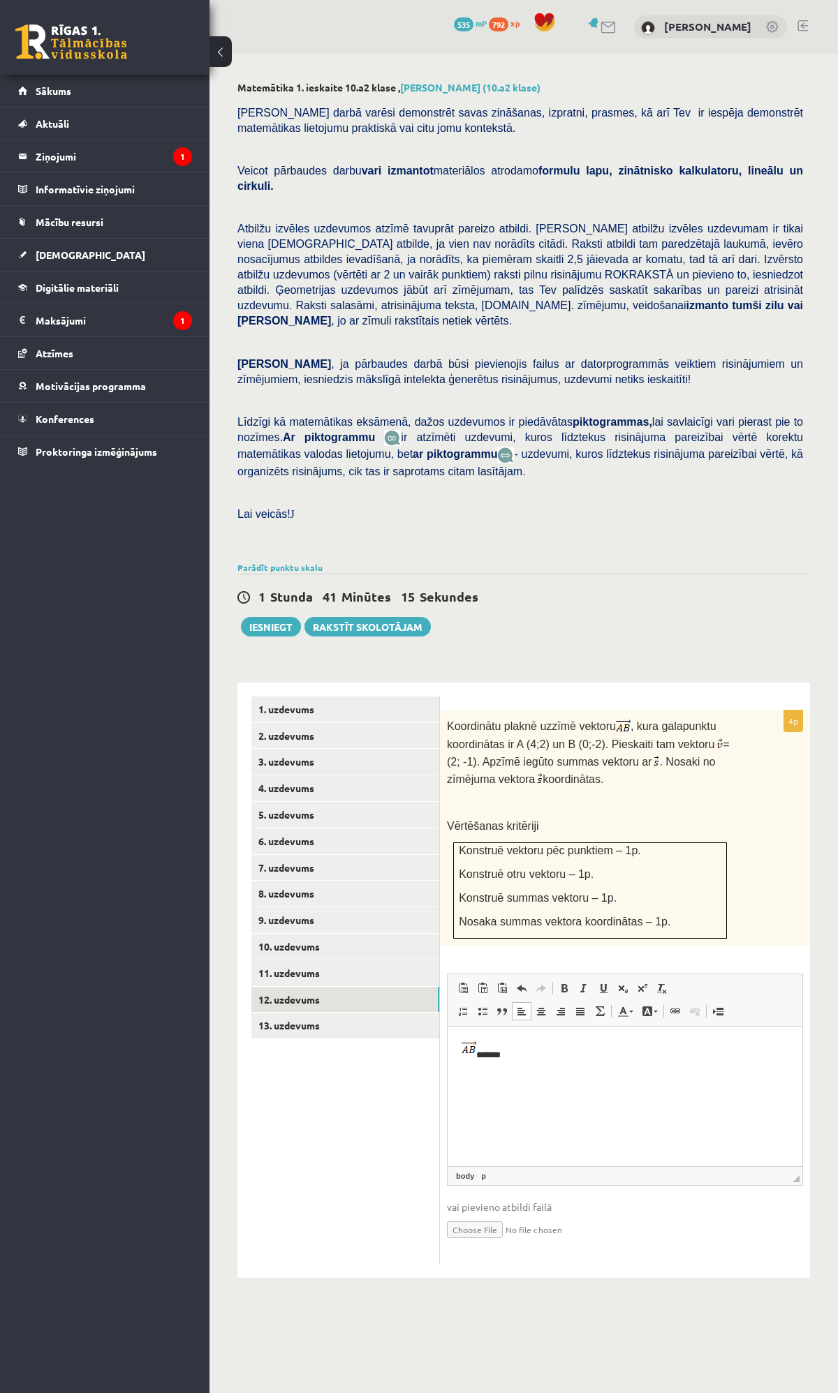
click at [497, 1056] on p "*******" at bounding box center [624, 1050] width 327 height 21
click at [487, 1075] on html "**********" at bounding box center [624, 1050] width 355 height 49
click at [639, 1056] on p "**********" at bounding box center [624, 1050] width 327 height 21
click at [497, 1115] on p "* *******" at bounding box center [624, 1109] width 327 height 21
click at [549, 1120] on html "**********" at bounding box center [624, 1080] width 355 height 108
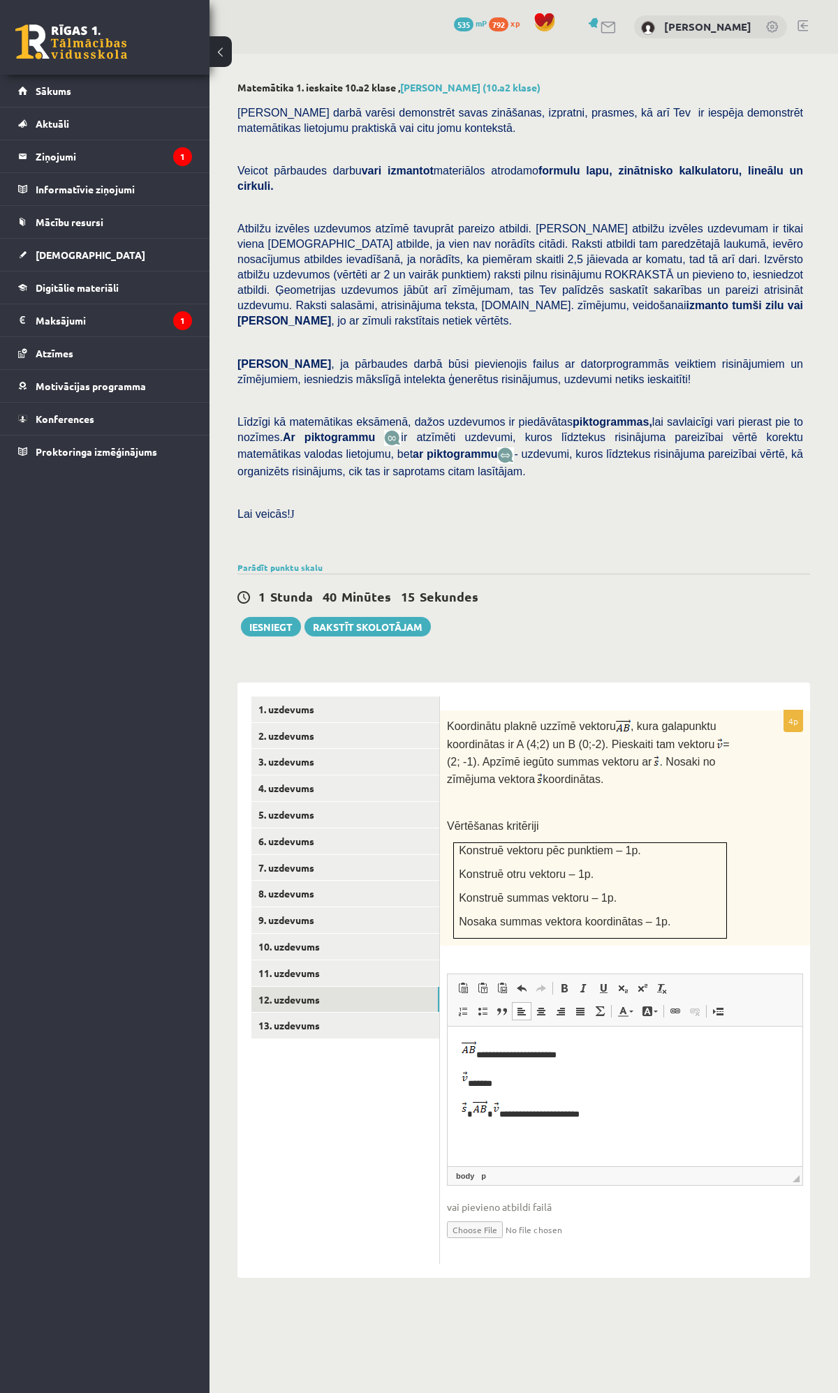
click at [491, 1134] on html "**********" at bounding box center [624, 1080] width 355 height 108
click at [609, 1133] on html "**********" at bounding box center [624, 1080] width 355 height 108
click at [549, 1135] on p "********* *******" at bounding box center [624, 1139] width 327 height 20
click at [262, 1013] on link "13. uzdevums" at bounding box center [345, 1026] width 188 height 26
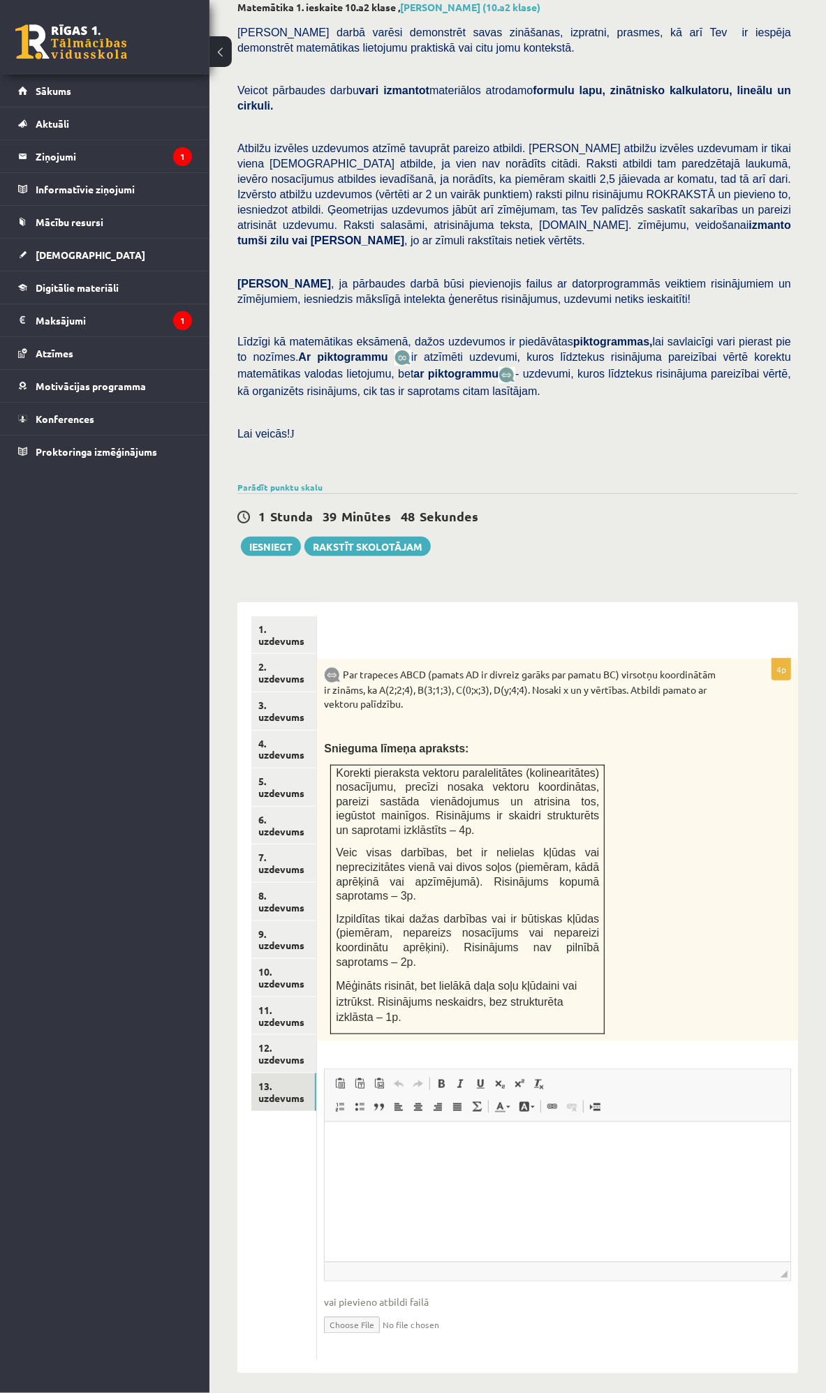
scroll to position [91, 0]
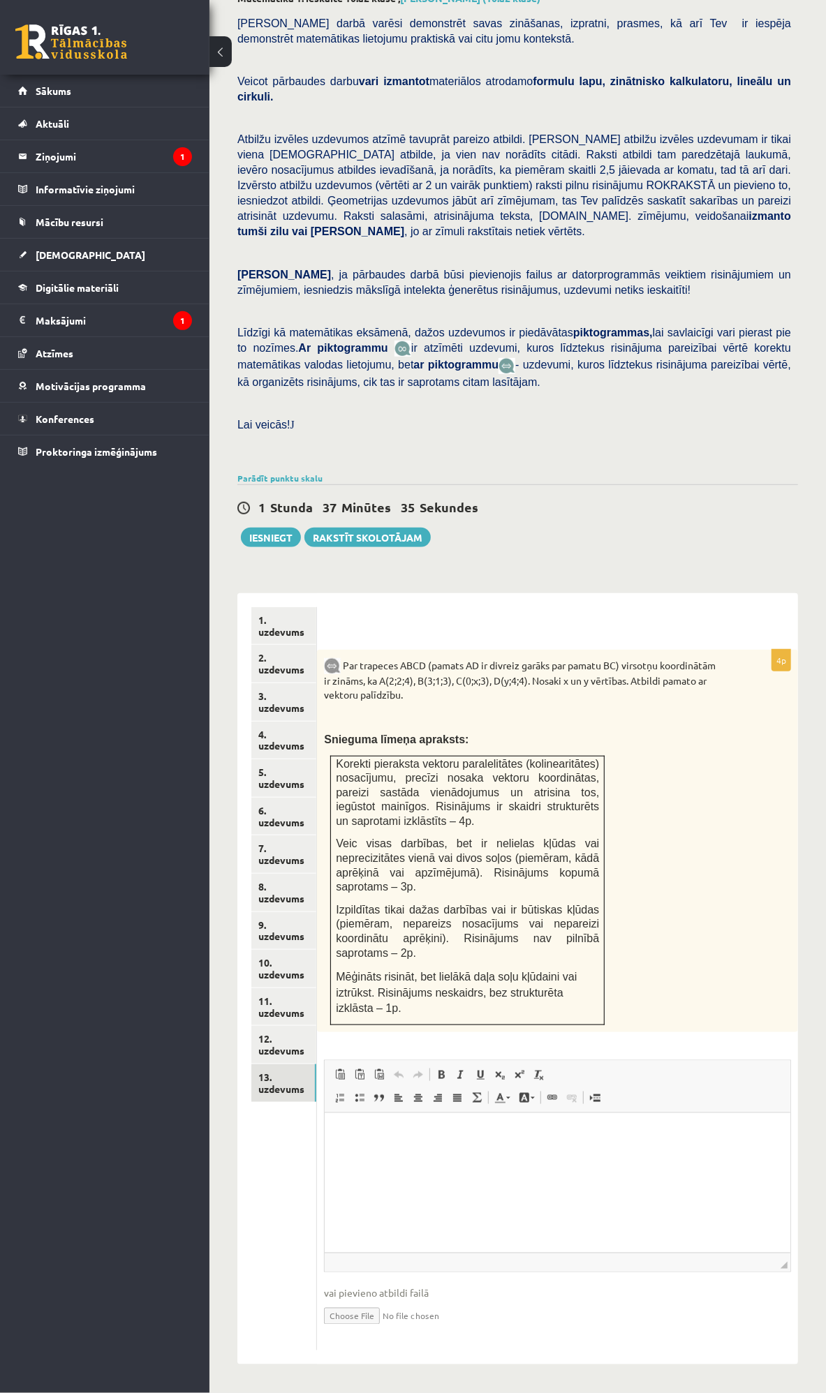
click at [474, 1128] on p "Bagātinātā teksta redaktors, wiswyg-editor-user-answer-47434032933140" at bounding box center [558, 1134] width 438 height 15
drag, startPoint x: 496, startPoint y: 1187, endPoint x: 333, endPoint y: 1109, distance: 180.8
click at [333, 1113] on html "**********" at bounding box center [558, 1156] width 466 height 86
click at [294, 1026] on link "12. uzdevums" at bounding box center [283, 1045] width 65 height 38
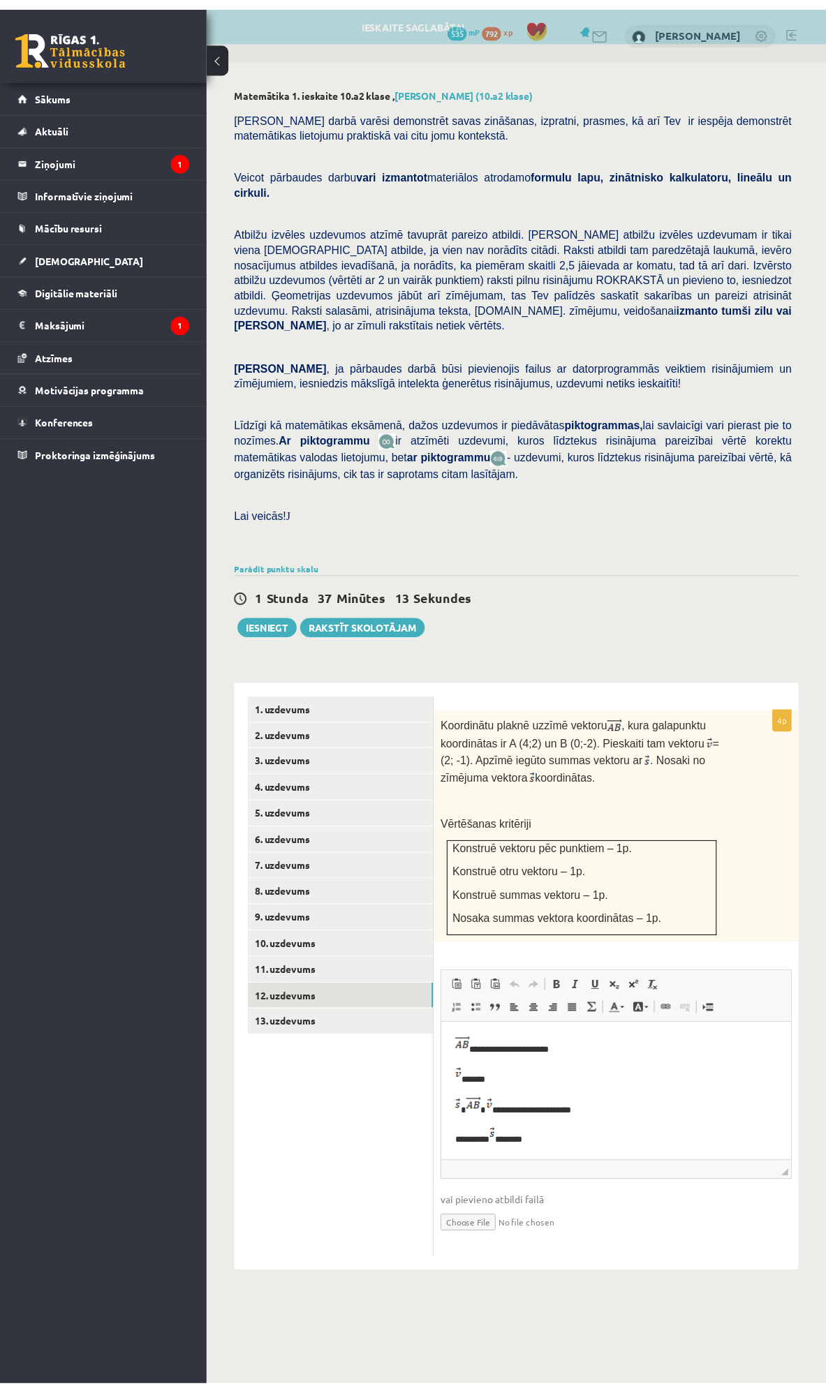
scroll to position [0, 0]
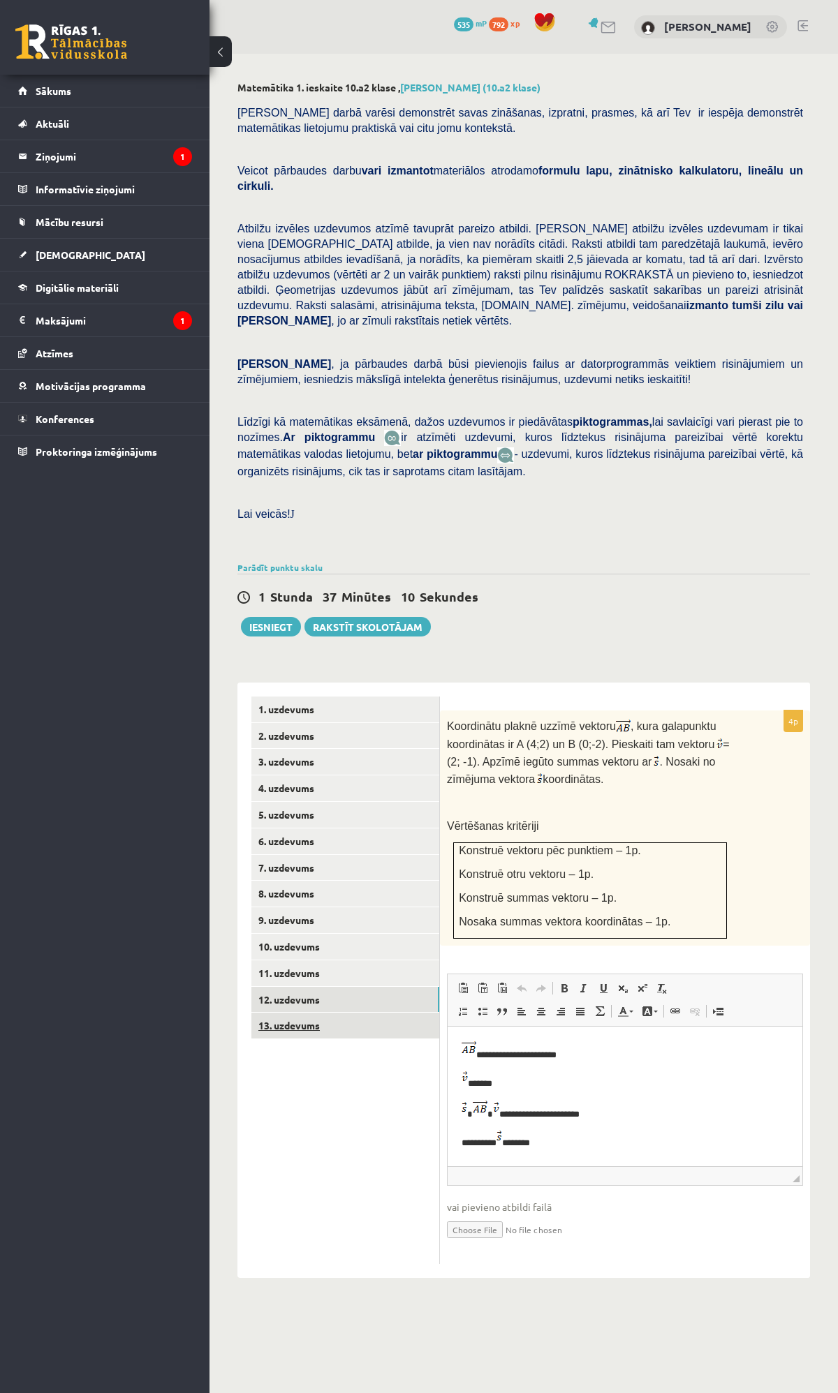
click at [277, 1013] on link "13. uzdevums" at bounding box center [345, 1026] width 188 height 26
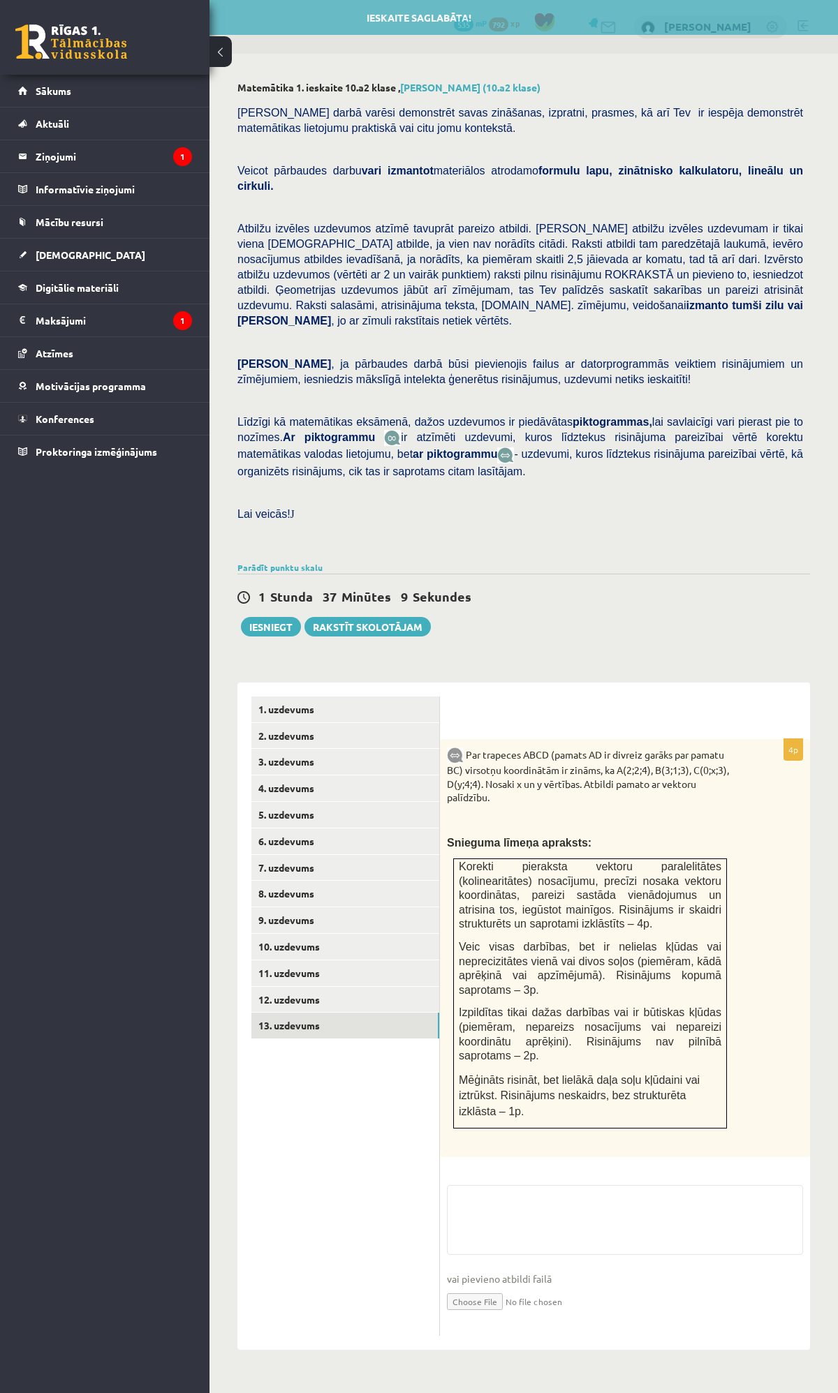
click at [506, 1124] on div "4p Par trapeces ABCD (pamats AD ir divreiz garāks par pamatu BC) virsotņu koord…" at bounding box center [625, 1037] width 370 height 597
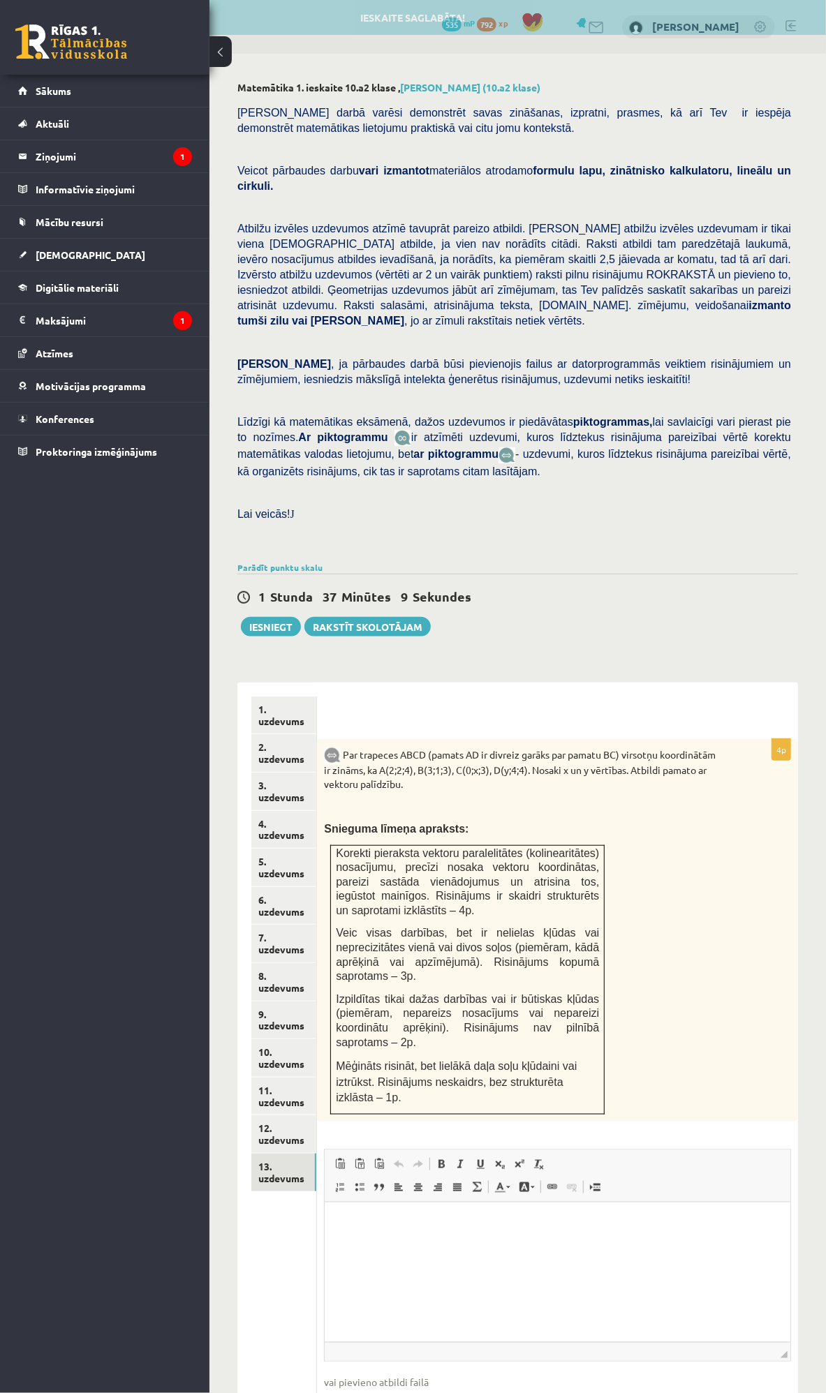
click at [484, 1155] on div "4p Par trapeces ABCD (pamats AD ir divreiz garāks par pamatu BC) virsotņu koord…" at bounding box center [557, 1089] width 481 height 701
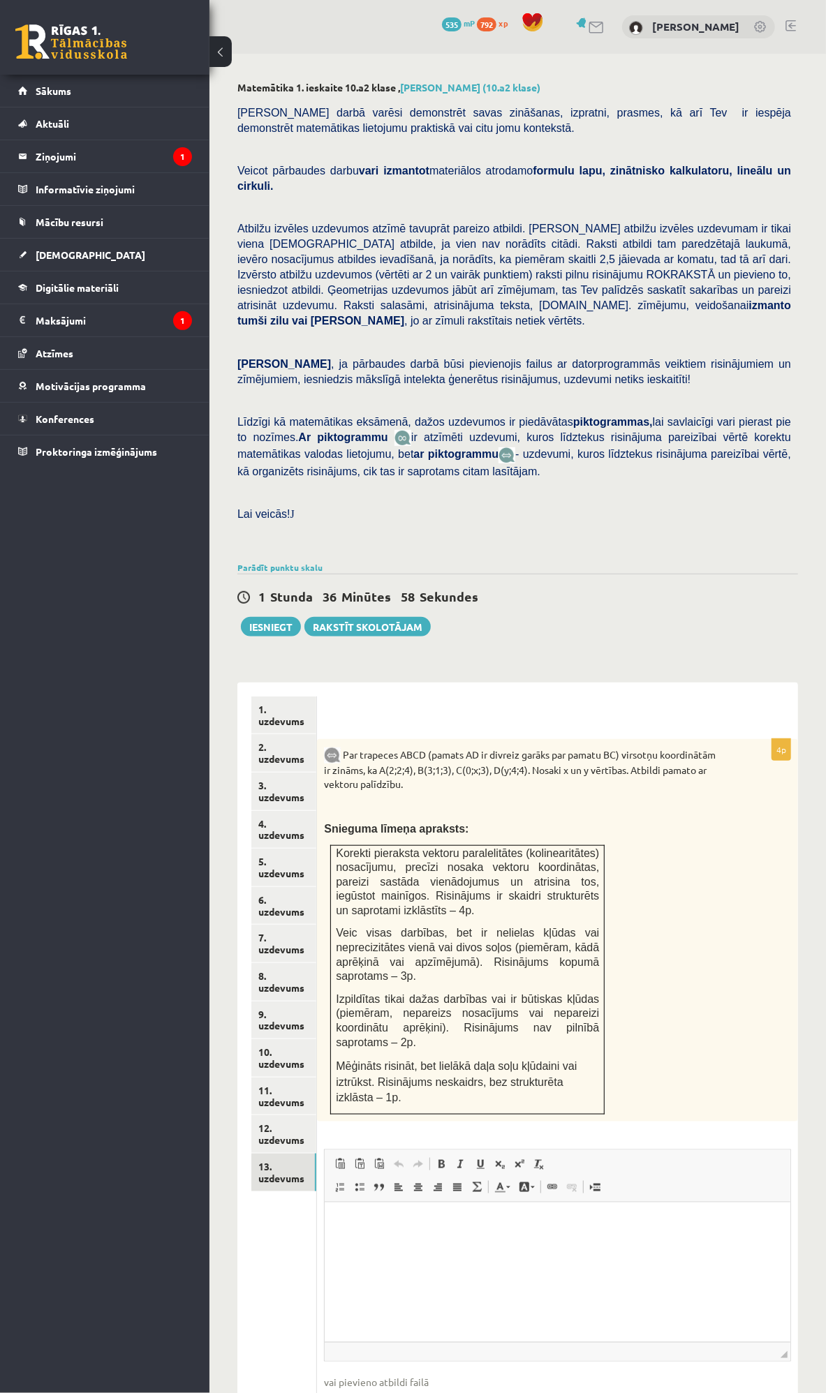
drag, startPoint x: 771, startPoint y: 2436, endPoint x: 327, endPoint y: 1230, distance: 1285.4
click at [376, 1224] on p "Bagātinātā teksta redaktors, wiswyg-editor-user-answer-47433864655940" at bounding box center [558, 1223] width 438 height 15
paste body "Bagātinātā teksta redaktors, wiswyg-editor-user-answer-47433864655940"
click at [390, 1231] on p "*" at bounding box center [496, 1226] width 315 height 20
click at [461, 1229] on p "**********" at bounding box center [496, 1226] width 315 height 20
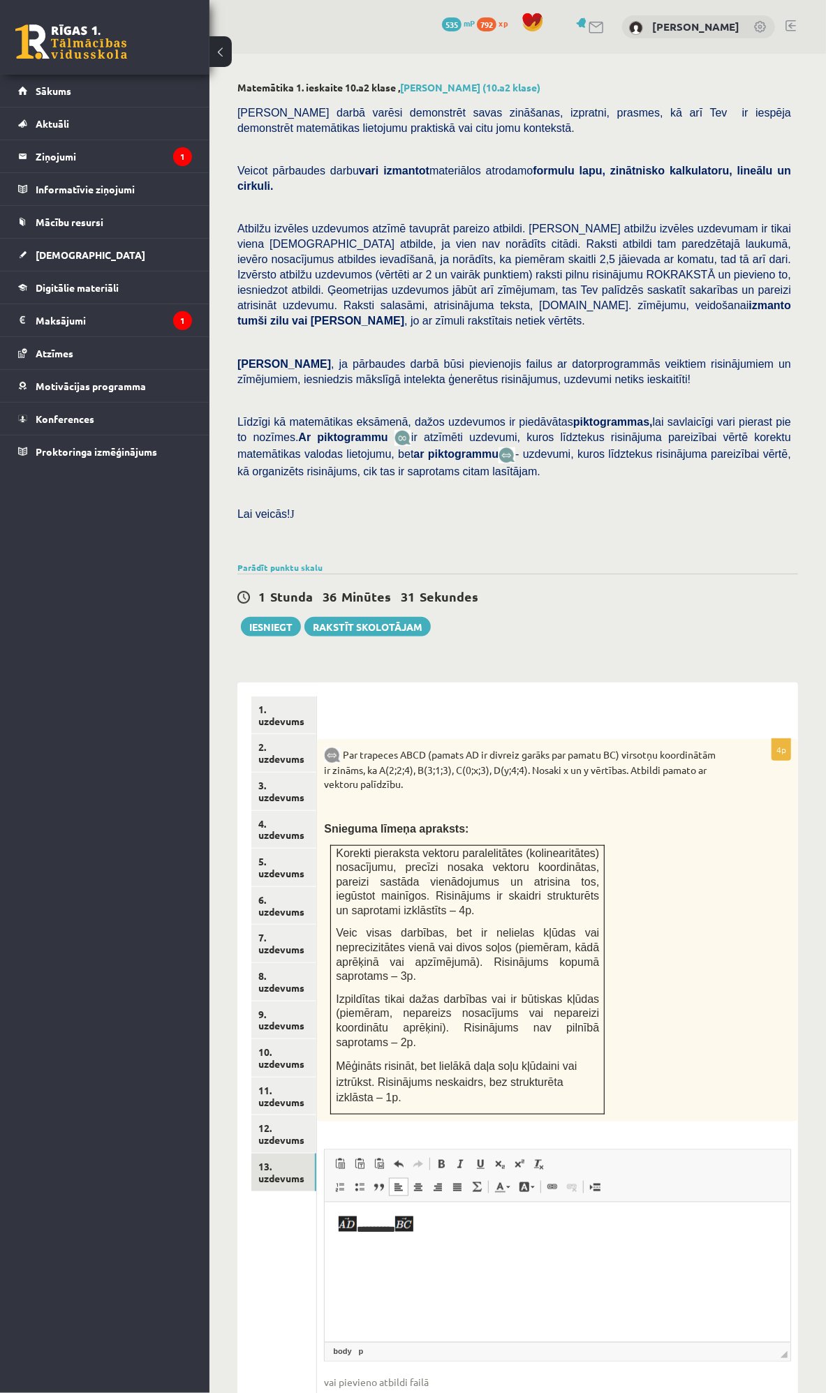
click at [454, 1221] on p "**********" at bounding box center [496, 1226] width 315 height 20
click at [370, 1265] on html "**********" at bounding box center [558, 1237] width 466 height 71
click at [449, 1270] on html "**********" at bounding box center [558, 1237] width 466 height 71
drag, startPoint x: 520, startPoint y: 1254, endPoint x: 433, endPoint y: 1267, distance: 87.6
click at [431, 1261] on p "**********" at bounding box center [496, 1258] width 315 height 29
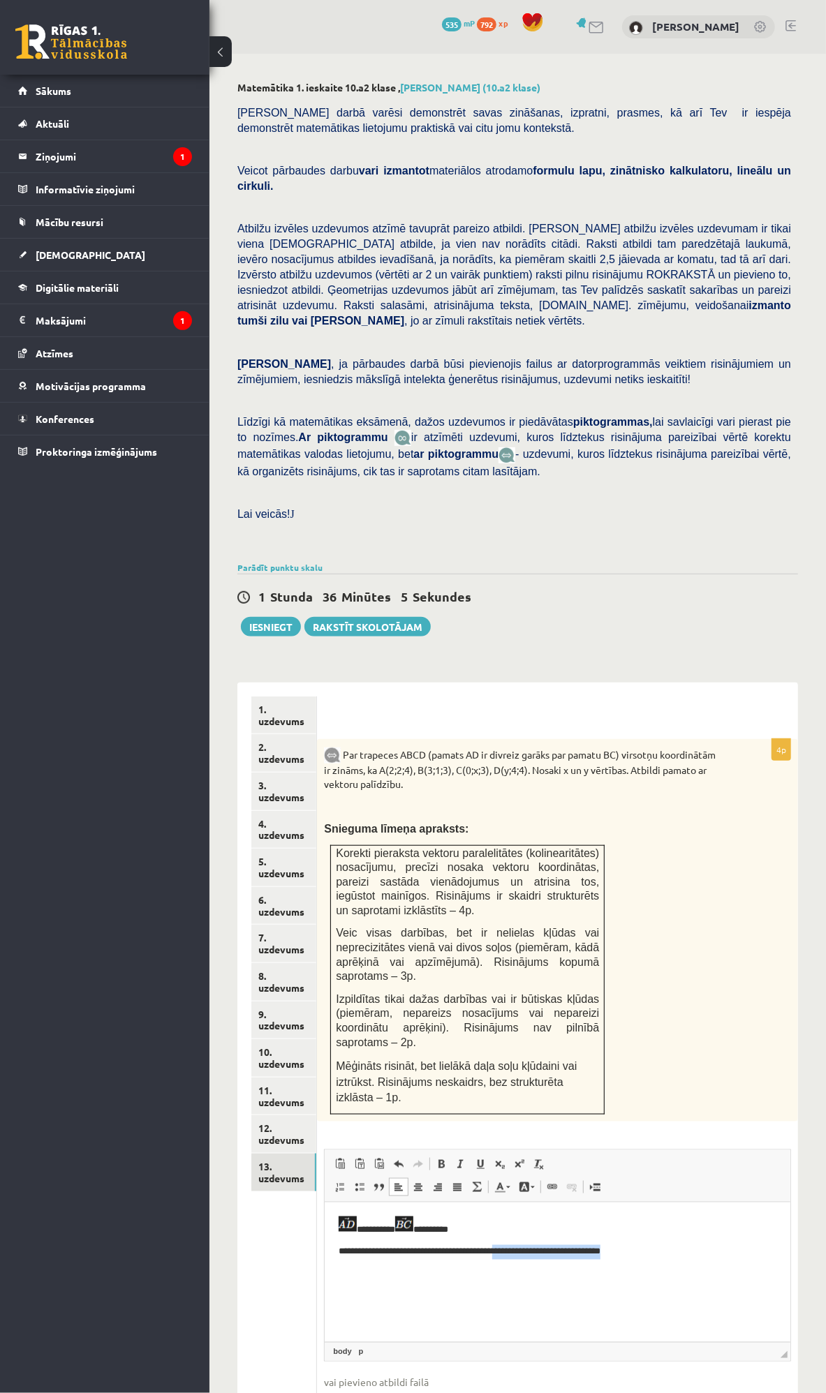
click at [484, 1288] on html "**********" at bounding box center [558, 1245] width 466 height 86
click at [433, 1268] on p "**********" at bounding box center [496, 1258] width 315 height 29
click at [274, 617] on button "Iesniegt" at bounding box center [271, 627] width 60 height 20
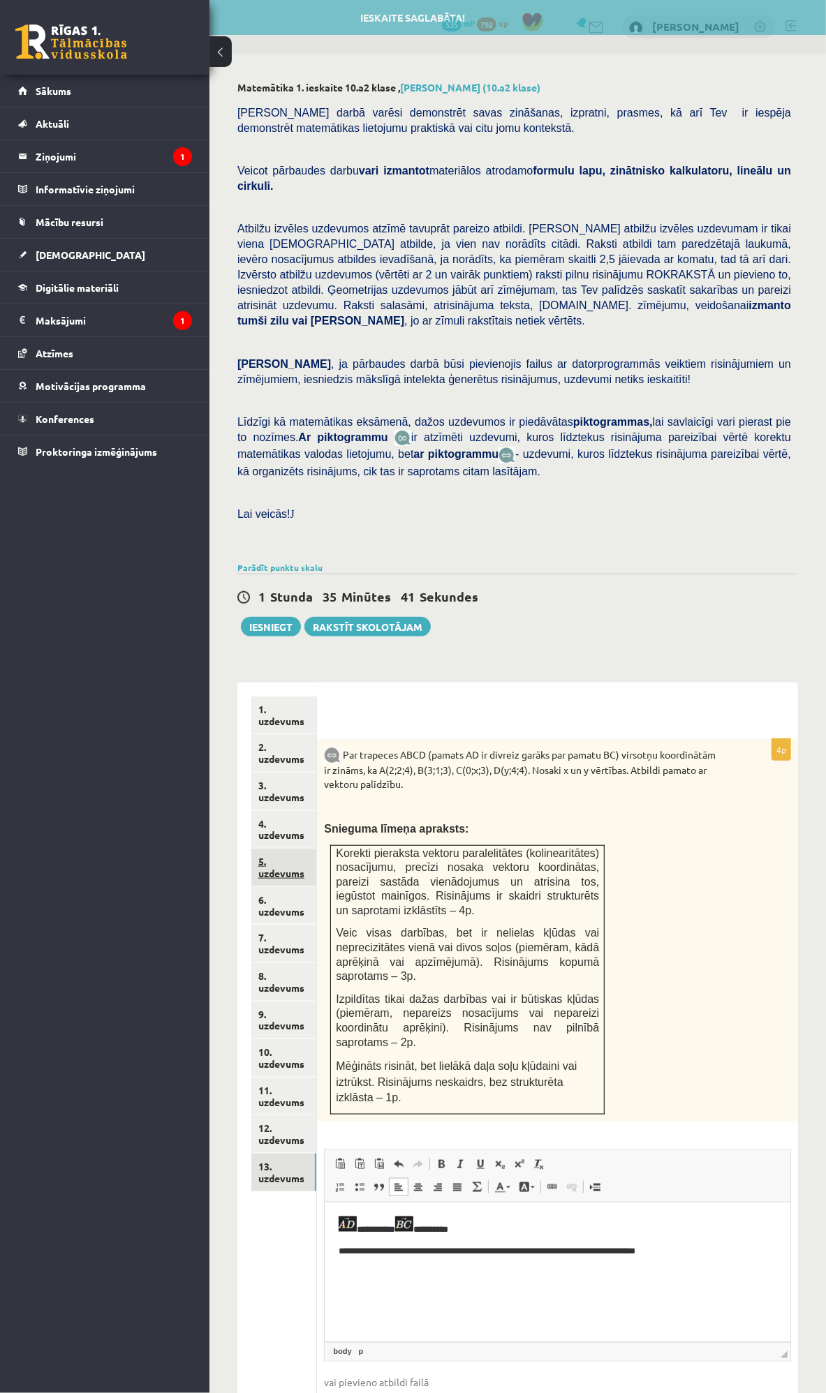
click at [297, 849] on link "5. uzdevums" at bounding box center [283, 868] width 65 height 38
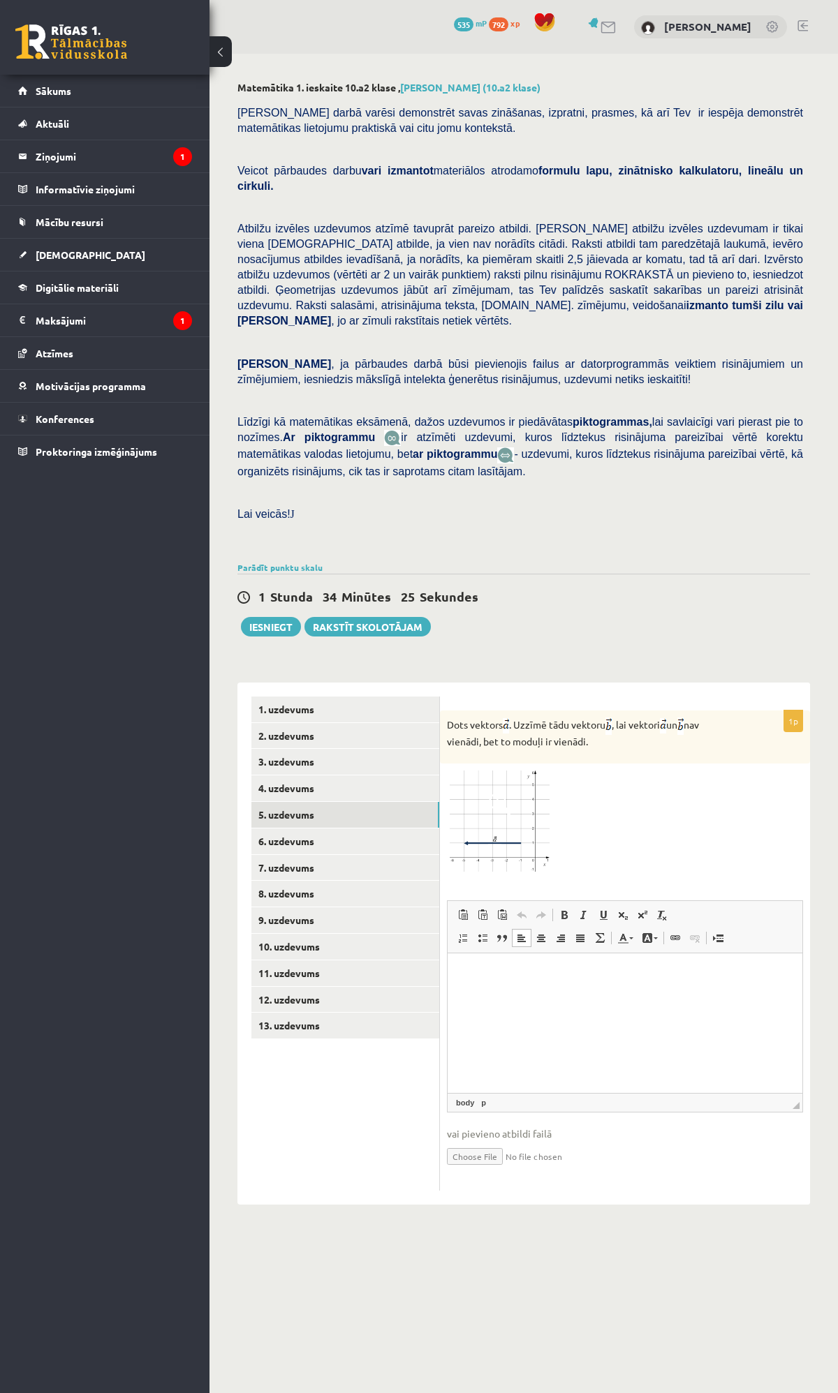
click at [482, 995] on html at bounding box center [624, 974] width 355 height 43
drag, startPoint x: 620, startPoint y: 990, endPoint x: 573, endPoint y: 993, distance: 47.5
click at [573, 993] on strong "**********" at bounding box center [568, 987] width 38 height 9
click at [565, 909] on span at bounding box center [563, 914] width 11 height 11
click at [564, 909] on span at bounding box center [563, 914] width 11 height 11
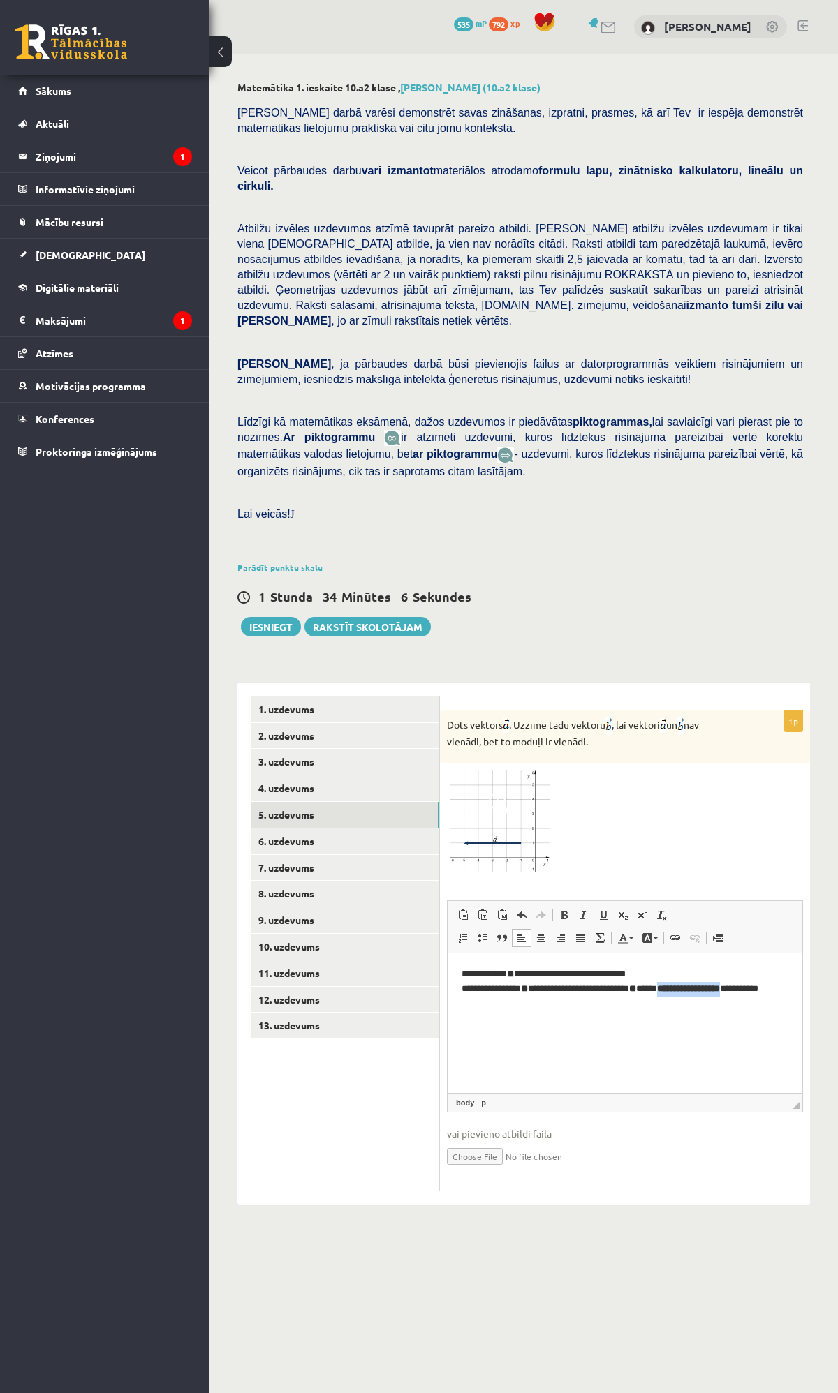
drag, startPoint x: 671, startPoint y: 988, endPoint x: 750, endPoint y: 993, distance: 79.0
click at [750, 993] on p "**********" at bounding box center [624, 988] width 327 height 43
click at [568, 909] on span at bounding box center [563, 914] width 11 height 11
click at [763, 993] on p "**********" at bounding box center [624, 981] width 327 height 29
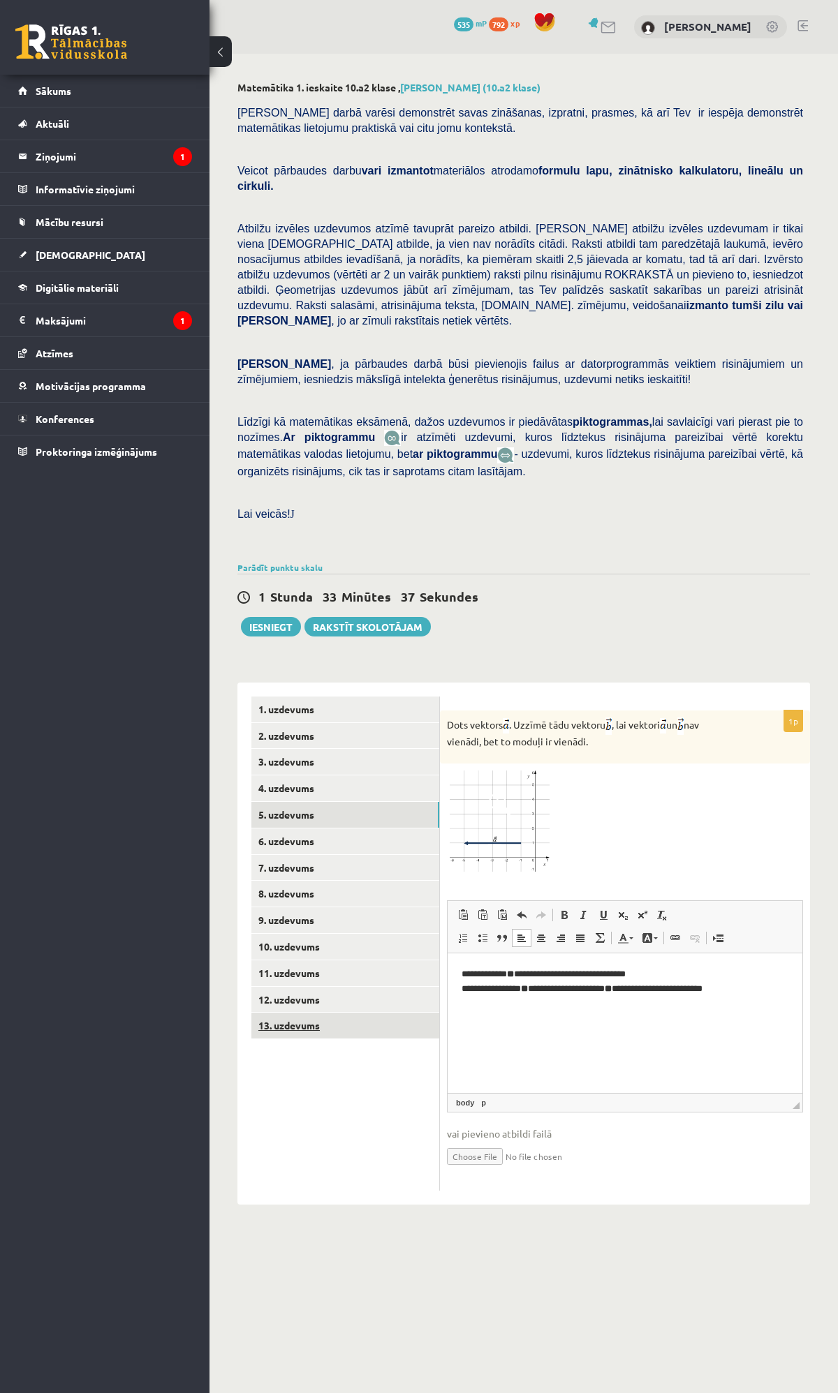
click at [303, 1013] on link "13. uzdevums" at bounding box center [345, 1026] width 188 height 26
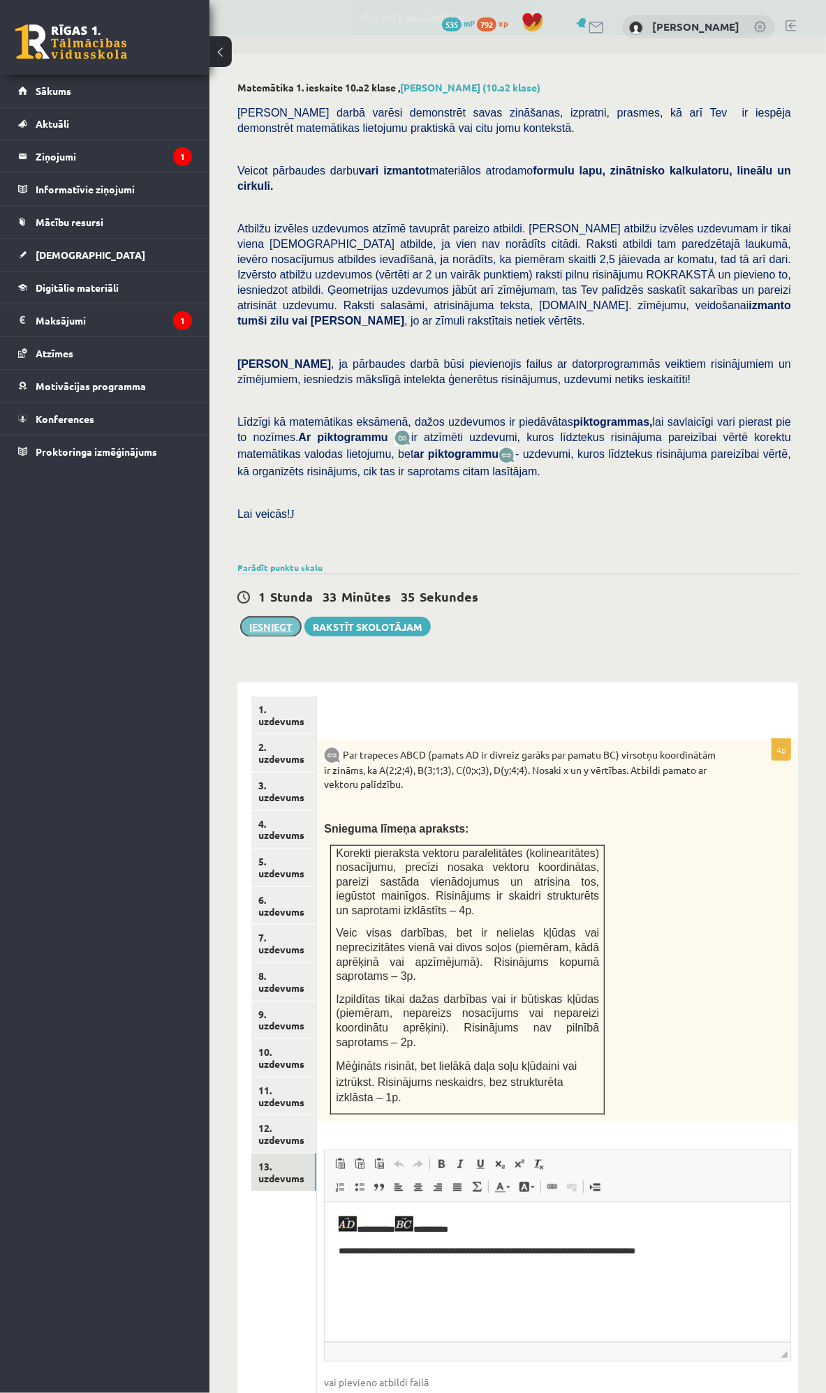
click at [280, 617] on button "Iesniegt" at bounding box center [271, 627] width 60 height 20
click at [264, 617] on button "Iesniegt" at bounding box center [271, 627] width 60 height 20
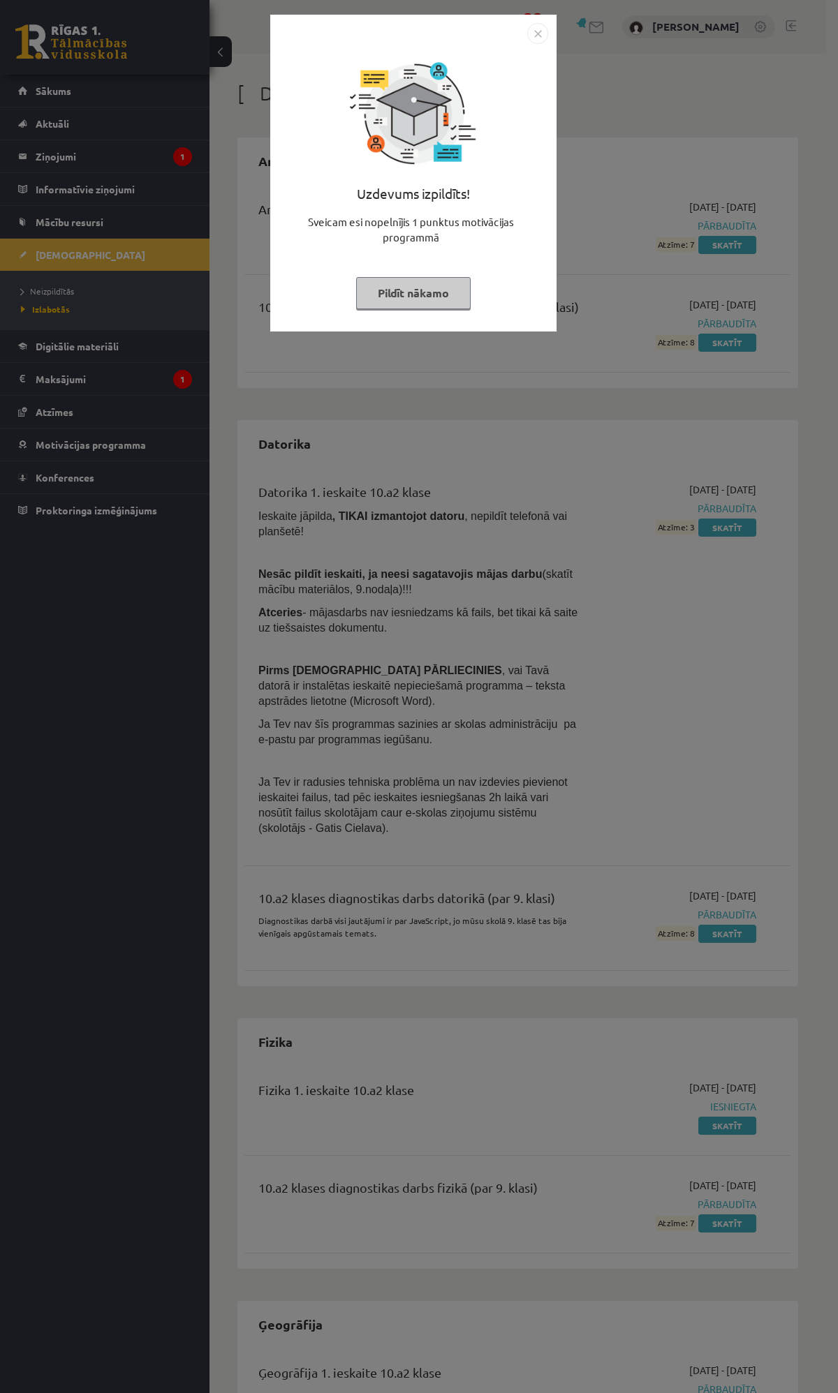
click at [440, 288] on button "Pildīt nākamo" at bounding box center [413, 293] width 114 height 32
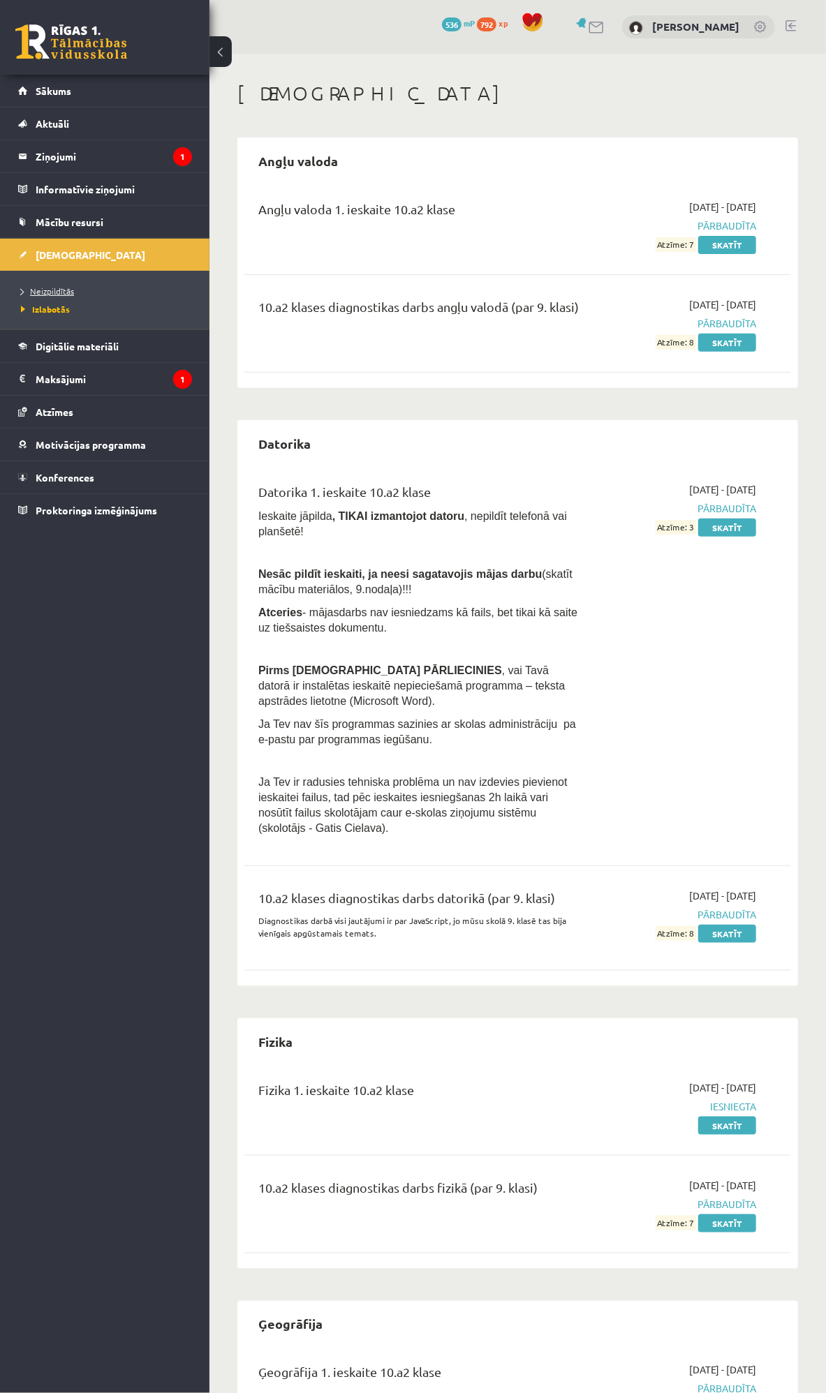
click at [45, 295] on span "Neizpildītās" at bounding box center [47, 290] width 53 height 11
